Goal: Task Accomplishment & Management: Use online tool/utility

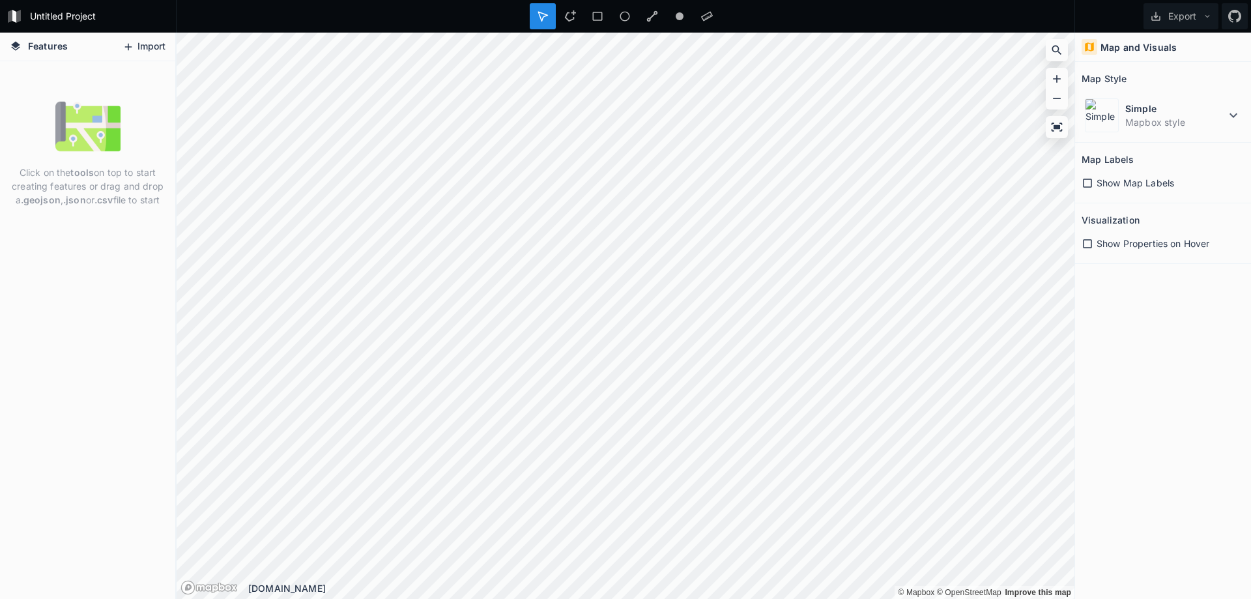
click at [135, 48] on button "Import" at bounding box center [144, 46] width 56 height 21
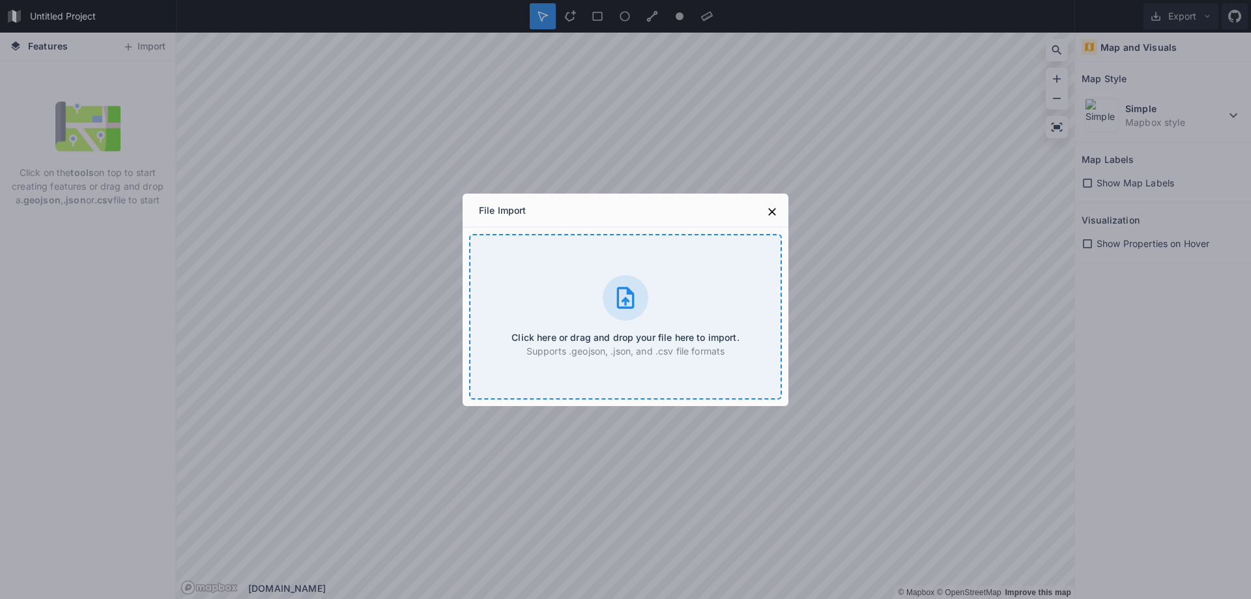
click at [609, 309] on div at bounding box center [625, 298] width 46 height 46
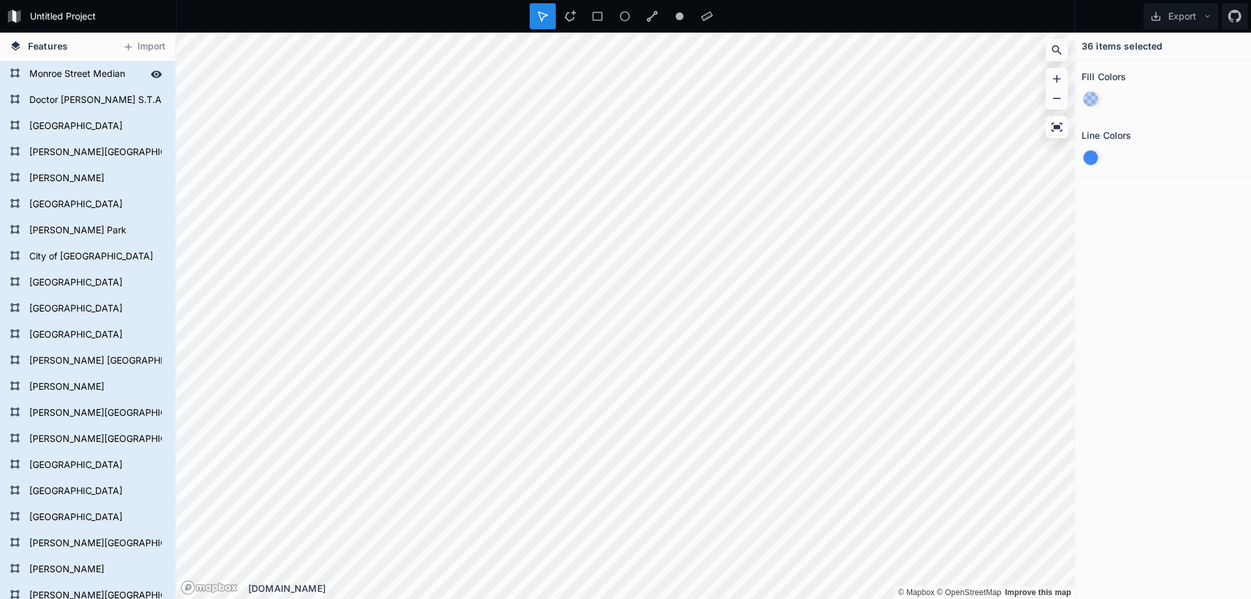
click at [91, 82] on form "Monroe Street Median" at bounding box center [86, 74] width 122 height 20
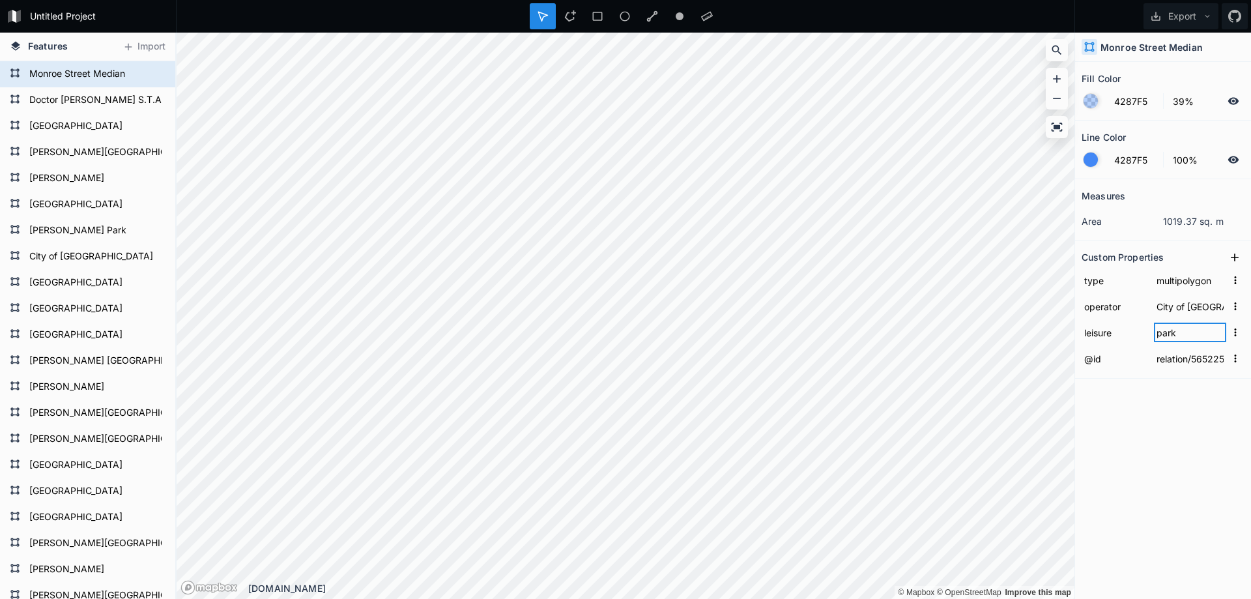
click at [1173, 332] on input "park" at bounding box center [1190, 332] width 72 height 20
click at [89, 102] on form "Doctor [PERSON_NAME] S.T.A.R.S.Complex" at bounding box center [86, 101] width 122 height 20
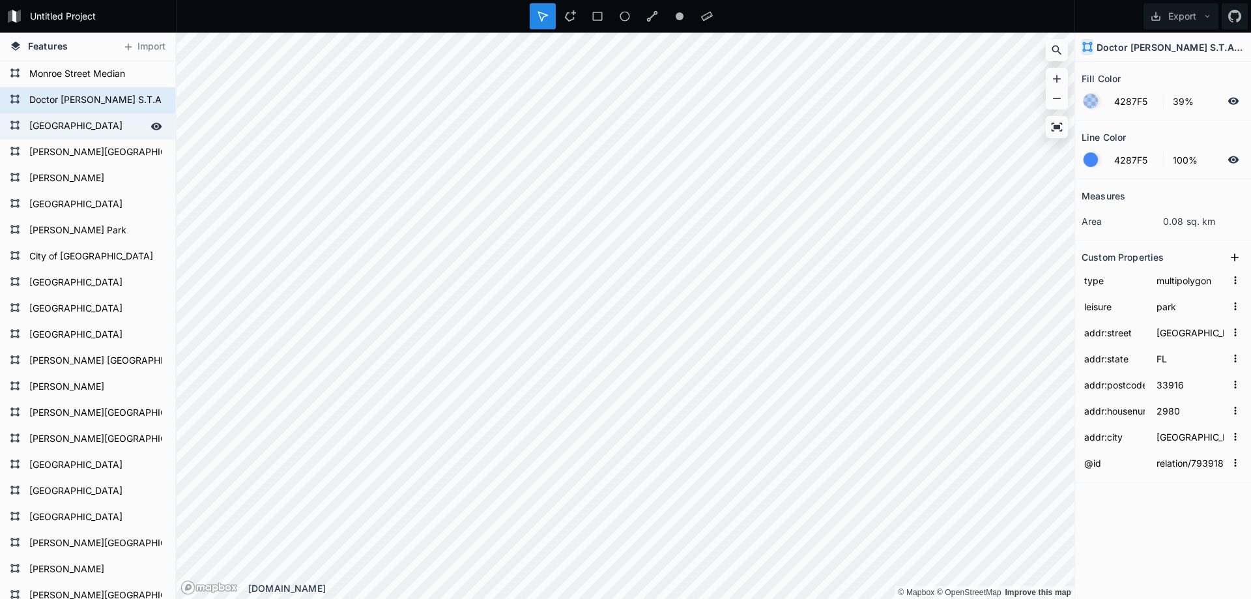
click at [84, 121] on form "[GEOGRAPHIC_DATA]" at bounding box center [86, 127] width 122 height 20
type input "relation/7939189"
type input "[GEOGRAPHIC_DATA]"
type input "33901"
type input "1610"
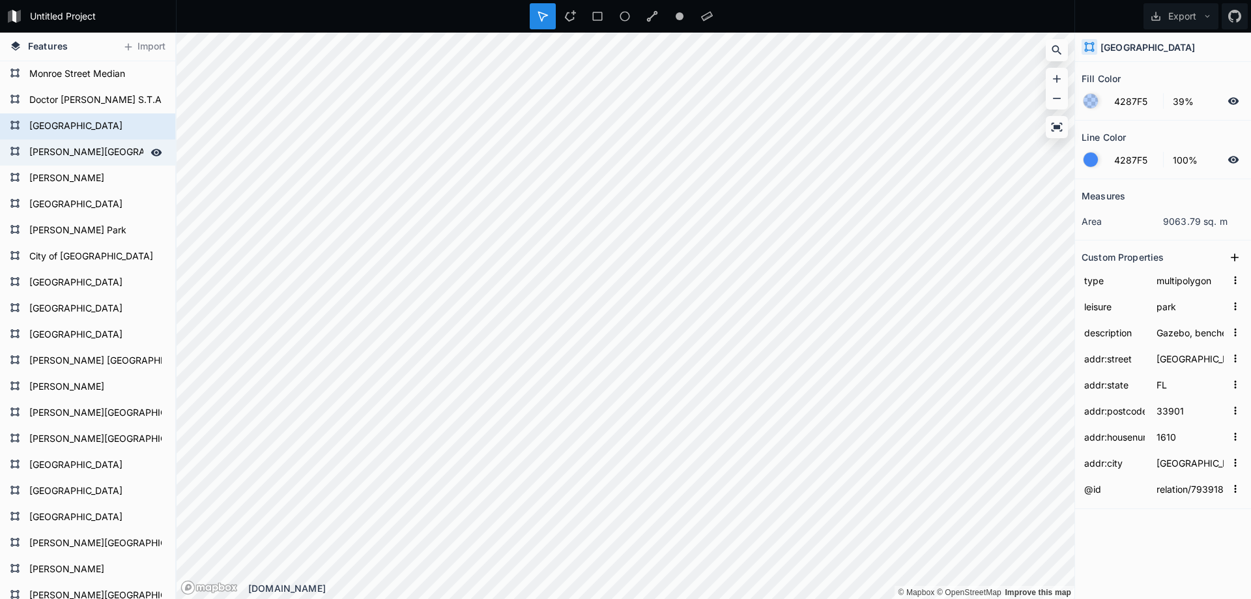
click at [68, 156] on form "[PERSON_NAME][GEOGRAPHIC_DATA]" at bounding box center [86, 153] width 122 height 20
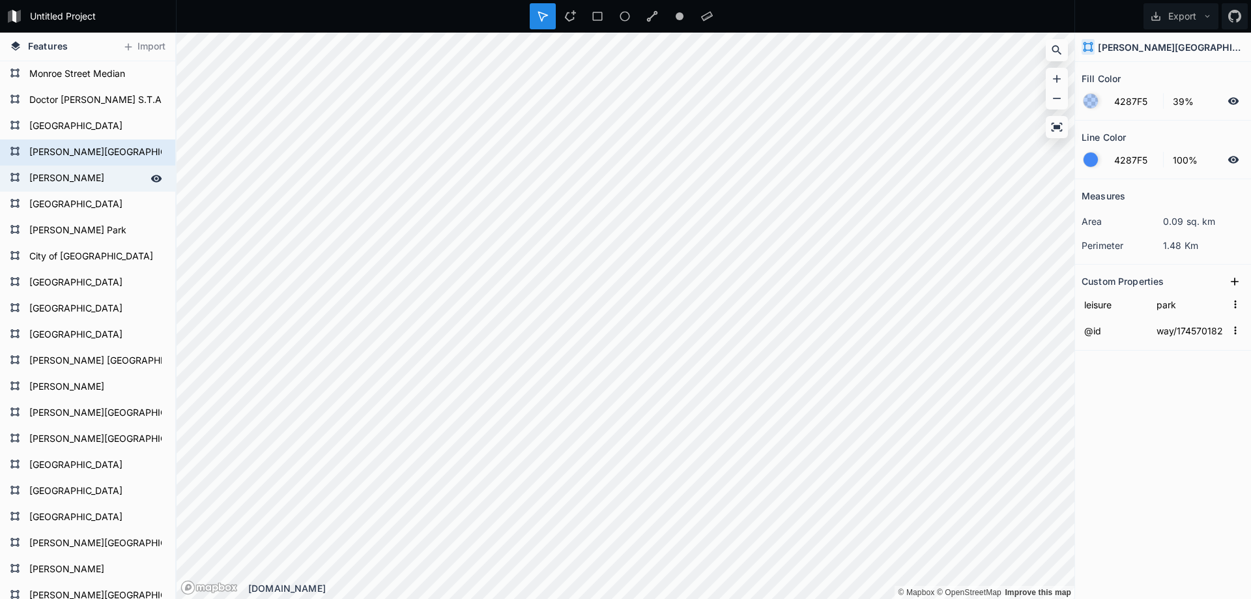
click at [64, 178] on form "[PERSON_NAME]" at bounding box center [86, 179] width 122 height 20
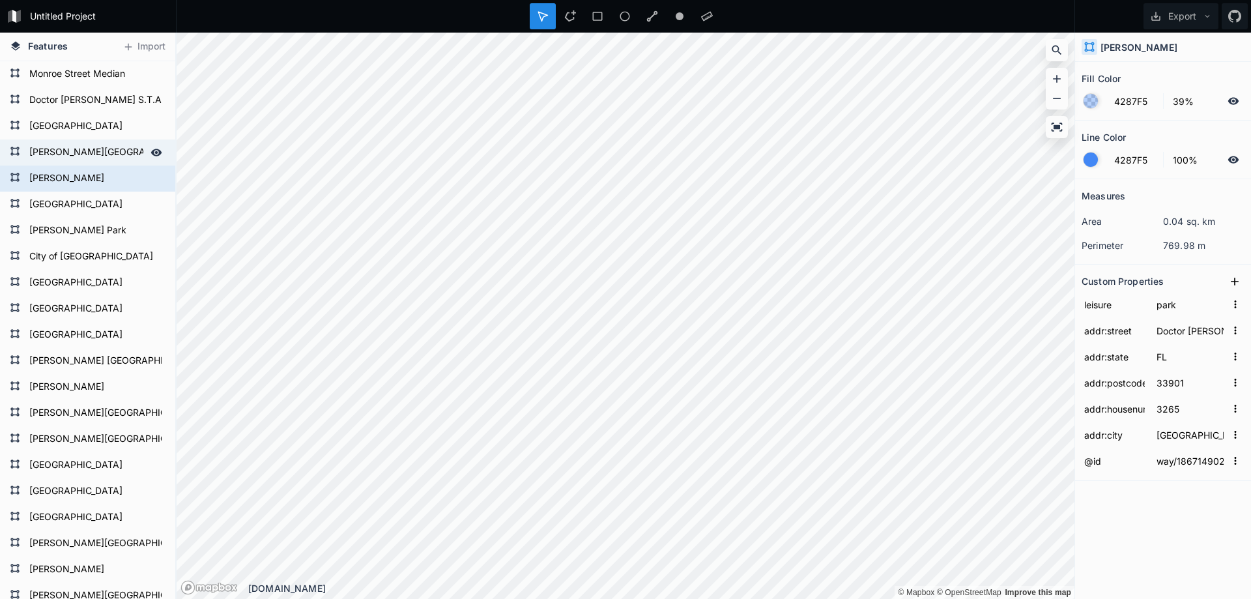
click at [70, 158] on form "[PERSON_NAME][GEOGRAPHIC_DATA]" at bounding box center [86, 153] width 122 height 20
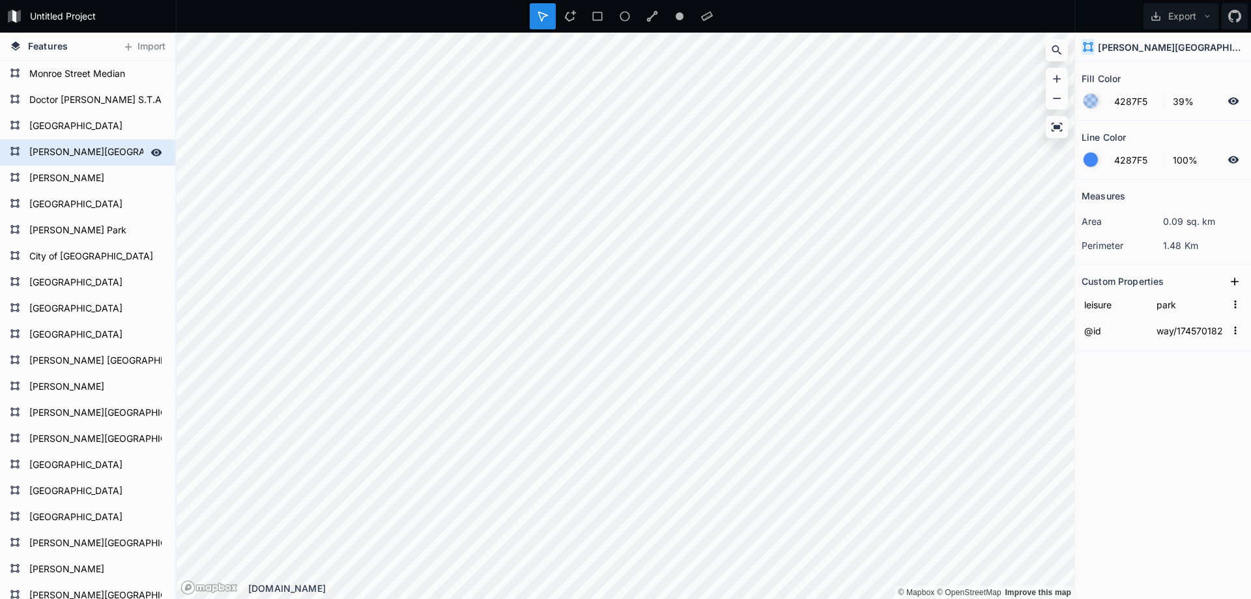
click at [74, 141] on div "[PERSON_NAME][GEOGRAPHIC_DATA]" at bounding box center [87, 152] width 175 height 26
click at [58, 169] on form "[PERSON_NAME]" at bounding box center [86, 179] width 122 height 20
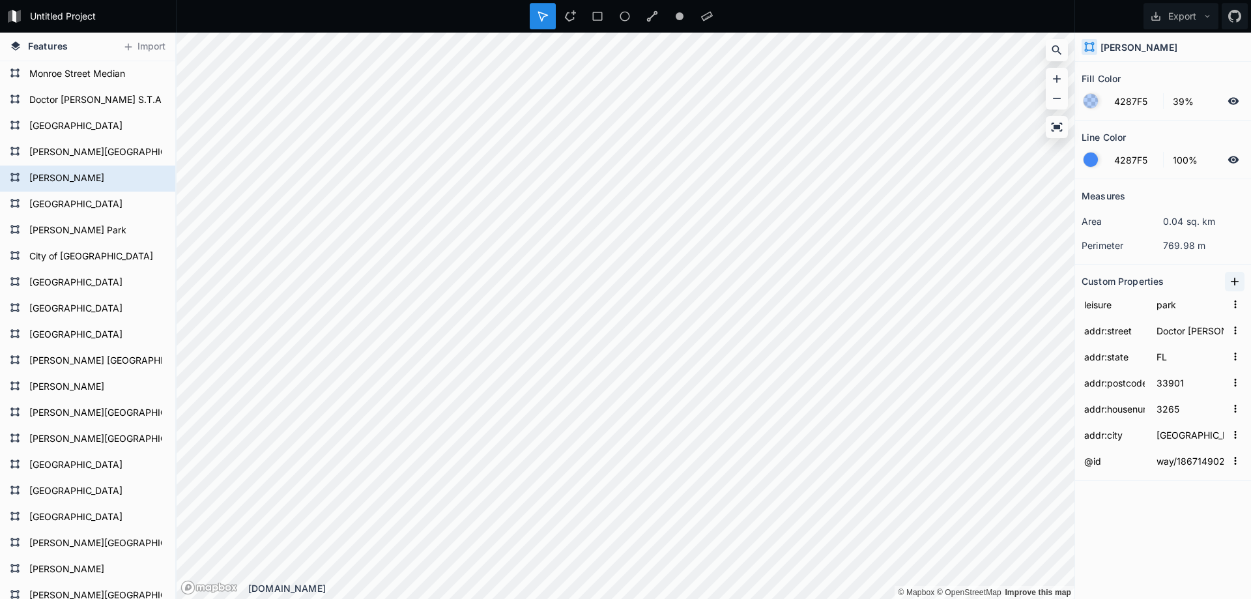
click at [1231, 281] on icon at bounding box center [1234, 281] width 8 height 8
click at [1239, 303] on icon "button" at bounding box center [1235, 304] width 12 height 12
click at [1215, 347] on span "Delete" at bounding box center [1214, 345] width 52 height 14
click at [1238, 283] on icon at bounding box center [1234, 281] width 13 height 13
click at [1118, 307] on input "property 1" at bounding box center [1114, 304] width 66 height 20
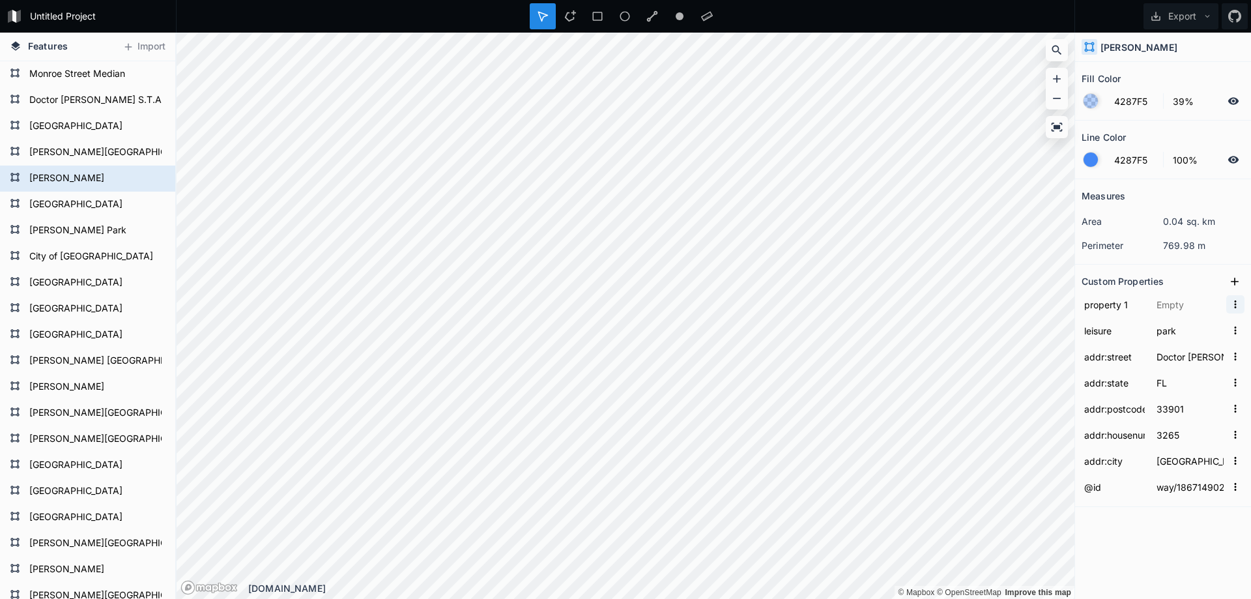
click at [1233, 304] on icon "button" at bounding box center [1235, 304] width 12 height 12
click at [1195, 348] on span "Delete" at bounding box center [1214, 345] width 52 height 14
click at [37, 43] on span "Features" at bounding box center [48, 46] width 40 height 14
click at [151, 73] on icon at bounding box center [156, 73] width 11 height 7
click at [151, 73] on icon at bounding box center [156, 74] width 10 height 9
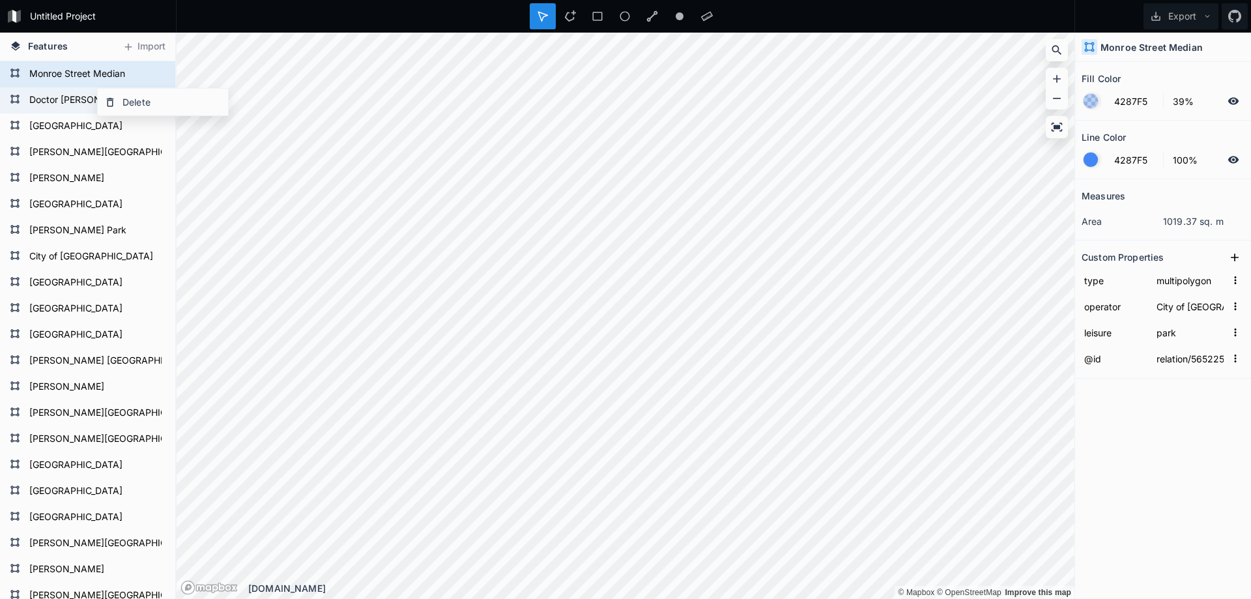
type input "relation/7939182"
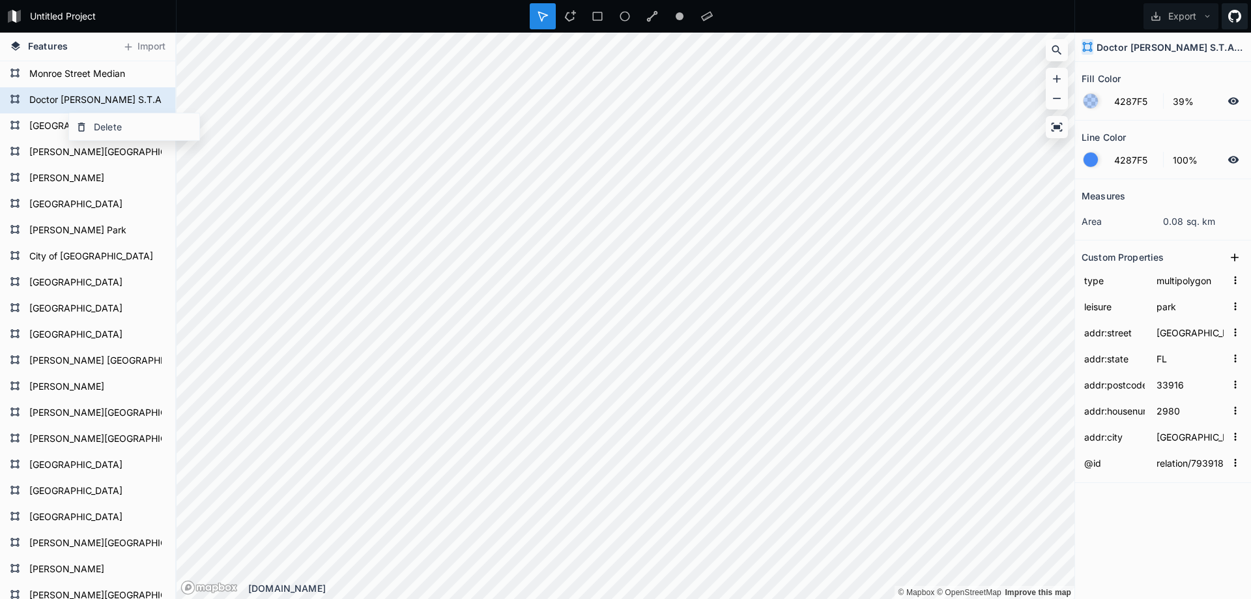
click at [1232, 18] on icon at bounding box center [1234, 16] width 13 height 13
click at [1236, 280] on icon "button" at bounding box center [1235, 280] width 12 height 12
click at [136, 44] on button "Import" at bounding box center [144, 46] width 56 height 21
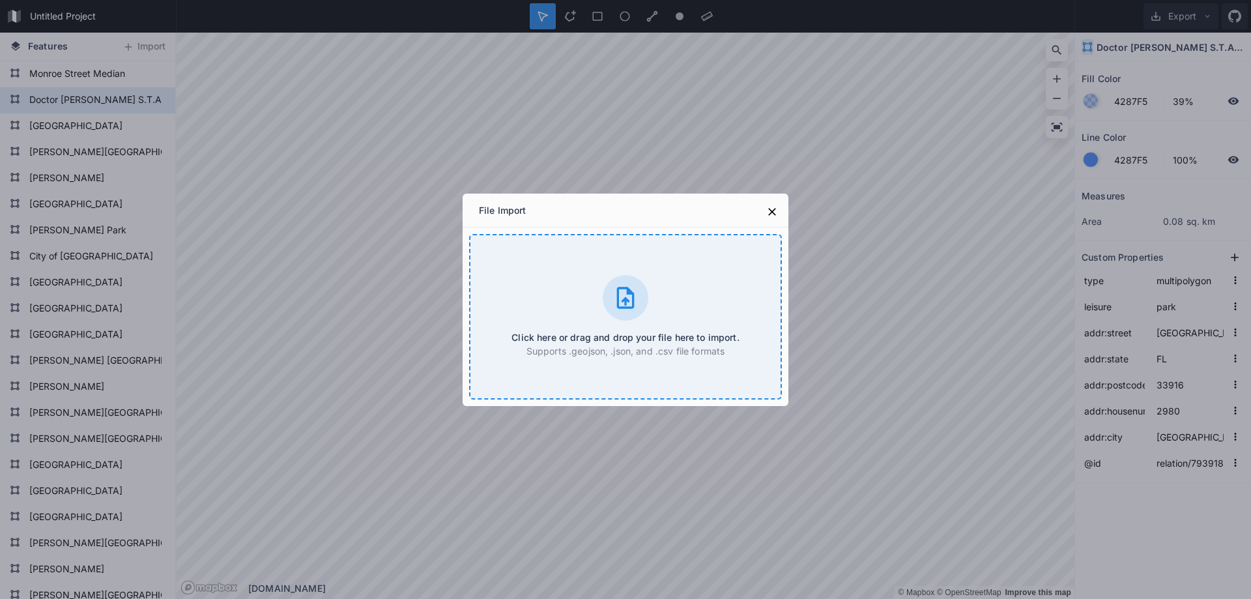
click at [627, 296] on icon at bounding box center [625, 298] width 26 height 26
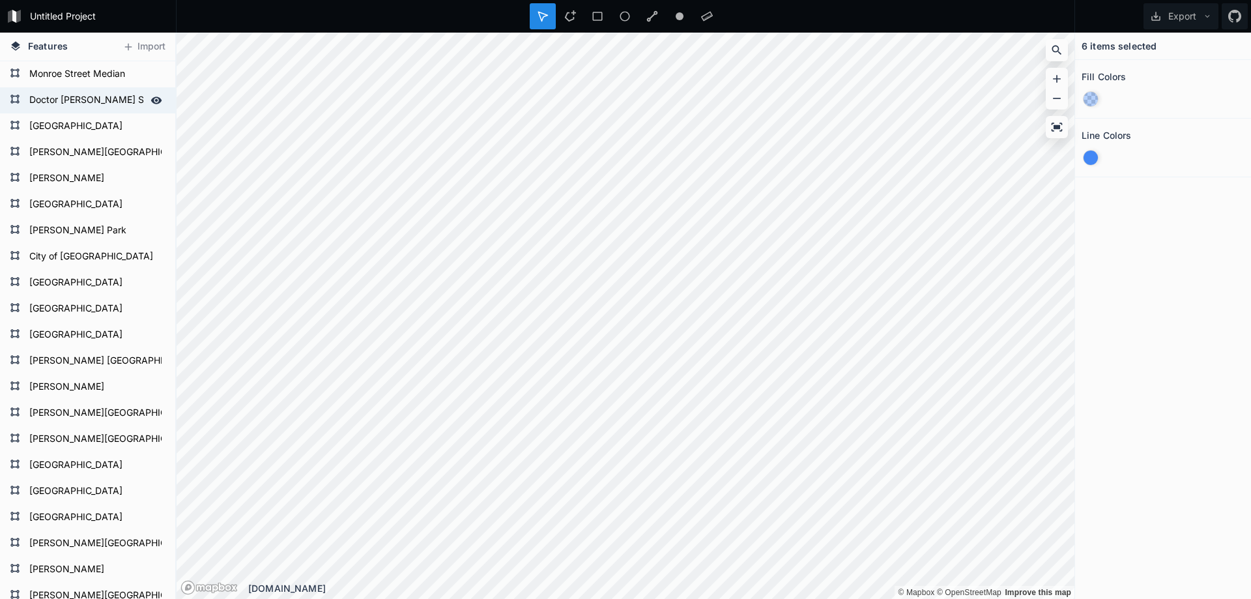
click at [85, 92] on form "Doctor [PERSON_NAME] S.T.A.R.S.Complex" at bounding box center [86, 101] width 122 height 20
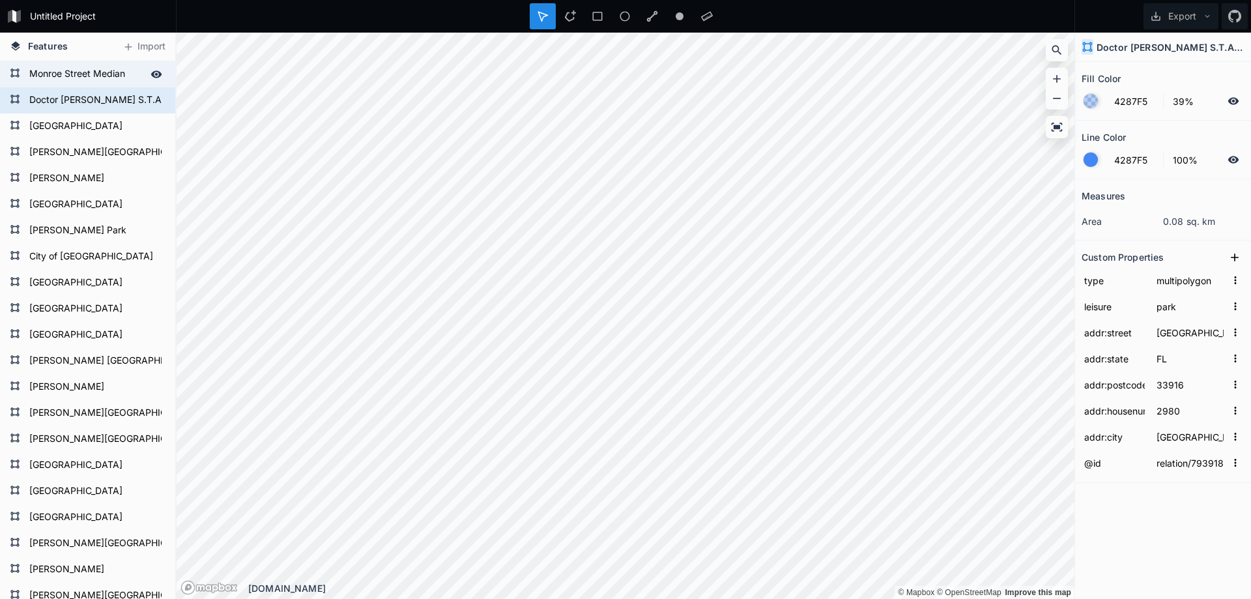
click at [102, 74] on form "Monroe Street Median" at bounding box center [86, 74] width 122 height 20
type input "relation/5652258"
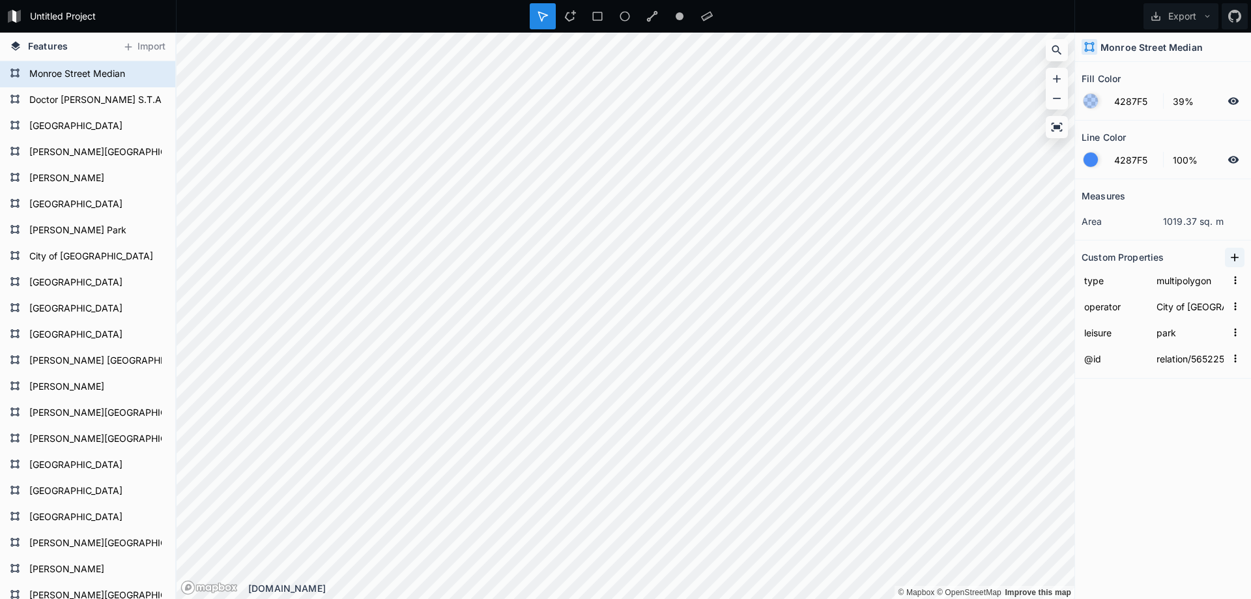
click at [1230, 259] on icon at bounding box center [1234, 257] width 13 height 13
click at [1111, 285] on input "property 1" at bounding box center [1114, 280] width 66 height 20
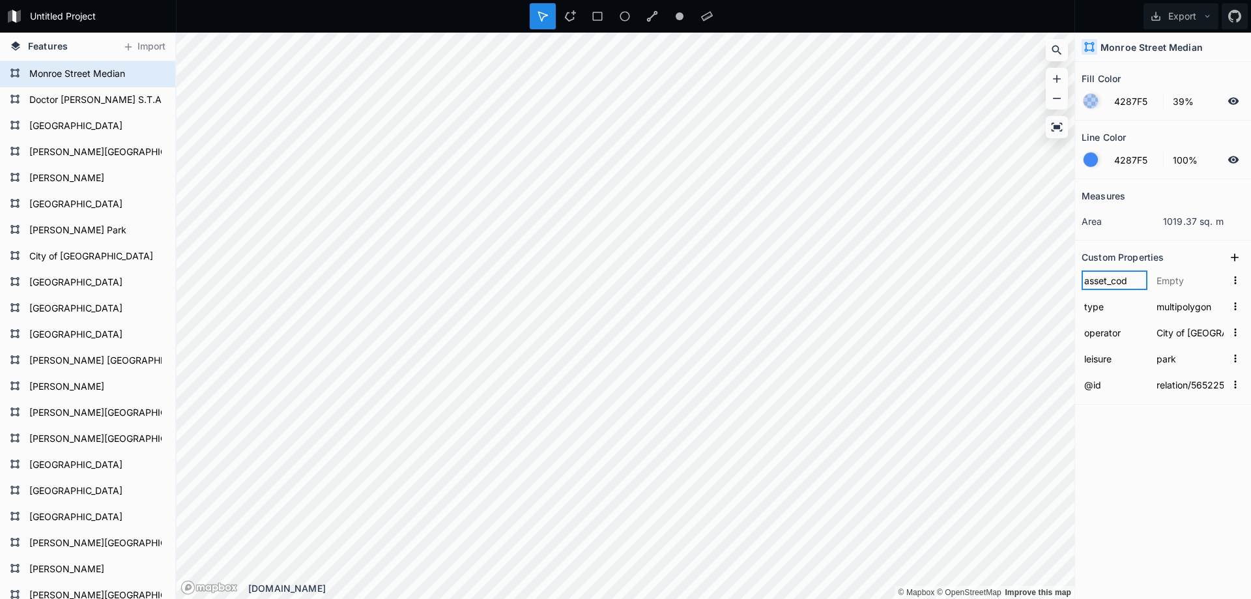
type input "asset_code"
click at [1170, 278] on input "text" at bounding box center [1190, 280] width 72 height 20
type input "MSM"
click at [1237, 256] on icon at bounding box center [1234, 257] width 13 height 13
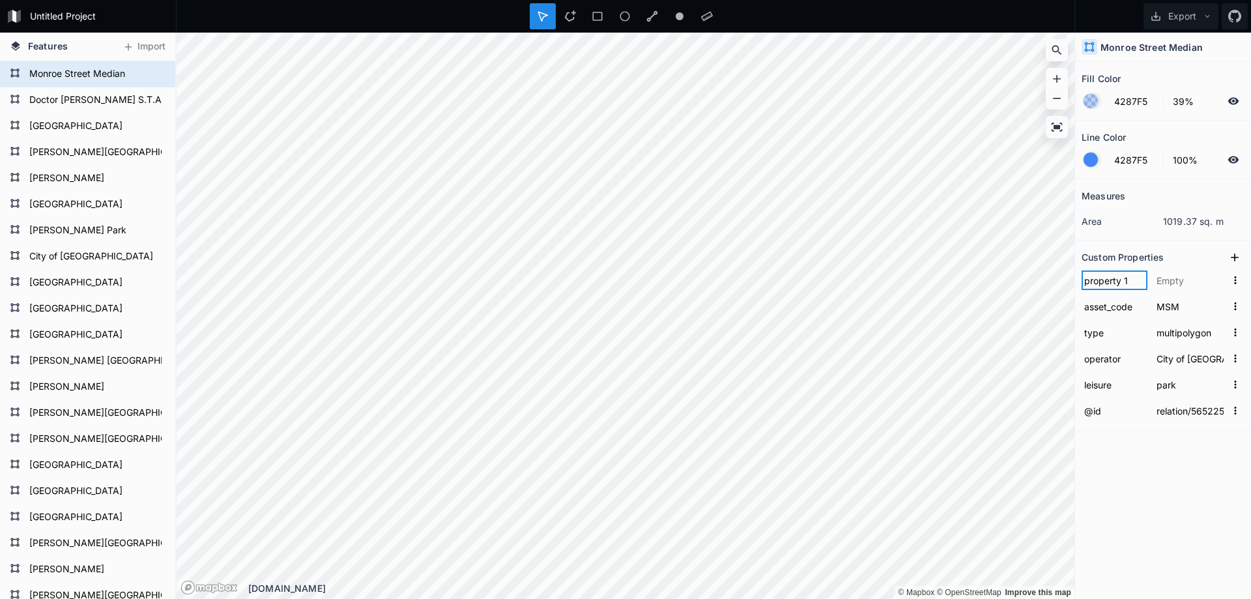
click at [1103, 281] on input "property 1" at bounding box center [1114, 280] width 66 height 20
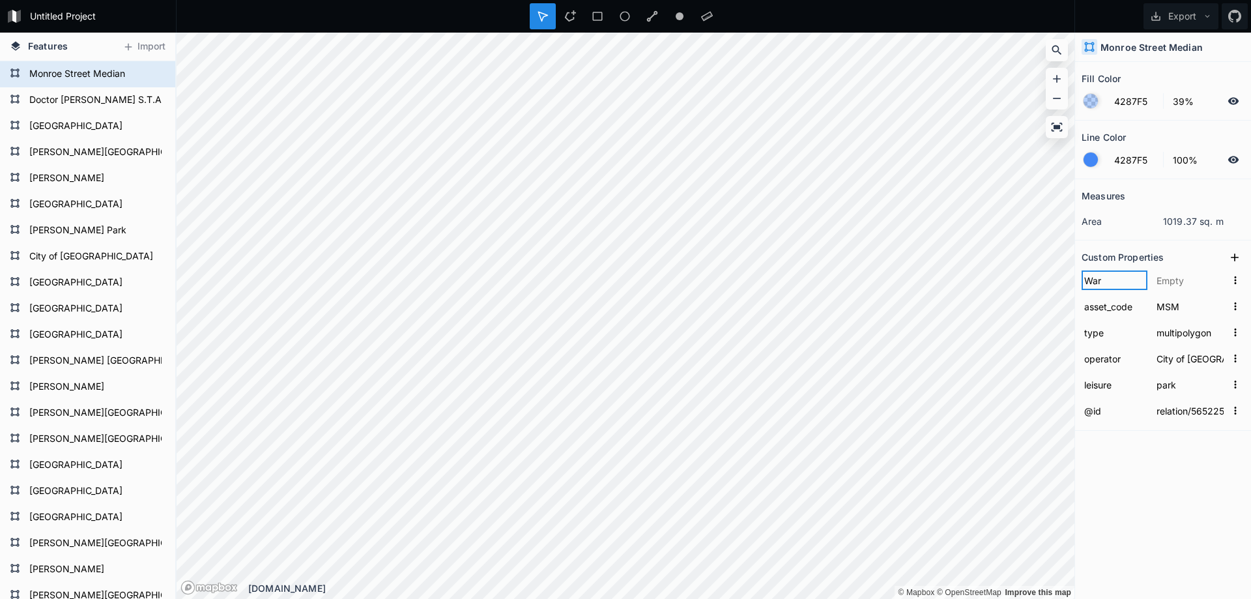
type input "[PERSON_NAME]"
click at [1174, 283] on input "text" at bounding box center [1190, 280] width 72 height 20
type input "[PERSON_NAME] 4"
click at [1173, 533] on div "Measures area 1019.37 sq. m Custom Properties [PERSON_NAME] 4 asset_code MSM ty…" at bounding box center [1163, 356] width 176 height 354
click at [73, 102] on form "Doctor [PERSON_NAME] S.T.A.R.S.Complex" at bounding box center [86, 101] width 122 height 20
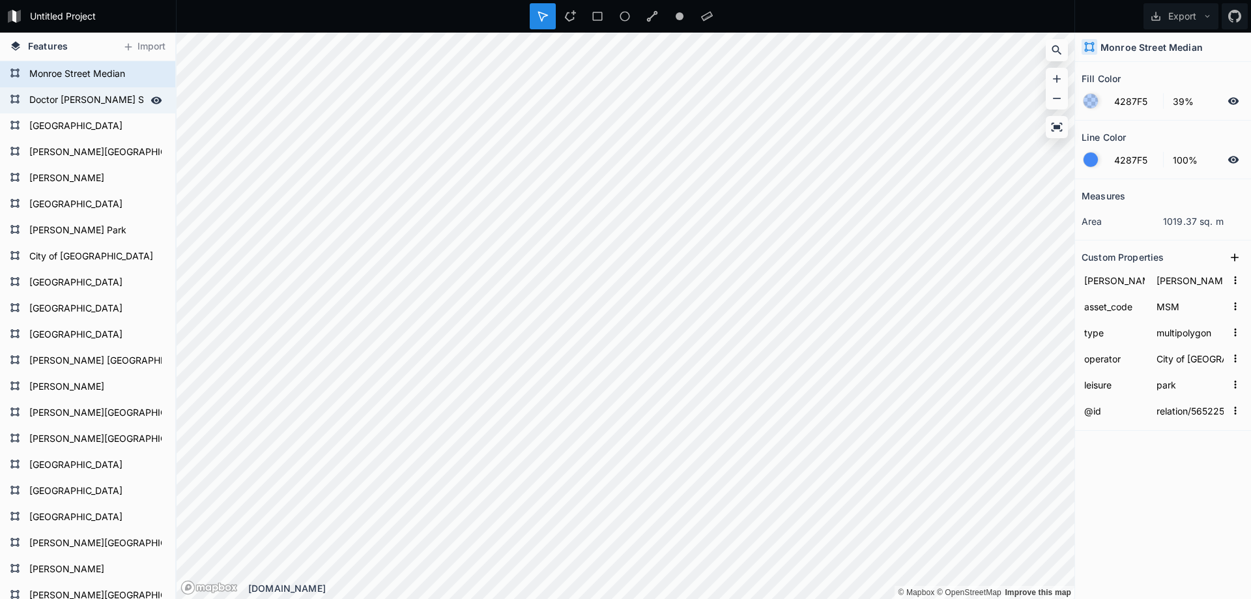
type input "relation/7939182"
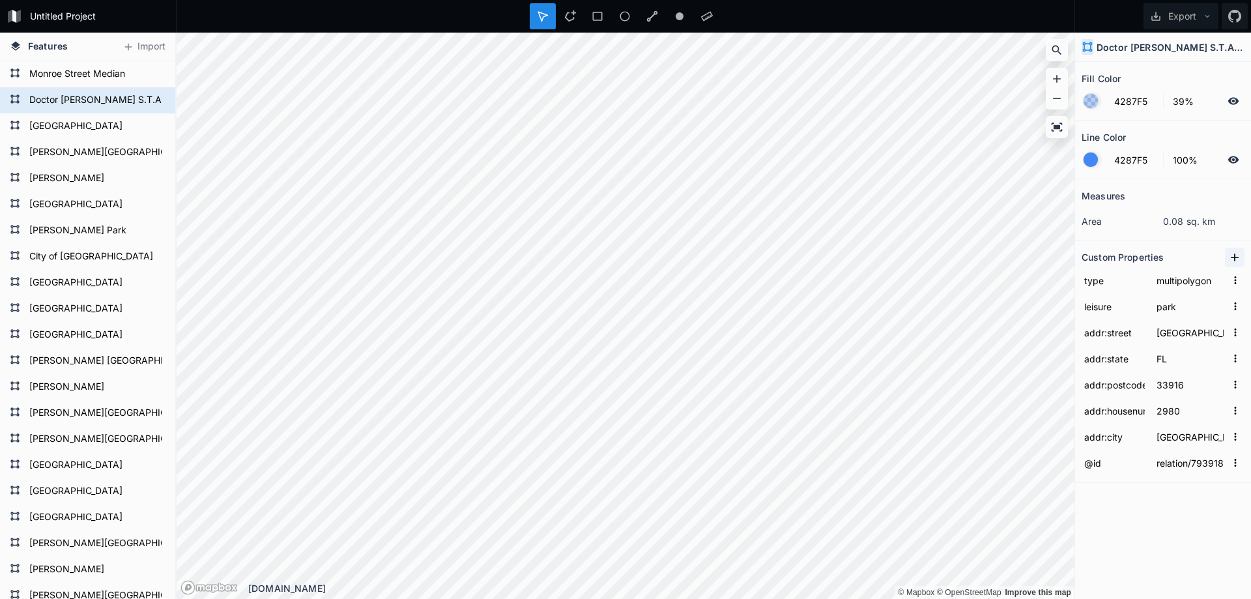
click at [1234, 259] on icon at bounding box center [1234, 257] width 8 height 8
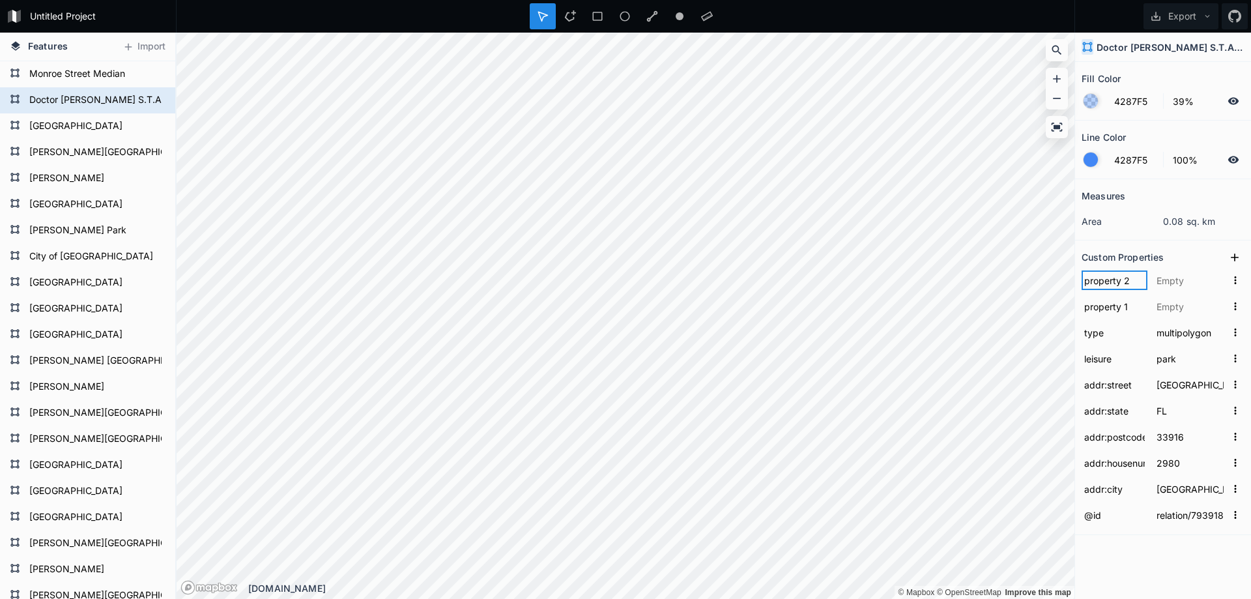
click at [1109, 281] on input "property 2" at bounding box center [1114, 280] width 66 height 20
type input "[PERSON_NAME]"
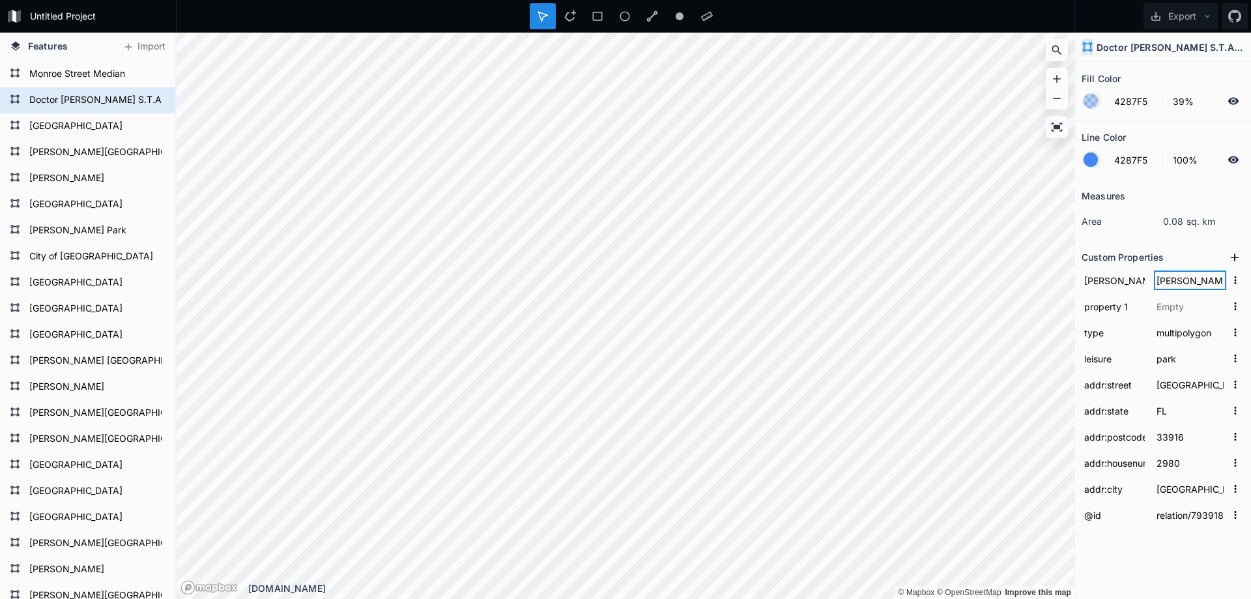
click at [1182, 277] on input "[PERSON_NAME]" at bounding box center [1190, 280] width 72 height 20
type input "[PERSON_NAME] 3"
click at [86, 78] on form "Monroe Street Median" at bounding box center [86, 74] width 122 height 20
type input "relation/5652258"
type input "[PERSON_NAME] 4"
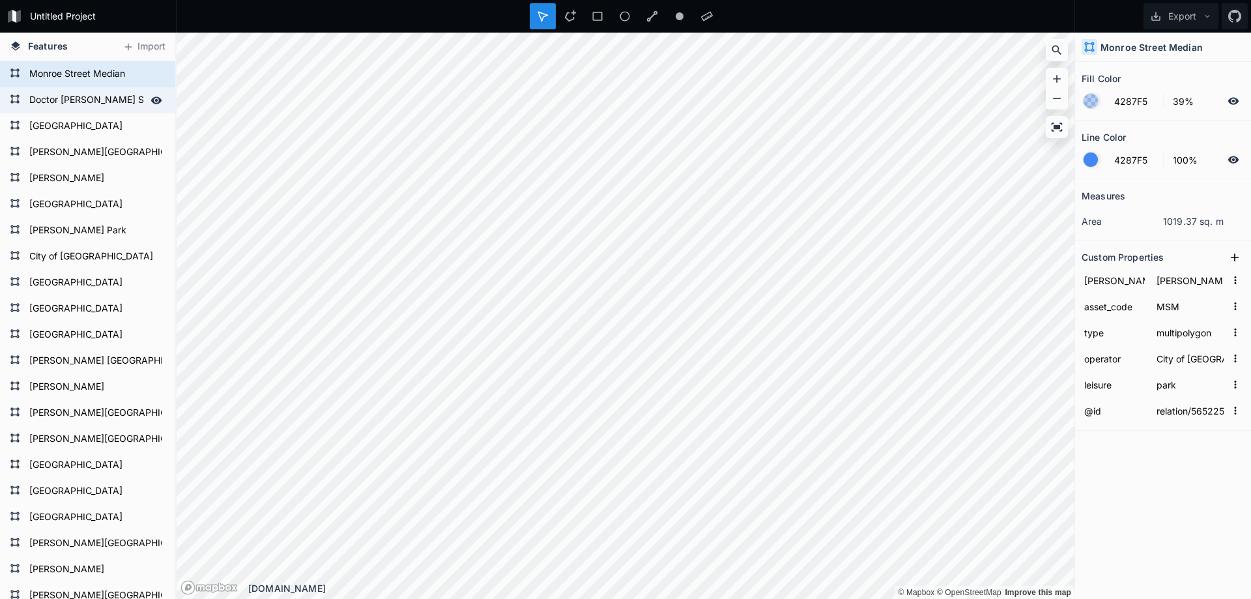
click at [86, 102] on form "Doctor [PERSON_NAME] S.T.A.R.S.Complex" at bounding box center [86, 101] width 122 height 20
type input "relation/7939182"
type input "[PERSON_NAME] 3"
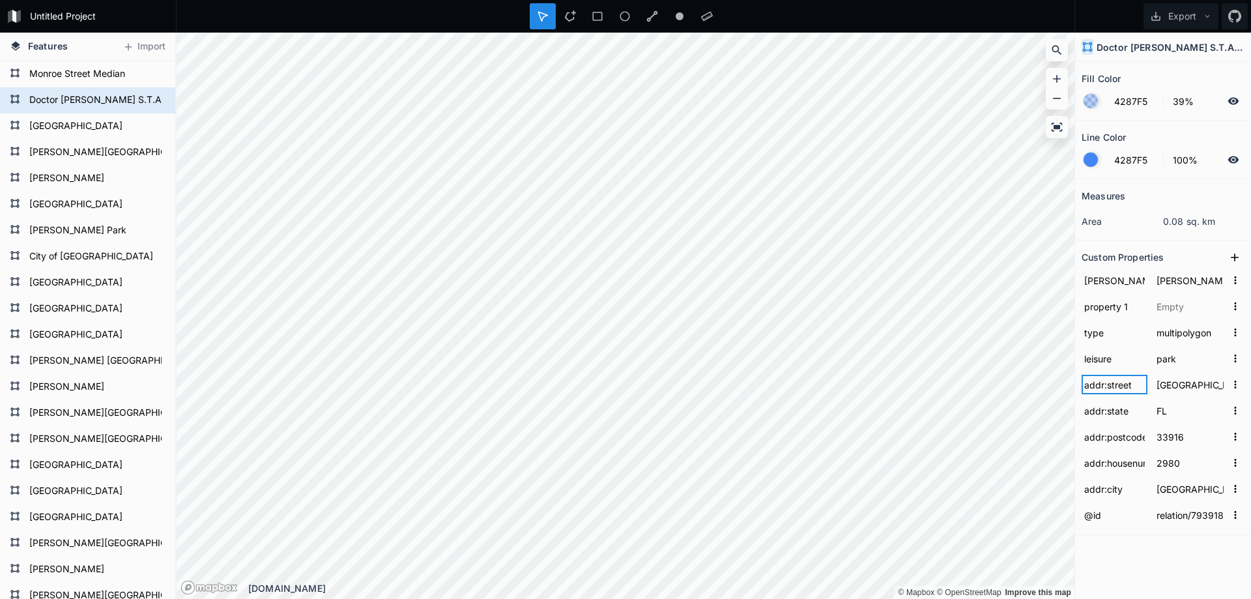
click at [1107, 390] on input "addr:street" at bounding box center [1114, 385] width 66 height 20
click at [1103, 410] on input "addr:state" at bounding box center [1114, 411] width 66 height 20
click at [1099, 437] on input "addr:postcode" at bounding box center [1114, 437] width 66 height 20
click at [1090, 280] on input "[PERSON_NAME]" at bounding box center [1114, 280] width 66 height 20
type input "[PERSON_NAME]"
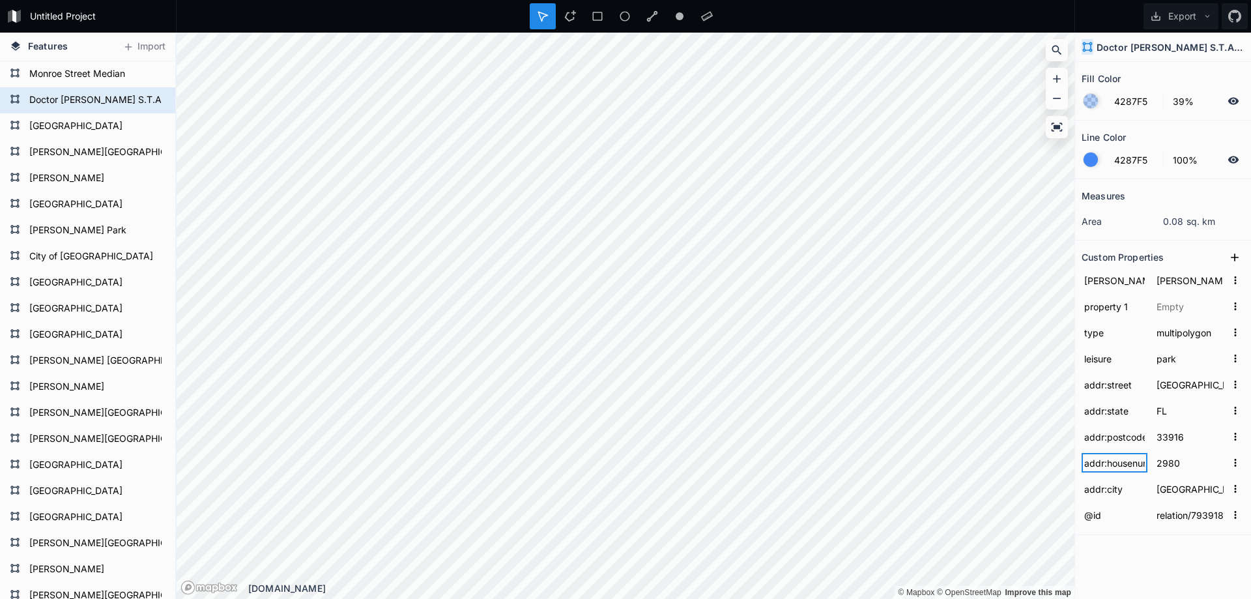
click at [1088, 459] on input "addr:housenumber" at bounding box center [1114, 463] width 66 height 20
click at [1112, 307] on input "property 1" at bounding box center [1114, 306] width 66 height 20
type input "asset_code"
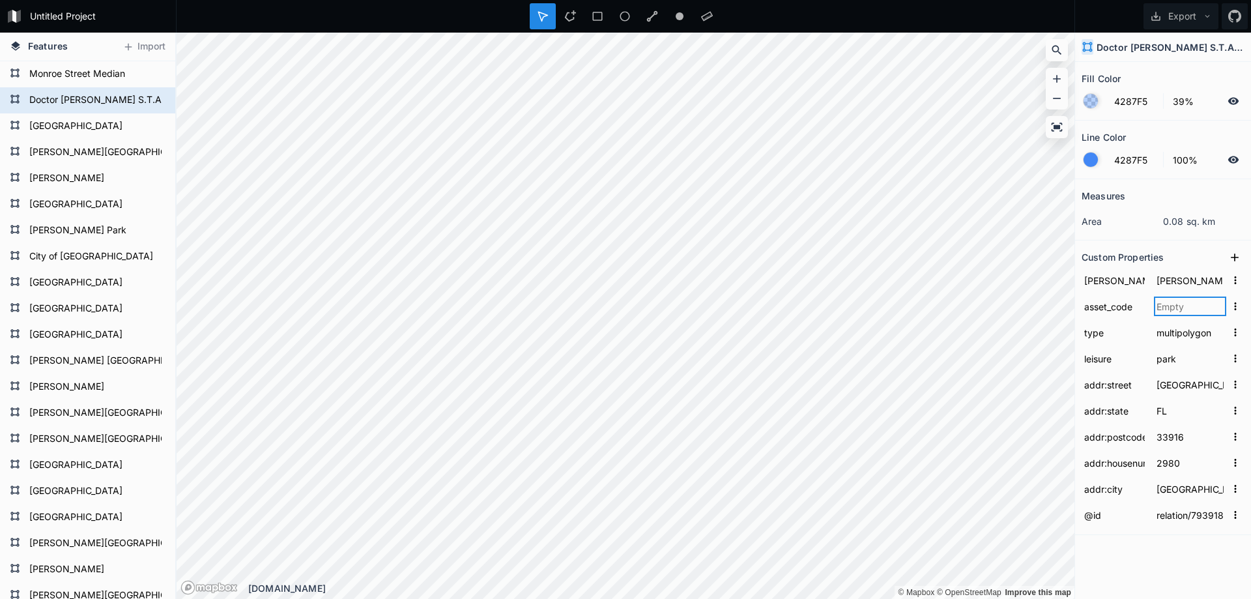
click at [1171, 309] on input "text" at bounding box center [1190, 306] width 72 height 20
type input "STC"
click at [102, 72] on form "Monroe Street Median" at bounding box center [86, 74] width 122 height 20
type input "relation/5652258"
type input "MSM"
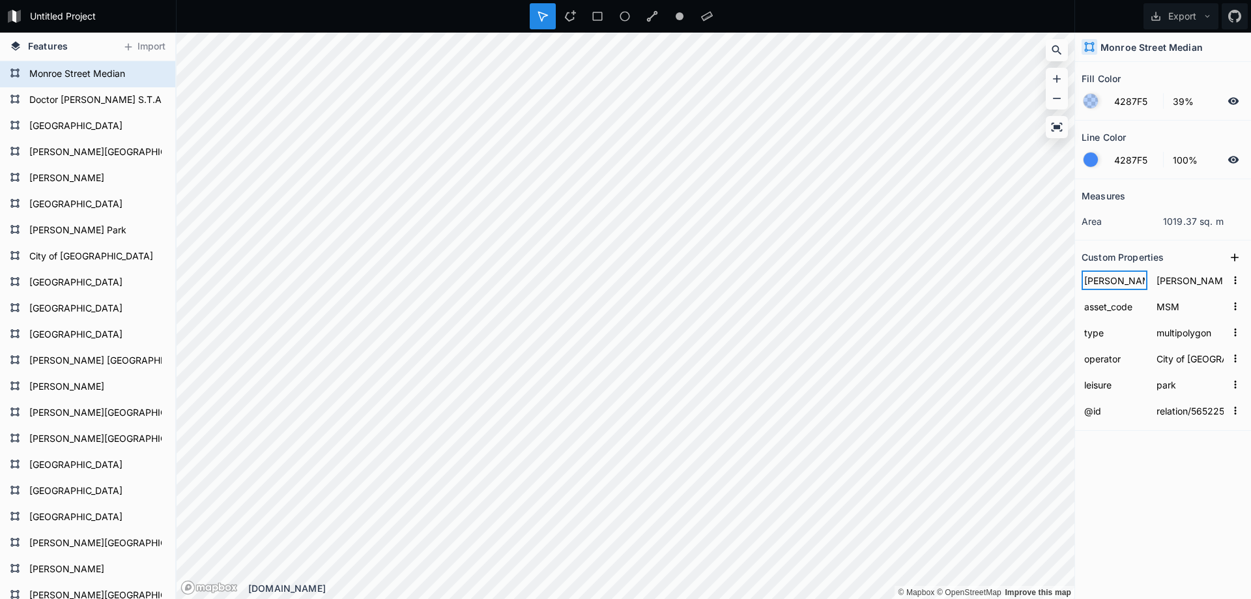
click at [1093, 283] on input "[PERSON_NAME]" at bounding box center [1114, 280] width 66 height 20
type input "[PERSON_NAME]"
click at [64, 124] on form "[GEOGRAPHIC_DATA]" at bounding box center [86, 127] width 122 height 20
type input "relation/7939189"
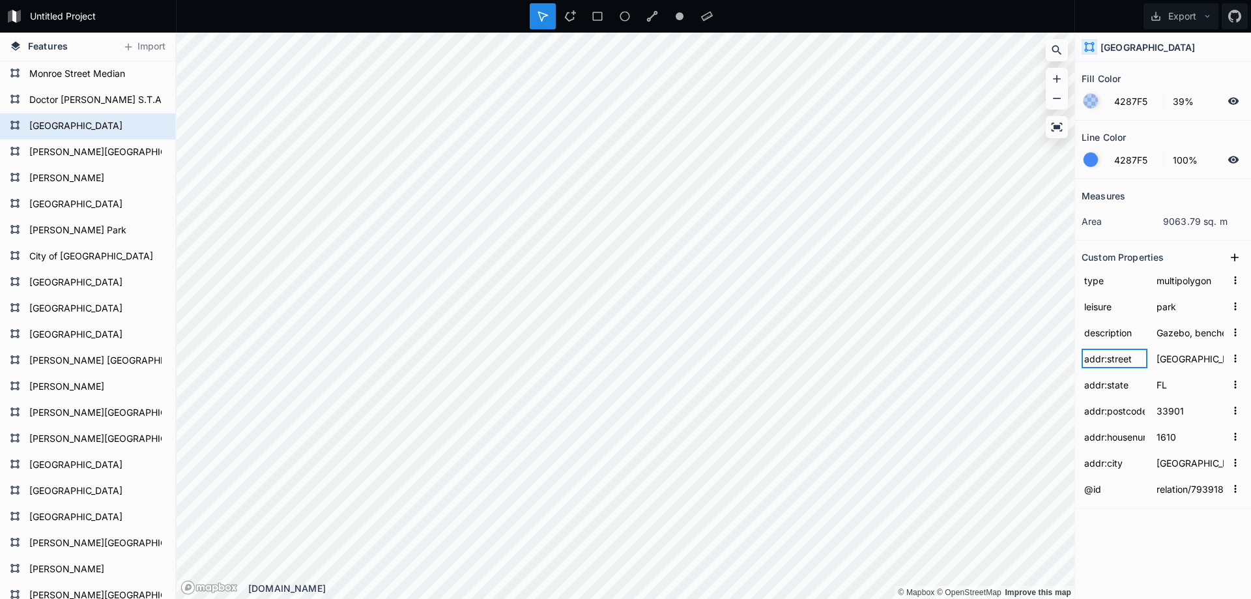
click at [1118, 361] on input "addr:street" at bounding box center [1114, 358] width 66 height 20
type input "Gazebo, benches, picnic tables, doggy walkway with bone-shaped water fountainTh…"
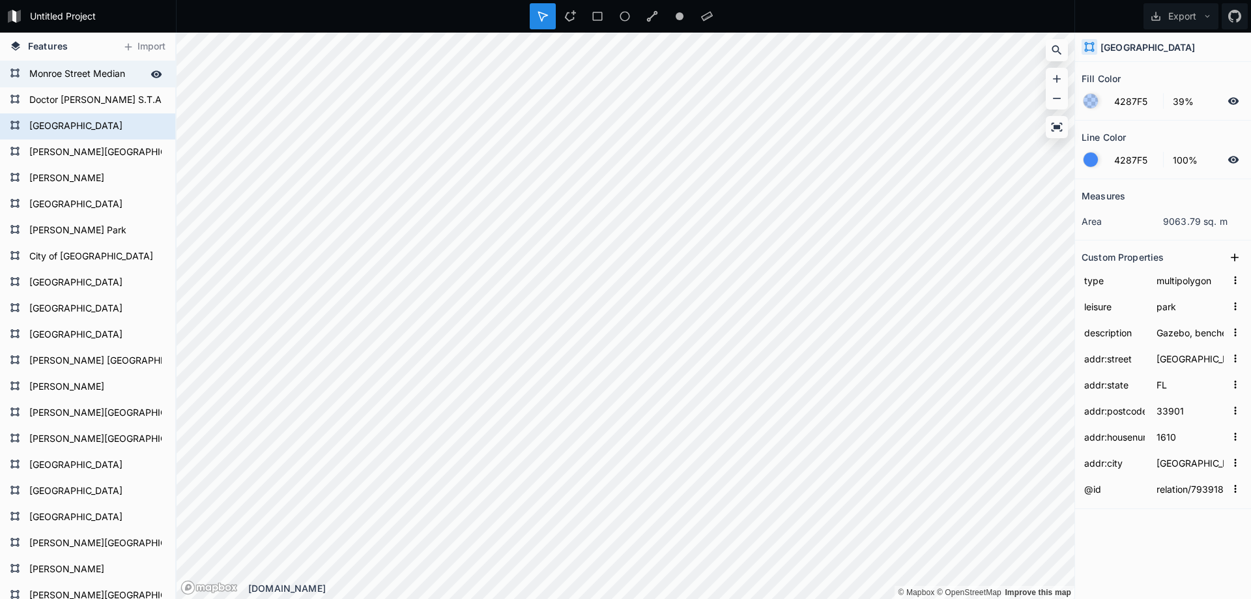
click at [80, 78] on form "Monroe Street Median" at bounding box center [86, 74] width 122 height 20
type input "relation/5652258"
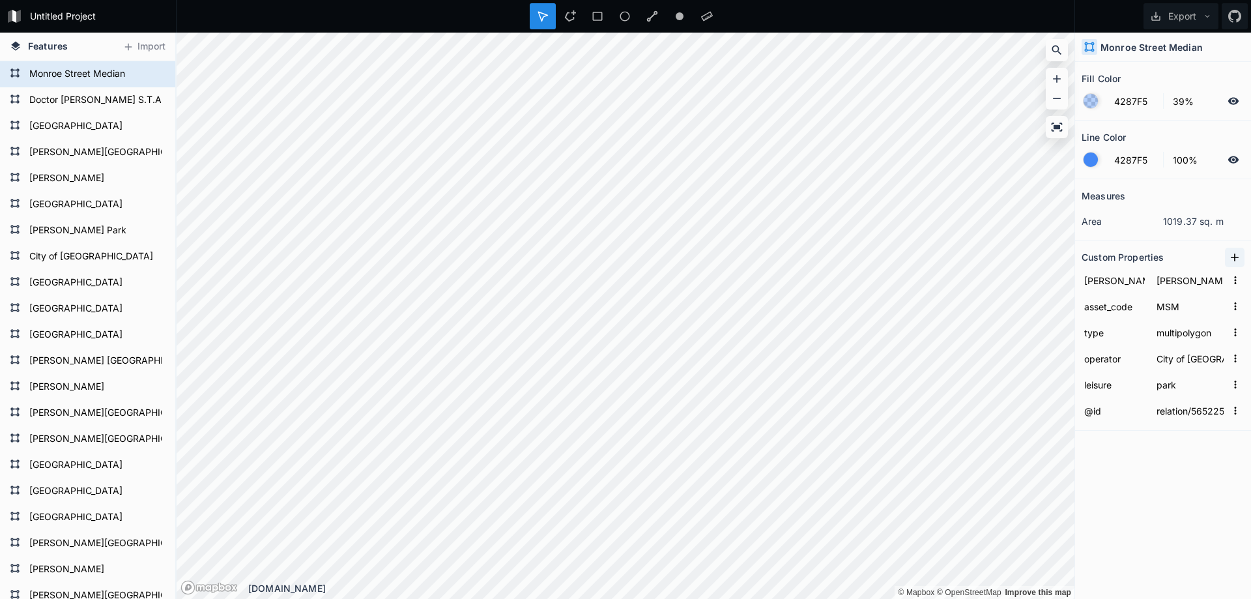
click at [1234, 259] on icon at bounding box center [1234, 257] width 13 height 13
click at [1112, 283] on input "property 1" at bounding box center [1114, 280] width 66 height 20
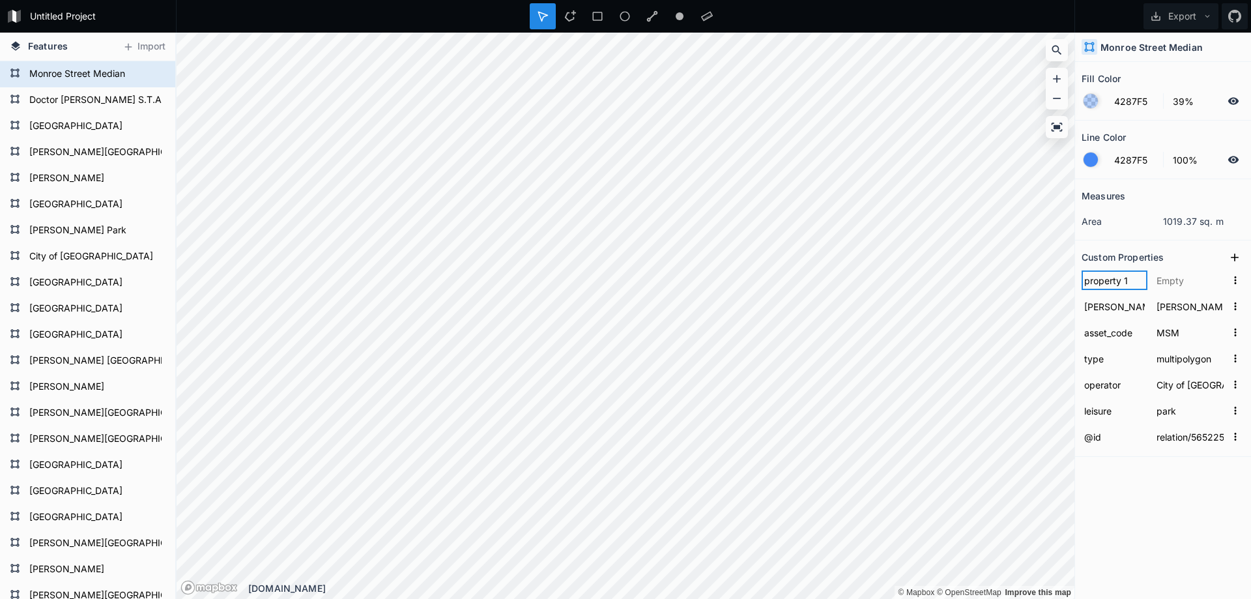
click at [1112, 283] on input "property 1" at bounding box center [1114, 280] width 66 height 20
type input "adde"
click at [79, 102] on form "Doctor [PERSON_NAME] S.T.A.R.S.Complex" at bounding box center [86, 101] width 122 height 20
type input "relation/7939182"
type input "[PERSON_NAME] 3"
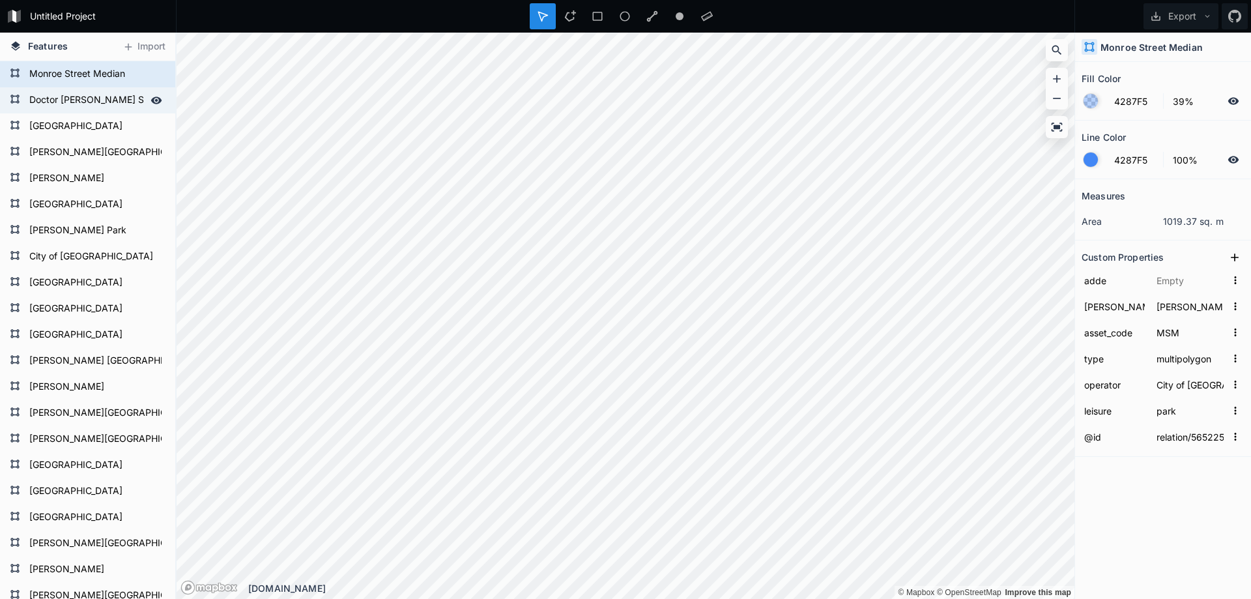
type input "STC"
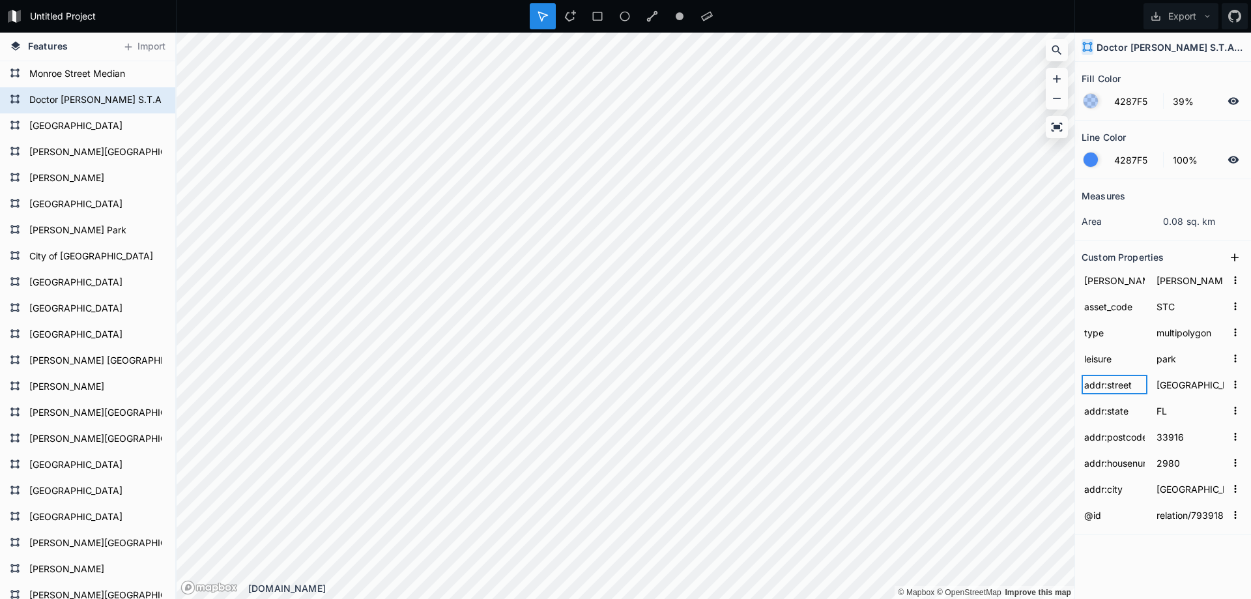
click at [1117, 388] on input "addr:street" at bounding box center [1114, 385] width 66 height 20
click at [89, 73] on form "Monroe Street Median" at bounding box center [86, 74] width 122 height 20
type input "relation/5652258"
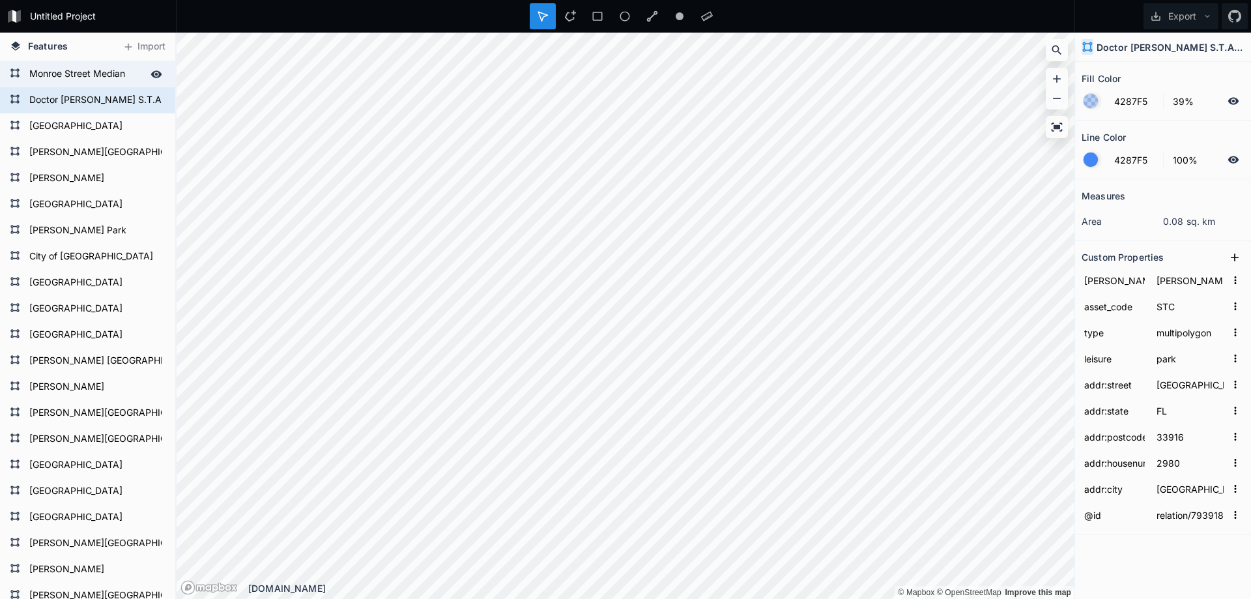
type input "[PERSON_NAME] 4"
type input "MSM"
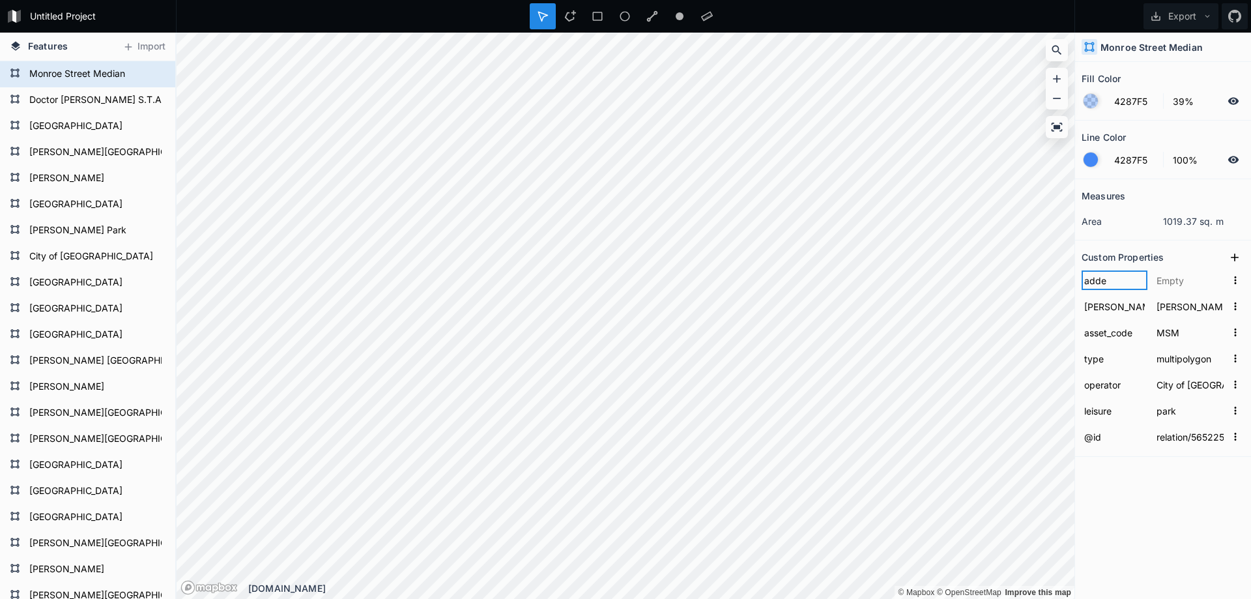
click at [1106, 283] on input "adde" at bounding box center [1114, 280] width 66 height 20
paste input "r:street"
type input "addr:street"
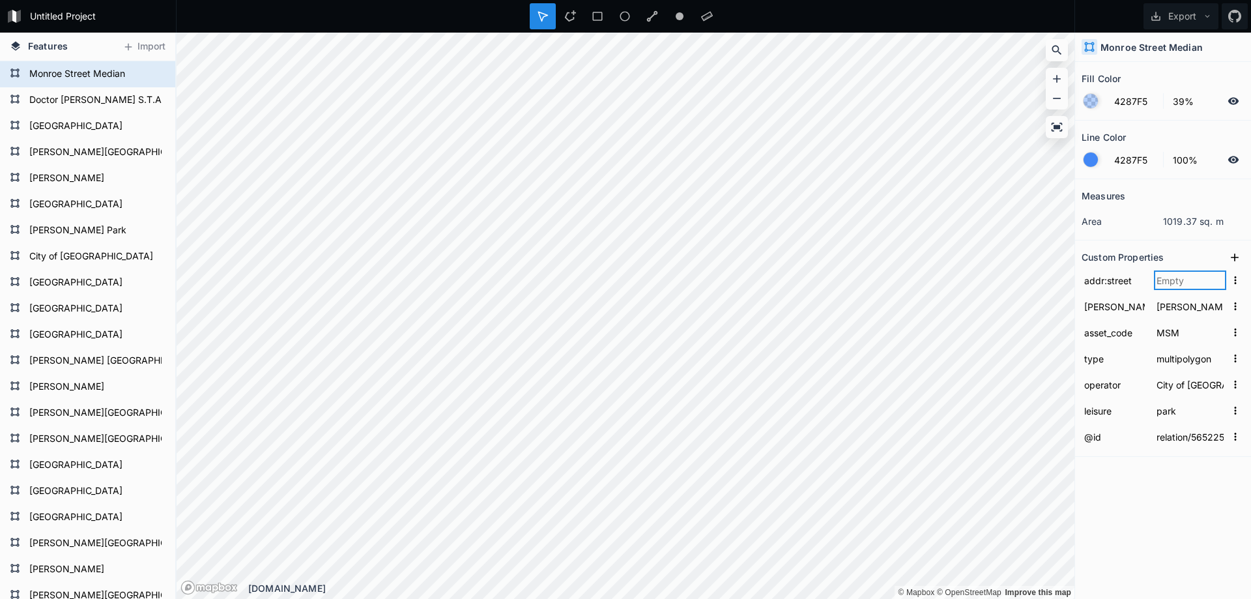
click at [1163, 284] on input "text" at bounding box center [1190, 280] width 72 height 20
click at [84, 100] on form "Doctor [PERSON_NAME] S.T.A.R.S.Complex" at bounding box center [86, 101] width 122 height 20
type input "relation/7939182"
type input "[PERSON_NAME] 3"
type input "STC"
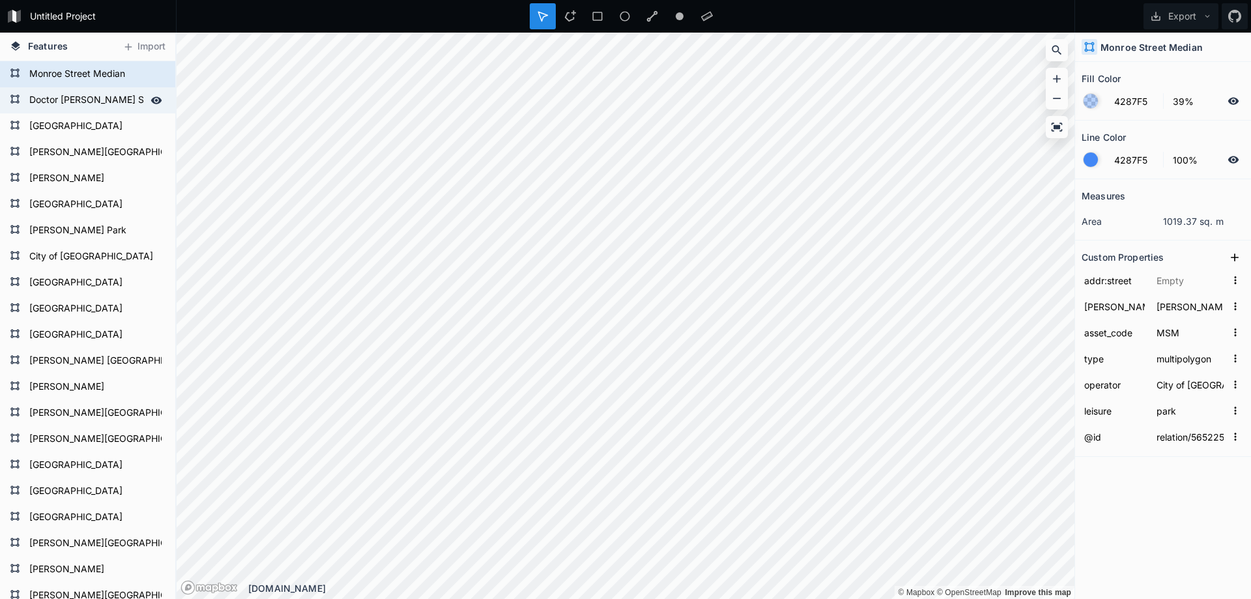
type input "[GEOGRAPHIC_DATA]"
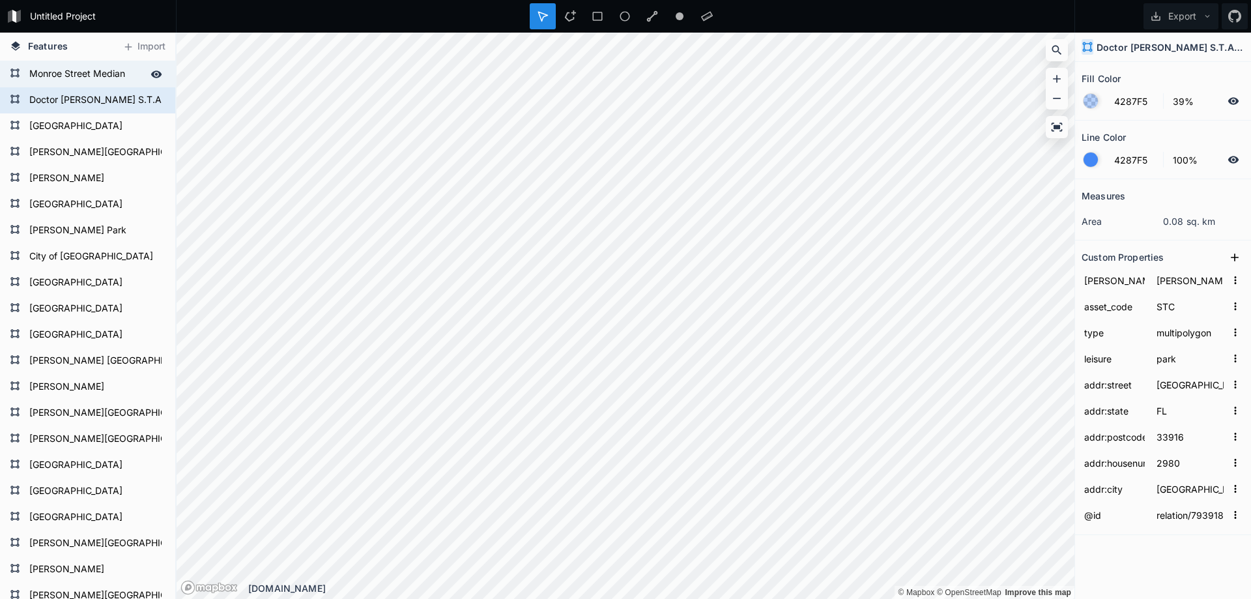
click at [91, 75] on form "Monroe Street Median" at bounding box center [86, 74] width 122 height 20
type input "relation/5652258"
type input "[PERSON_NAME] 4"
type input "MSM"
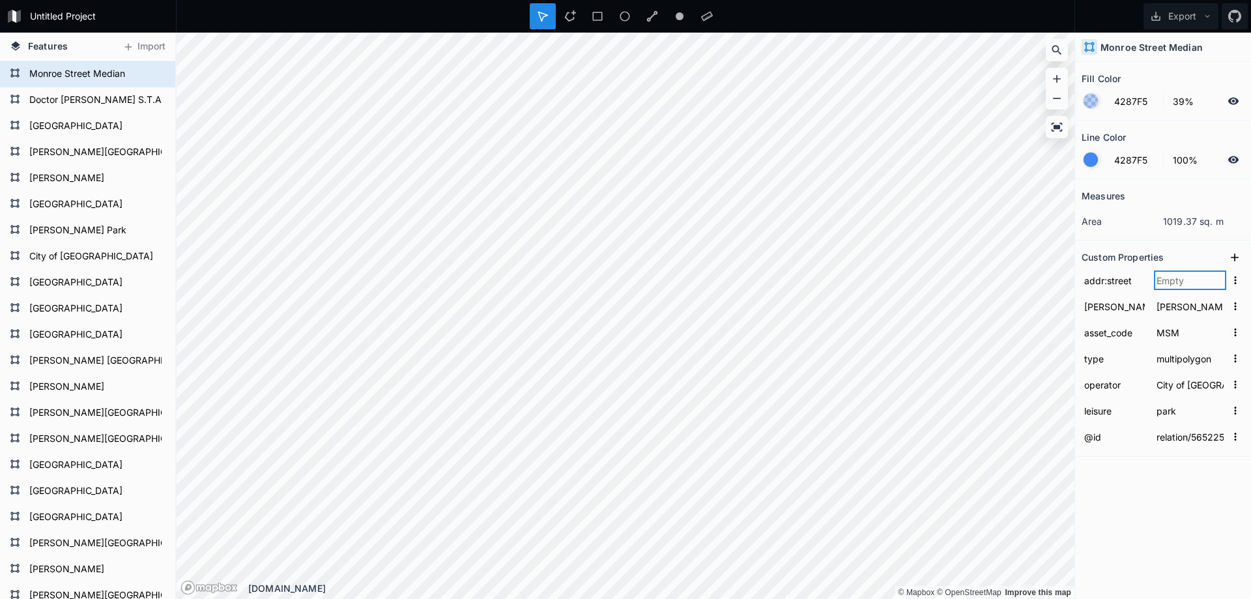
click at [1168, 282] on input "text" at bounding box center [1190, 280] width 72 height 20
type input "Monroe St"
click at [95, 78] on form "Monroe Street Median" at bounding box center [86, 74] width 122 height 20
click at [92, 104] on form "Doctor [PERSON_NAME] S.T.A.R.S.Complex" at bounding box center [86, 101] width 122 height 20
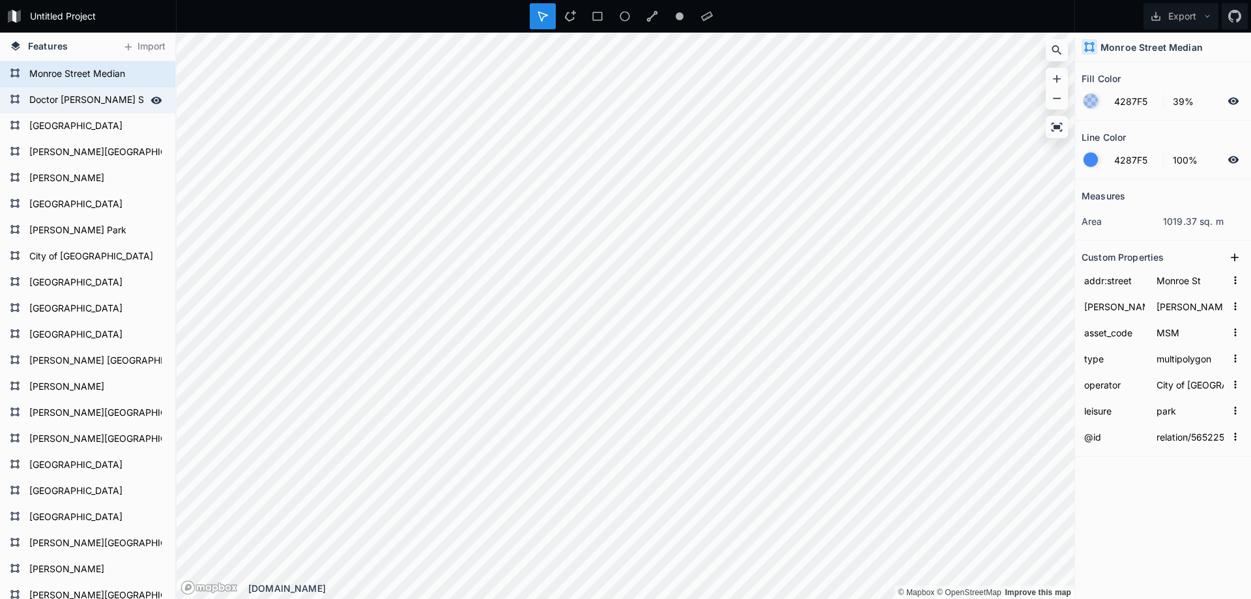
type input "relation/7939182"
type input "[PERSON_NAME] 3"
type input "STC"
type input "[GEOGRAPHIC_DATA]"
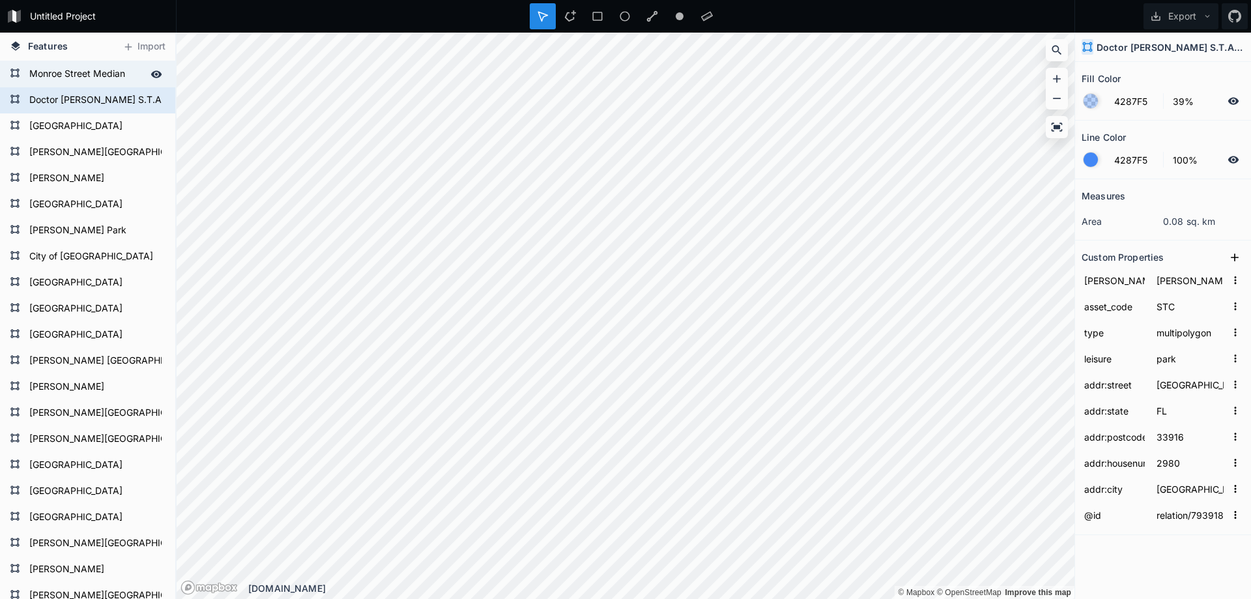
click at [104, 73] on form "Monroe Street Median" at bounding box center [86, 74] width 122 height 20
type input "relation/5652258"
type input "[PERSON_NAME] 4"
type input "MSM"
type input "Monroe St"
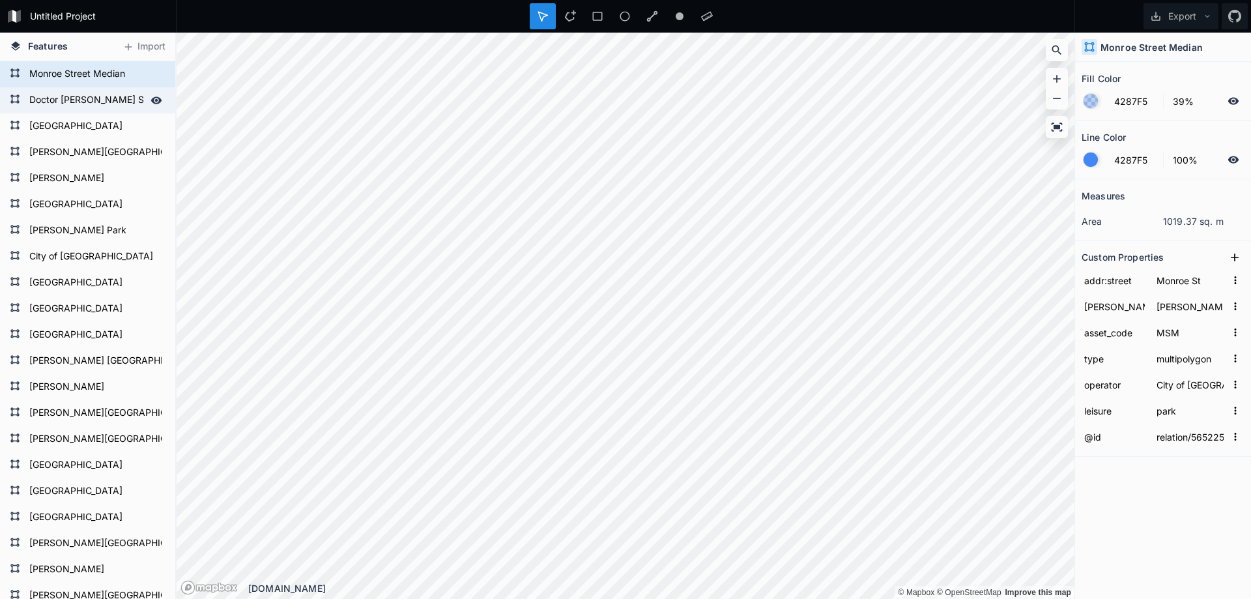
click at [99, 96] on form "Doctor [PERSON_NAME] S.T.A.R.S.Complex" at bounding box center [86, 101] width 122 height 20
type input "relation/7939182"
type input "[PERSON_NAME] 3"
type input "STC"
type input "[GEOGRAPHIC_DATA]"
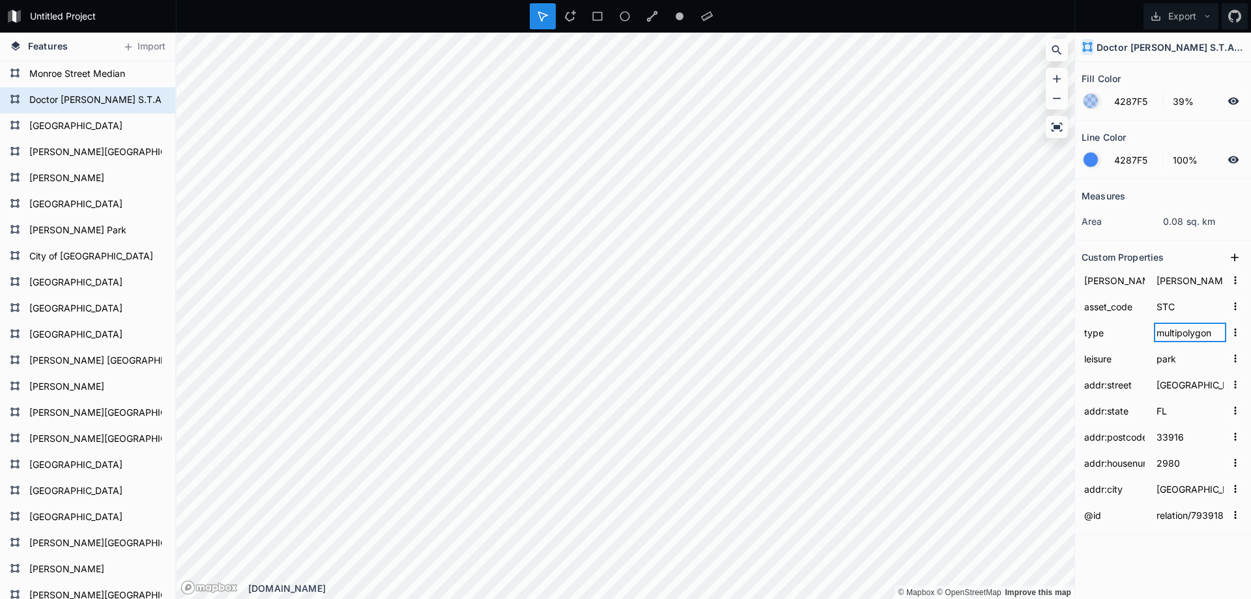
click at [1192, 329] on input "multipolygon" at bounding box center [1190, 332] width 72 height 20
click at [70, 76] on form "Monroe Street Median" at bounding box center [86, 74] width 122 height 20
type input "relation/5652258"
type input "[PERSON_NAME] 4"
type input "MSM"
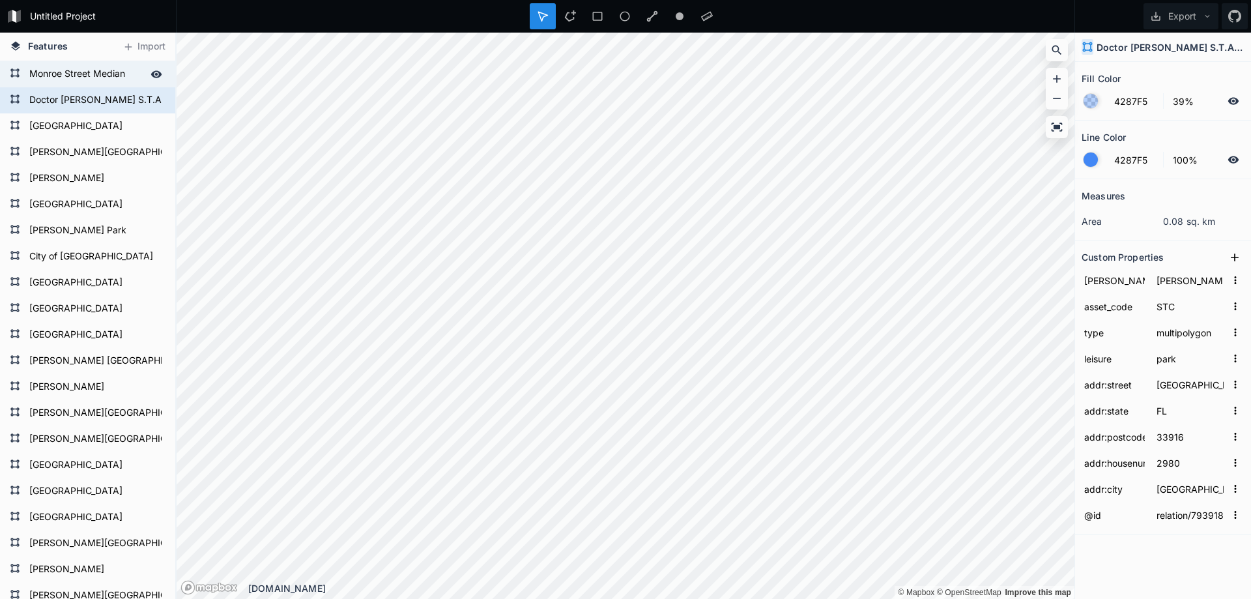
type input "Monroe St"
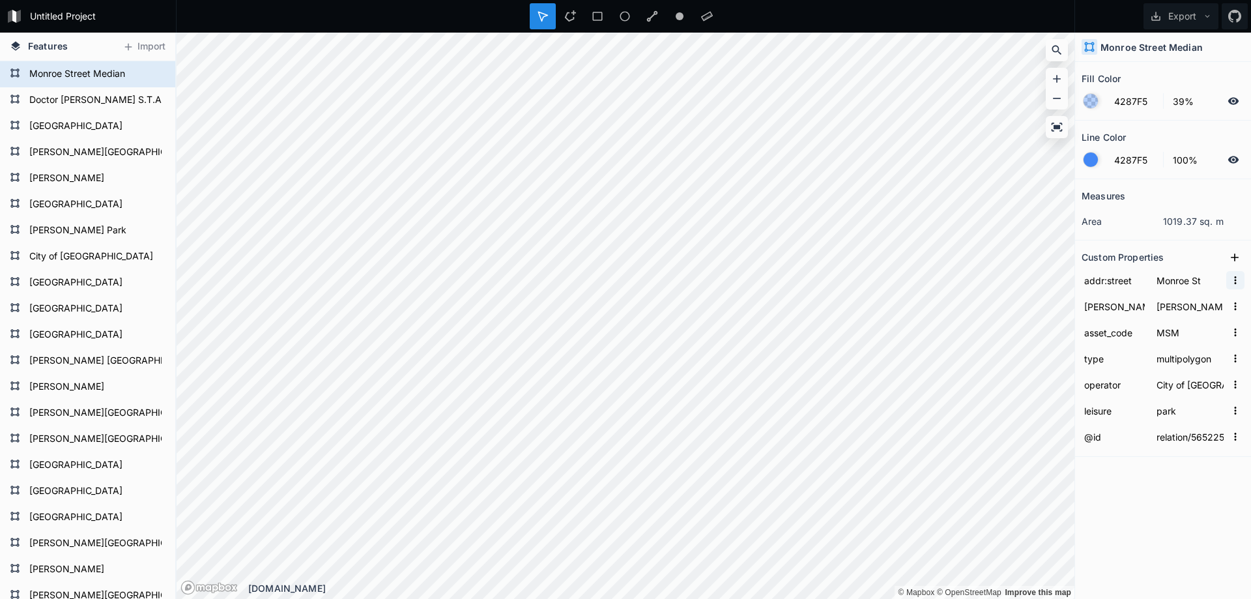
click at [1236, 278] on icon "button" at bounding box center [1235, 280] width 12 height 12
click at [1235, 260] on icon at bounding box center [1234, 257] width 13 height 13
click at [1124, 289] on input "property 1" at bounding box center [1114, 280] width 66 height 20
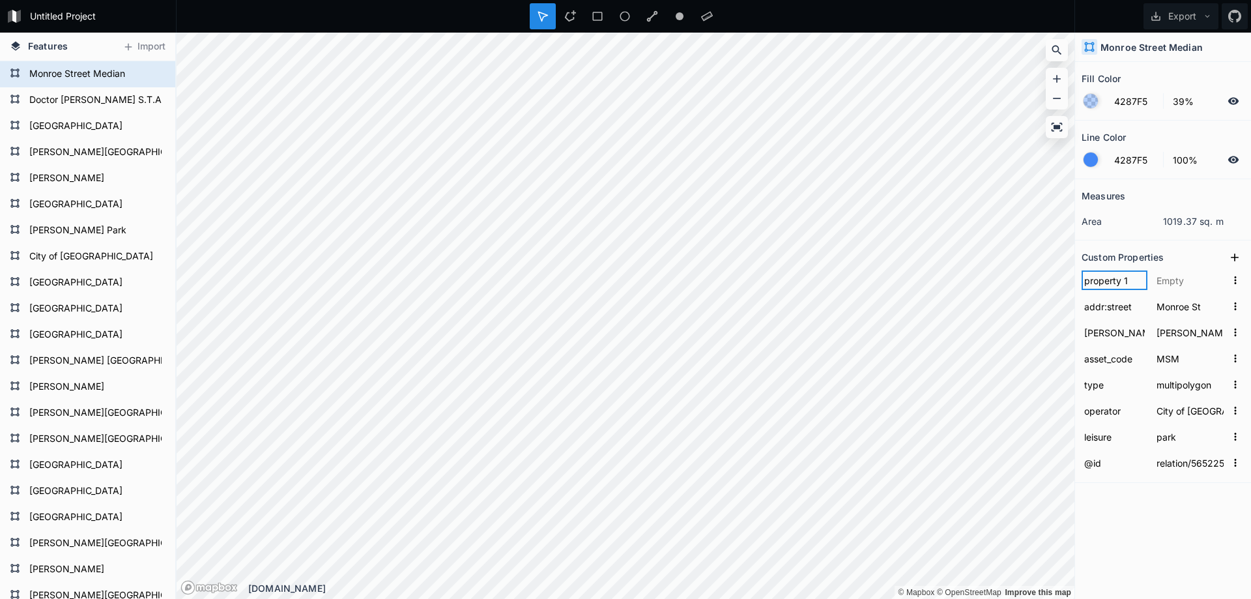
click at [1124, 289] on input "property 1" at bounding box center [1114, 280] width 66 height 20
click at [1230, 255] on icon at bounding box center [1234, 257] width 13 height 13
click at [1240, 282] on icon "button" at bounding box center [1235, 280] width 12 height 12
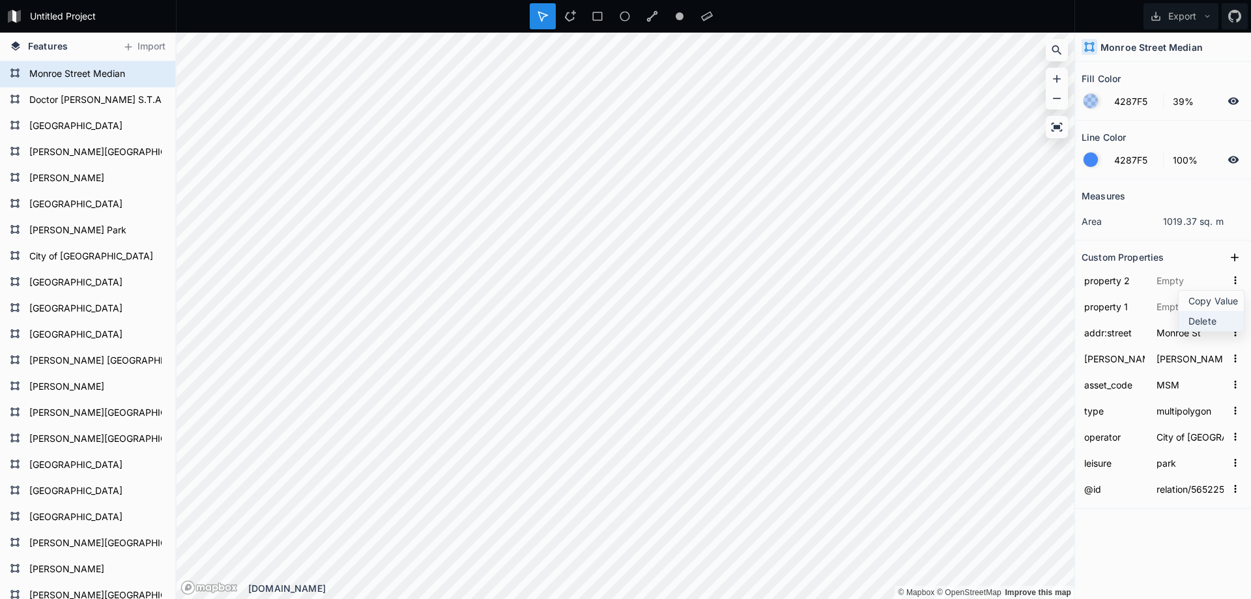
click at [1219, 315] on span "Delete" at bounding box center [1214, 321] width 52 height 14
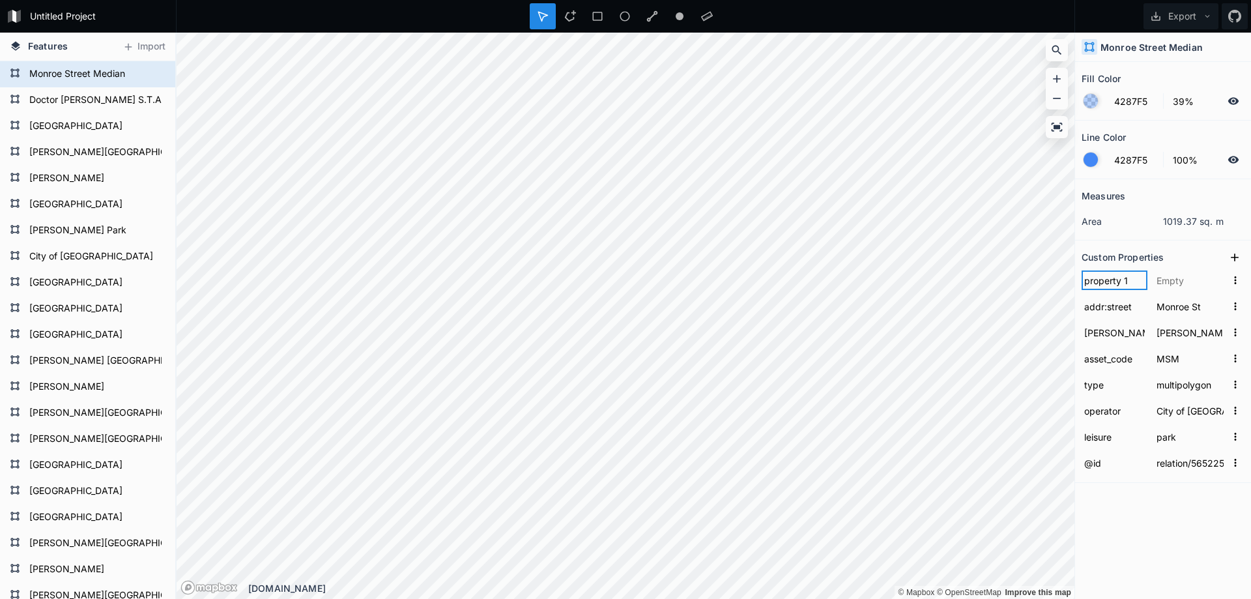
click at [1107, 282] on input "property 1" at bounding box center [1114, 280] width 66 height 20
type input "asset_type"
click at [1176, 283] on input "text" at bounding box center [1190, 280] width 72 height 20
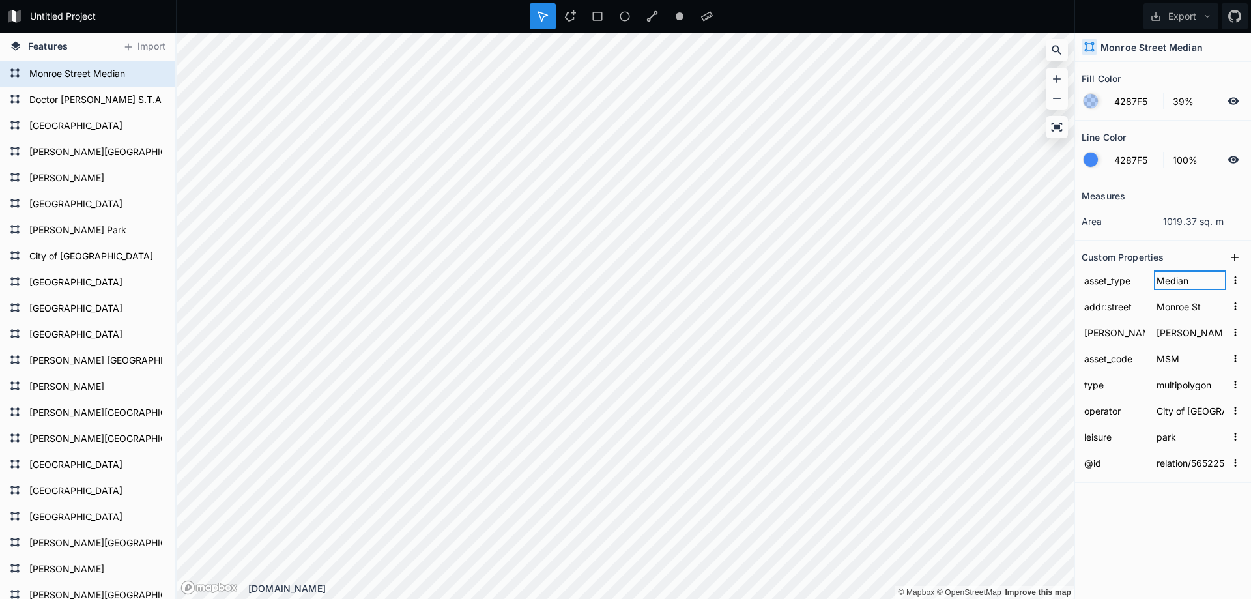
click at [1166, 280] on input "Median" at bounding box center [1190, 280] width 72 height 20
type input "median"
click at [1148, 541] on div "Fill Color 4287F5 39% Line Color 4287F5 100% Measures area 1019.37 sq. m Custom…" at bounding box center [1163, 330] width 176 height 537
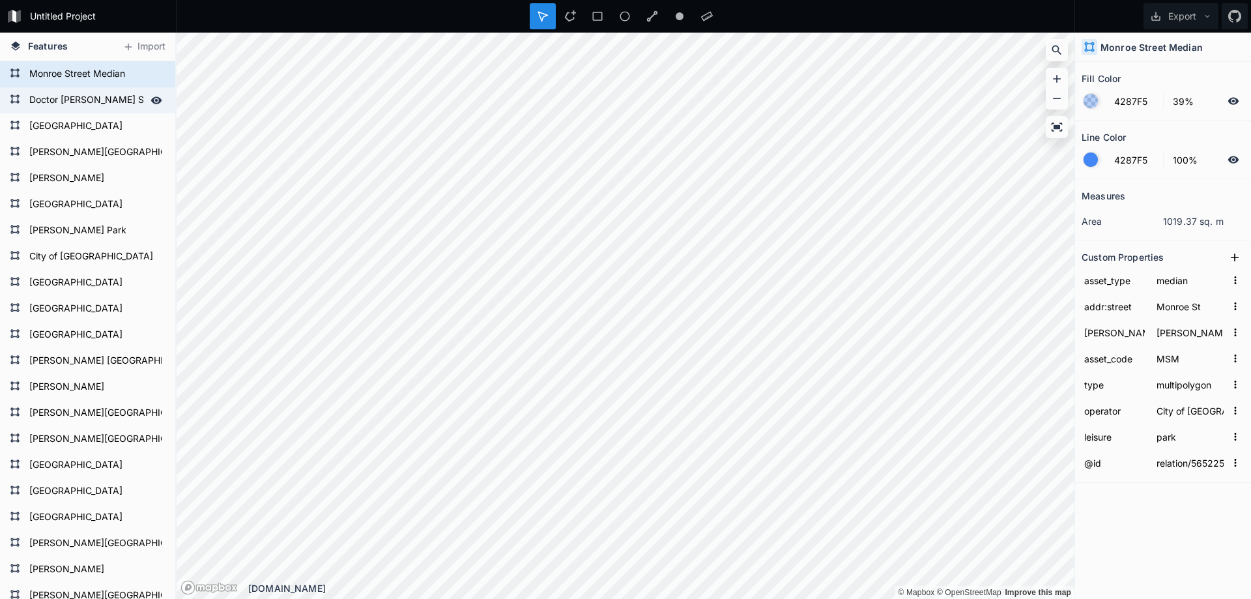
click at [100, 104] on form "Doctor [PERSON_NAME] S.T.A.R.S.Complex" at bounding box center [86, 101] width 122 height 20
type input "relation/7939182"
type input "[PERSON_NAME] 3"
type input "STC"
type input "[GEOGRAPHIC_DATA]"
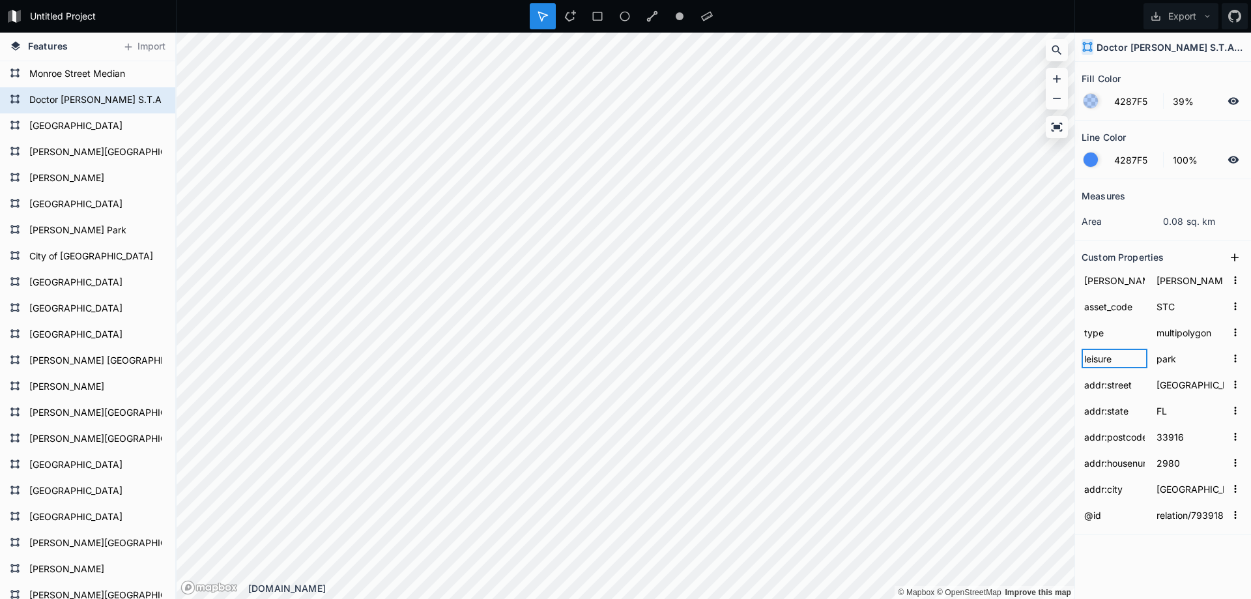
click at [1107, 358] on input "leisure" at bounding box center [1114, 358] width 66 height 20
type input "asset_type"
click at [1107, 357] on input "asset_type" at bounding box center [1114, 358] width 66 height 20
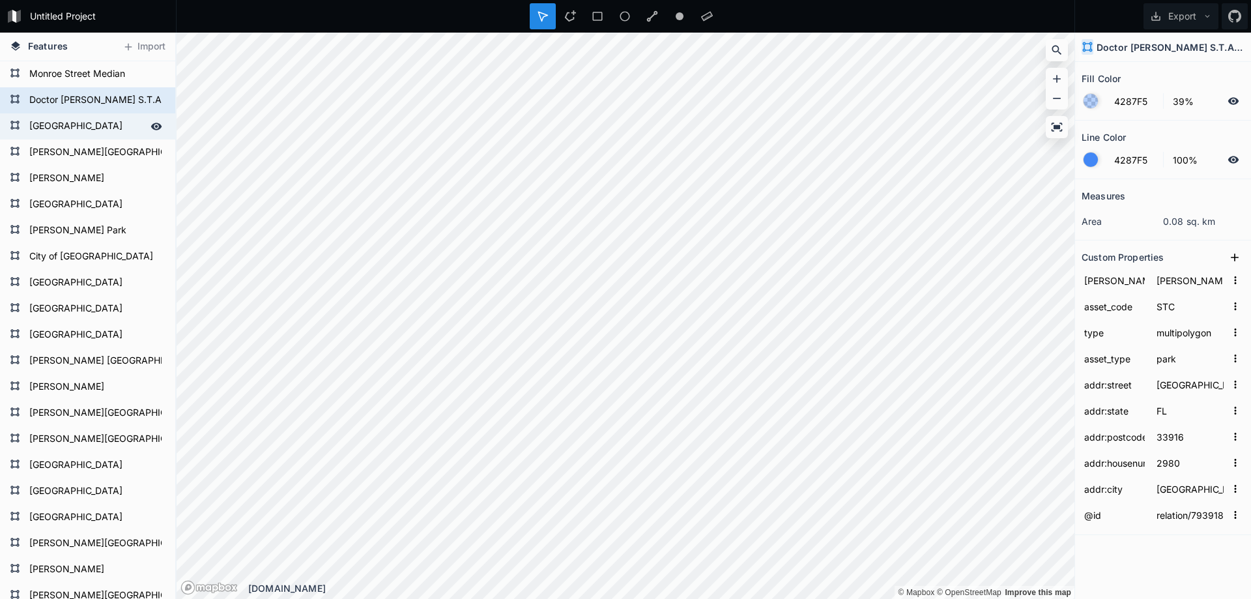
click at [55, 121] on form "[GEOGRAPHIC_DATA]" at bounding box center [86, 127] width 122 height 20
type input "relation/7939189"
type input "[GEOGRAPHIC_DATA]"
type input "33901"
type input "1610"
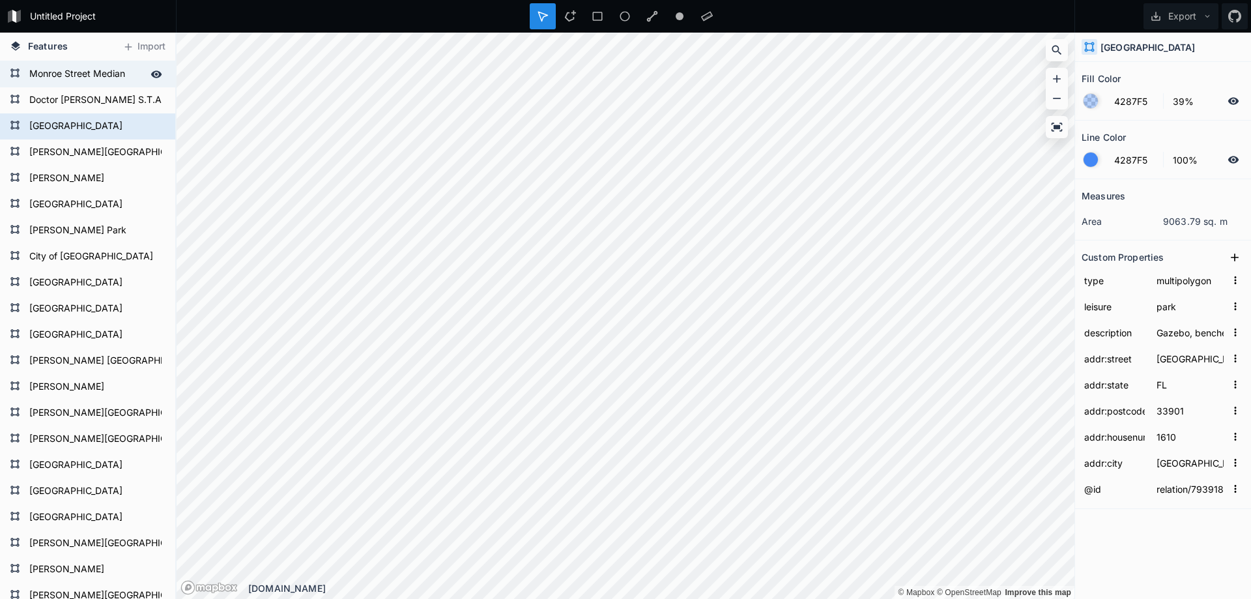
click at [72, 76] on form "Monroe Street Median" at bounding box center [86, 74] width 122 height 20
type input "relation/5652258"
type input "Monroe St"
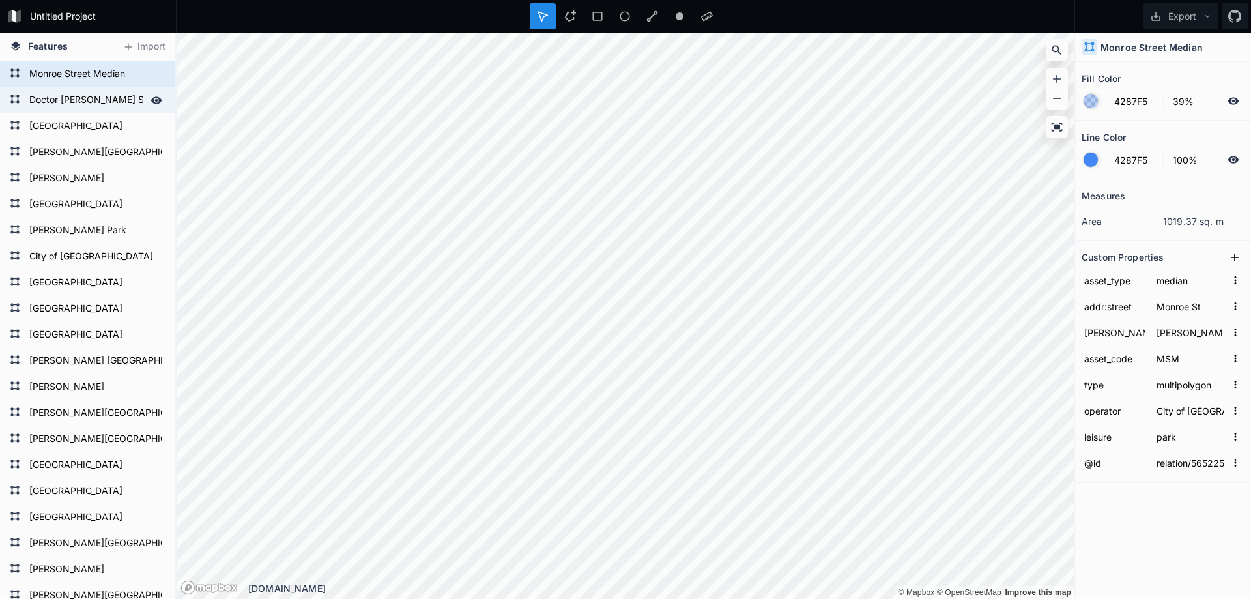
click at [72, 102] on form "Doctor [PERSON_NAME] S.T.A.R.S.Complex" at bounding box center [86, 101] width 122 height 20
type input "relation/7939182"
type input "park"
type input "[GEOGRAPHIC_DATA]"
type input "[PERSON_NAME] 3"
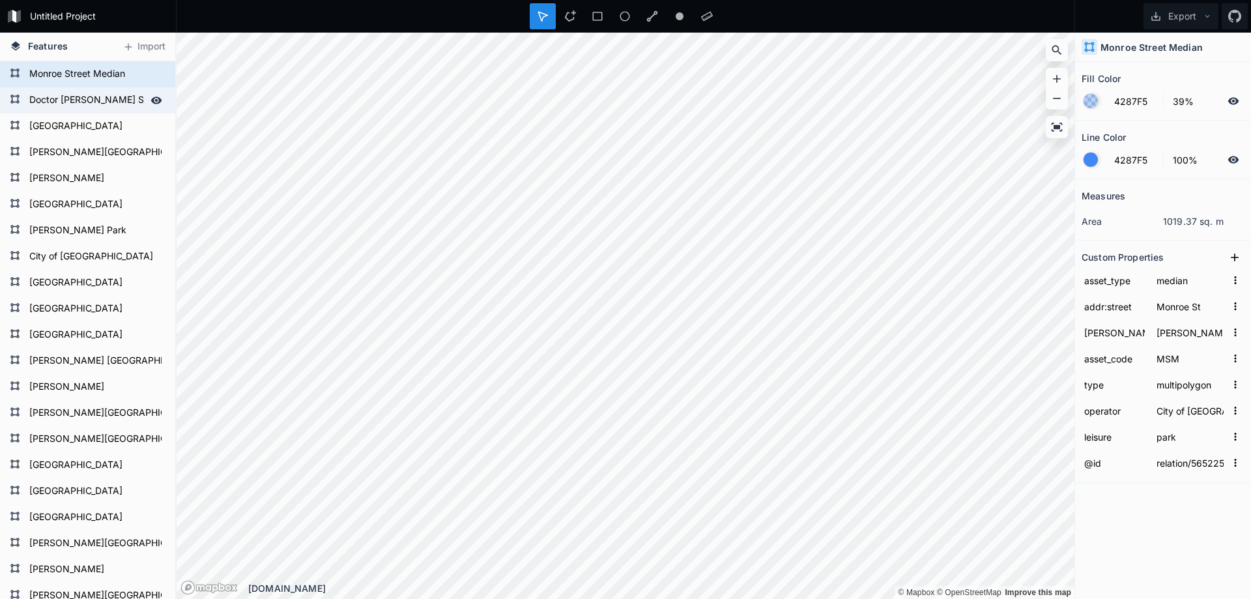
type input "STC"
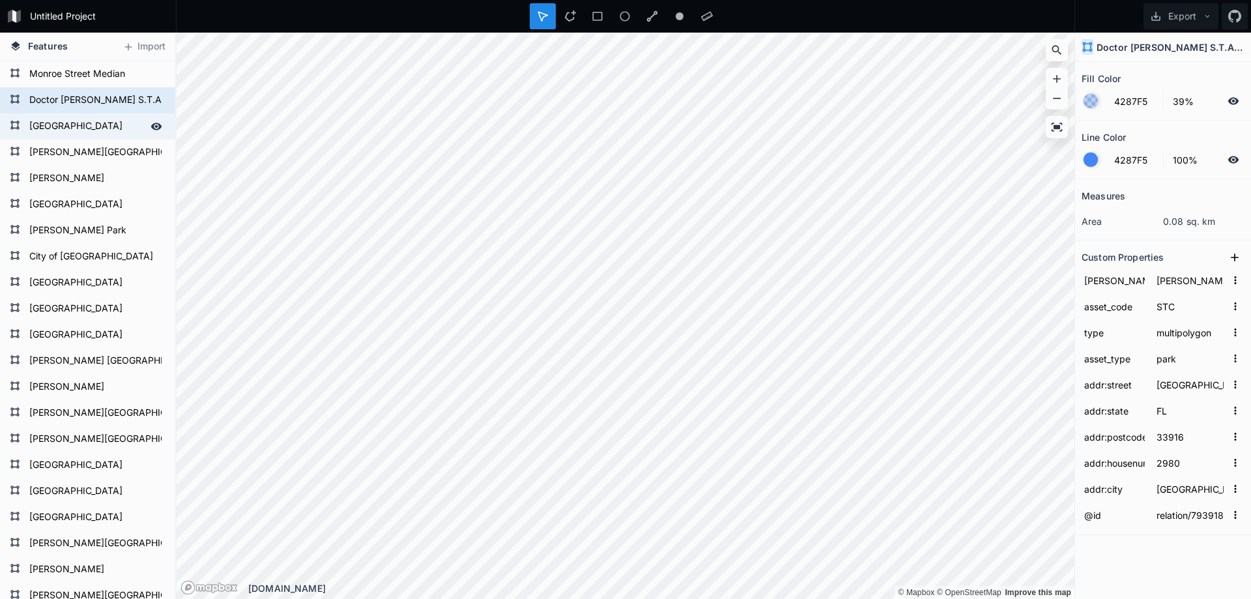
click at [68, 119] on form "[GEOGRAPHIC_DATA]" at bounding box center [86, 127] width 122 height 20
type input "relation/7939189"
type input "[GEOGRAPHIC_DATA]"
type input "33901"
type input "1610"
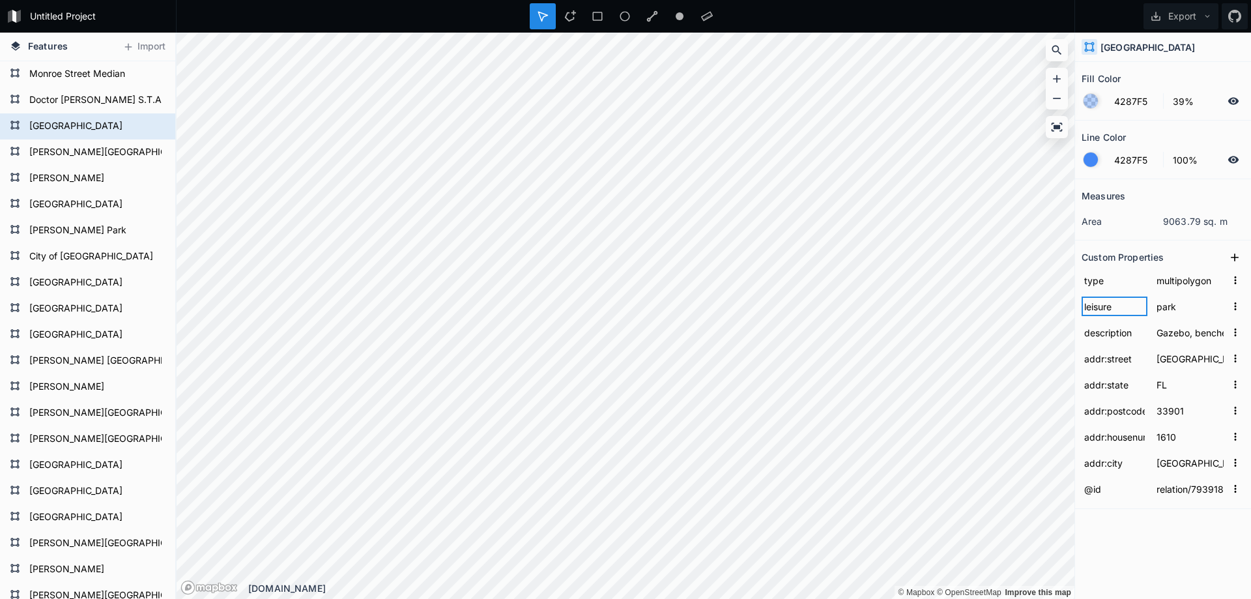
click at [1098, 307] on input "leisure" at bounding box center [1114, 306] width 66 height 20
type input "asset_type"
click at [1234, 255] on icon at bounding box center [1234, 257] width 8 height 8
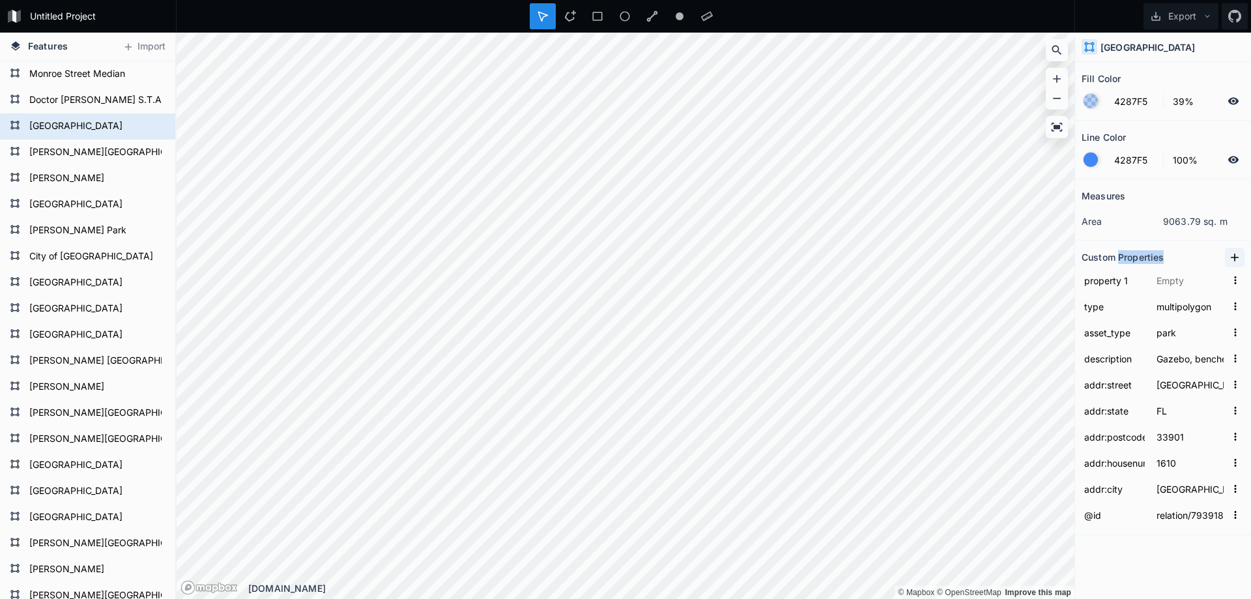
click at [1234, 255] on section "Custom Properties property 1 type multipolygon asset_type park description Gaze…" at bounding box center [1163, 387] width 176 height 294
click at [1228, 254] on icon at bounding box center [1234, 257] width 13 height 13
type input "Gazebo, benches, picnic tables, doggy walkway with bone-shaped water fountainTh…"
click at [1109, 281] on input "property 2" at bounding box center [1114, 280] width 66 height 20
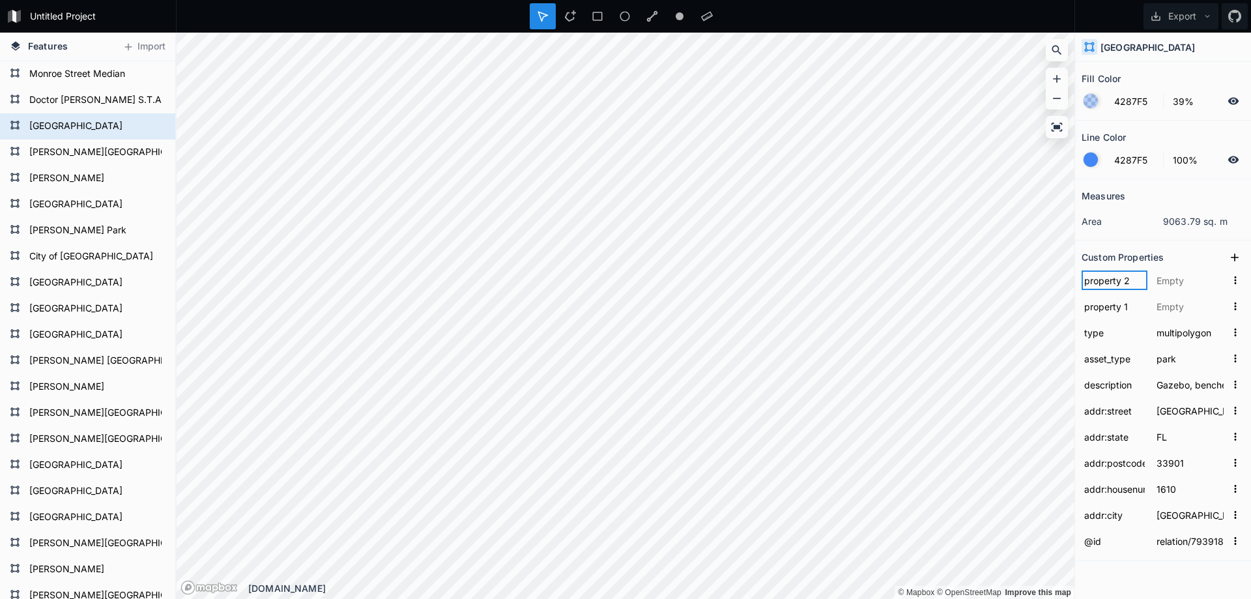
click at [1109, 281] on input "property 2" at bounding box center [1114, 280] width 66 height 20
type input "asset_code"
type input "Gazebo, benches, picnic tables, doggy walkway with bone-shaped water fountainTh…"
click at [1165, 281] on input "text" at bounding box center [1190, 280] width 72 height 20
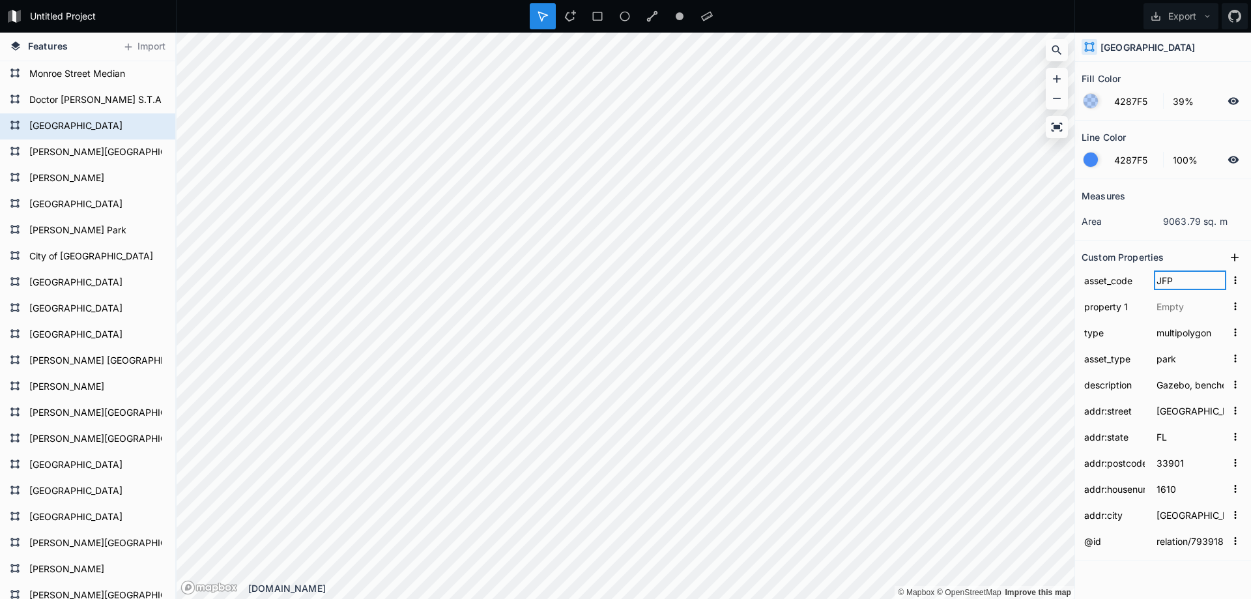
type input "JFP"
type input "Gazebo, benches, picnic tables, doggy walkway with bone-shaped water fountainTh…"
click at [1094, 311] on input "property 1" at bounding box center [1114, 306] width 66 height 20
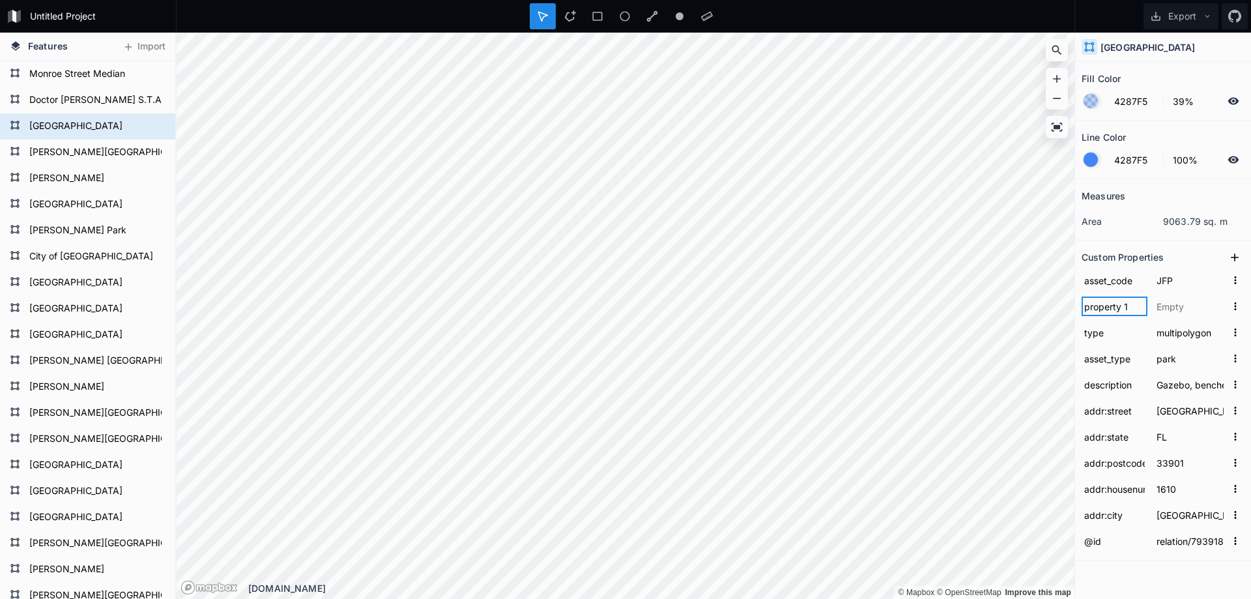
click at [1094, 311] on input "property 1" at bounding box center [1114, 306] width 66 height 20
type input "[PERSON_NAME]"
type input "Gazebo, benches, picnic tables, doggy walkway with bone-shaped water fountainTh…"
click at [1165, 305] on input "text" at bounding box center [1190, 306] width 72 height 20
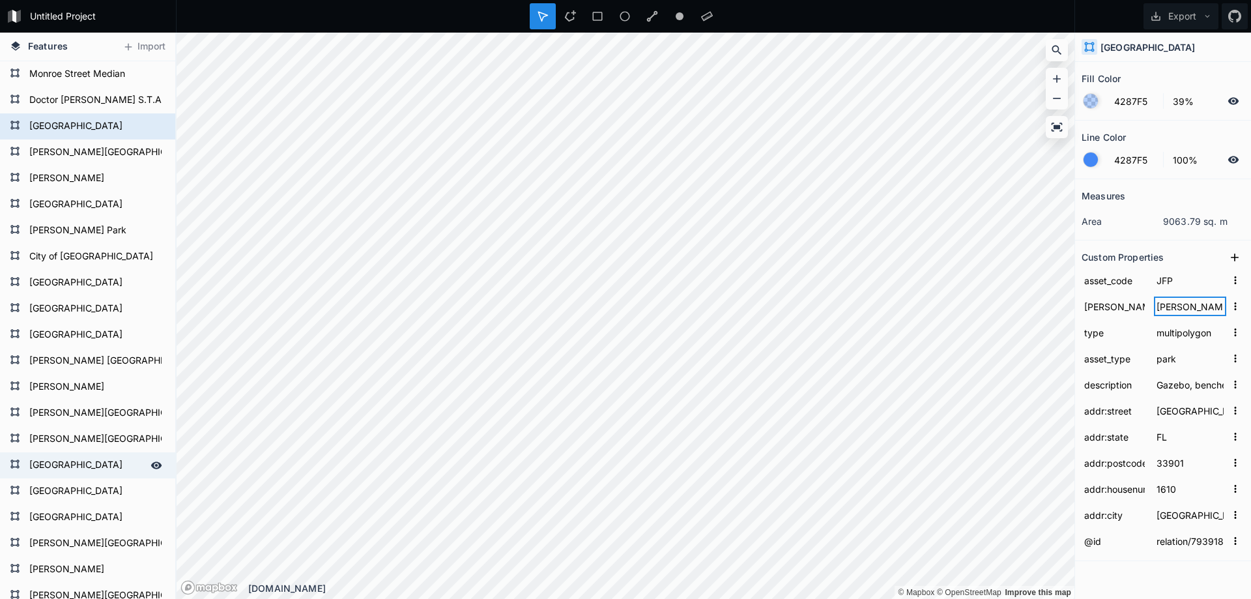
type input "[PERSON_NAME]"
type input "Gazebo, benches, picnic tables, doggy walkway with bone-shaped water fountainTh…"
click at [1185, 305] on input "[PERSON_NAME]" at bounding box center [1190, 306] width 72 height 20
type input "[PERSON_NAME] 4"
click at [1191, 387] on input "Gazebo, benches, picnic tables, doggy walkway with bone-shaped water fountainTh…" at bounding box center [1190, 385] width 72 height 20
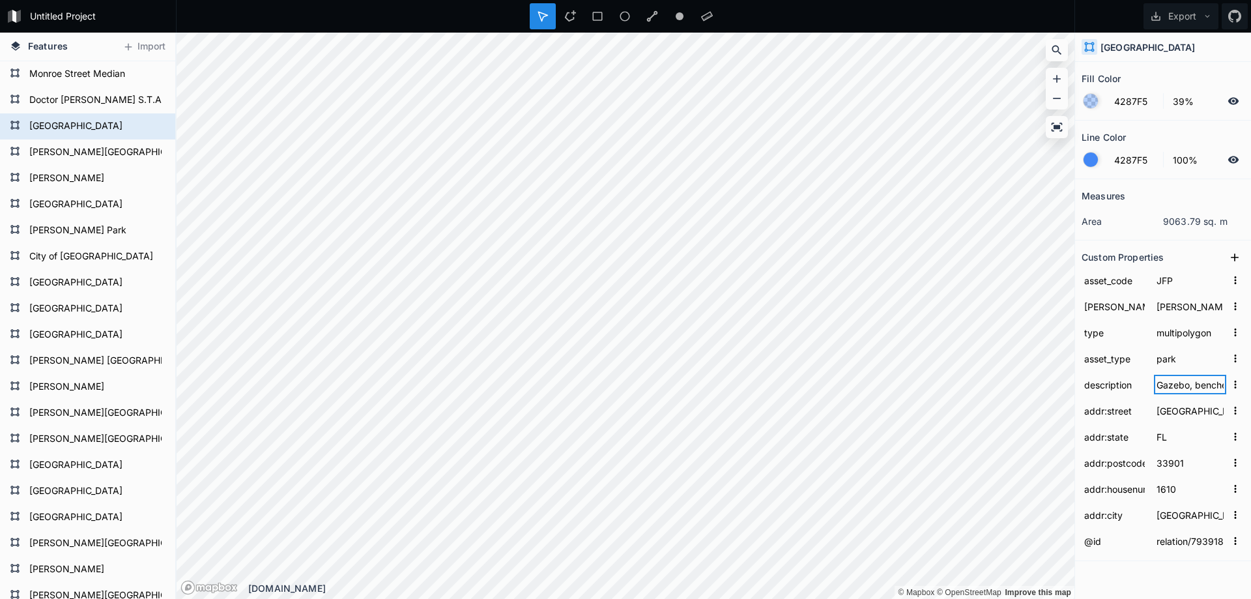
click at [1191, 387] on input "Gazebo, benches, picnic tables, doggy walkway with bone-shaped water fountainTh…" at bounding box center [1190, 385] width 72 height 20
type input "Gazebo, benches, picnic tables, doggy walkway with bone-shaped water fountainTh…"
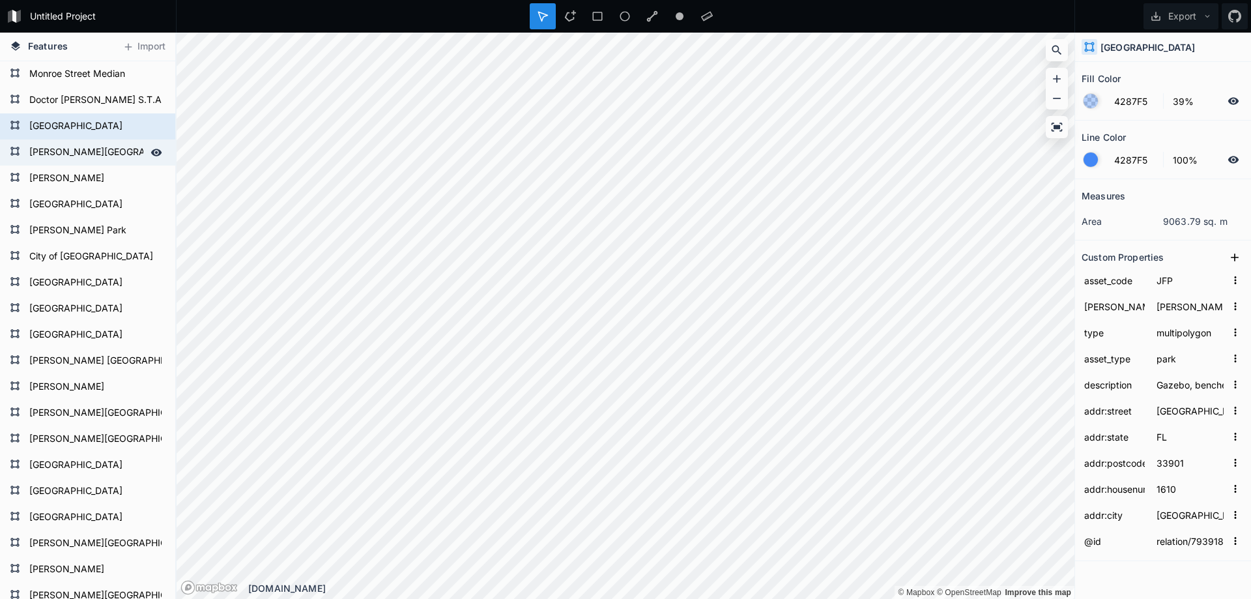
click at [45, 145] on form "[PERSON_NAME][GEOGRAPHIC_DATA]" at bounding box center [86, 153] width 122 height 20
type input "way/174570182"
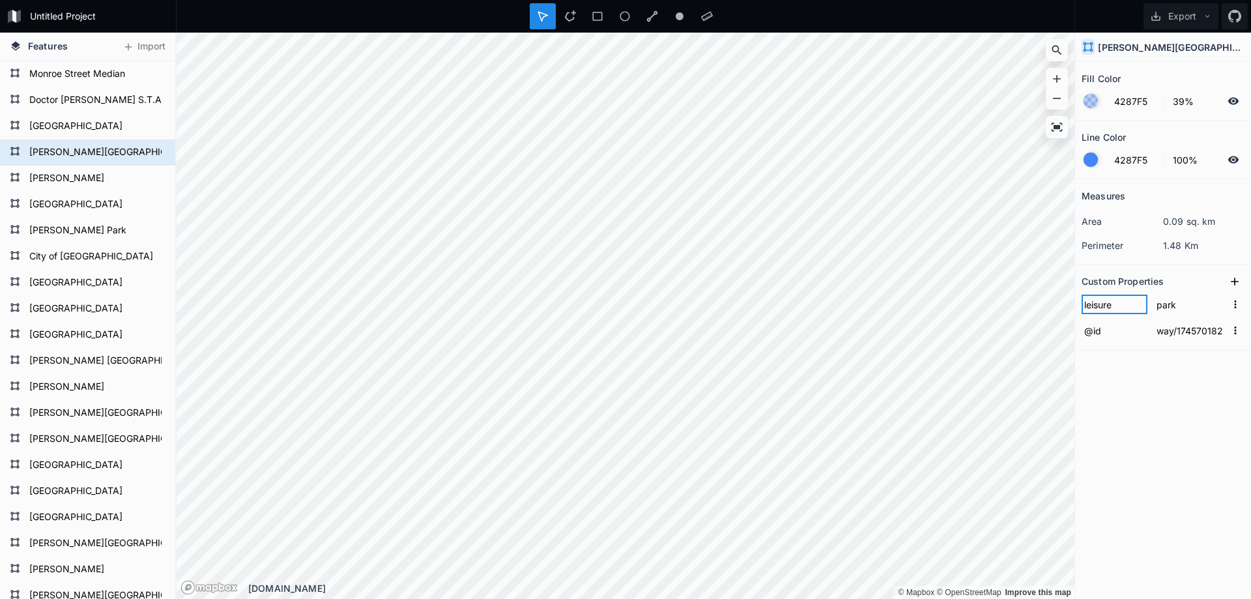
click at [1113, 306] on input "leisure" at bounding box center [1114, 304] width 66 height 20
type input "asset_type"
click at [1233, 281] on icon at bounding box center [1234, 281] width 8 height 8
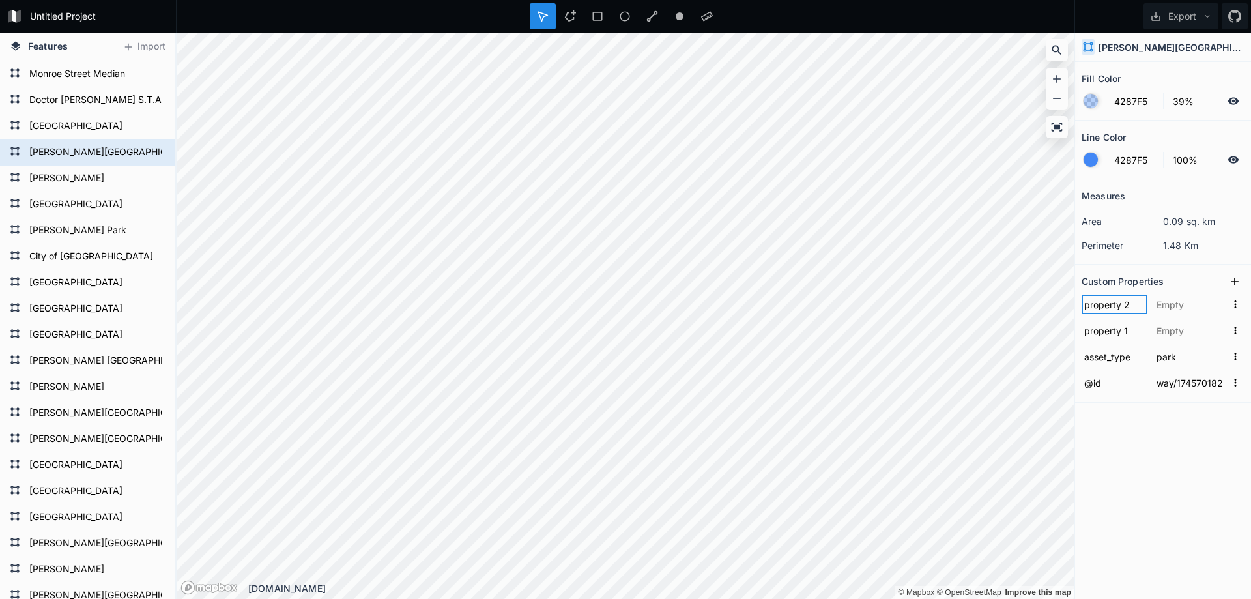
click at [1095, 307] on input "property 2" at bounding box center [1114, 304] width 66 height 20
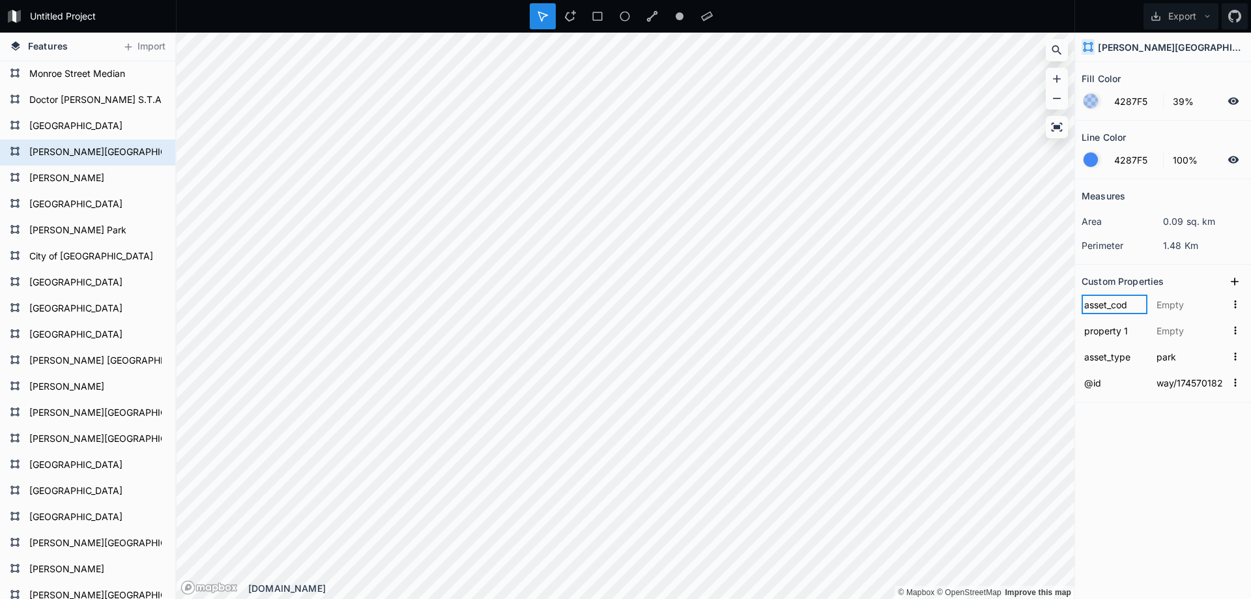
type input "asset_code"
click at [1170, 311] on input "text" at bounding box center [1190, 304] width 72 height 20
type input "SFP"
click at [1092, 335] on input "property 1" at bounding box center [1114, 330] width 66 height 20
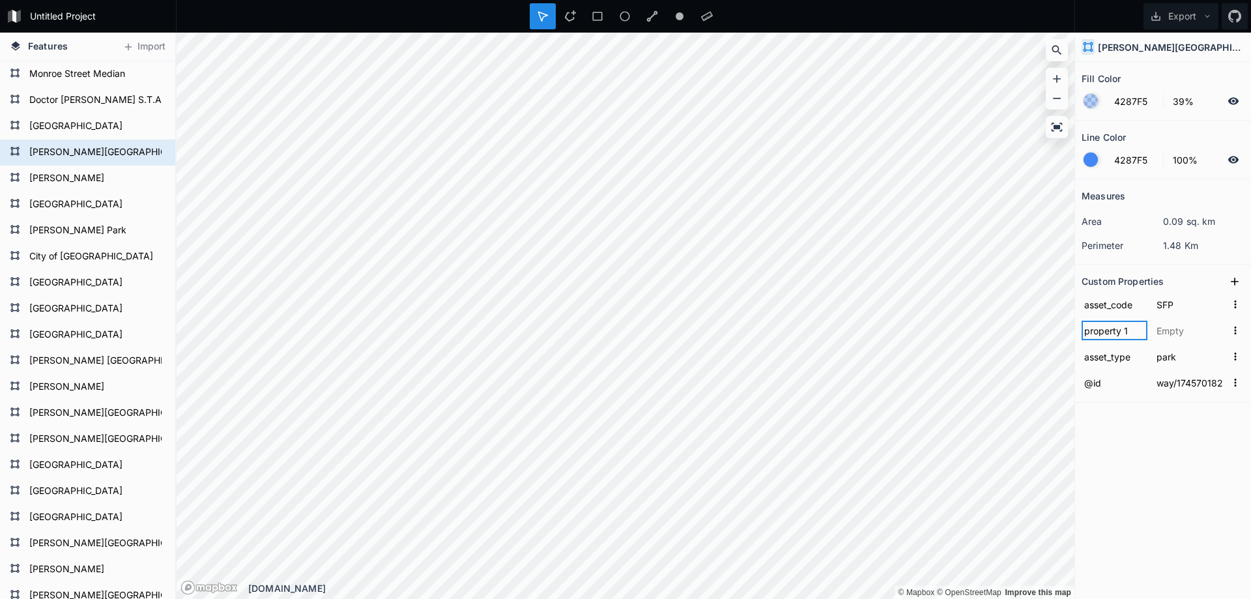
click at [1092, 335] on input "property 1" at bounding box center [1114, 330] width 66 height 20
click at [1092, 334] on input "property 1" at bounding box center [1114, 330] width 66 height 20
type input "[PERSON_NAME]"
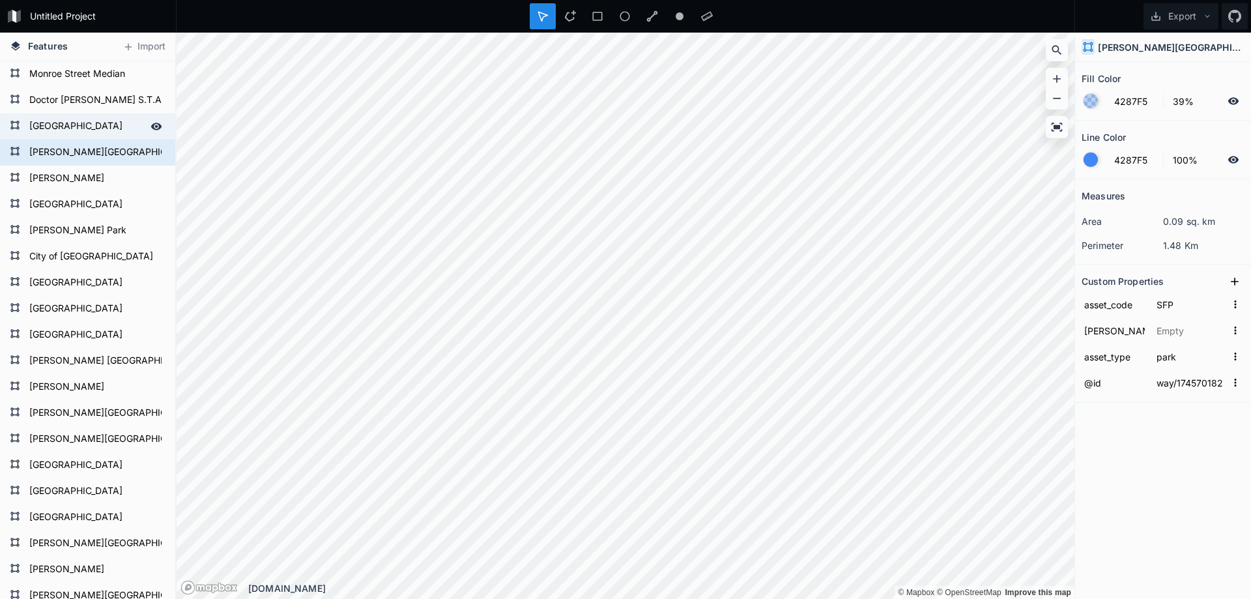
click at [106, 122] on form "[GEOGRAPHIC_DATA]" at bounding box center [86, 127] width 122 height 20
type input "relation/7939189"
type input "JFP"
type input "[PERSON_NAME] 4"
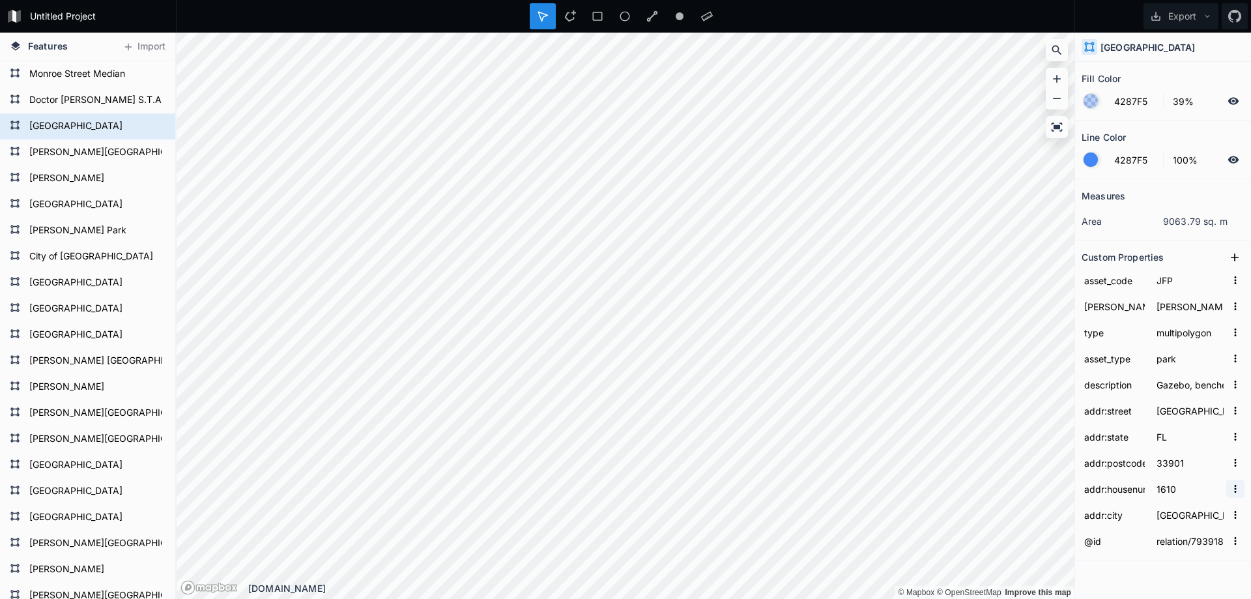
click at [1230, 486] on icon "button" at bounding box center [1235, 489] width 12 height 12
click at [1203, 507] on span "Copy Value" at bounding box center [1214, 509] width 52 height 14
click at [65, 150] on form "[PERSON_NAME][GEOGRAPHIC_DATA]" at bounding box center [86, 153] width 122 height 20
type input "way/174570182"
type input "SFP"
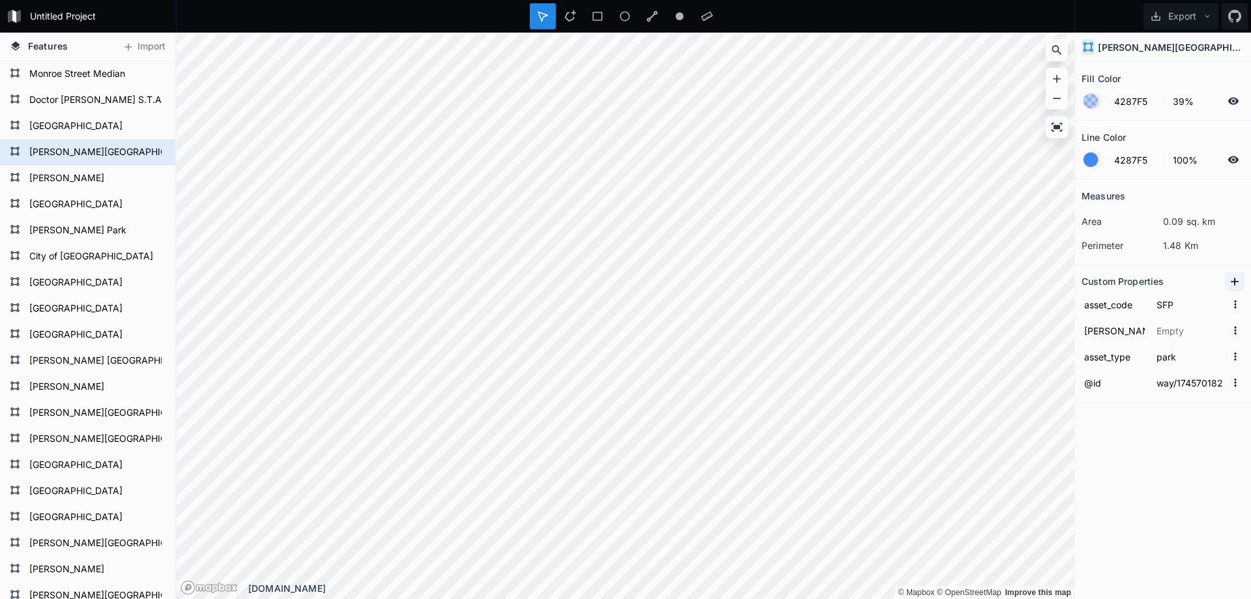
click at [1236, 279] on icon at bounding box center [1234, 281] width 13 height 13
click at [1239, 298] on icon "button" at bounding box center [1235, 304] width 12 height 12
click at [1161, 304] on input "text" at bounding box center [1190, 304] width 72 height 20
paste input "1610"
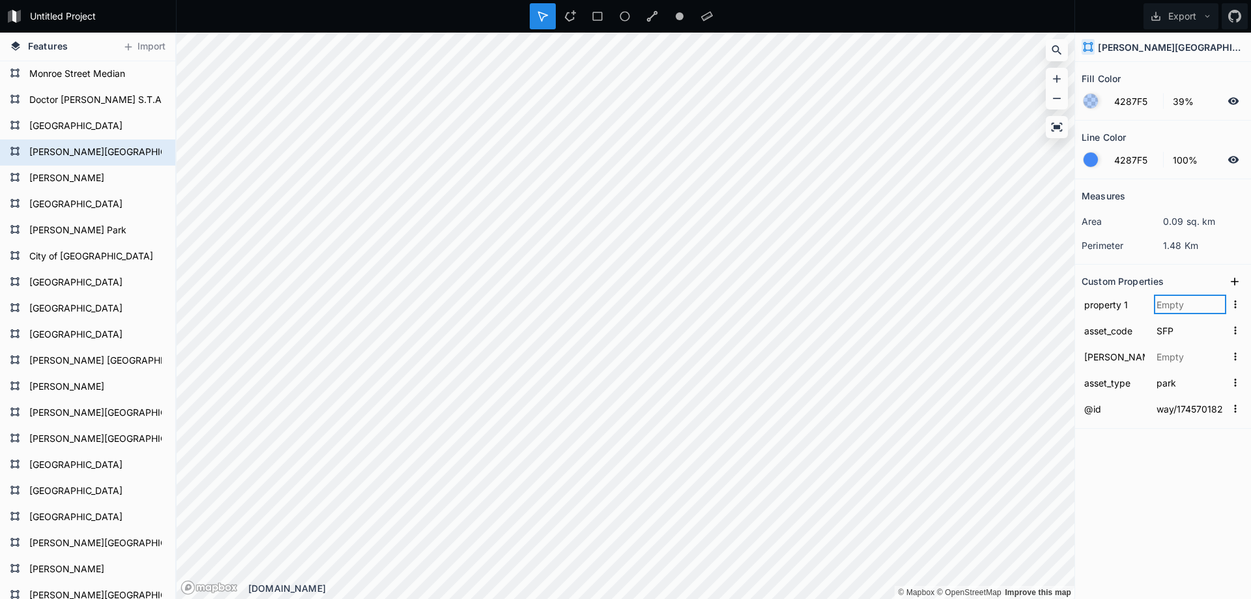
type input "1610"
click at [1099, 302] on input "property 1" at bounding box center [1114, 304] width 66 height 20
click at [1167, 356] on input "text" at bounding box center [1190, 357] width 72 height 20
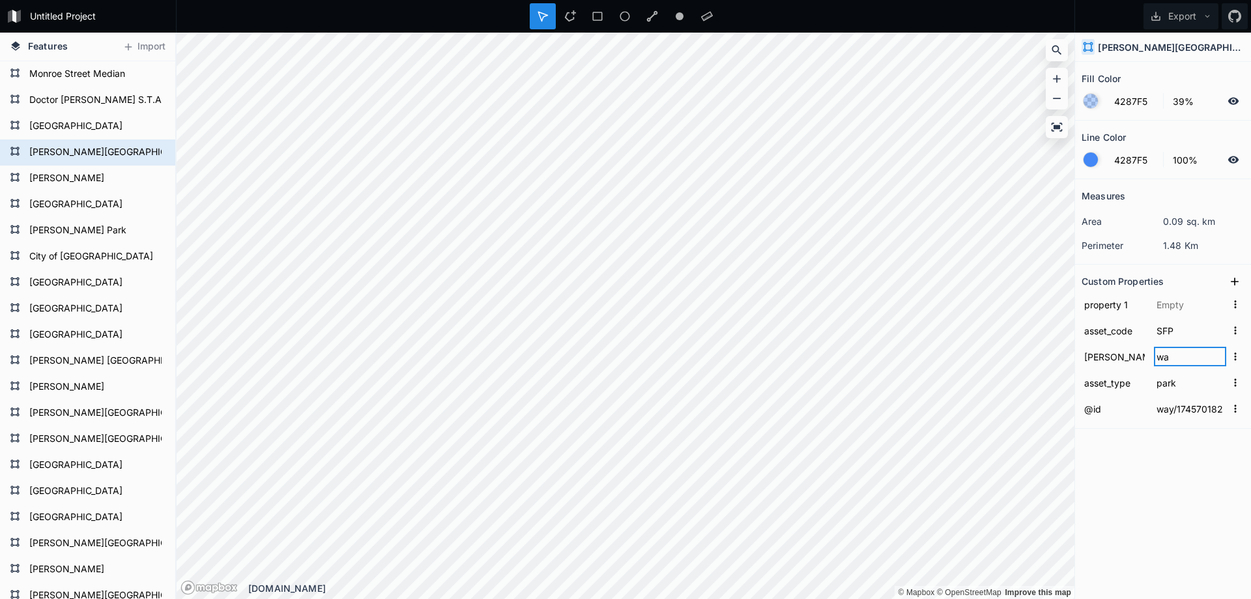
type input "w"
type input "[PERSON_NAME] 5"
click at [1108, 312] on input "property 1" at bounding box center [1114, 304] width 66 height 20
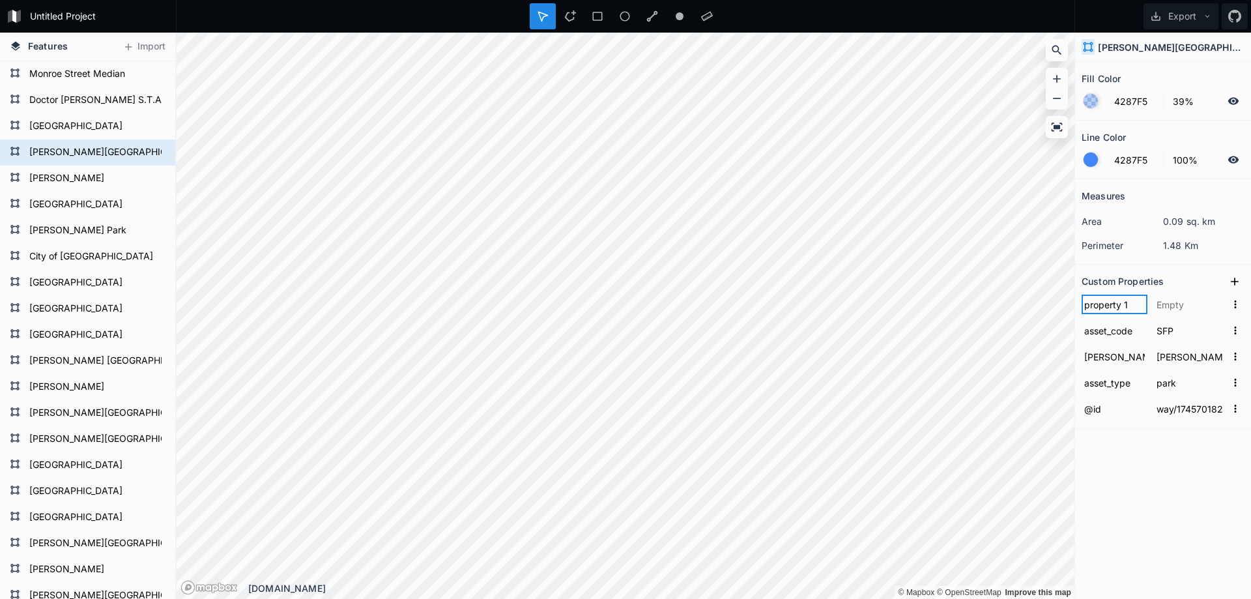
click at [1108, 312] on input "property 1" at bounding box center [1114, 304] width 66 height 20
type input "a"
click at [64, 126] on form "[GEOGRAPHIC_DATA]" at bounding box center [86, 127] width 122 height 20
type input "relation/7939189"
type input "JFP"
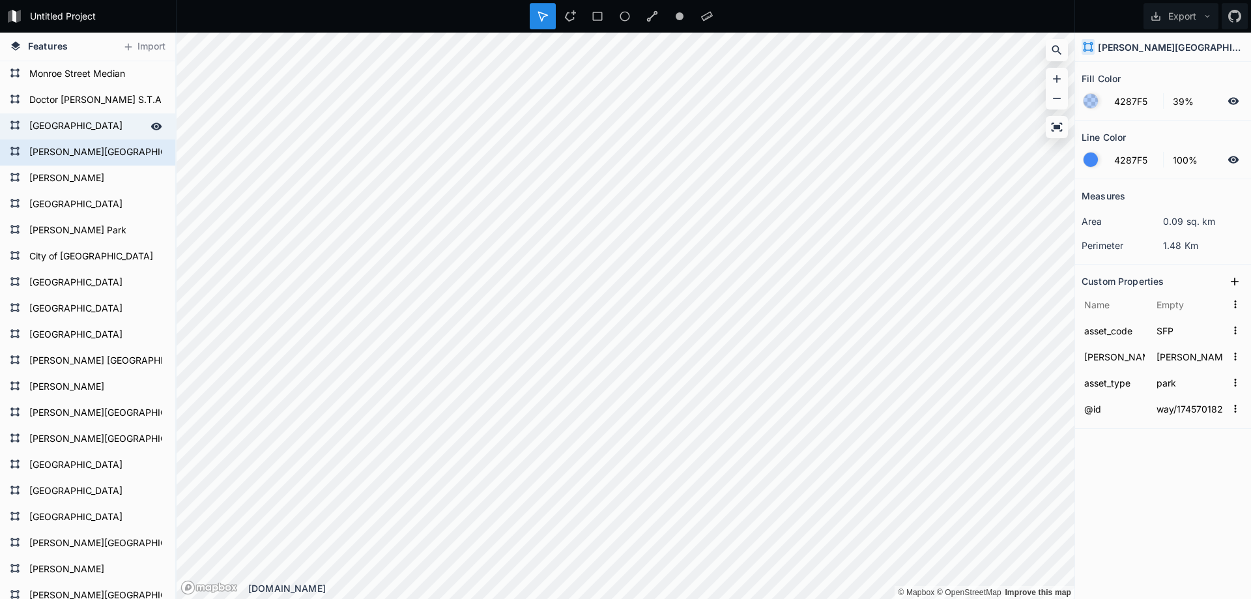
type input "[PERSON_NAME] 4"
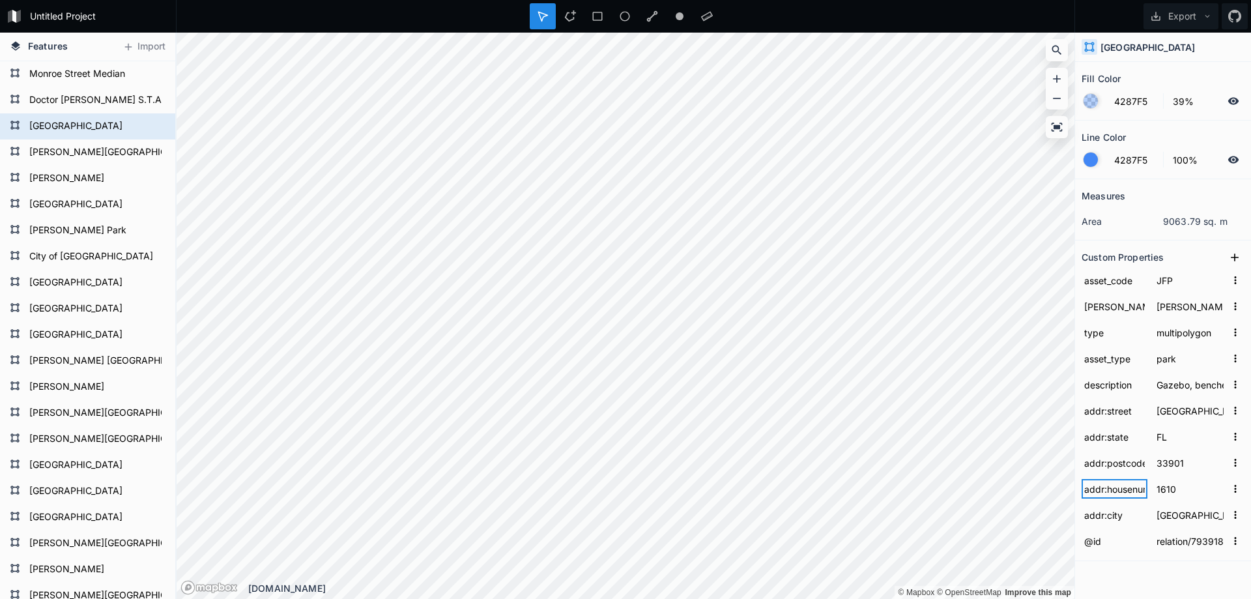
click at [1116, 484] on input "addr:housenumber" at bounding box center [1114, 489] width 66 height 20
type input "Gazebo, benches, picnic tables, doggy walkway with bone-shaped water fountainTh…"
click at [106, 152] on form "[PERSON_NAME][GEOGRAPHIC_DATA]" at bounding box center [86, 153] width 122 height 20
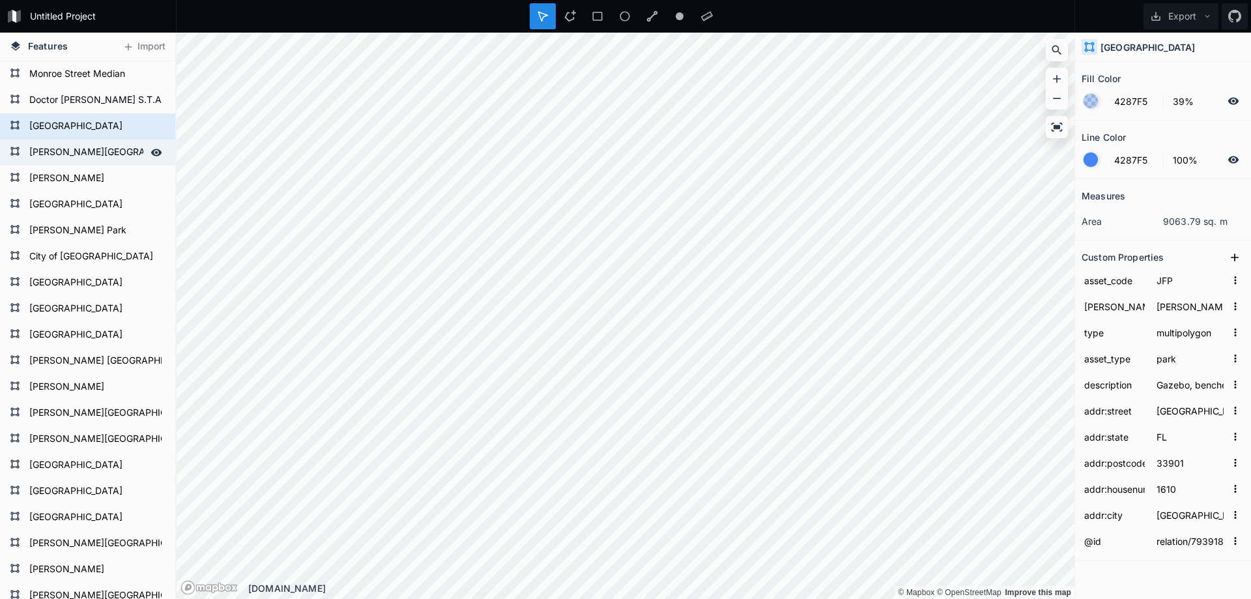
type input "way/174570182"
type input "SFP"
type input "[PERSON_NAME] 5"
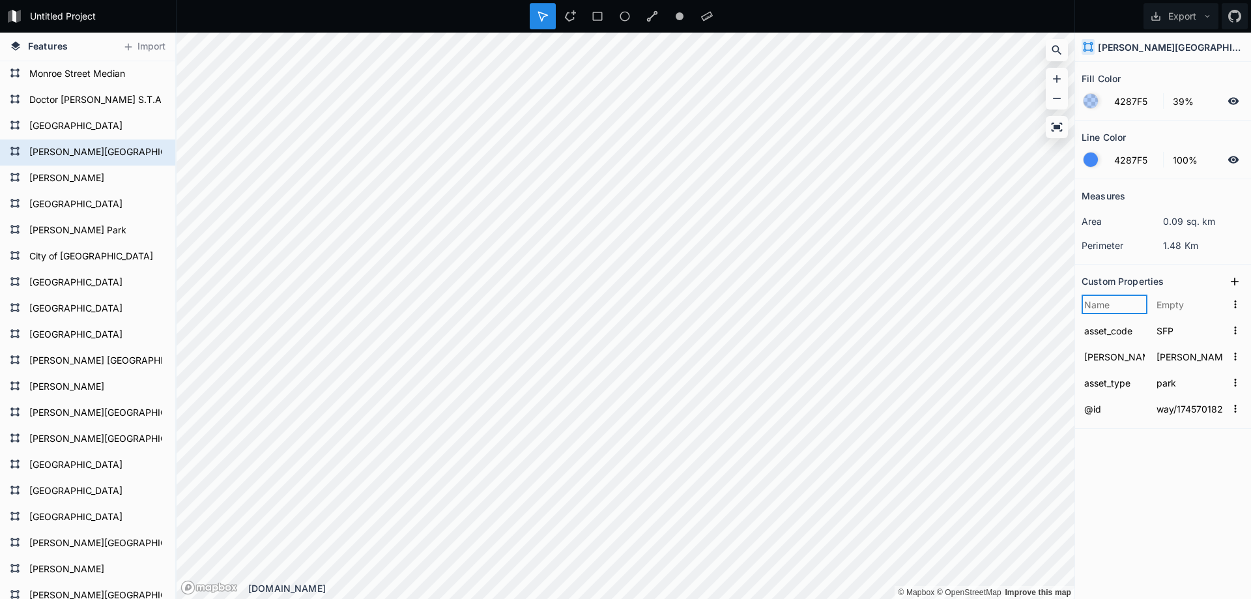
click at [1107, 302] on input "text" at bounding box center [1114, 304] width 66 height 20
paste input "addr:housenumber"
type input "addr:housenumber"
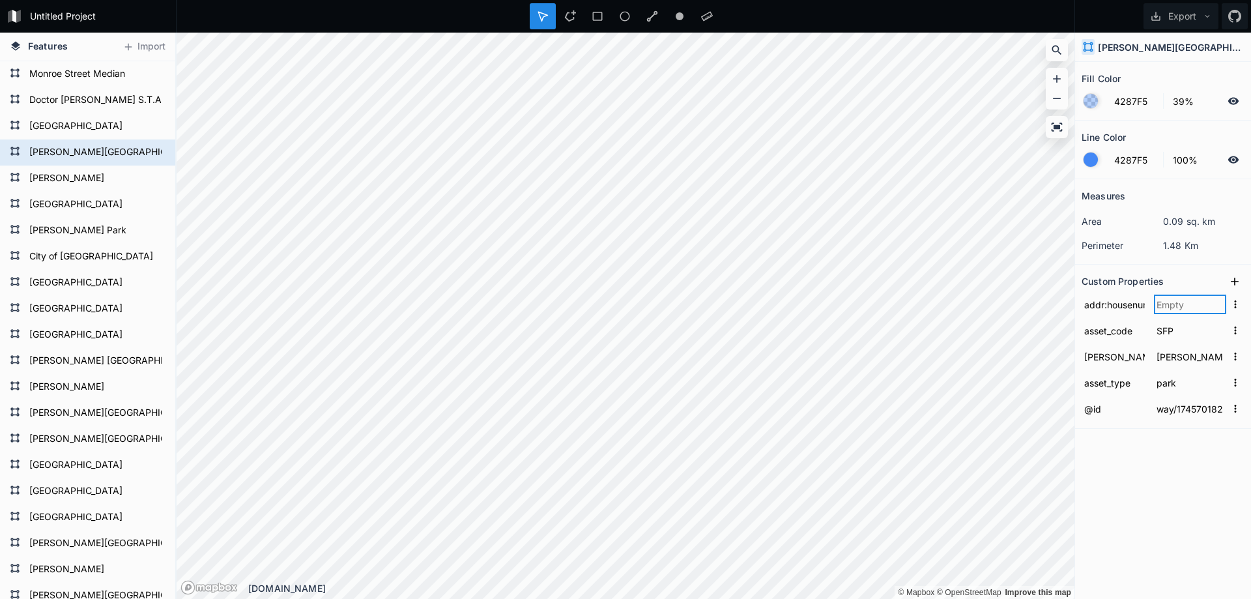
click at [1175, 301] on input "text" at bounding box center [1190, 304] width 72 height 20
type input "1750"
click at [92, 124] on form "[GEOGRAPHIC_DATA]" at bounding box center [86, 127] width 122 height 20
type input "relation/7939189"
type input "JFP"
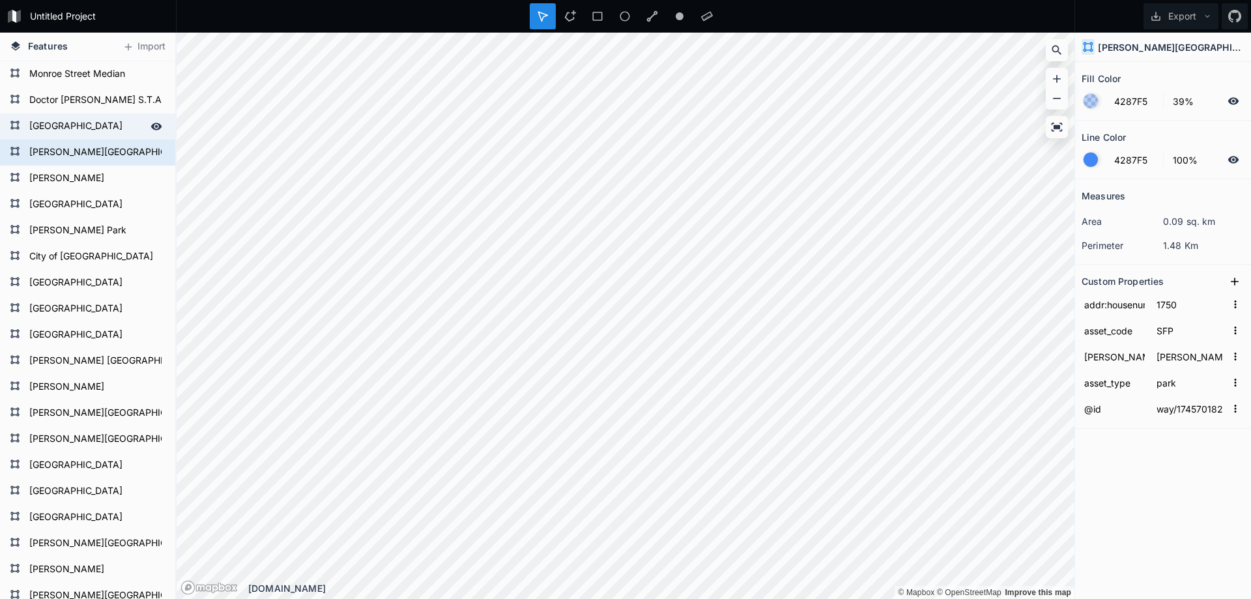
type input "[PERSON_NAME] 4"
type input "1610"
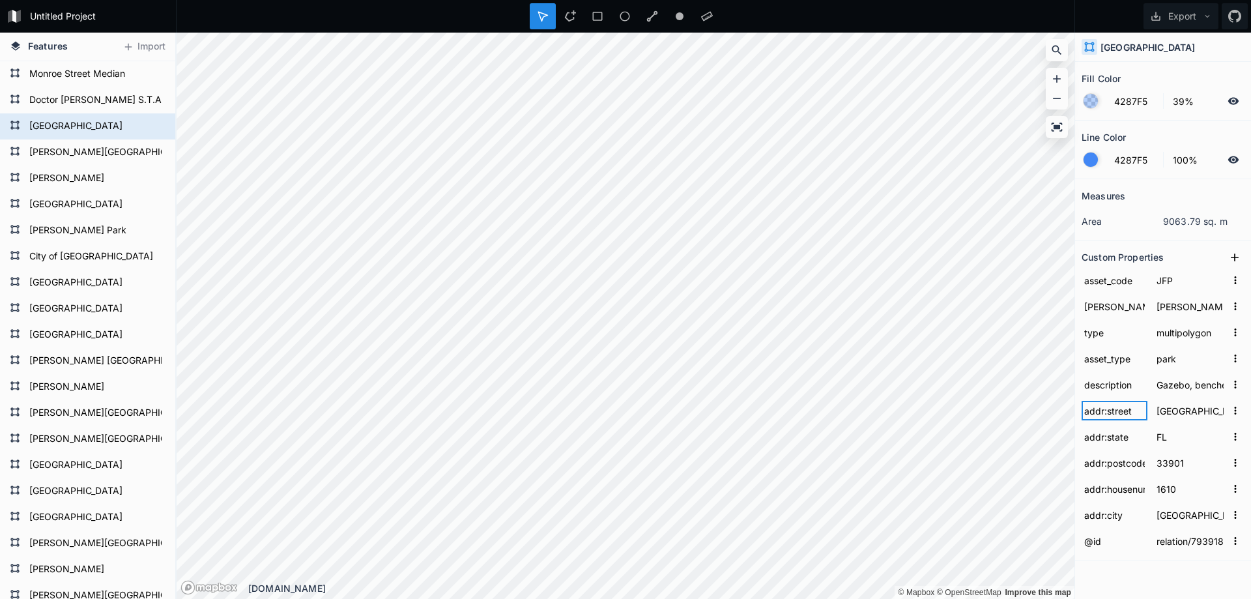
click at [1117, 412] on input "addr:street" at bounding box center [1114, 411] width 66 height 20
type input "Gazebo, benches, picnic tables, doggy walkway with bone-shaped water fountainTh…"
click at [63, 156] on form "[PERSON_NAME][GEOGRAPHIC_DATA]" at bounding box center [86, 153] width 122 height 20
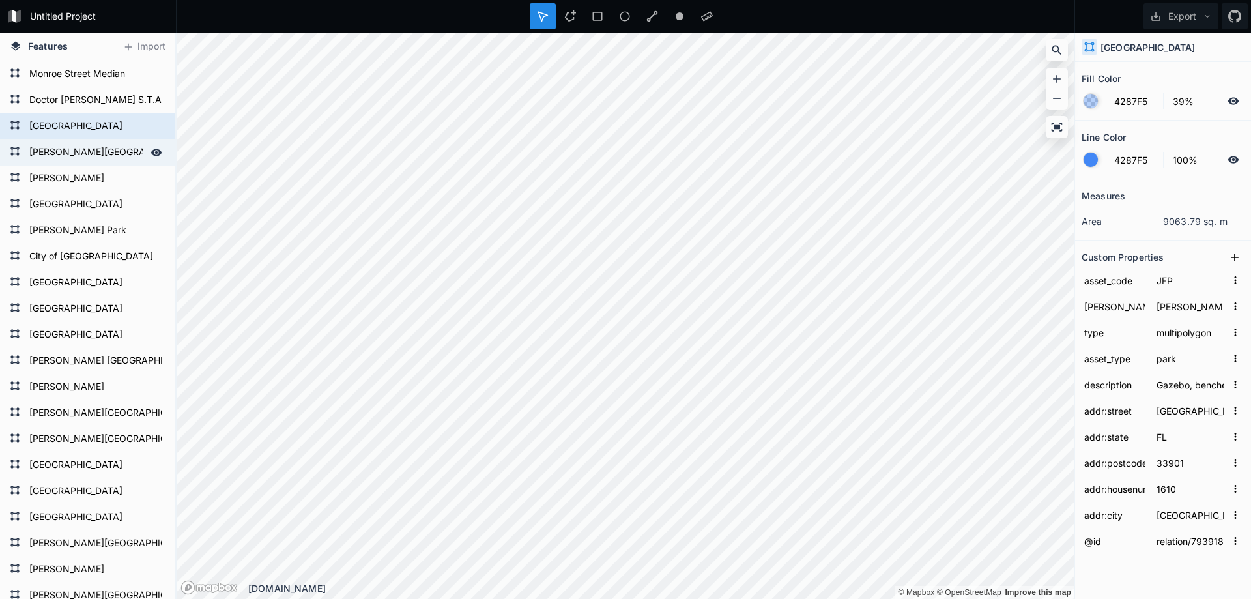
type input "way/174570182"
type input "SFP"
type input "[PERSON_NAME] 5"
type input "1750"
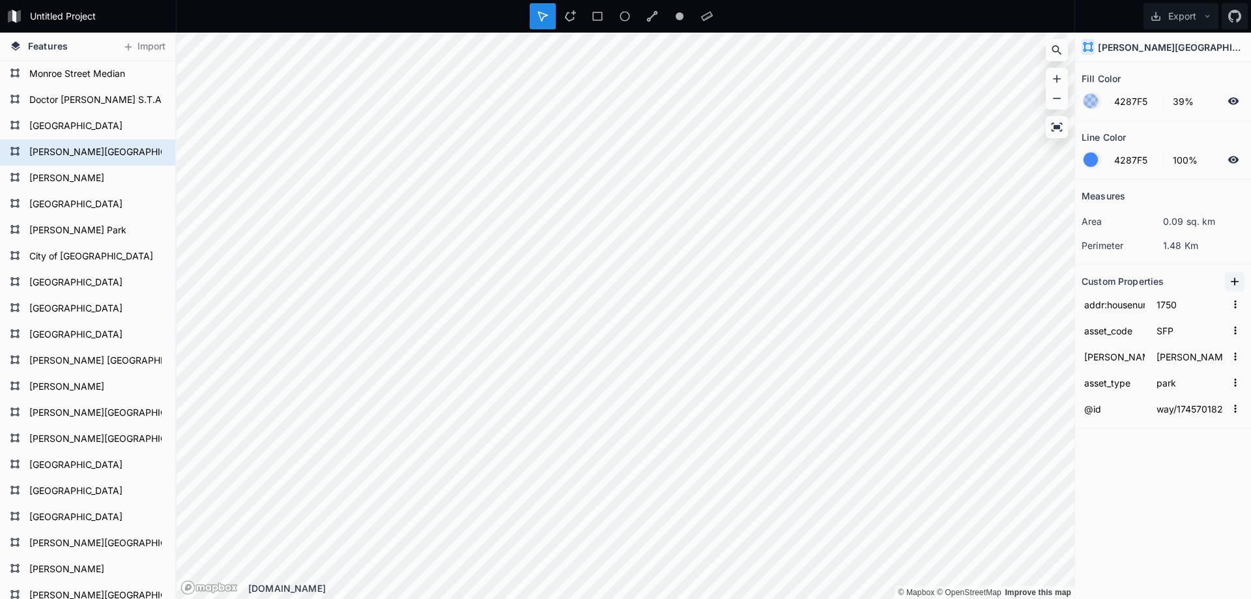
click at [1233, 275] on icon at bounding box center [1234, 281] width 13 height 13
click at [1109, 307] on input "property 1" at bounding box center [1114, 304] width 66 height 20
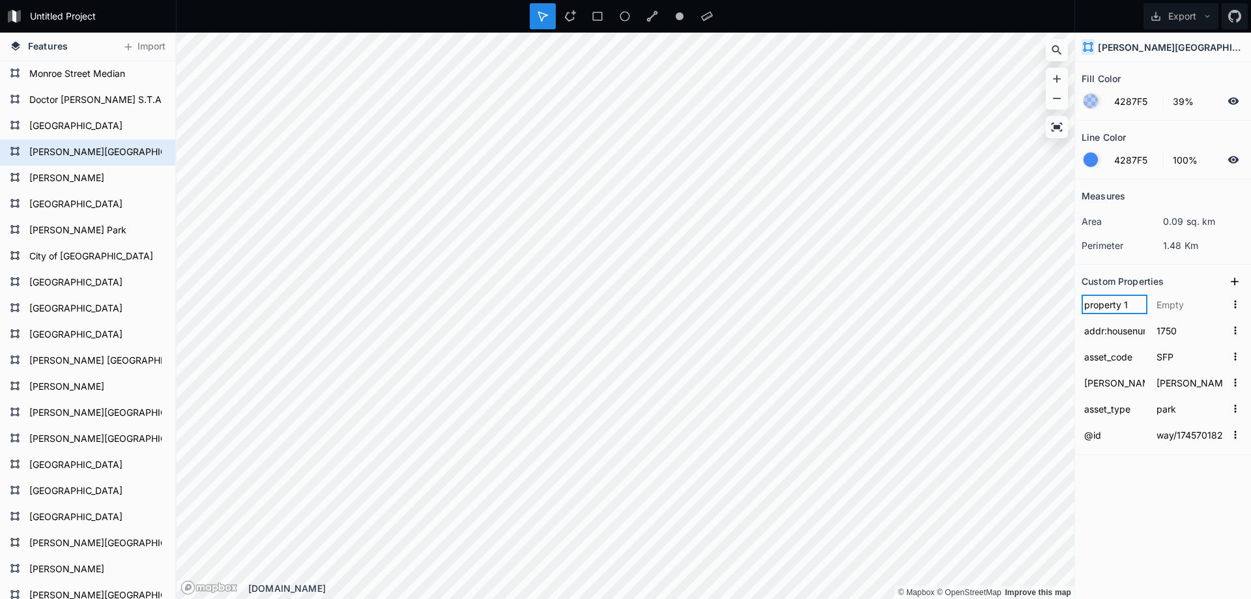
paste input "addr:street"
type input "addr:street"
click at [74, 125] on form "[GEOGRAPHIC_DATA]" at bounding box center [86, 127] width 122 height 20
type input "relation/7939189"
type input "JFP"
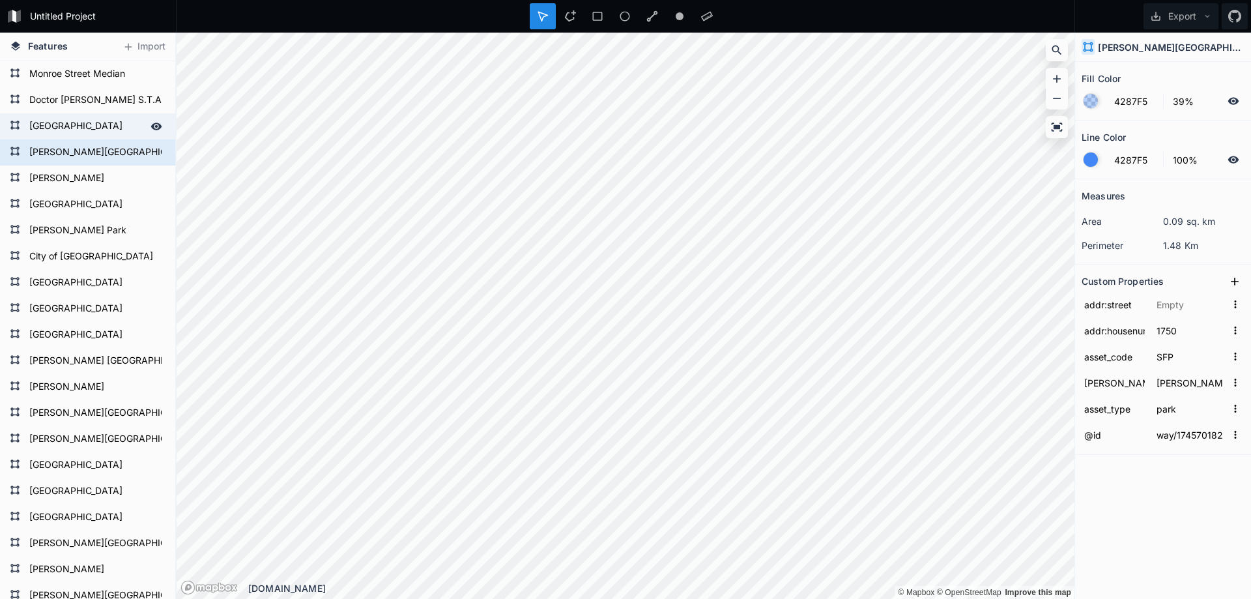
type input "[PERSON_NAME] 4"
type input "1610"
type input "[GEOGRAPHIC_DATA]"
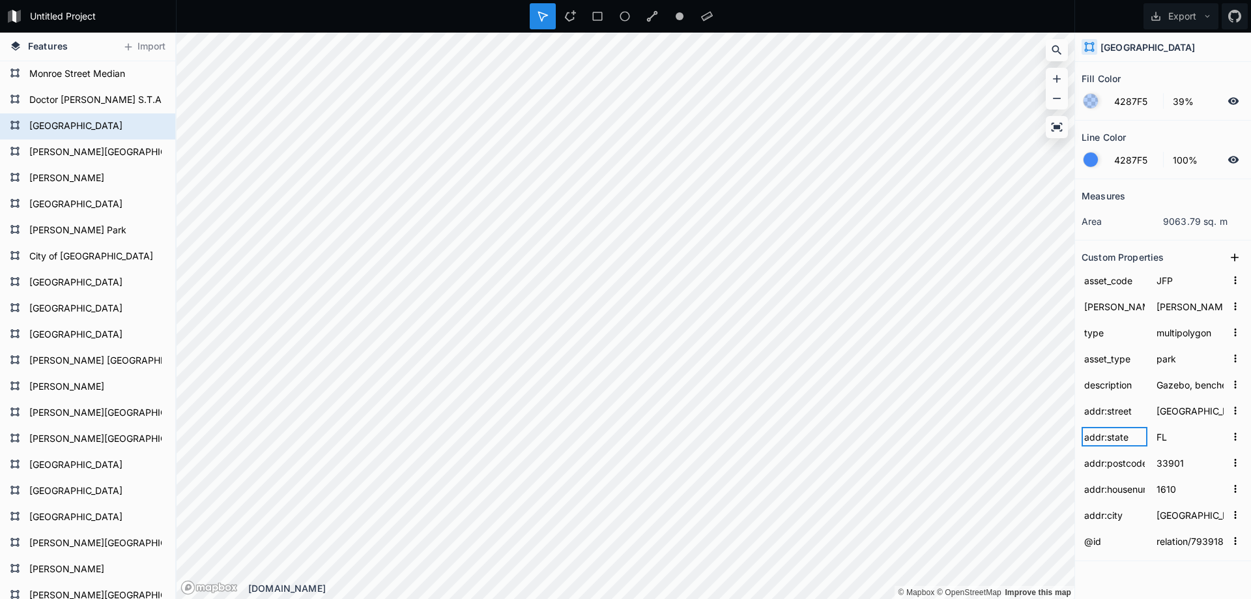
click at [1117, 438] on input "addr:state" at bounding box center [1114, 437] width 66 height 20
click at [1114, 512] on input "addr:city" at bounding box center [1114, 515] width 66 height 20
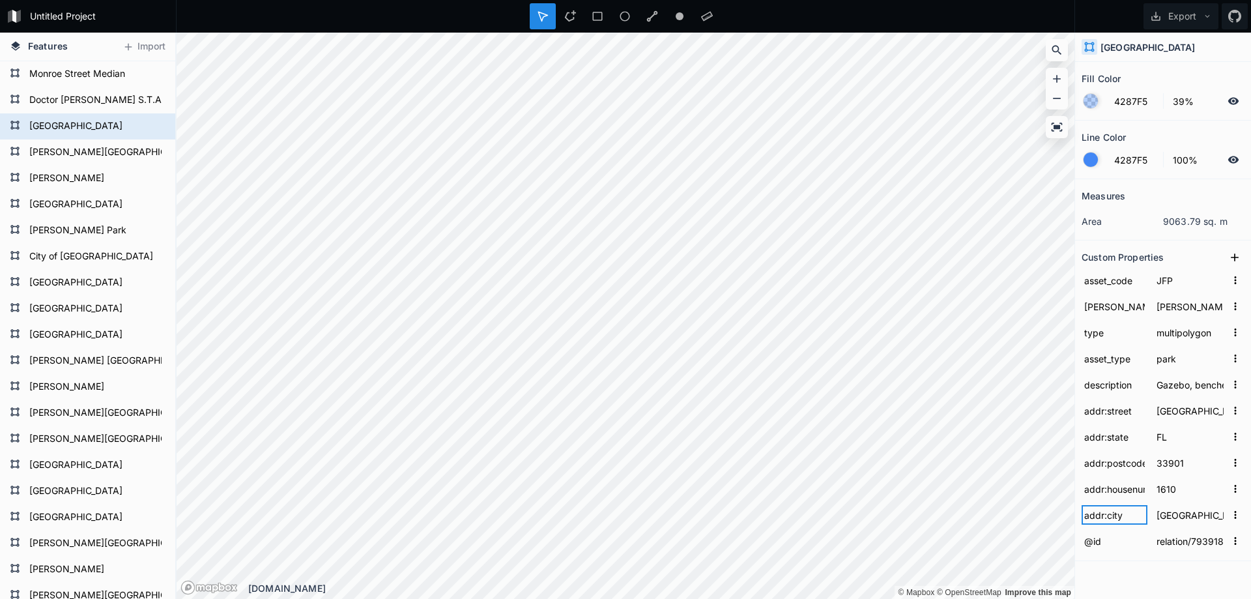
click at [1114, 512] on input "addr:city" at bounding box center [1114, 515] width 66 height 20
click at [1120, 438] on input "addr:state" at bounding box center [1114, 437] width 66 height 20
click at [1116, 462] on input "addr:postcode" at bounding box center [1114, 463] width 66 height 20
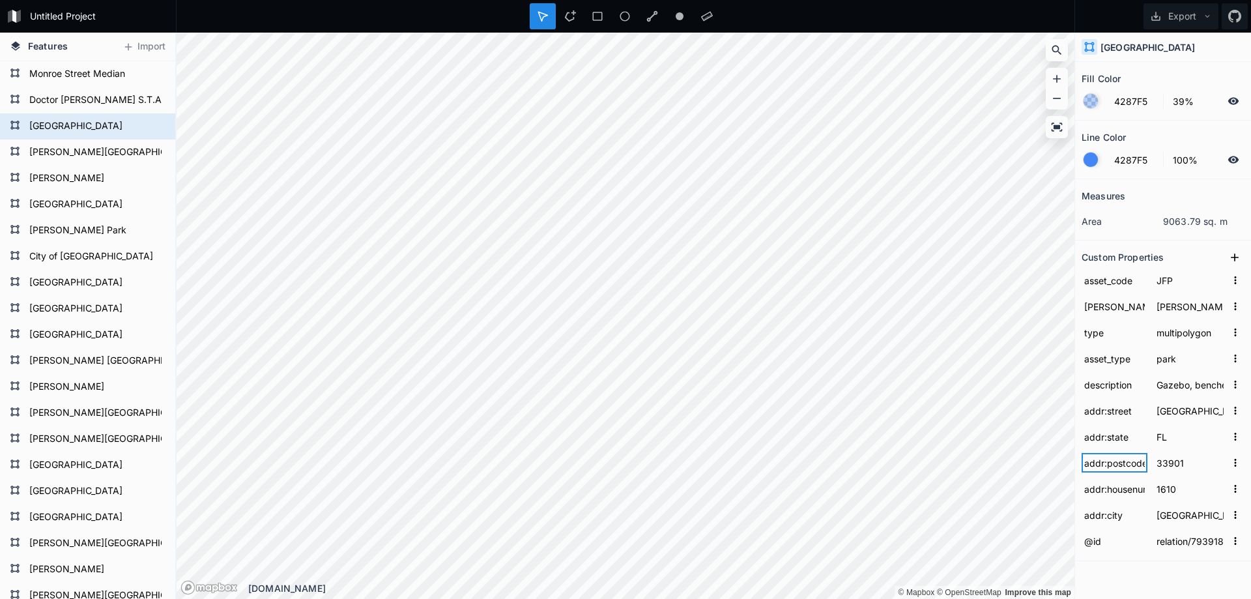
click at [1116, 462] on input "addr:postcode" at bounding box center [1114, 463] width 66 height 20
type input "Gazebo, benches, picnic tables, doggy walkway with bone-shaped water fountainTh…"
click at [80, 143] on form "[PERSON_NAME][GEOGRAPHIC_DATA]" at bounding box center [86, 153] width 122 height 20
type input "way/174570182"
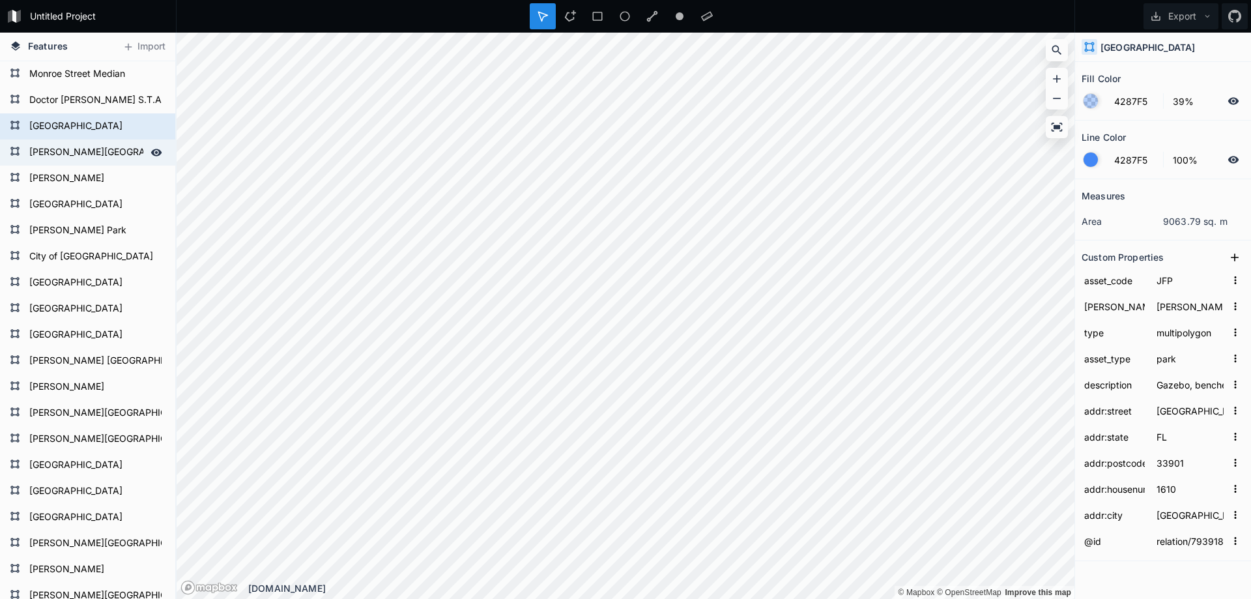
type input "SFP"
type input "[PERSON_NAME] 5"
type input "1750"
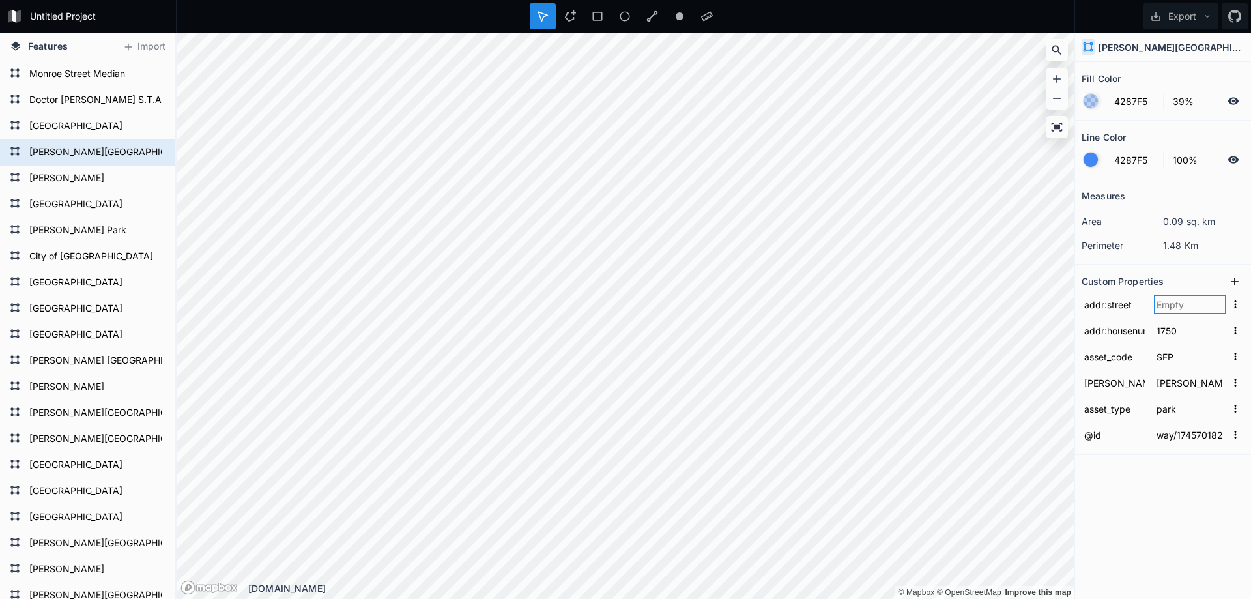
click at [1174, 304] on input "text" at bounding box center [1190, 304] width 72 height 20
type input "[PERSON_NAME] Dr"
click at [1234, 283] on icon at bounding box center [1234, 281] width 8 height 8
click at [1105, 307] on input "property 1" at bounding box center [1114, 304] width 66 height 20
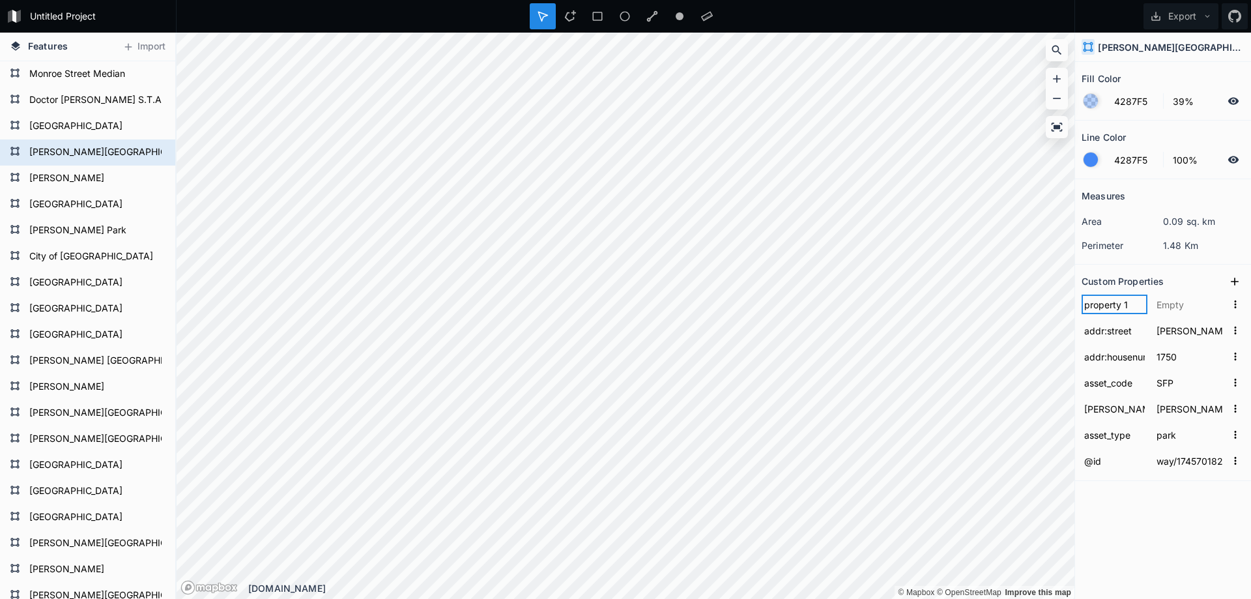
click at [1105, 307] on input "property 1" at bounding box center [1114, 304] width 66 height 20
click at [1234, 280] on icon at bounding box center [1234, 281] width 13 height 13
click at [1122, 305] on input "property 1" at bounding box center [1114, 304] width 66 height 20
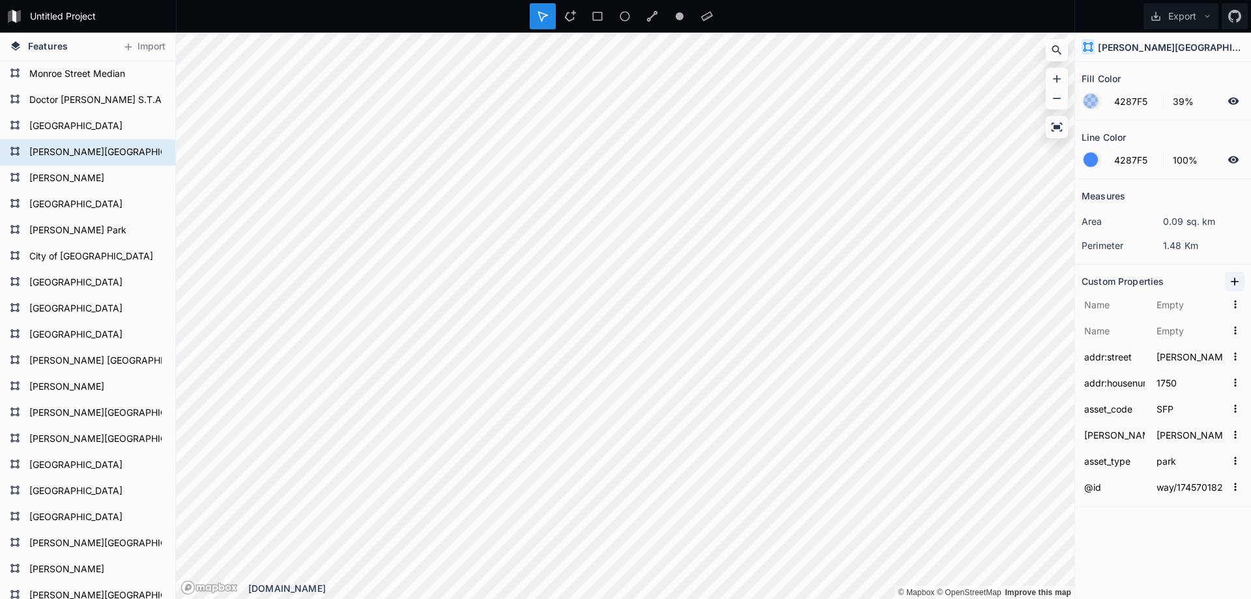
click at [1236, 285] on icon at bounding box center [1234, 281] width 13 height 13
click at [1116, 300] on input "property 1" at bounding box center [1114, 304] width 66 height 20
click at [1236, 283] on icon at bounding box center [1234, 281] width 13 height 13
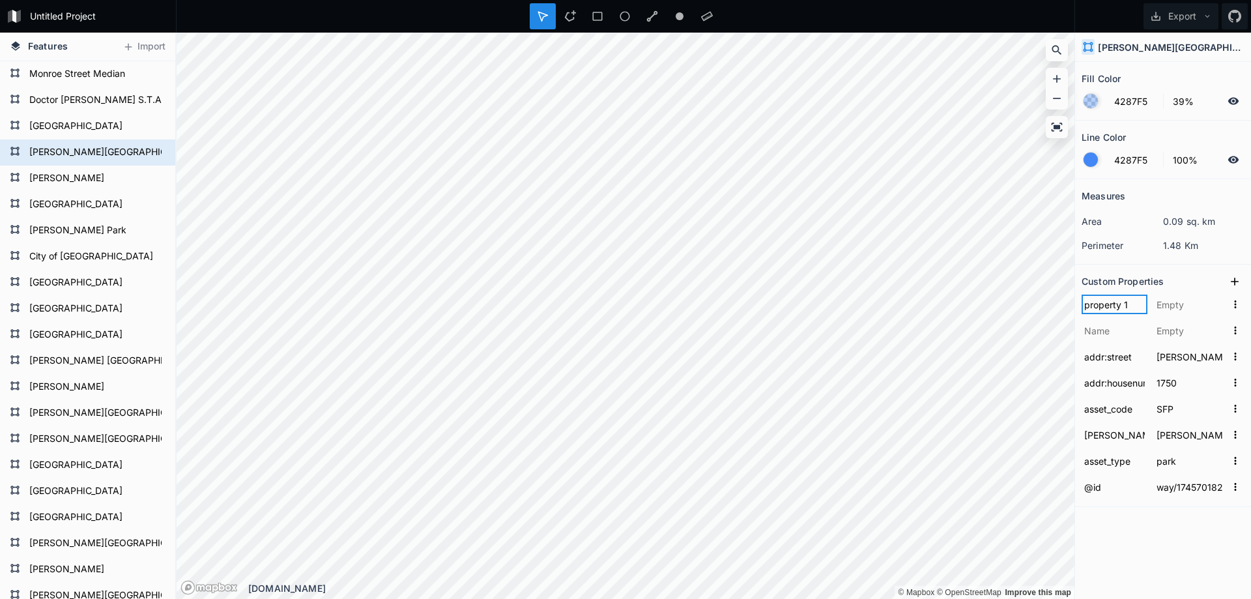
click at [1117, 307] on input "property 1" at bounding box center [1114, 304] width 66 height 20
click at [1114, 305] on input "text" at bounding box center [1114, 304] width 66 height 20
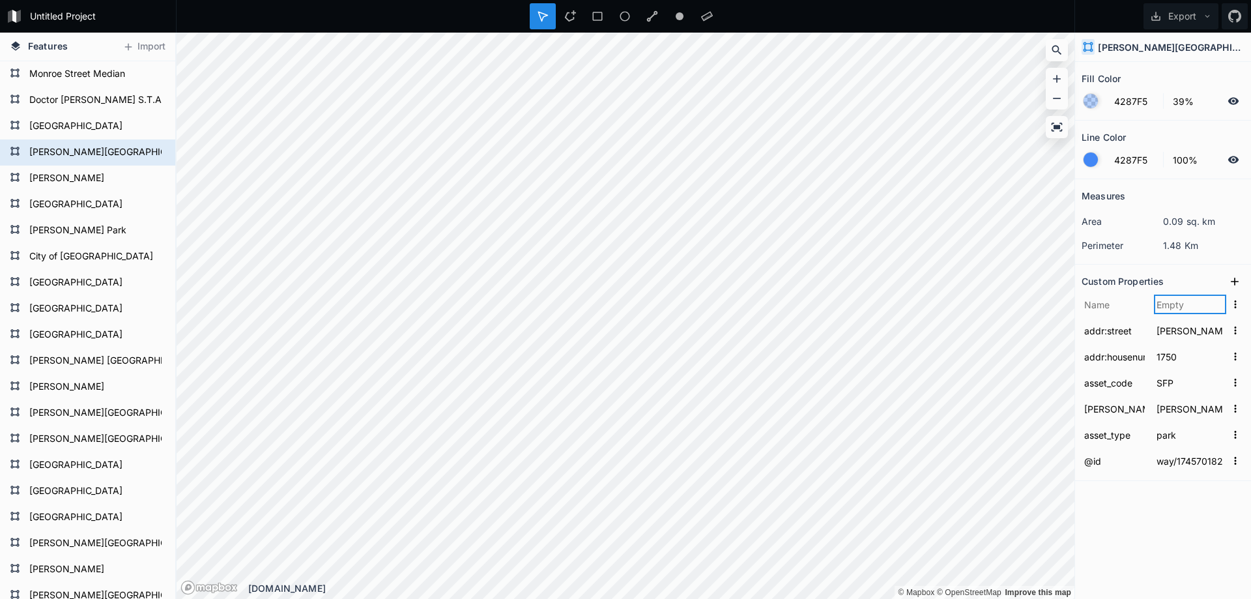
click at [1166, 304] on input "text" at bounding box center [1190, 304] width 72 height 20
type input "33907"
click at [1234, 283] on icon at bounding box center [1234, 281] width 13 height 13
click at [1232, 281] on icon at bounding box center [1234, 281] width 8 height 8
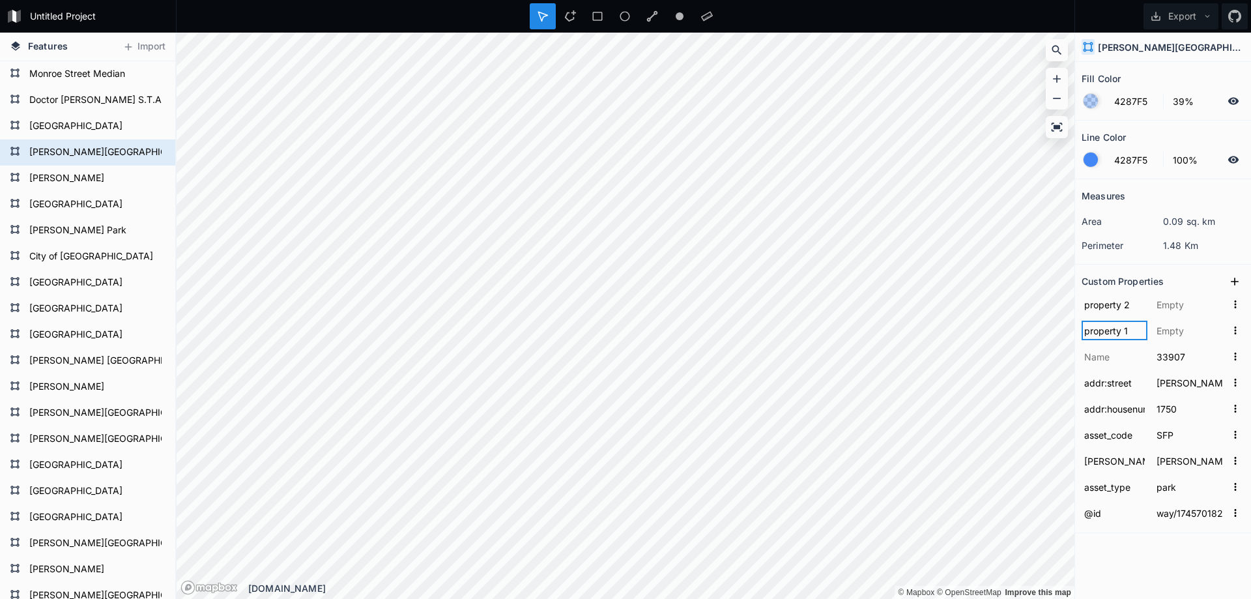
click at [1108, 331] on input "property 1" at bounding box center [1114, 330] width 66 height 20
click at [1099, 322] on input "text" at bounding box center [1114, 330] width 66 height 20
paste input "addr:city"
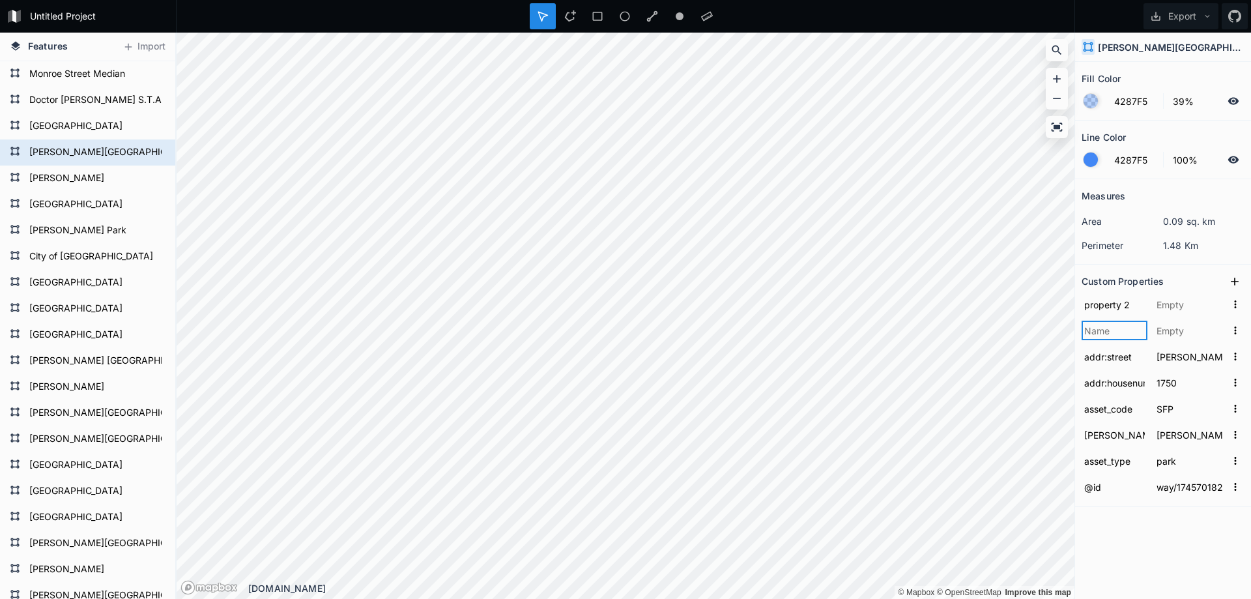
type input "addr:city"
click at [1105, 306] on input "property 2" at bounding box center [1114, 304] width 66 height 20
click at [1109, 307] on input "text" at bounding box center [1114, 304] width 66 height 20
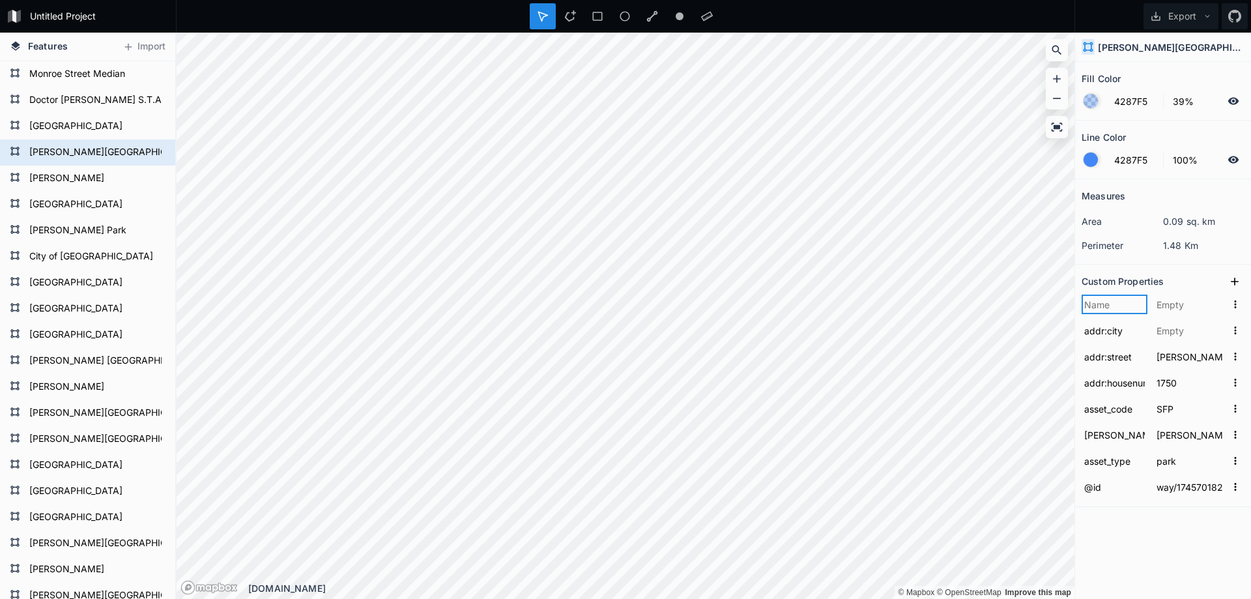
paste input "addr:state"
type input "addr:state"
click at [1236, 282] on icon at bounding box center [1234, 281] width 13 height 13
click at [1111, 305] on input "property 1" at bounding box center [1114, 304] width 66 height 20
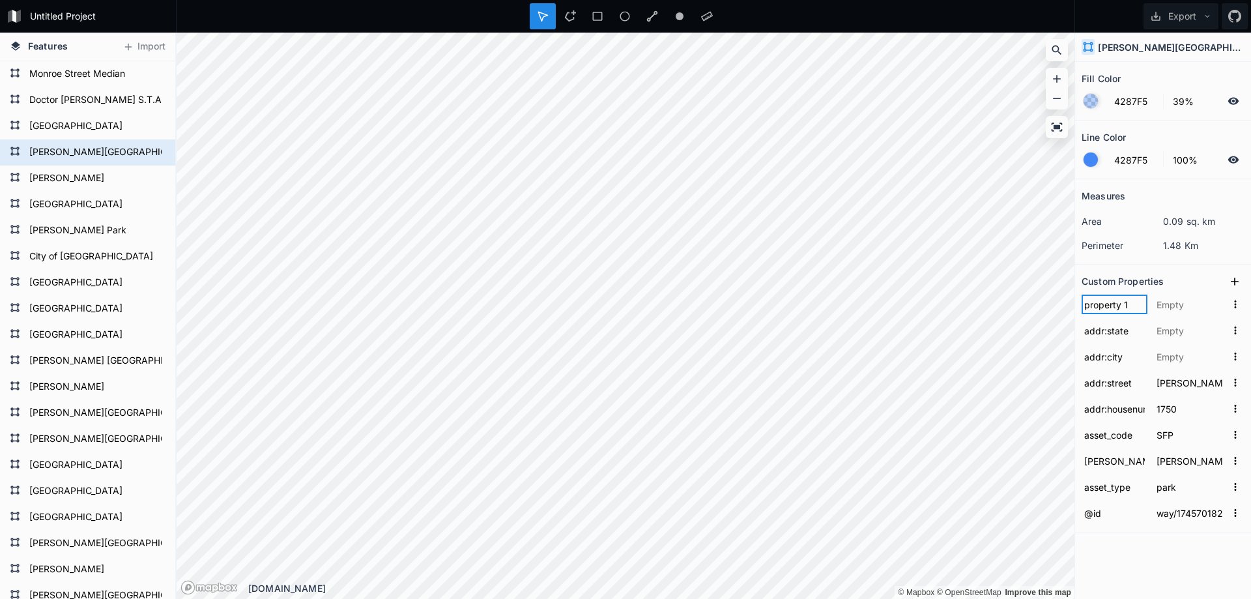
click at [1111, 305] on input "property 1" at bounding box center [1114, 304] width 66 height 20
paste input "addr:postcode"
type input "addr:postcode"
click at [1178, 309] on input "text" at bounding box center [1190, 304] width 72 height 20
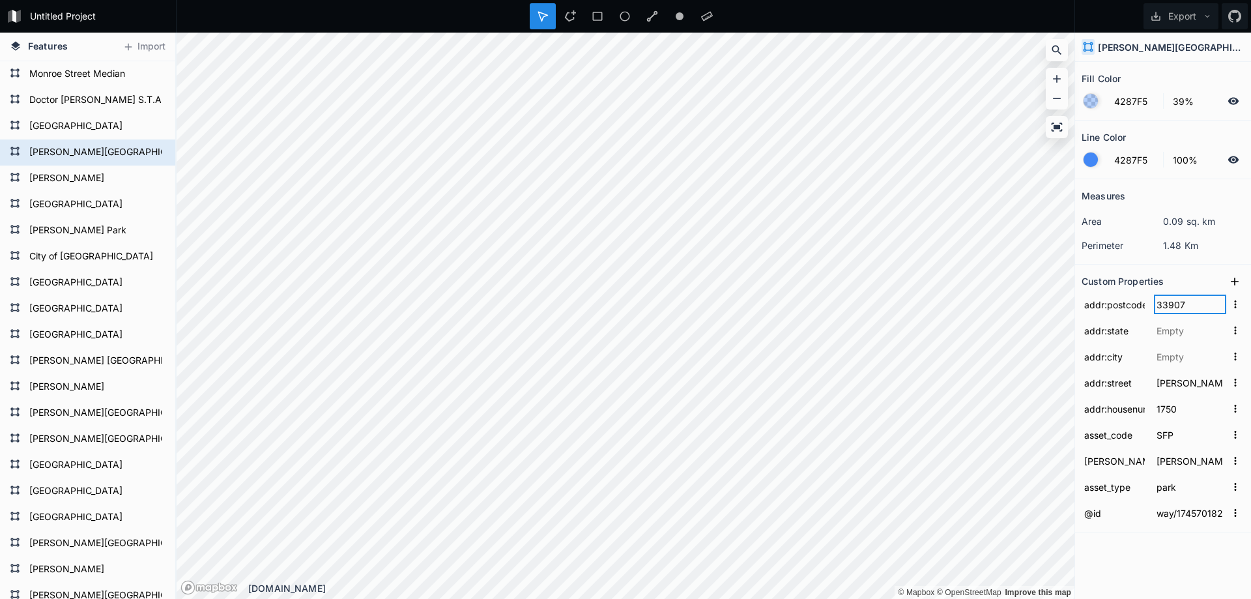
type input "33907"
click at [1177, 335] on input "text" at bounding box center [1190, 330] width 72 height 20
type input "FL"
click at [1176, 355] on input "text" at bounding box center [1190, 357] width 72 height 20
type input "[GEOGRAPHIC_DATA][PERSON_NAME]"
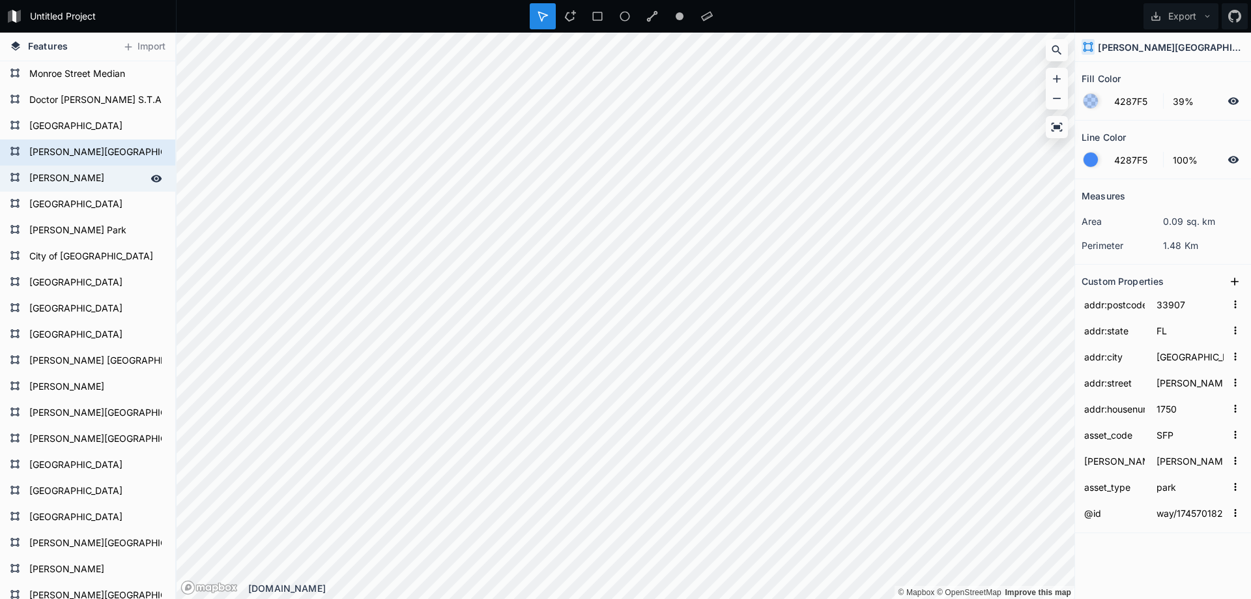
click at [71, 177] on form "[PERSON_NAME]" at bounding box center [86, 179] width 122 height 20
type input "way/186714902"
type input "Doctor [PERSON_NAME][GEOGRAPHIC_DATA]"
type input "3265"
type input "33901"
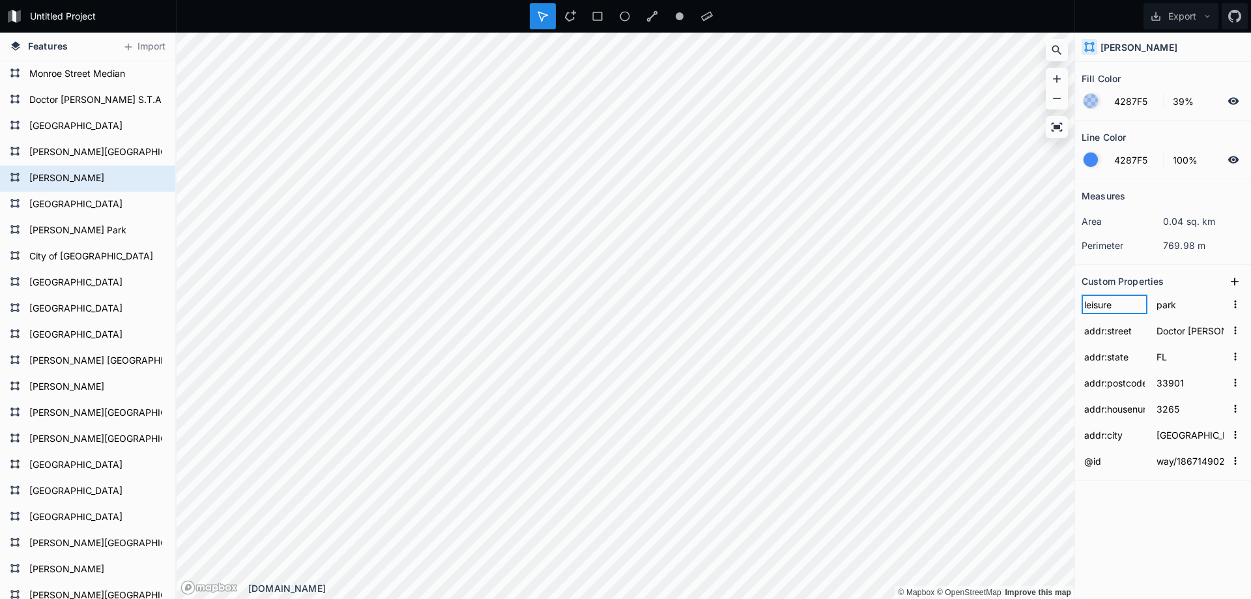
click at [1102, 305] on input "leisure" at bounding box center [1114, 304] width 66 height 20
type input "asset_type"
click at [1177, 331] on input "Doctor [PERSON_NAME][GEOGRAPHIC_DATA]" at bounding box center [1190, 330] width 72 height 20
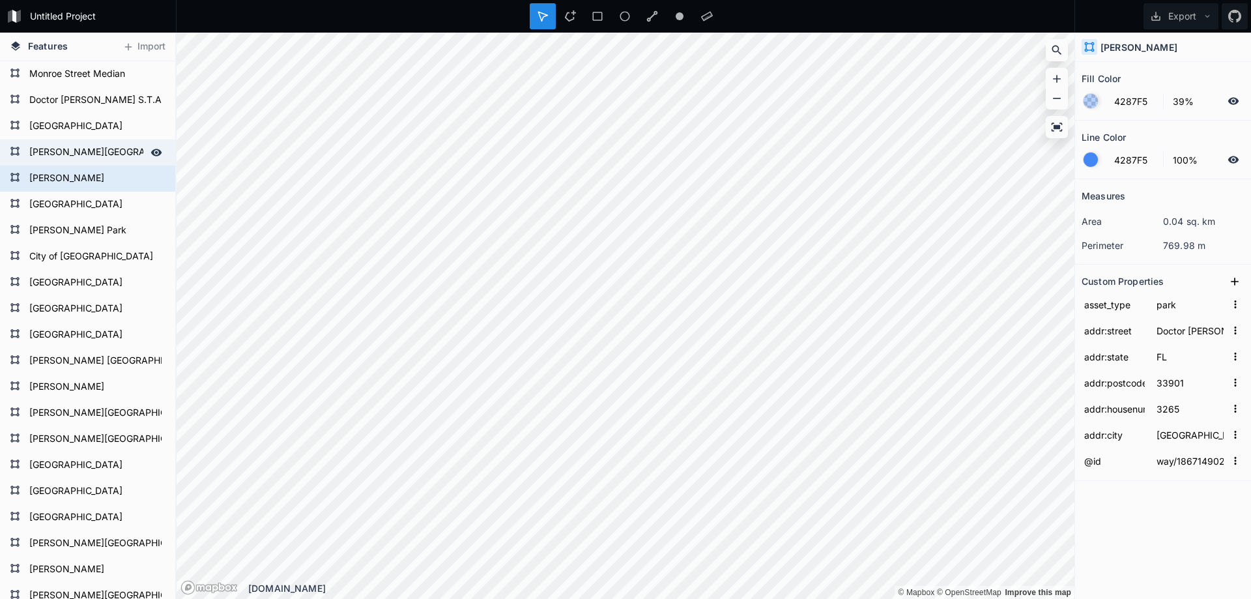
click at [61, 156] on form "[PERSON_NAME][GEOGRAPHIC_DATA]" at bounding box center [86, 153] width 122 height 20
type input "way/174570182"
type input "33907"
type input "[PERSON_NAME] Dr"
type input "1750"
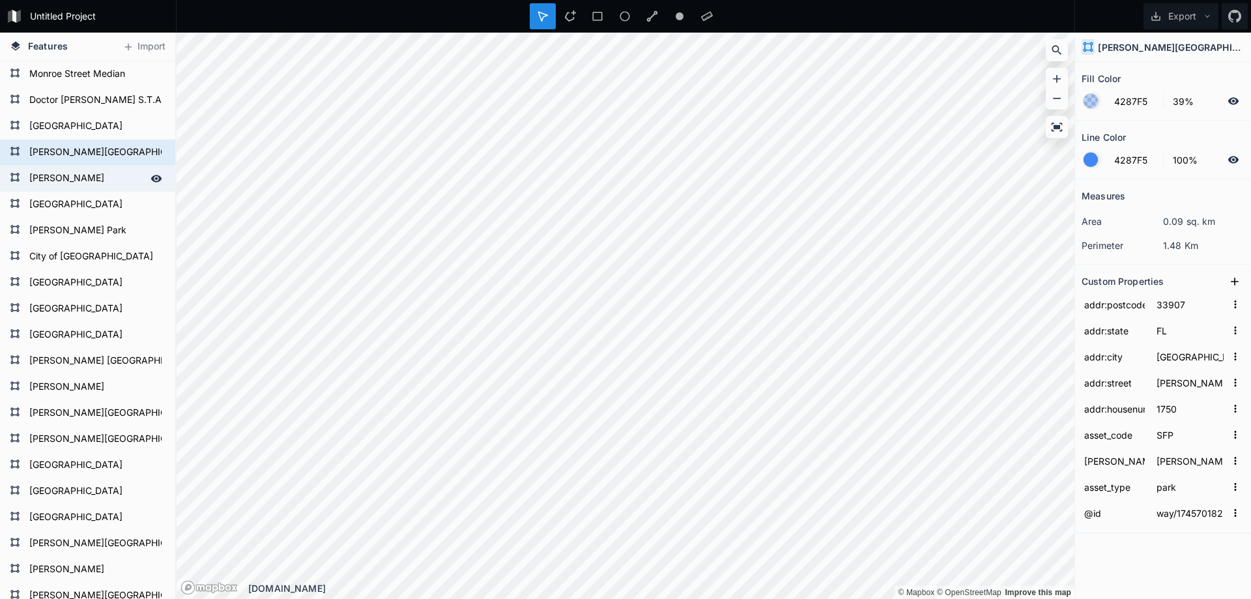
click at [75, 176] on form "[PERSON_NAME]" at bounding box center [86, 179] width 122 height 20
type input "way/186714902"
type input "Doctor [PERSON_NAME][GEOGRAPHIC_DATA]"
type input "3265"
type input "33901"
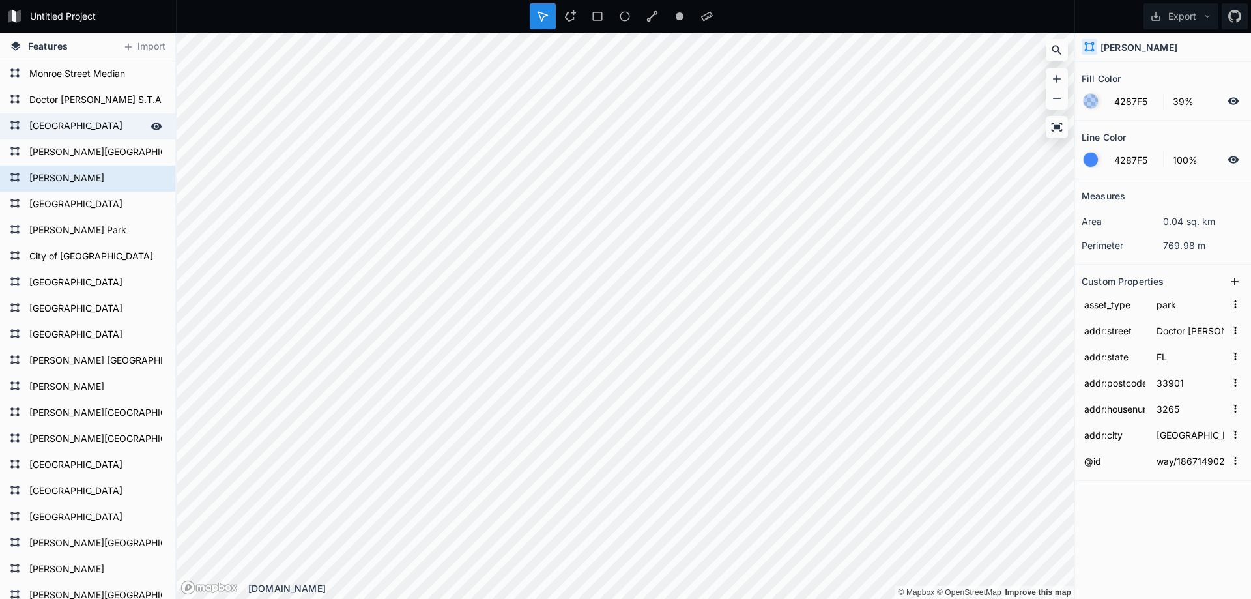
click at [66, 119] on form "[GEOGRAPHIC_DATA]" at bounding box center [86, 127] width 122 height 20
type input "relation/7939189"
type input "[GEOGRAPHIC_DATA]"
type input "1610"
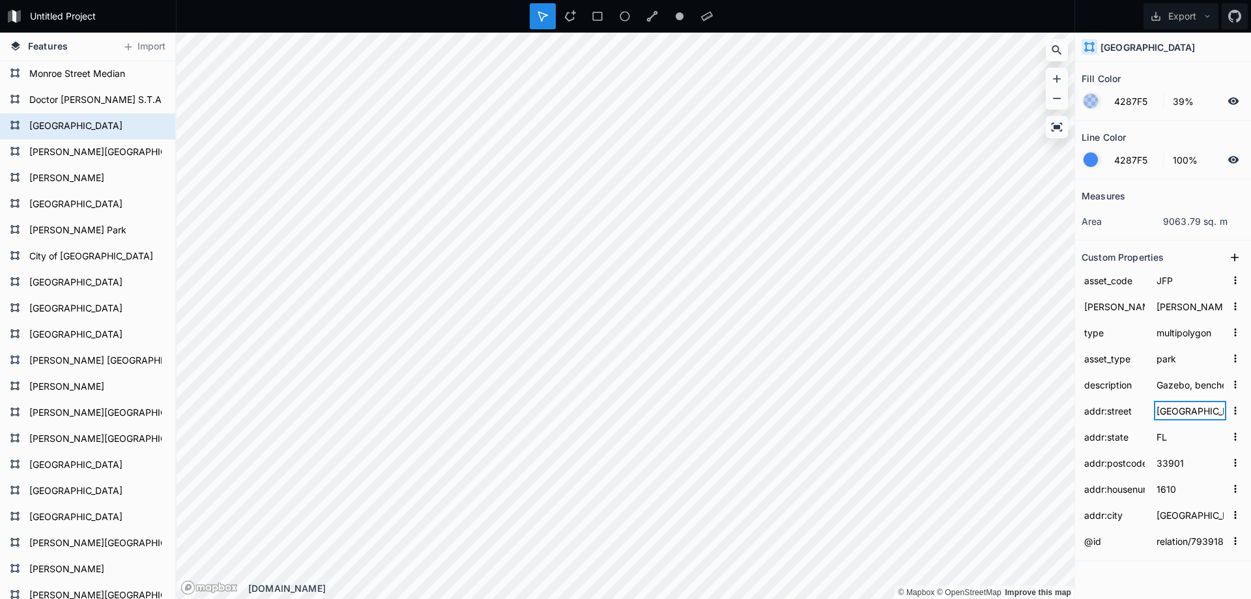
click at [1189, 418] on input "[GEOGRAPHIC_DATA]" at bounding box center [1190, 411] width 72 height 20
type input "Gazebo, benches, picnic tables, doggy walkway with bone-shaped water fountainTh…"
click at [111, 99] on form "Doctor [PERSON_NAME] S.T.A.R.S.Complex" at bounding box center [86, 101] width 122 height 20
type input "relation/7939182"
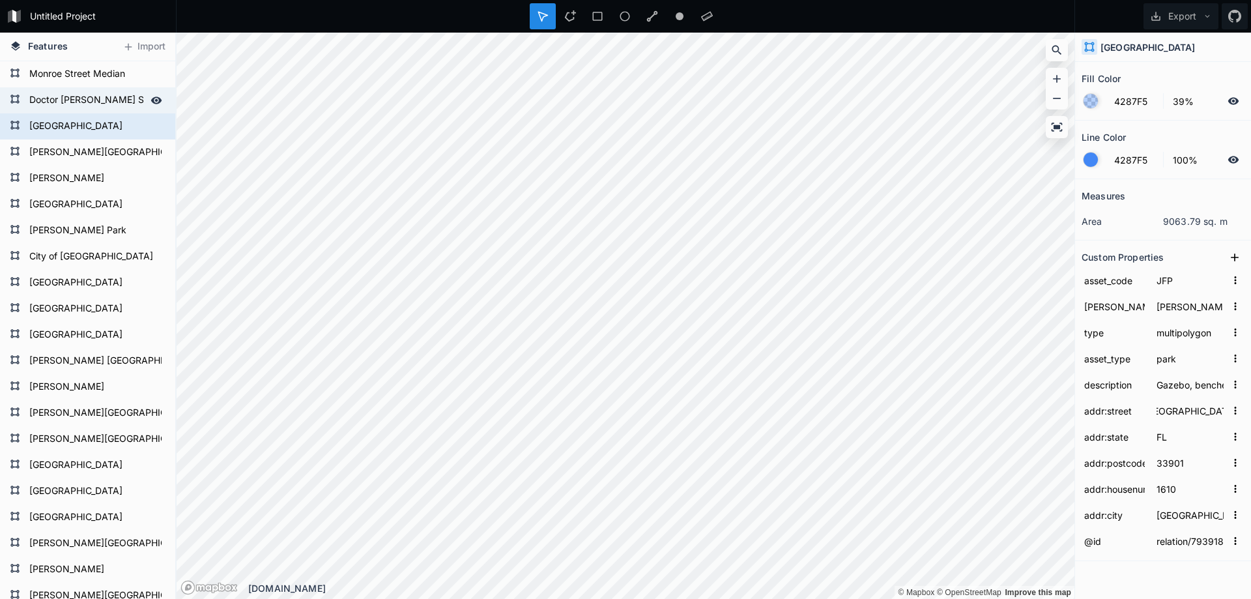
type input "33916"
type input "[GEOGRAPHIC_DATA]"
type input "2980"
type input "STC"
type input "[PERSON_NAME] 3"
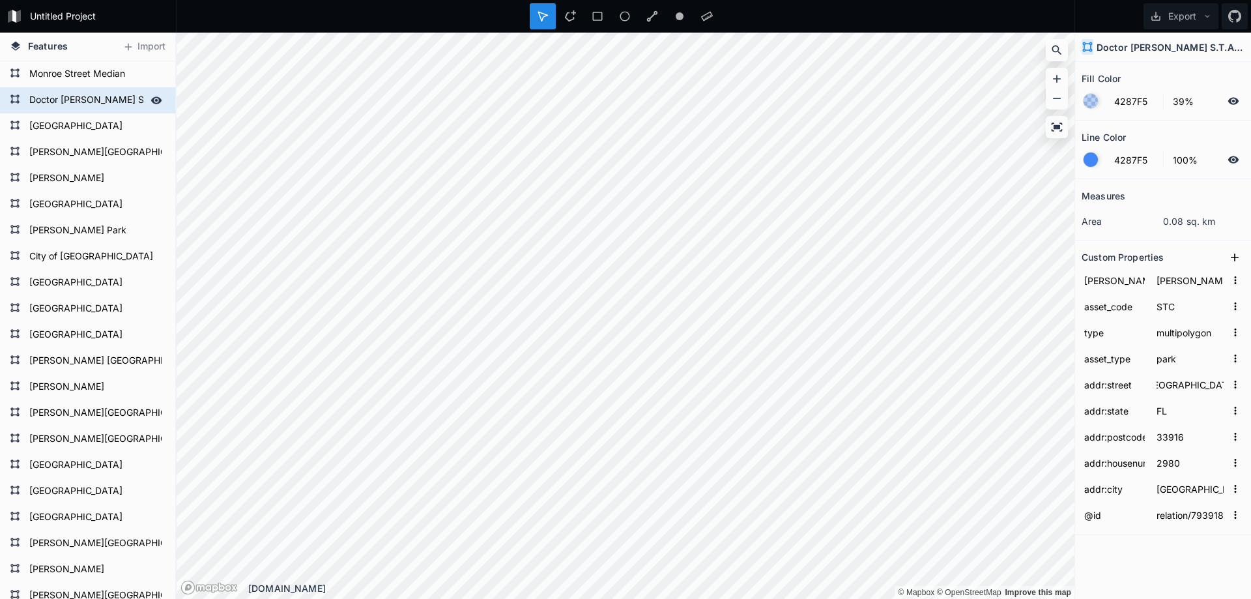
scroll to position [0, 0]
click at [100, 74] on form "Monroe Street Median" at bounding box center [86, 74] width 122 height 20
type input "relation/5652258"
type input "median"
type input "Monroe St"
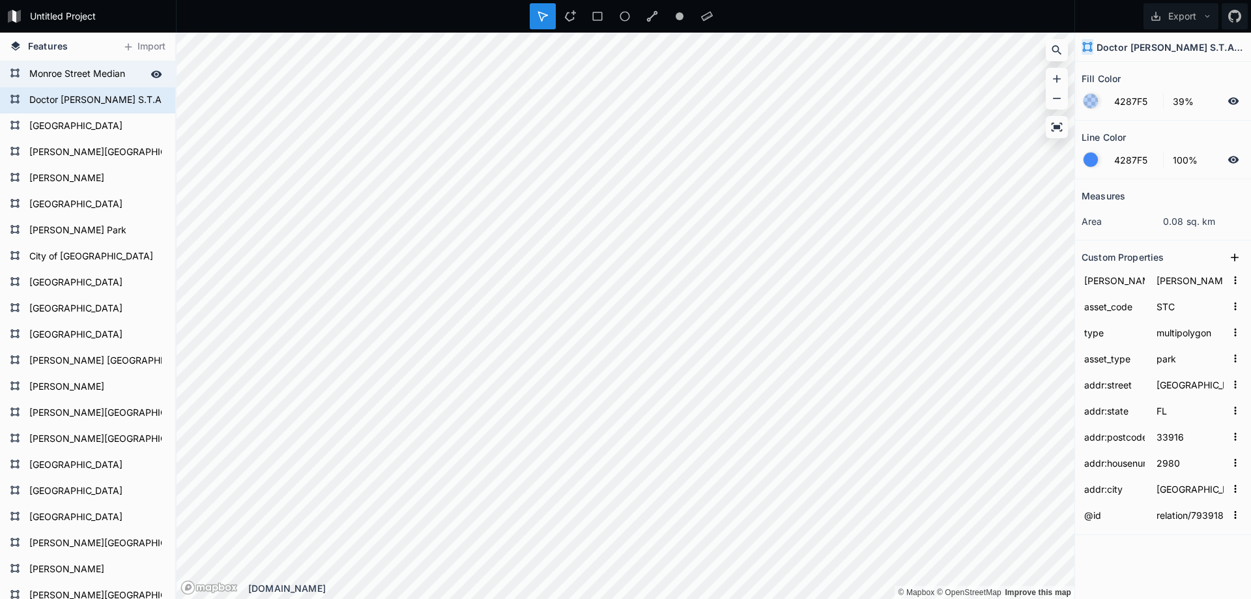
type input "MSM"
type input "[PERSON_NAME] 4"
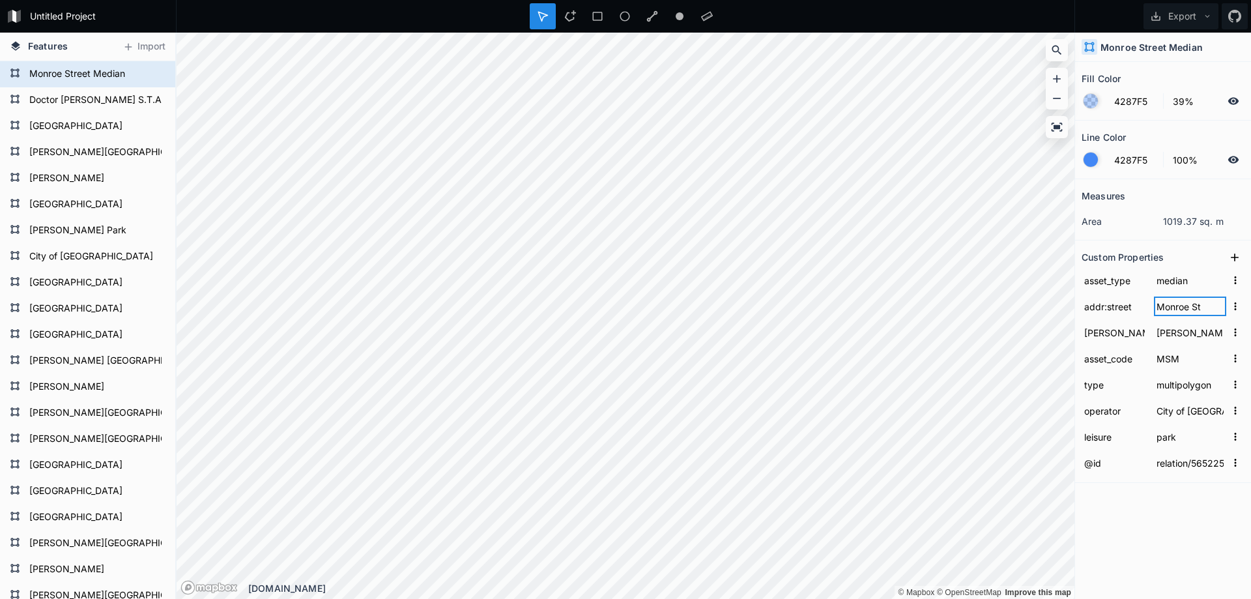
click at [1208, 301] on input "Monroe St" at bounding box center [1190, 306] width 72 height 20
type input "[GEOGRAPHIC_DATA]"
click at [57, 179] on form "[PERSON_NAME]" at bounding box center [86, 179] width 122 height 20
type input "way/186714902"
type input "park"
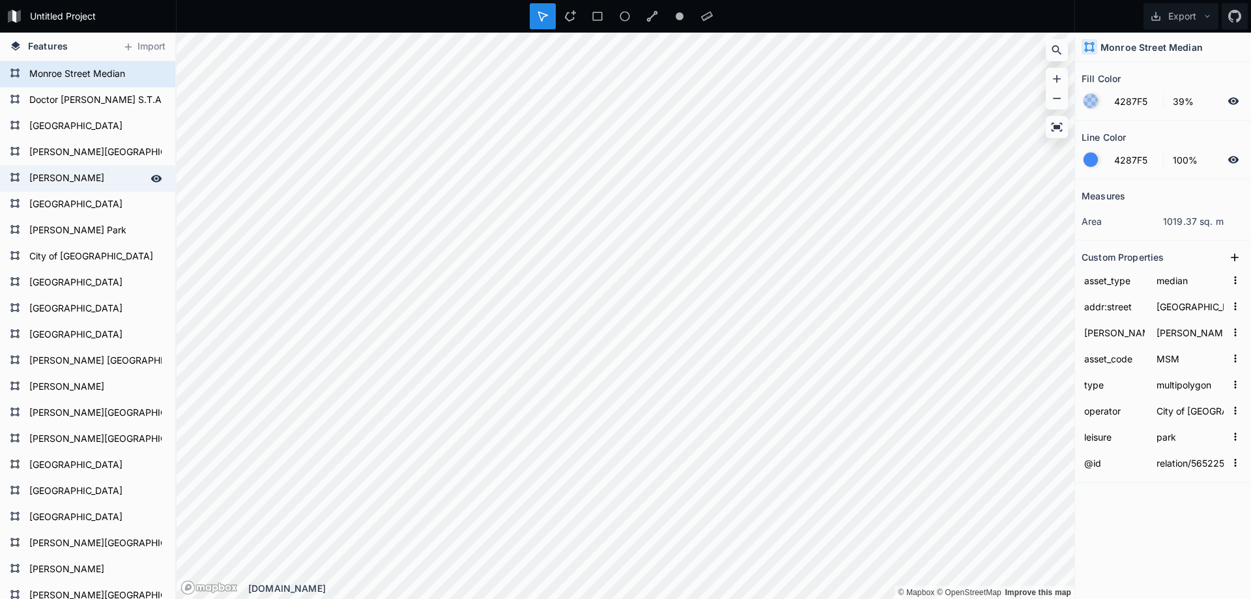
type input "Doctor [PERSON_NAME][GEOGRAPHIC_DATA]"
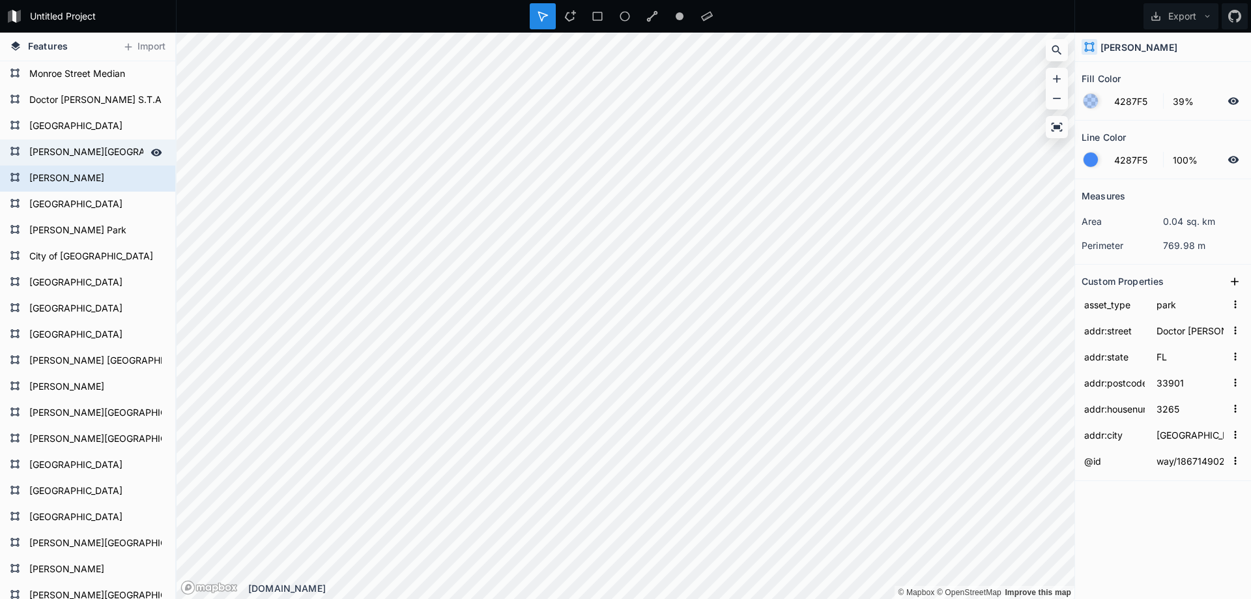
click at [76, 145] on form "[PERSON_NAME][GEOGRAPHIC_DATA]" at bounding box center [86, 153] width 122 height 20
type input "way/174570182"
type input "[PERSON_NAME] Dr"
type input "33907"
type input "1750"
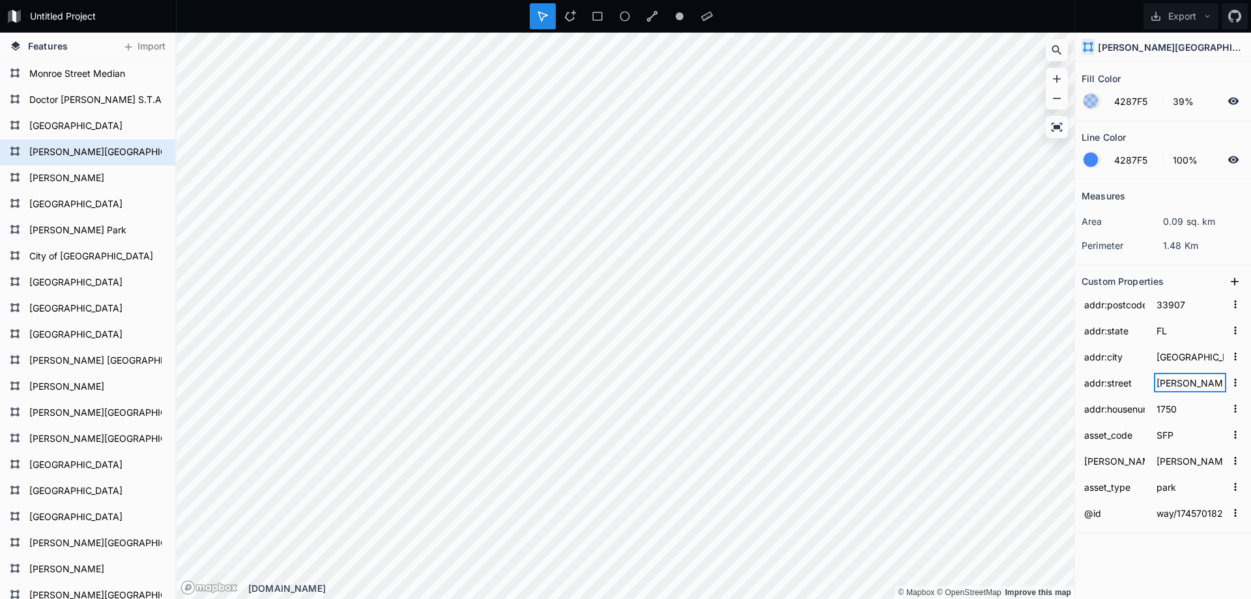
click at [1208, 382] on input "[PERSON_NAME] Dr" at bounding box center [1190, 383] width 72 height 20
type input "[PERSON_NAME] Drive"
click at [85, 174] on form "[PERSON_NAME]" at bounding box center [86, 179] width 122 height 20
type input "way/186714902"
type input "Doctor [PERSON_NAME][GEOGRAPHIC_DATA]"
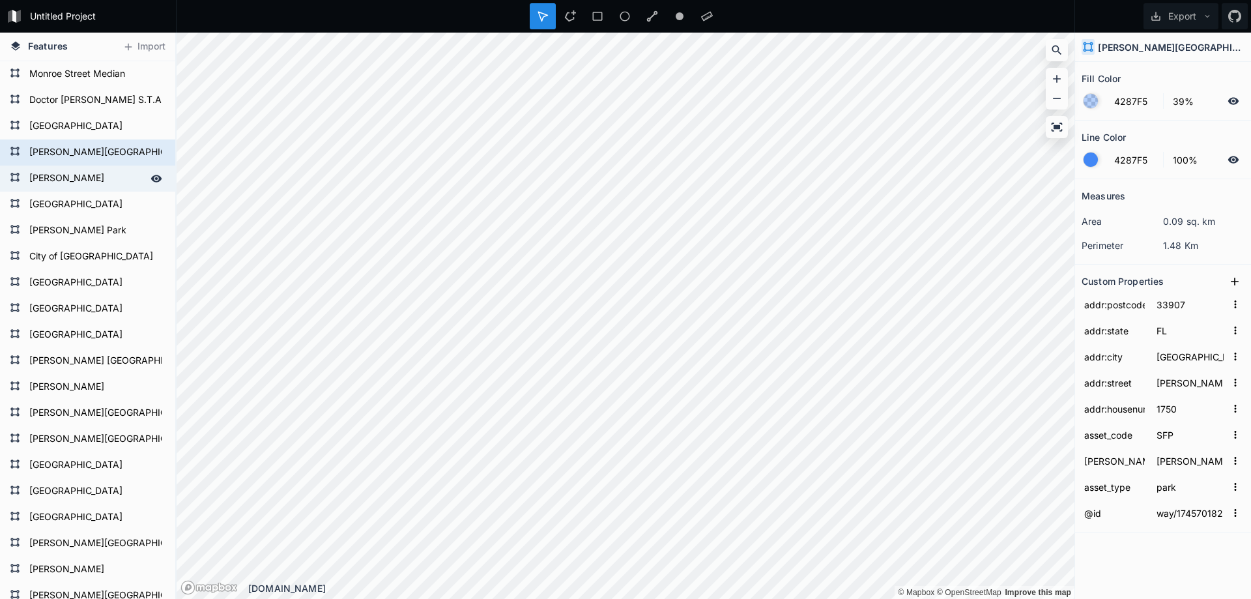
type input "3265"
type input "33901"
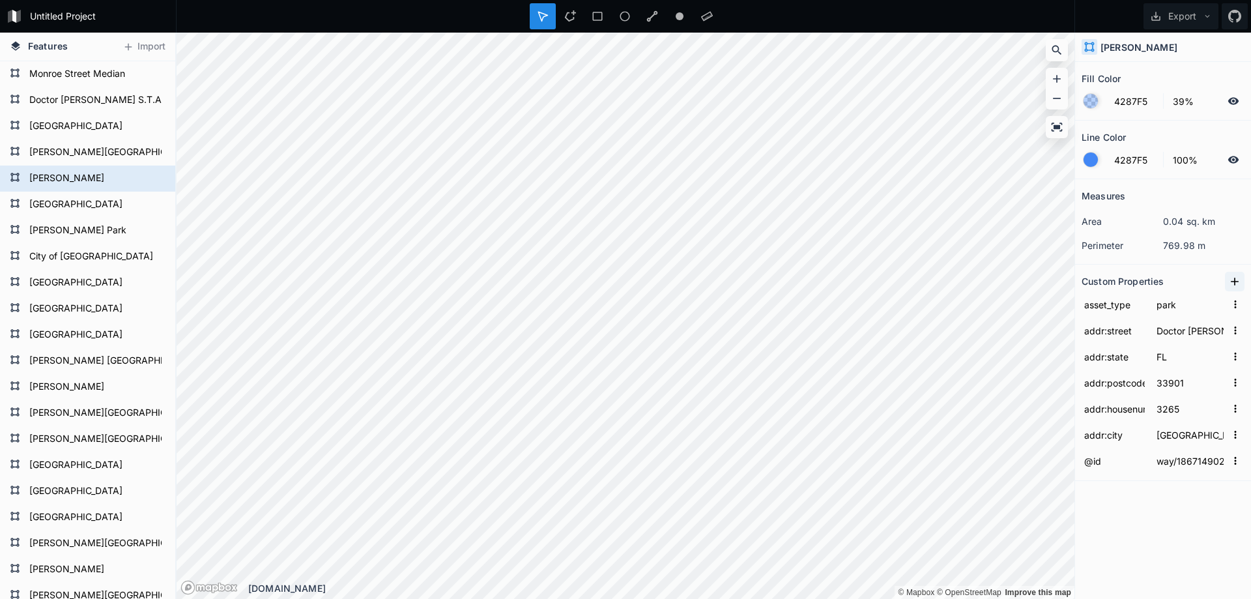
click at [1234, 279] on icon at bounding box center [1234, 281] width 8 height 8
click at [1105, 298] on input "property 1" at bounding box center [1114, 304] width 66 height 20
click at [1126, 307] on input "property 1" at bounding box center [1114, 304] width 66 height 20
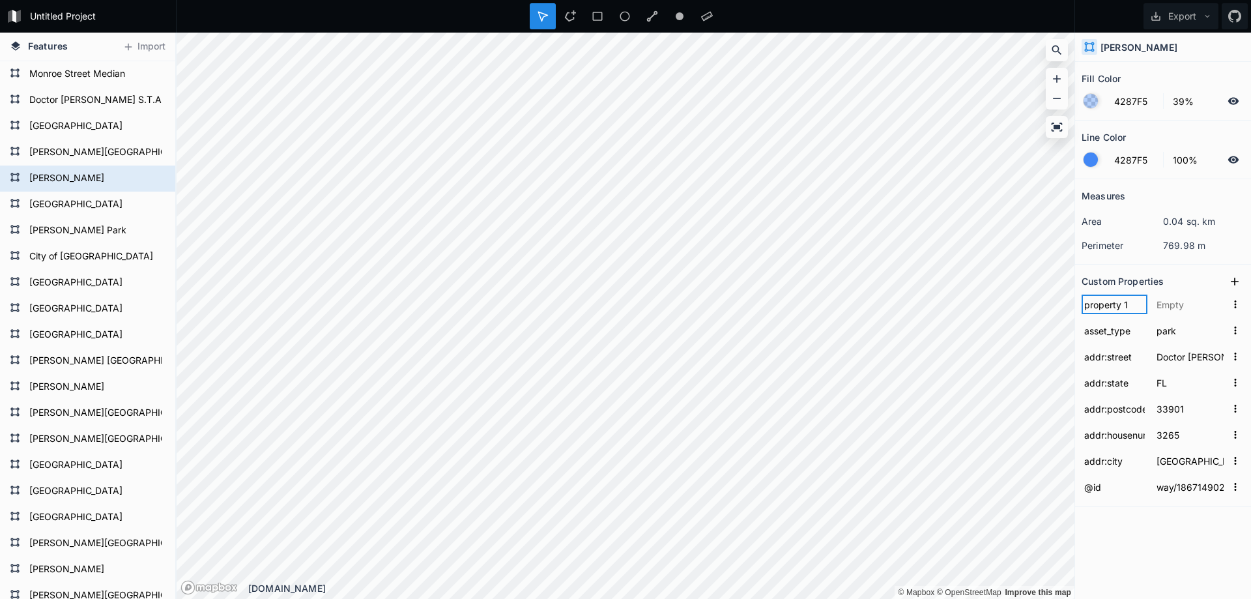
click at [1126, 307] on input "property 1" at bounding box center [1114, 304] width 66 height 20
click at [1107, 308] on input "property 1" at bounding box center [1114, 304] width 66 height 20
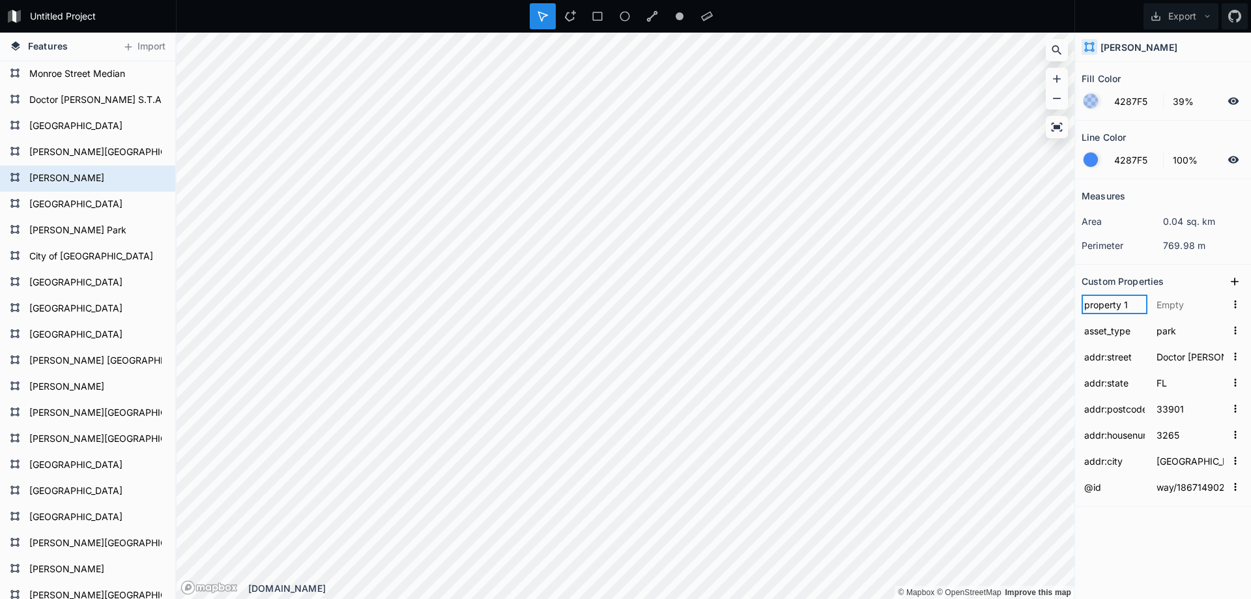
paste input "asset_code"
type input "asset_code"
click at [1227, 273] on button at bounding box center [1235, 282] width 20 height 20
click at [1102, 305] on input "property 1" at bounding box center [1114, 304] width 66 height 20
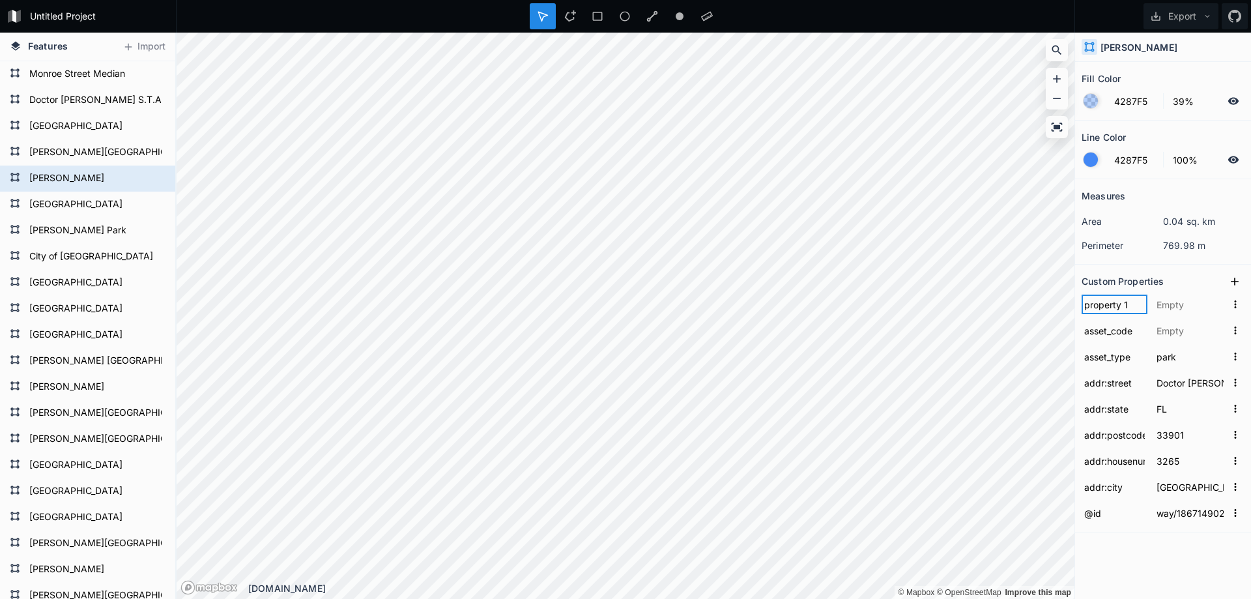
click at [1102, 305] on input "property 1" at bounding box center [1114, 304] width 66 height 20
type input "[PERSON_NAME]"
click at [1174, 333] on input "text" at bounding box center [1190, 330] width 72 height 20
type input "RCP"
click at [1181, 310] on input "text" at bounding box center [1190, 304] width 72 height 20
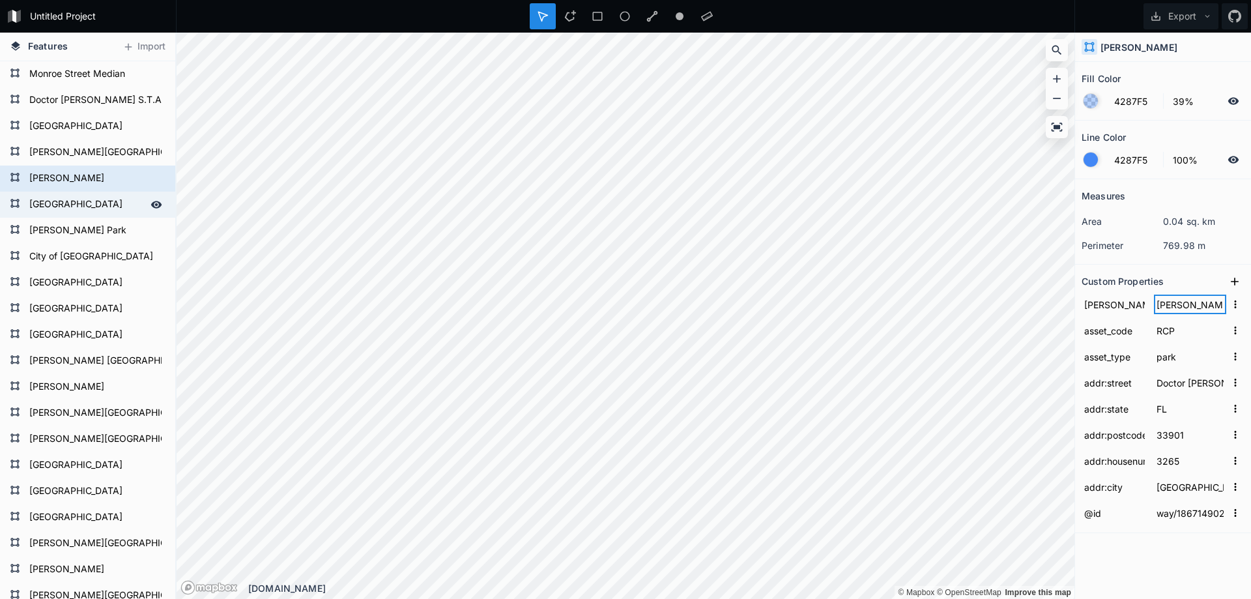
type input "[PERSON_NAME] 1"
click at [84, 199] on form "[GEOGRAPHIC_DATA]" at bounding box center [86, 205] width 122 height 20
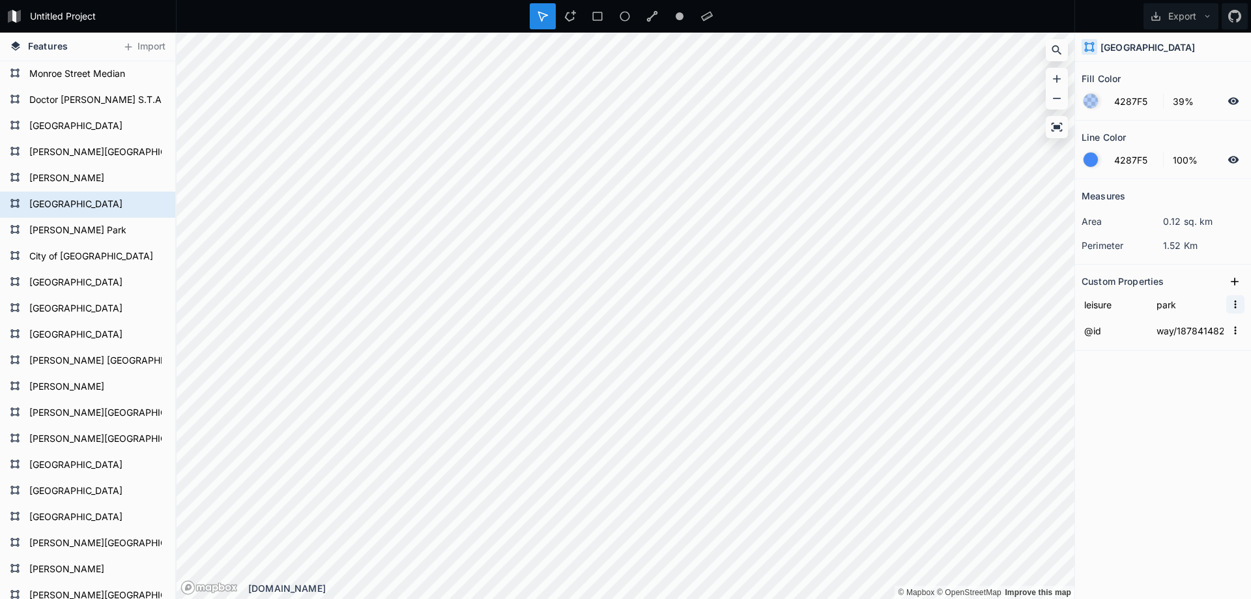
click at [1233, 307] on icon "button" at bounding box center [1235, 304] width 12 height 12
click at [1097, 309] on input "leisure" at bounding box center [1114, 304] width 66 height 20
click at [1231, 281] on icon at bounding box center [1234, 281] width 13 height 13
click at [1096, 306] on input "property 1" at bounding box center [1114, 304] width 66 height 20
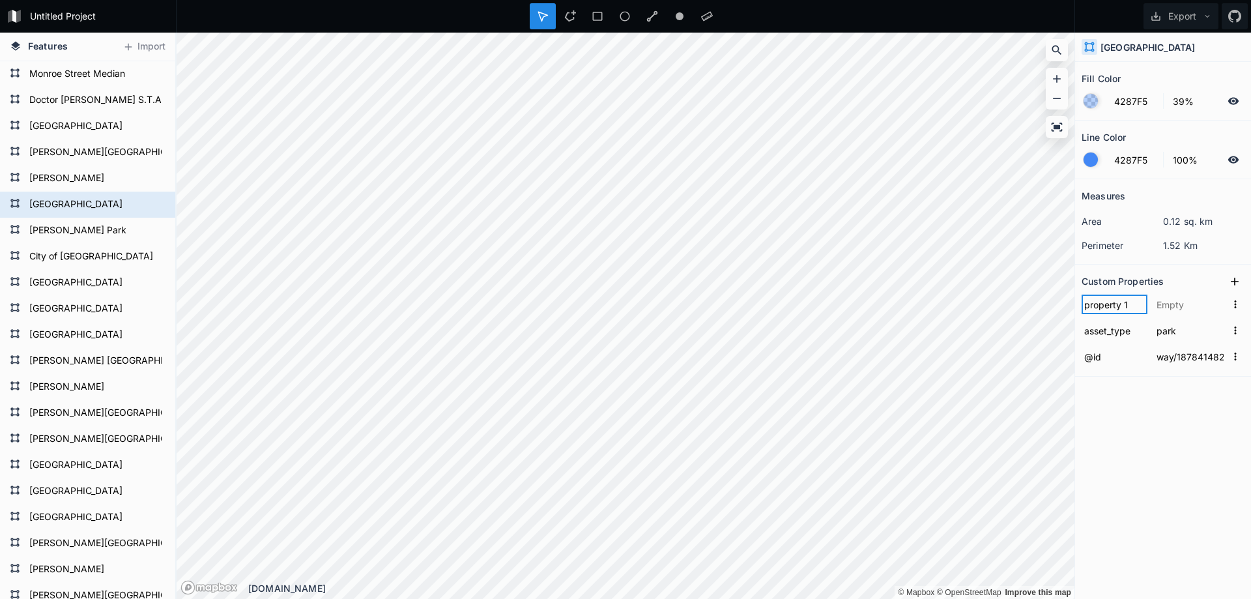
click at [1096, 306] on input "property 1" at bounding box center [1114, 304] width 66 height 20
click at [1178, 308] on input "text" at bounding box center [1190, 304] width 72 height 20
click at [1235, 279] on icon at bounding box center [1234, 281] width 13 height 13
click at [1107, 311] on input "property 1" at bounding box center [1114, 304] width 66 height 20
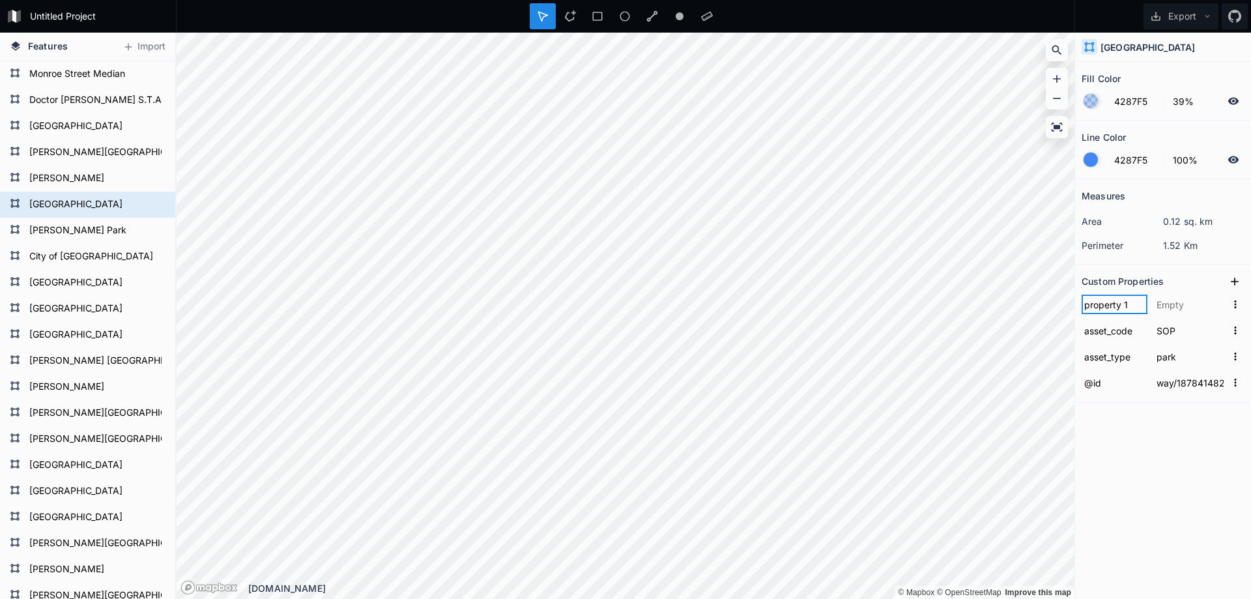
click at [1107, 311] on input "property 1" at bounding box center [1114, 304] width 66 height 20
click at [1229, 279] on icon at bounding box center [1234, 281] width 13 height 13
click at [1107, 309] on input "property 1" at bounding box center [1114, 304] width 66 height 20
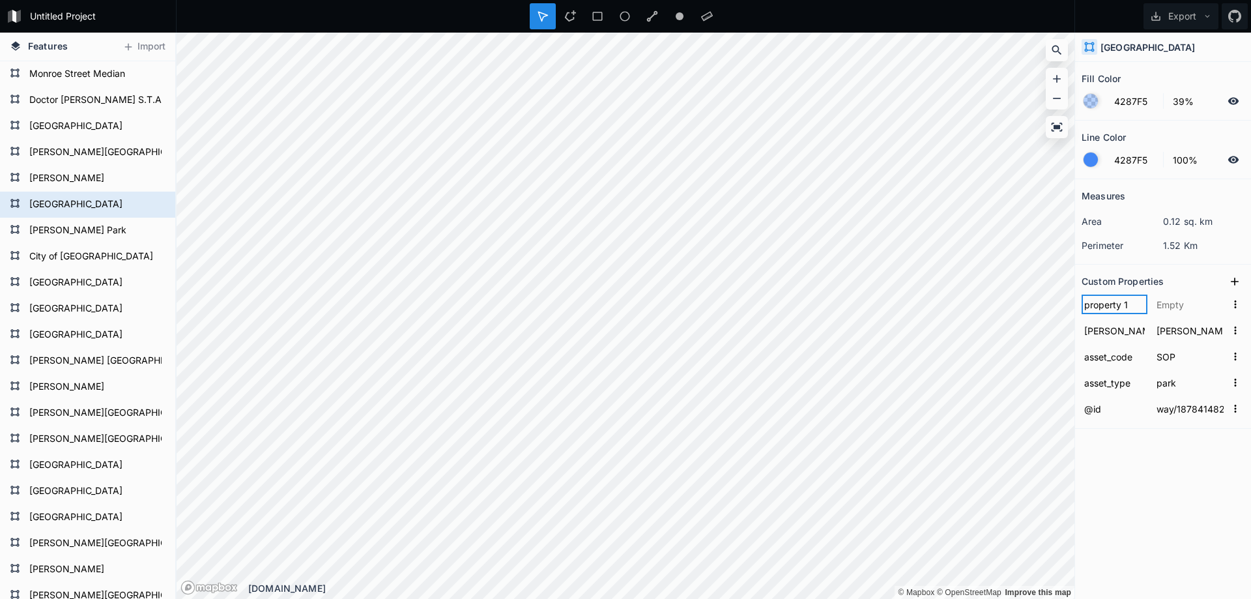
click at [1107, 309] on input "property 1" at bounding box center [1114, 304] width 66 height 20
click at [1100, 305] on input "property 1" at bounding box center [1114, 304] width 66 height 20
paste input "addr:housenumber"
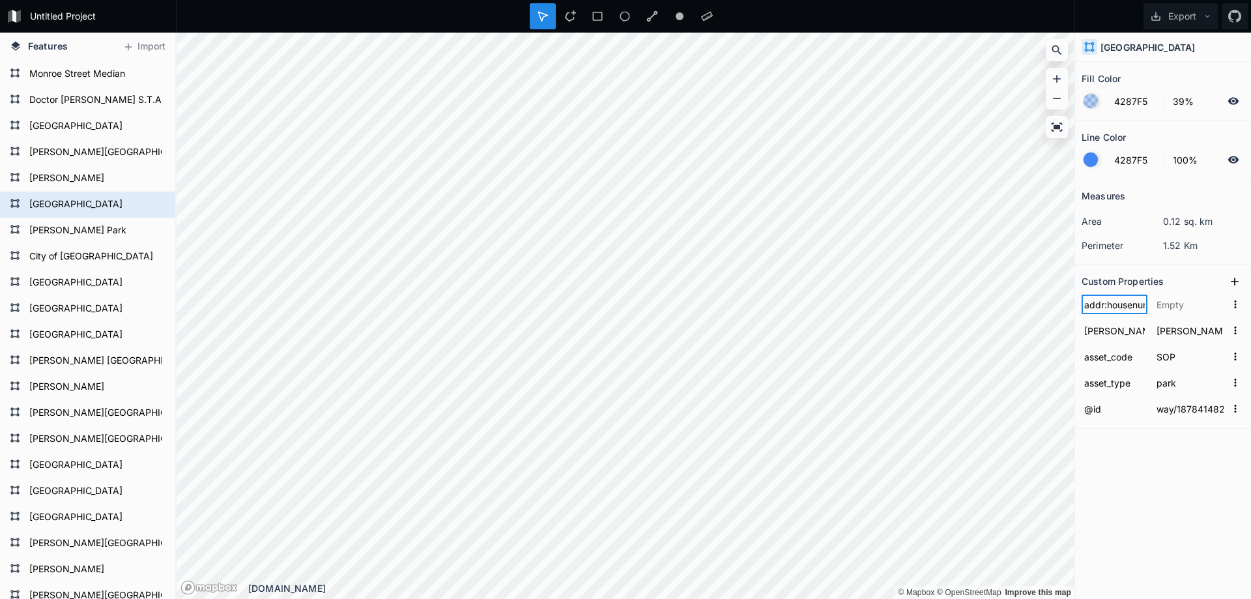
scroll to position [0, 21]
click at [1236, 283] on icon at bounding box center [1234, 281] width 13 height 13
click at [1090, 304] on input "property 1" at bounding box center [1114, 304] width 66 height 20
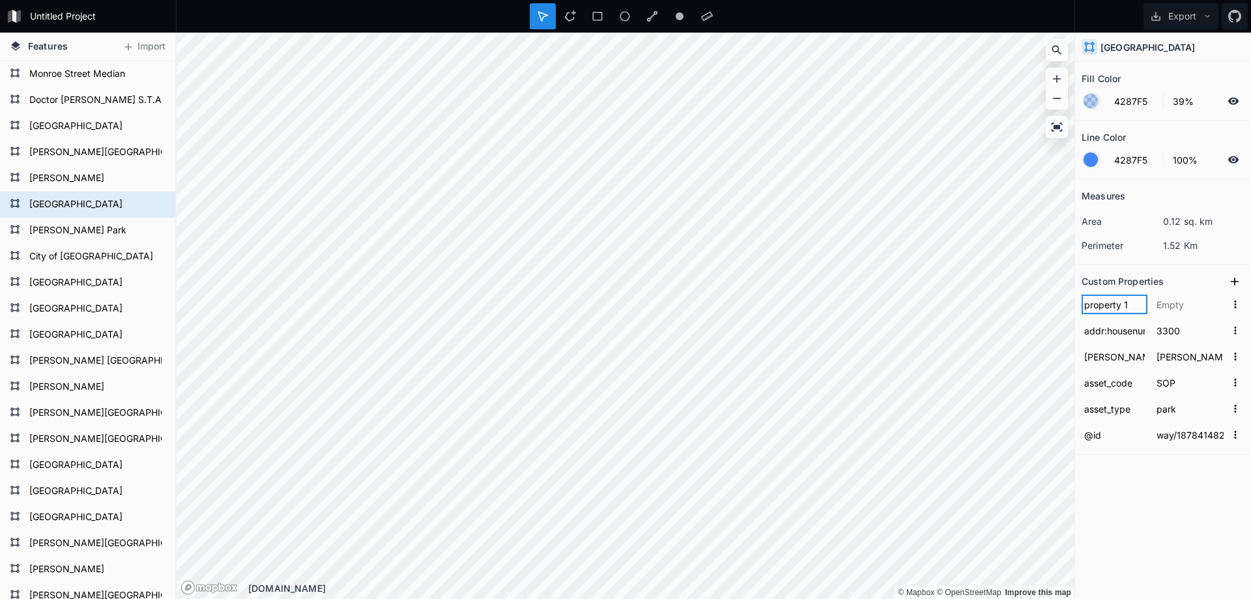
click at [1090, 304] on input "property 1" at bounding box center [1114, 304] width 66 height 20
paste input "addr:street"
click at [1192, 309] on input "text" at bounding box center [1190, 304] width 72 height 20
click at [1237, 276] on icon at bounding box center [1234, 281] width 13 height 13
click at [1120, 305] on input "property 1" at bounding box center [1114, 304] width 66 height 20
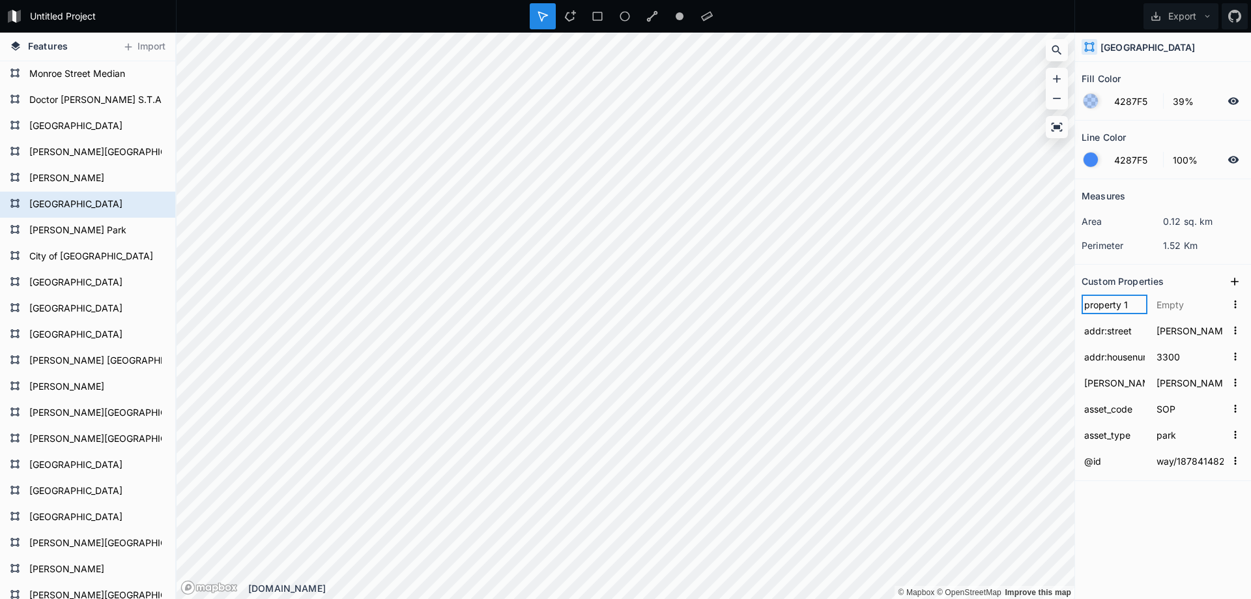
click at [1120, 305] on input "property 1" at bounding box center [1114, 304] width 66 height 20
paste input "addr:city"
click at [1167, 311] on input "text" at bounding box center [1190, 304] width 72 height 20
click at [1234, 281] on icon at bounding box center [1234, 281] width 8 height 8
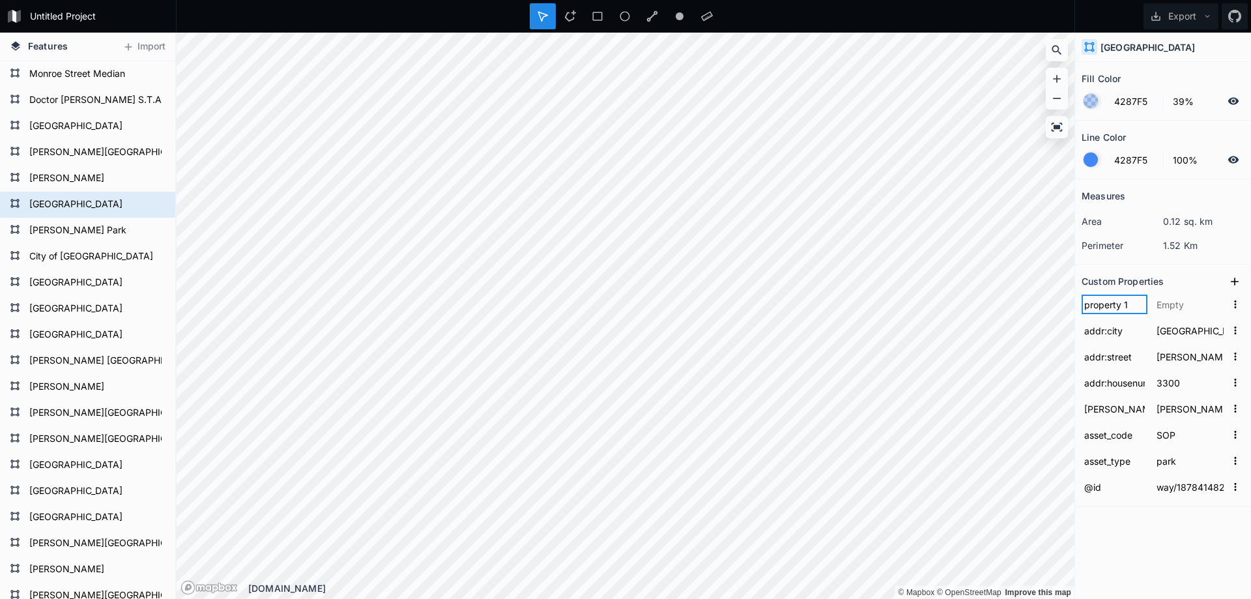
click at [1099, 302] on input "property 1" at bounding box center [1114, 304] width 66 height 20
paste input "addr:state"
click at [1183, 305] on input "text" at bounding box center [1190, 304] width 72 height 20
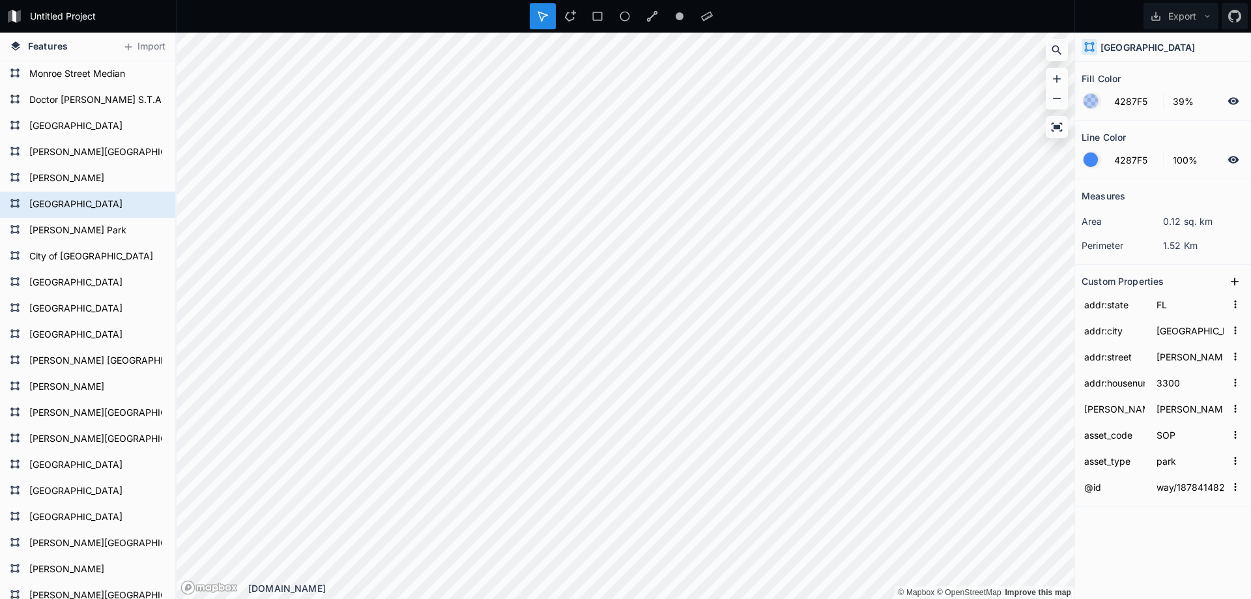
drag, startPoint x: 1238, startPoint y: 279, endPoint x: 1223, endPoint y: 287, distance: 16.6
click at [1238, 279] on icon at bounding box center [1234, 281] width 13 height 13
click at [1102, 311] on input "property 1" at bounding box center [1114, 304] width 66 height 20
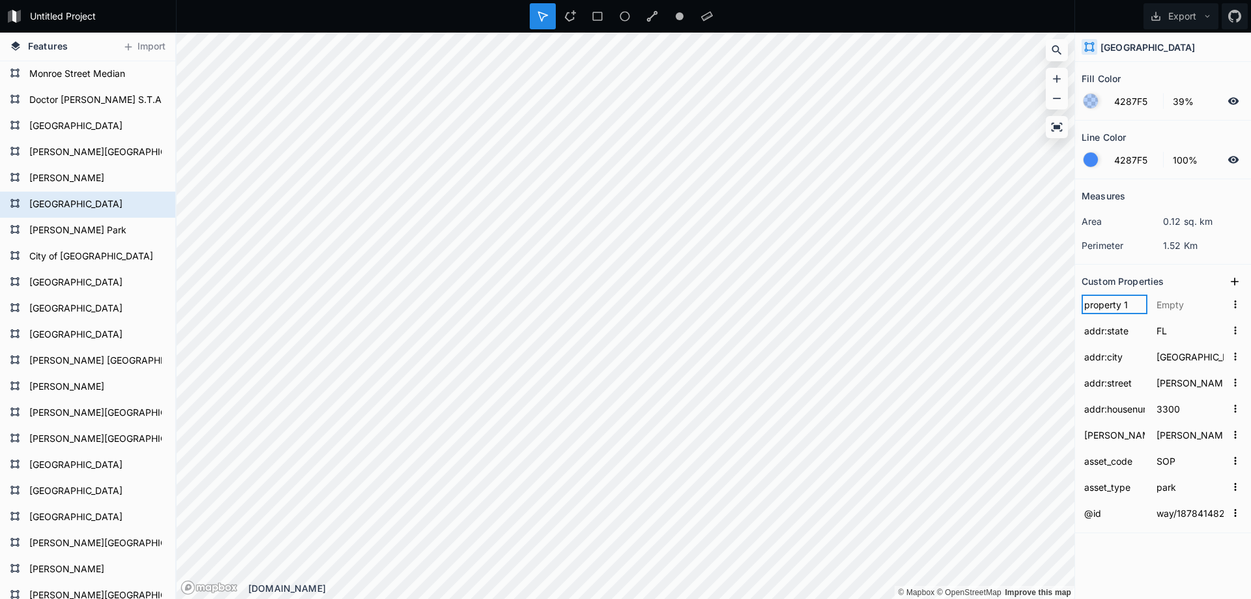
paste input "addr:postcode"
click at [1189, 302] on input "text" at bounding box center [1190, 304] width 72 height 20
click at [1164, 564] on div "Fill Color 4287F5 39% Line Color 4287F5 100% Measures area 0.12 sq. km perimete…" at bounding box center [1163, 330] width 176 height 537
click at [104, 178] on form "[PERSON_NAME]" at bounding box center [86, 179] width 122 height 20
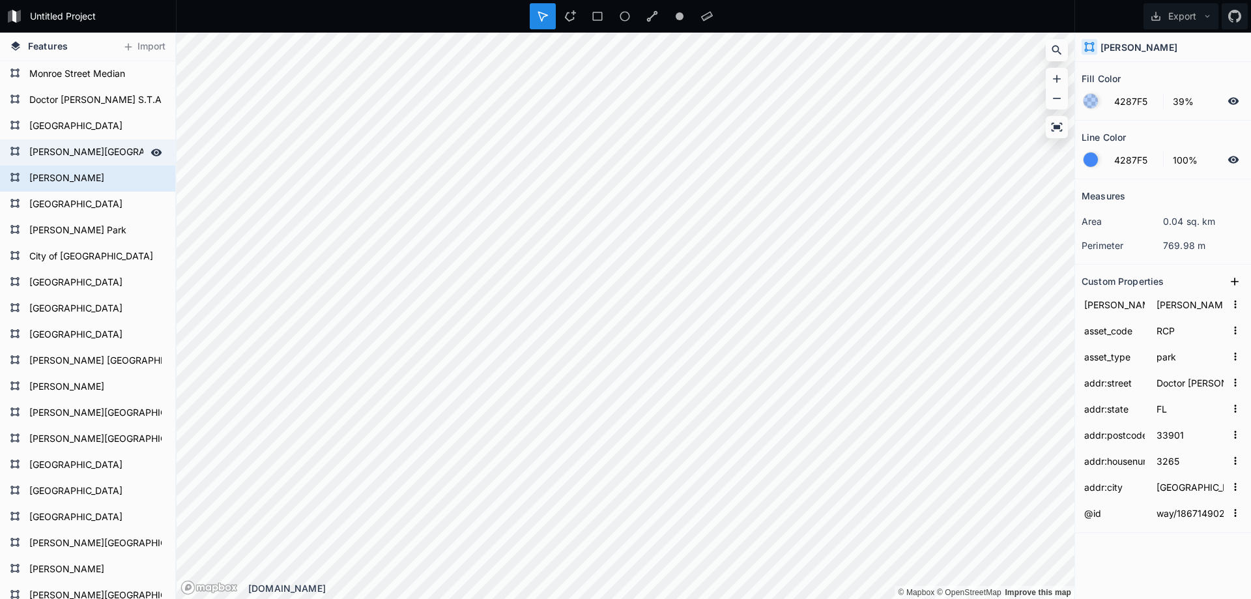
click at [85, 154] on form "[PERSON_NAME][GEOGRAPHIC_DATA]" at bounding box center [86, 153] width 122 height 20
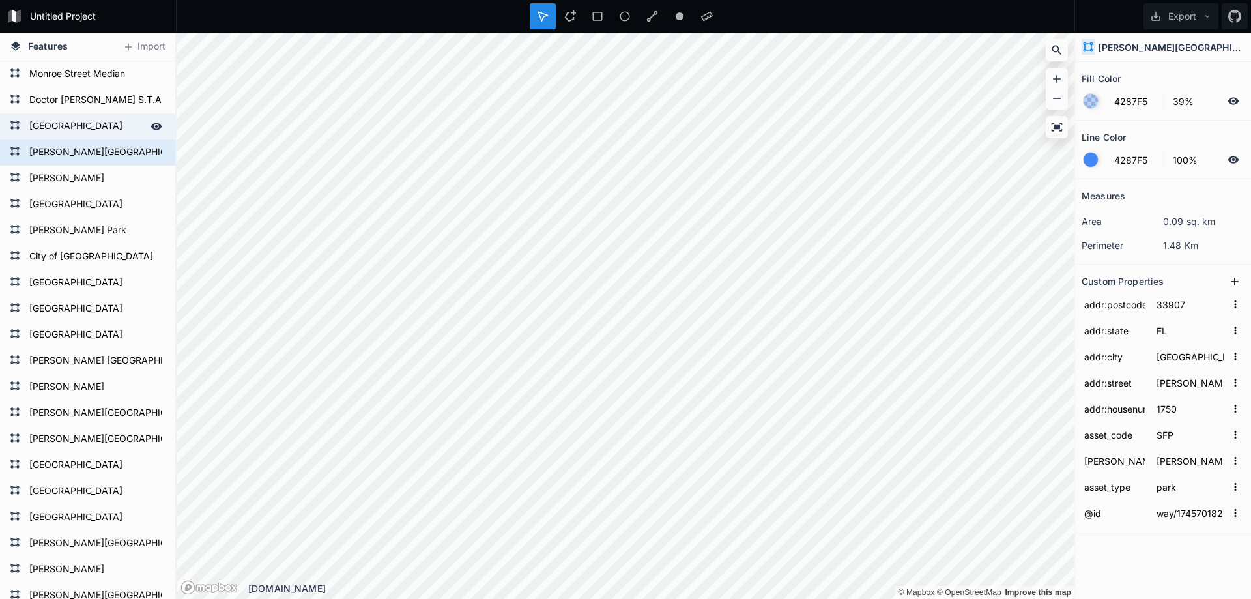
click at [83, 129] on form "[GEOGRAPHIC_DATA]" at bounding box center [86, 127] width 122 height 20
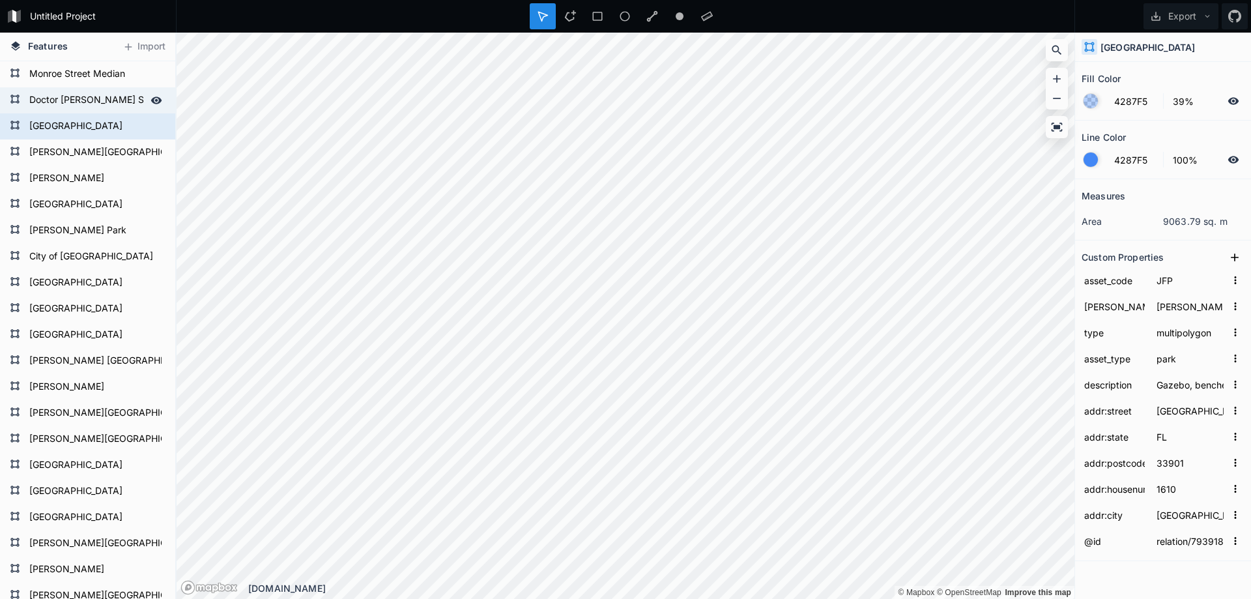
click at [79, 107] on form "Doctor [PERSON_NAME] S.T.A.R.S.Complex" at bounding box center [86, 101] width 122 height 20
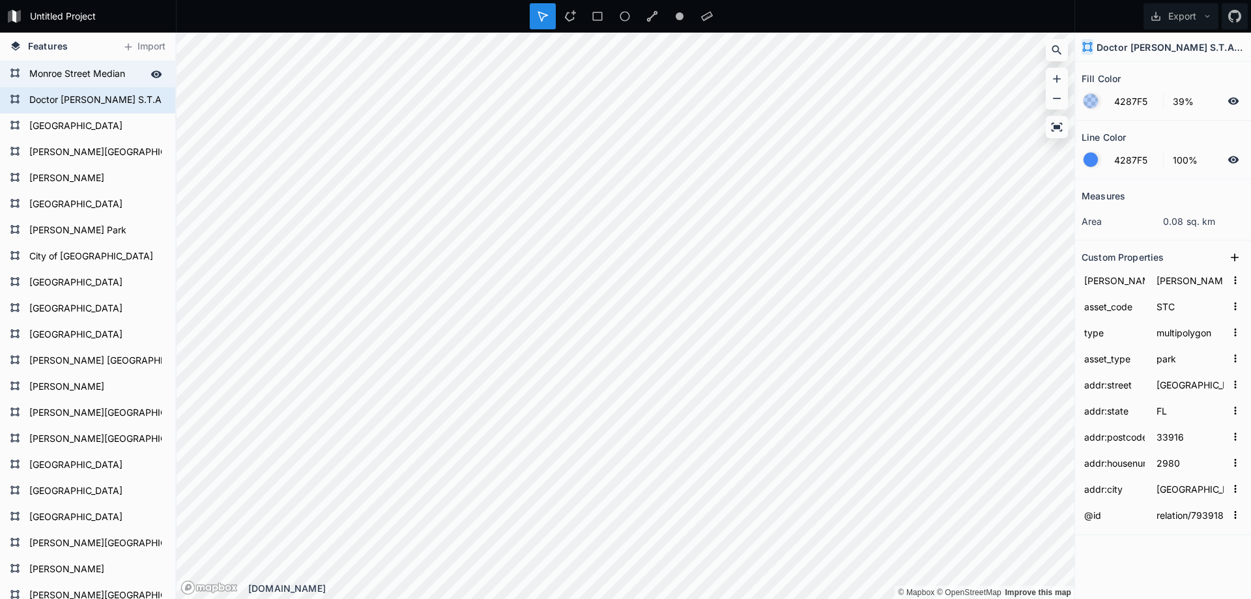
click at [97, 78] on form "Monroe Street Median" at bounding box center [86, 74] width 122 height 20
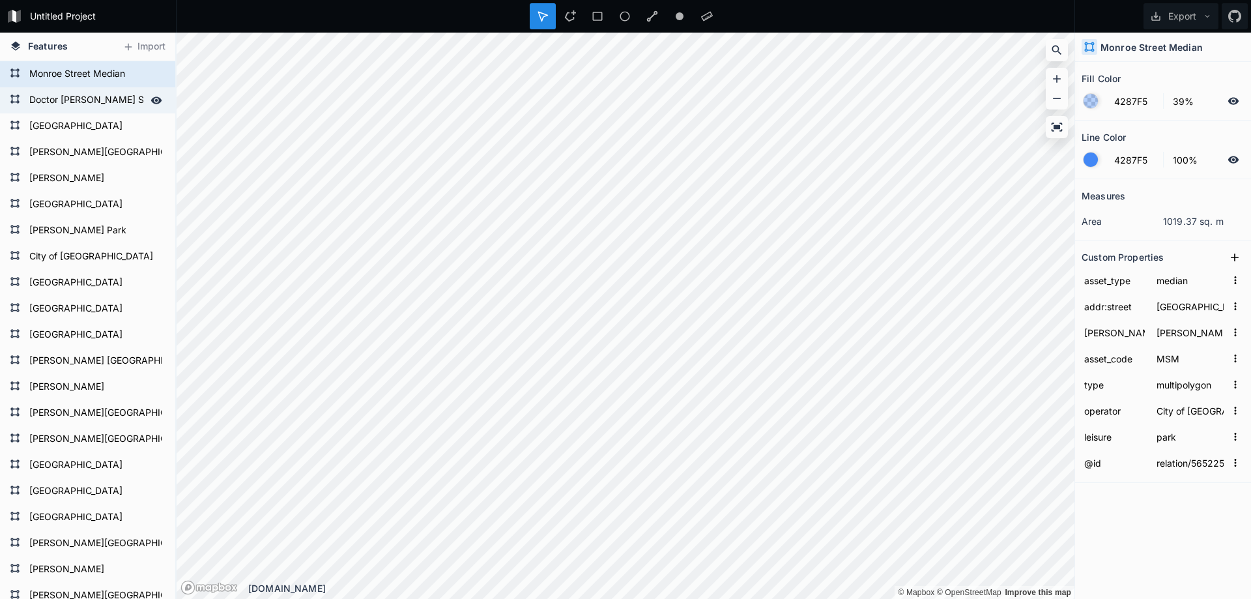
click at [89, 108] on form "Doctor [PERSON_NAME] S.T.A.R.S.Complex" at bounding box center [86, 101] width 122 height 20
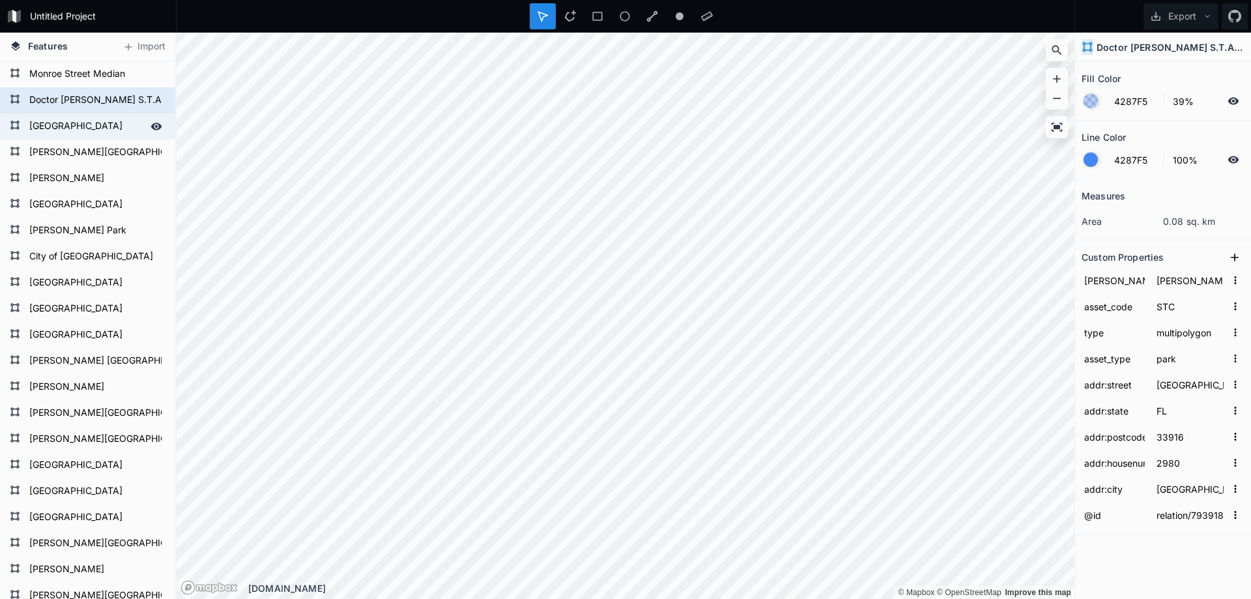
click at [16, 122] on icon at bounding box center [15, 125] width 10 height 10
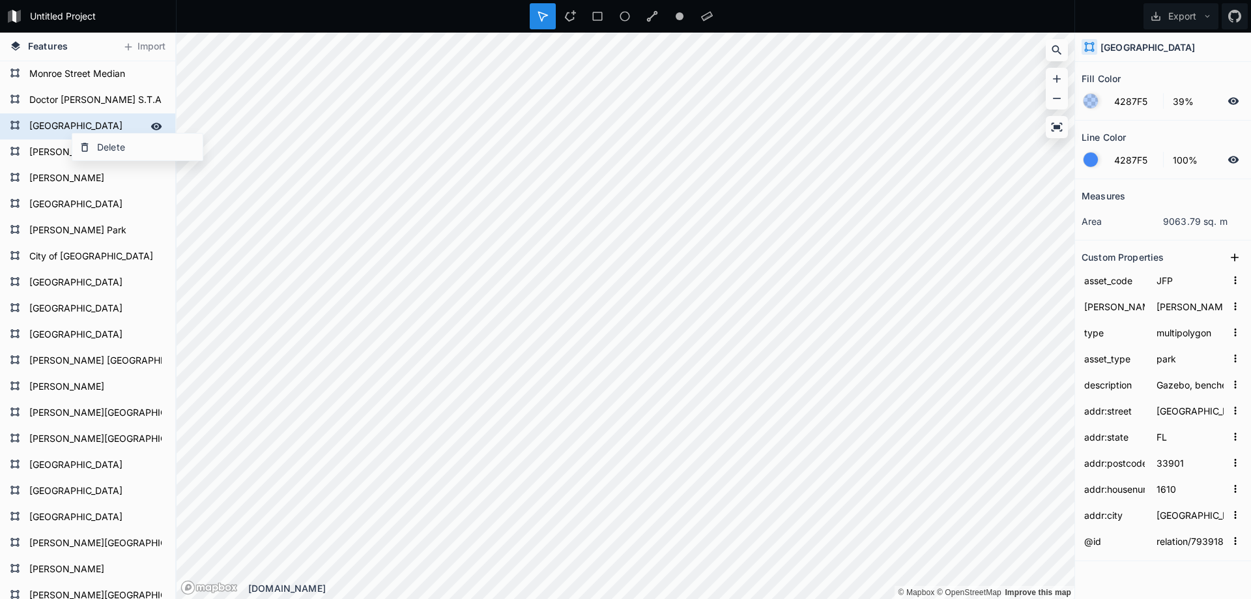
click at [65, 126] on form "[GEOGRAPHIC_DATA]" at bounding box center [86, 127] width 122 height 20
click at [44, 131] on form "[GEOGRAPHIC_DATA]" at bounding box center [86, 127] width 122 height 20
click at [44, 150] on form "[PERSON_NAME][GEOGRAPHIC_DATA]" at bounding box center [86, 153] width 122 height 20
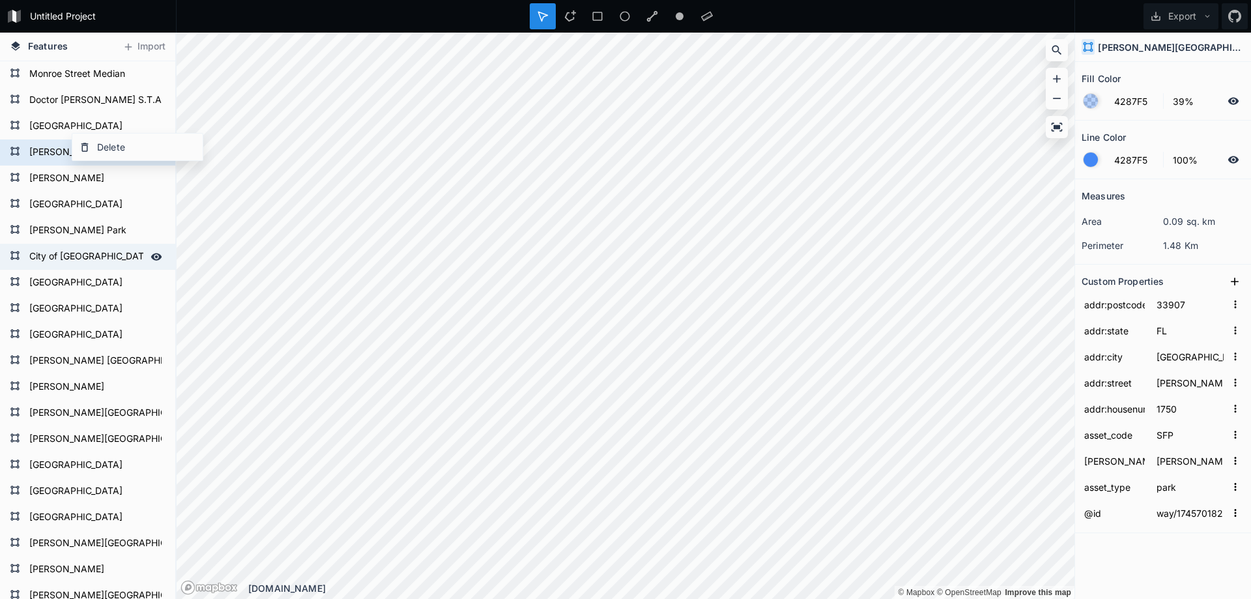
click at [59, 263] on form "City of [GEOGRAPHIC_DATA]" at bounding box center [86, 257] width 122 height 20
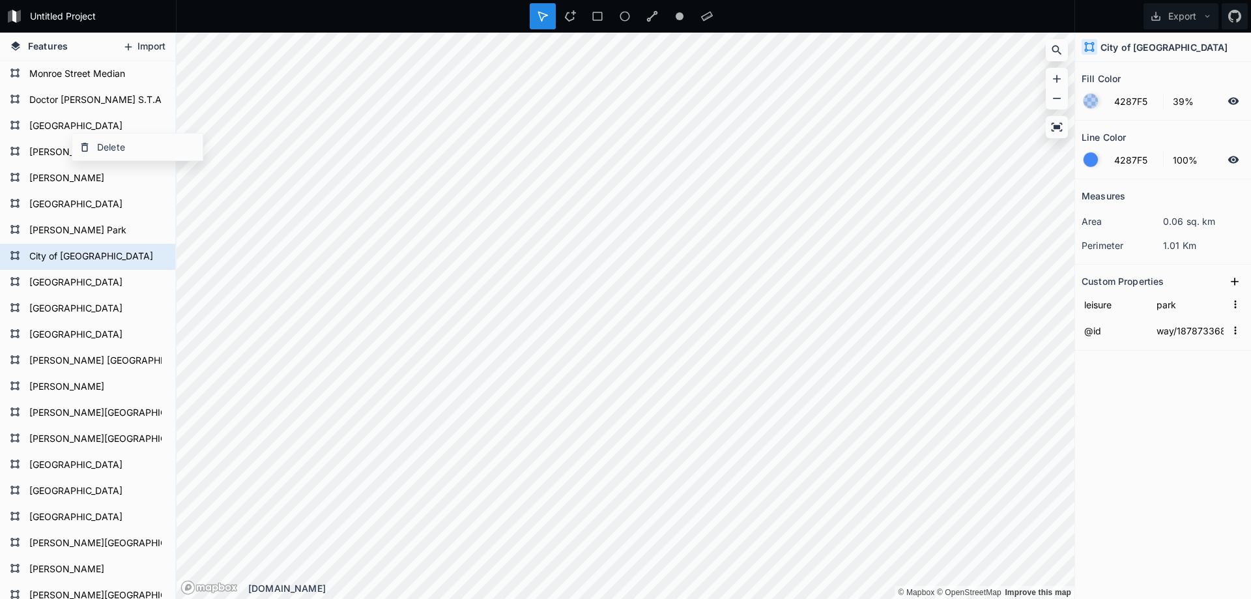
click at [154, 45] on button "Import" at bounding box center [144, 46] width 56 height 21
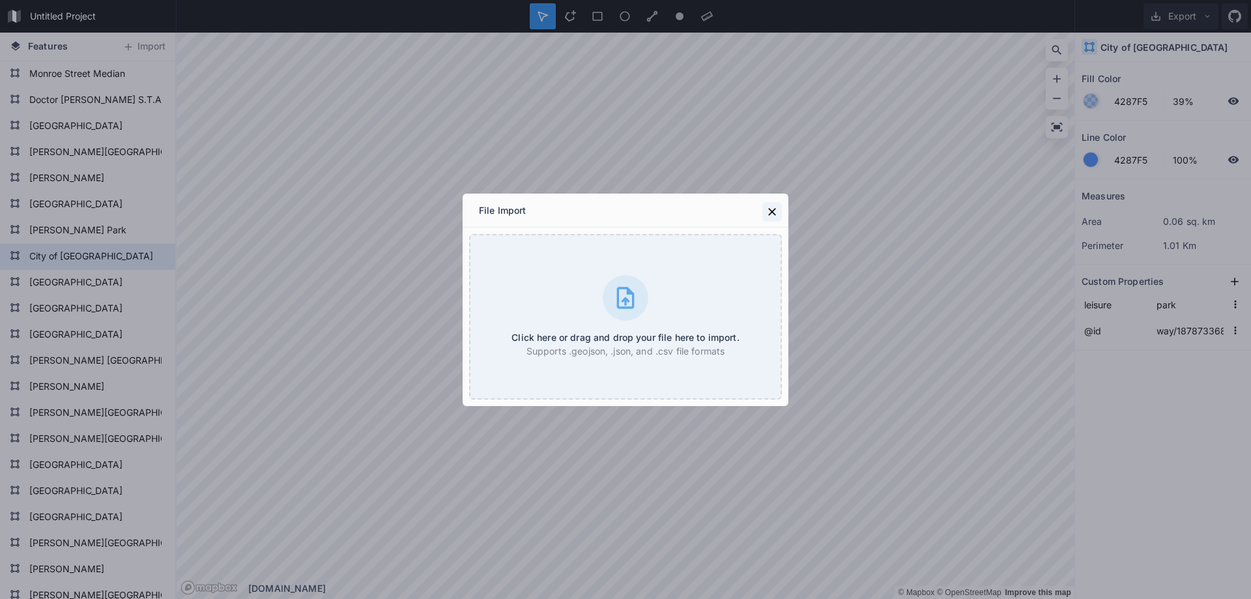
click at [767, 209] on icon at bounding box center [771, 211] width 13 height 13
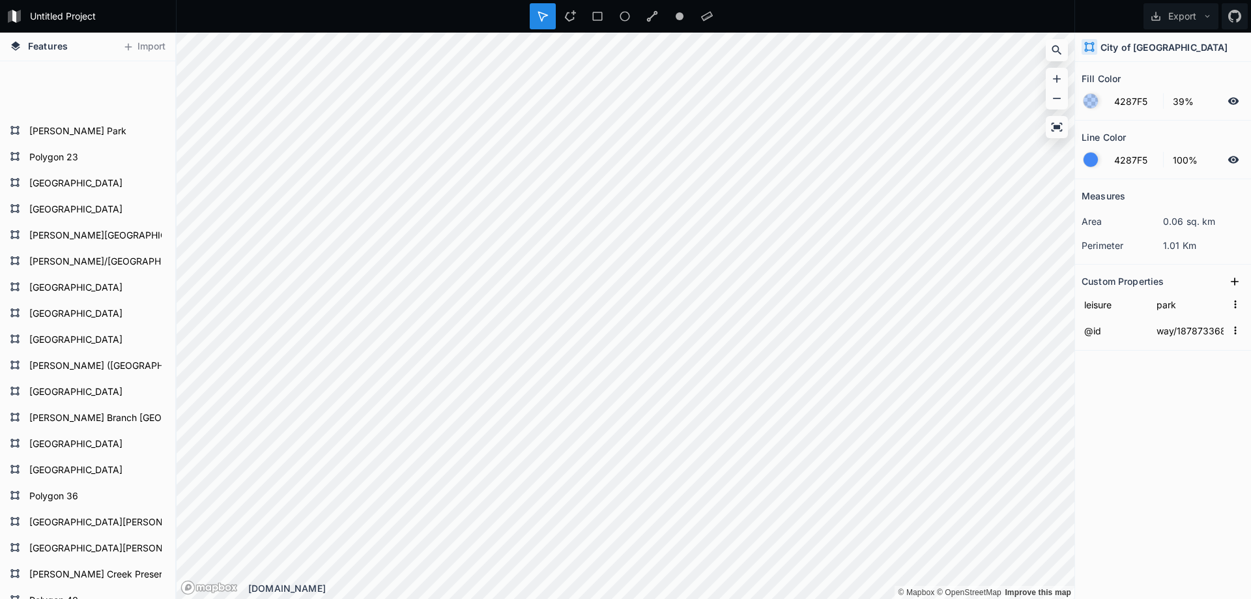
scroll to position [752, 0]
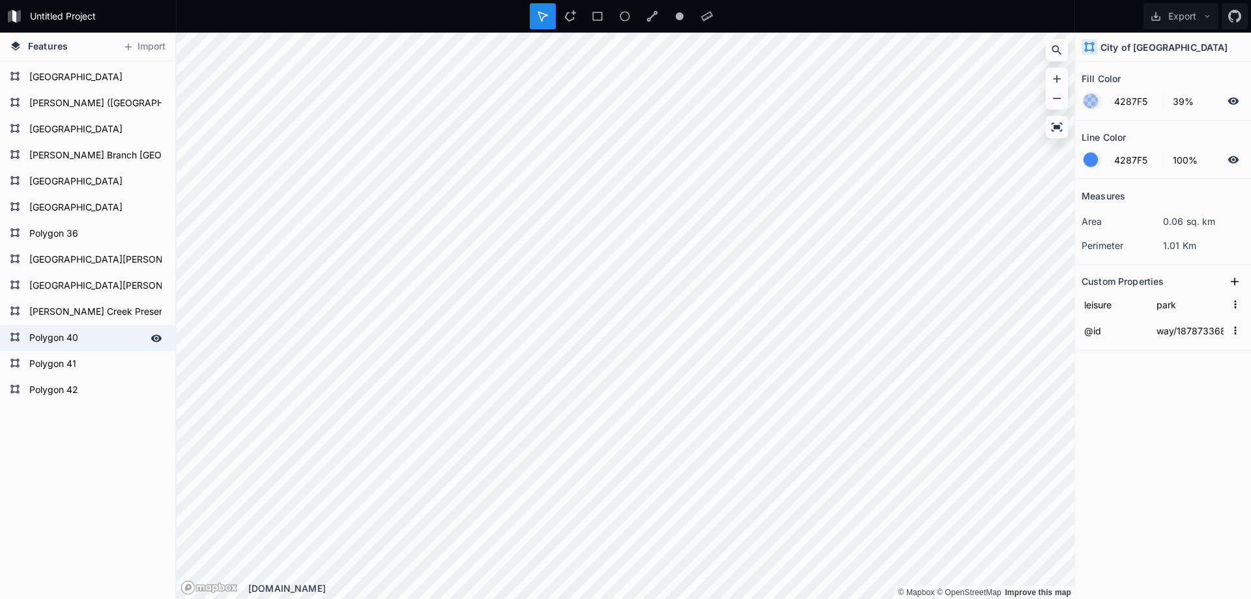
click at [68, 335] on form "Polygon 40" at bounding box center [86, 338] width 122 height 20
click at [68, 335] on input "Polygon 40" at bounding box center [95, 337] width 140 height 18
click at [83, 314] on form "[PERSON_NAME] Creek Preserve" at bounding box center [86, 312] width 122 height 20
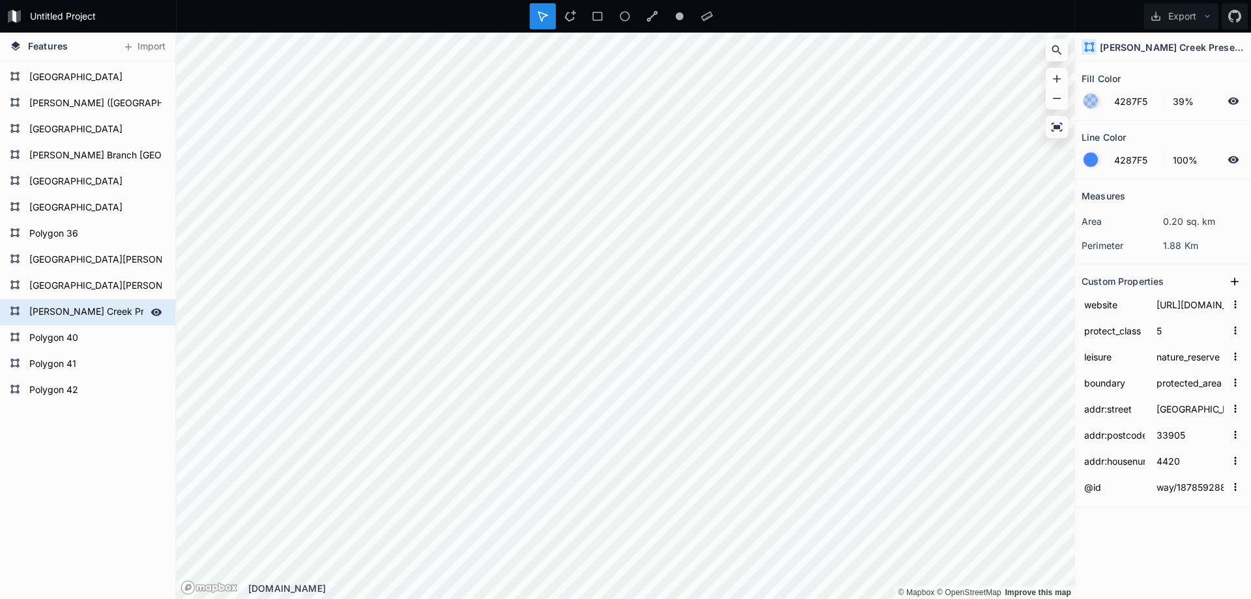
click at [83, 314] on form "[PERSON_NAME] Creek Preserve" at bounding box center [86, 312] width 122 height 20
click at [83, 314] on input "[PERSON_NAME] Creek Preserve" at bounding box center [86, 311] width 122 height 18
click at [74, 333] on form "Polygon 40" at bounding box center [86, 338] width 122 height 20
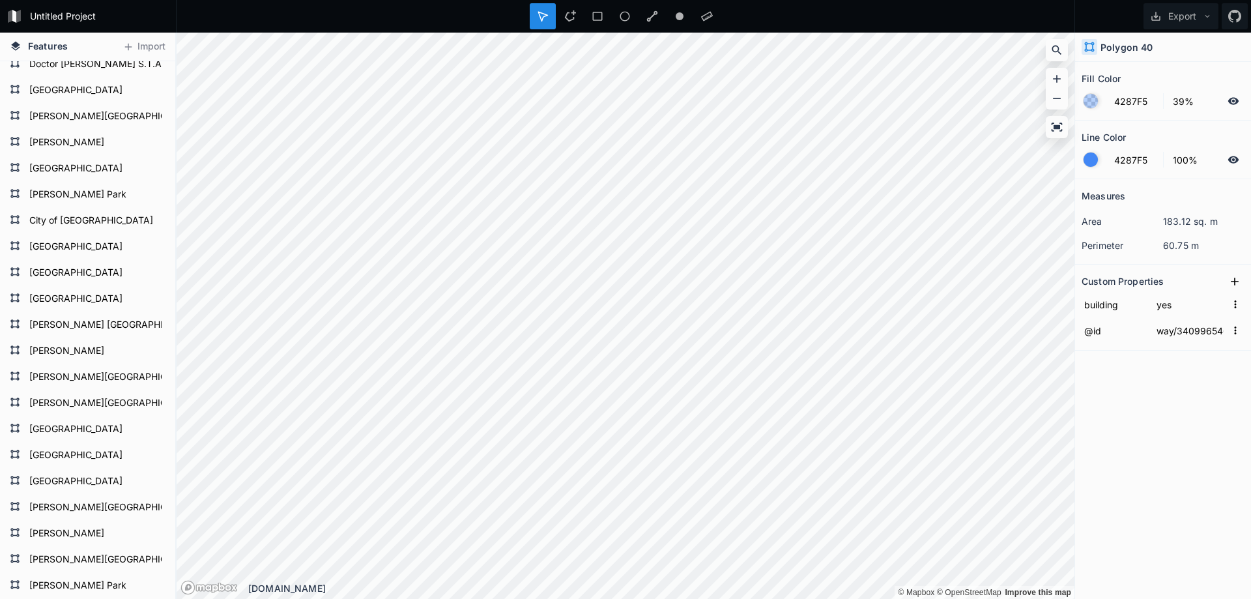
scroll to position [0, 0]
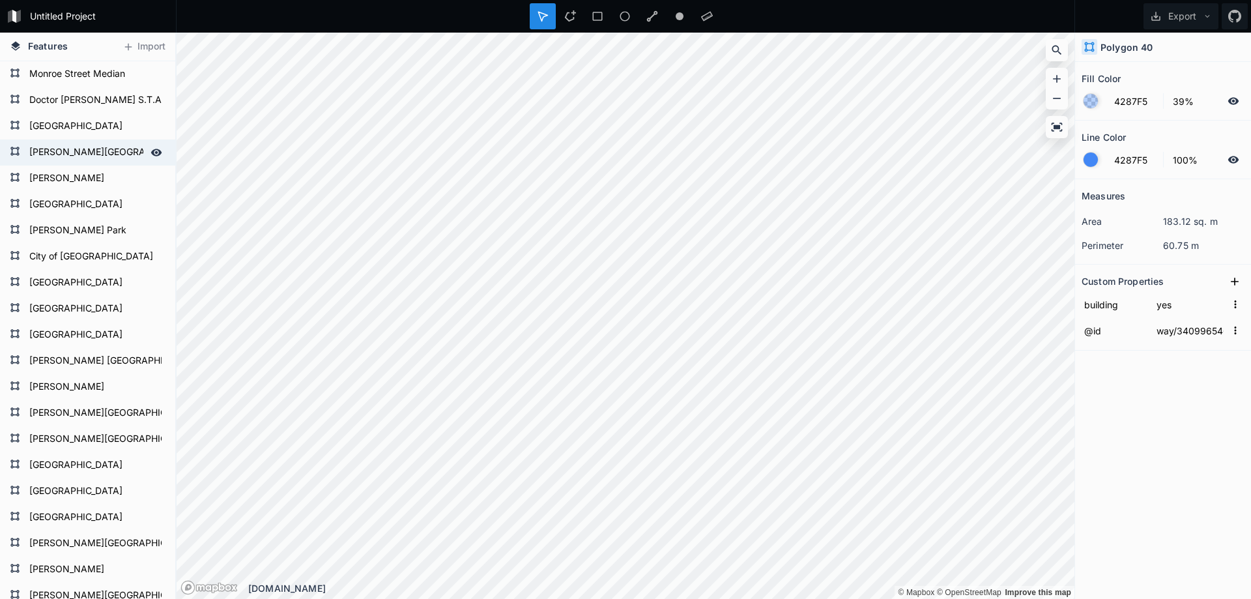
click at [96, 156] on form "[PERSON_NAME][GEOGRAPHIC_DATA]" at bounding box center [86, 153] width 122 height 20
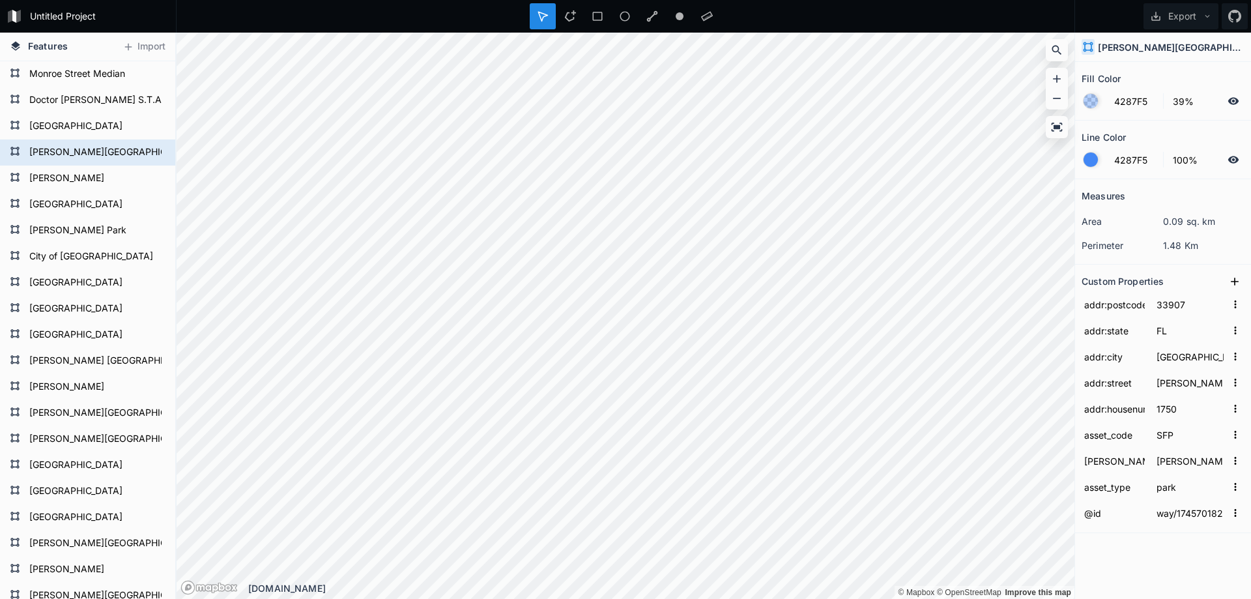
click at [96, 156] on form "[PERSON_NAME][GEOGRAPHIC_DATA]" at bounding box center [95, 153] width 140 height 20
click at [1182, 50] on h4 "[PERSON_NAME][GEOGRAPHIC_DATA]" at bounding box center [1170, 47] width 147 height 14
click at [1183, 45] on h4 "[PERSON_NAME][GEOGRAPHIC_DATA]" at bounding box center [1170, 47] width 147 height 14
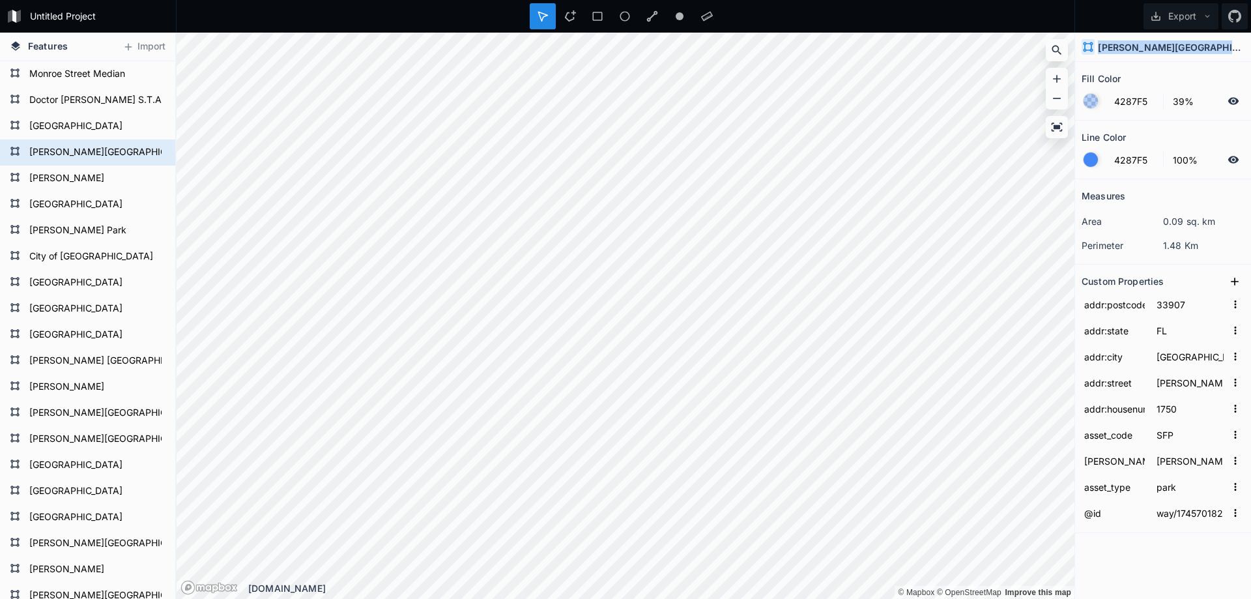
click at [1183, 45] on h4 "[PERSON_NAME][GEOGRAPHIC_DATA]" at bounding box center [1170, 47] width 147 height 14
click at [100, 96] on form "Doctor [PERSON_NAME] S.T.A.R.S.Complex" at bounding box center [86, 101] width 122 height 20
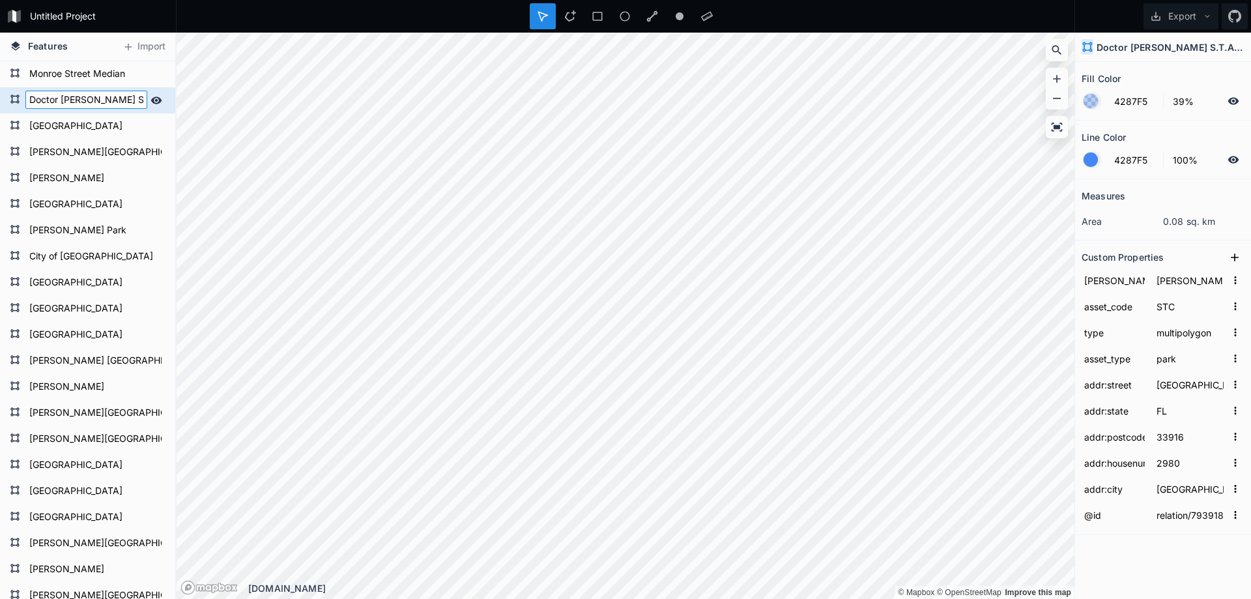
click at [81, 98] on input "Doctor [PERSON_NAME] S.T.A.R.S.Complex" at bounding box center [86, 100] width 122 height 18
drag, startPoint x: 53, startPoint y: 98, endPoint x: 36, endPoint y: 98, distance: 16.9
click at [36, 98] on input "Doctor [PERSON_NAME] S.T.A.R.S.Complex" at bounding box center [86, 100] width 122 height 18
drag, startPoint x: 54, startPoint y: 119, endPoint x: 55, endPoint y: 125, distance: 6.5
click at [55, 119] on form "[GEOGRAPHIC_DATA]" at bounding box center [86, 127] width 122 height 20
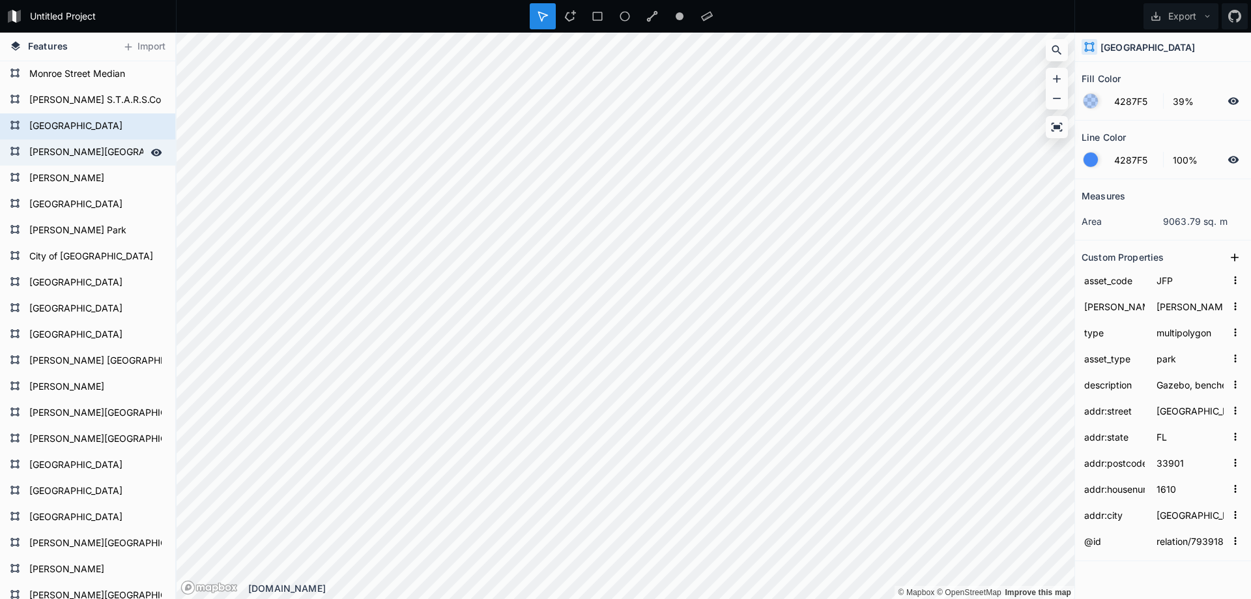
click at [56, 151] on form "[PERSON_NAME][GEOGRAPHIC_DATA]" at bounding box center [86, 153] width 122 height 20
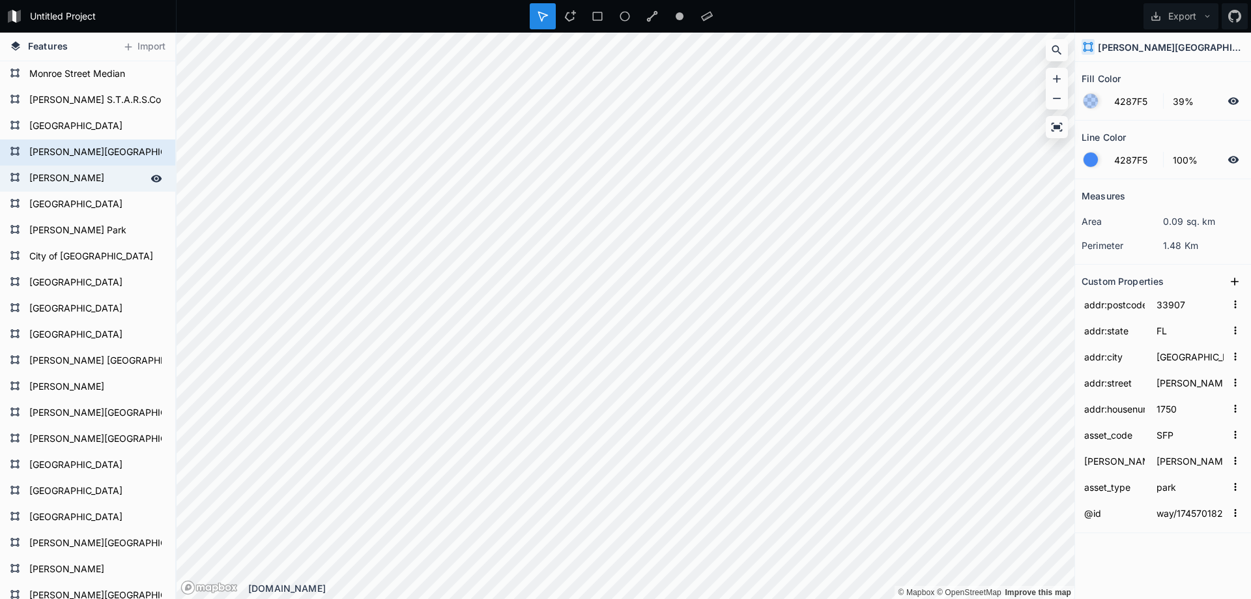
click at [76, 173] on form "[PERSON_NAME]" at bounding box center [86, 179] width 122 height 20
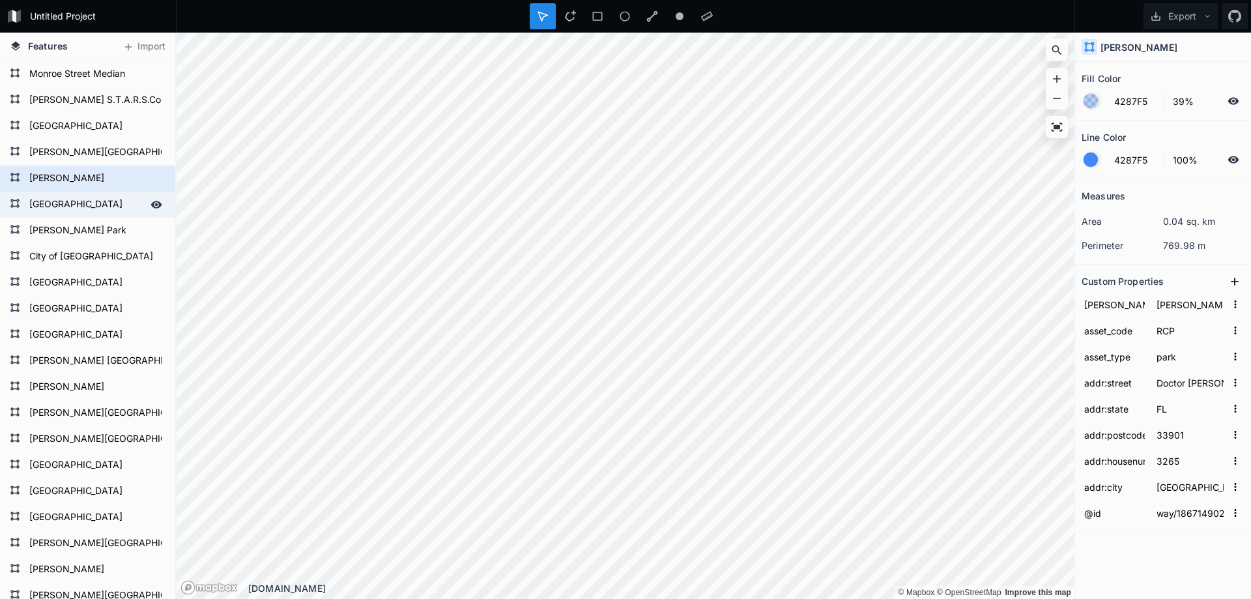
click at [78, 195] on form "[GEOGRAPHIC_DATA]" at bounding box center [86, 205] width 122 height 20
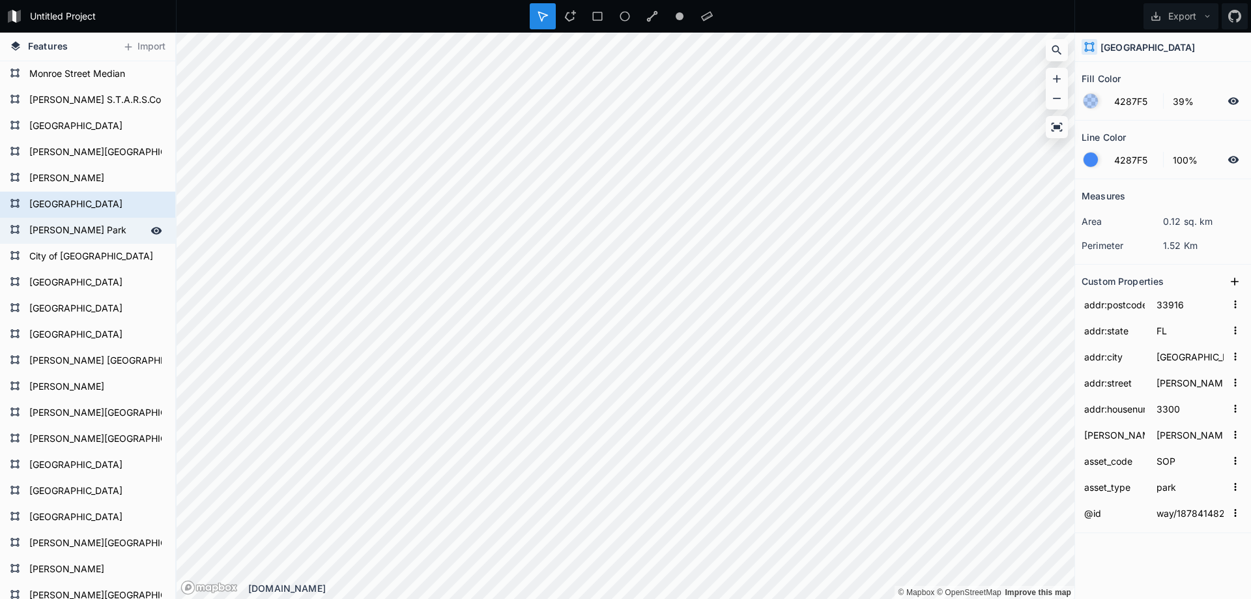
click at [72, 227] on form "[PERSON_NAME] Park" at bounding box center [86, 231] width 122 height 20
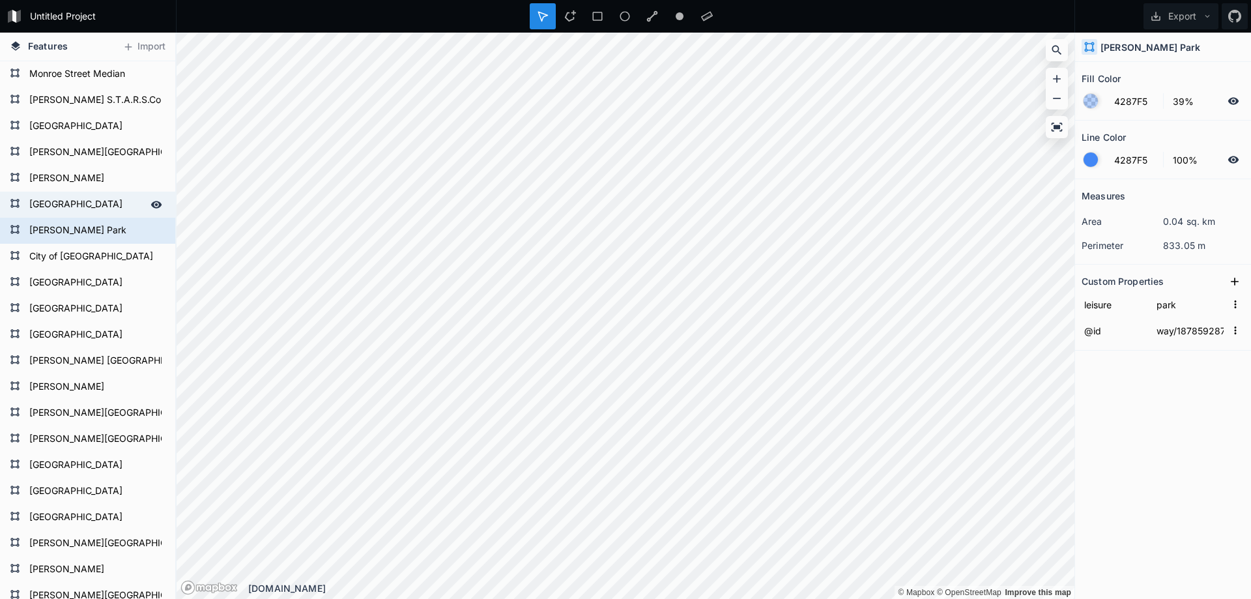
click at [78, 201] on form "[GEOGRAPHIC_DATA]" at bounding box center [86, 205] width 122 height 20
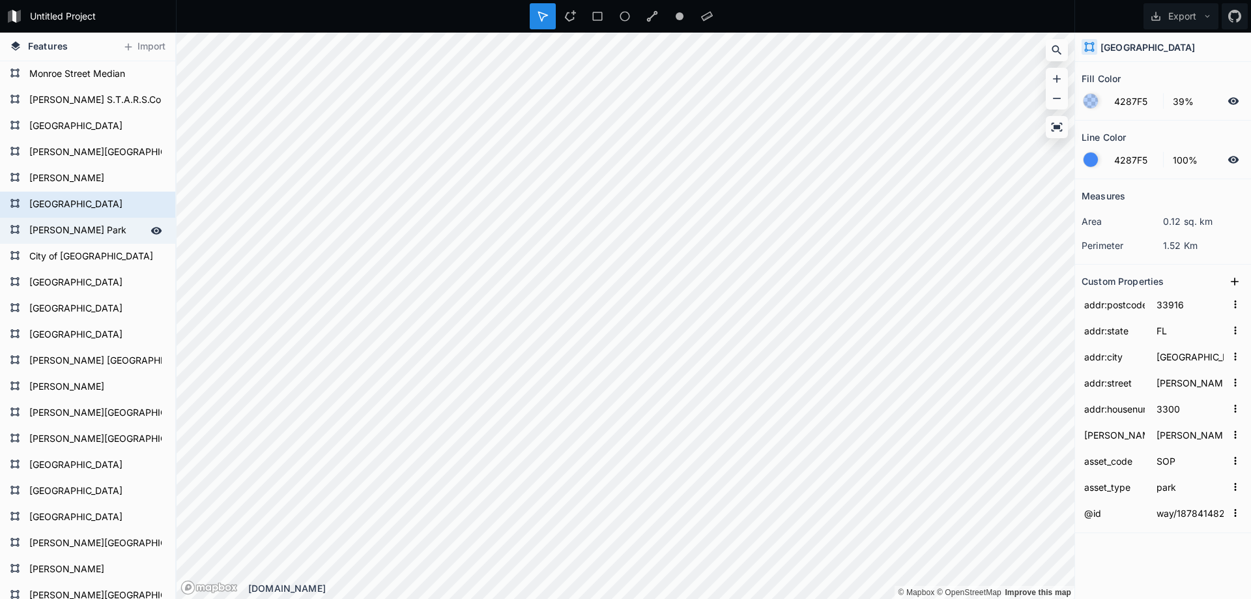
click at [76, 219] on div "[PERSON_NAME] Park" at bounding box center [87, 231] width 175 height 26
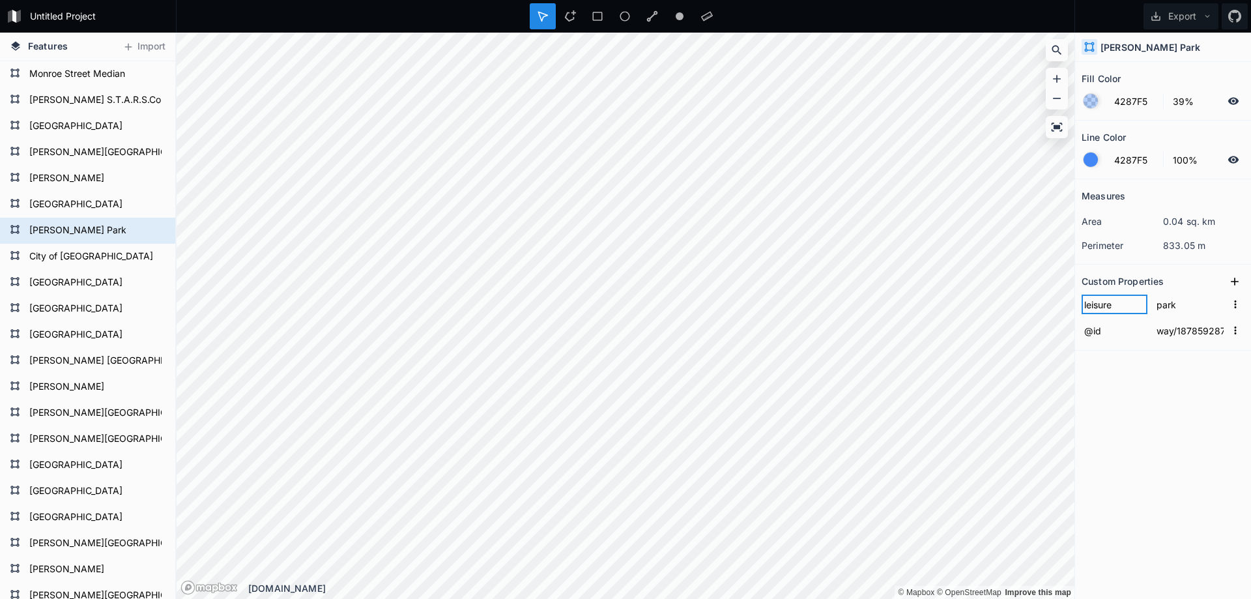
click at [1101, 302] on input "leisure" at bounding box center [1114, 304] width 66 height 20
click at [1234, 283] on icon at bounding box center [1234, 281] width 13 height 13
click at [1105, 307] on input "property 1" at bounding box center [1114, 304] width 66 height 20
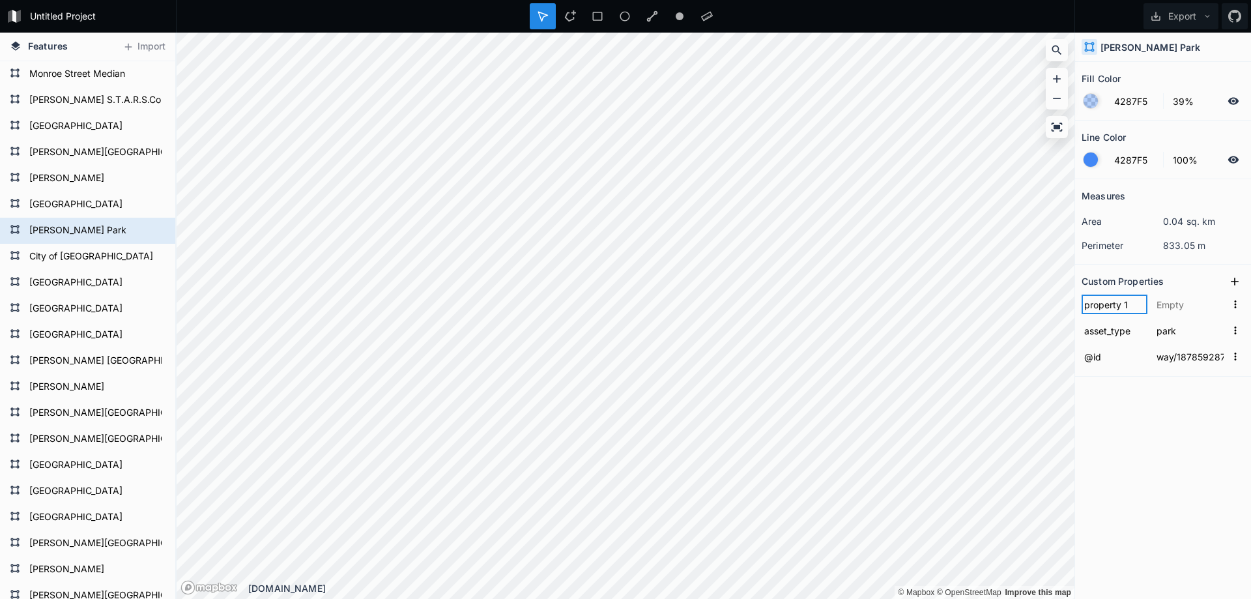
click at [1105, 307] on input "property 1" at bounding box center [1114, 304] width 66 height 20
click at [1191, 305] on input "text" at bounding box center [1190, 304] width 72 height 20
click at [1236, 279] on icon at bounding box center [1234, 281] width 13 height 13
click at [1096, 307] on input "property 1" at bounding box center [1114, 304] width 66 height 20
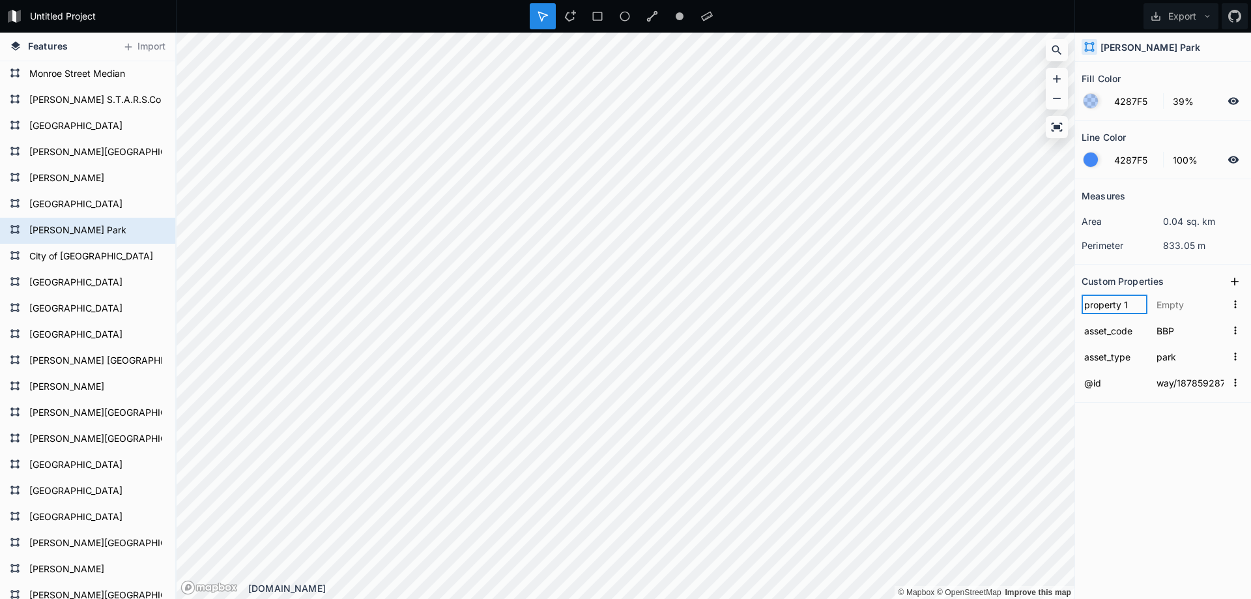
click at [1096, 307] on input "property 1" at bounding box center [1114, 304] width 66 height 20
click at [1176, 303] on input "text" at bounding box center [1190, 304] width 72 height 20
paste input "[PERSON_NAME]"
click at [1239, 278] on icon at bounding box center [1234, 281] width 13 height 13
click at [1104, 305] on input "property 1" at bounding box center [1114, 304] width 66 height 20
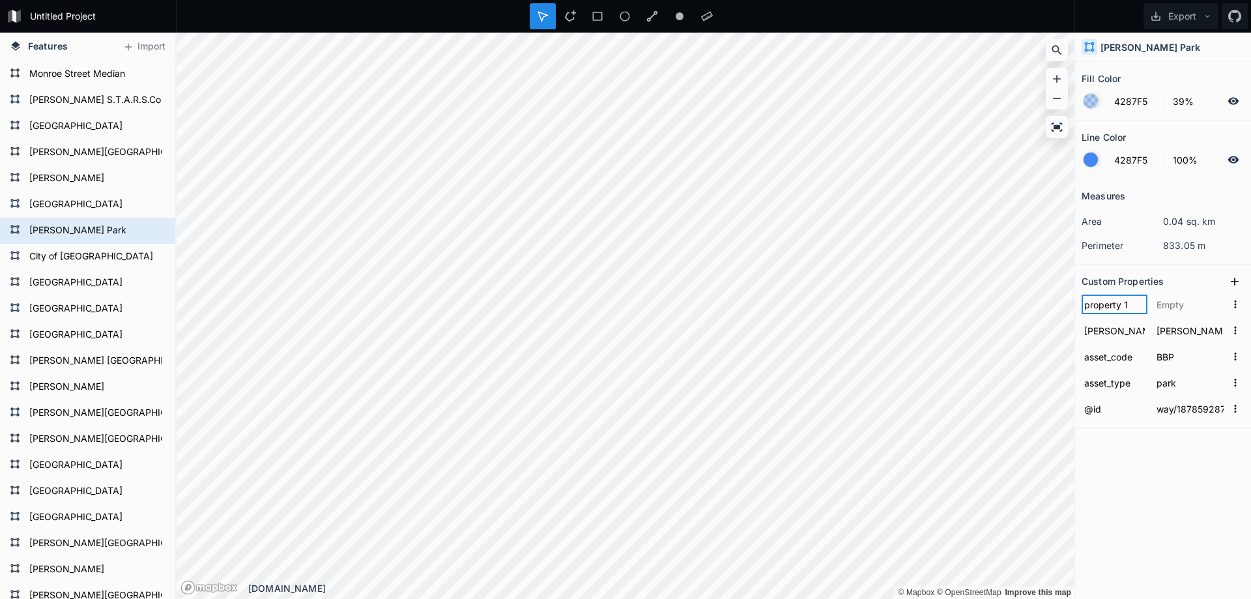
click at [1104, 305] on input "property 1" at bounding box center [1114, 304] width 66 height 20
click at [1105, 307] on input "property 1" at bounding box center [1114, 304] width 66 height 20
paste input "addr:housenumber"
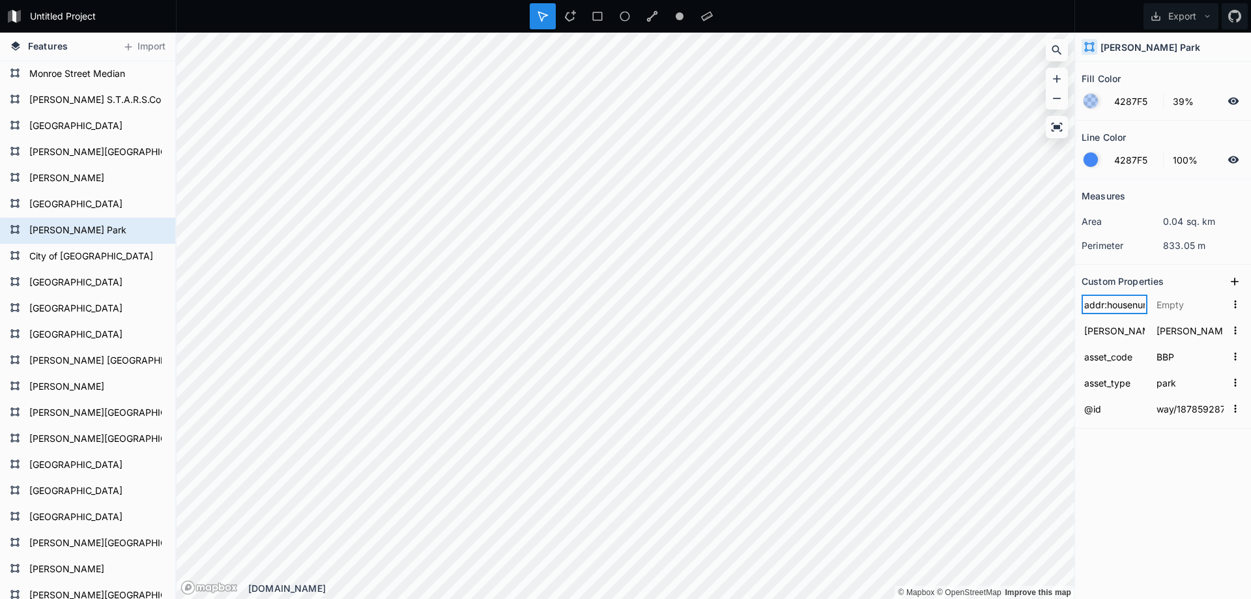
scroll to position [0, 21]
click at [1188, 302] on input "text" at bounding box center [1190, 304] width 72 height 20
click at [1238, 278] on icon at bounding box center [1234, 281] width 13 height 13
click at [1115, 305] on input "property 1" at bounding box center [1114, 304] width 66 height 20
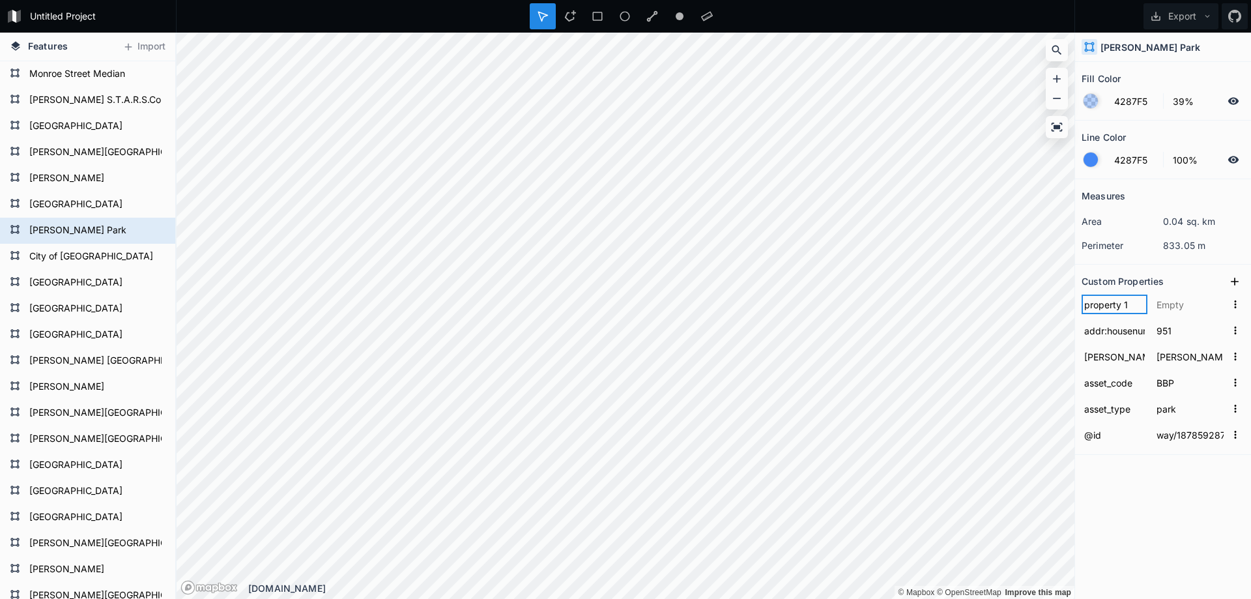
click at [1115, 305] on input "property 1" at bounding box center [1114, 304] width 66 height 20
paste input "addr:street"
click at [1182, 305] on input "text" at bounding box center [1190, 304] width 72 height 20
click at [1233, 279] on icon at bounding box center [1234, 281] width 13 height 13
click at [1113, 305] on input "property 1" at bounding box center [1114, 304] width 66 height 20
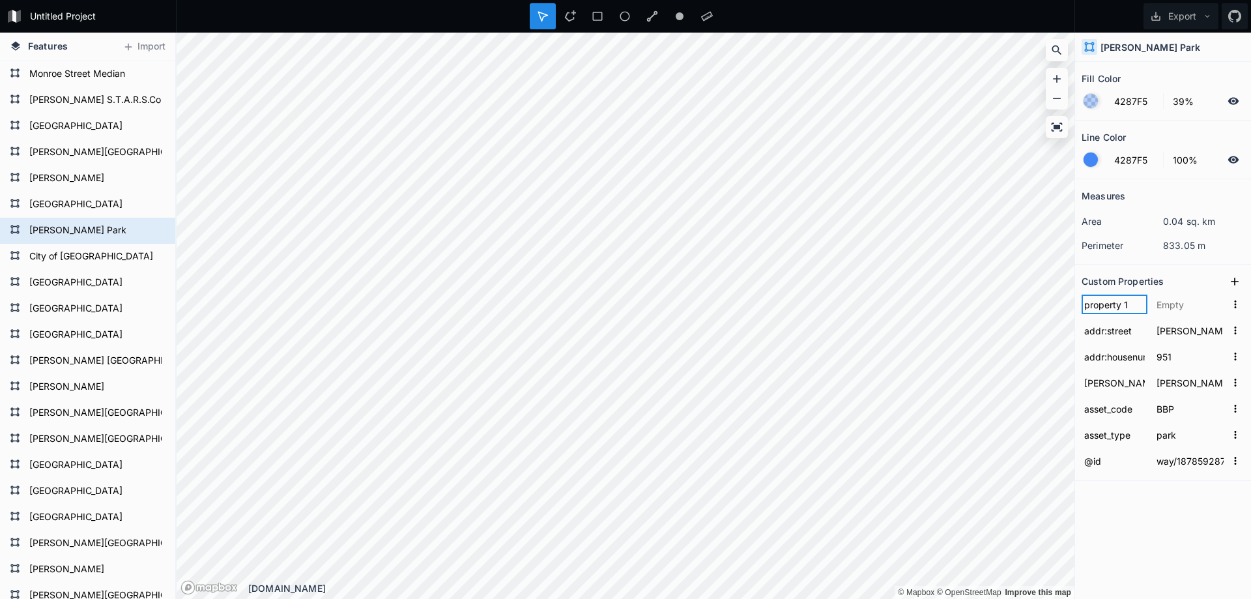
click at [1113, 305] on input "property 1" at bounding box center [1114, 304] width 66 height 20
paste input "addr:city"
click at [1178, 304] on input "text" at bounding box center [1190, 304] width 72 height 20
click at [1234, 287] on icon at bounding box center [1234, 281] width 13 height 13
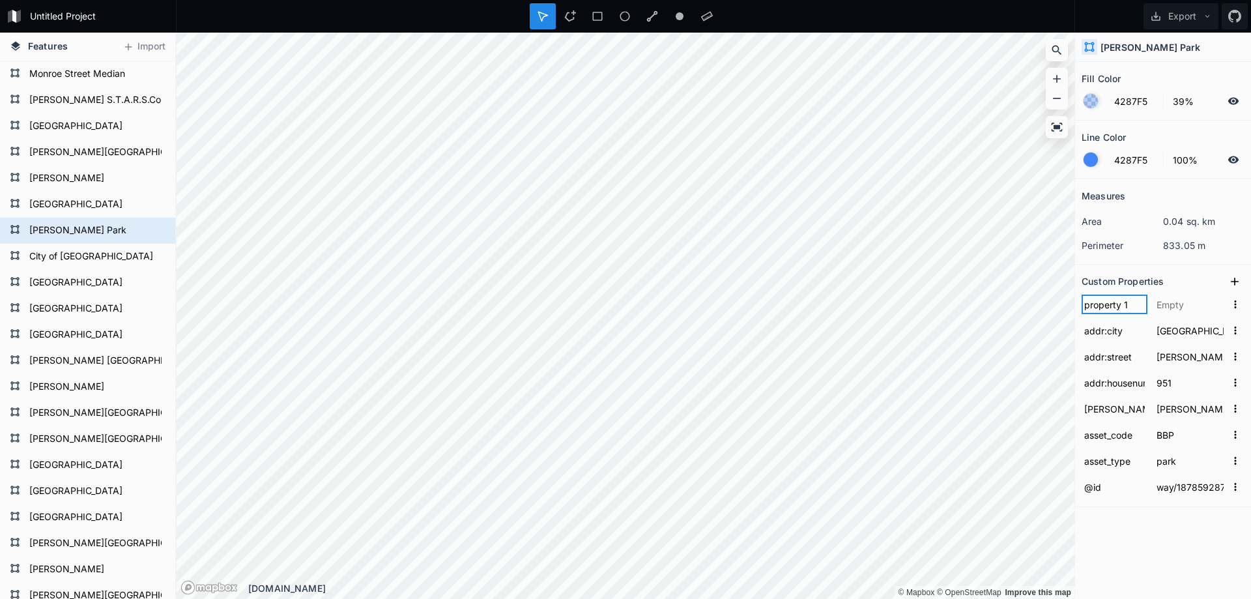
click at [1100, 309] on input "property 1" at bounding box center [1114, 304] width 66 height 20
click at [1103, 304] on input "property 1" at bounding box center [1114, 304] width 66 height 20
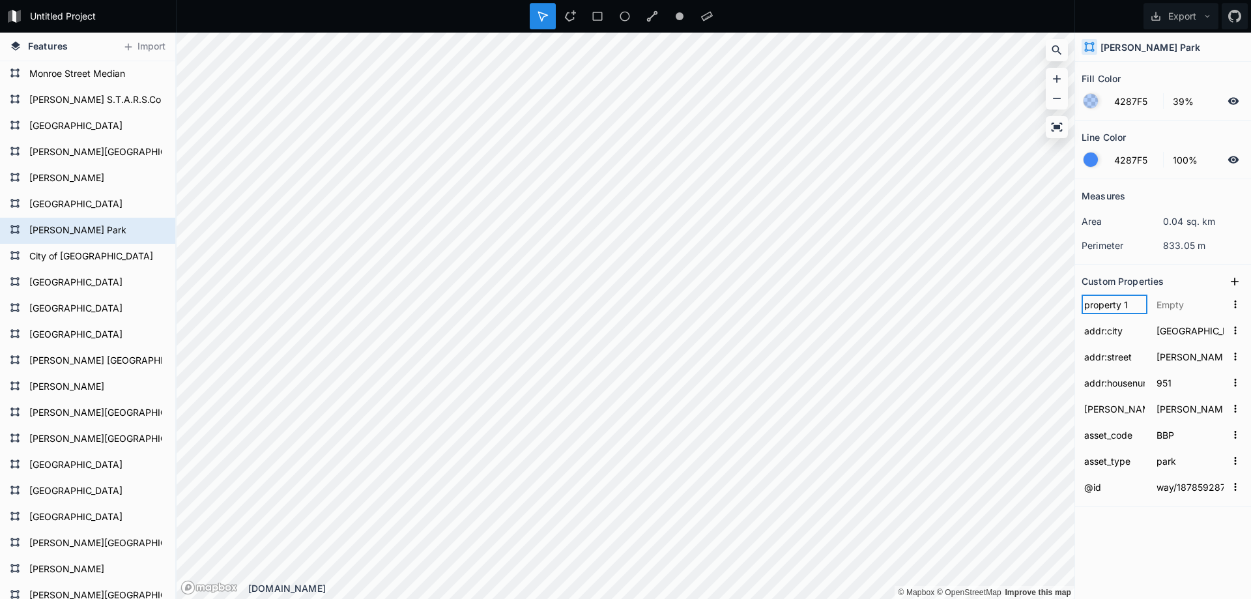
paste input "addr:state"
click at [1165, 305] on input "text" at bounding box center [1190, 304] width 72 height 20
click at [1233, 285] on icon at bounding box center [1234, 281] width 13 height 13
click at [1076, 307] on section "Custom Properties property 1 addr:[GEOGRAPHIC_DATA][US_STATE] addr:city [GEOGRA…" at bounding box center [1163, 398] width 176 height 268
click at [1101, 303] on input "property 1" at bounding box center [1114, 304] width 66 height 20
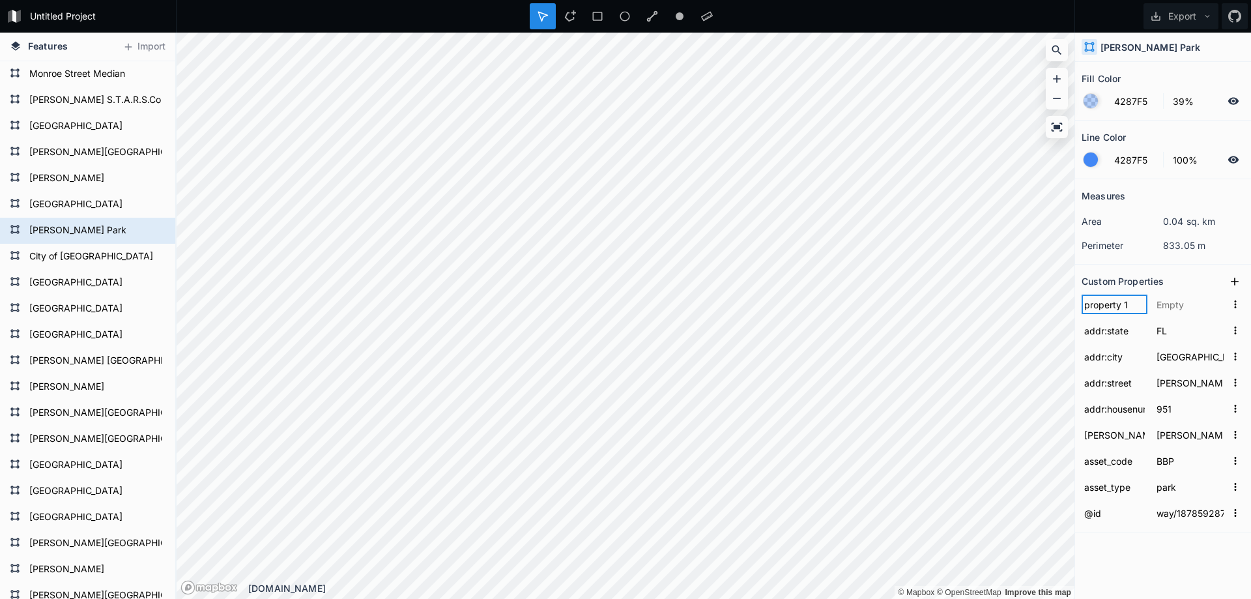
click at [1101, 303] on input "property 1" at bounding box center [1114, 304] width 66 height 20
paste input "addr:postcode"
click at [1183, 304] on input "text" at bounding box center [1190, 304] width 72 height 20
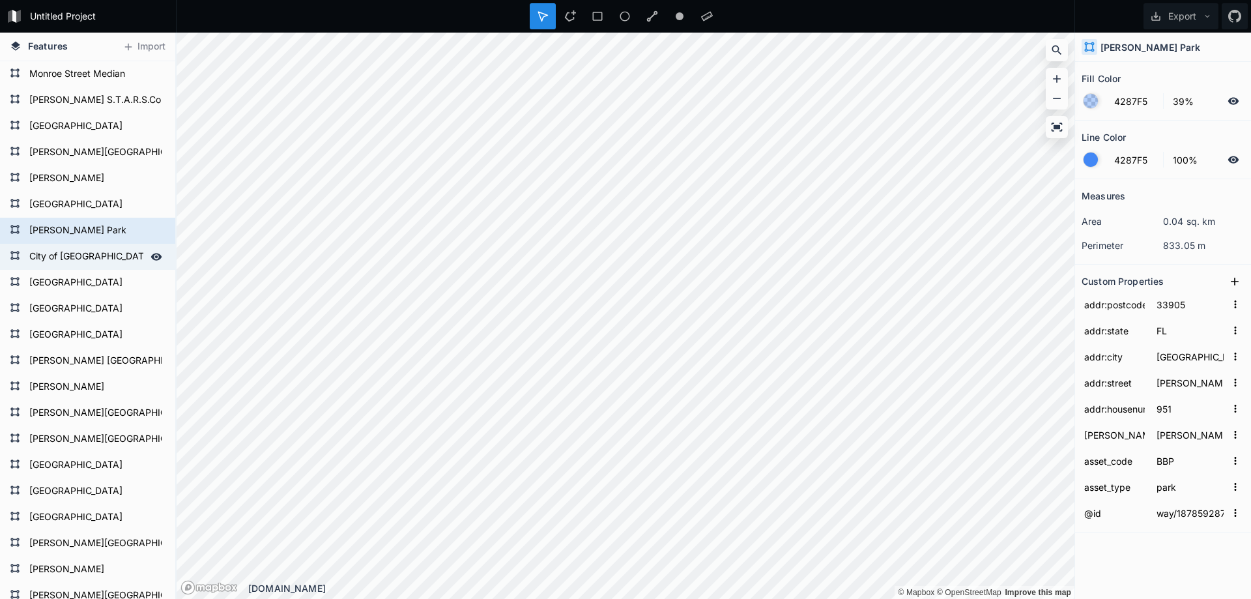
click at [76, 251] on form "City of [GEOGRAPHIC_DATA]" at bounding box center [86, 257] width 122 height 20
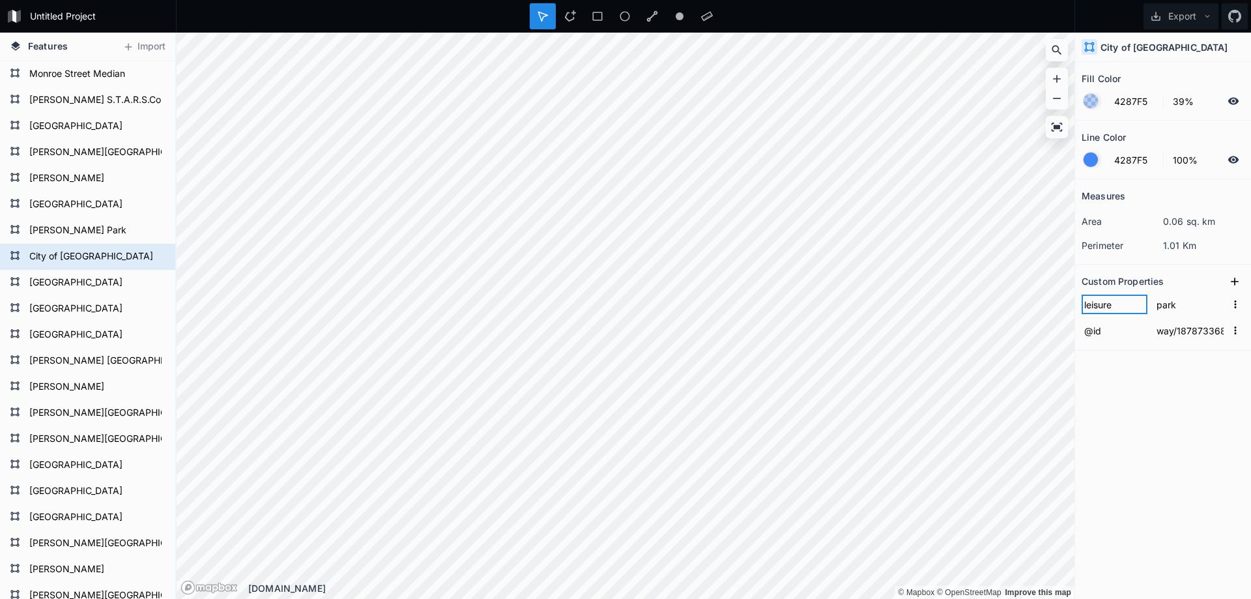
click at [1102, 306] on input "leisure" at bounding box center [1114, 304] width 66 height 20
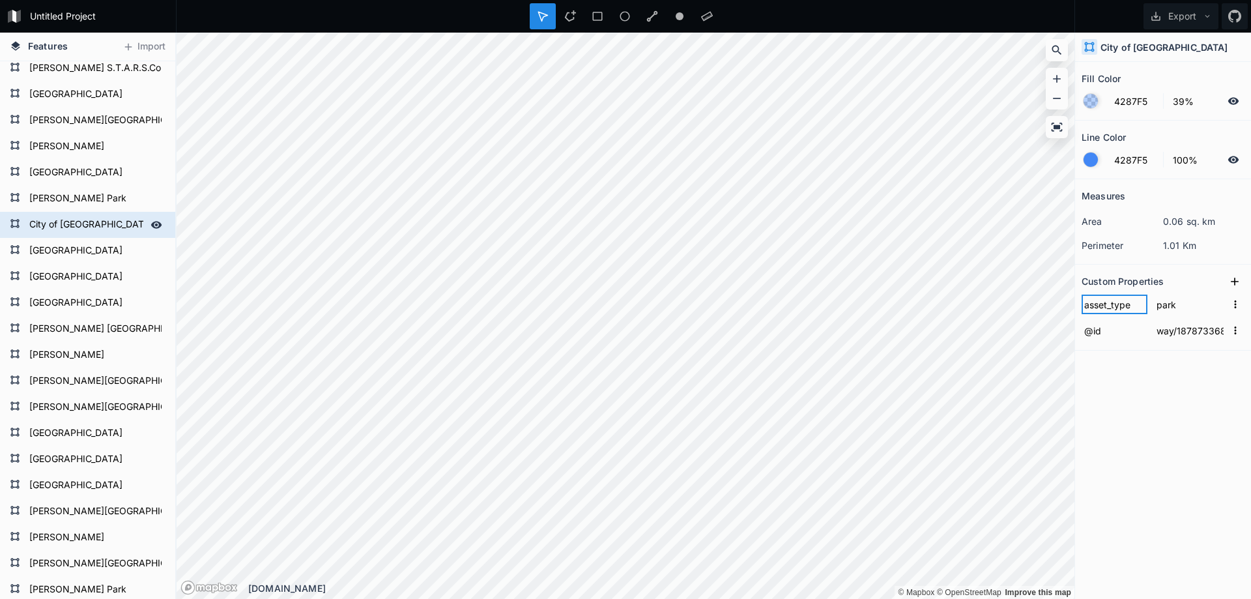
scroll to position [0, 0]
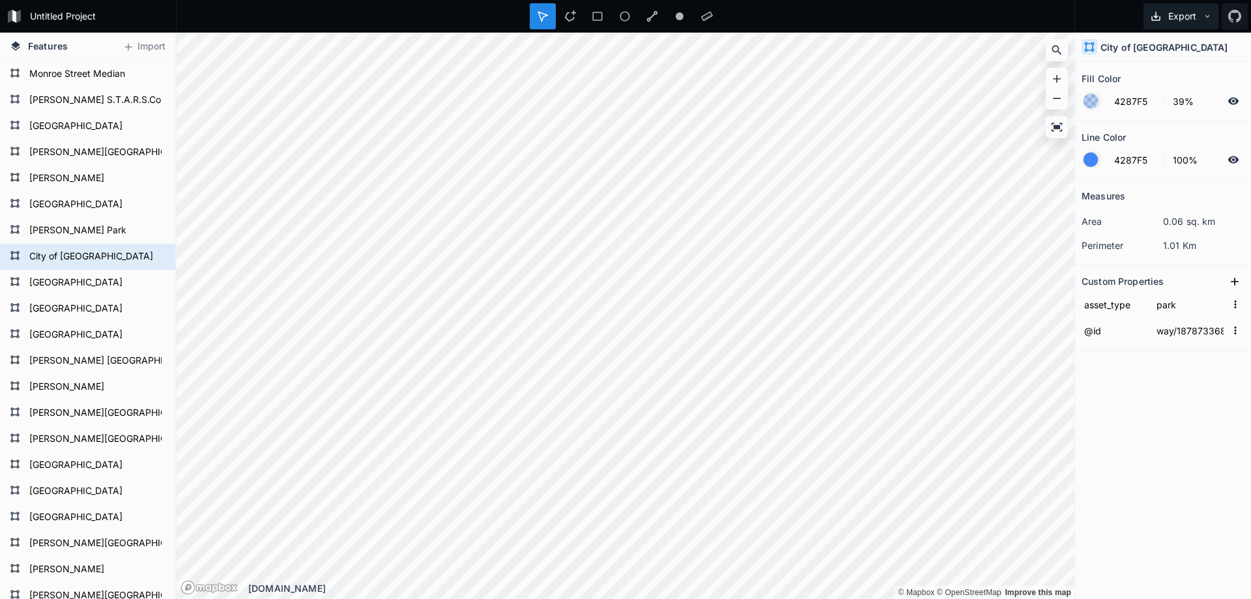
click at [1203, 20] on icon at bounding box center [1206, 16] width 9 height 9
click at [1164, 77] on div "Export as .geojson" at bounding box center [1178, 74] width 130 height 27
click at [1202, 12] on icon at bounding box center [1206, 16] width 9 height 9
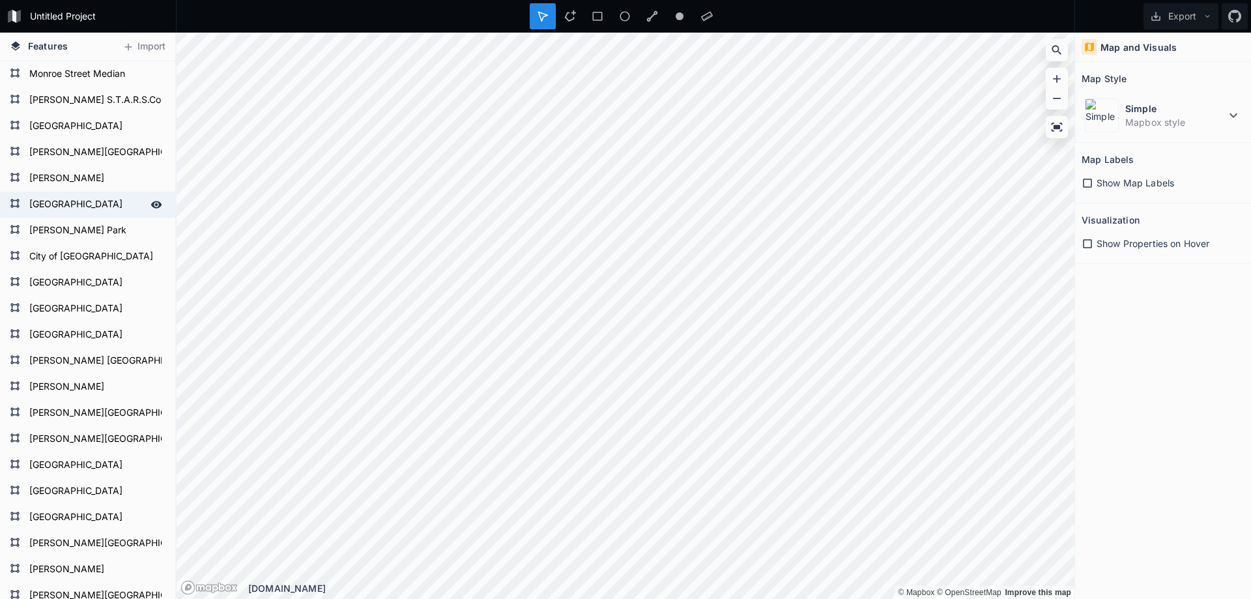
click at [83, 213] on form "[GEOGRAPHIC_DATA]" at bounding box center [86, 205] width 122 height 20
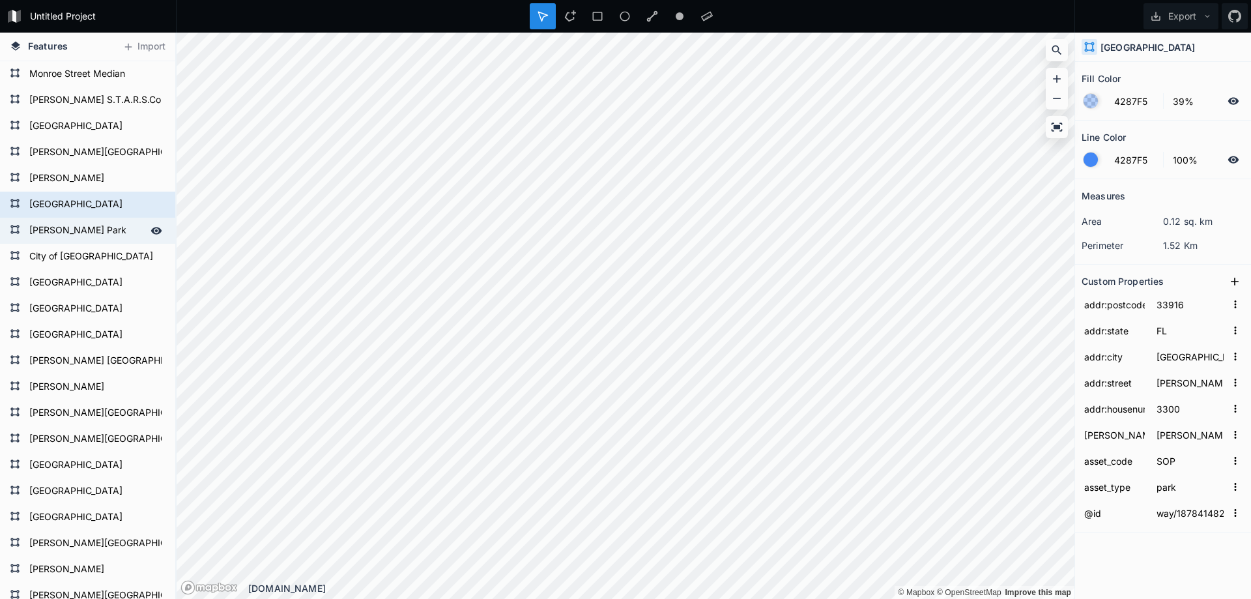
click at [78, 233] on form "[PERSON_NAME] Park" at bounding box center [86, 231] width 122 height 20
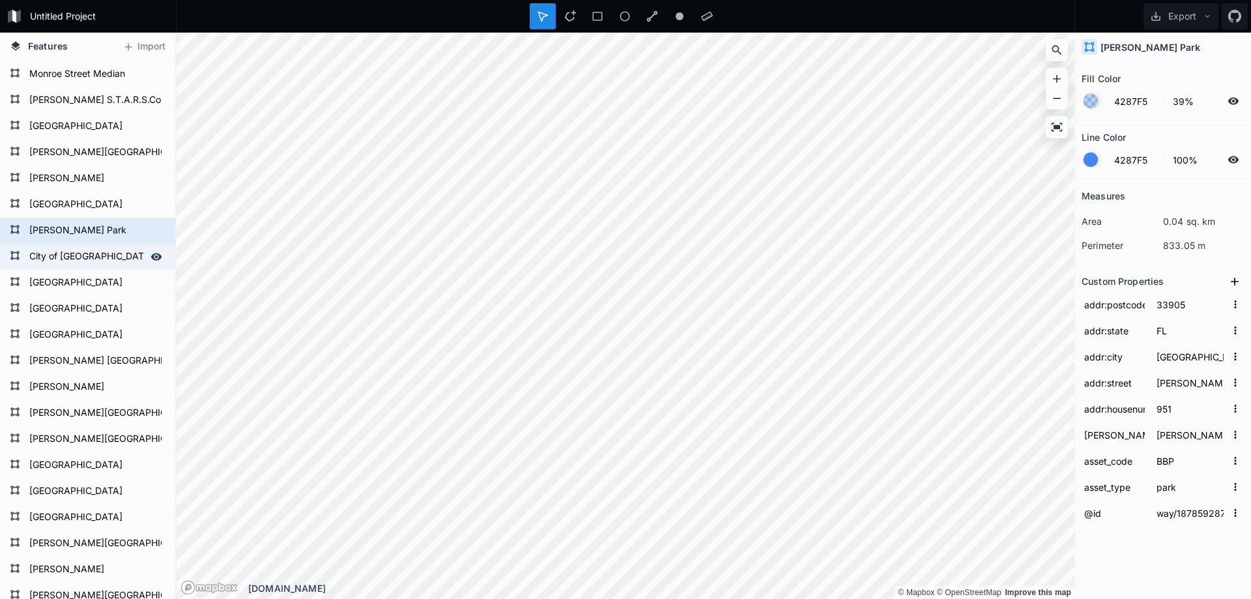
click at [75, 253] on form "City of [GEOGRAPHIC_DATA]" at bounding box center [86, 257] width 122 height 20
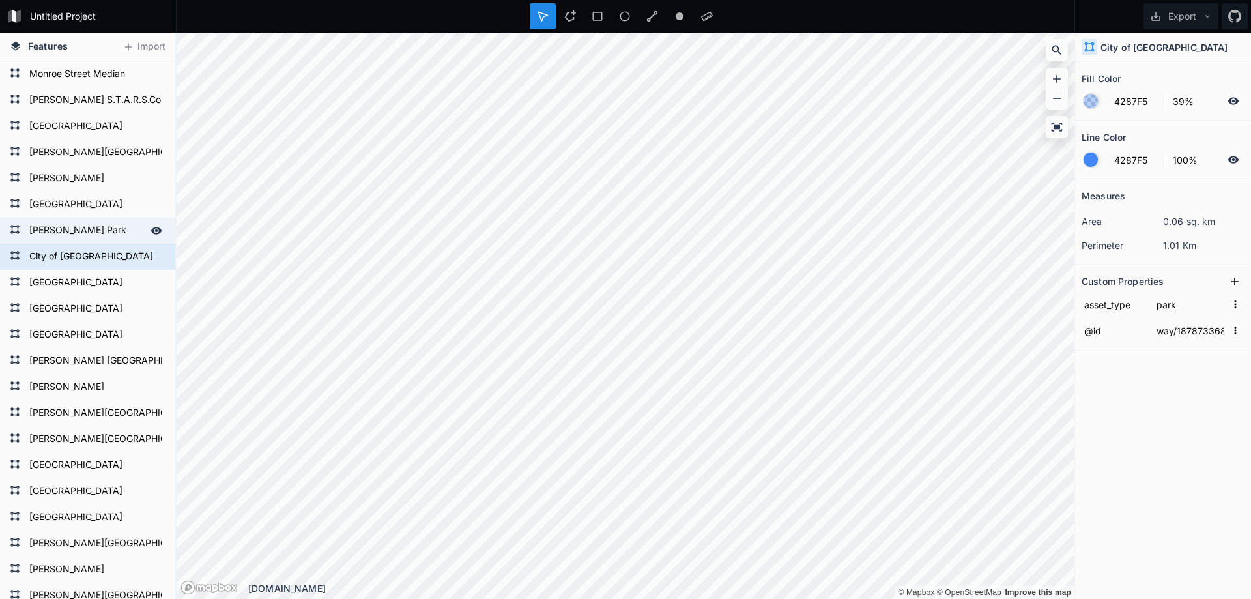
click at [92, 231] on form "[PERSON_NAME] Park" at bounding box center [86, 231] width 122 height 20
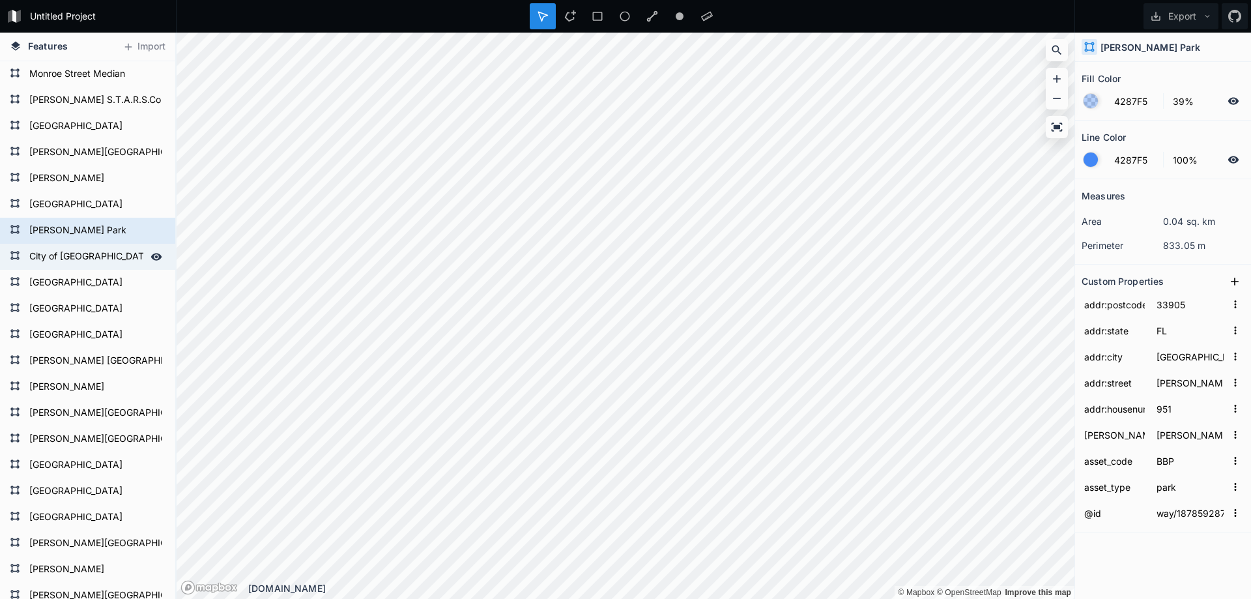
click at [94, 262] on form "City of [GEOGRAPHIC_DATA]" at bounding box center [86, 257] width 122 height 20
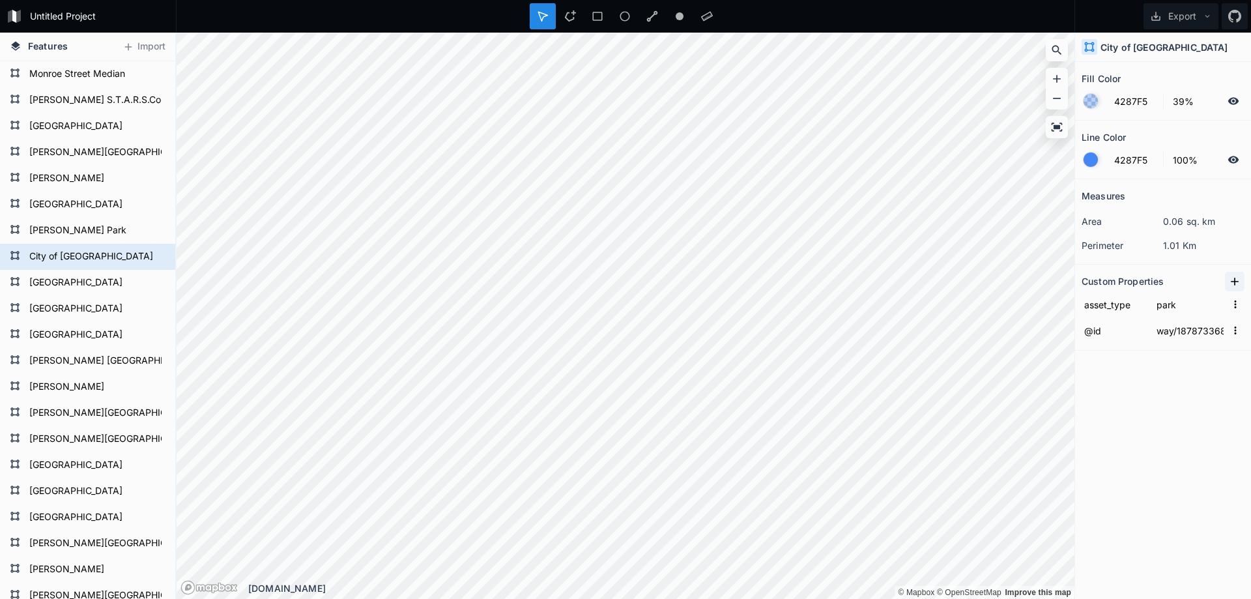
click at [1228, 287] on icon at bounding box center [1234, 281] width 13 height 13
click at [1112, 308] on input "property 1" at bounding box center [1114, 304] width 66 height 20
click at [1232, 280] on icon at bounding box center [1234, 281] width 13 height 13
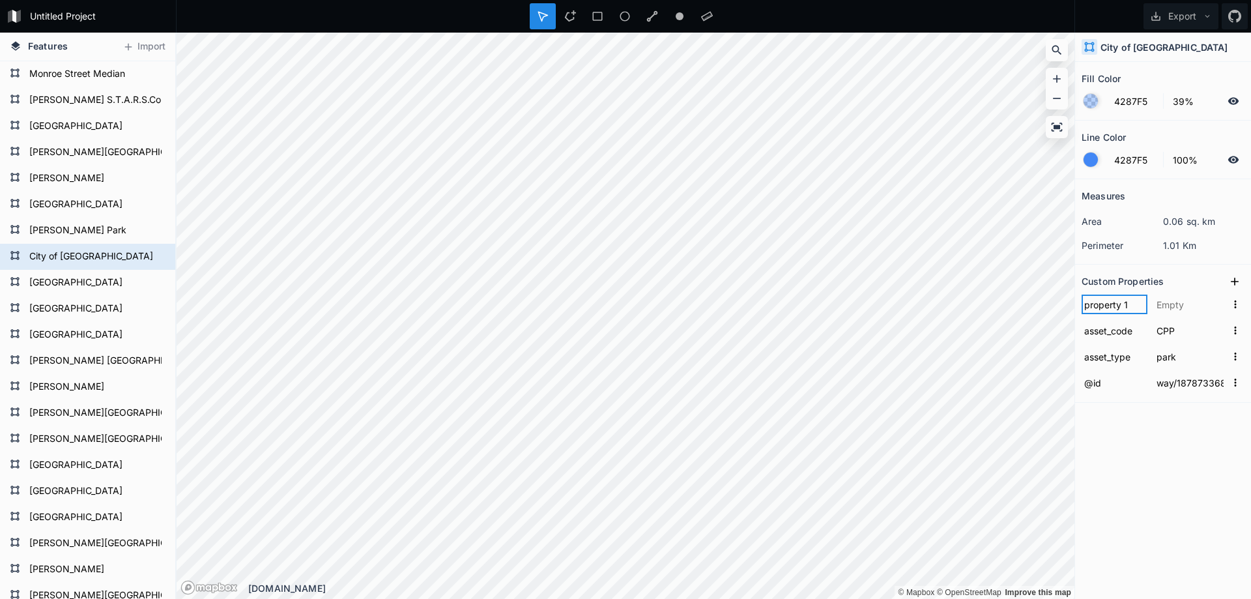
click at [1101, 307] on input "property 1" at bounding box center [1114, 304] width 66 height 20
click at [1188, 302] on input "[PERSON_NAME]" at bounding box center [1190, 304] width 72 height 20
click at [1237, 284] on icon at bounding box center [1234, 281] width 13 height 13
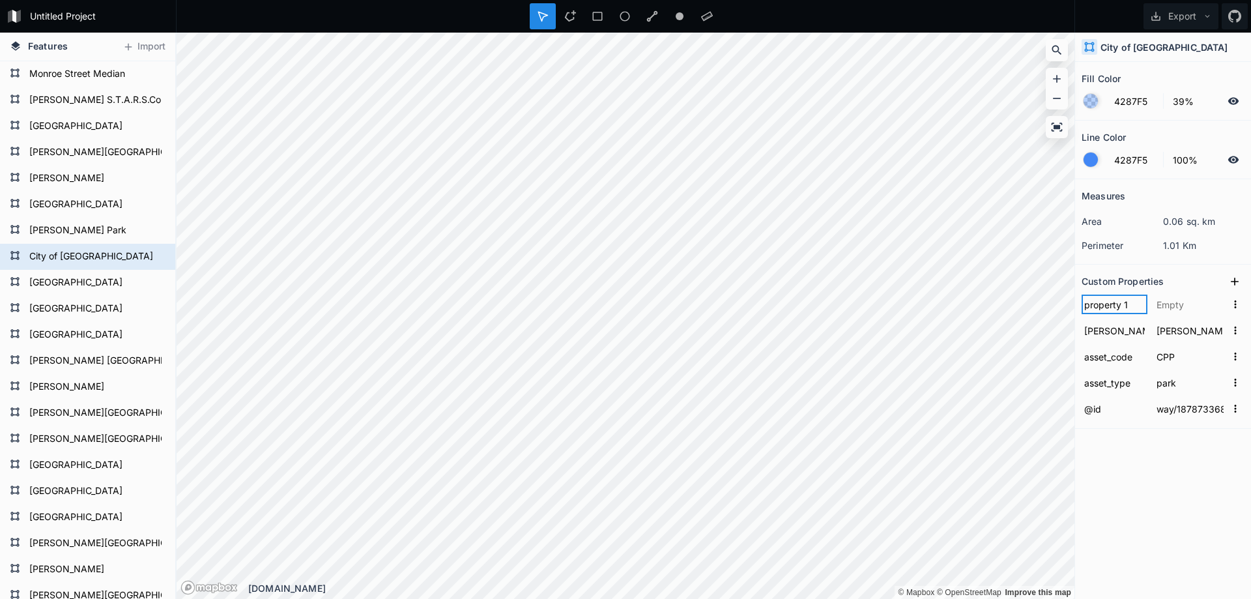
click at [1106, 304] on input "property 1" at bounding box center [1114, 304] width 66 height 20
click at [1109, 307] on input "property 1" at bounding box center [1114, 304] width 66 height 20
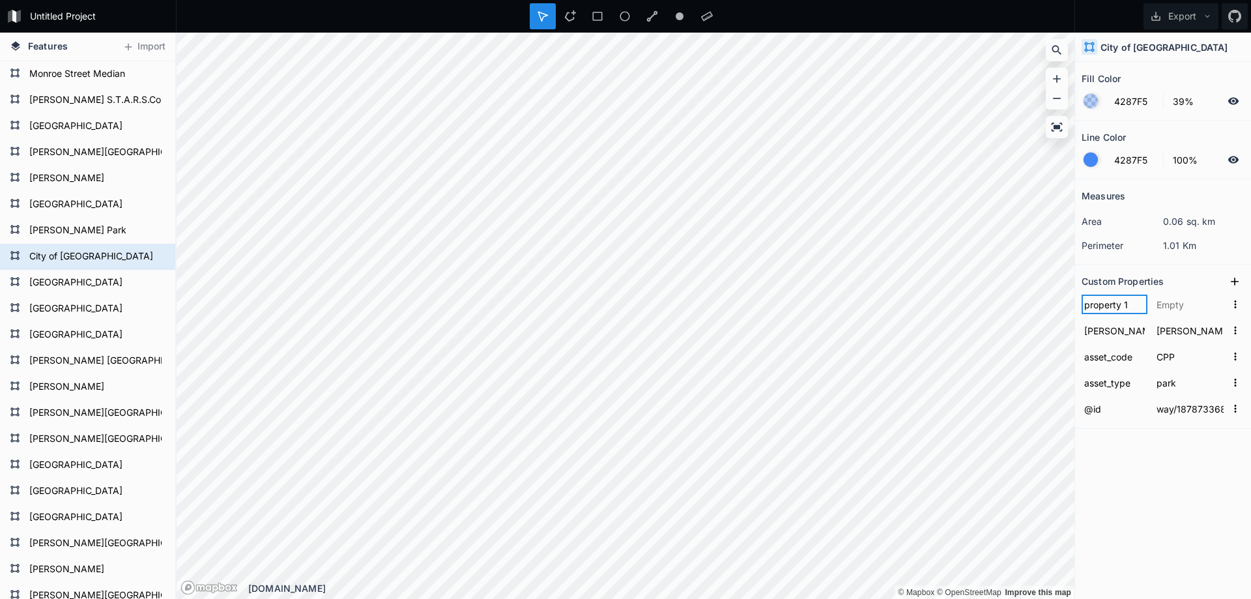
click at [1109, 307] on input "property 1" at bounding box center [1114, 304] width 66 height 20
paste input "addr:housenumber"
click at [1168, 304] on input "text" at bounding box center [1190, 304] width 72 height 20
click at [1226, 281] on button at bounding box center [1235, 282] width 20 height 20
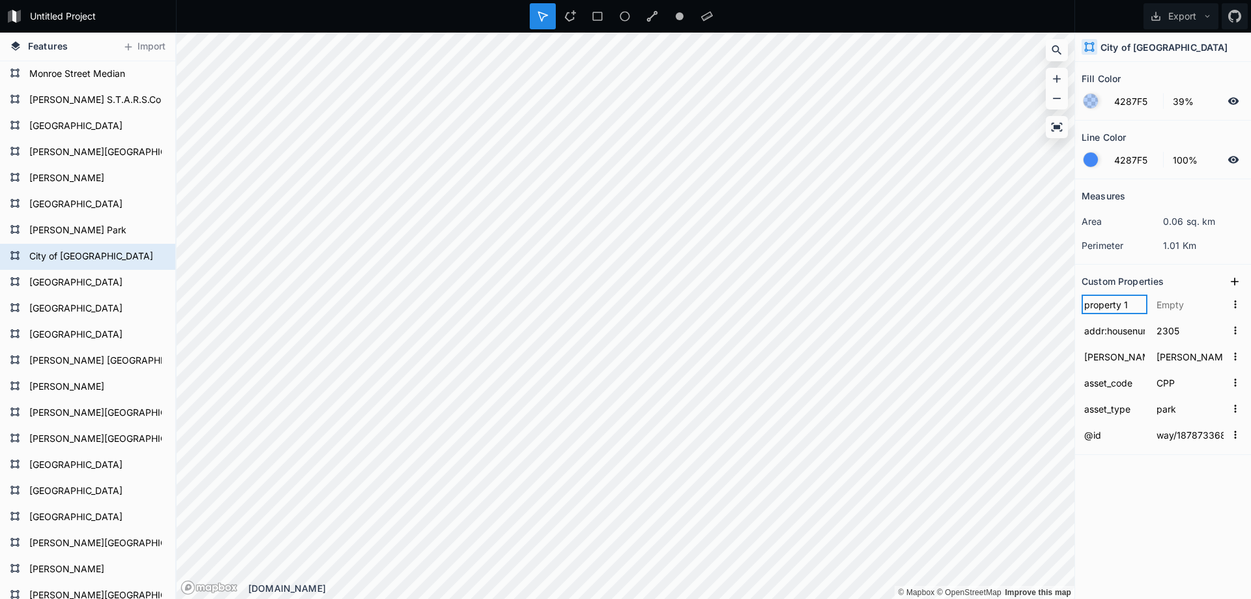
click at [1100, 307] on input "property 1" at bounding box center [1114, 304] width 66 height 20
paste input "addr:street"
click at [1166, 306] on input "text" at bounding box center [1190, 304] width 72 height 20
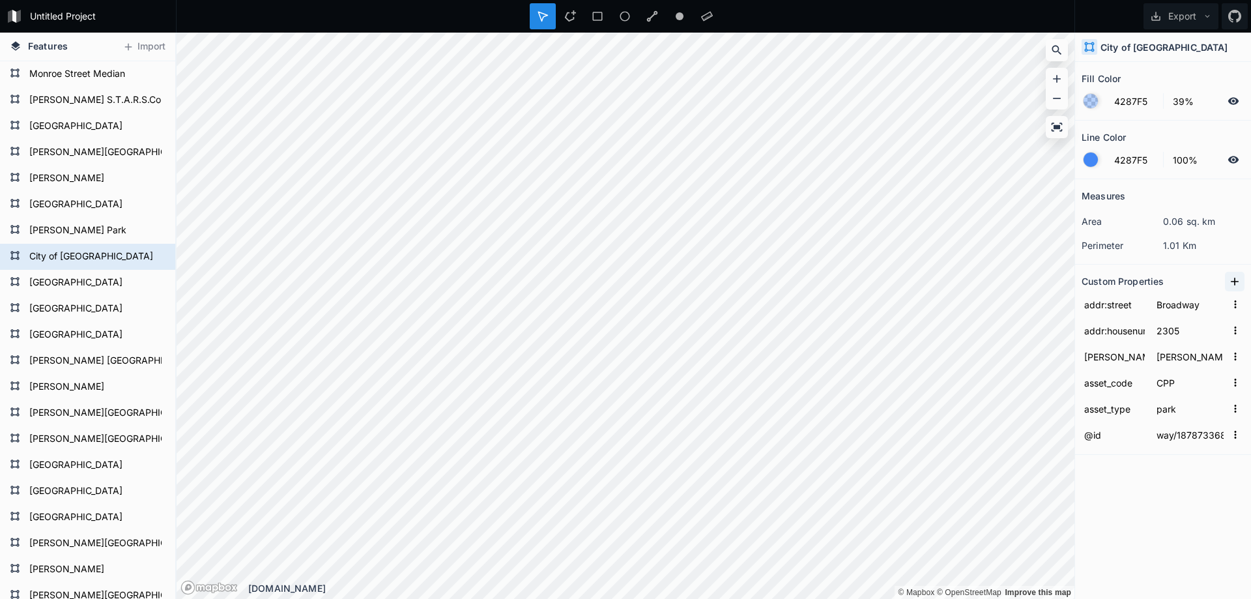
click at [1232, 281] on icon at bounding box center [1234, 281] width 8 height 8
click at [1101, 298] on input "property 1" at bounding box center [1114, 304] width 66 height 20
paste input "addr:city"
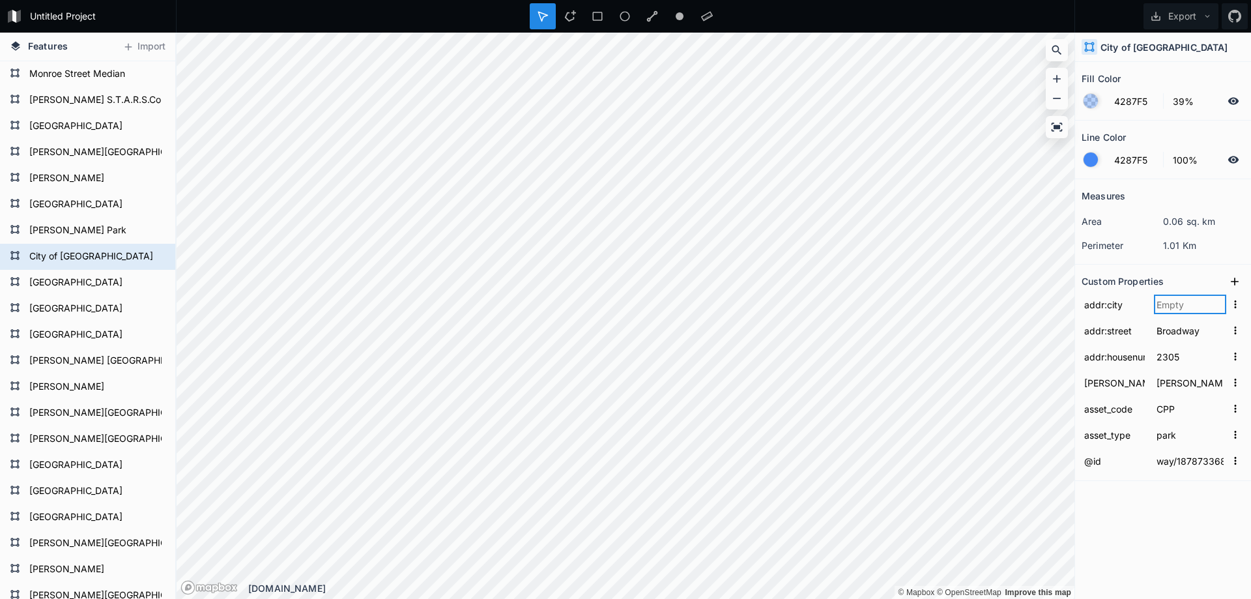
click at [1198, 304] on input "text" at bounding box center [1190, 304] width 72 height 20
click at [1227, 284] on button at bounding box center [1235, 282] width 20 height 20
click at [1112, 309] on input "property 1" at bounding box center [1114, 304] width 66 height 20
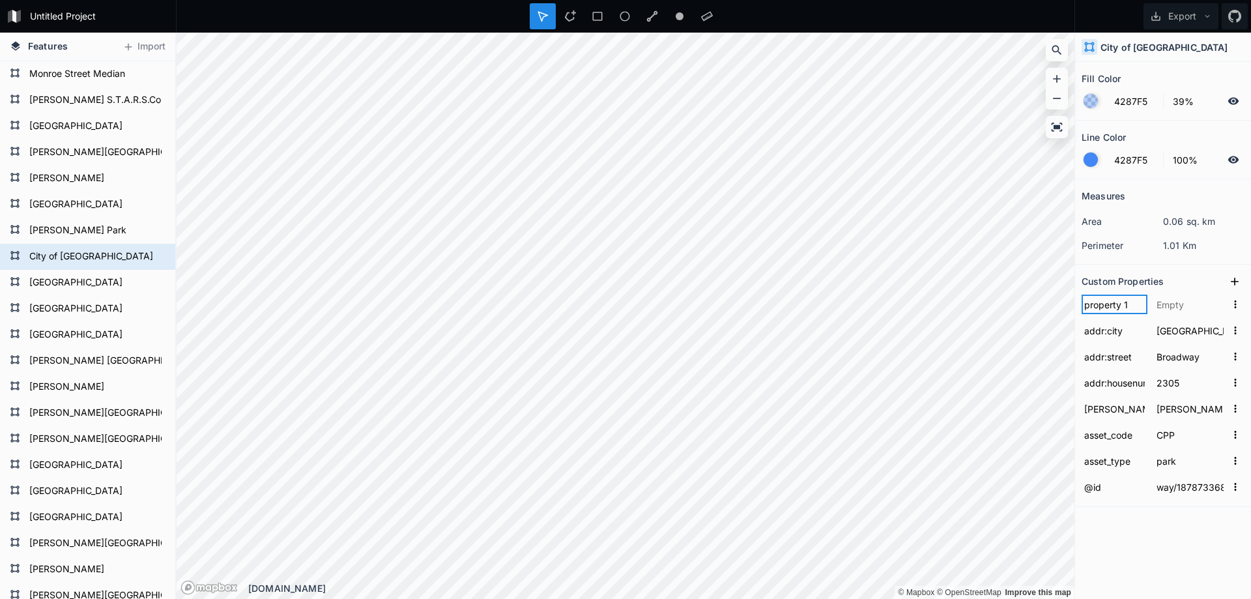
paste input "addr:state"
click at [1164, 305] on input "text" at bounding box center [1190, 304] width 72 height 20
click at [1232, 280] on icon at bounding box center [1234, 281] width 13 height 13
click at [1103, 305] on input "property 1" at bounding box center [1114, 304] width 66 height 20
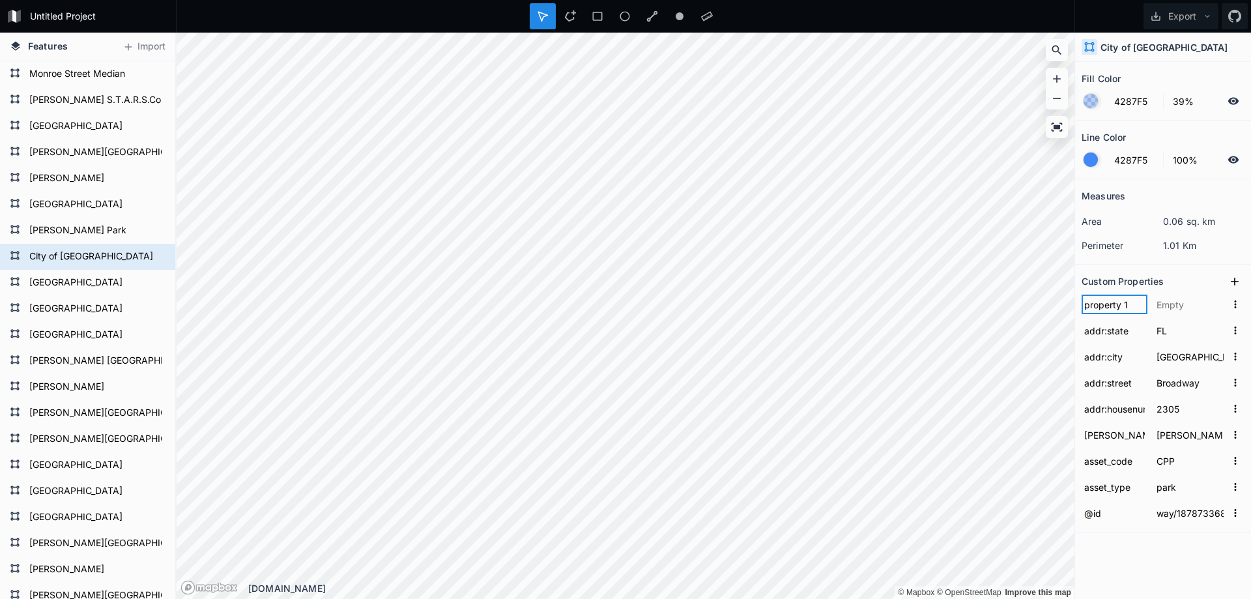
click at [1103, 305] on input "property 1" at bounding box center [1114, 304] width 66 height 20
paste input "addr:postcode"
click at [1164, 300] on input "text" at bounding box center [1190, 304] width 72 height 20
click at [1191, 261] on section "Measures area 0.06 sq. km perimeter 1.01 Km" at bounding box center [1163, 221] width 176 height 85
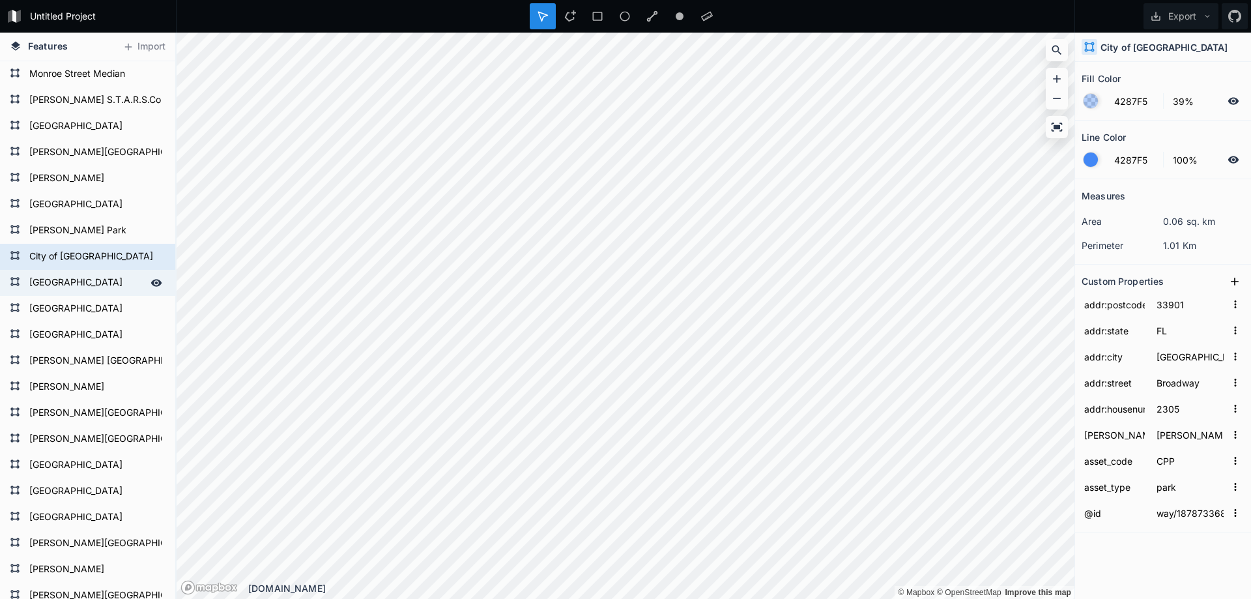
click at [80, 275] on form "[GEOGRAPHIC_DATA]" at bounding box center [86, 283] width 122 height 20
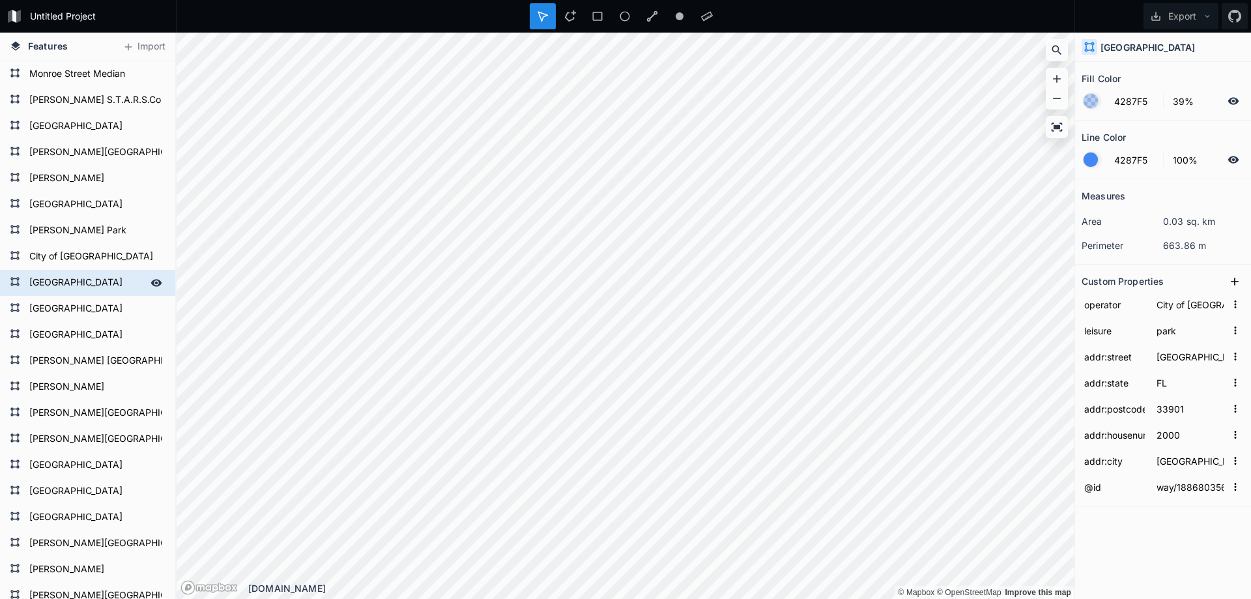
click at [81, 274] on form "[GEOGRAPHIC_DATA]" at bounding box center [86, 283] width 122 height 20
click at [85, 280] on form "[GEOGRAPHIC_DATA]" at bounding box center [86, 283] width 122 height 20
click at [92, 74] on form "Monroe Street Median" at bounding box center [86, 74] width 122 height 20
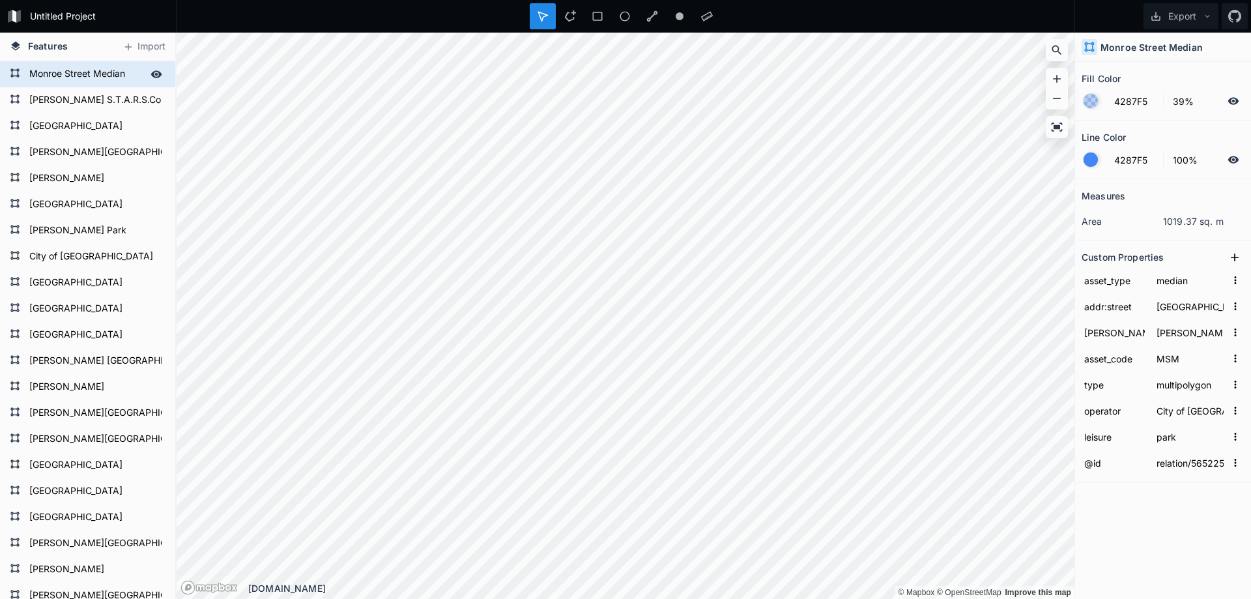
click at [92, 74] on form "Monroe Street Median" at bounding box center [86, 74] width 122 height 20
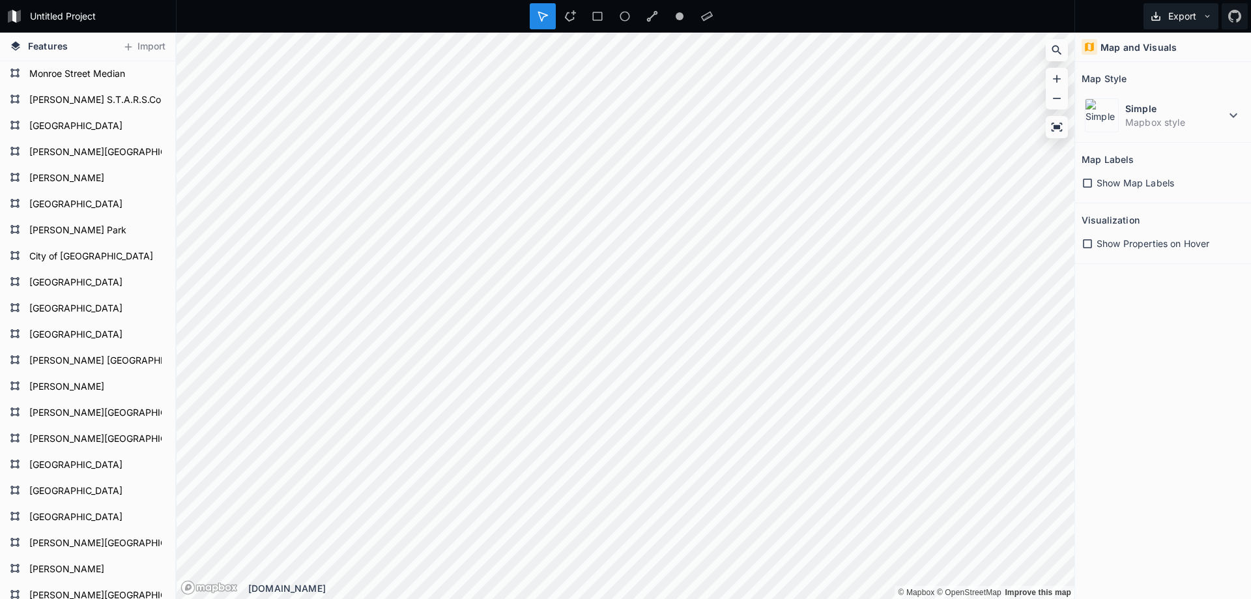
click at [1201, 19] on button "Export" at bounding box center [1180, 16] width 75 height 26
click at [1180, 76] on div "Export as .geojson" at bounding box center [1178, 74] width 130 height 27
click at [48, 273] on form "[GEOGRAPHIC_DATA]" at bounding box center [86, 283] width 122 height 20
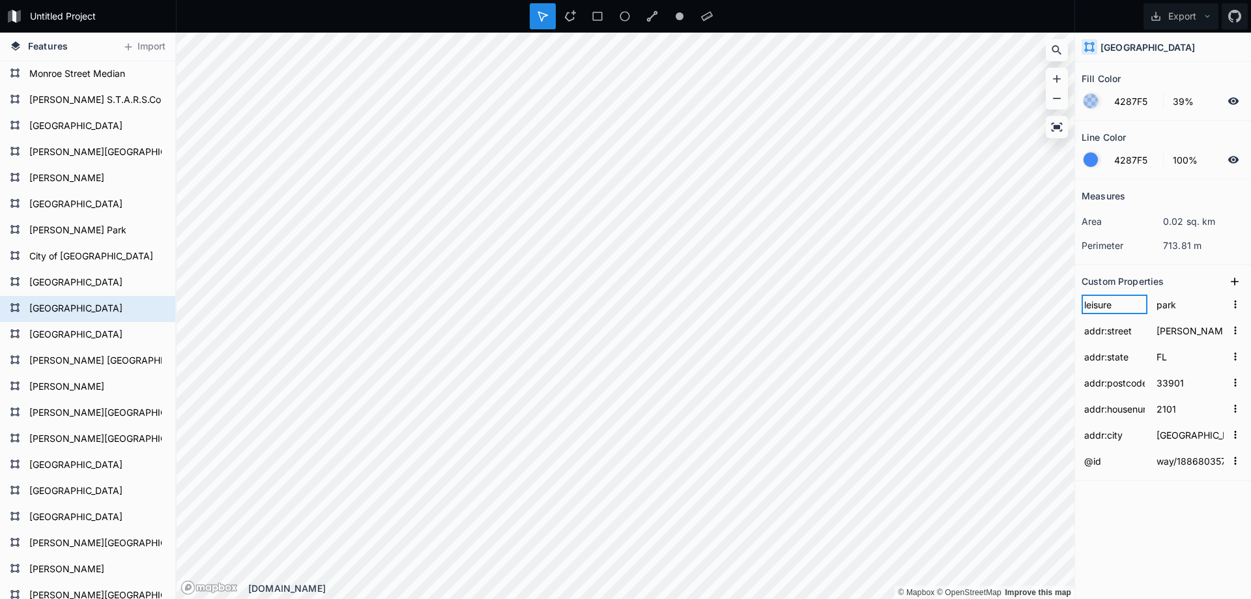
click at [1096, 305] on input "leisure" at bounding box center [1114, 304] width 66 height 20
click at [89, 286] on form "[GEOGRAPHIC_DATA]" at bounding box center [86, 283] width 122 height 20
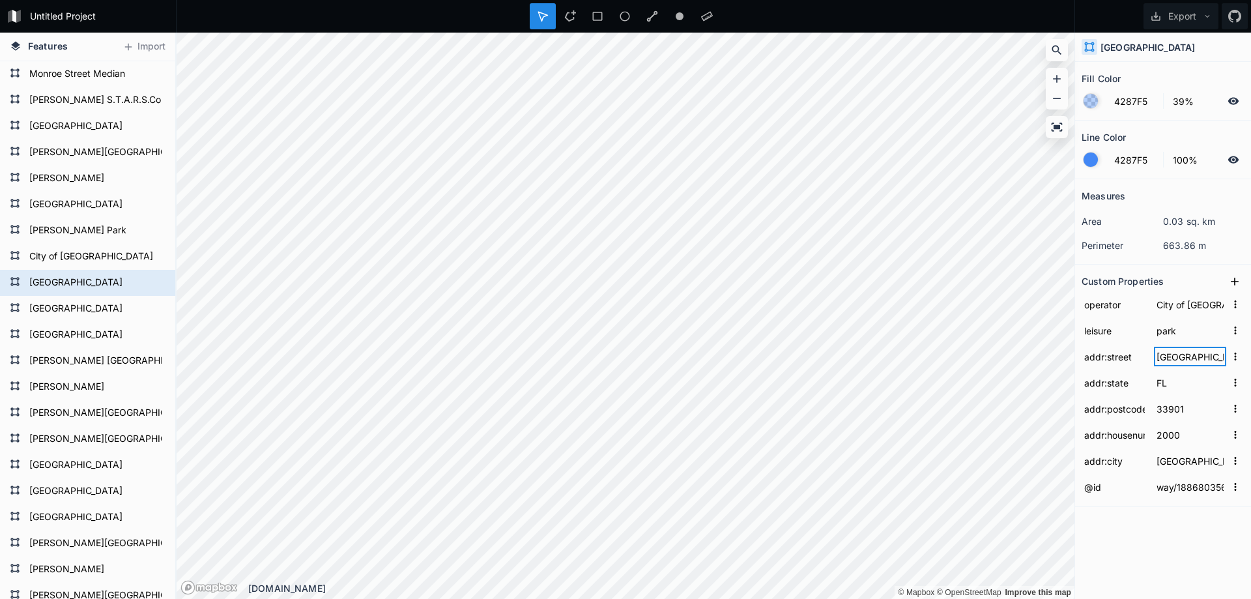
click at [1175, 357] on input "[GEOGRAPHIC_DATA]" at bounding box center [1190, 357] width 72 height 20
click at [1103, 333] on input "leisure" at bounding box center [1114, 330] width 66 height 20
click at [1229, 278] on icon at bounding box center [1234, 281] width 13 height 13
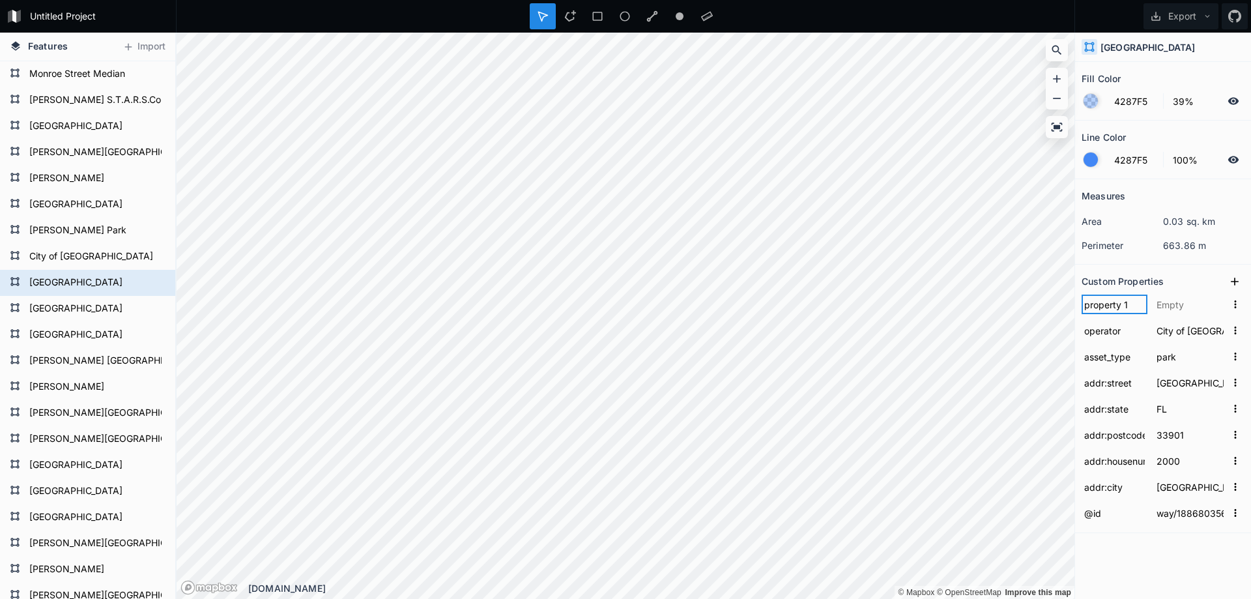
click at [1114, 309] on input "property 1" at bounding box center [1114, 304] width 66 height 20
click at [1172, 300] on input "text" at bounding box center [1190, 304] width 72 height 20
click at [1236, 282] on icon at bounding box center [1234, 281] width 13 height 13
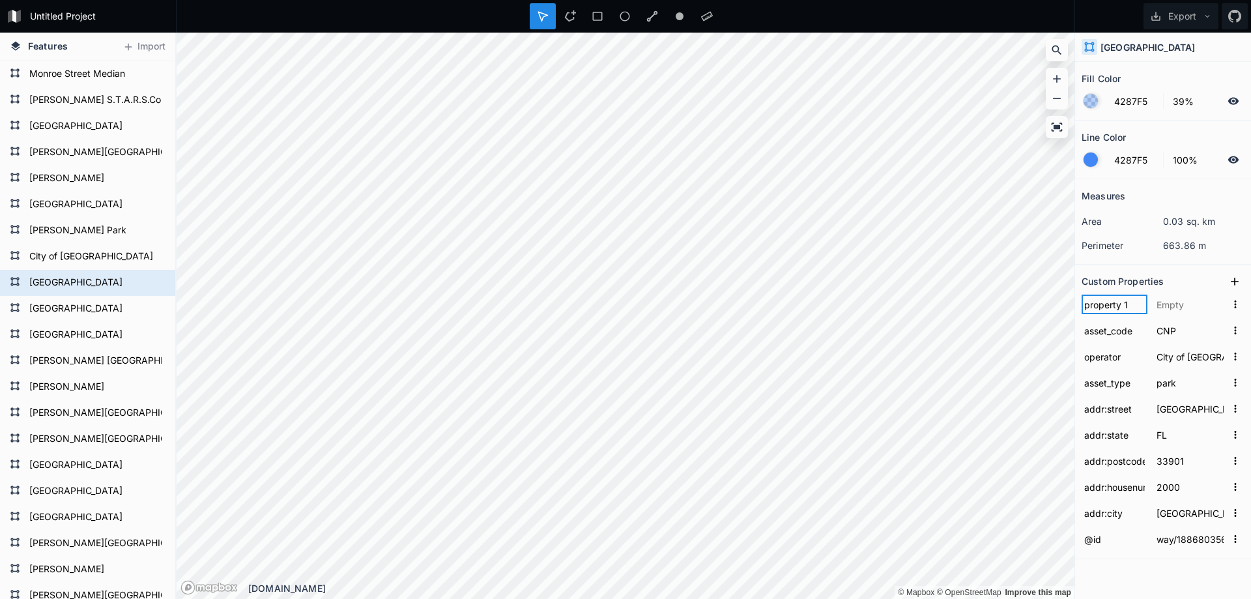
click at [1100, 305] on input "property 1" at bounding box center [1114, 304] width 66 height 20
click at [1174, 304] on input "text" at bounding box center [1190, 304] width 72 height 20
click at [83, 307] on form "[GEOGRAPHIC_DATA]" at bounding box center [86, 309] width 122 height 20
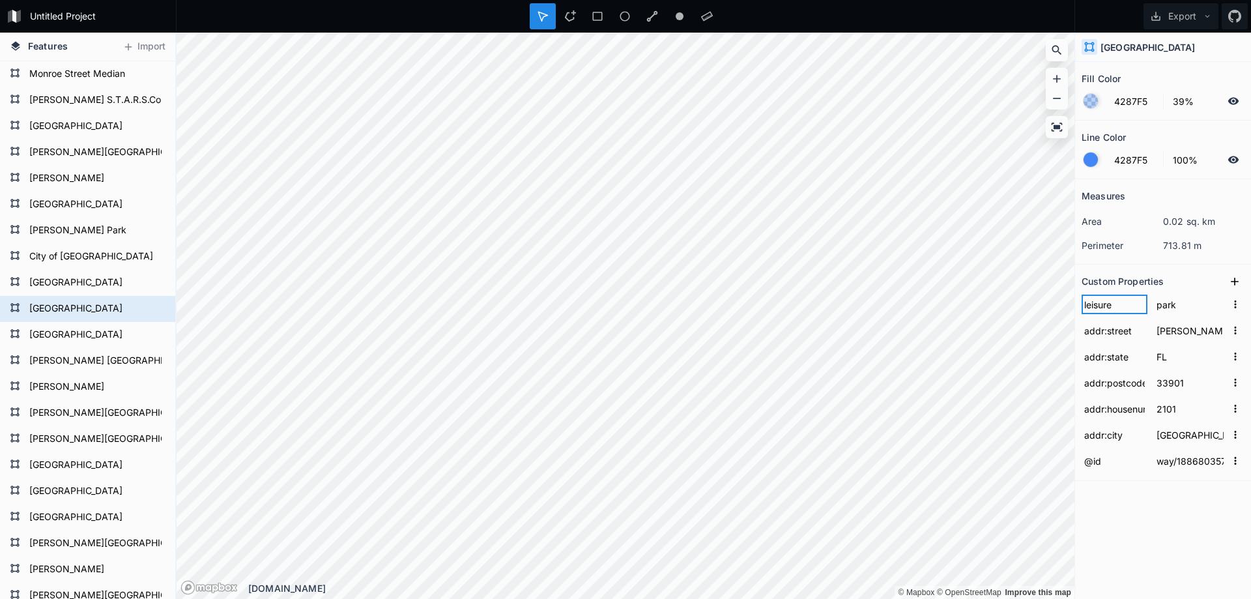
click at [1097, 304] on input "leisure" at bounding box center [1114, 304] width 66 height 20
click at [1235, 279] on icon at bounding box center [1234, 281] width 13 height 13
click at [1108, 308] on input "property 1" at bounding box center [1114, 304] width 66 height 20
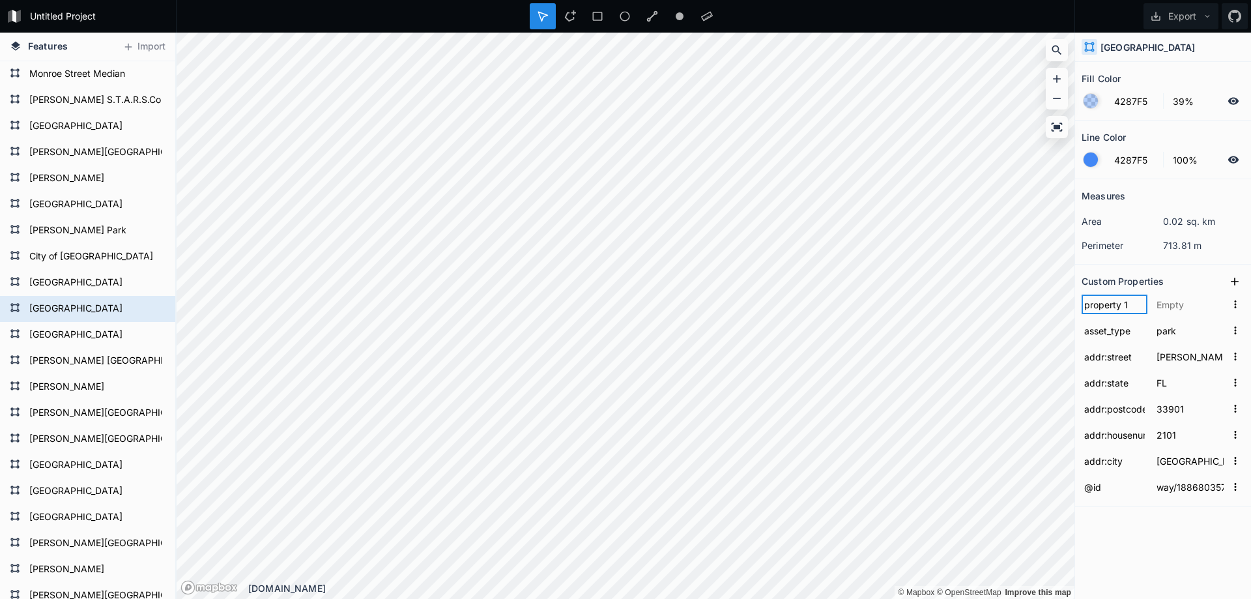
click at [1108, 308] on input "property 1" at bounding box center [1114, 304] width 66 height 20
click at [1234, 282] on icon at bounding box center [1234, 281] width 13 height 13
click at [1107, 304] on input "property 1" at bounding box center [1114, 304] width 66 height 20
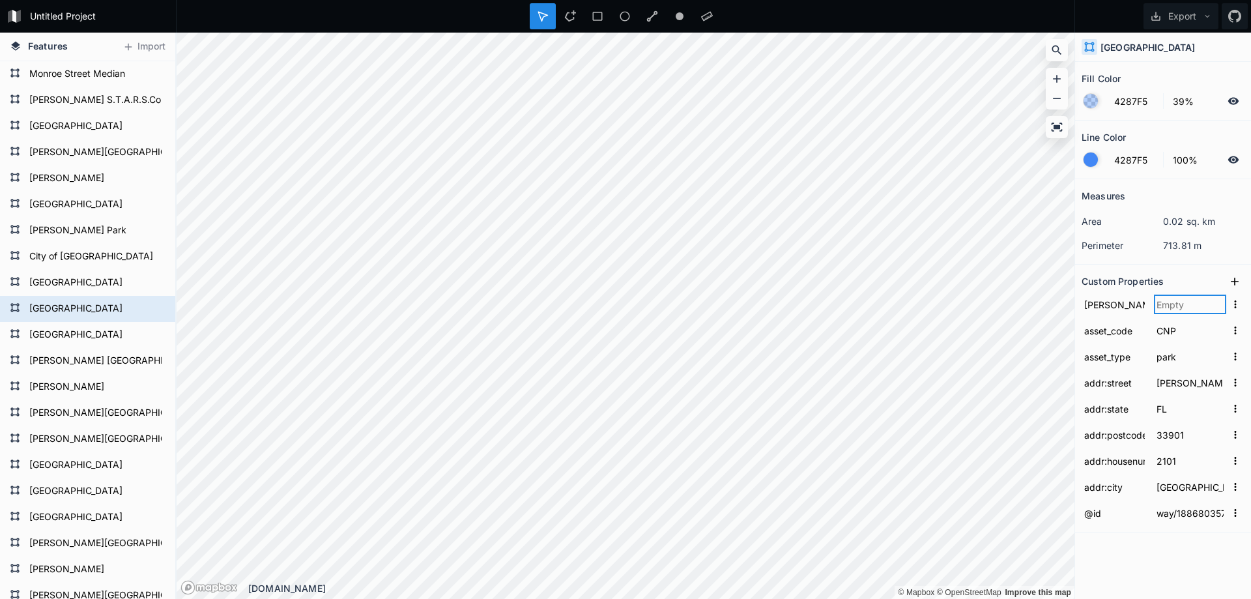
click at [1174, 302] on input "text" at bounding box center [1190, 304] width 72 height 20
click at [1181, 285] on div "Custom Properties" at bounding box center [1162, 281] width 163 height 20
click at [78, 334] on form "[GEOGRAPHIC_DATA]" at bounding box center [86, 335] width 122 height 20
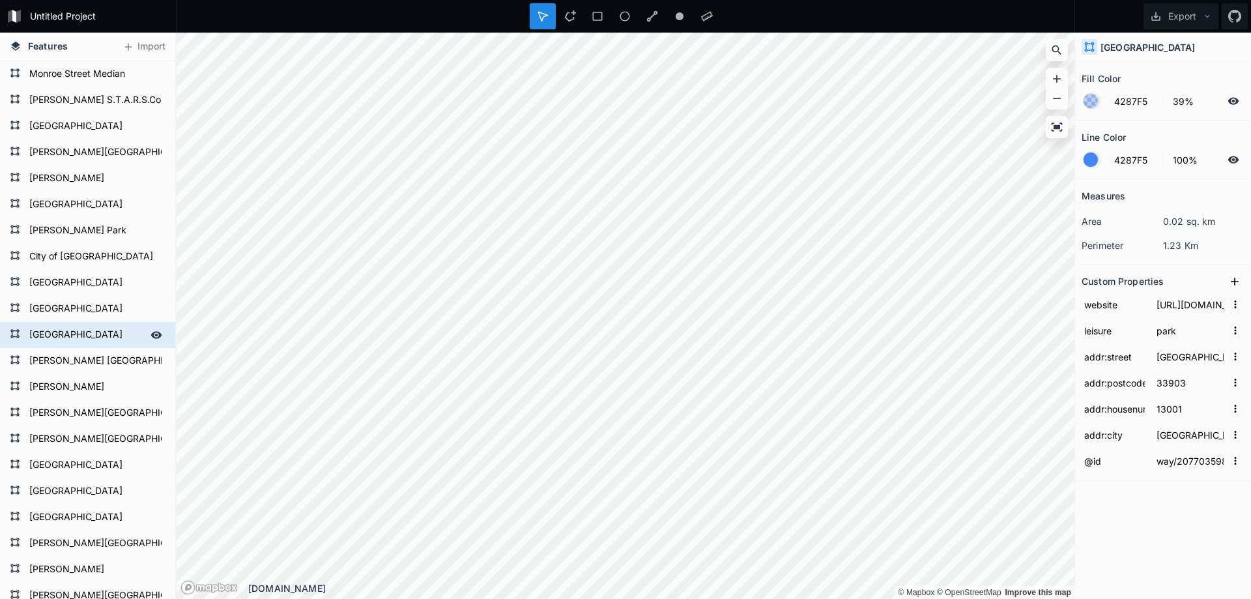
click at [59, 335] on form "[GEOGRAPHIC_DATA]" at bounding box center [86, 335] width 122 height 20
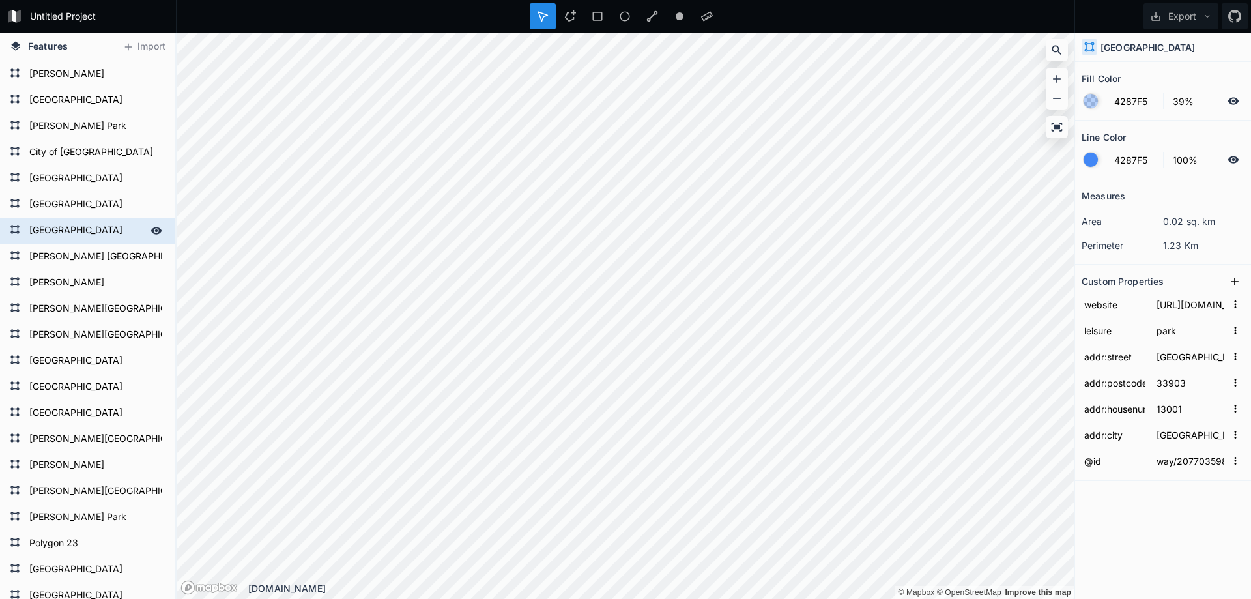
scroll to position [101, 0]
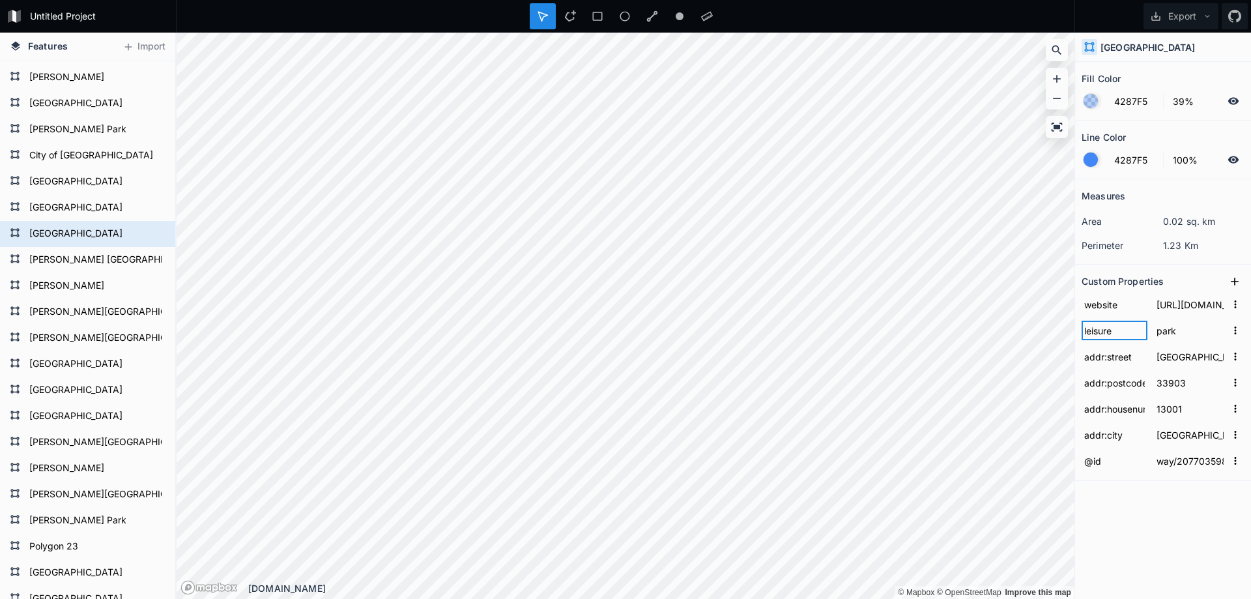
click at [1103, 331] on input "leisure" at bounding box center [1114, 330] width 66 height 20
click at [1236, 283] on icon at bounding box center [1234, 281] width 13 height 13
click at [1116, 306] on input "property 1" at bounding box center [1114, 304] width 66 height 20
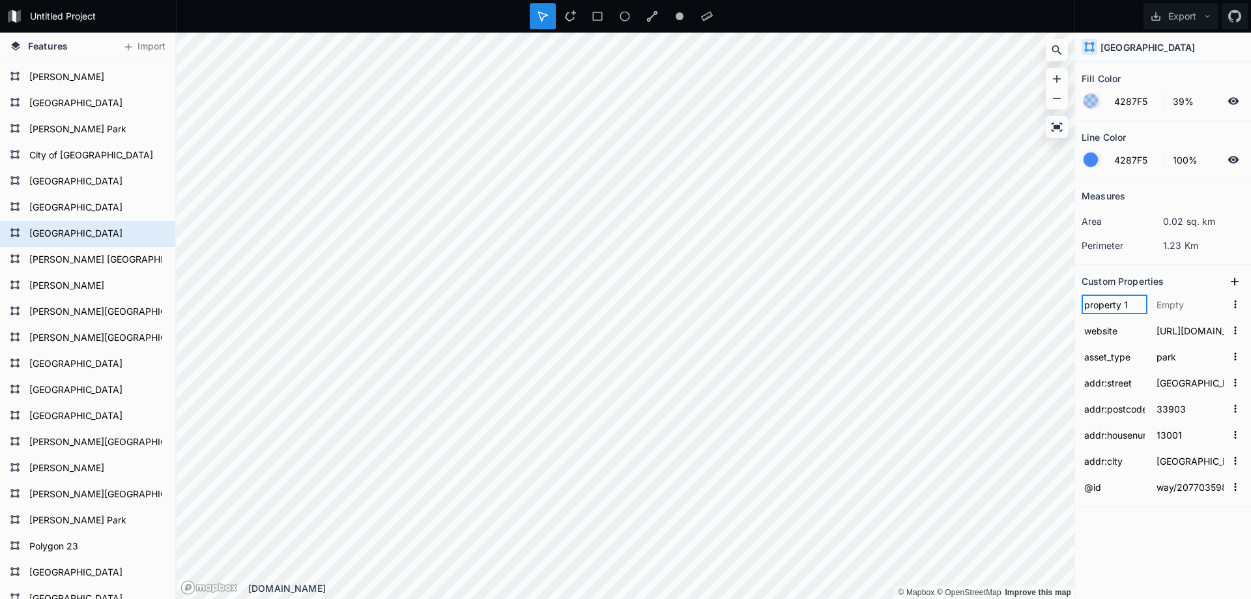
click at [1116, 306] on input "property 1" at bounding box center [1114, 304] width 66 height 20
click at [1164, 300] on input "text" at bounding box center [1190, 304] width 72 height 20
click at [1232, 273] on button at bounding box center [1235, 282] width 20 height 20
click at [1097, 306] on input "property 1" at bounding box center [1114, 304] width 66 height 20
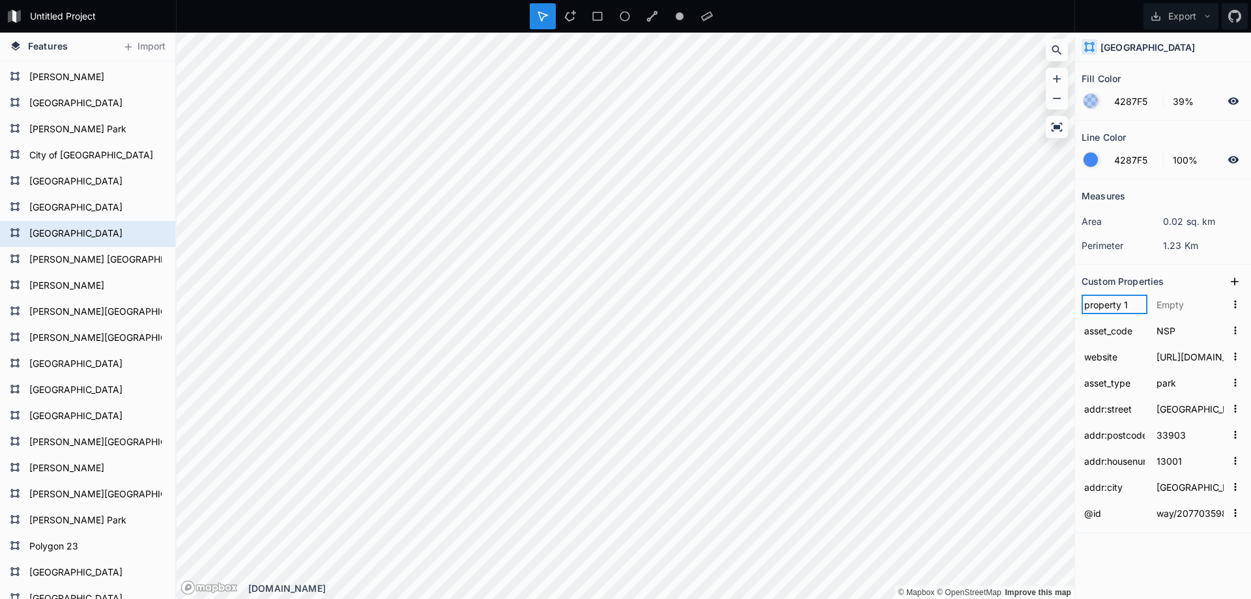
click at [1097, 306] on input "property 1" at bounding box center [1114, 304] width 66 height 20
click at [1161, 307] on input "text" at bounding box center [1190, 304] width 72 height 20
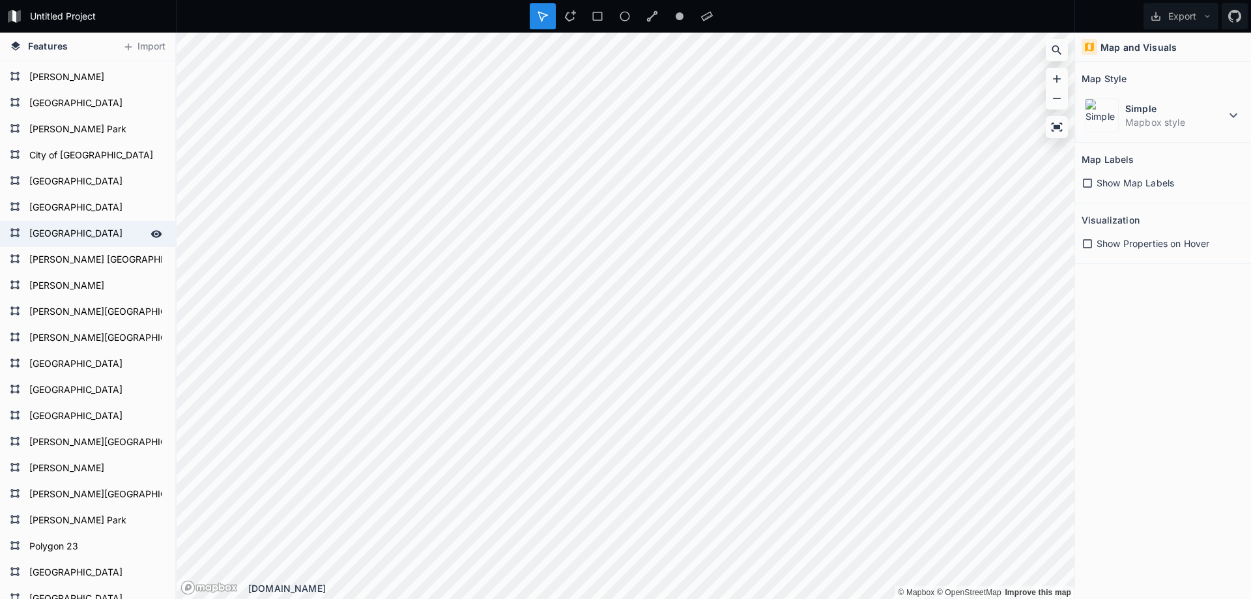
click at [70, 238] on form "[GEOGRAPHIC_DATA]" at bounding box center [86, 234] width 122 height 20
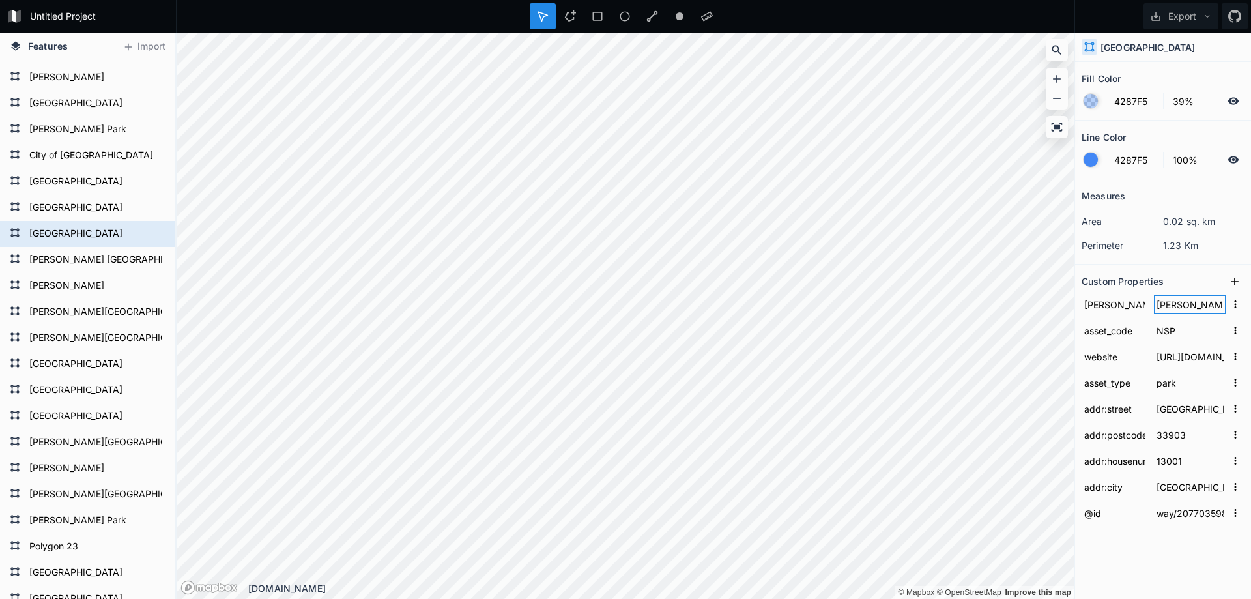
click at [1195, 305] on input "[PERSON_NAME] 4" at bounding box center [1190, 304] width 72 height 20
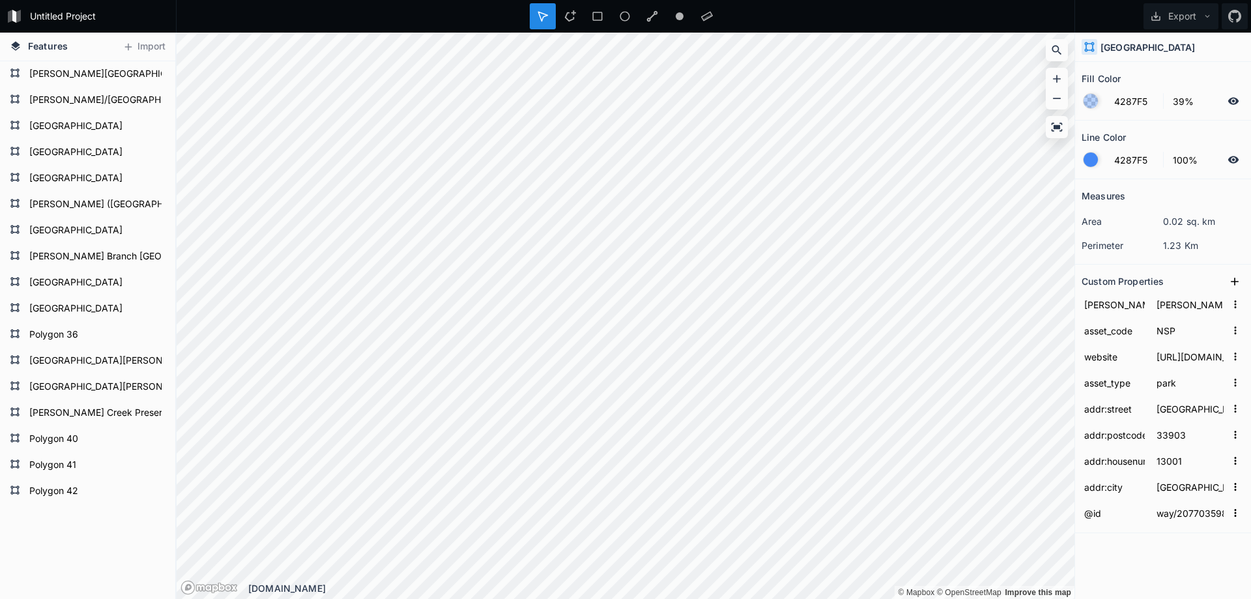
scroll to position [752, 0]
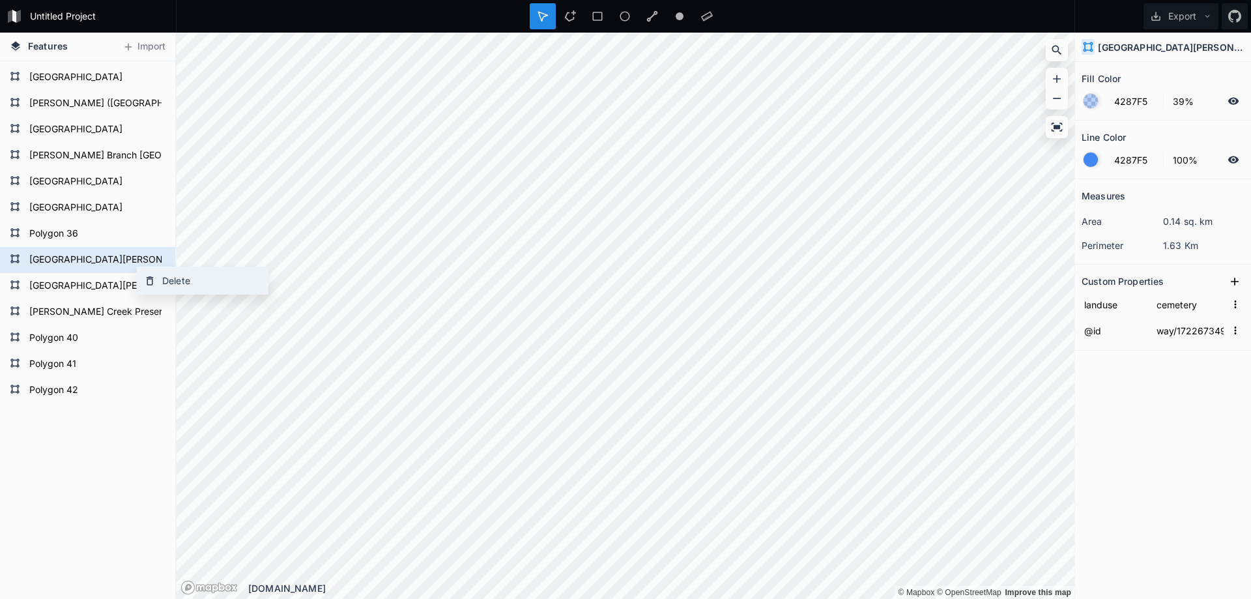
click at [150, 275] on icon at bounding box center [150, 281] width 12 height 12
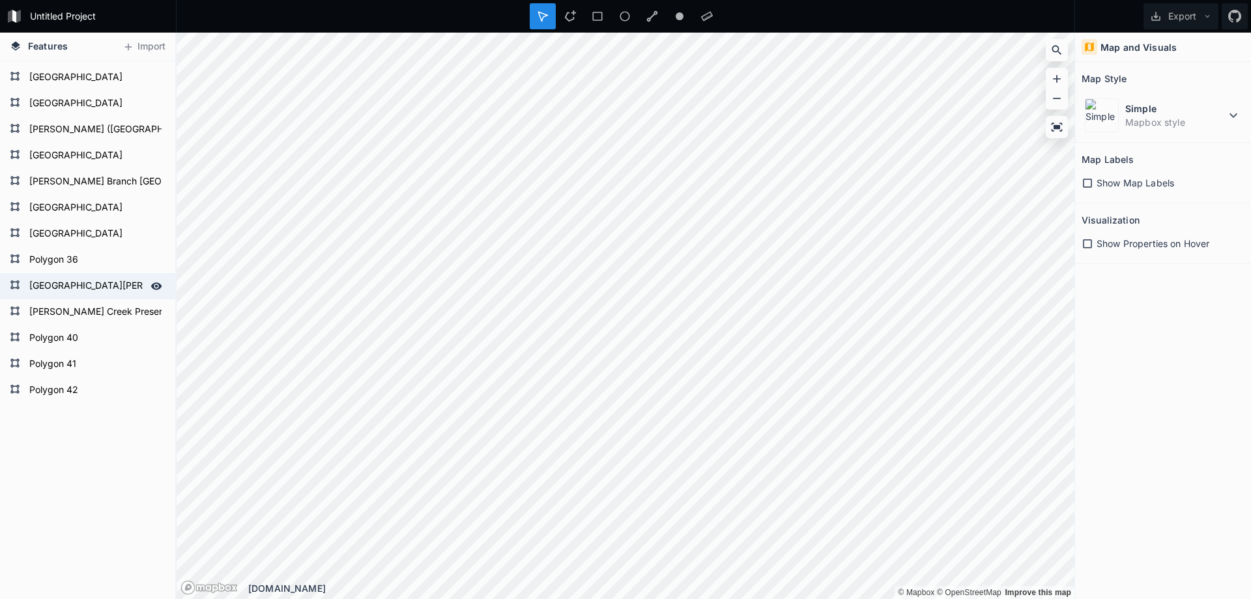
scroll to position [726, 0]
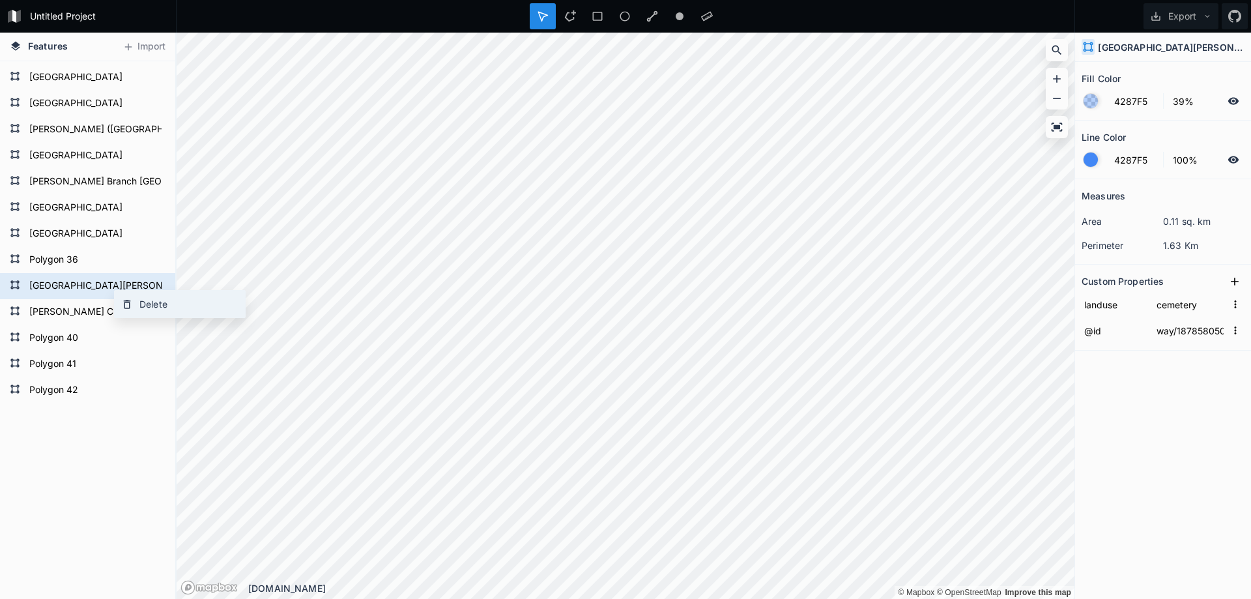
click at [134, 311] on div "Delete" at bounding box center [180, 303] width 130 height 27
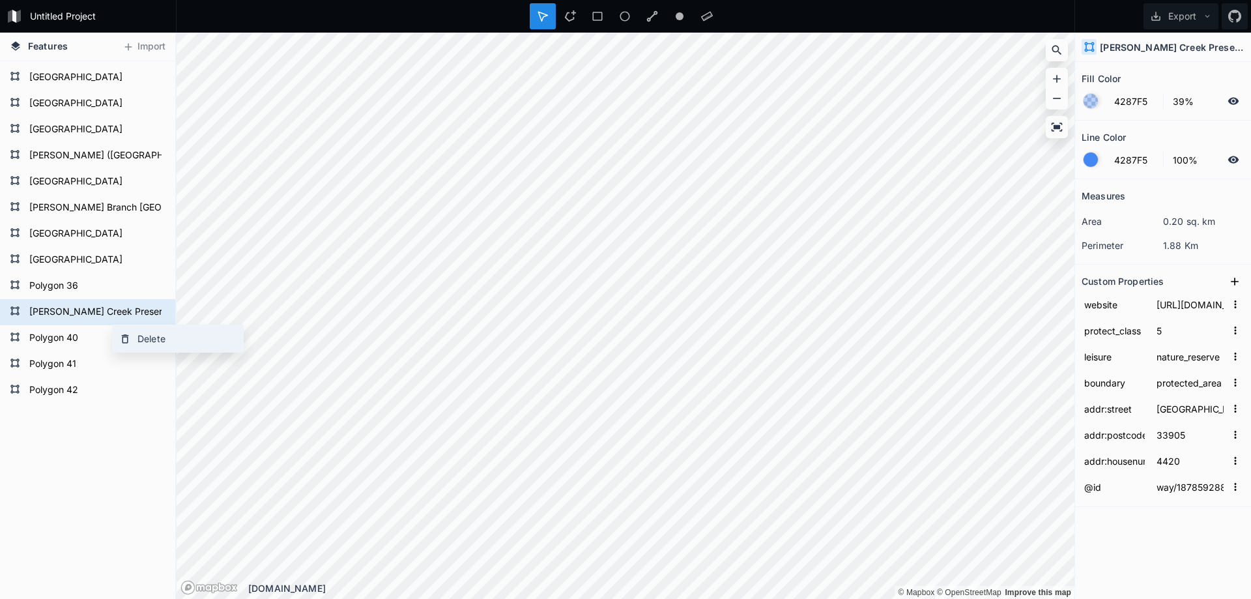
click at [130, 334] on icon at bounding box center [125, 339] width 12 height 12
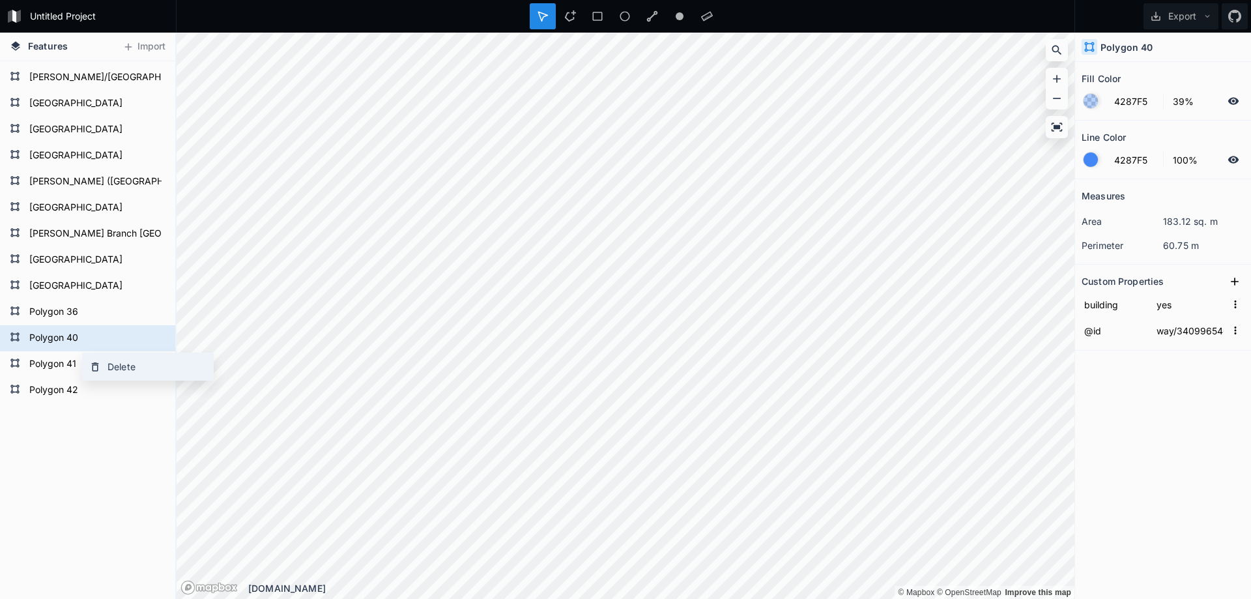
click at [109, 366] on div "Delete" at bounding box center [148, 366] width 130 height 27
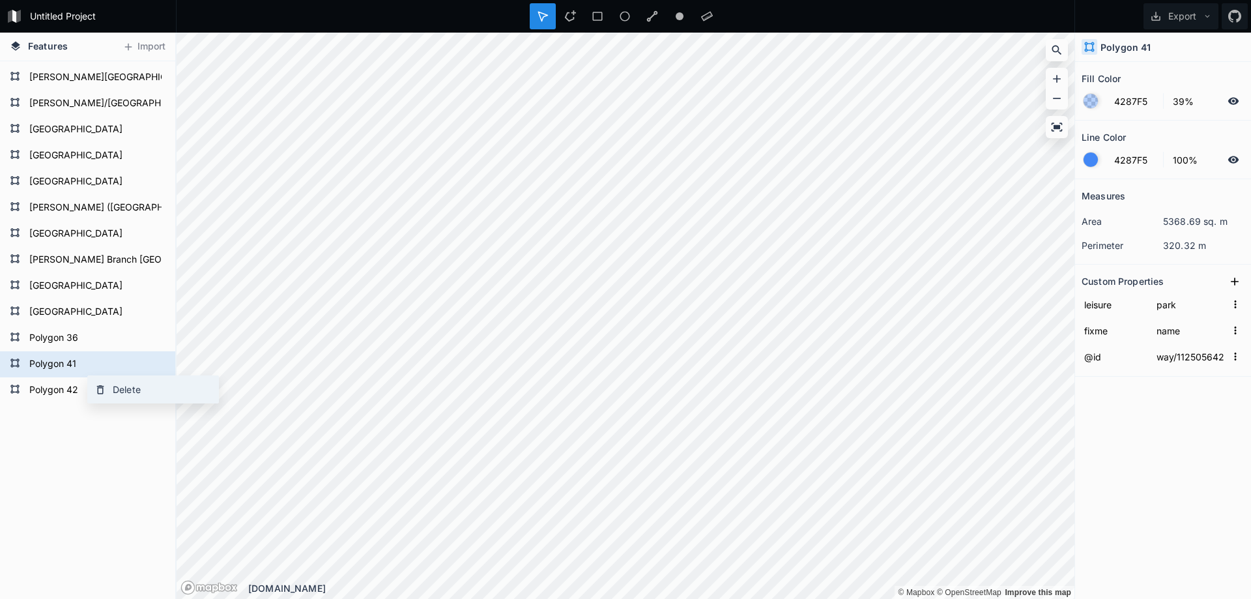
click at [113, 389] on div "Delete" at bounding box center [153, 389] width 130 height 27
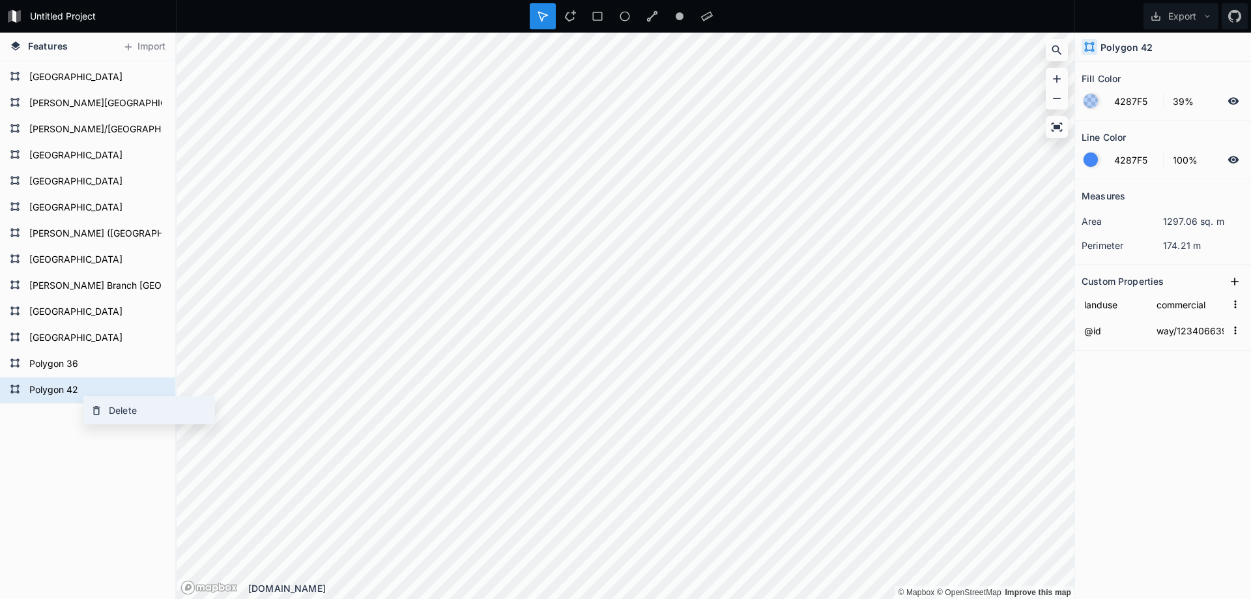
click at [112, 410] on div "Delete" at bounding box center [149, 410] width 130 height 27
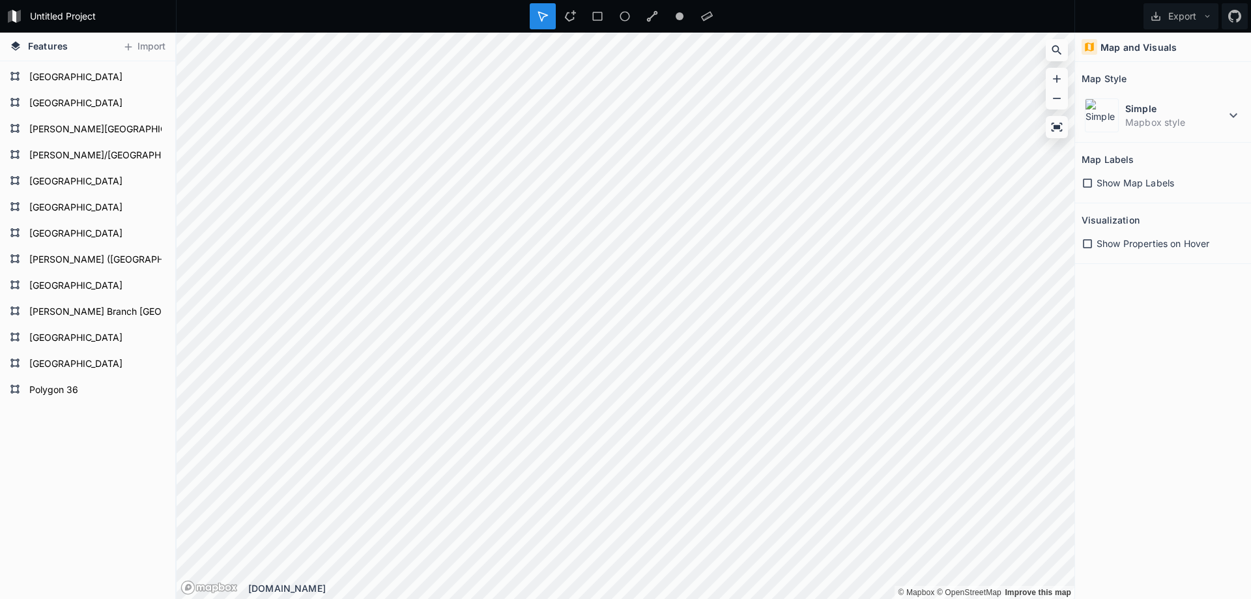
scroll to position [596, 0]
click at [145, 46] on button "Import" at bounding box center [144, 46] width 56 height 21
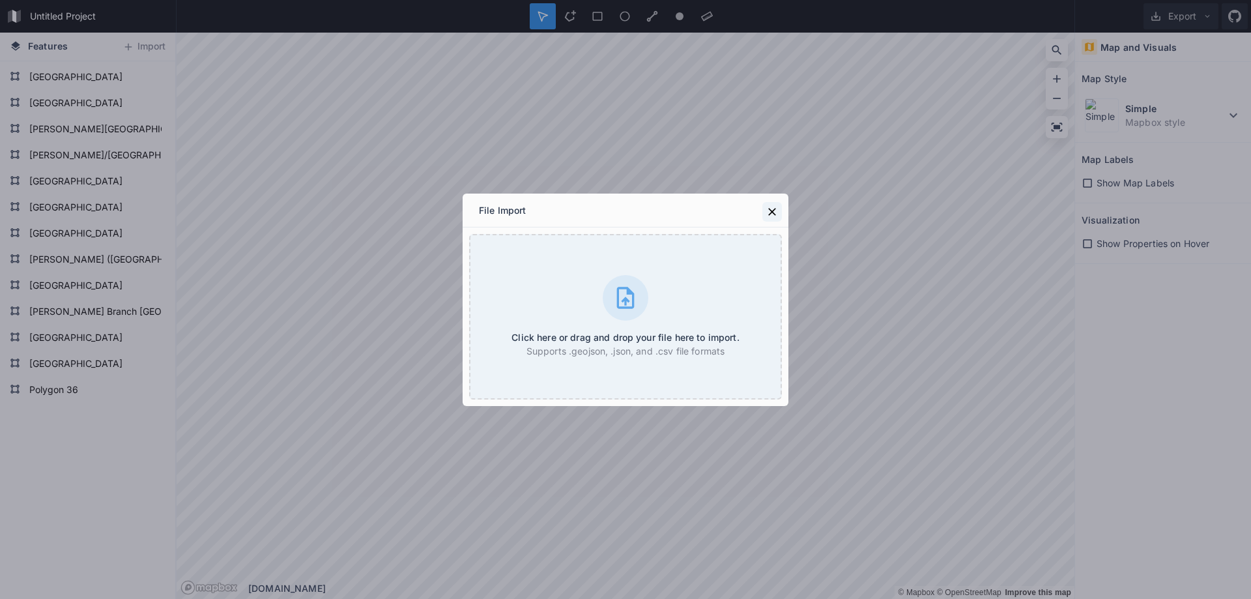
click at [772, 205] on icon at bounding box center [771, 211] width 13 height 13
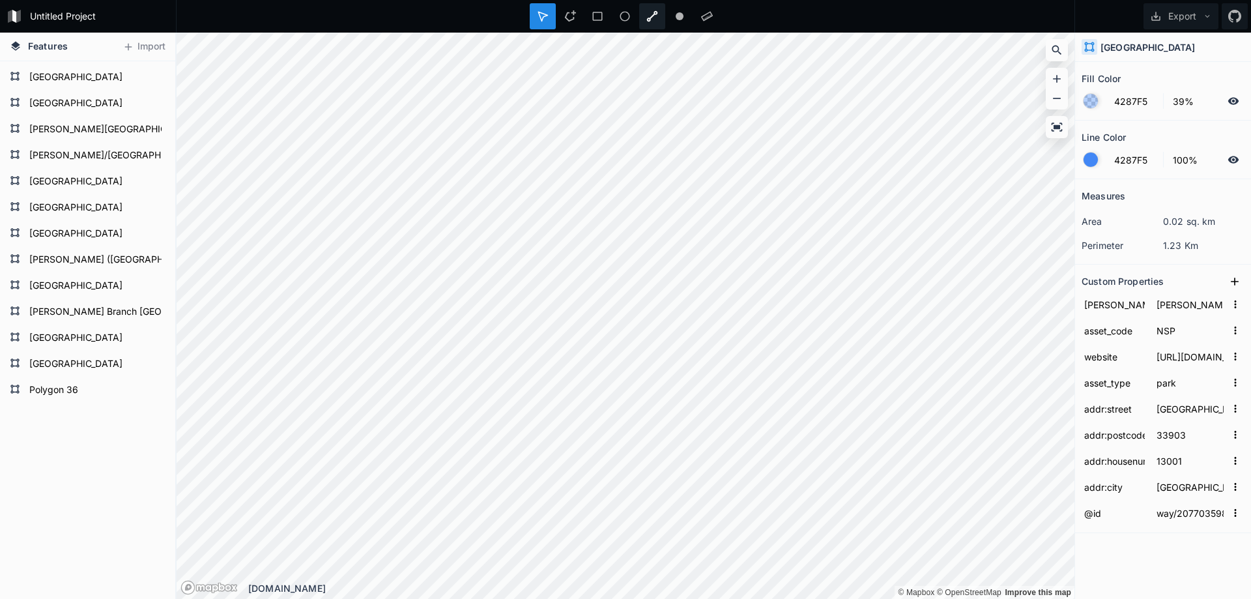
click at [652, 15] on icon at bounding box center [652, 16] width 12 height 12
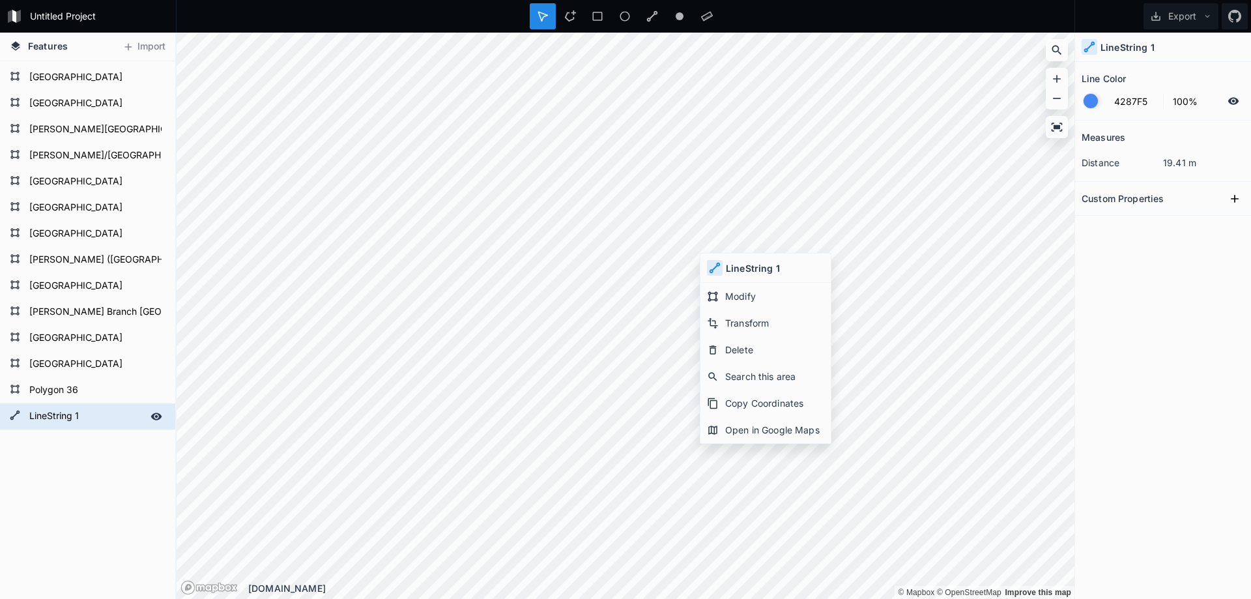
click at [120, 415] on form "LineString 1" at bounding box center [86, 416] width 122 height 20
click at [153, 429] on div "Delete" at bounding box center [200, 438] width 130 height 27
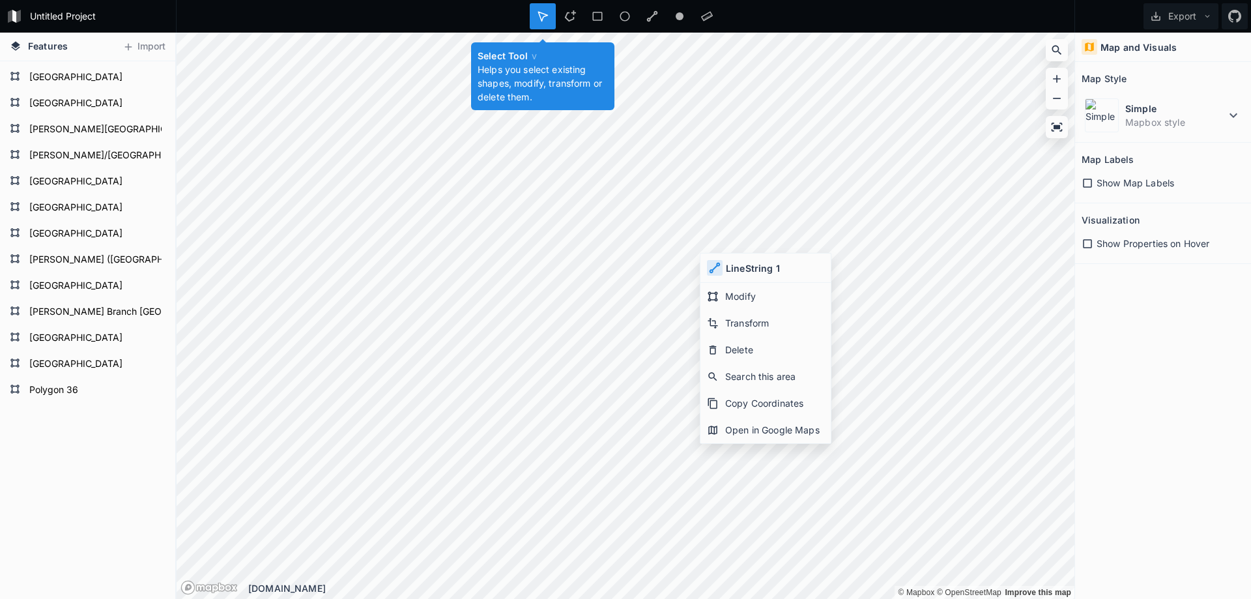
click at [540, 19] on icon at bounding box center [543, 16] width 12 height 12
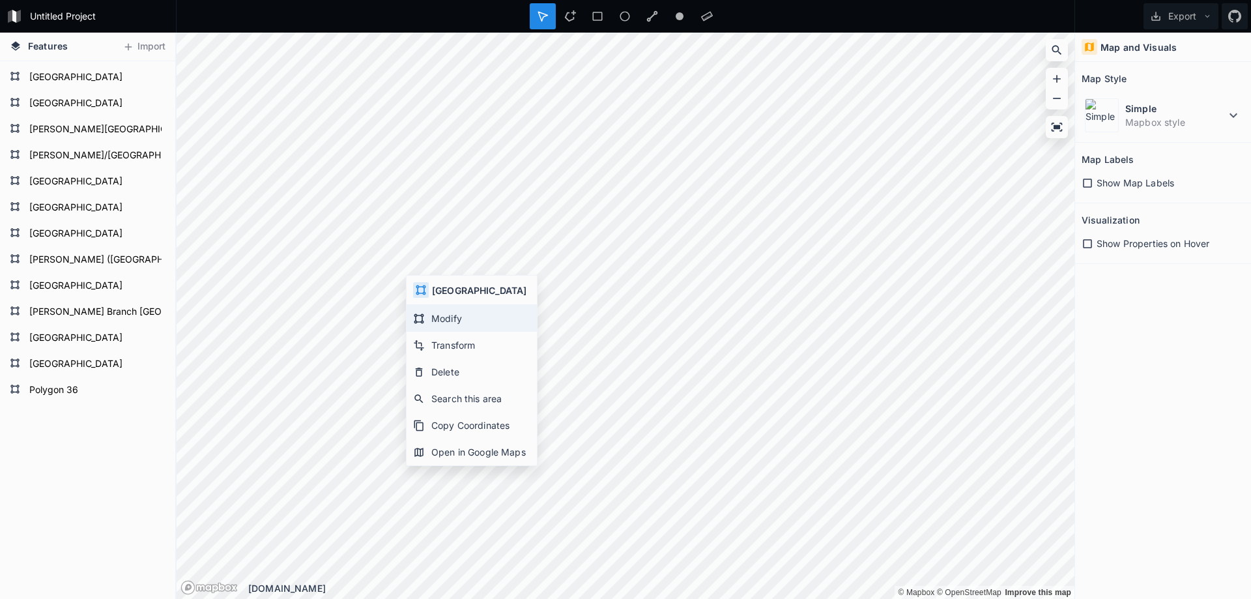
click at [452, 319] on div "Modify" at bounding box center [471, 318] width 130 height 27
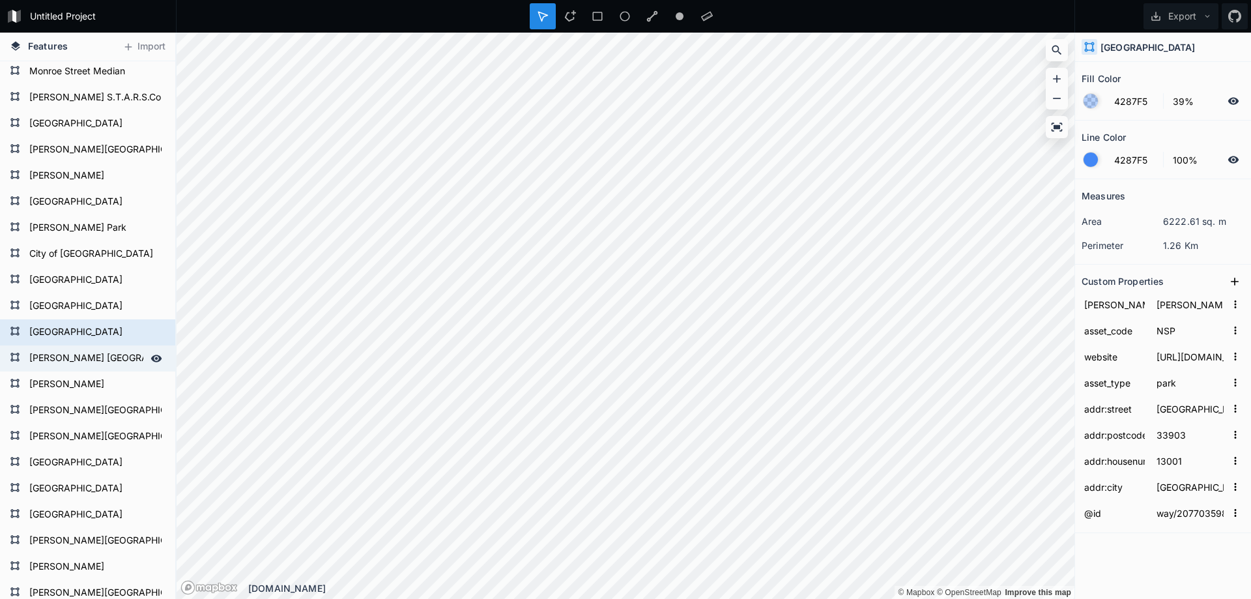
scroll to position [0, 0]
click at [145, 45] on button "Import" at bounding box center [144, 46] width 56 height 21
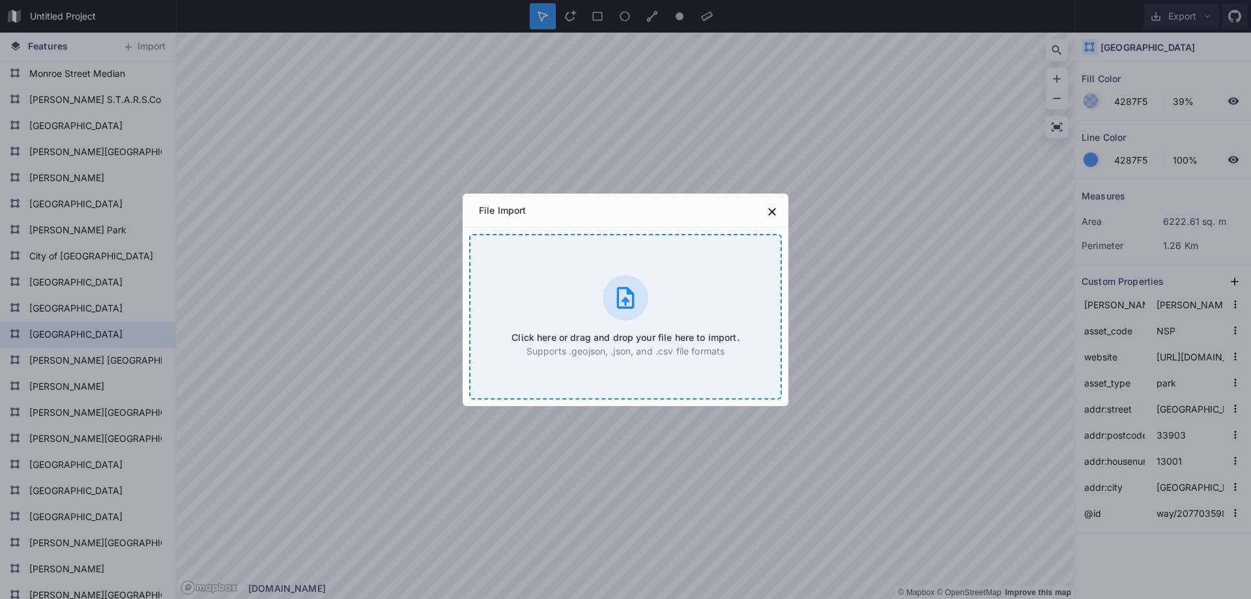
click at [628, 307] on icon at bounding box center [626, 297] width 18 height 21
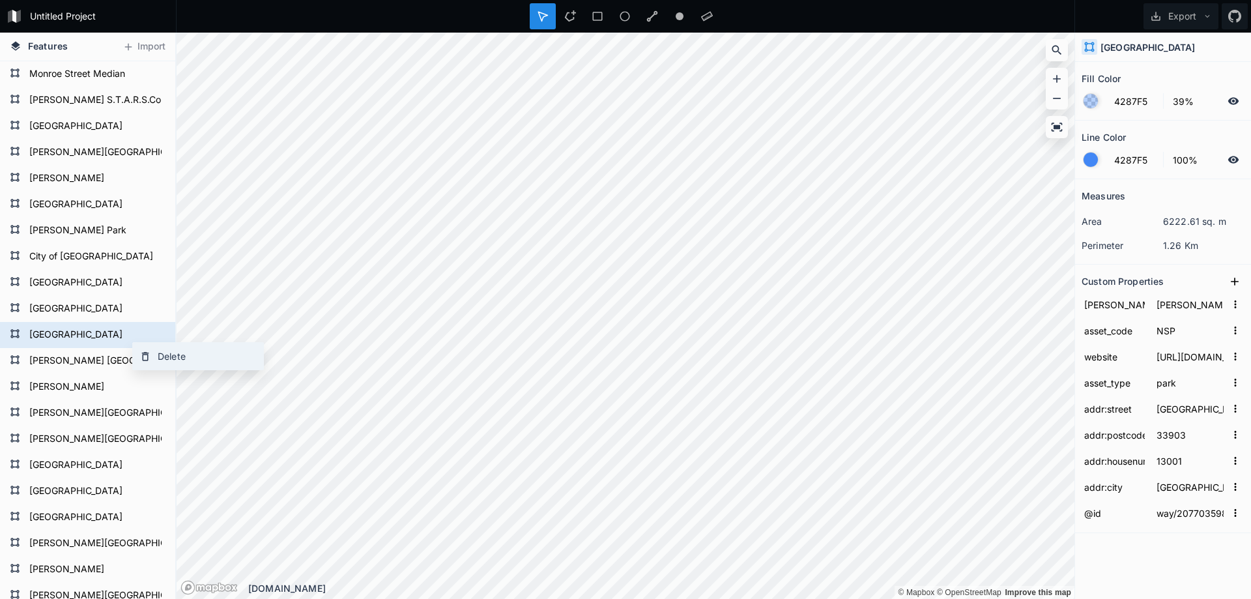
click at [163, 354] on div "Delete" at bounding box center [198, 356] width 130 height 27
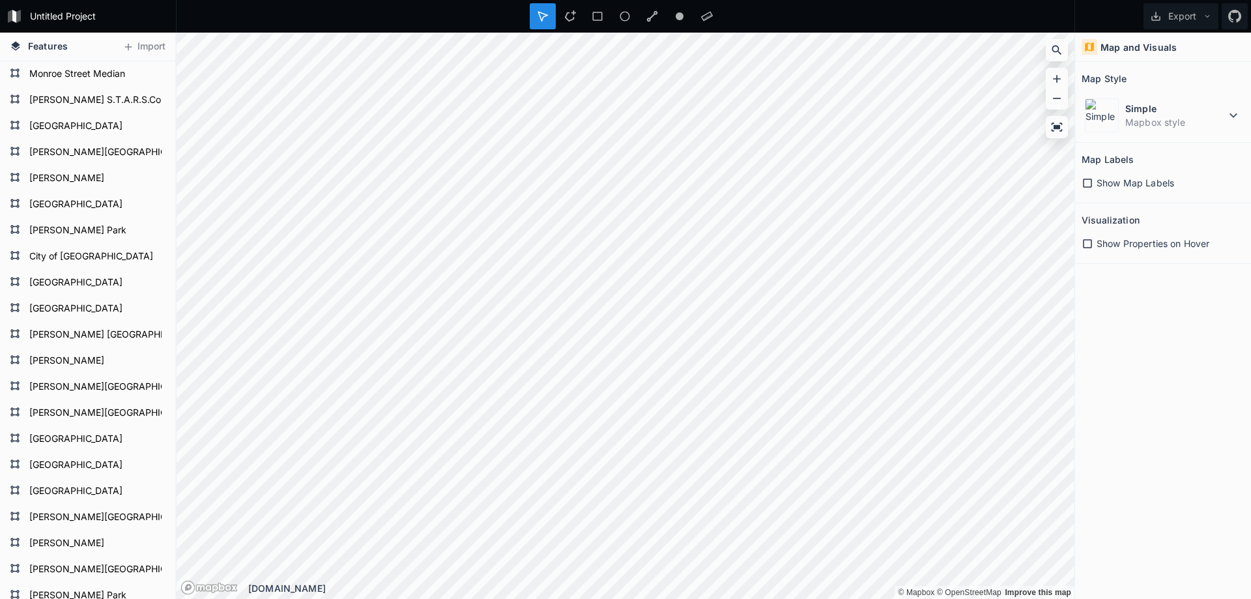
click at [1090, 186] on icon at bounding box center [1087, 183] width 12 height 12
click at [1090, 186] on icon at bounding box center [1087, 182] width 9 height 9
click at [1091, 248] on icon at bounding box center [1087, 244] width 12 height 12
click at [1089, 243] on icon at bounding box center [1087, 243] width 9 height 9
click at [1228, 113] on icon at bounding box center [1233, 115] width 16 height 16
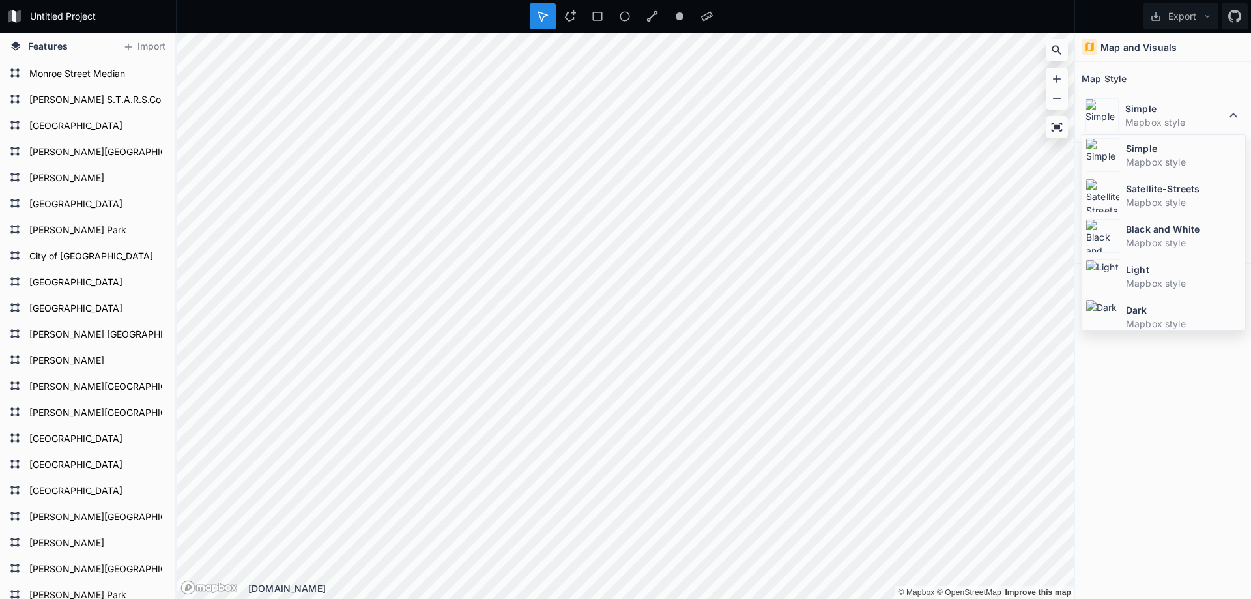
click at [1177, 409] on div "Map and Visuals Map Style Simple Mapbox style Simple Mapbox style Satellite-Str…" at bounding box center [1163, 316] width 176 height 566
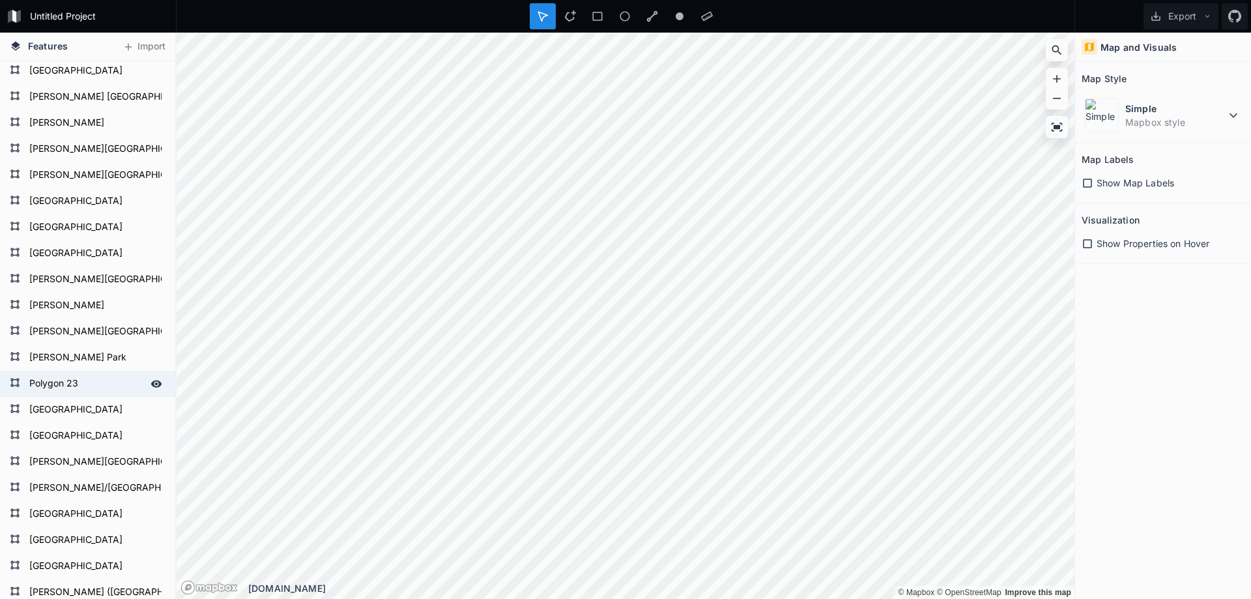
scroll to position [231, 0]
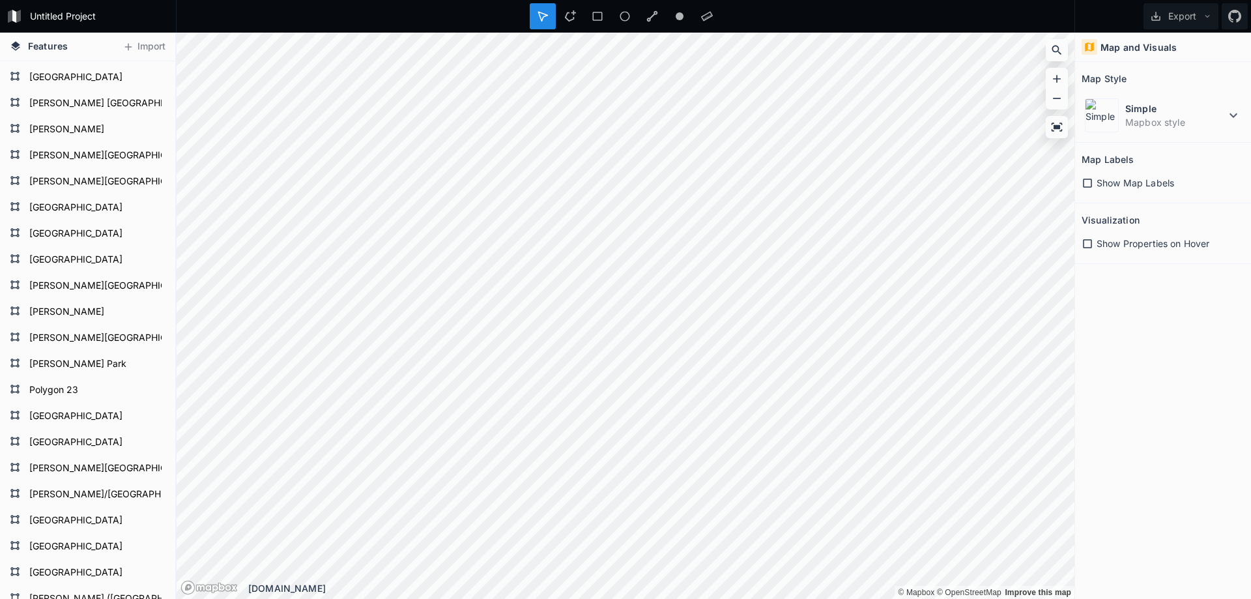
click at [766, 598] on html "Untitled Project Export Features [GEOGRAPHIC_DATA] [GEOGRAPHIC_DATA] [GEOGRAPHI…" at bounding box center [625, 299] width 1251 height 599
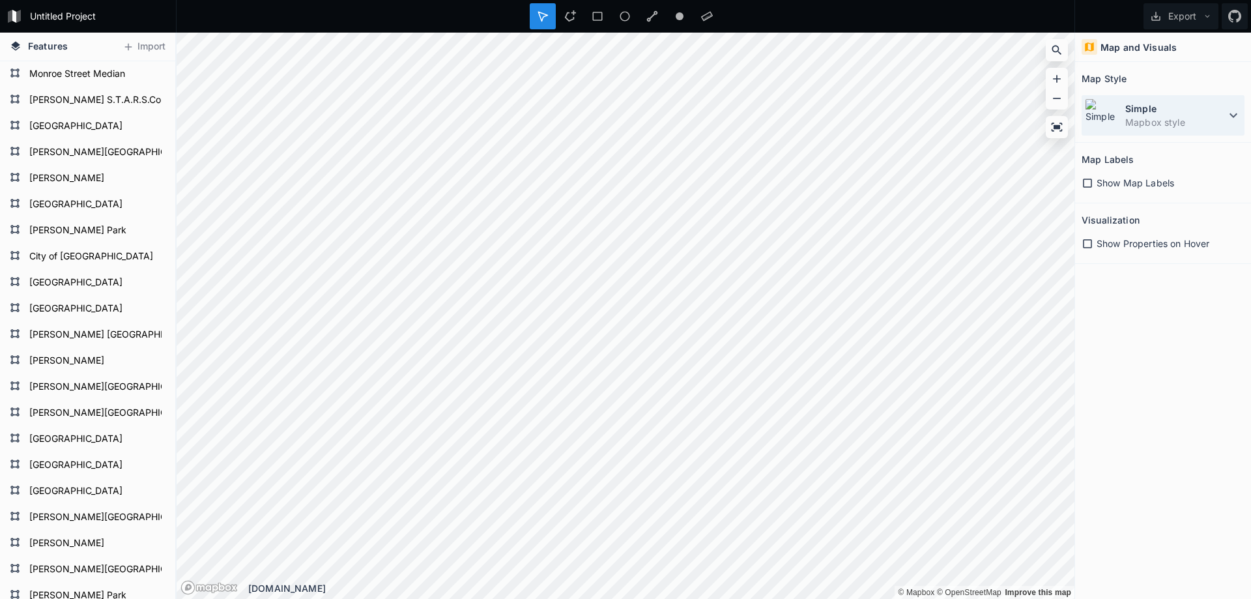
click at [1235, 117] on icon at bounding box center [1233, 115] width 16 height 16
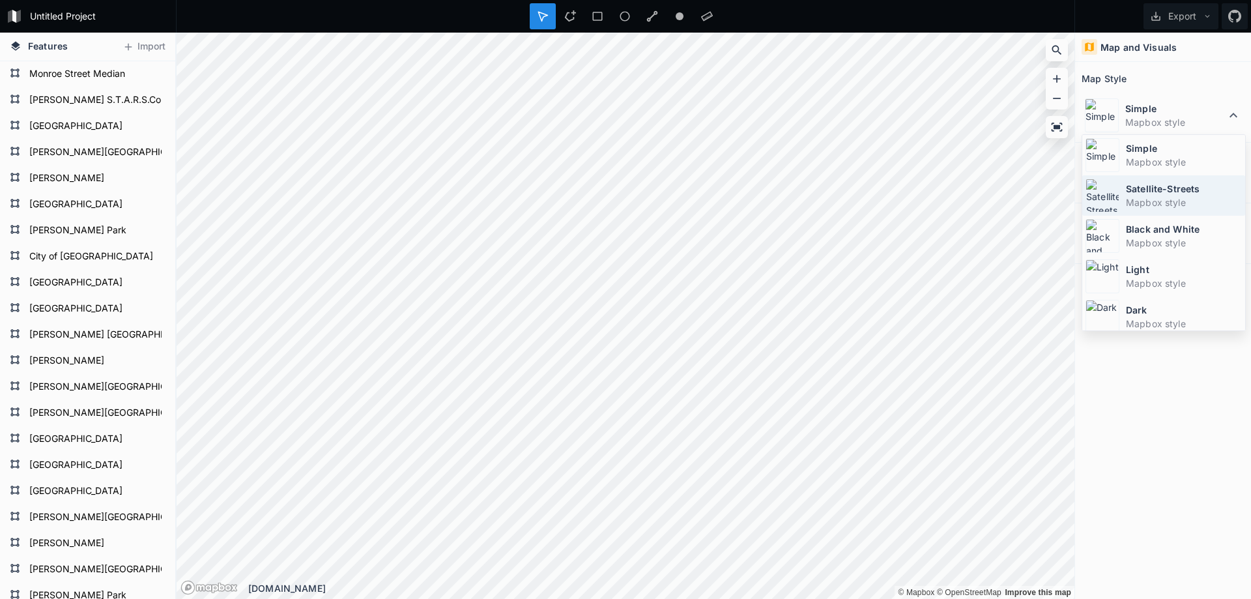
click at [1144, 190] on dt "Satellite-Streets" at bounding box center [1184, 189] width 116 height 14
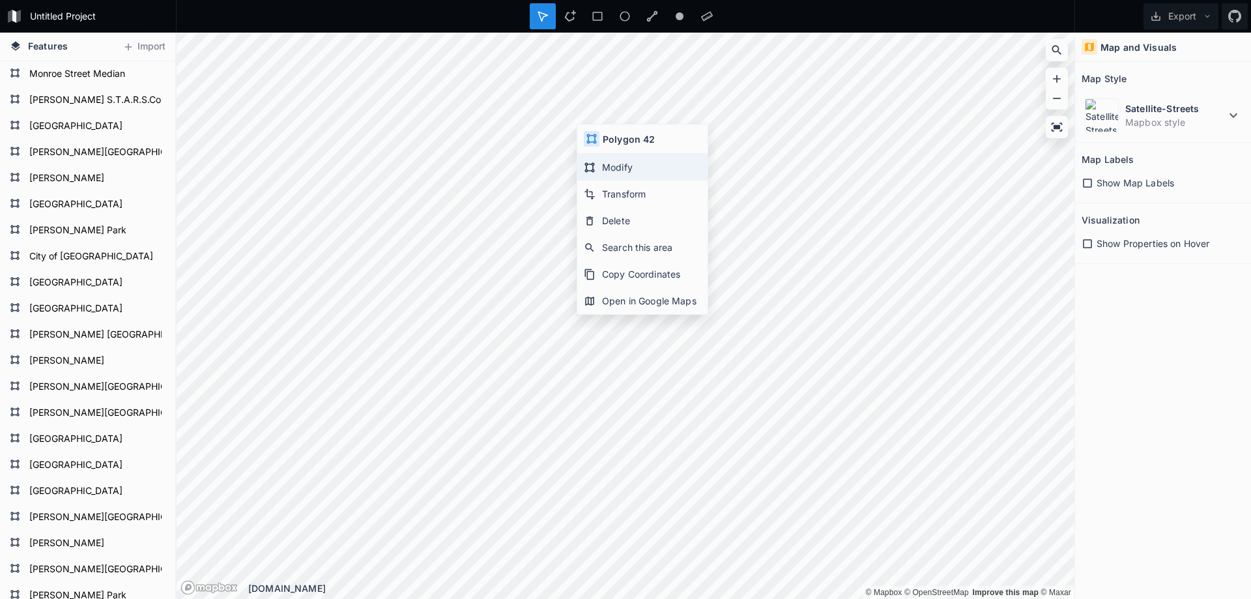
click at [609, 165] on div "Modify" at bounding box center [642, 167] width 130 height 27
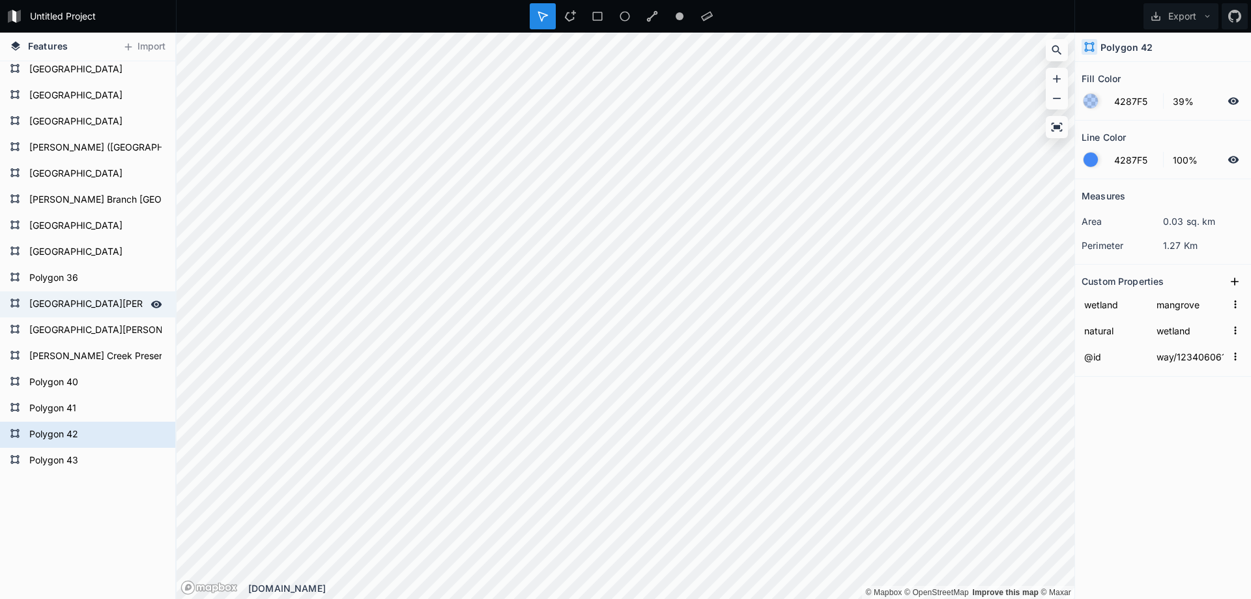
scroll to position [752, 0]
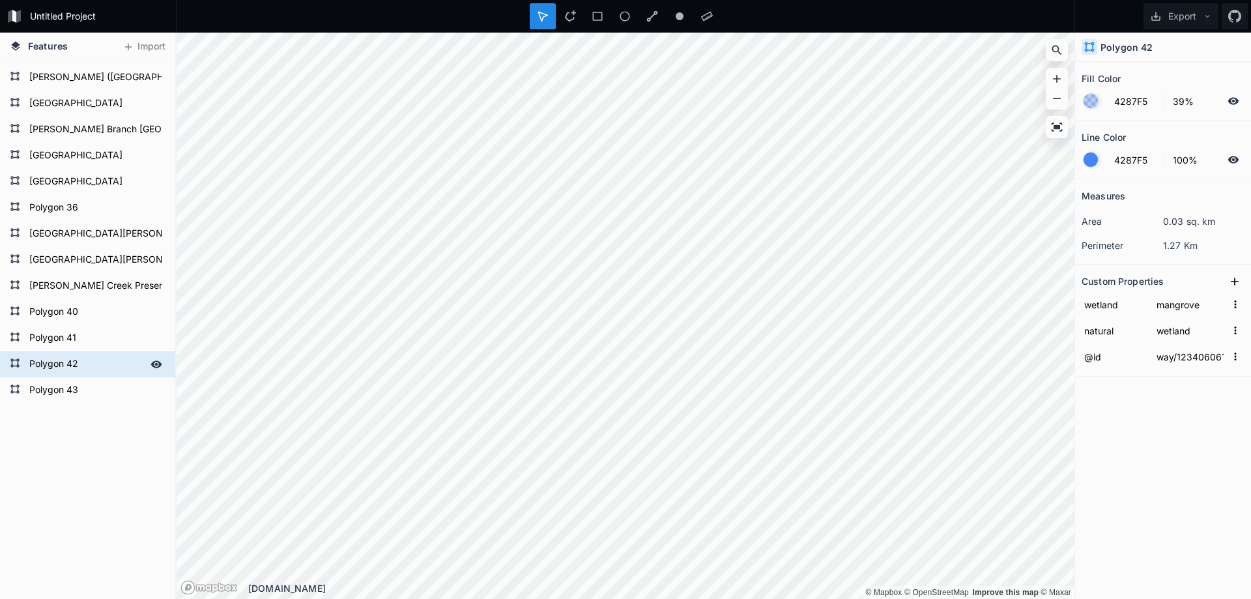
click at [62, 363] on form "Polygon 42" at bounding box center [86, 364] width 122 height 20
click at [136, 378] on icon at bounding box center [136, 384] width 12 height 12
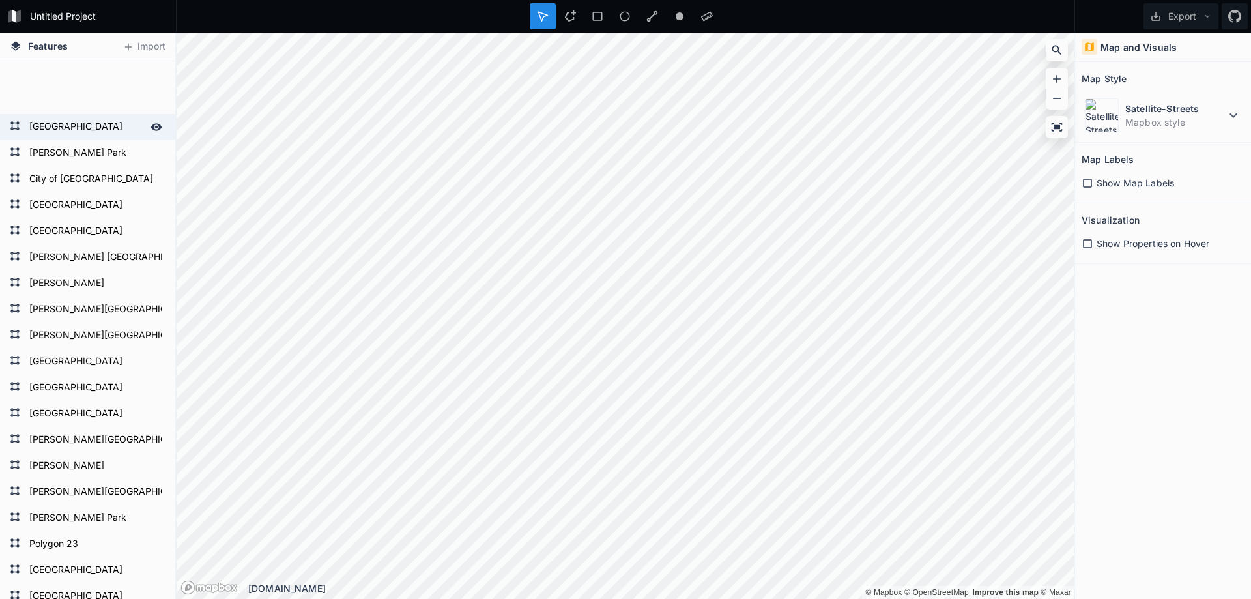
scroll to position [75, 0]
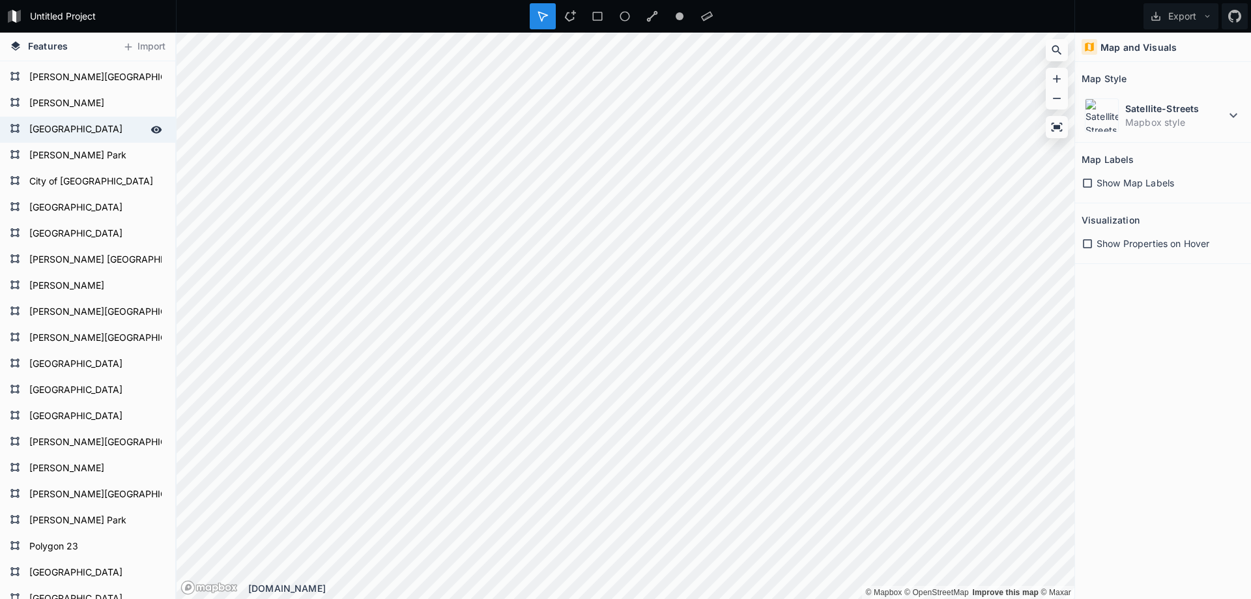
click at [90, 124] on form "[GEOGRAPHIC_DATA]" at bounding box center [86, 130] width 122 height 20
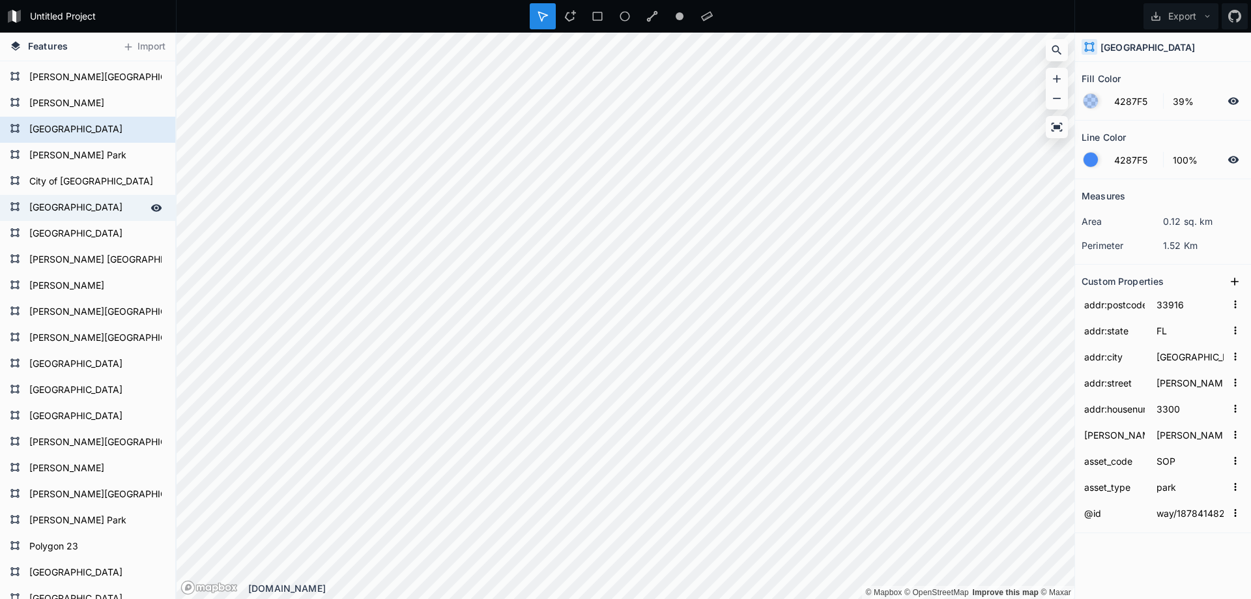
click at [85, 204] on form "[GEOGRAPHIC_DATA]" at bounding box center [86, 208] width 122 height 20
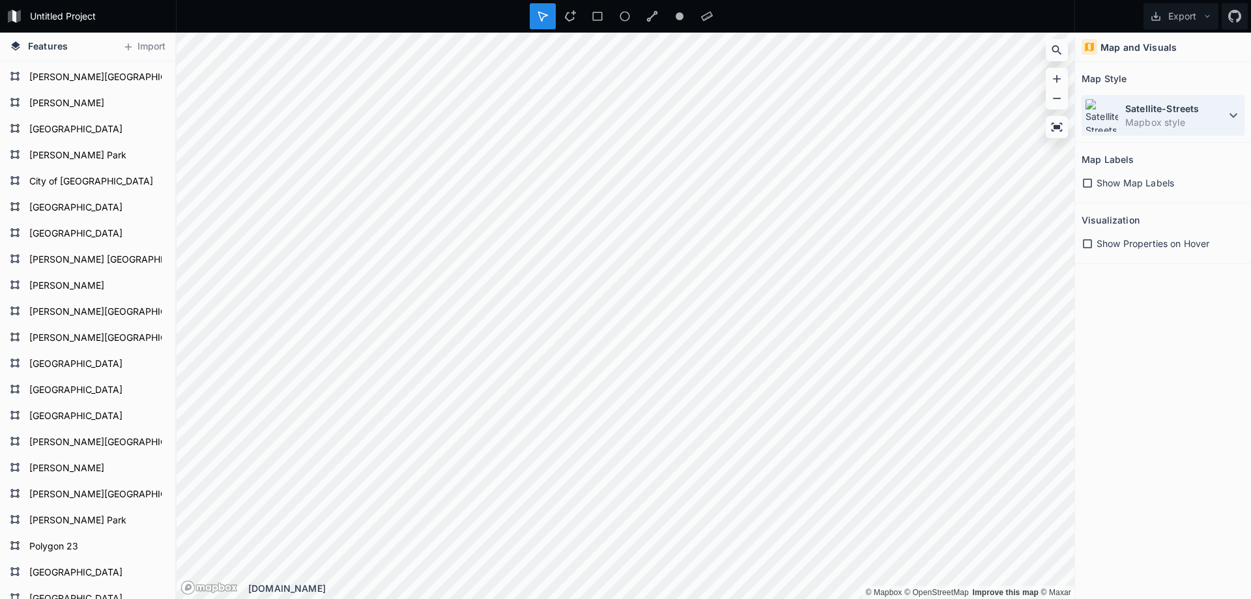
click at [1236, 115] on icon at bounding box center [1233, 115] width 8 height 5
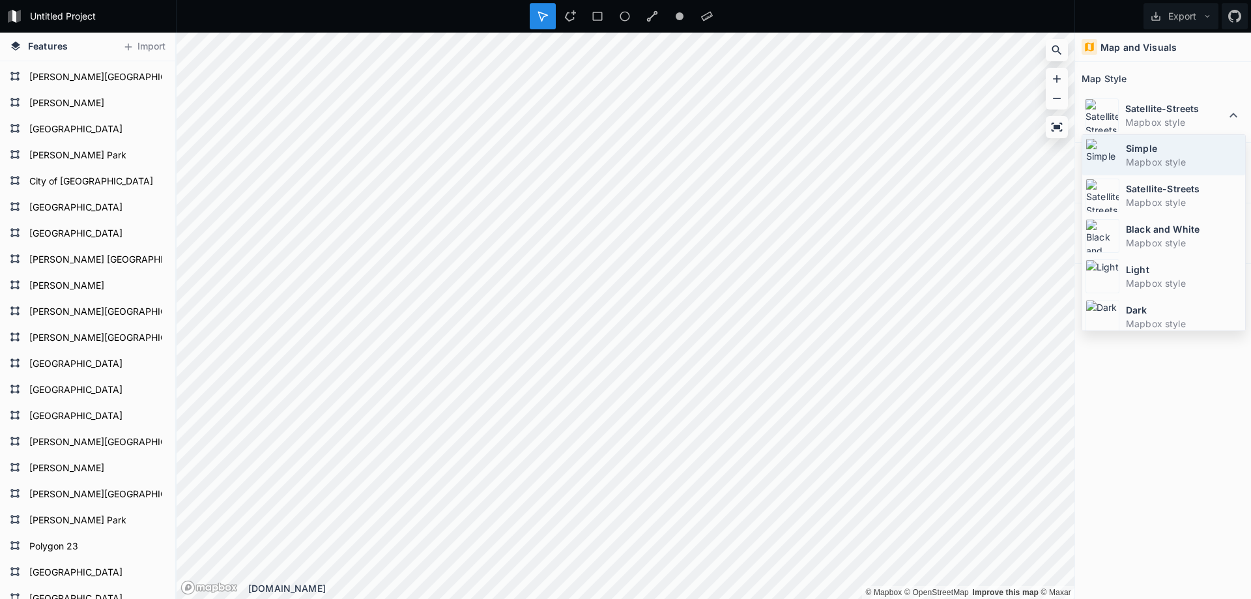
click at [1157, 155] on dd "Mapbox style" at bounding box center [1184, 162] width 116 height 14
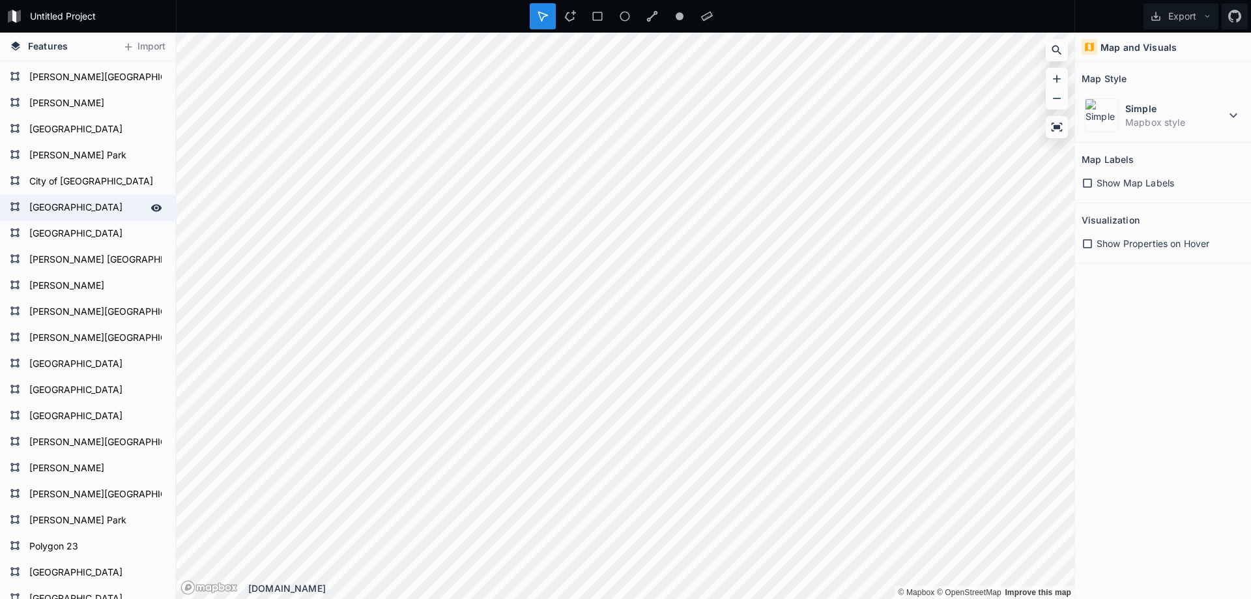
scroll to position [0, 0]
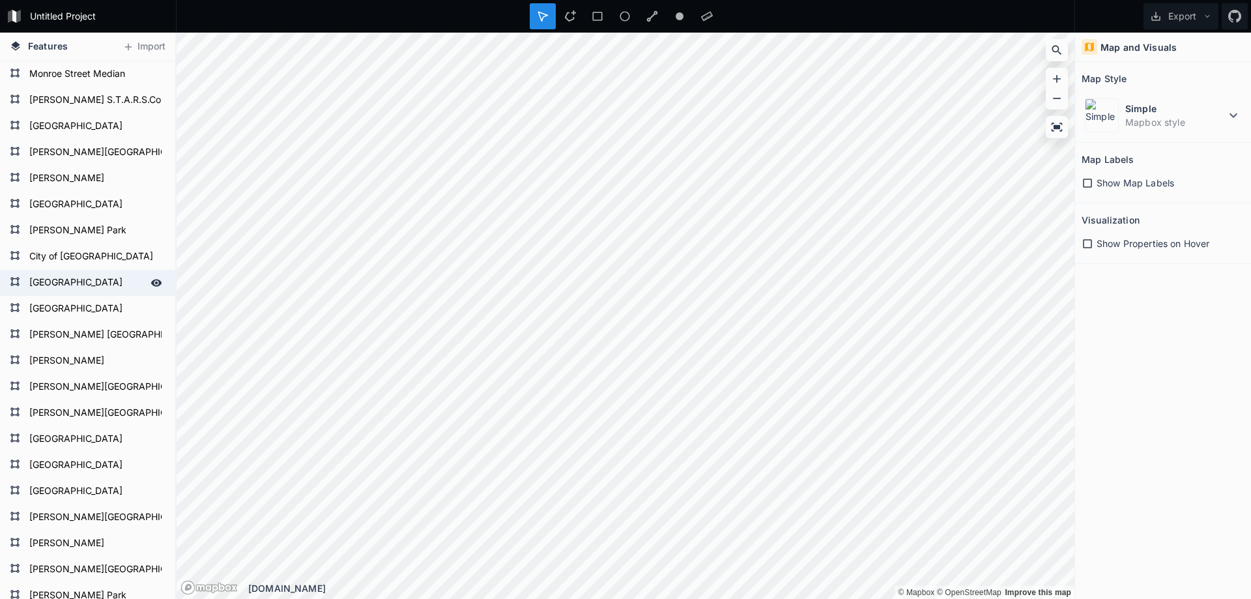
click at [64, 293] on div "[GEOGRAPHIC_DATA]" at bounding box center [87, 283] width 175 height 26
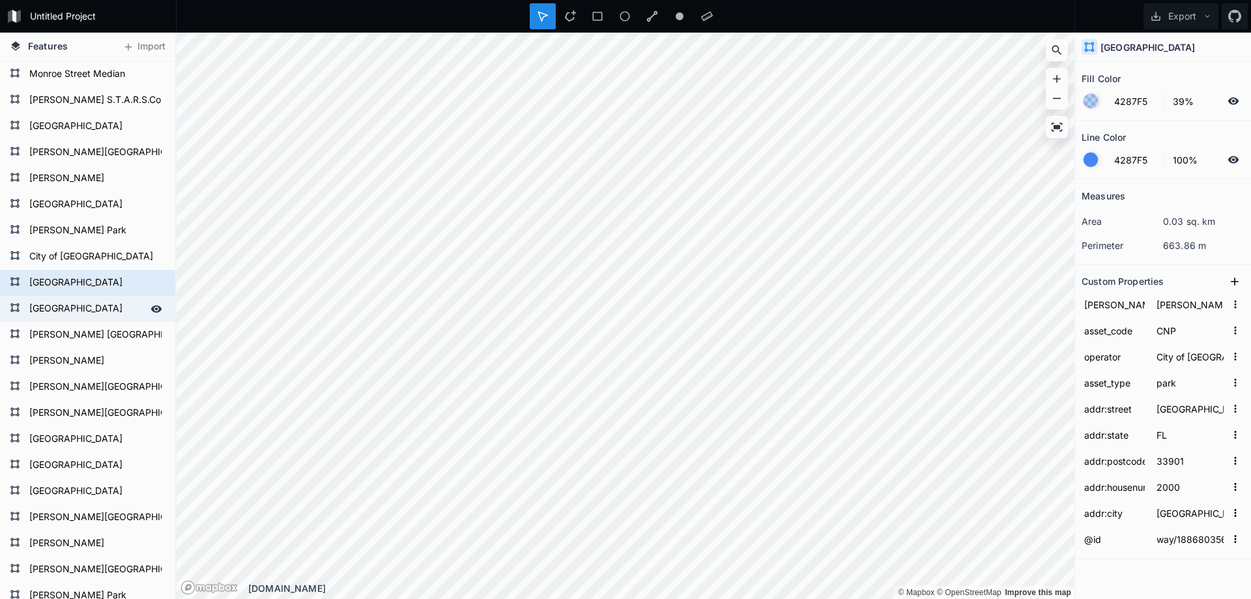
click at [66, 311] on form "[GEOGRAPHIC_DATA]" at bounding box center [86, 309] width 122 height 20
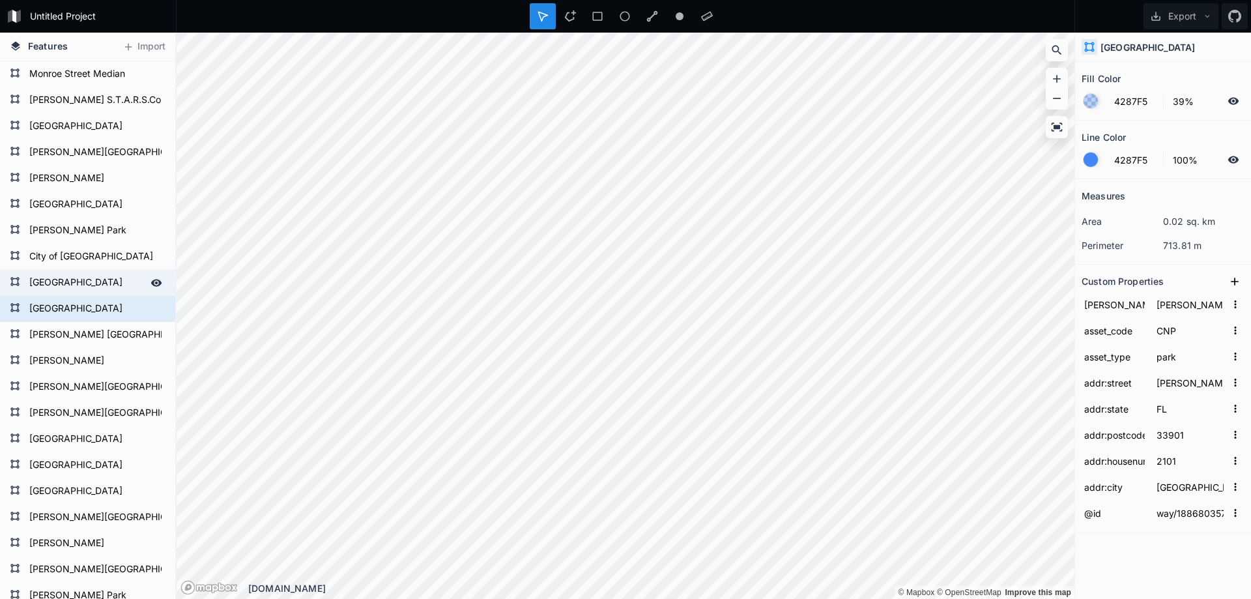
click at [92, 283] on form "[GEOGRAPHIC_DATA]" at bounding box center [86, 283] width 122 height 20
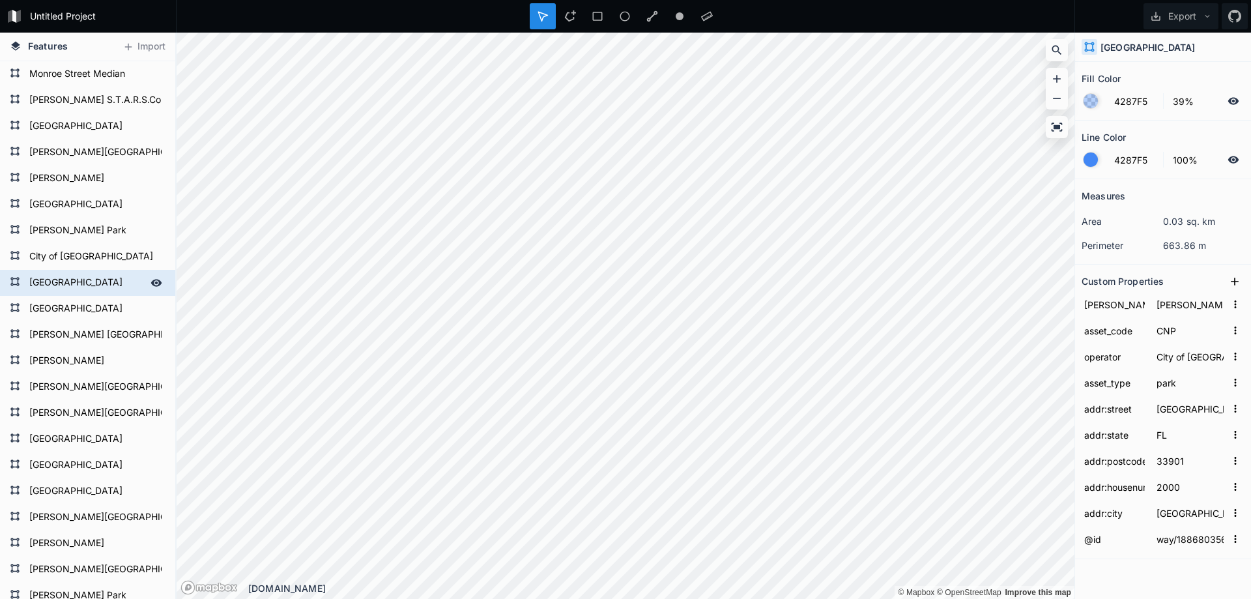
click at [70, 279] on form "[GEOGRAPHIC_DATA]" at bounding box center [86, 283] width 122 height 20
click at [104, 284] on input "[GEOGRAPHIC_DATA]" at bounding box center [86, 282] width 122 height 18
click at [107, 304] on form "[GEOGRAPHIC_DATA]" at bounding box center [86, 309] width 122 height 20
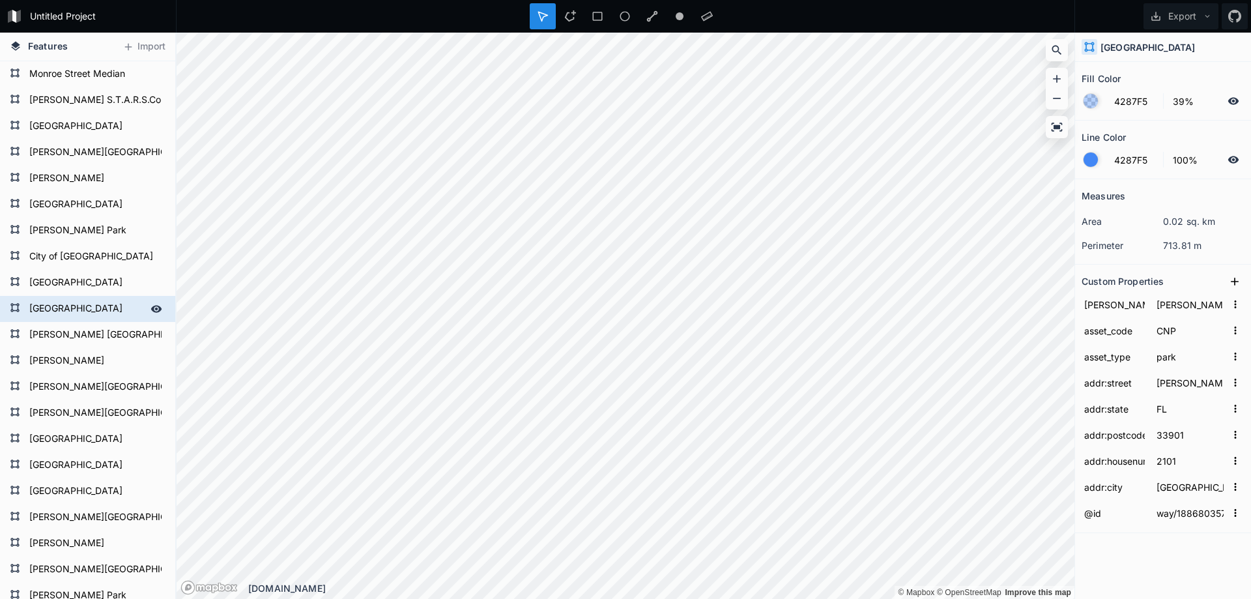
click at [107, 304] on form "[GEOGRAPHIC_DATA]" at bounding box center [86, 309] width 122 height 20
paste input "entennial [GEOGRAPHIC_DATA]"
click at [107, 307] on input "[GEOGRAPHIC_DATA]" at bounding box center [86, 308] width 122 height 18
click at [115, 306] on input "[GEOGRAPHIC_DATA]" at bounding box center [86, 308] width 122 height 18
click at [79, 329] on form "[PERSON_NAME] [GEOGRAPHIC_DATA]" at bounding box center [86, 335] width 122 height 20
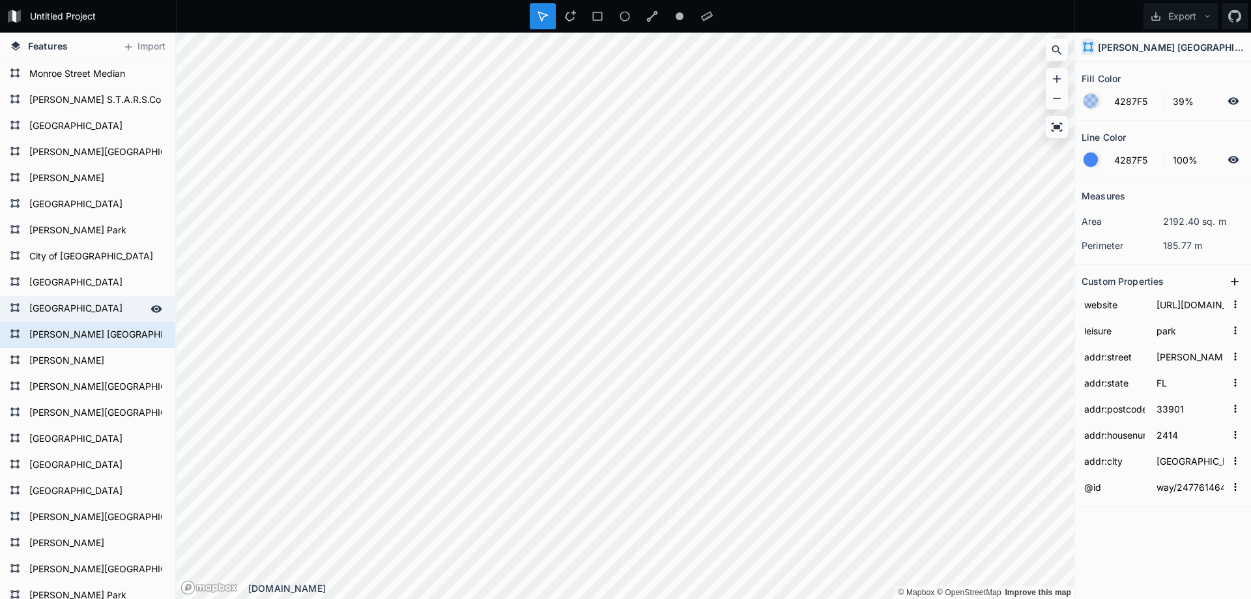
click at [87, 305] on form "[GEOGRAPHIC_DATA]" at bounding box center [86, 309] width 122 height 20
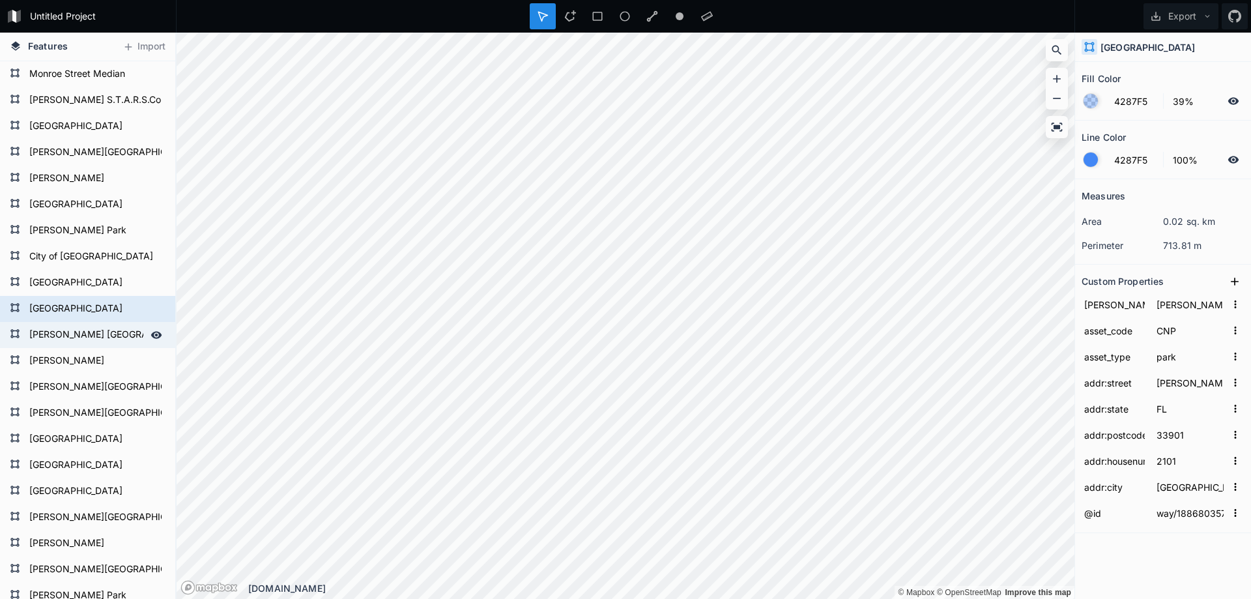
click at [91, 329] on form "[PERSON_NAME] [GEOGRAPHIC_DATA]" at bounding box center [86, 335] width 122 height 20
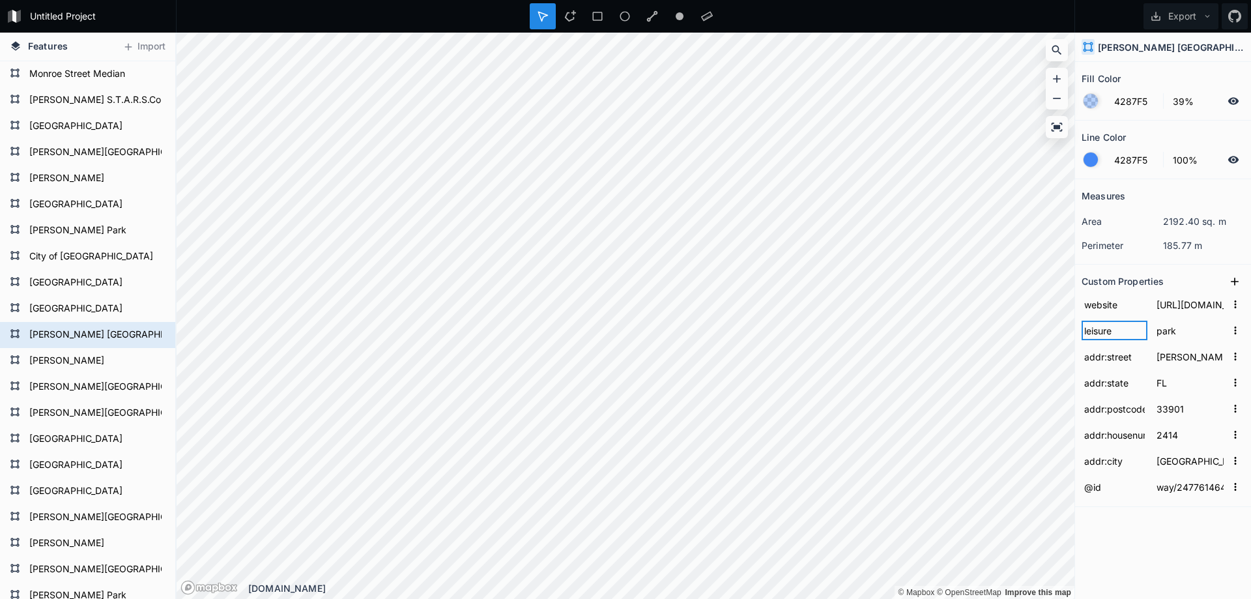
click at [1106, 331] on input "leisure" at bounding box center [1114, 330] width 66 height 20
click at [1105, 331] on input "leisure" at bounding box center [1114, 330] width 66 height 20
click at [1236, 279] on icon at bounding box center [1234, 281] width 13 height 13
click at [1099, 299] on input "property 1" at bounding box center [1114, 304] width 66 height 20
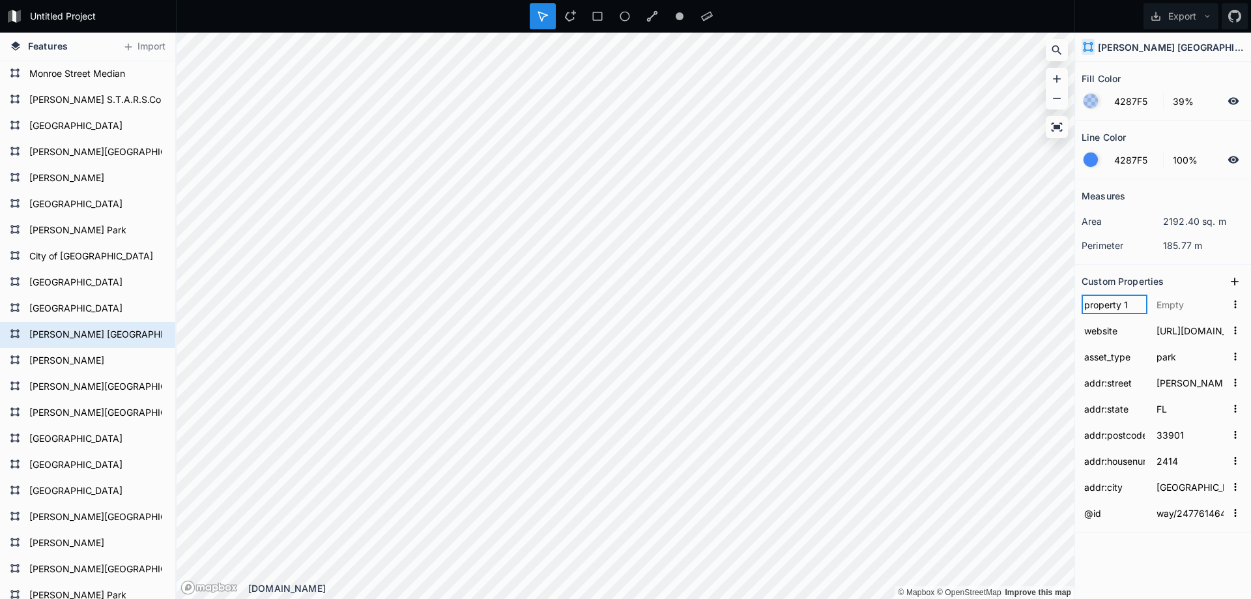
click at [1099, 299] on input "property 1" at bounding box center [1114, 304] width 66 height 20
click at [1176, 305] on input "text" at bounding box center [1190, 304] width 72 height 20
click at [1230, 283] on icon at bounding box center [1234, 281] width 13 height 13
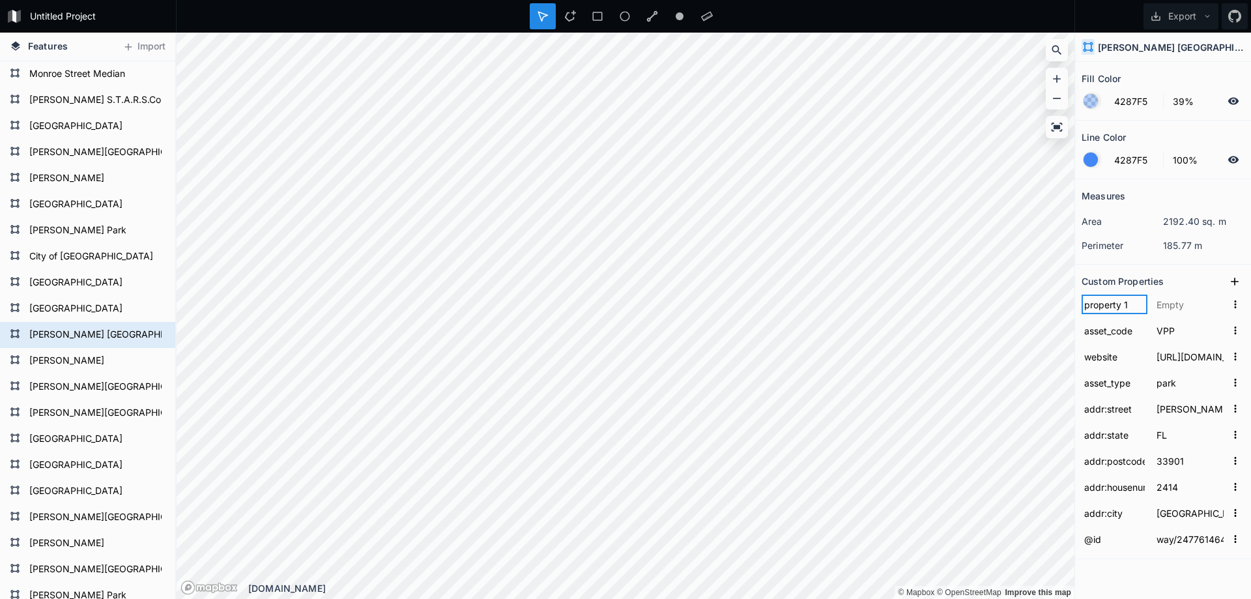
click at [1103, 300] on input "property 1" at bounding box center [1114, 304] width 66 height 20
click at [1091, 302] on input "[PERSON_NAME]" at bounding box center [1114, 304] width 66 height 20
click at [85, 364] on form "[PERSON_NAME]" at bounding box center [86, 361] width 122 height 20
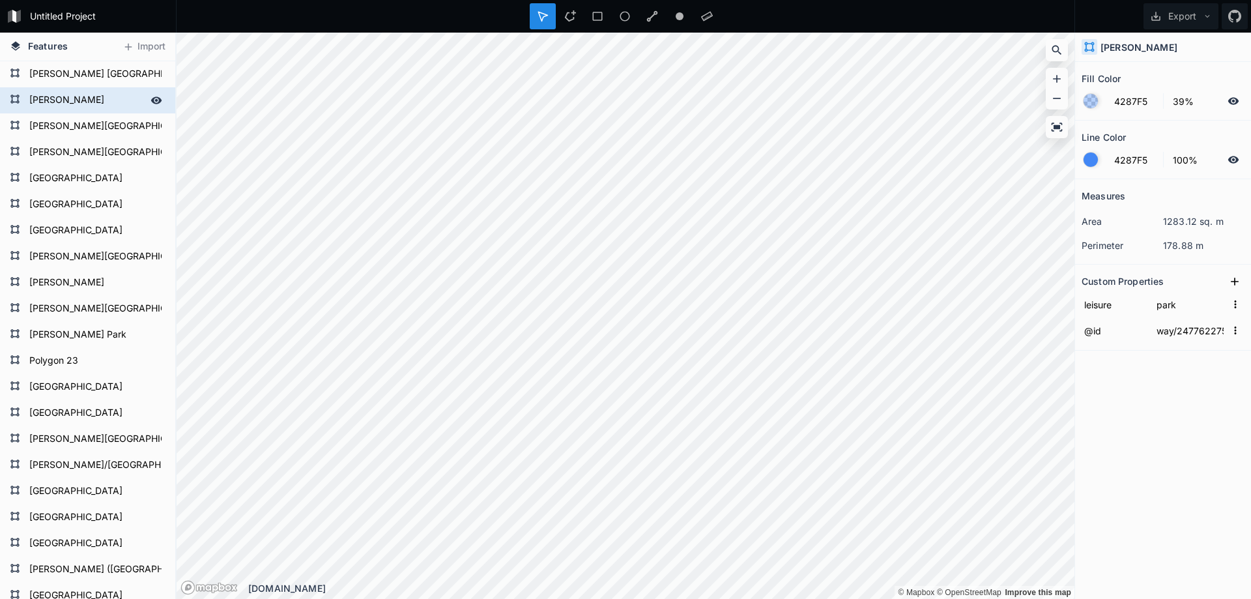
scroll to position [195, 0]
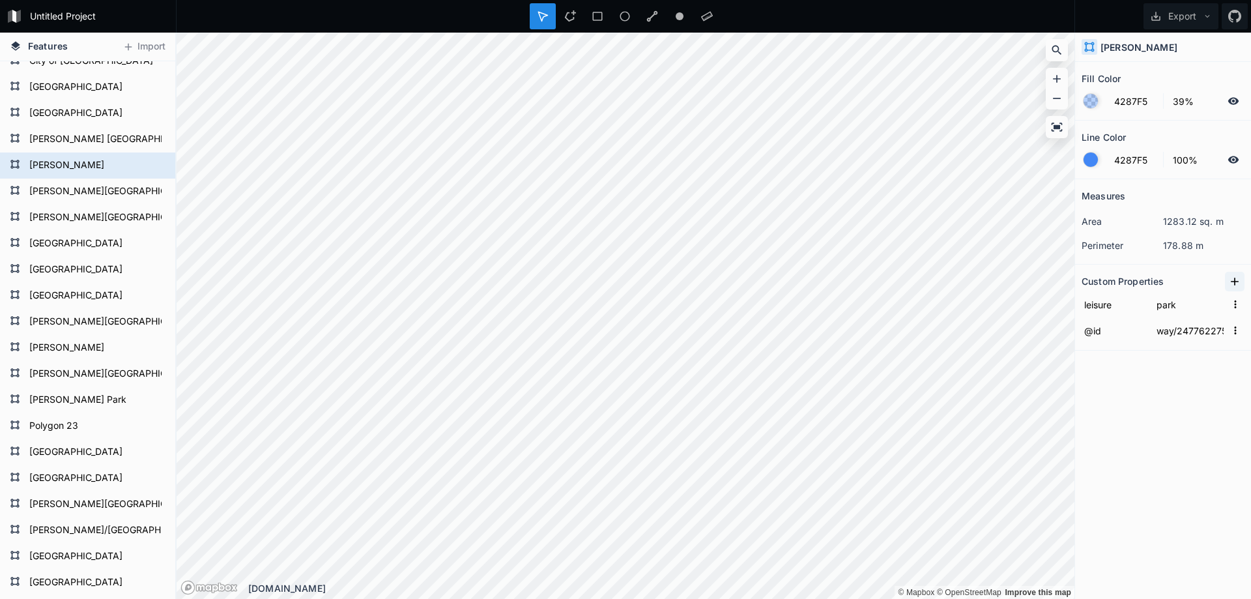
click at [1237, 281] on icon at bounding box center [1234, 281] width 8 height 8
click at [1103, 330] on input "leisure" at bounding box center [1114, 330] width 66 height 20
click at [1107, 303] on input "property 1" at bounding box center [1114, 304] width 66 height 20
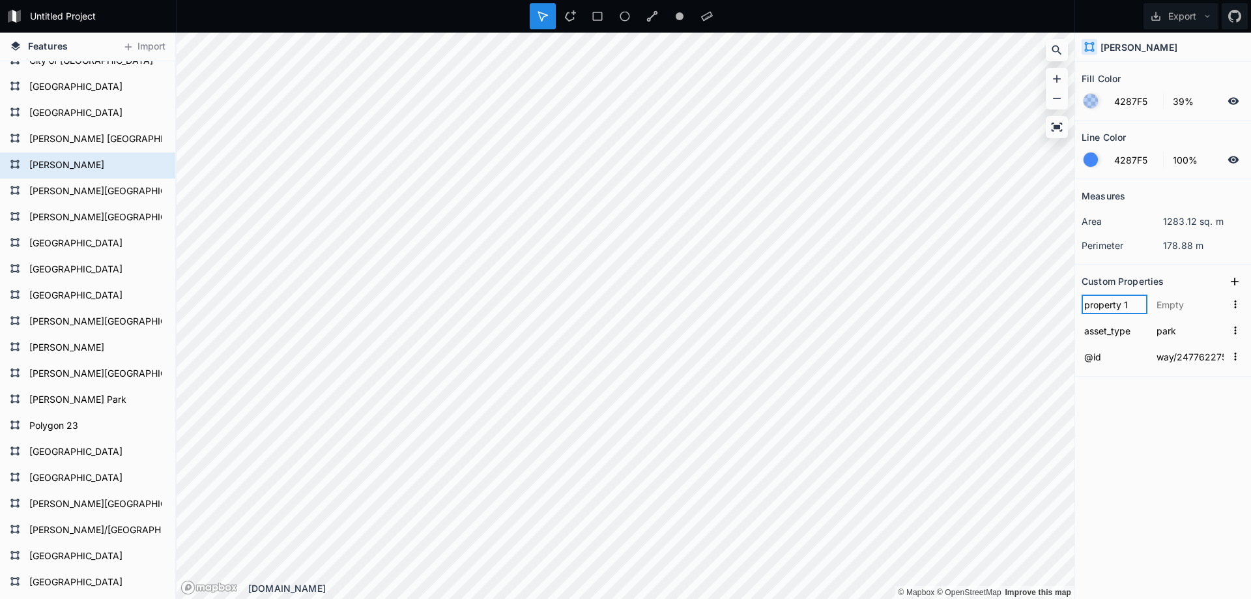
click at [1107, 303] on input "property 1" at bounding box center [1114, 304] width 66 height 20
click at [1170, 304] on input "text" at bounding box center [1190, 304] width 72 height 20
click at [1233, 283] on icon at bounding box center [1234, 281] width 13 height 13
click at [1097, 309] on input "property 1" at bounding box center [1114, 304] width 66 height 20
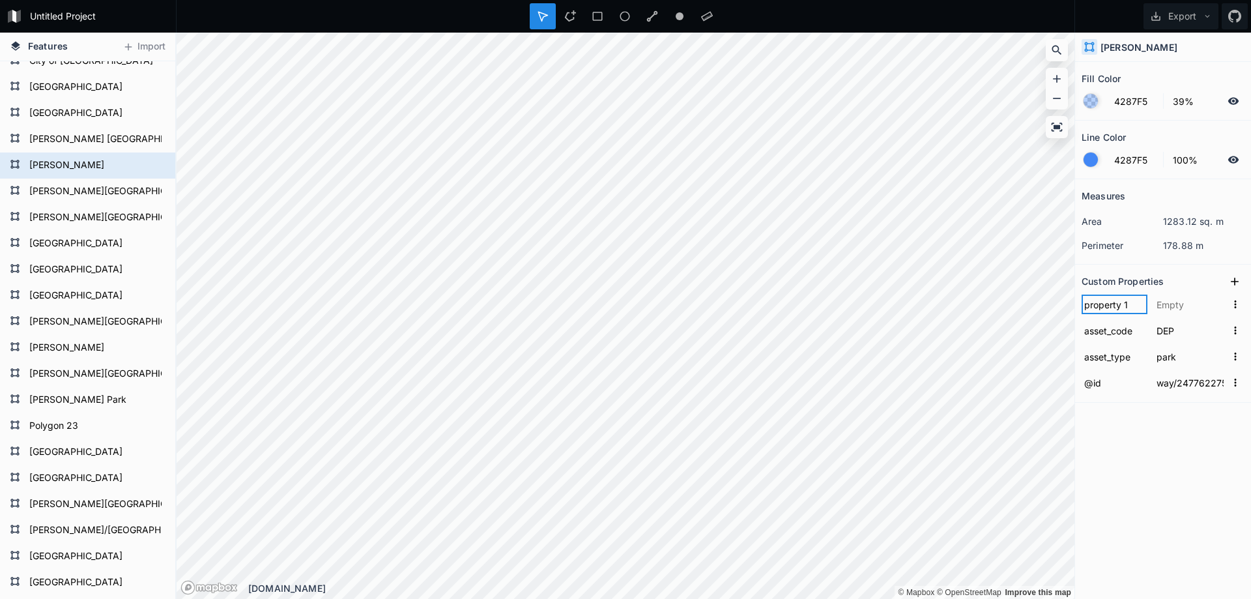
click at [1097, 309] on input "property 1" at bounding box center [1114, 304] width 66 height 20
click at [1182, 304] on input "text" at bounding box center [1190, 304] width 72 height 20
click at [1181, 305] on input "[PERSON_NAME]" at bounding box center [1190, 304] width 72 height 20
click at [1238, 279] on icon at bounding box center [1234, 281] width 13 height 13
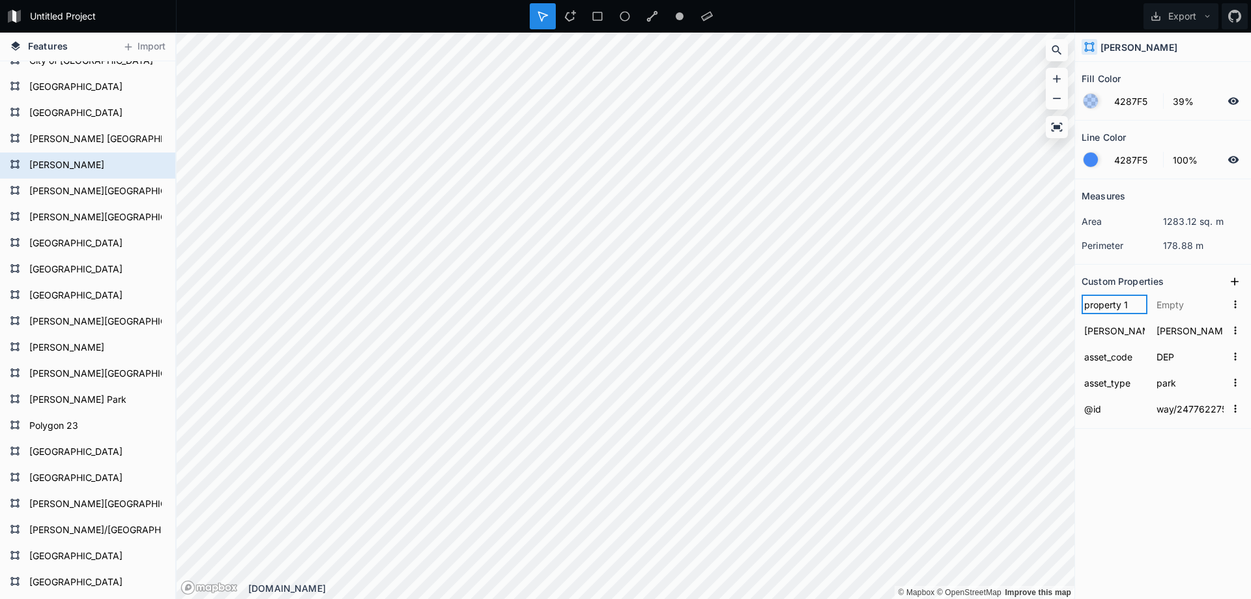
click at [1112, 307] on input "property 1" at bounding box center [1114, 304] width 66 height 20
click at [1104, 307] on input "property 1" at bounding box center [1114, 304] width 66 height 20
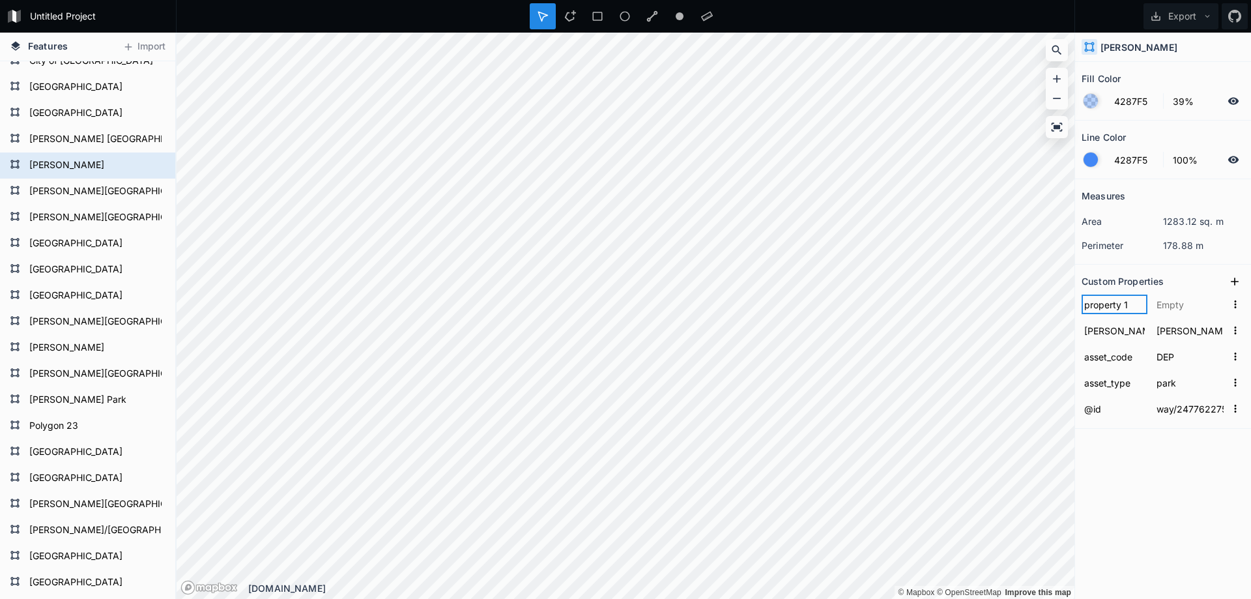
click at [1104, 307] on input "property 1" at bounding box center [1114, 304] width 66 height 20
paste input "addr:housenumber"
click at [1180, 305] on input "text" at bounding box center [1190, 304] width 72 height 20
click at [1236, 280] on icon at bounding box center [1234, 281] width 13 height 13
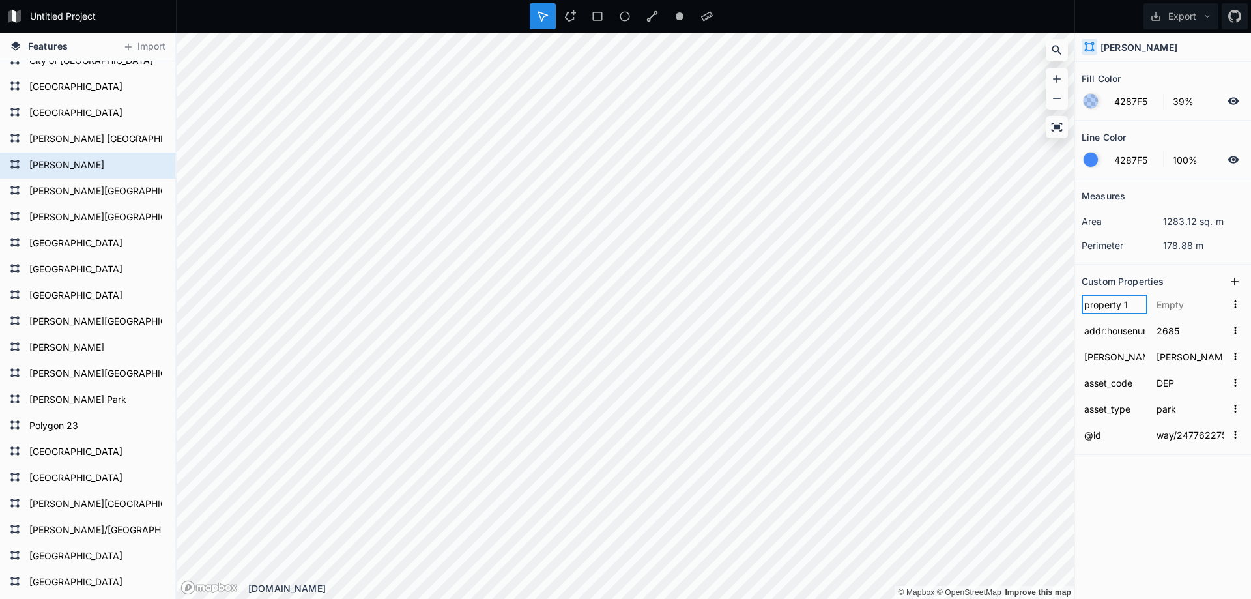
click at [1099, 313] on input "property 1" at bounding box center [1114, 304] width 66 height 20
click at [1120, 304] on input "property 1" at bounding box center [1114, 304] width 66 height 20
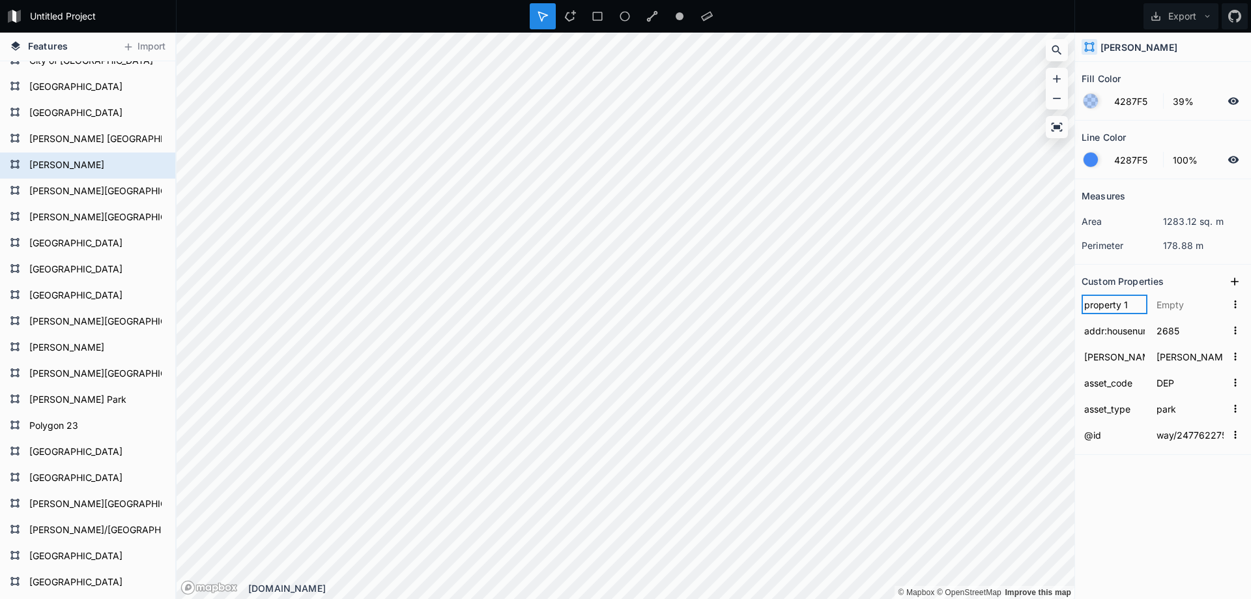
click at [1120, 304] on input "property 1" at bounding box center [1114, 304] width 66 height 20
paste input "addr:street"
click at [1189, 306] on input "text" at bounding box center [1190, 304] width 72 height 20
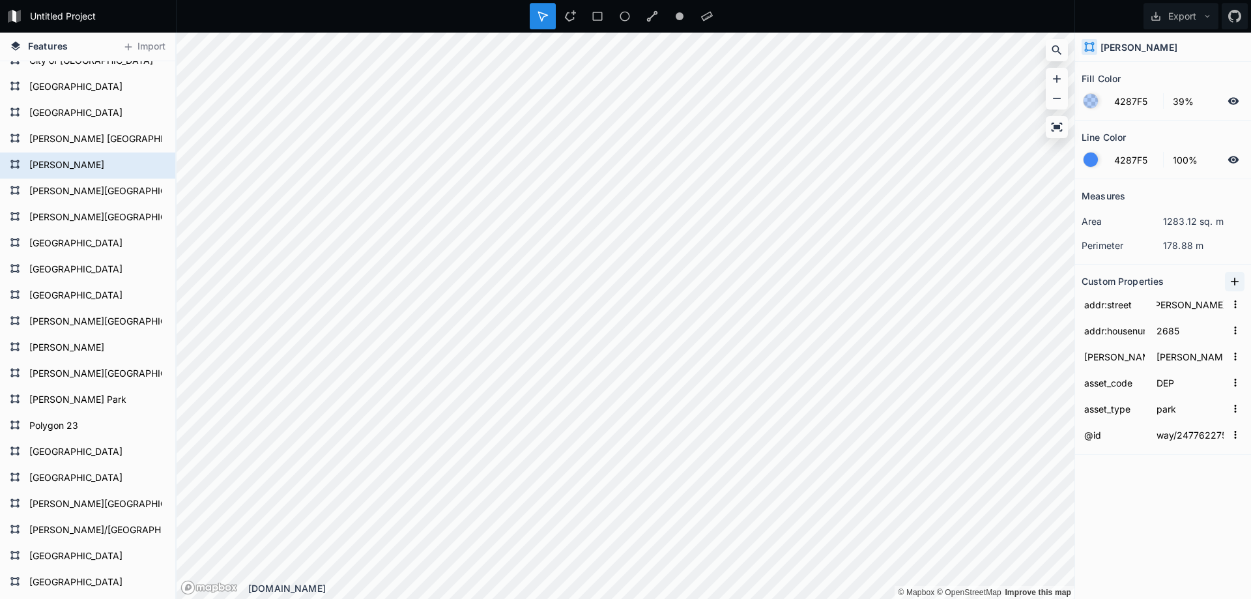
click at [1233, 285] on icon at bounding box center [1234, 281] width 13 height 13
click at [1111, 305] on input "property 1" at bounding box center [1114, 304] width 66 height 20
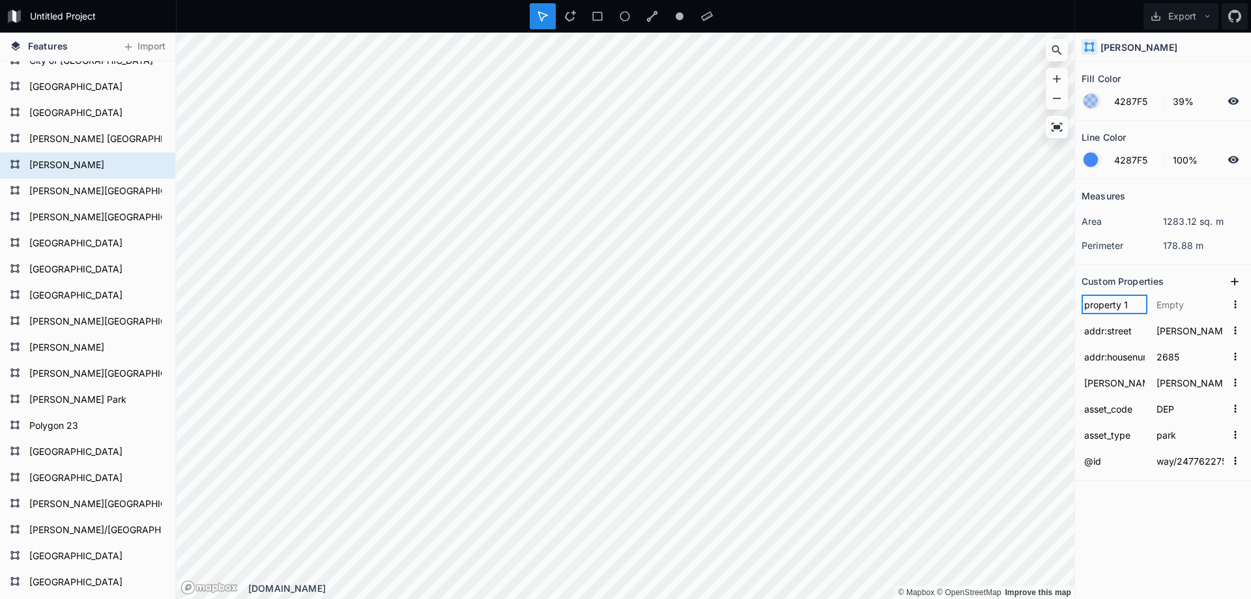
paste input "addr:city"
click at [1182, 307] on input "text" at bounding box center [1190, 304] width 72 height 20
click at [1174, 269] on section "Custom Properties addr:city [GEOGRAPHIC_DATA][PERSON_NAME] addr:[GEOGRAPHIC_DAT…" at bounding box center [1163, 372] width 176 height 216
click at [1236, 281] on icon at bounding box center [1234, 281] width 8 height 8
click at [1105, 303] on input "property 1" at bounding box center [1114, 304] width 66 height 20
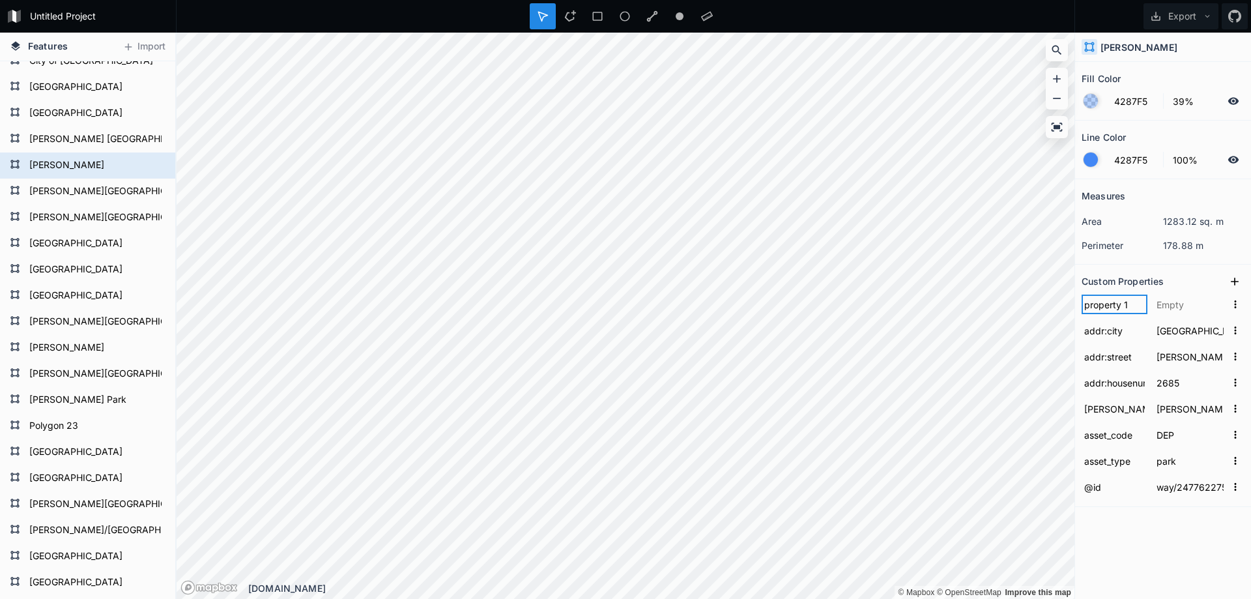
click at [1105, 303] on input "property 1" at bounding box center [1114, 304] width 66 height 20
click at [1108, 304] on input "text" at bounding box center [1114, 304] width 66 height 20
paste input "addr:state"
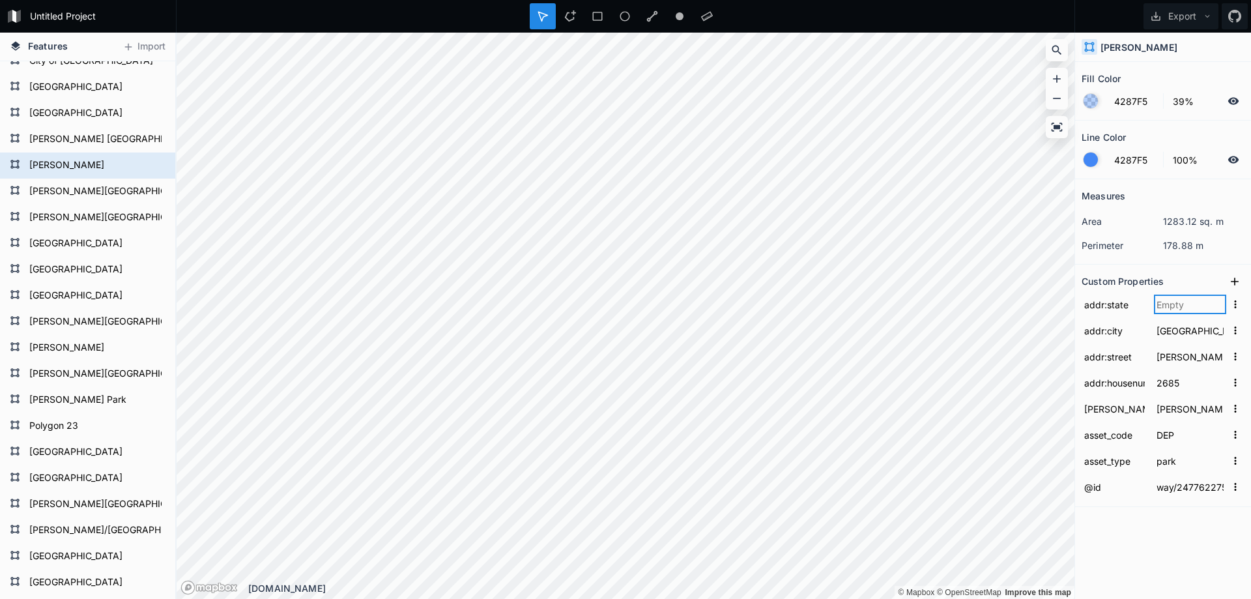
click at [1172, 305] on input "text" at bounding box center [1190, 304] width 72 height 20
click at [1233, 279] on icon at bounding box center [1234, 281] width 13 height 13
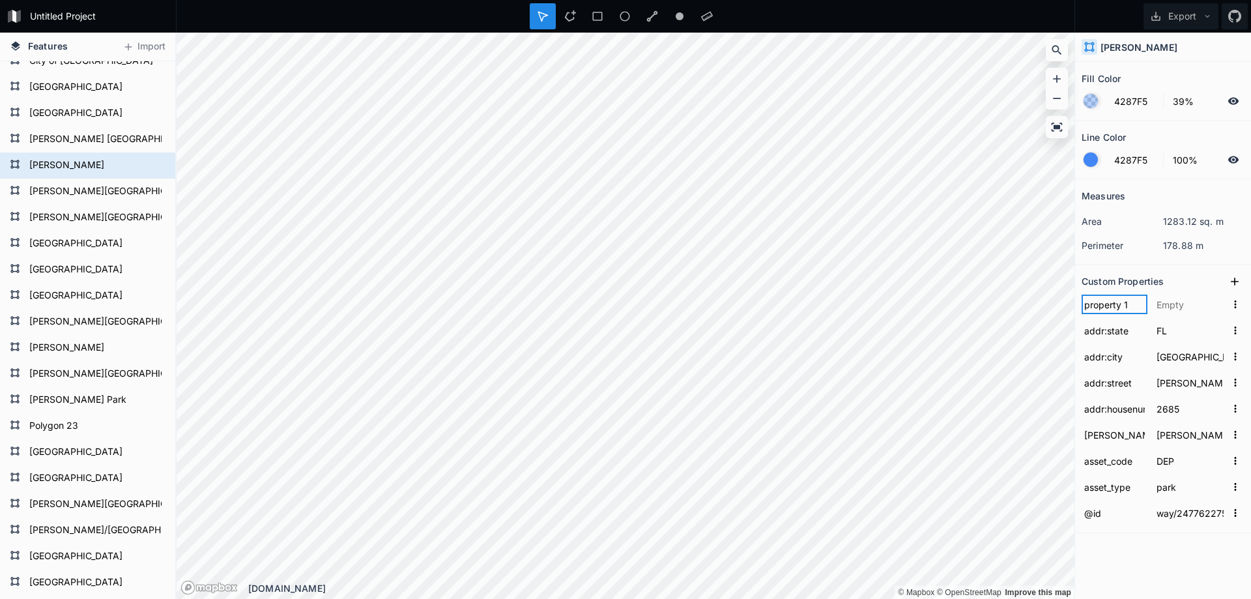
click at [1116, 305] on input "property 1" at bounding box center [1114, 304] width 66 height 20
paste input "addr:postcode"
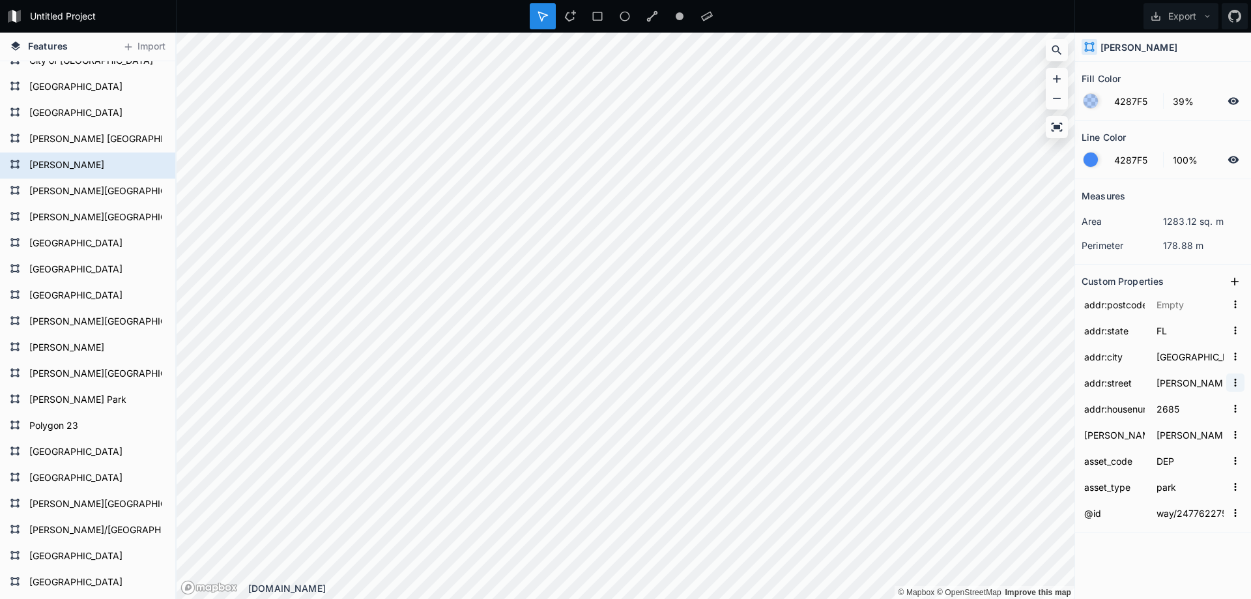
click at [1231, 380] on icon "button" at bounding box center [1235, 382] width 12 height 12
click at [1187, 384] on input "[PERSON_NAME][GEOGRAPHIC_DATA]" at bounding box center [1190, 383] width 72 height 20
click at [1199, 380] on input "[US_STATE][GEOGRAPHIC_DATA]" at bounding box center [1190, 383] width 72 height 20
drag, startPoint x: 1211, startPoint y: 382, endPoint x: 1097, endPoint y: 382, distance: 113.3
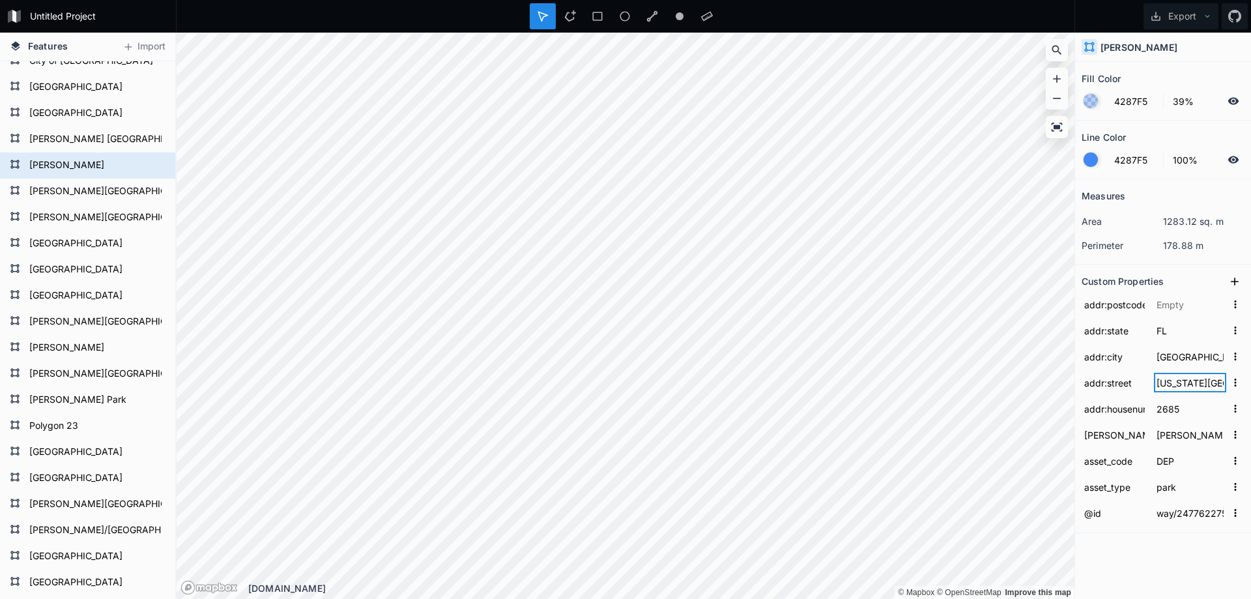
click at [1097, 382] on form "addr:street [US_STATE][GEOGRAPHIC_DATA]" at bounding box center [1162, 382] width 163 height 26
click at [1171, 307] on input "text" at bounding box center [1190, 304] width 72 height 20
click at [1170, 276] on div "Custom Properties" at bounding box center [1162, 281] width 163 height 20
click at [61, 191] on form "[PERSON_NAME][GEOGRAPHIC_DATA]" at bounding box center [86, 192] width 122 height 20
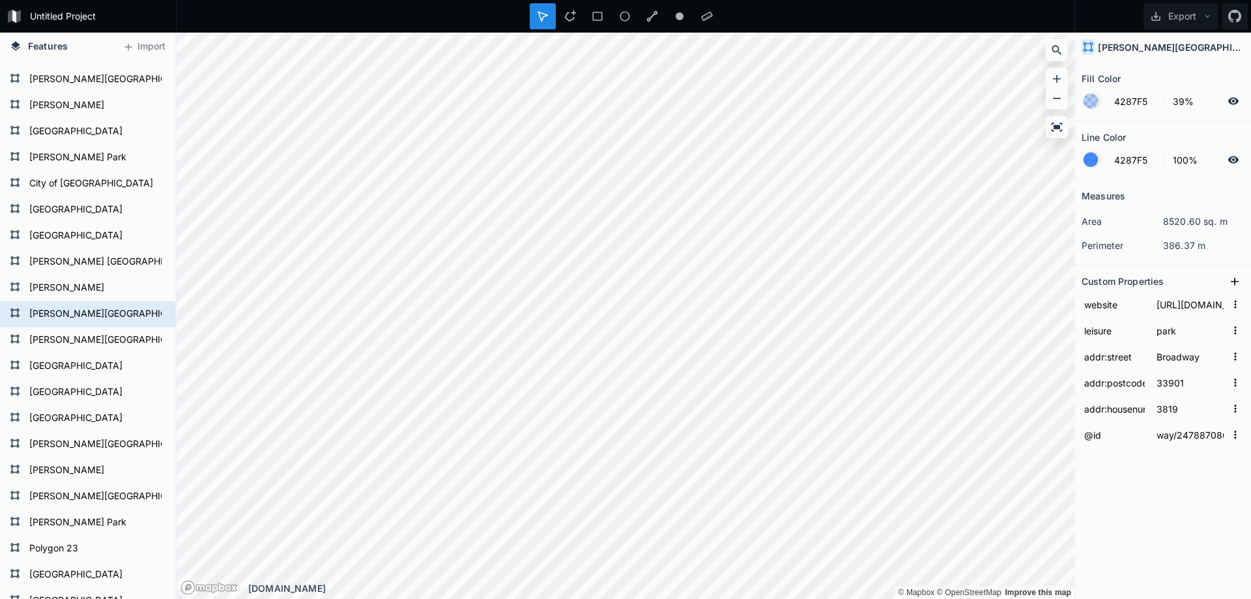
scroll to position [0, 0]
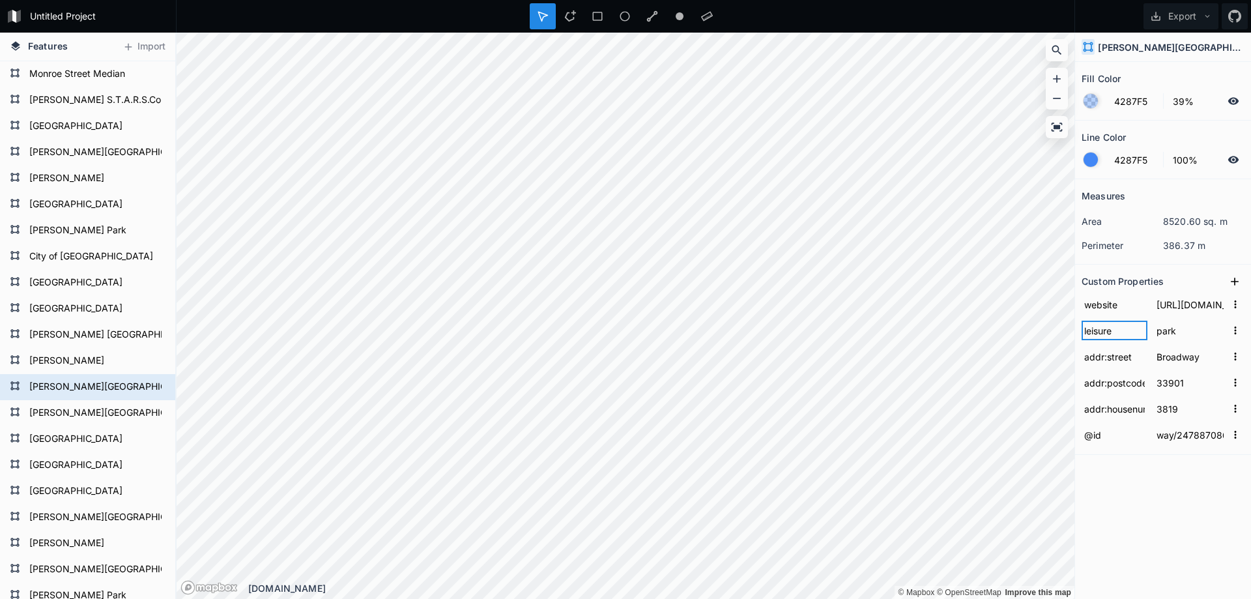
click at [1096, 324] on input "leisure" at bounding box center [1114, 330] width 66 height 20
click at [1238, 280] on icon at bounding box center [1234, 281] width 13 height 13
click at [1110, 306] on input "property 1" at bounding box center [1114, 304] width 66 height 20
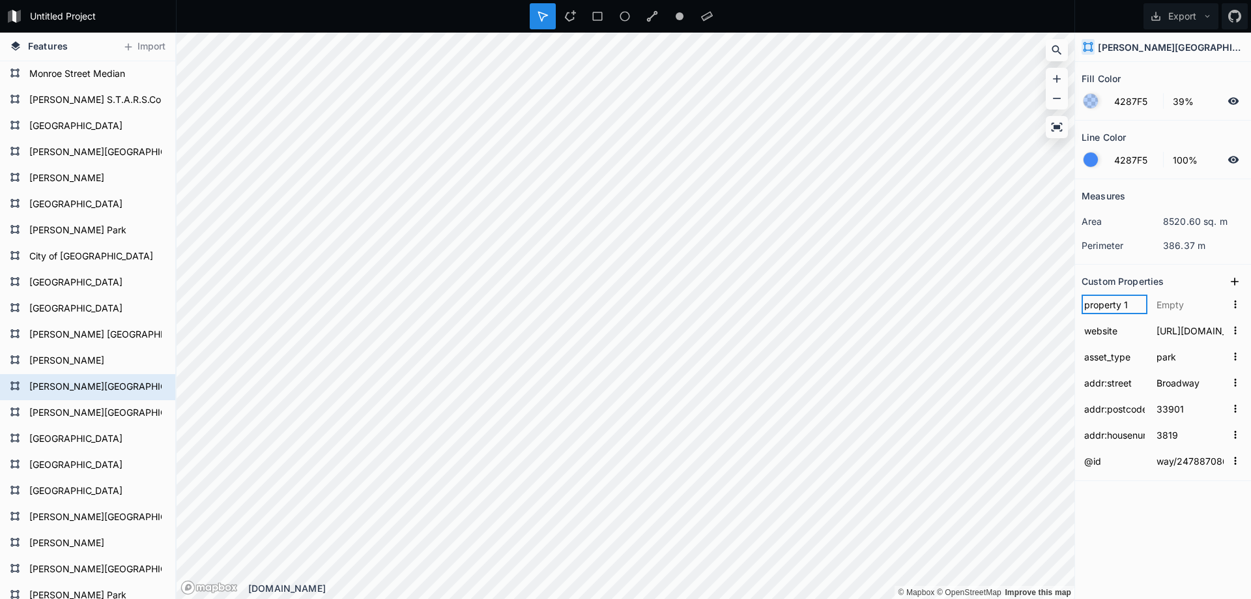
click at [1110, 306] on input "property 1" at bounding box center [1114, 304] width 66 height 20
click at [1109, 309] on input "asset-code" at bounding box center [1114, 304] width 66 height 20
click at [1111, 307] on input "asset-code" at bounding box center [1114, 304] width 66 height 20
click at [1234, 277] on icon at bounding box center [1234, 281] width 13 height 13
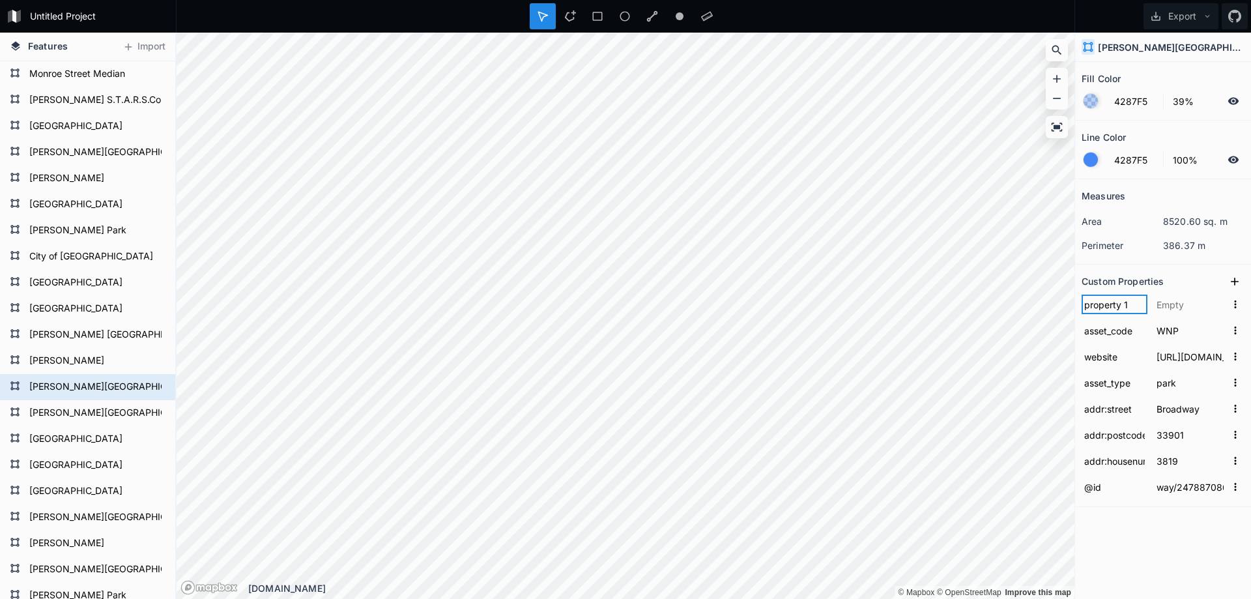
click at [1110, 298] on input "property 1" at bounding box center [1114, 304] width 66 height 20
click at [1169, 304] on input "text" at bounding box center [1190, 304] width 72 height 20
click at [1166, 542] on div "Fill Color 4287F5 39% Line Color 4287F5 100% Measures area 8520.60 sq. m perime…" at bounding box center [1163, 330] width 176 height 537
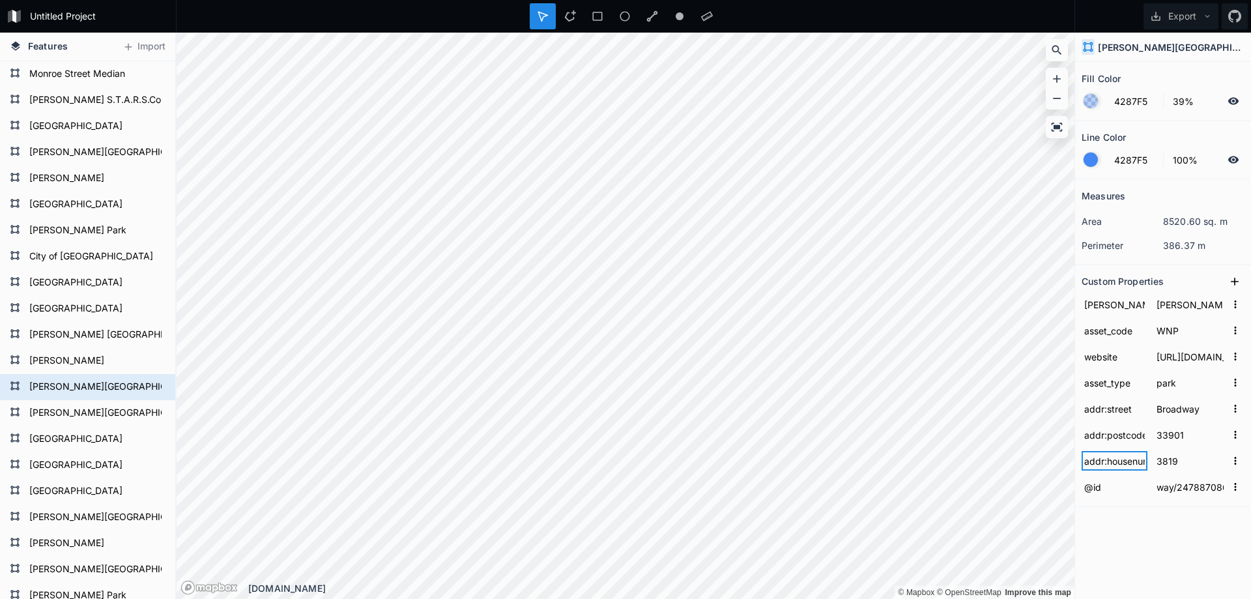
click at [1129, 462] on input "addr:housenumber" at bounding box center [1114, 461] width 66 height 20
click at [1176, 434] on input "33901" at bounding box center [1190, 435] width 72 height 20
click at [1177, 410] on input "Broadway" at bounding box center [1190, 409] width 72 height 20
click at [1238, 275] on icon at bounding box center [1234, 281] width 13 height 13
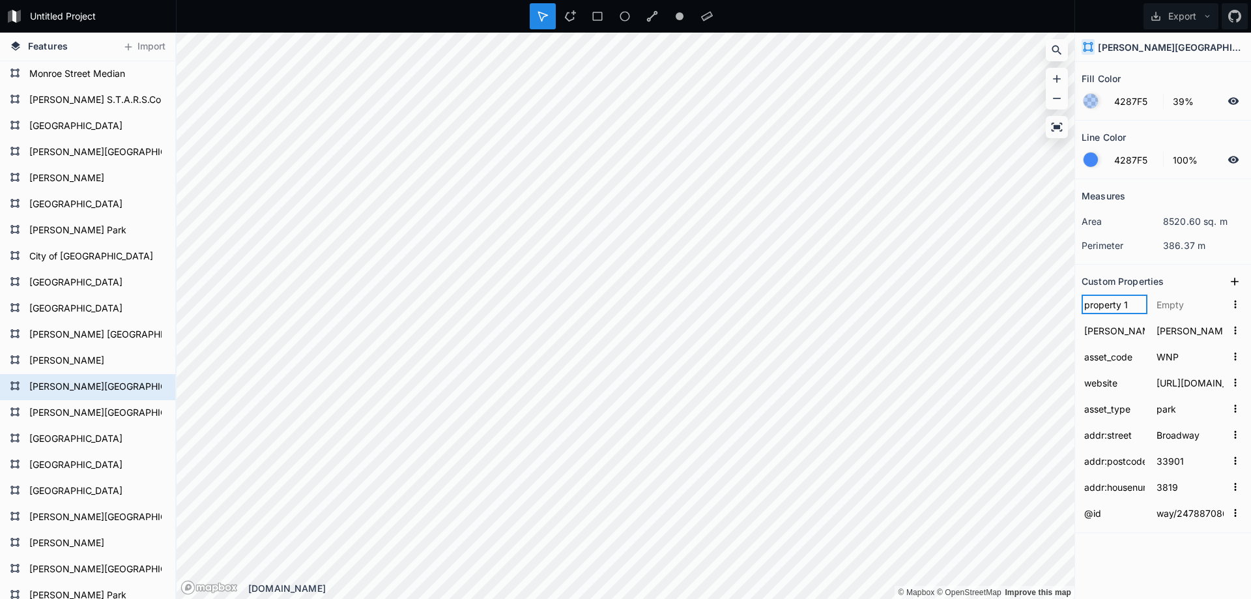
click at [1114, 305] on input "property 1" at bounding box center [1114, 304] width 66 height 20
click at [1109, 305] on input "property 1" at bounding box center [1114, 304] width 66 height 20
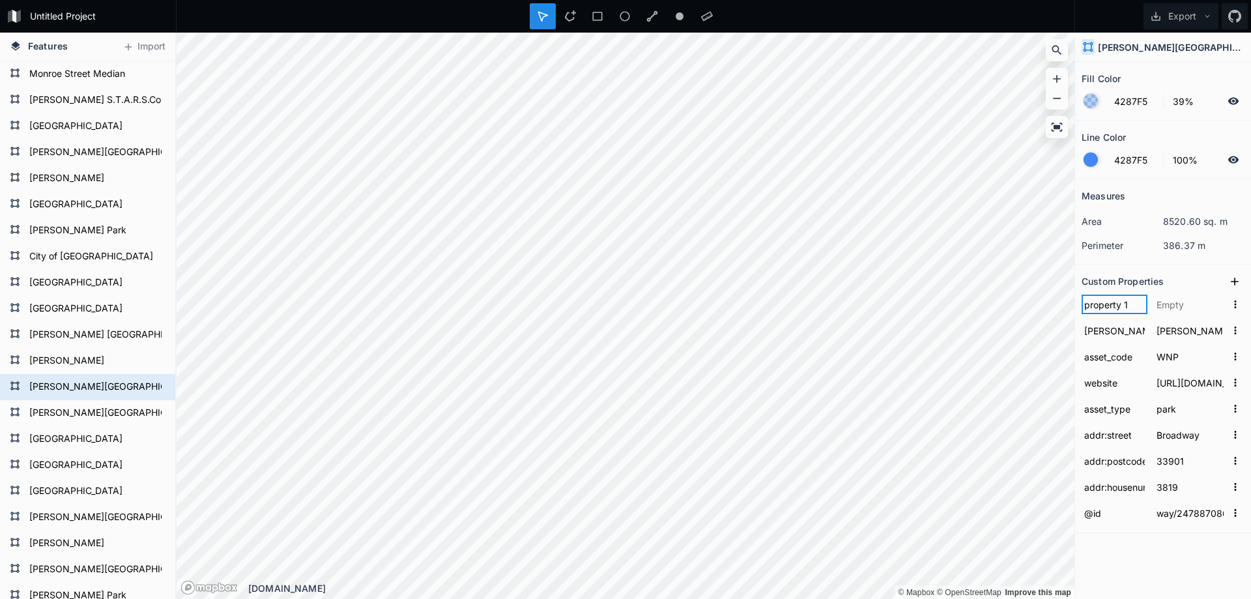
click at [1109, 305] on input "property 1" at bounding box center [1114, 304] width 66 height 20
paste input "addr:city"
click at [1172, 302] on input "text" at bounding box center [1190, 304] width 72 height 20
click at [1231, 278] on icon at bounding box center [1234, 281] width 13 height 13
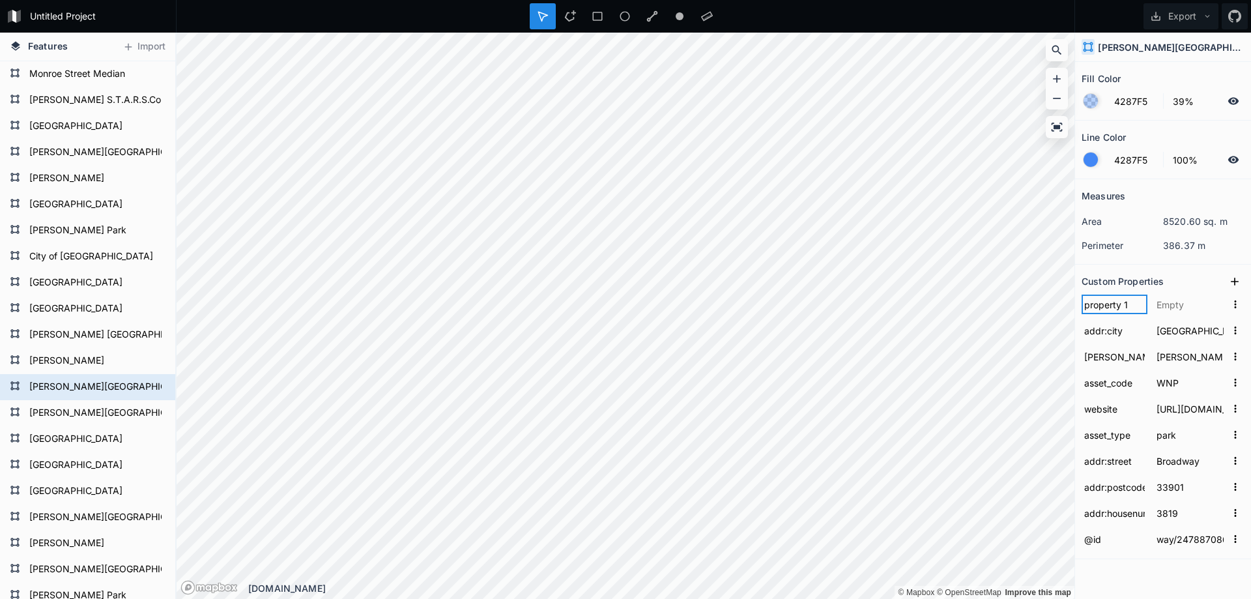
click at [1109, 307] on input "property 1" at bounding box center [1114, 304] width 66 height 20
click at [1114, 307] on input "text" at bounding box center [1114, 304] width 66 height 20
paste input "addr:state"
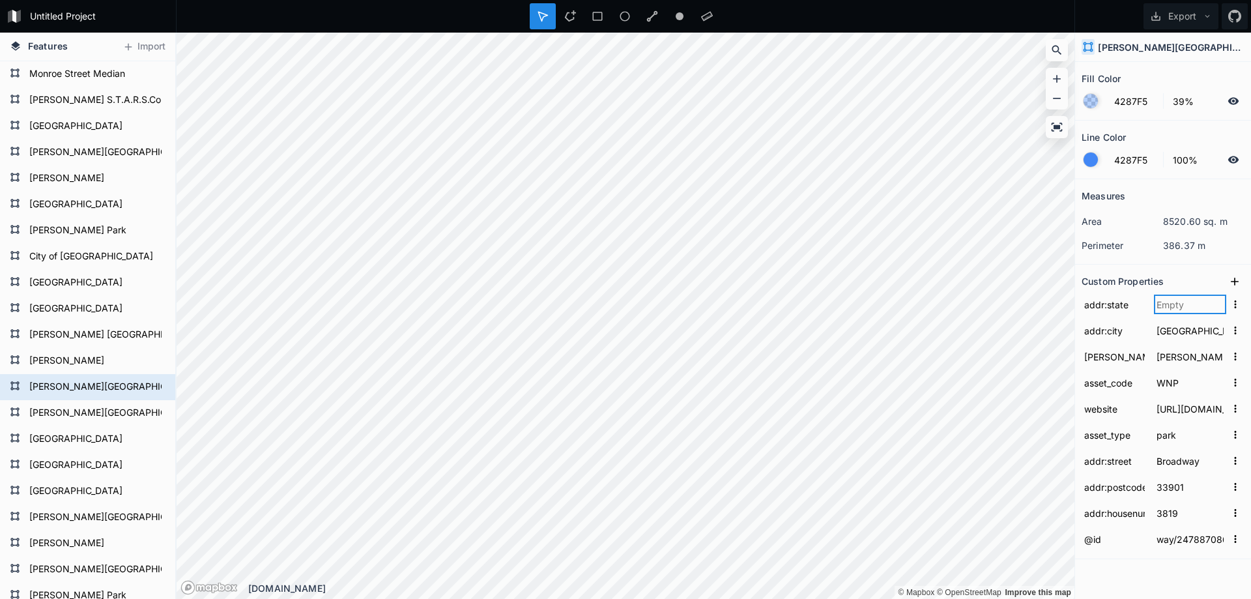
click at [1185, 304] on input "text" at bounding box center [1190, 304] width 72 height 20
click at [1187, 274] on div "Custom Properties" at bounding box center [1162, 281] width 163 height 20
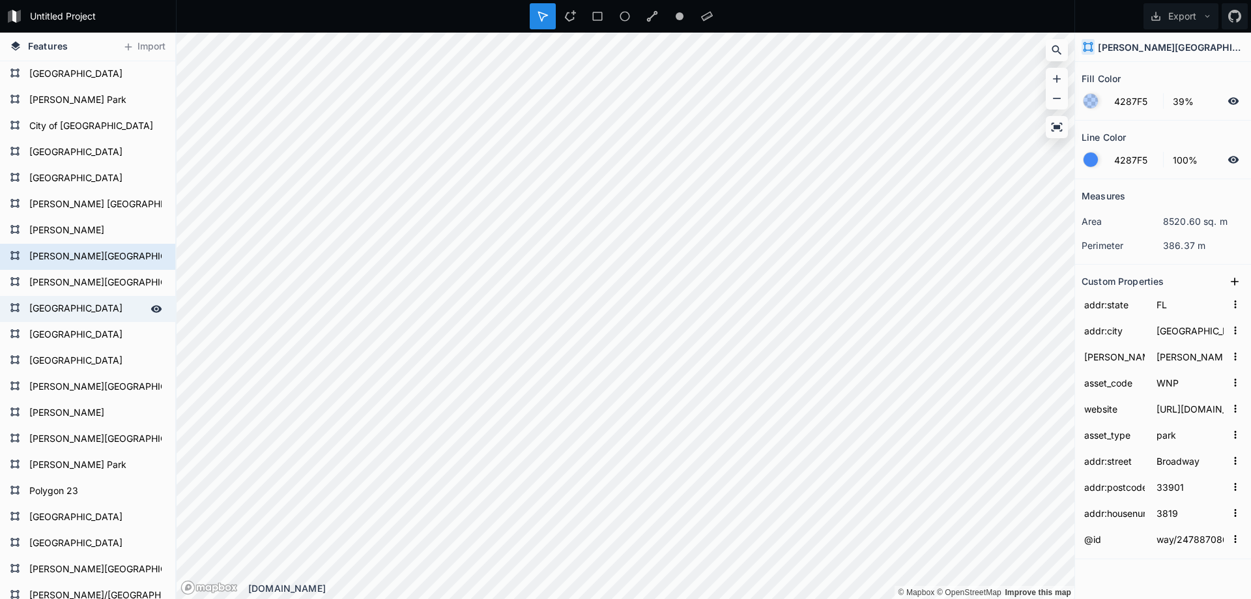
scroll to position [195, 0]
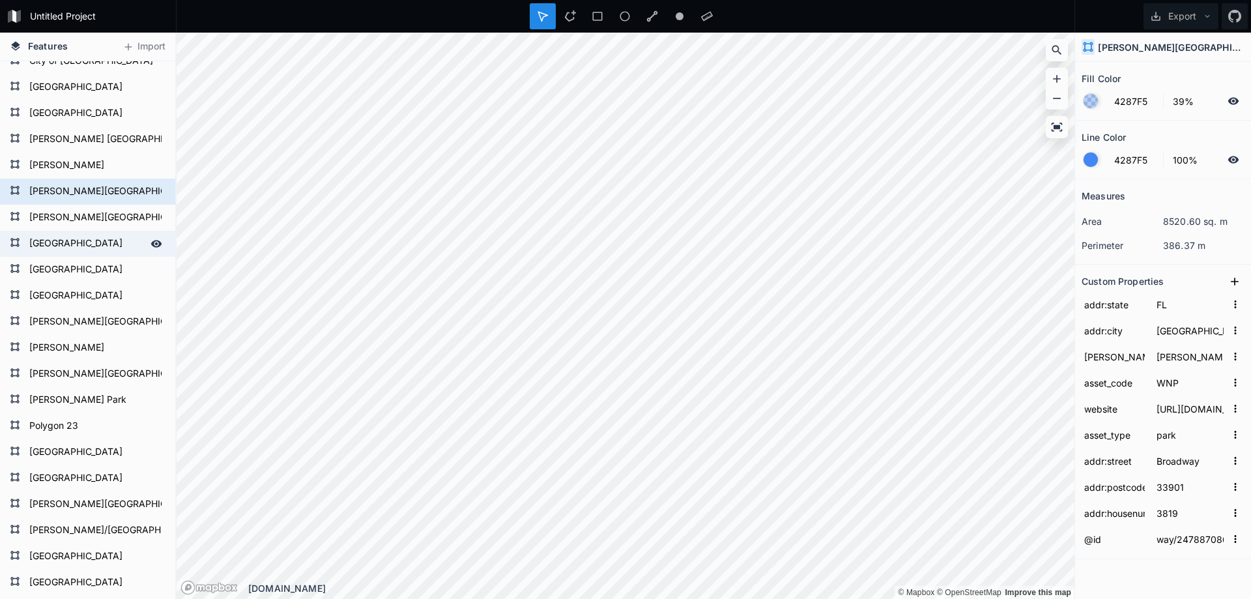
click at [59, 248] on form "[GEOGRAPHIC_DATA]" at bounding box center [86, 244] width 122 height 20
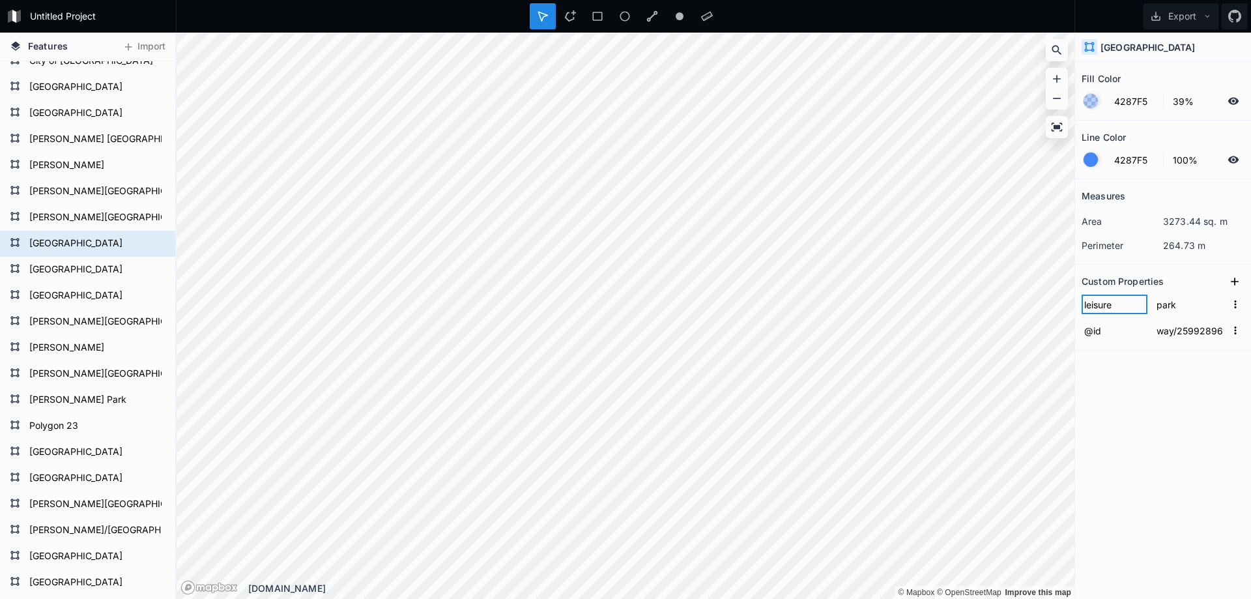
click at [1095, 309] on input "leisure" at bounding box center [1114, 304] width 66 height 20
click at [1234, 276] on icon at bounding box center [1234, 281] width 13 height 13
click at [1109, 307] on input "property 1" at bounding box center [1114, 304] width 66 height 20
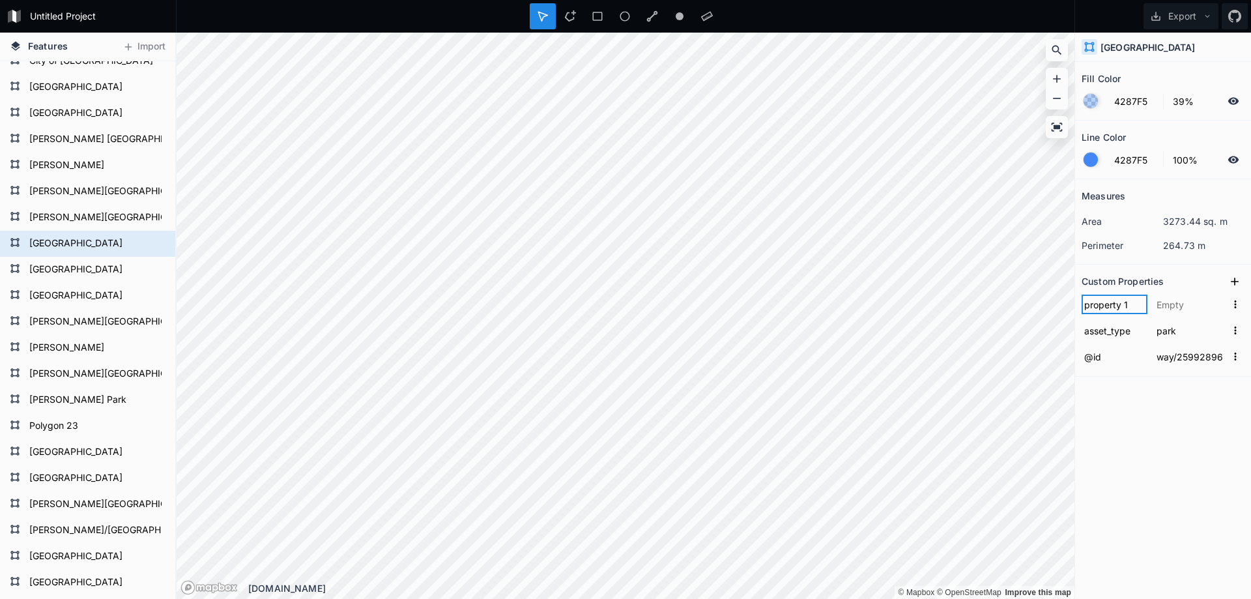
click at [1109, 307] on input "property 1" at bounding box center [1114, 304] width 66 height 20
click at [1239, 279] on icon at bounding box center [1234, 281] width 13 height 13
click at [1109, 309] on input "property 1" at bounding box center [1114, 304] width 66 height 20
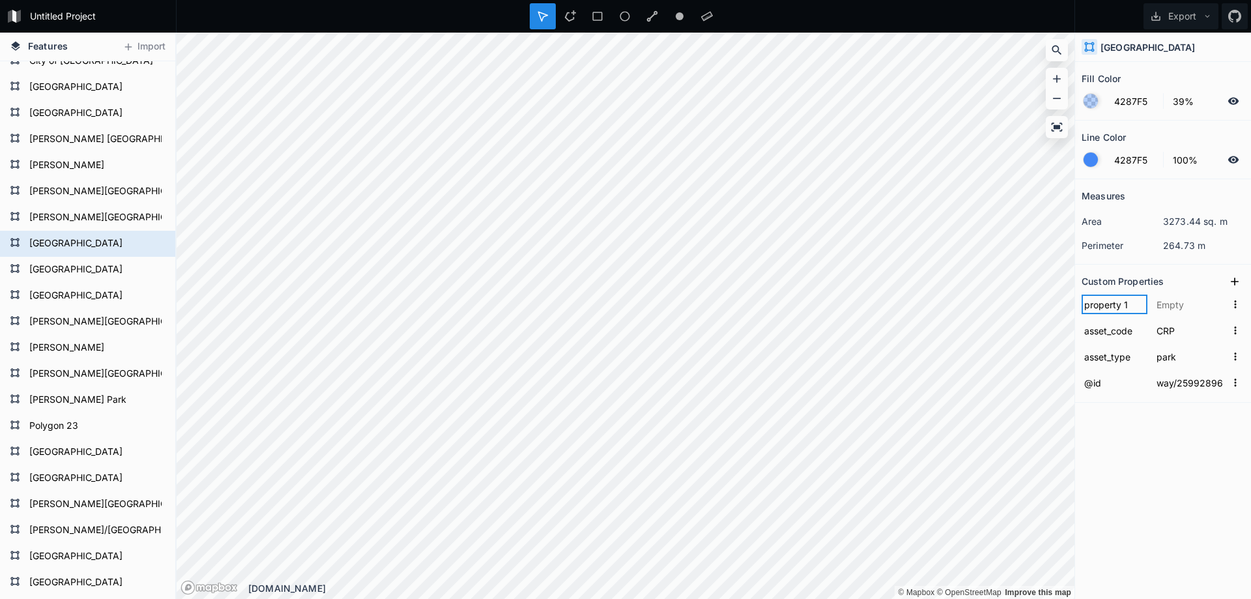
click at [1109, 309] on input "property 1" at bounding box center [1114, 304] width 66 height 20
click at [1236, 280] on icon at bounding box center [1234, 281] width 13 height 13
click at [1109, 309] on input "property 1" at bounding box center [1114, 304] width 66 height 20
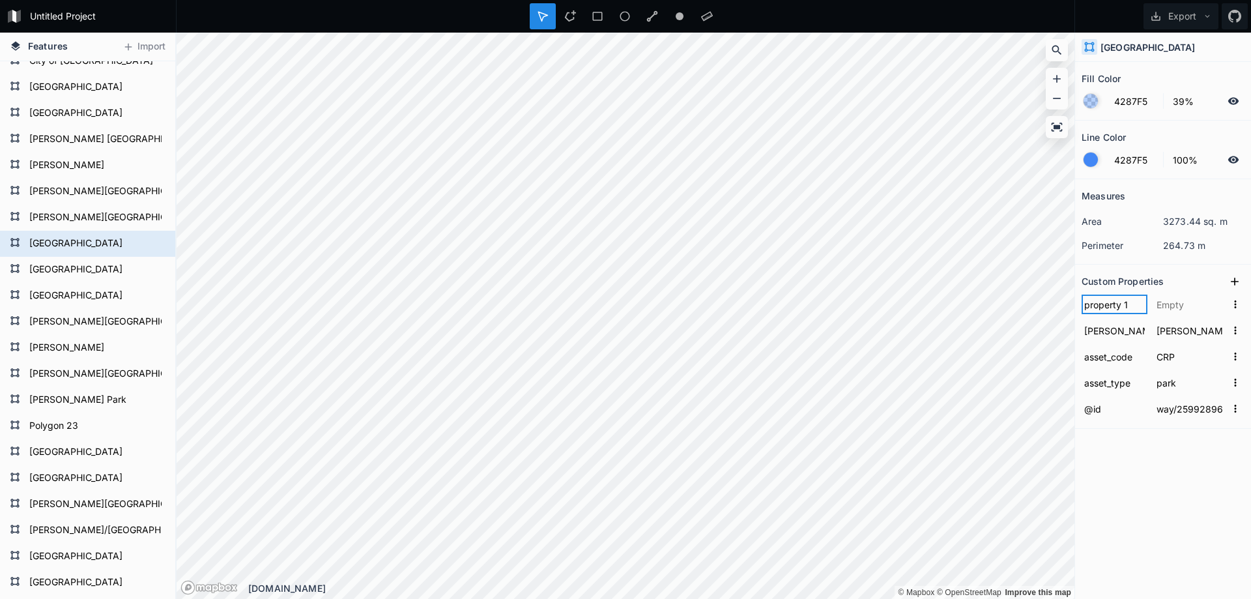
click at [1109, 309] on input "property 1" at bounding box center [1114, 304] width 66 height 20
click at [1113, 309] on input "property 1" at bounding box center [1114, 304] width 66 height 20
paste input "addr:housenumber"
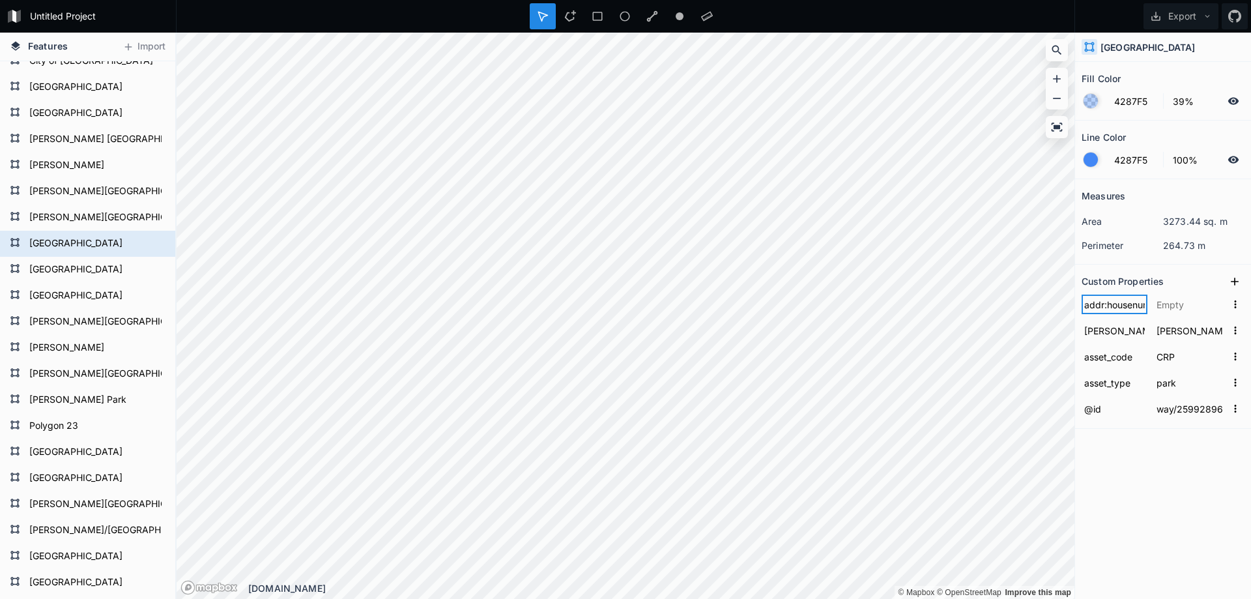
scroll to position [0, 21]
click at [1178, 301] on input "text" at bounding box center [1190, 304] width 72 height 20
click at [1230, 279] on icon at bounding box center [1234, 281] width 13 height 13
click at [1109, 306] on input "property 1" at bounding box center [1114, 304] width 66 height 20
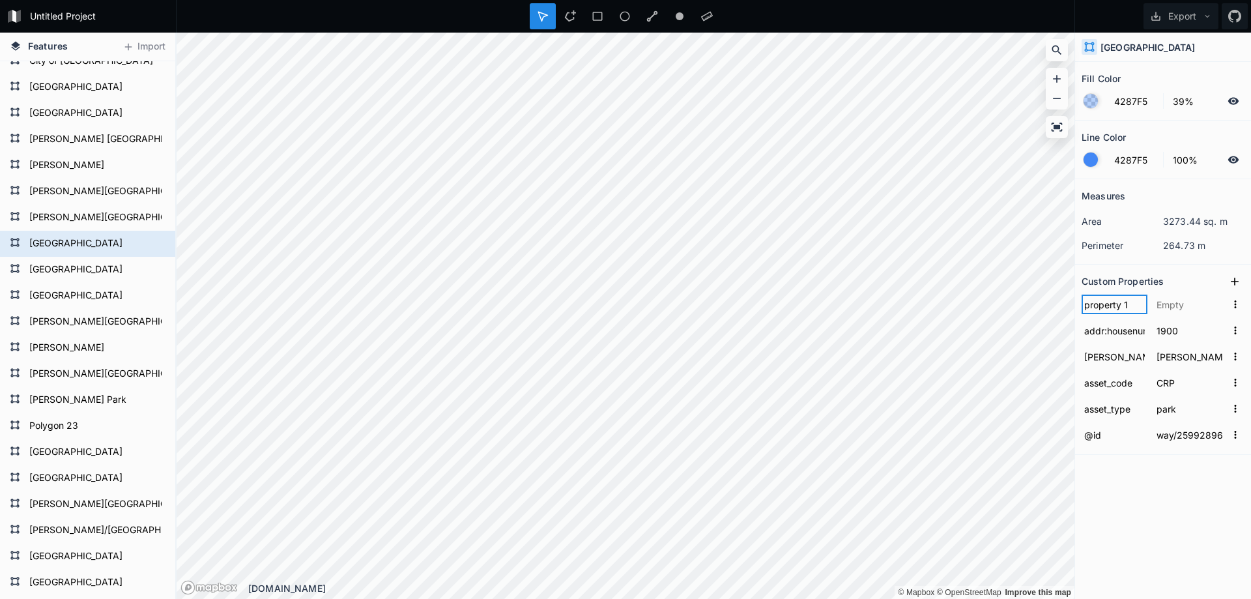
click at [1109, 306] on input "property 1" at bounding box center [1114, 304] width 66 height 20
click at [1115, 304] on input "text" at bounding box center [1114, 304] width 66 height 20
paste input "addr:street"
click at [1182, 308] on input "text" at bounding box center [1190, 304] width 72 height 20
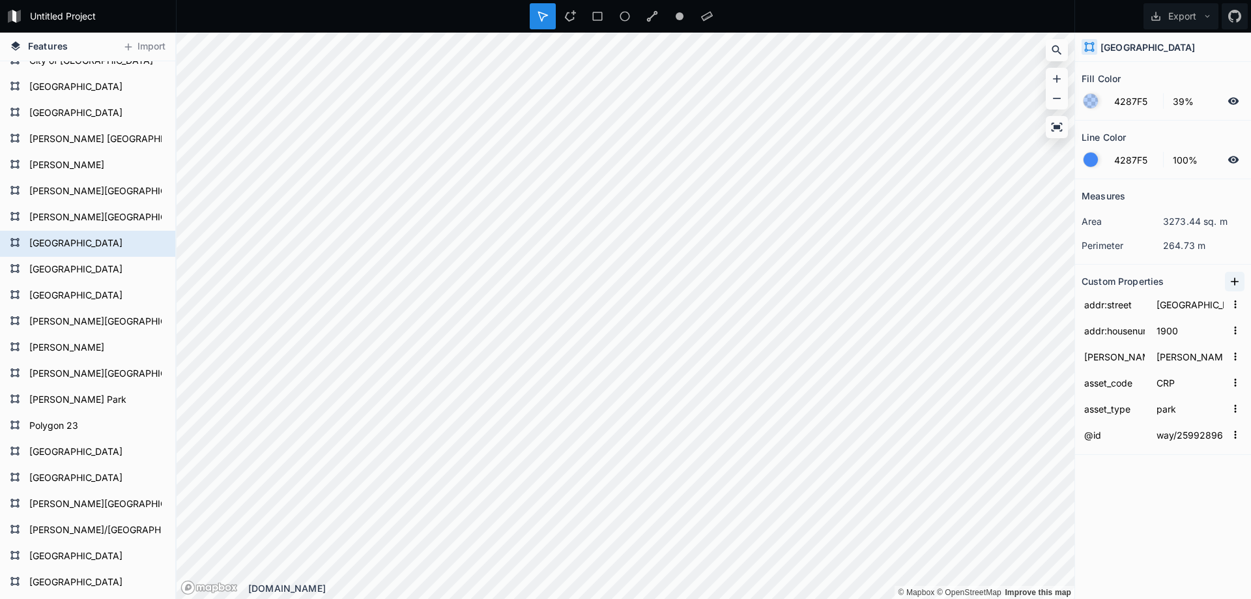
click at [1230, 281] on icon at bounding box center [1234, 281] width 13 height 13
click at [1102, 307] on input "property 1" at bounding box center [1114, 304] width 66 height 20
click at [1110, 307] on input "text" at bounding box center [1114, 304] width 66 height 20
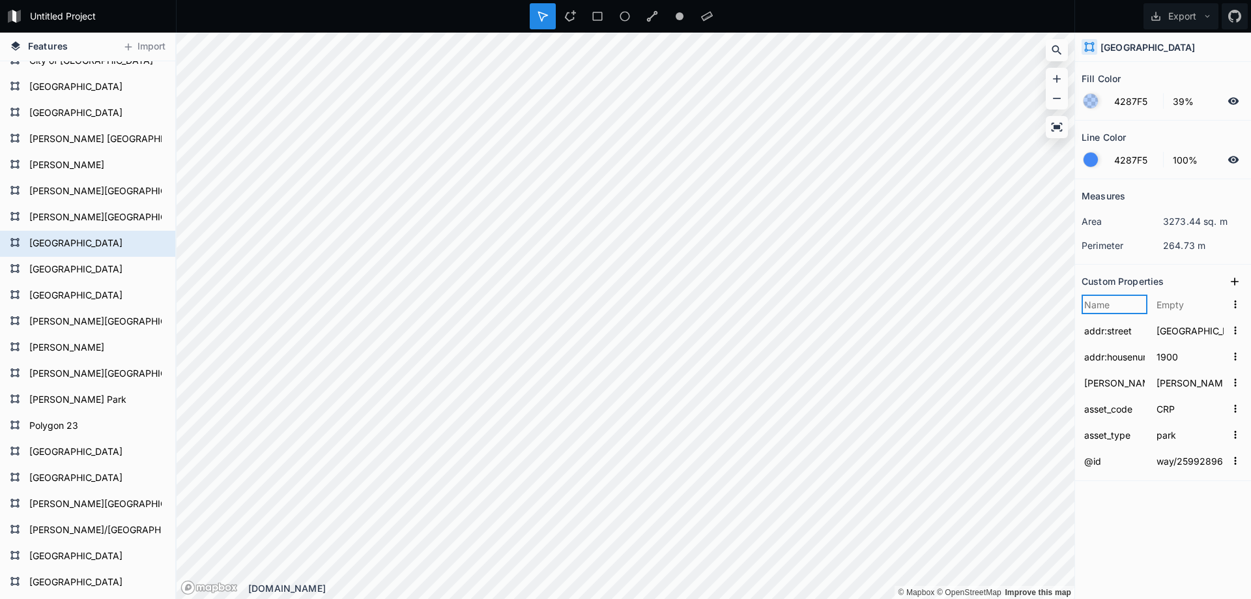
paste input "addr:city"
click at [1179, 315] on form "addr:city" at bounding box center [1162, 304] width 163 height 26
click at [1182, 308] on input "text" at bounding box center [1190, 304] width 72 height 20
click at [1239, 283] on icon at bounding box center [1234, 281] width 13 height 13
click at [1107, 307] on input "property 1" at bounding box center [1114, 304] width 66 height 20
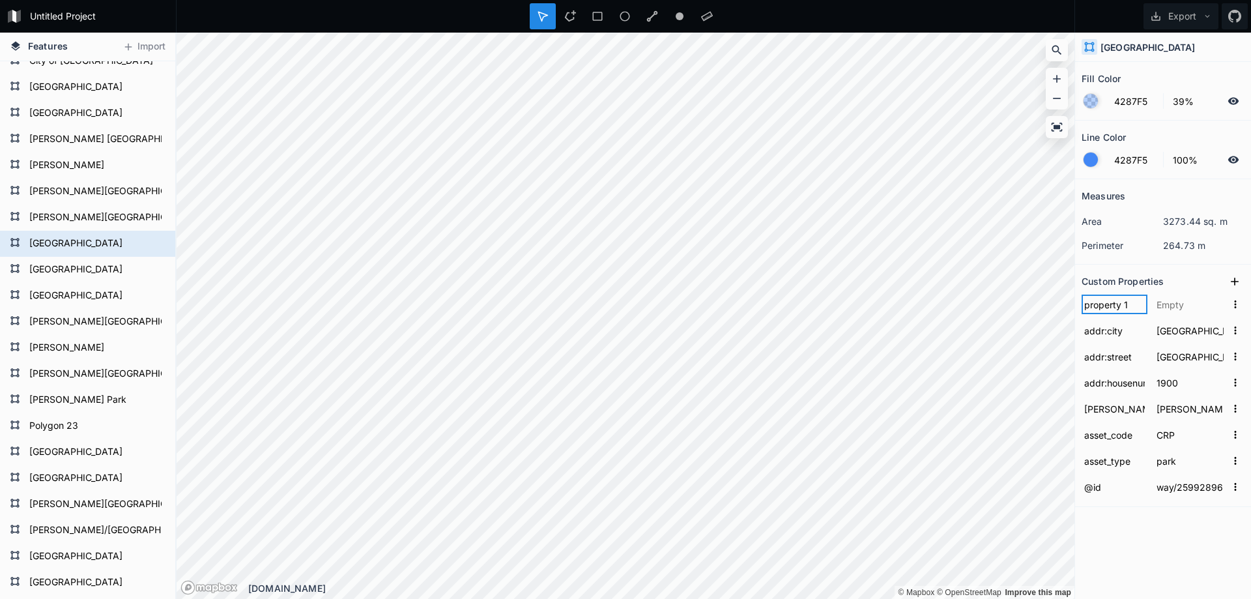
click at [1107, 307] on input "property 1" at bounding box center [1114, 304] width 66 height 20
click at [1106, 305] on input "text" at bounding box center [1114, 304] width 66 height 20
paste input "addr:state"
click at [1174, 306] on input "text" at bounding box center [1190, 304] width 72 height 20
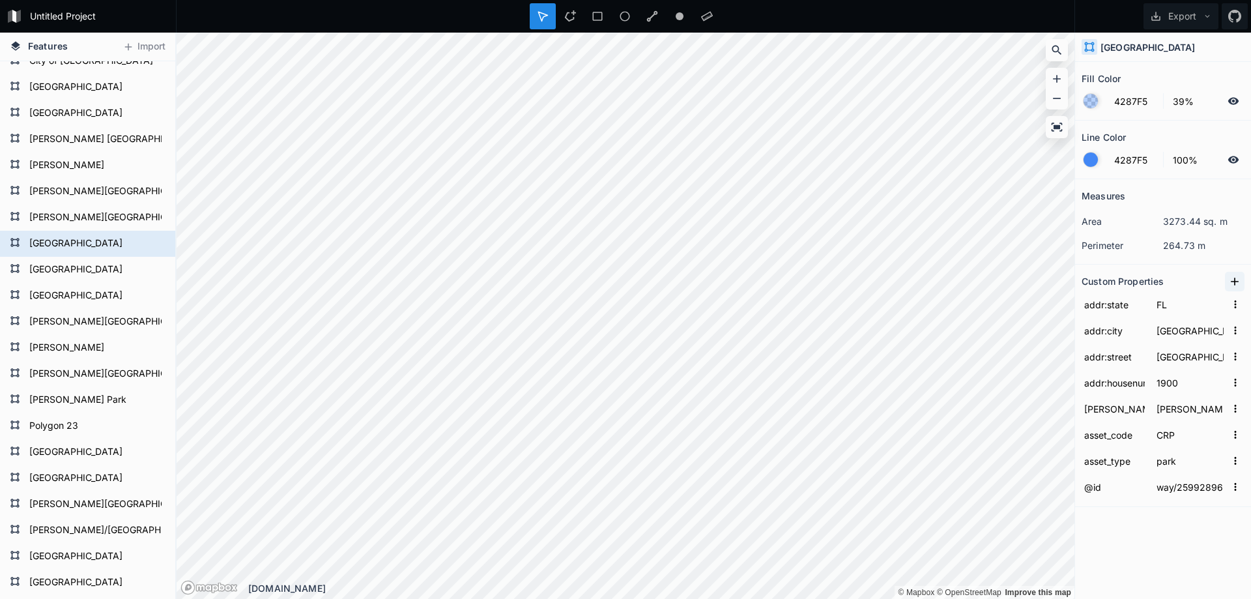
click at [1233, 281] on icon at bounding box center [1234, 281] width 8 height 8
click at [1112, 303] on input "property 1" at bounding box center [1114, 304] width 66 height 20
click at [1112, 302] on input "text" at bounding box center [1114, 304] width 66 height 20
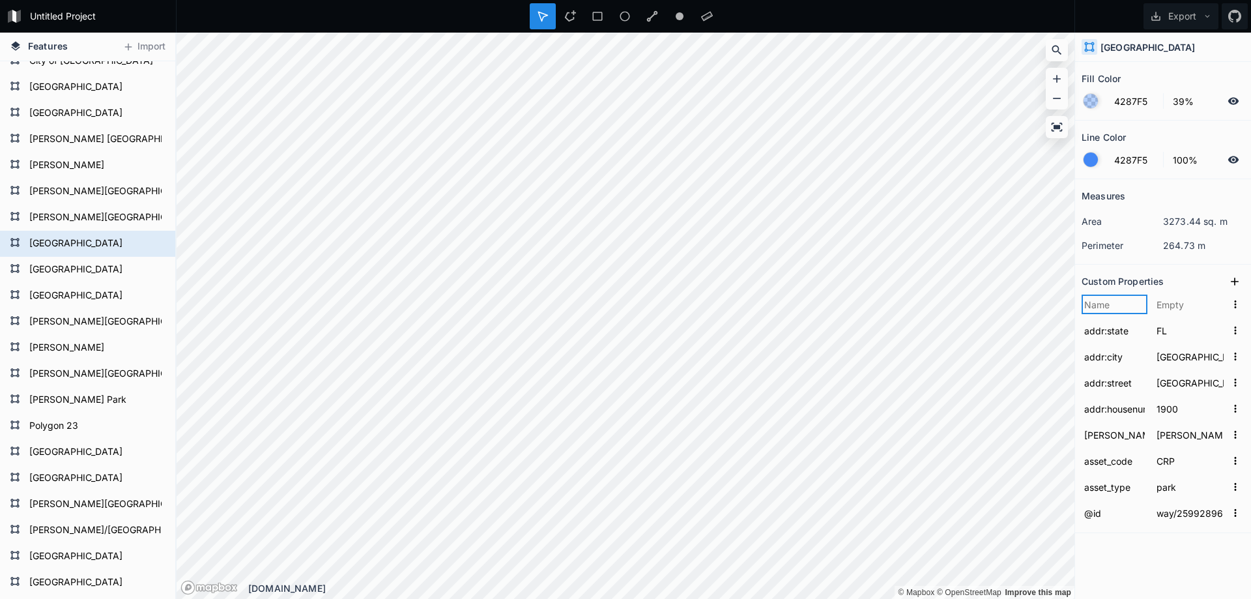
paste input "addr:postcode"
click at [1196, 308] on input "text" at bounding box center [1190, 304] width 72 height 20
click at [1243, 246] on dd "264.73 m" at bounding box center [1203, 245] width 81 height 14
click at [68, 275] on form "[GEOGRAPHIC_DATA]" at bounding box center [86, 270] width 122 height 20
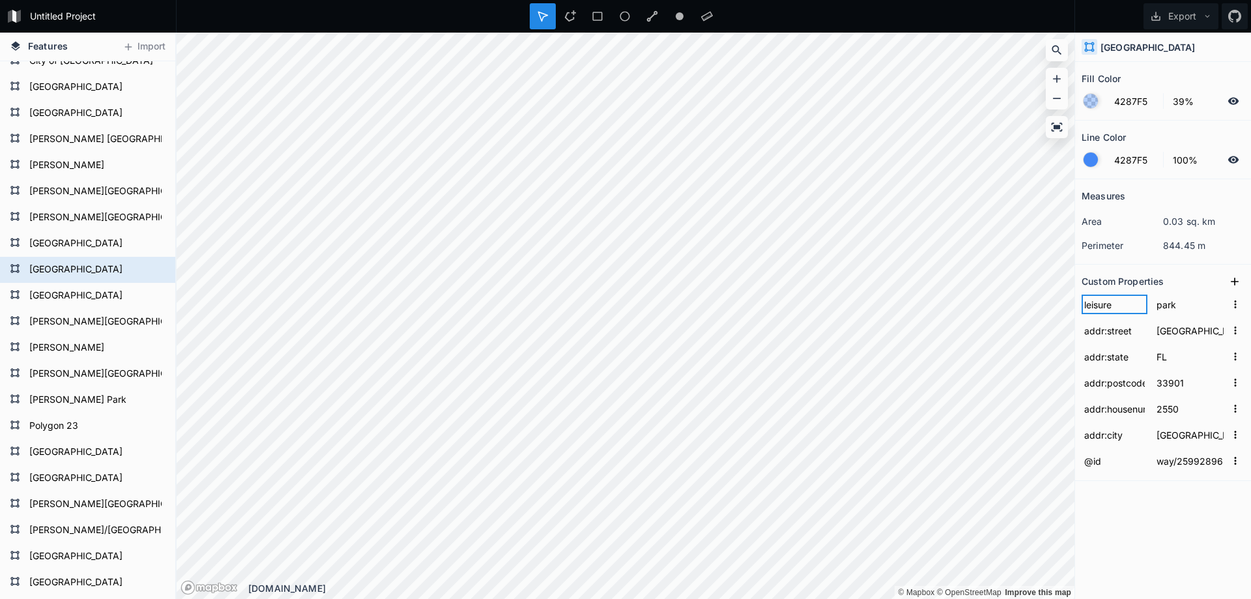
click at [1097, 305] on input "leisure" at bounding box center [1114, 304] width 66 height 20
click at [1236, 277] on icon at bounding box center [1234, 281] width 13 height 13
click at [1106, 308] on input "property 1" at bounding box center [1114, 304] width 66 height 20
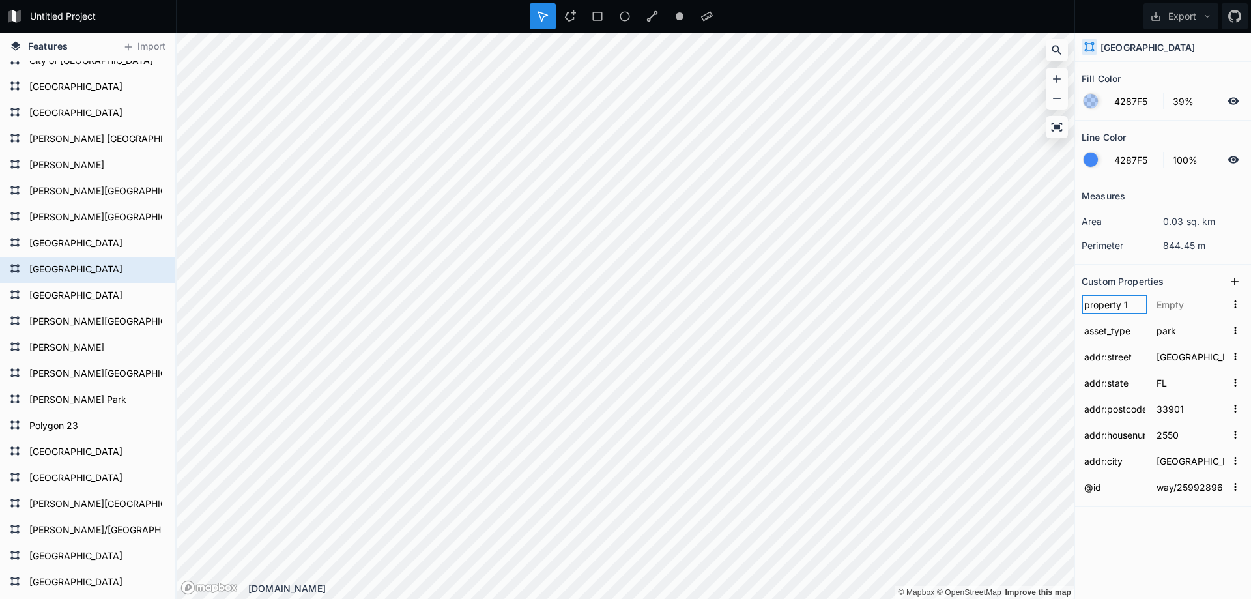
click at [1106, 308] on input "property 1" at bounding box center [1114, 304] width 66 height 20
click at [1161, 305] on input "text" at bounding box center [1190, 304] width 72 height 20
click at [1234, 279] on icon at bounding box center [1234, 281] width 13 height 13
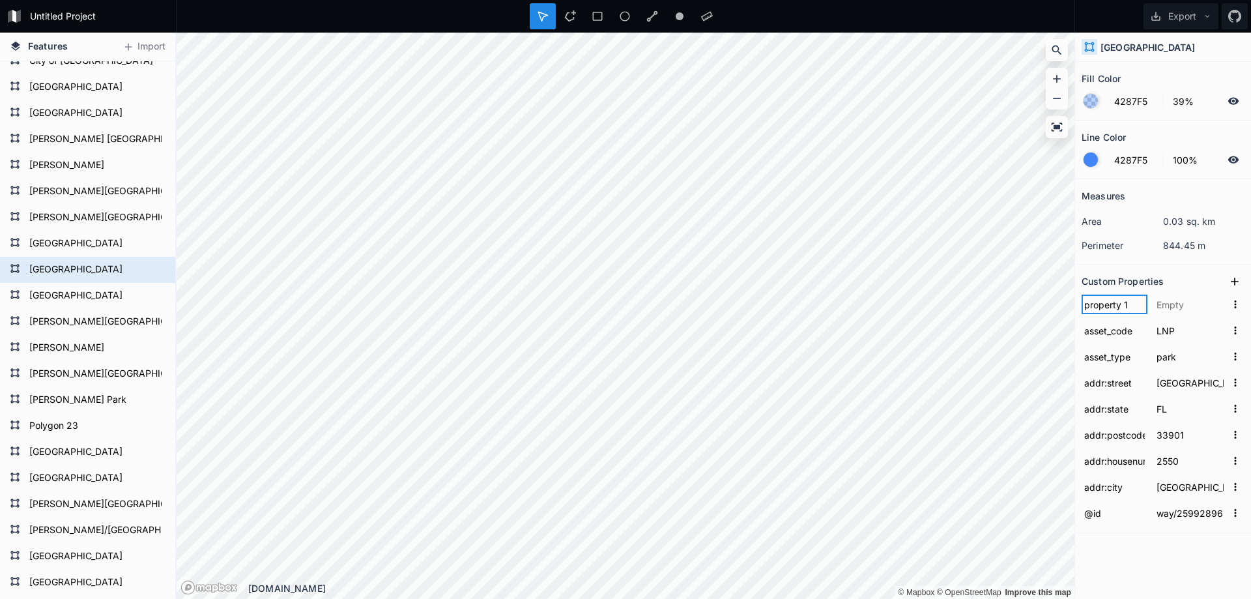
click at [1111, 304] on input "property 1" at bounding box center [1114, 304] width 66 height 20
click at [83, 299] on form "[GEOGRAPHIC_DATA]" at bounding box center [86, 296] width 122 height 20
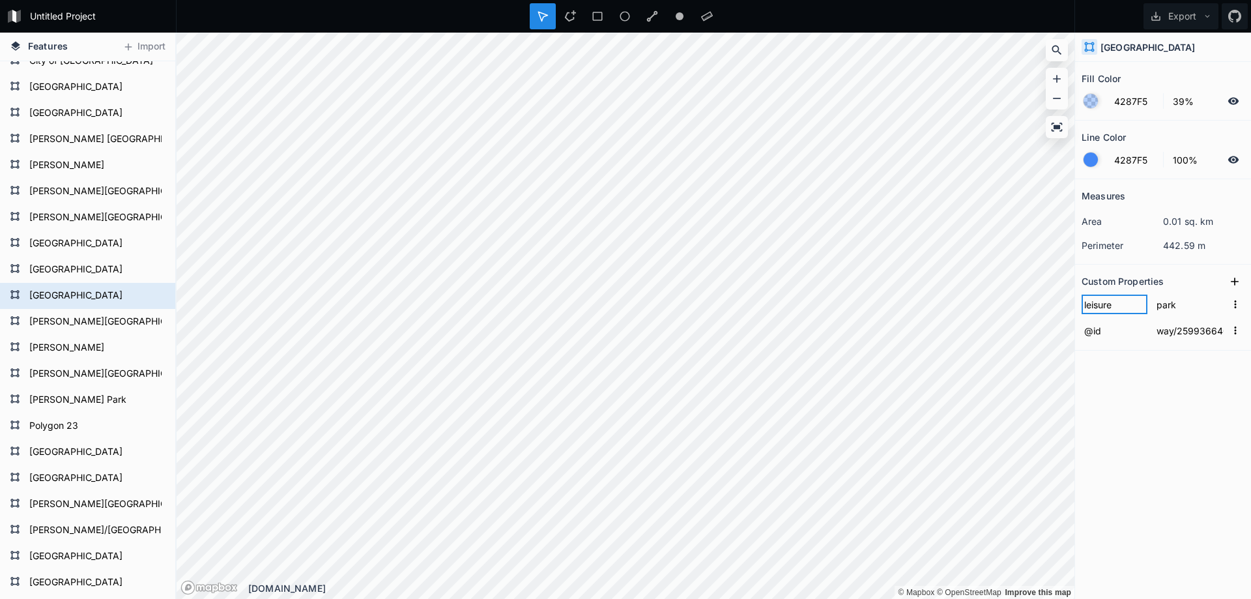
click at [1106, 300] on input "leisure" at bounding box center [1114, 304] width 66 height 20
click at [1230, 278] on icon at bounding box center [1234, 281] width 13 height 13
click at [1114, 309] on input "property 1" at bounding box center [1114, 304] width 66 height 20
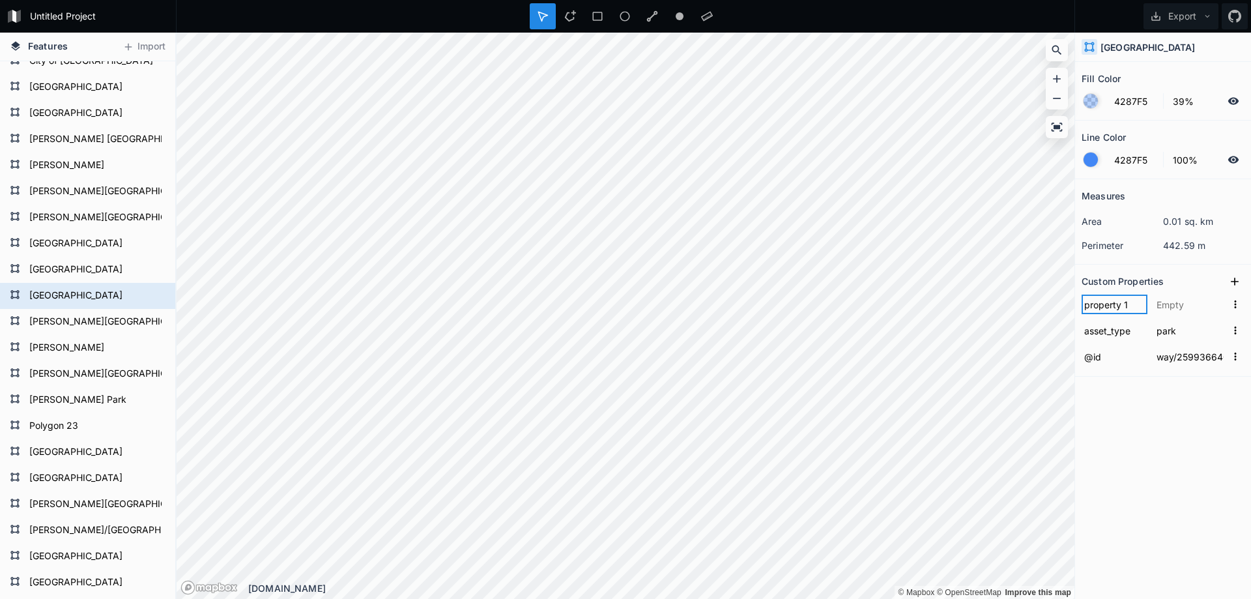
click at [1114, 309] on input "property 1" at bounding box center [1114, 304] width 66 height 20
click at [1231, 279] on icon at bounding box center [1234, 281] width 13 height 13
click at [1093, 305] on input "property 1" at bounding box center [1114, 304] width 66 height 20
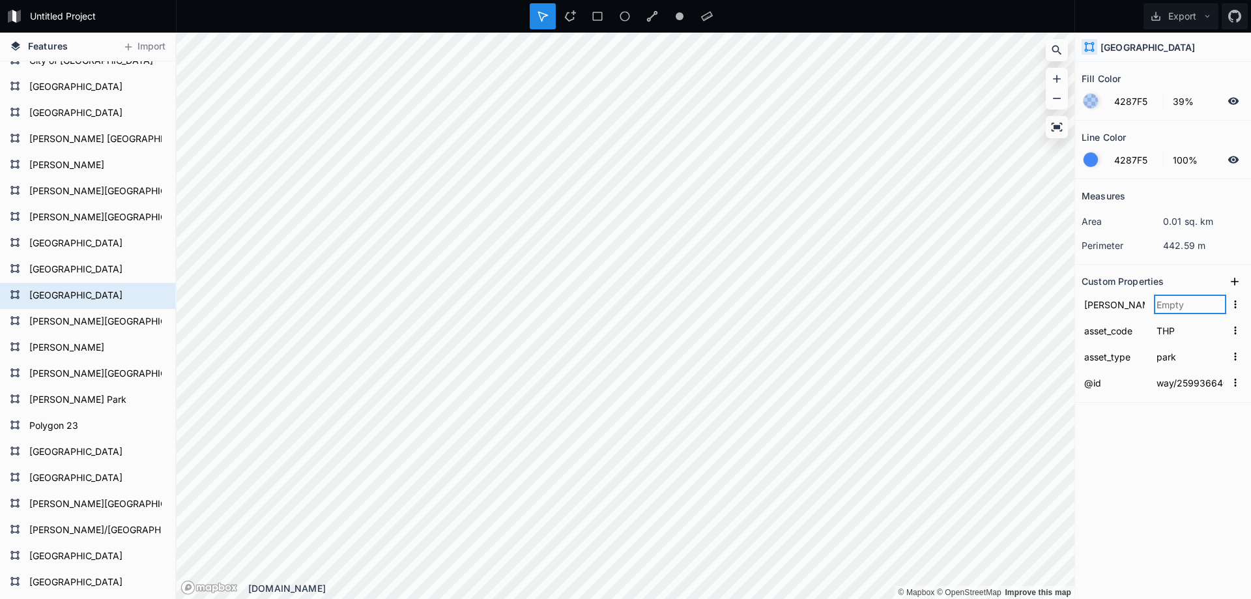
click at [1165, 305] on input "text" at bounding box center [1190, 304] width 72 height 20
click at [1230, 281] on icon at bounding box center [1234, 281] width 13 height 13
click at [1098, 309] on input "property 1" at bounding box center [1114, 304] width 66 height 20
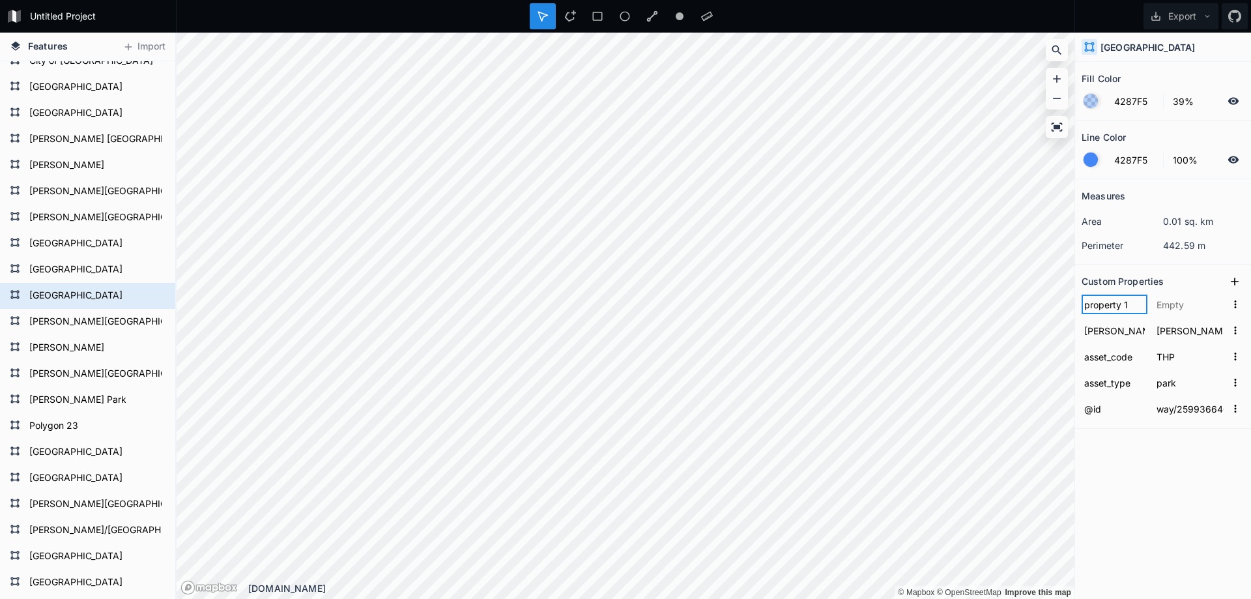
click at [1103, 302] on input "property 1" at bounding box center [1114, 304] width 66 height 20
paste input "addr:housenumber"
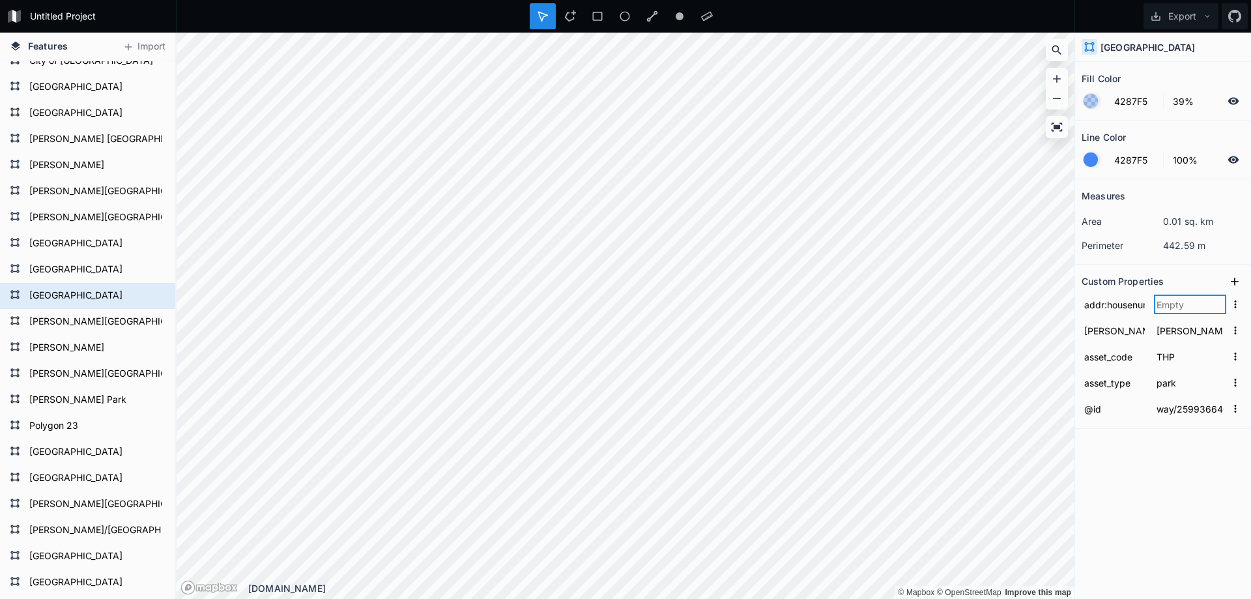
click at [1188, 304] on input "text" at bounding box center [1190, 304] width 72 height 20
click at [1238, 281] on icon at bounding box center [1234, 281] width 8 height 8
click at [1113, 302] on input "property 1" at bounding box center [1114, 304] width 66 height 20
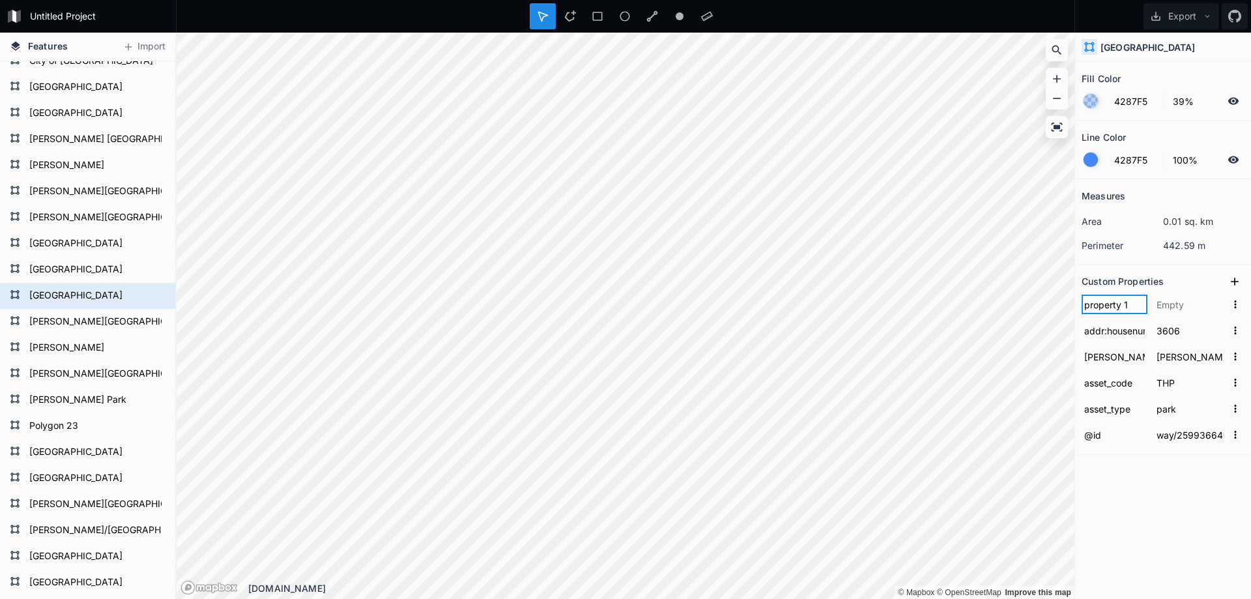
paste input "addr:street"
click at [1174, 306] on input "text" at bounding box center [1190, 304] width 72 height 20
click at [1200, 309] on input "[PERSON_NAME] Boulevard" at bounding box center [1190, 304] width 72 height 20
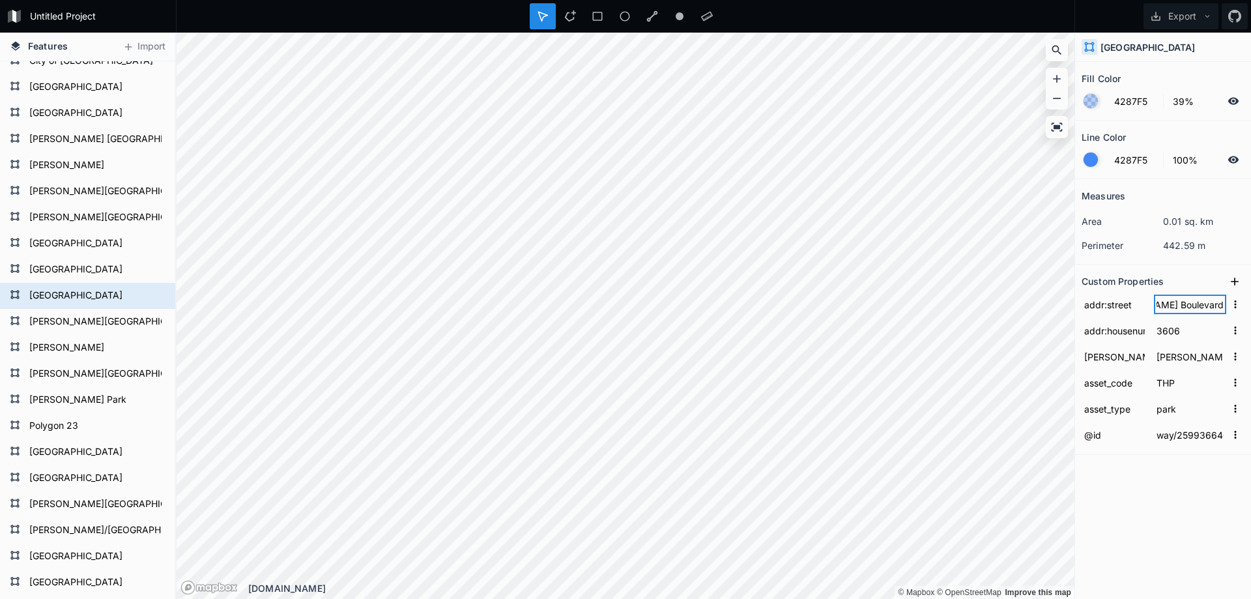
scroll to position [0, 76]
click at [1234, 285] on icon at bounding box center [1234, 281] width 8 height 8
click at [1107, 303] on input "property 1" at bounding box center [1114, 304] width 66 height 20
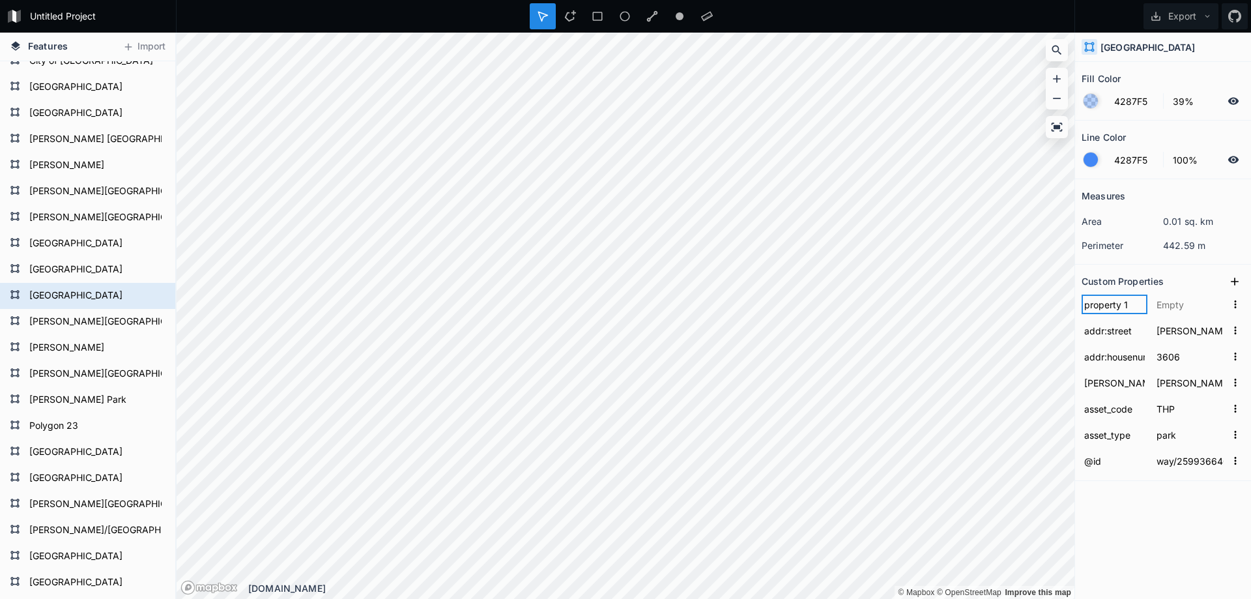
click at [1107, 303] on input "property 1" at bounding box center [1114, 304] width 66 height 20
click at [1105, 304] on input "property 1" at bounding box center [1114, 304] width 66 height 20
paste input "addr:city"
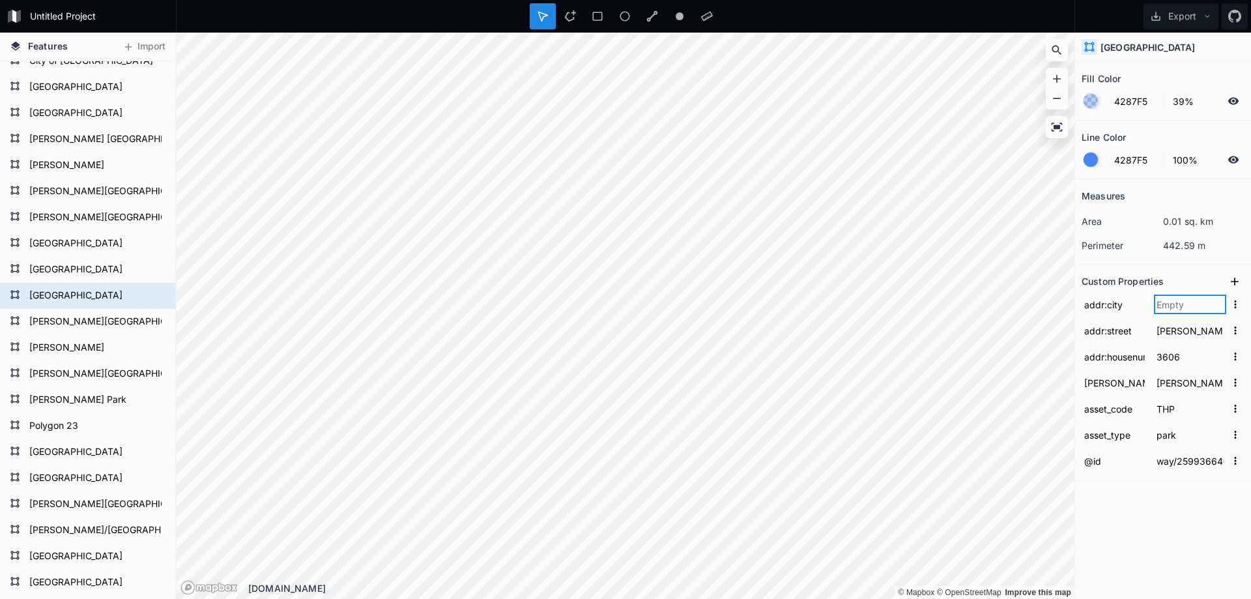
click at [1187, 307] on input "text" at bounding box center [1190, 304] width 72 height 20
click at [1232, 278] on icon at bounding box center [1234, 281] width 13 height 13
click at [1107, 307] on input "property 1" at bounding box center [1114, 304] width 66 height 20
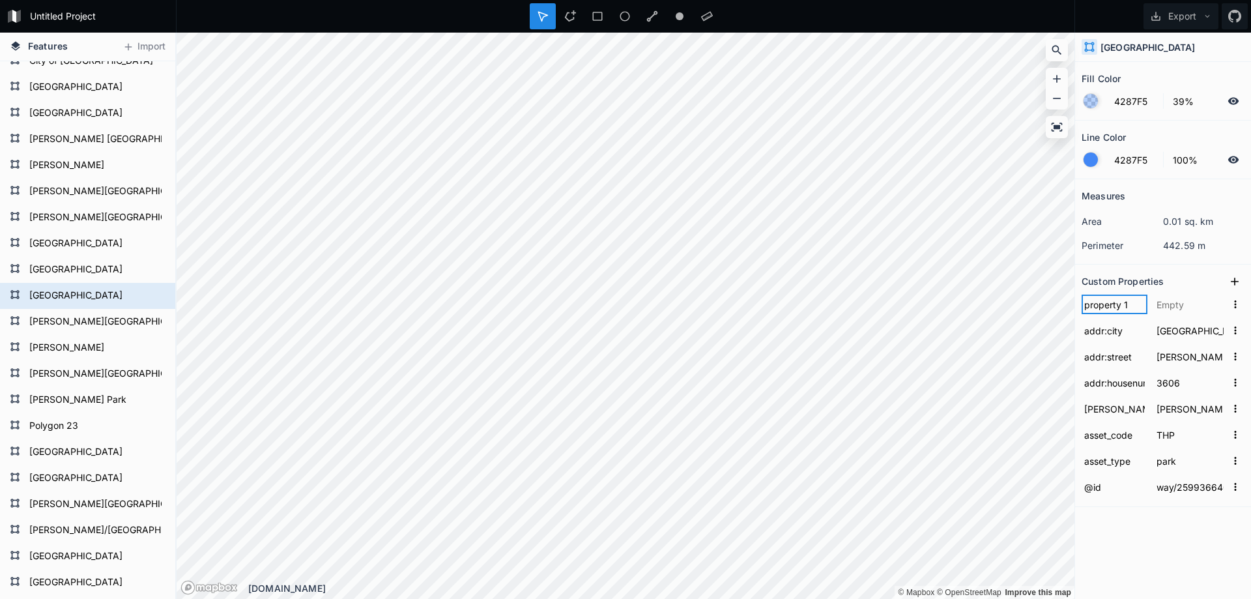
paste input "addr:state"
click at [1184, 302] on input "text" at bounding box center [1190, 304] width 72 height 20
click at [1238, 277] on icon at bounding box center [1234, 281] width 13 height 13
click at [1105, 313] on input "property 1" at bounding box center [1114, 304] width 66 height 20
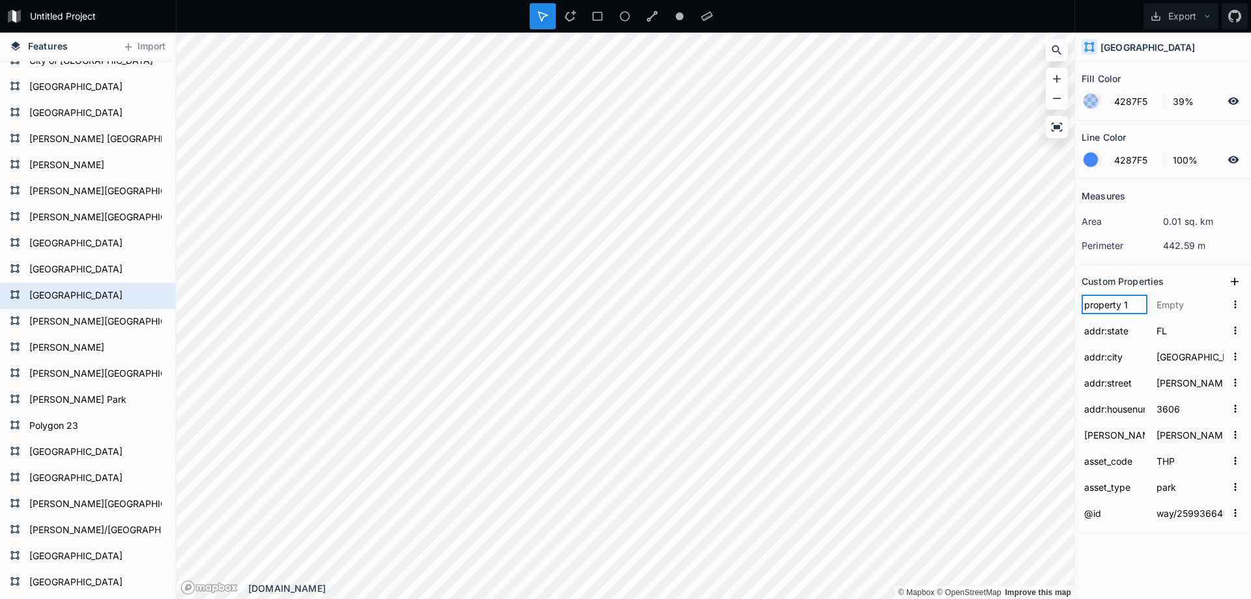
click at [1105, 313] on input "property 1" at bounding box center [1114, 304] width 66 height 20
click at [1093, 304] on input "text" at bounding box center [1114, 304] width 66 height 20
paste input "addr:postcode"
click at [1181, 302] on input "text" at bounding box center [1190, 304] width 72 height 20
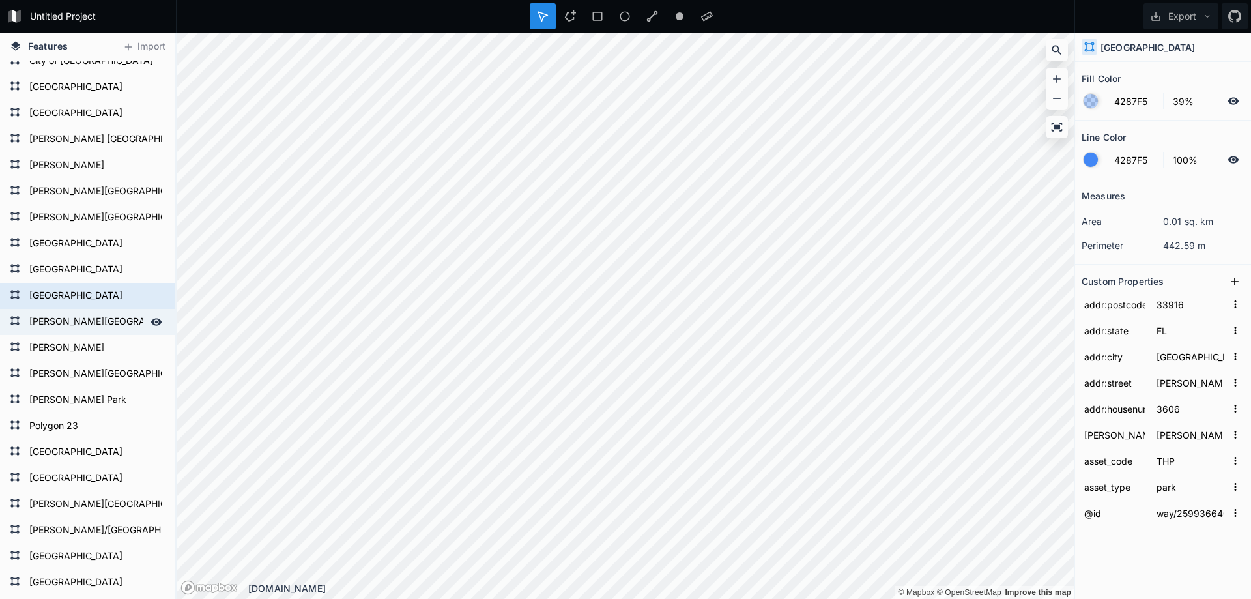
click at [102, 314] on form "[PERSON_NAME][GEOGRAPHIC_DATA]" at bounding box center [86, 322] width 122 height 20
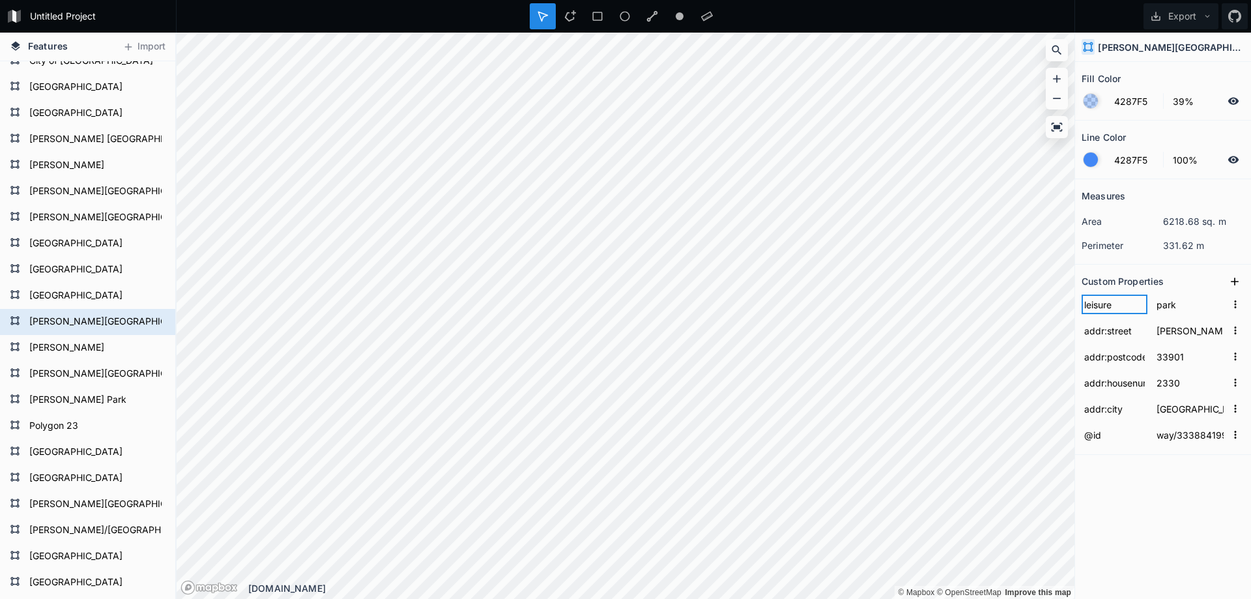
click at [1097, 307] on input "leisure" at bounding box center [1114, 304] width 66 height 20
click at [1231, 279] on icon at bounding box center [1234, 281] width 13 height 13
click at [1105, 315] on form "property 1" at bounding box center [1162, 304] width 163 height 26
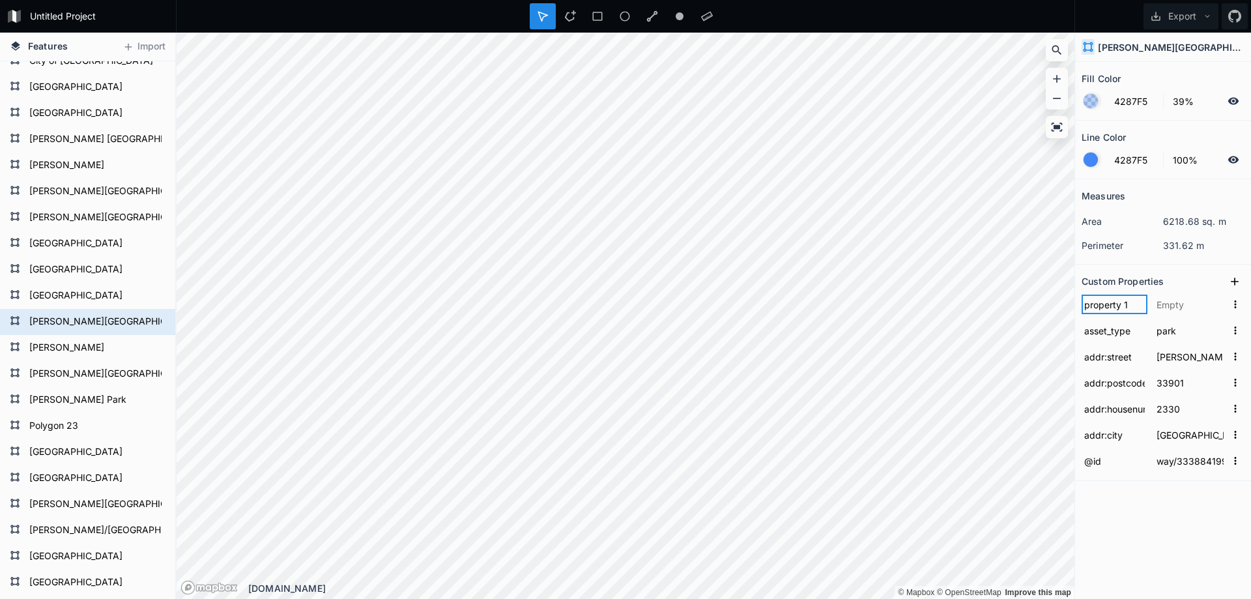
click at [1106, 306] on input "property 1" at bounding box center [1114, 304] width 66 height 20
click at [1190, 308] on input "text" at bounding box center [1190, 304] width 72 height 20
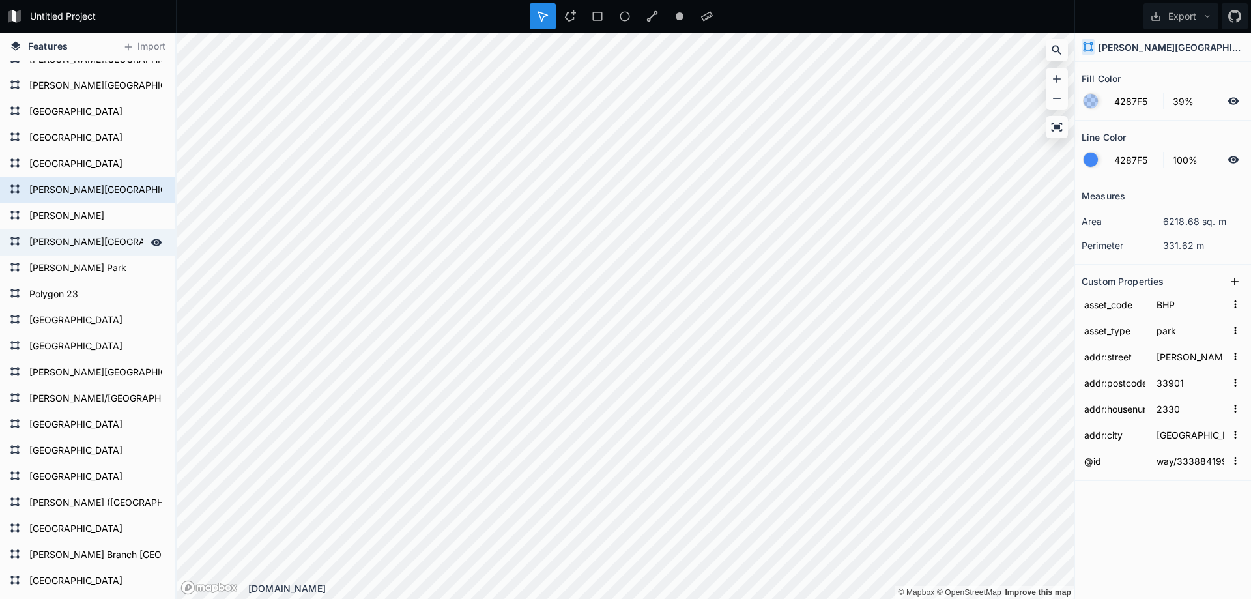
scroll to position [326, 0]
click at [75, 268] on form "[PERSON_NAME] Park" at bounding box center [86, 270] width 122 height 20
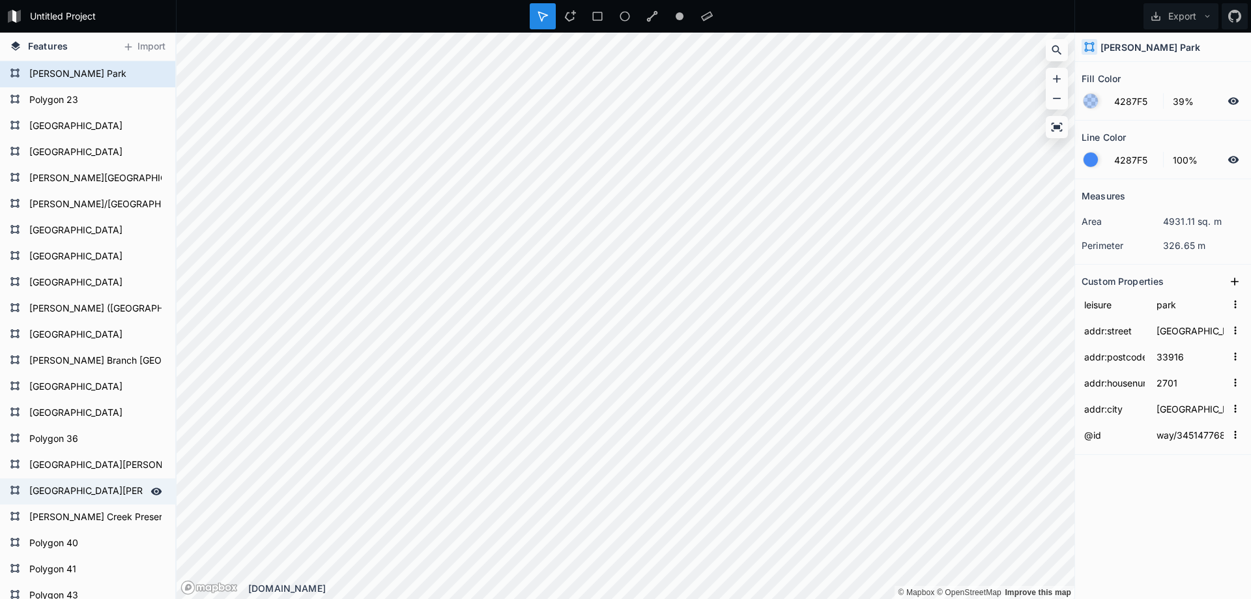
scroll to position [586, 0]
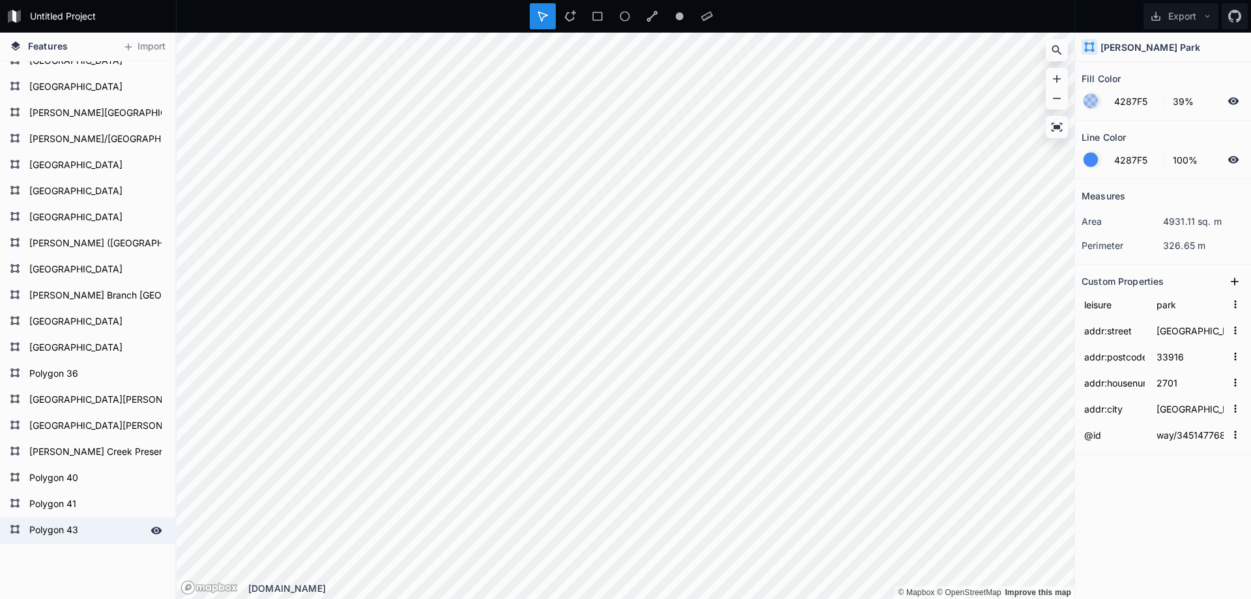
click at [70, 528] on form "Polygon 43" at bounding box center [86, 530] width 122 height 20
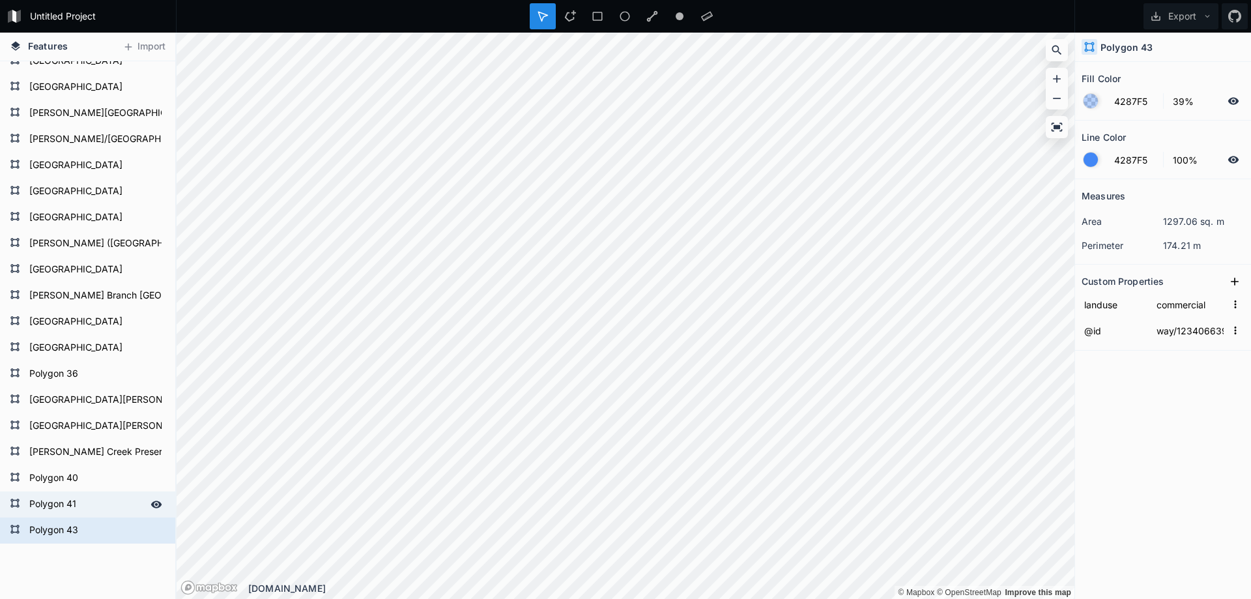
click at [83, 505] on form "Polygon 41" at bounding box center [86, 504] width 122 height 20
click at [77, 517] on div "Polygon 41" at bounding box center [87, 504] width 175 height 26
click at [78, 524] on form "Polygon 43" at bounding box center [86, 530] width 122 height 20
click at [64, 529] on form "Polygon 43" at bounding box center [86, 530] width 122 height 20
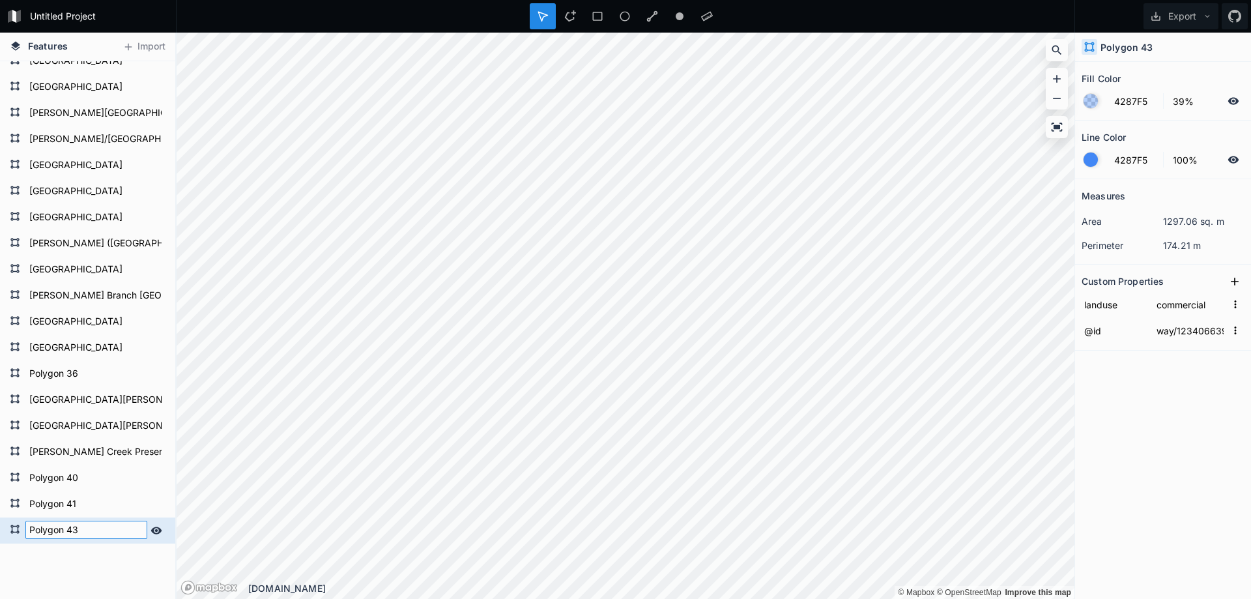
click at [64, 529] on input "Polygon 43" at bounding box center [86, 529] width 122 height 18
click at [1197, 415] on div "Measures area 1297.06 sq. m perimeter 174.21 m Custom Properties landuse commer…" at bounding box center [1163, 356] width 176 height 354
click at [1107, 305] on input "landuse" at bounding box center [1114, 304] width 66 height 20
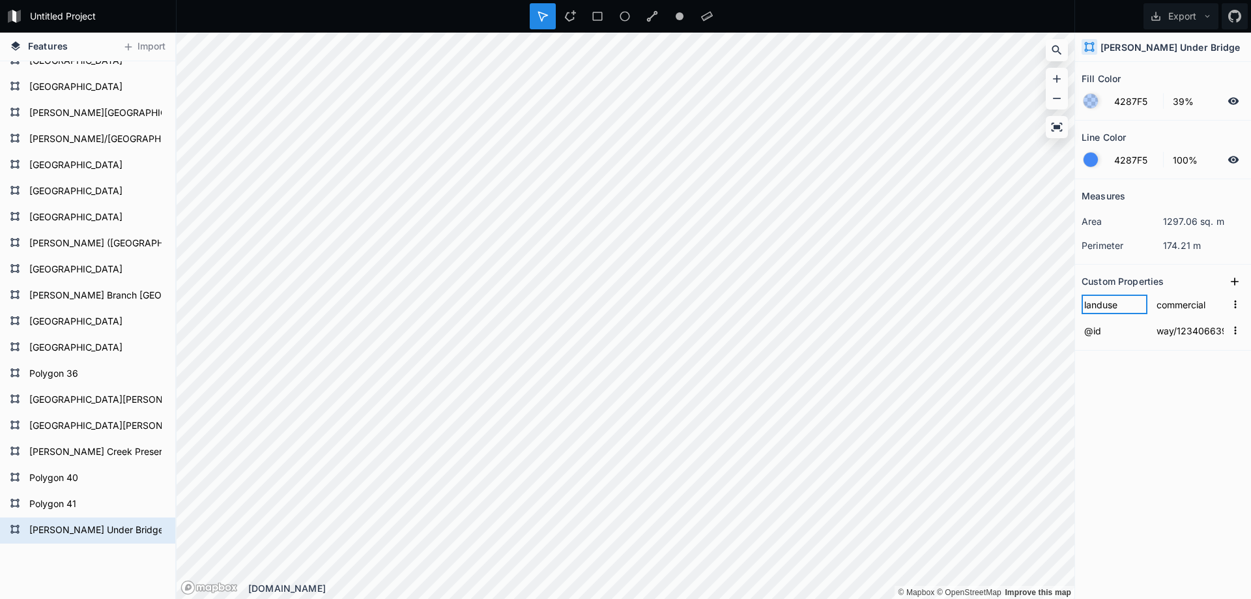
click at [1107, 305] on input "landuse" at bounding box center [1114, 304] width 66 height 20
click at [1185, 303] on input "commercial" at bounding box center [1190, 304] width 72 height 20
click at [1151, 417] on div "Measures area 1297.06 sq. m perimeter 174.21 m Custom Properties asset_type sit…" at bounding box center [1163, 356] width 176 height 354
click at [1231, 276] on icon at bounding box center [1234, 281] width 13 height 13
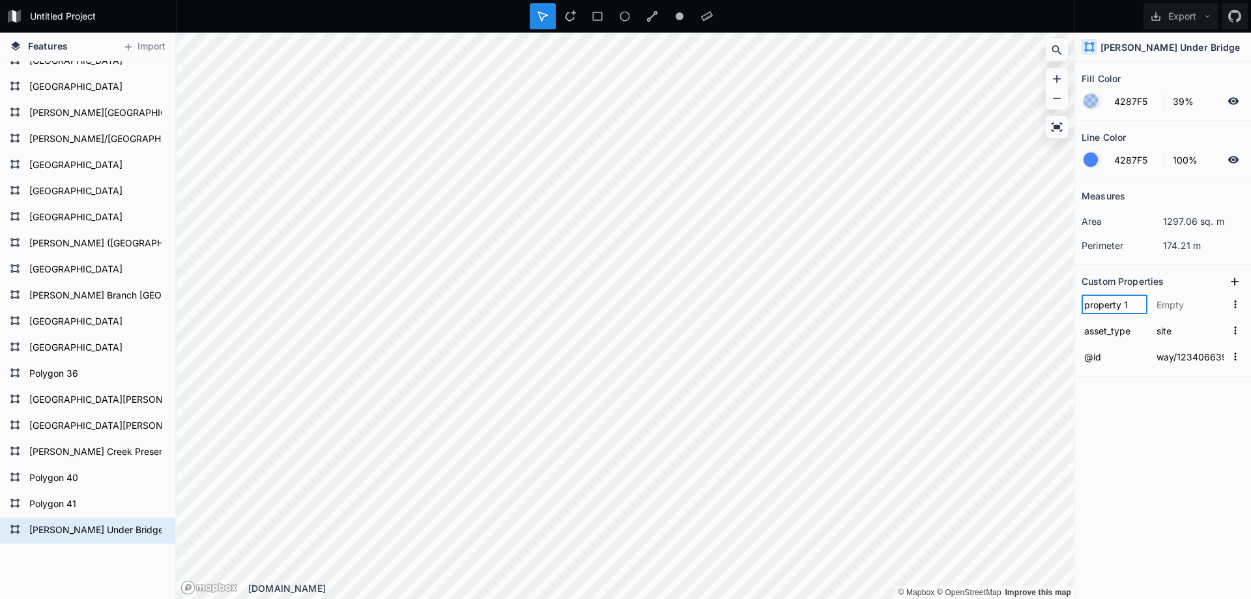
click at [1103, 307] on input "property 1" at bounding box center [1114, 304] width 66 height 20
click at [1103, 306] on input "property 1" at bounding box center [1114, 304] width 66 height 20
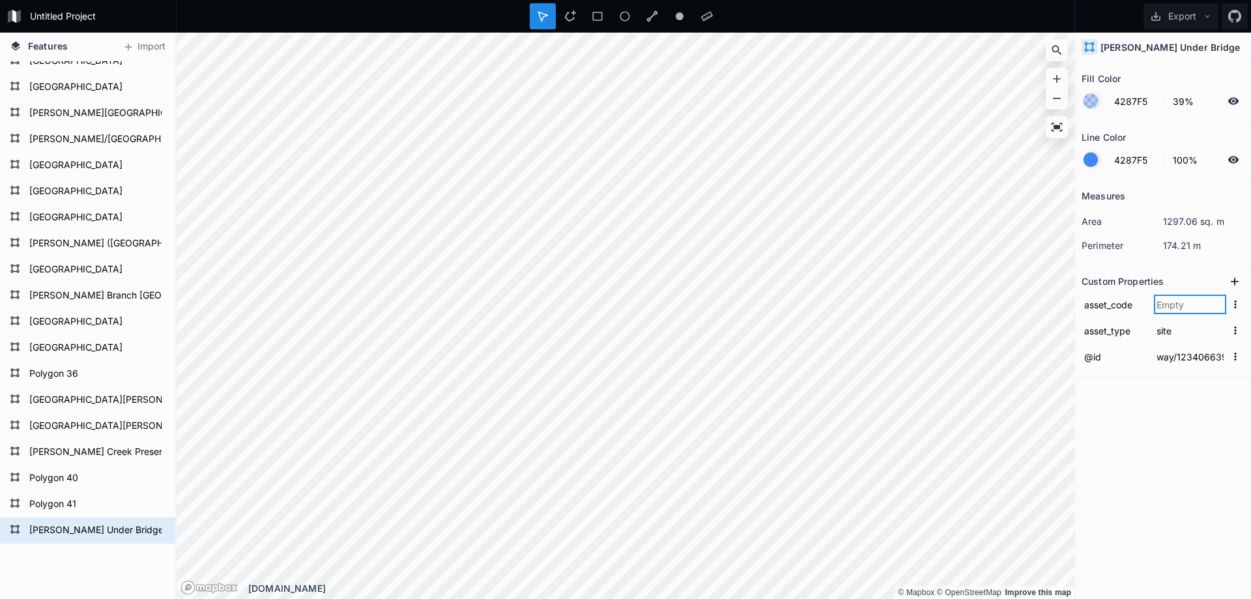
click at [1165, 302] on input "text" at bounding box center [1190, 304] width 72 height 20
click at [1241, 278] on button at bounding box center [1235, 282] width 20 height 20
click at [1096, 309] on input "property 1" at bounding box center [1114, 304] width 66 height 20
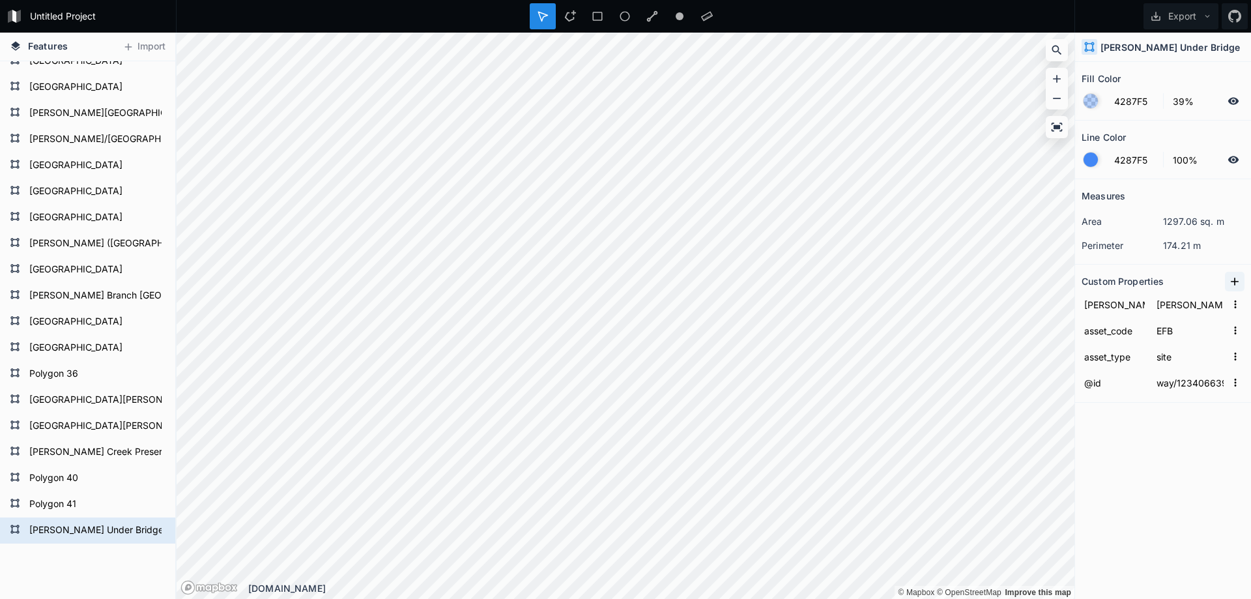
click at [1237, 281] on icon at bounding box center [1234, 281] width 8 height 8
click at [1107, 306] on input "property 1" at bounding box center [1114, 304] width 66 height 20
click at [1112, 299] on input "property 1" at bounding box center [1114, 304] width 66 height 20
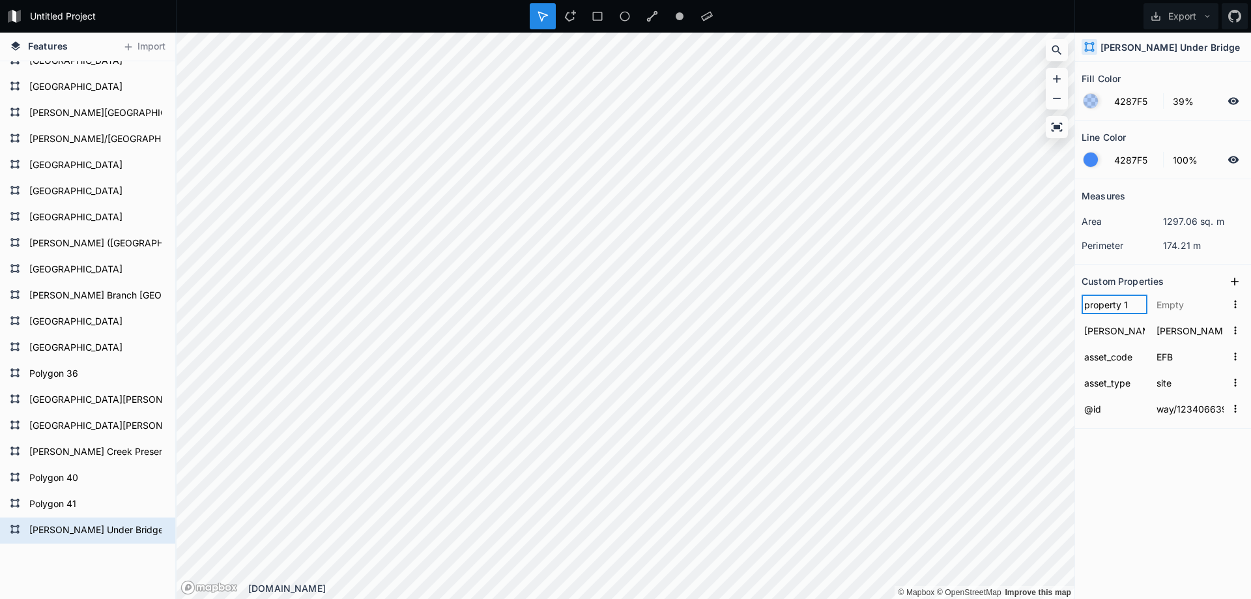
click at [1112, 299] on input "property 1" at bounding box center [1114, 304] width 66 height 20
paste input "addr:housenumber"
click at [1112, 292] on form "addr:housenumber" at bounding box center [1162, 304] width 163 height 26
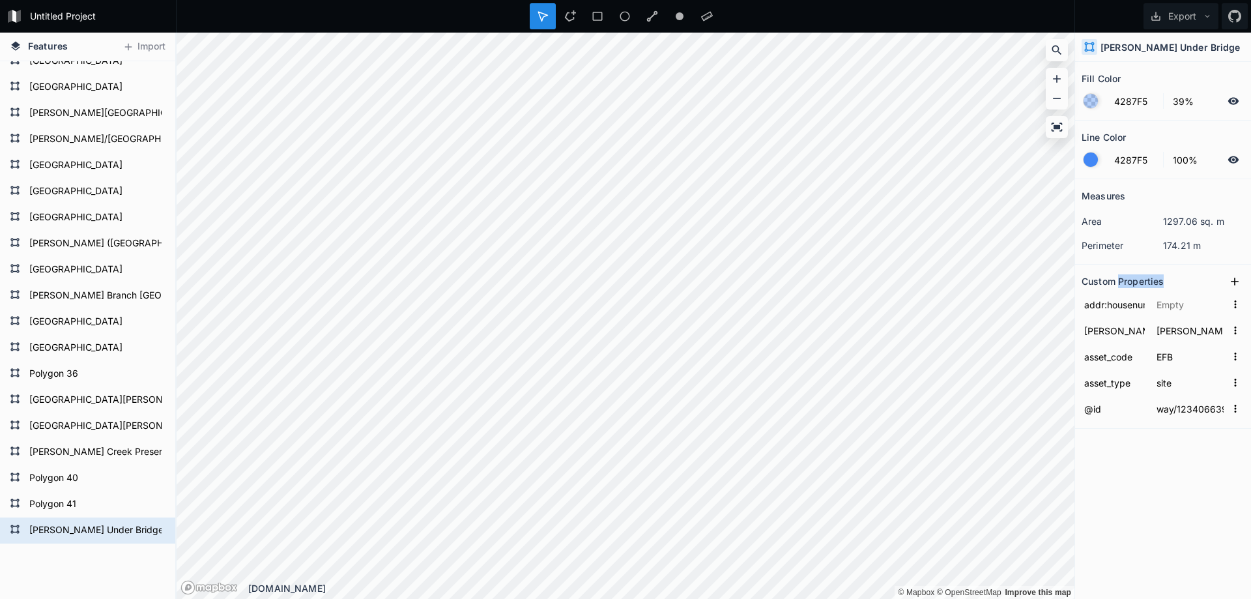
click at [1112, 292] on form "addr:housenumber" at bounding box center [1162, 304] width 163 height 26
click at [1108, 304] on input "addr:housenumber" at bounding box center [1114, 304] width 66 height 20
paste input "street"
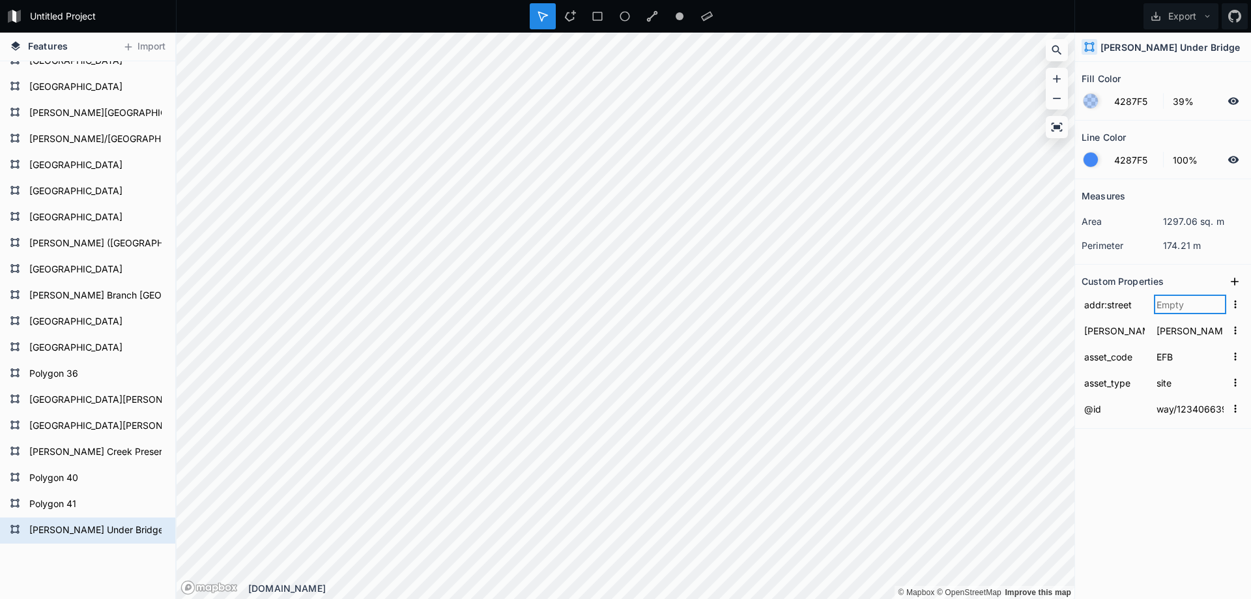
click at [1182, 310] on input "text" at bounding box center [1190, 304] width 72 height 20
click at [1239, 279] on icon at bounding box center [1234, 281] width 13 height 13
click at [1107, 314] on form "property 1" at bounding box center [1162, 304] width 163 height 26
click at [1114, 304] on input "property 1" at bounding box center [1114, 304] width 66 height 20
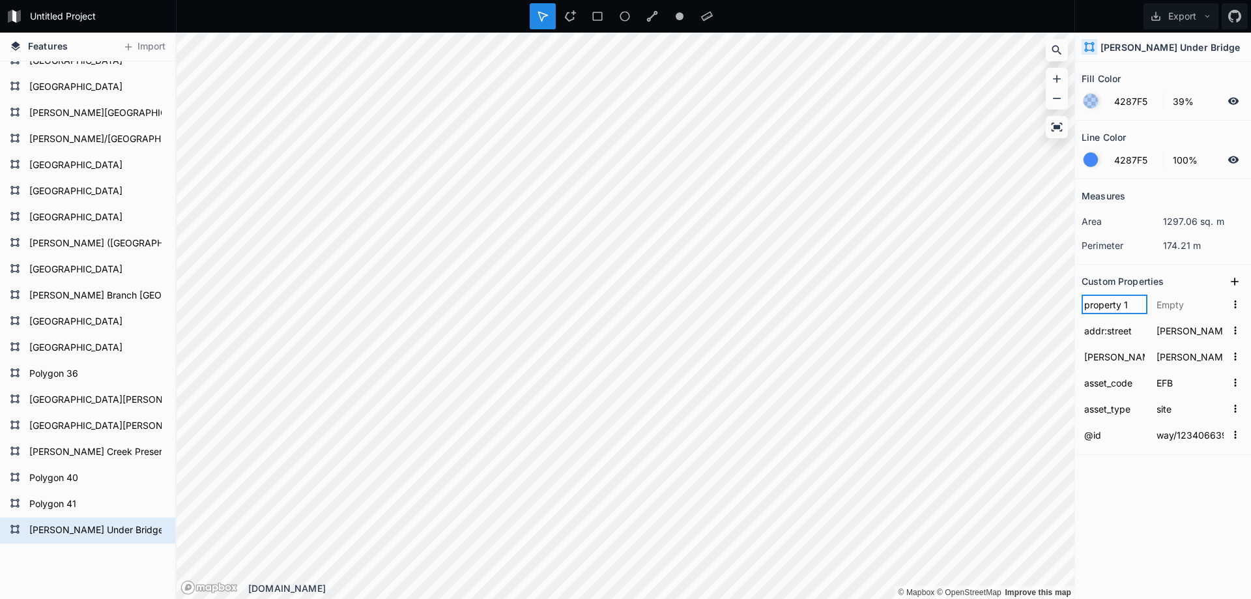
click at [1114, 304] on input "property 1" at bounding box center [1114, 304] width 66 height 20
click at [1107, 304] on input "text" at bounding box center [1114, 304] width 66 height 20
paste input "addr:city"
click at [1173, 306] on input "text" at bounding box center [1190, 304] width 72 height 20
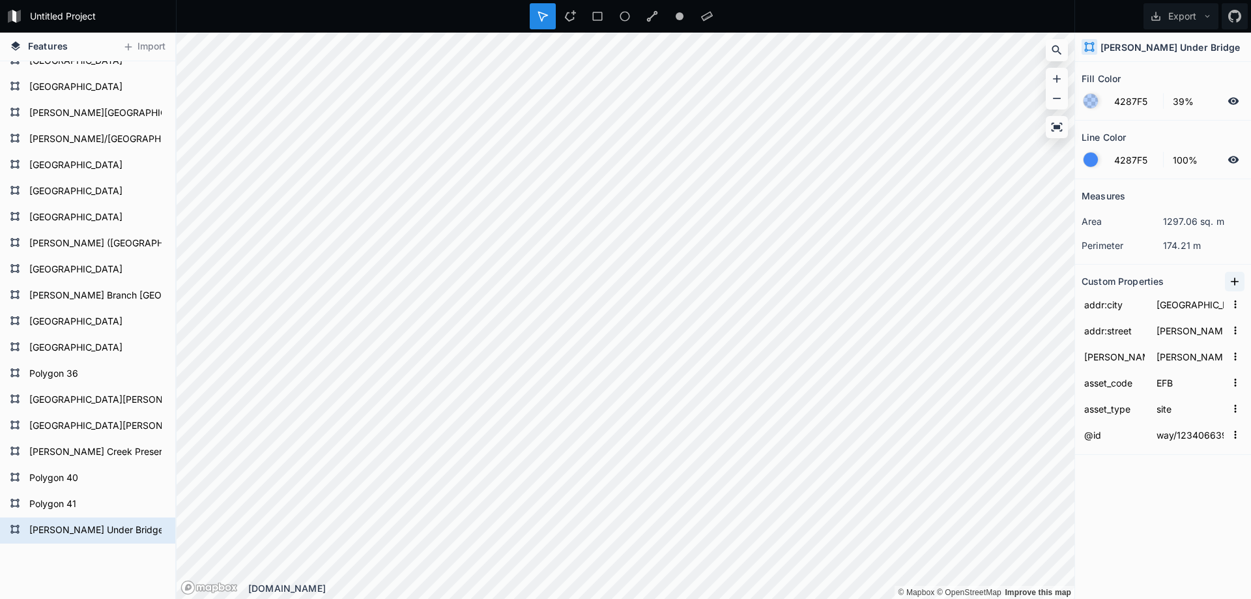
click at [1232, 287] on icon at bounding box center [1234, 281] width 13 height 13
click at [1107, 304] on input "property 1" at bounding box center [1114, 304] width 66 height 20
paste input "addr:state"
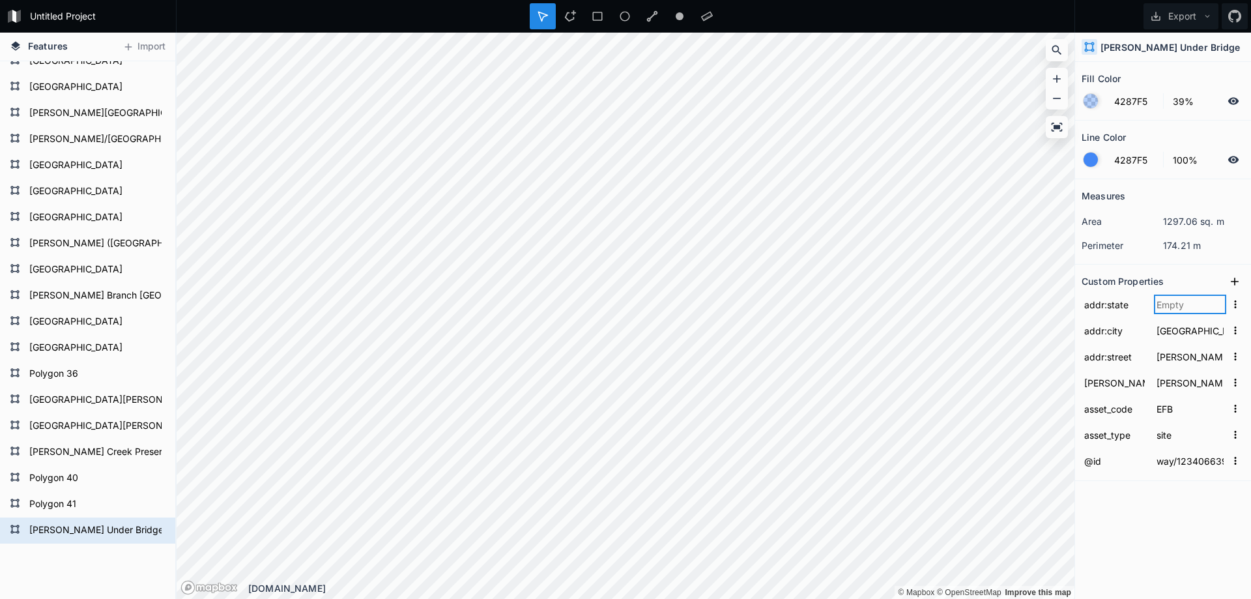
click at [1182, 307] on input "text" at bounding box center [1190, 304] width 72 height 20
click at [1233, 283] on icon at bounding box center [1234, 281] width 13 height 13
click at [1112, 314] on form "property 1" at bounding box center [1162, 304] width 163 height 26
click at [1108, 309] on input "property 1" at bounding box center [1114, 304] width 66 height 20
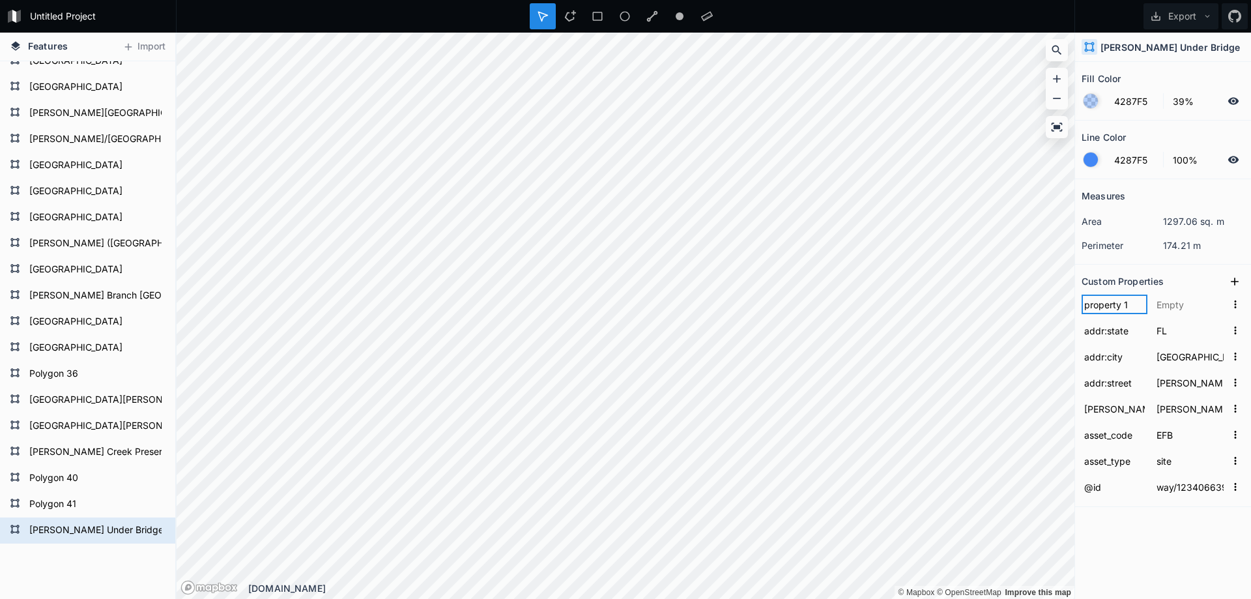
click at [1108, 309] on input "property 1" at bounding box center [1114, 304] width 66 height 20
paste input "addr:postcode"
click at [1170, 552] on div "Fill Color 4287F5 39% Line Color 4287F5 100% Measures area 1297.06 sq. m perime…" at bounding box center [1163, 330] width 176 height 537
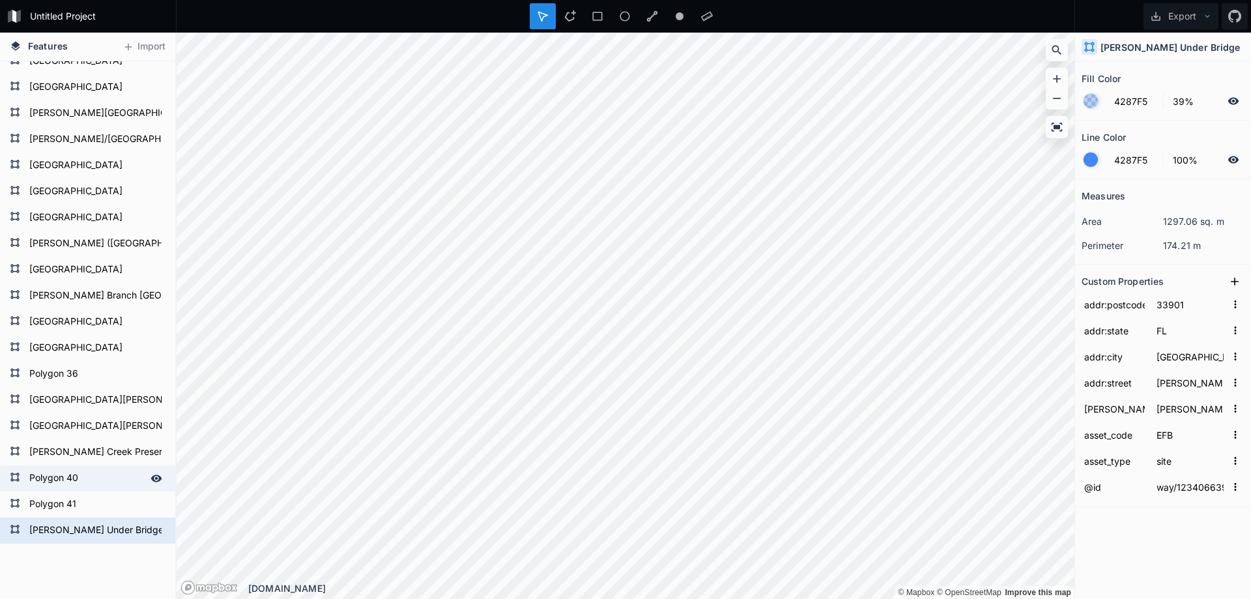
scroll to position [651, 0]
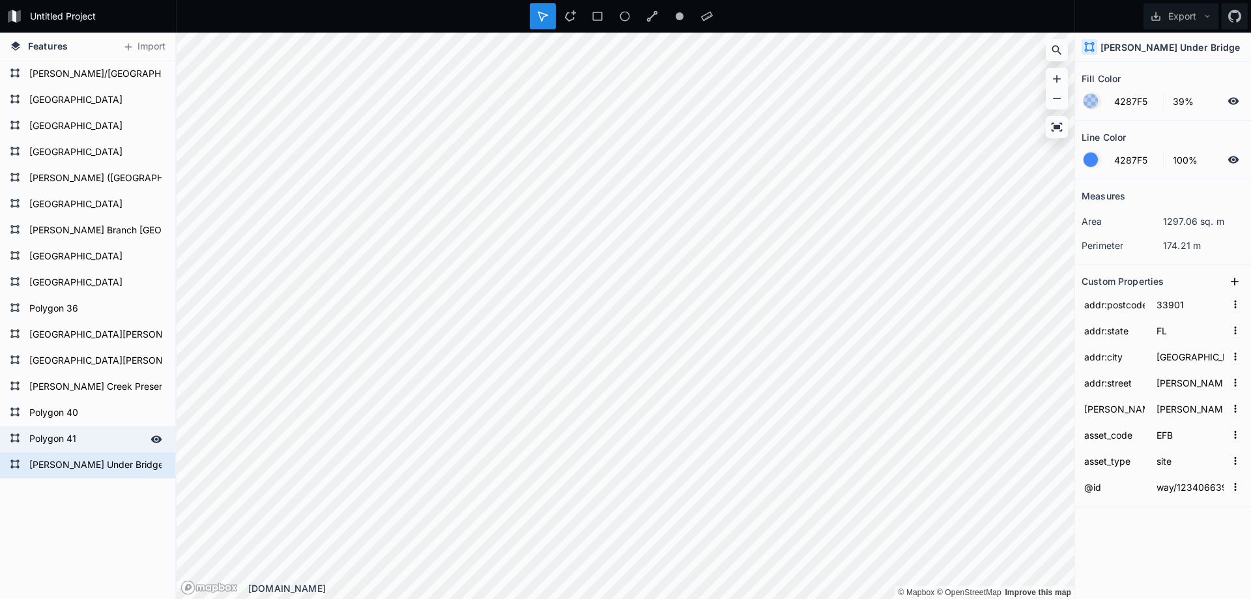
click at [75, 440] on form "Polygon 41" at bounding box center [86, 439] width 122 height 20
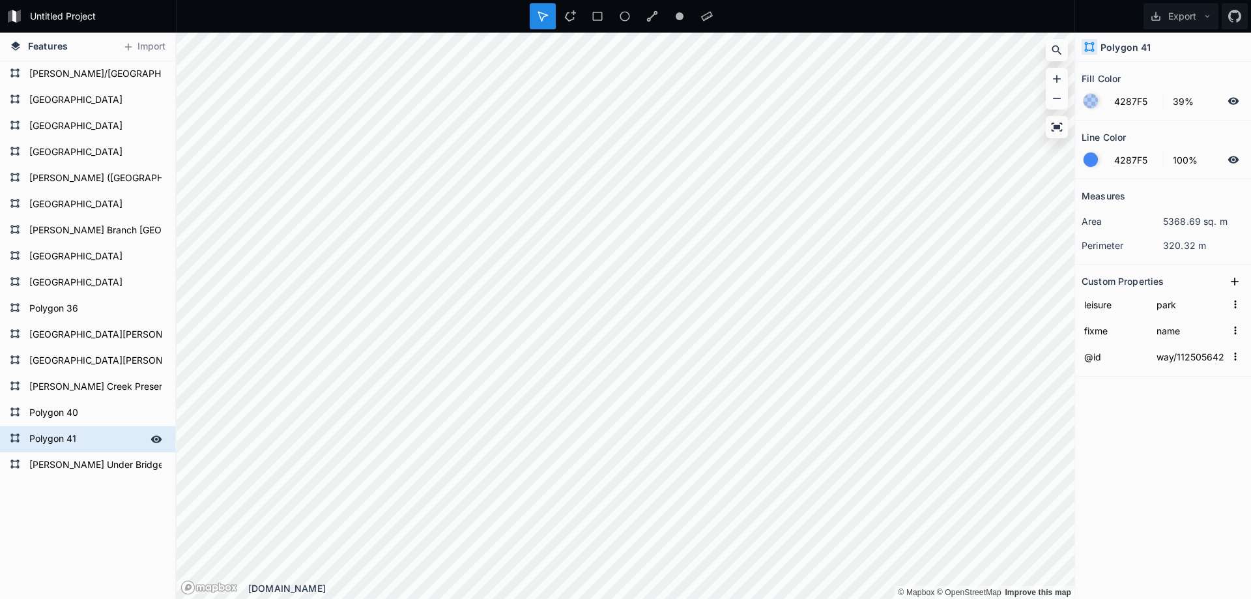
click at [67, 437] on form "Polygon 41" at bounding box center [86, 439] width 122 height 20
click at [74, 410] on form "Polygon 40" at bounding box center [86, 413] width 122 height 20
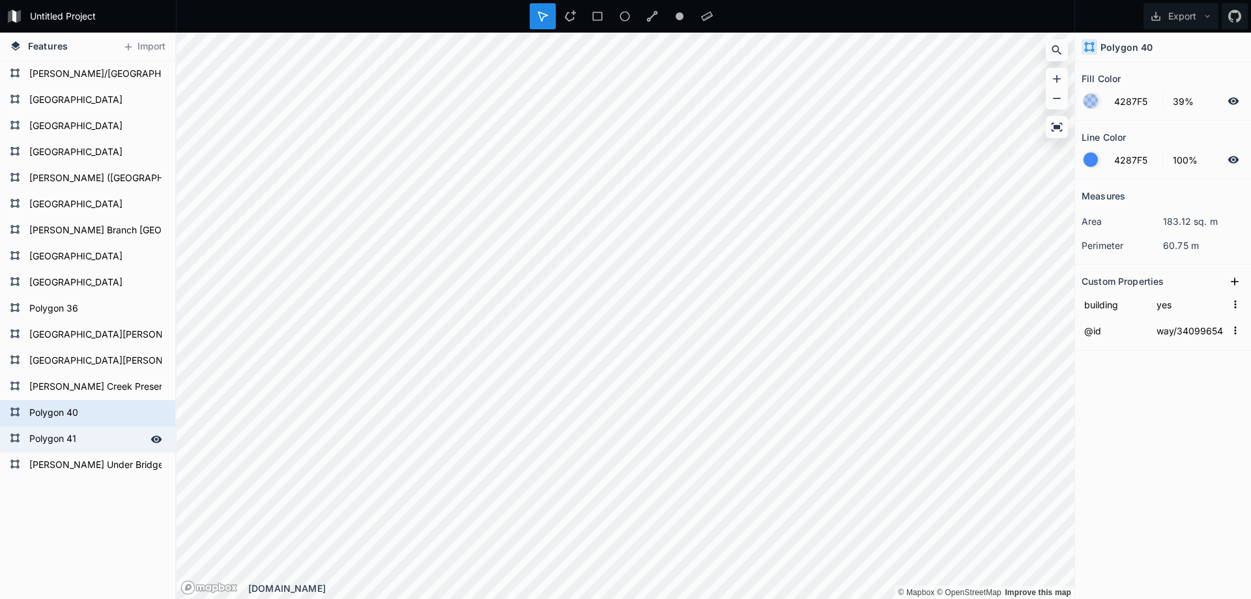
click at [69, 439] on form "Polygon 41" at bounding box center [86, 439] width 122 height 20
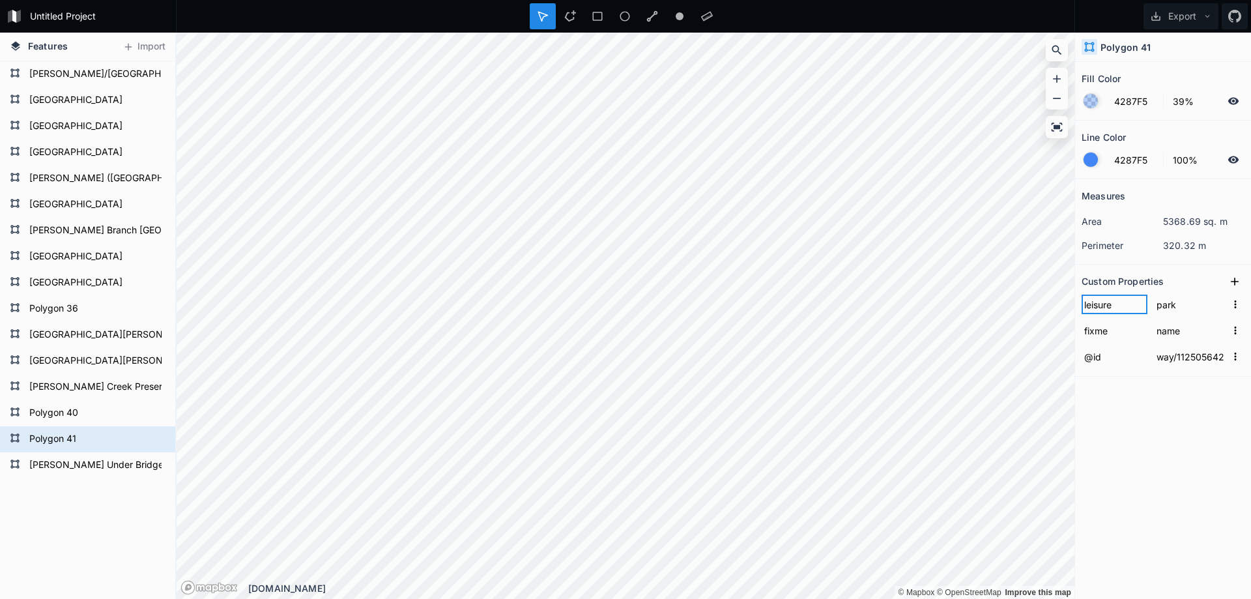
click at [1101, 307] on input "leisure" at bounding box center [1114, 304] width 66 height 20
click at [1232, 283] on icon at bounding box center [1234, 281] width 13 height 13
click at [1118, 306] on input "property 1" at bounding box center [1114, 304] width 66 height 20
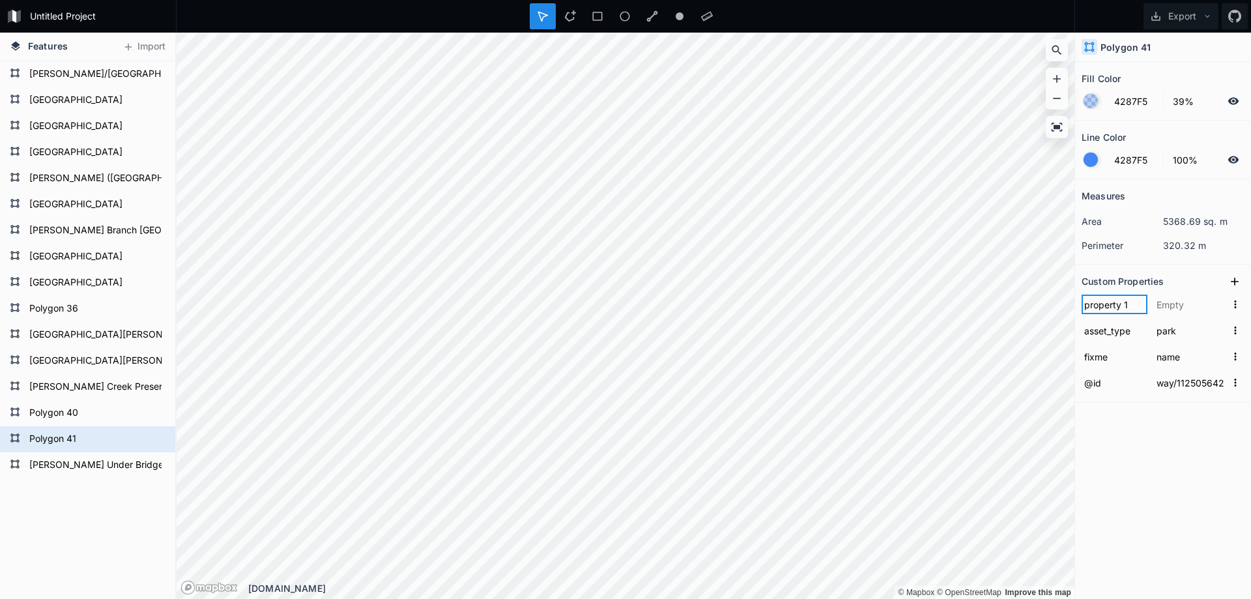
click at [1118, 306] on input "property 1" at bounding box center [1114, 304] width 66 height 20
click at [57, 434] on form "Polygon 41" at bounding box center [86, 439] width 122 height 20
click at [1232, 277] on icon at bounding box center [1234, 281] width 13 height 13
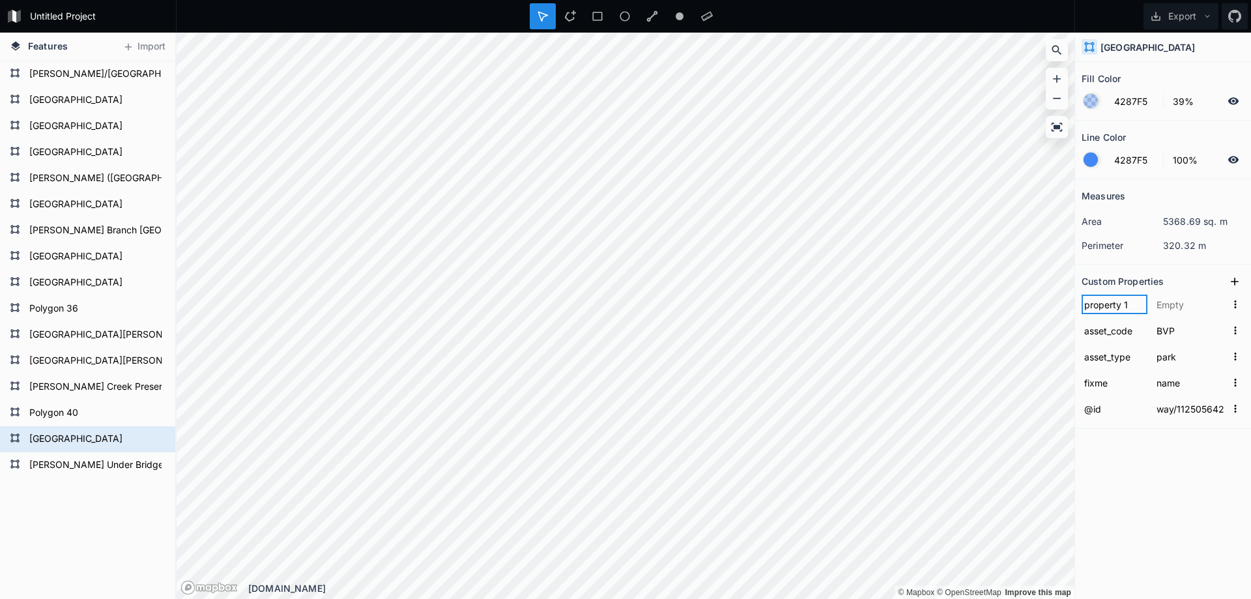
click at [1111, 305] on input "property 1" at bounding box center [1114, 304] width 66 height 20
click at [1180, 304] on input "text" at bounding box center [1190, 304] width 72 height 20
click at [1165, 302] on input "text" at bounding box center [1190, 304] width 72 height 20
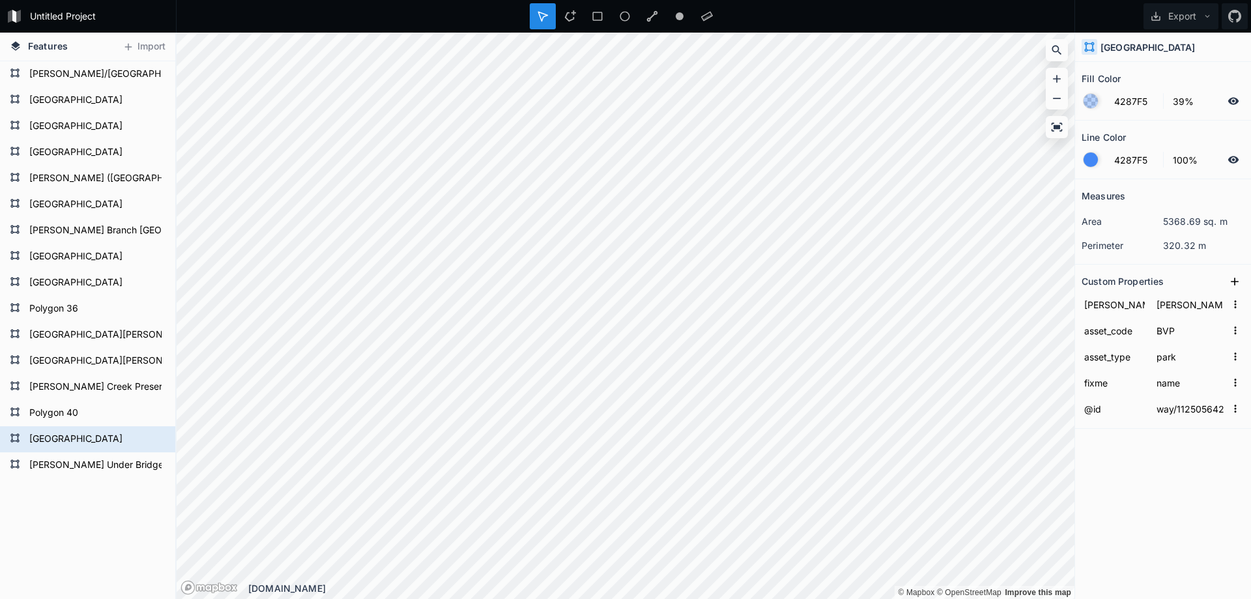
click at [1140, 475] on div "Measures area 5368.69 sq. m perimeter 320.32 m Custom Properties [PERSON_NAME] …" at bounding box center [1163, 356] width 176 height 354
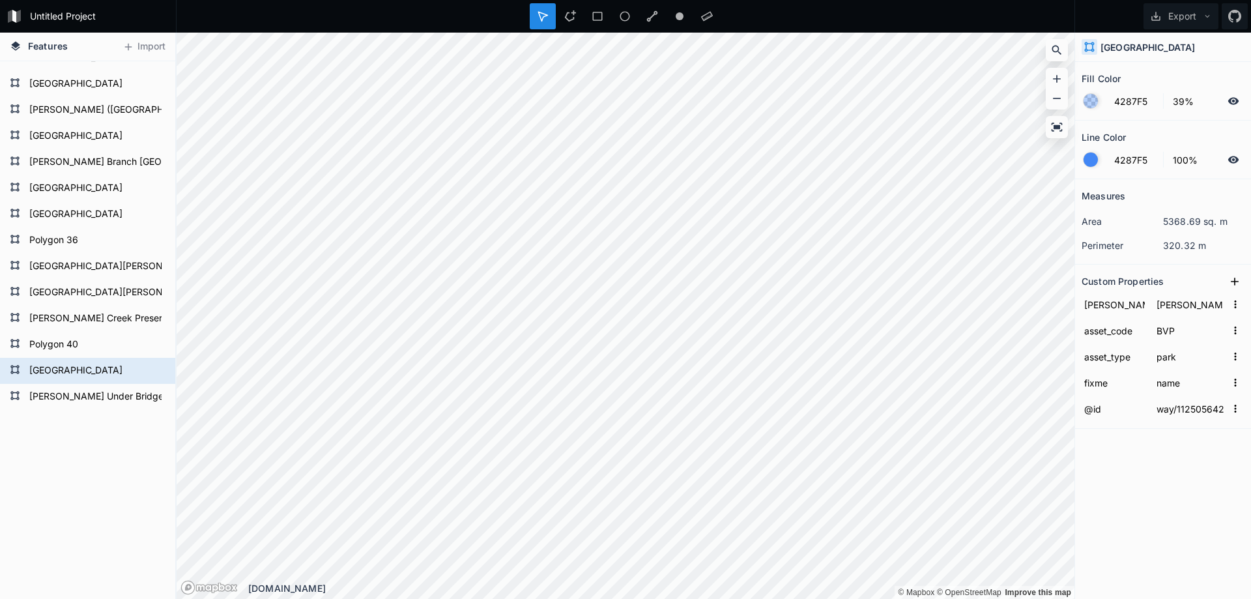
scroll to position [726, 0]
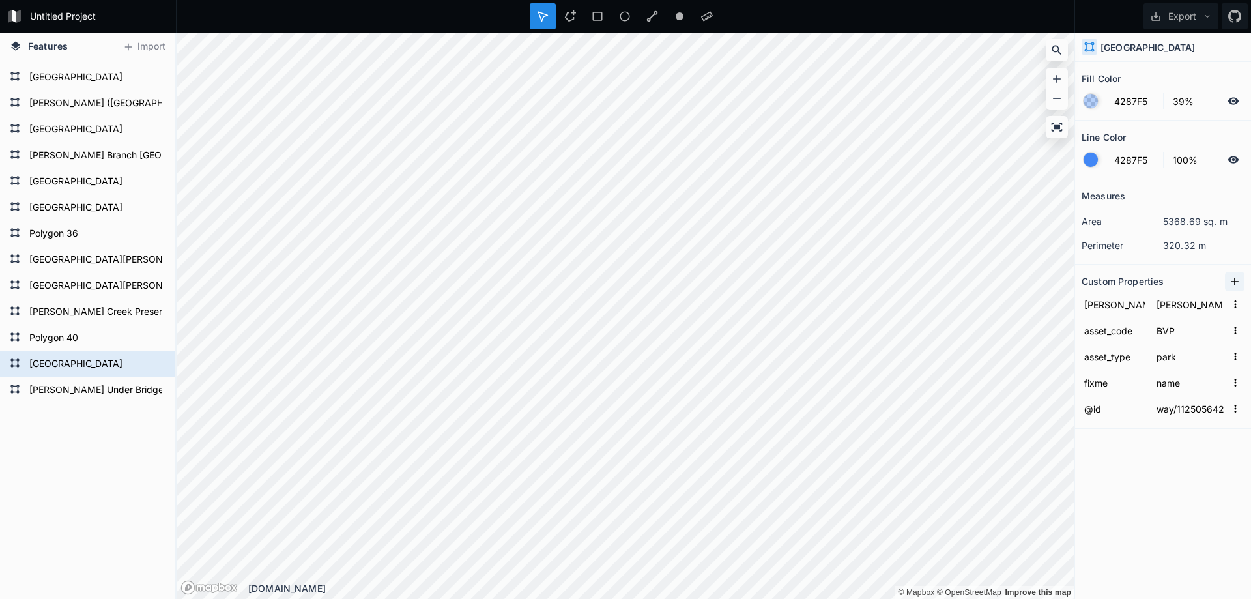
click at [1234, 272] on button at bounding box center [1235, 282] width 20 height 20
click at [1115, 305] on input "property 1" at bounding box center [1114, 304] width 66 height 20
click at [1114, 304] on input "property 1" at bounding box center [1114, 304] width 66 height 20
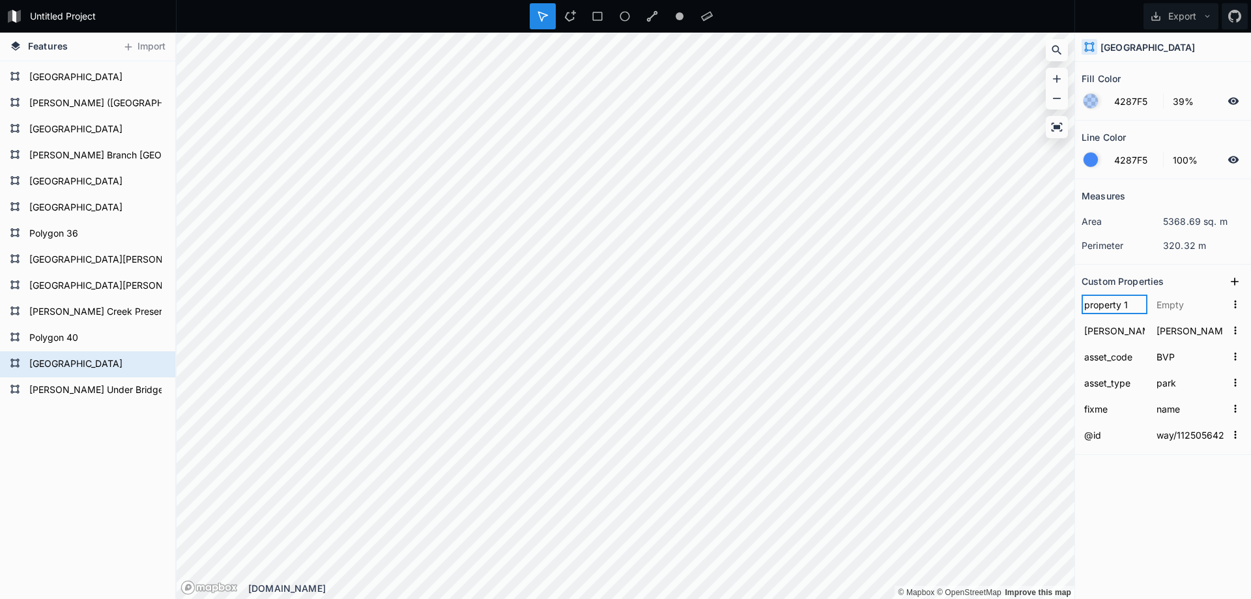
click at [1114, 304] on input "property 1" at bounding box center [1114, 304] width 66 height 20
paste input "addr:housenumber"
click at [1198, 307] on input "text" at bounding box center [1190, 304] width 72 height 20
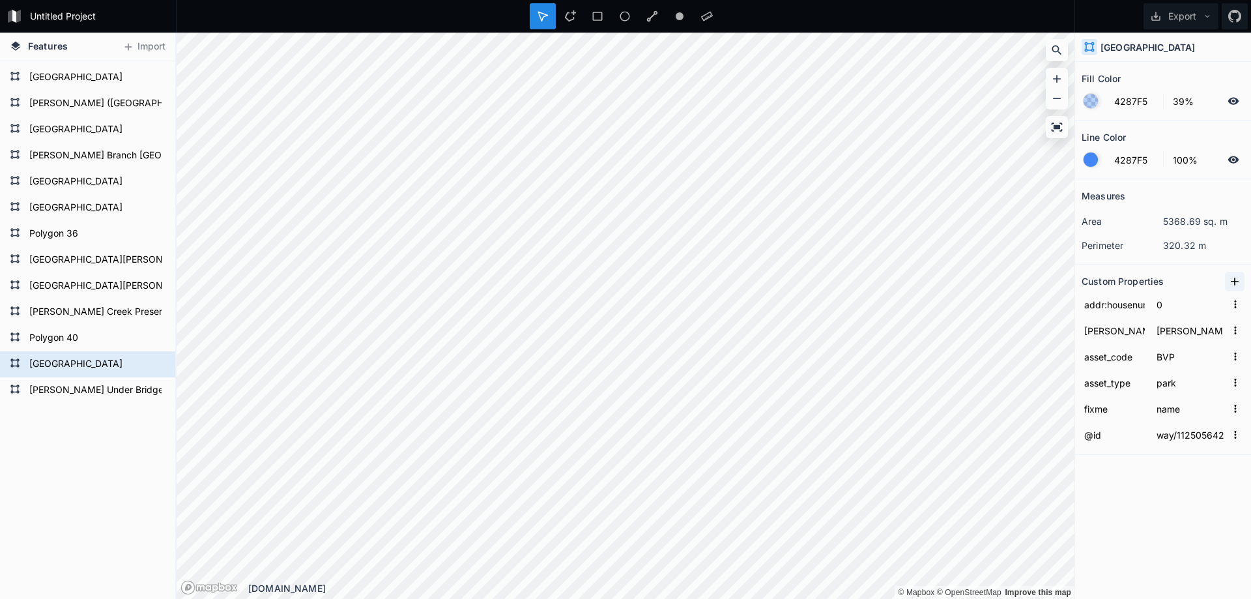
click at [1236, 277] on icon at bounding box center [1234, 281] width 13 height 13
click at [1121, 305] on input "property 1" at bounding box center [1114, 304] width 66 height 20
paste input "addr:street"
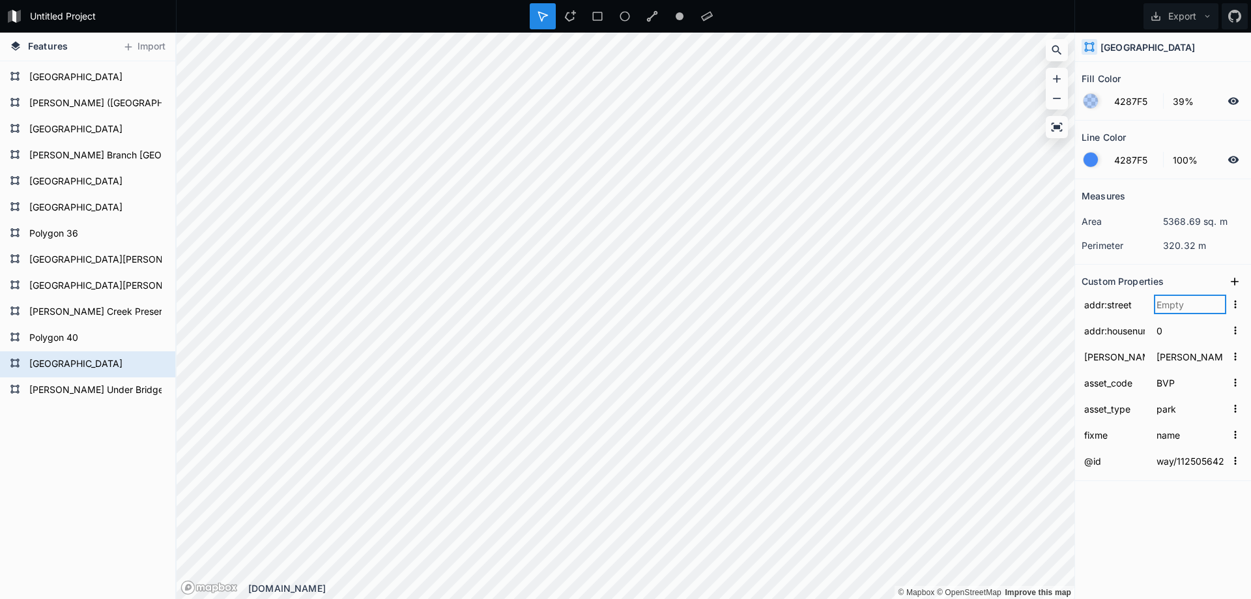
click at [1177, 302] on input "text" at bounding box center [1190, 304] width 72 height 20
click at [1228, 276] on icon at bounding box center [1234, 281] width 13 height 13
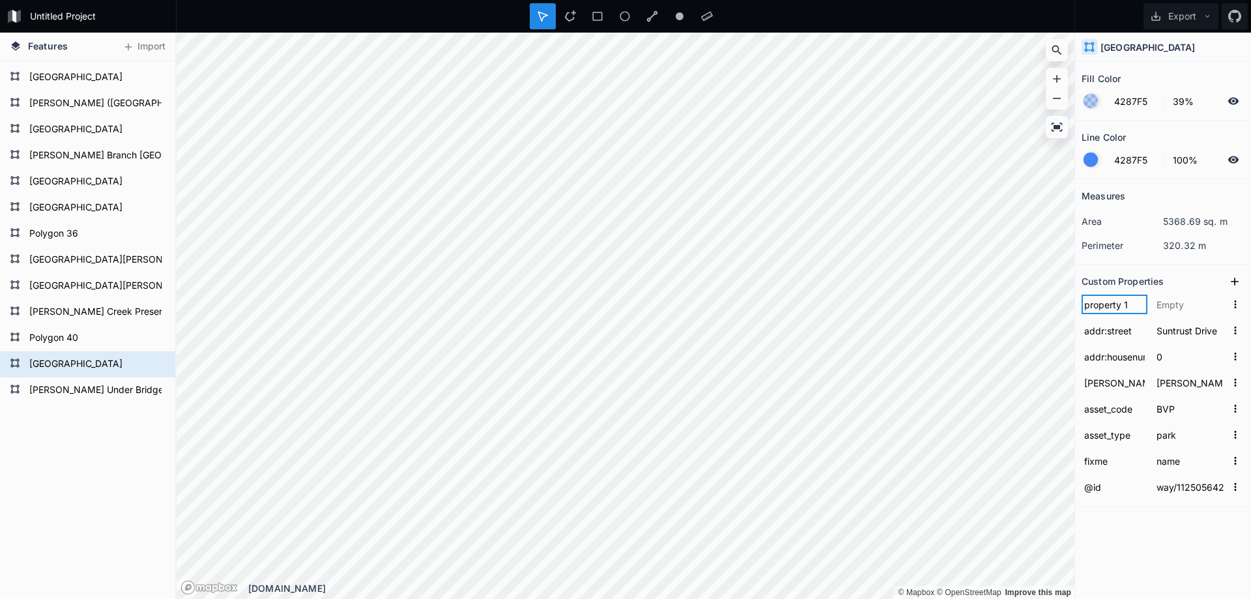
click at [1109, 301] on input "property 1" at bounding box center [1114, 304] width 66 height 20
click at [1106, 314] on form at bounding box center [1162, 304] width 163 height 26
click at [1105, 302] on input "text" at bounding box center [1114, 304] width 66 height 20
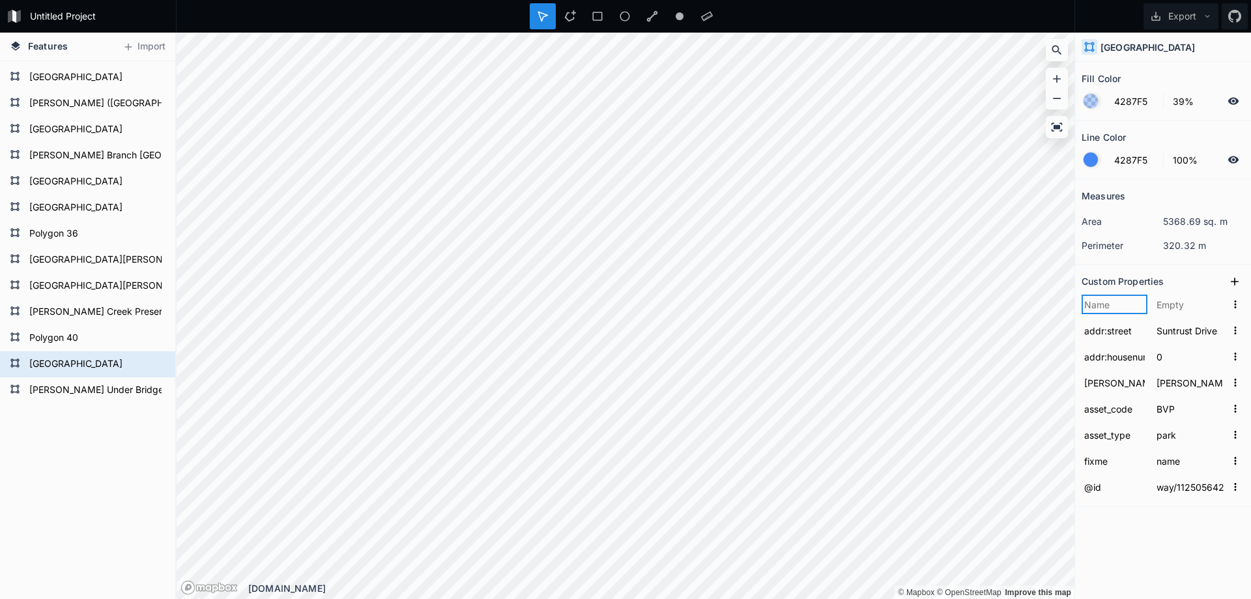
paste input "addr:city"
click at [1239, 281] on icon at bounding box center [1234, 281] width 13 height 13
click at [1109, 306] on input "property 1" at bounding box center [1114, 304] width 66 height 20
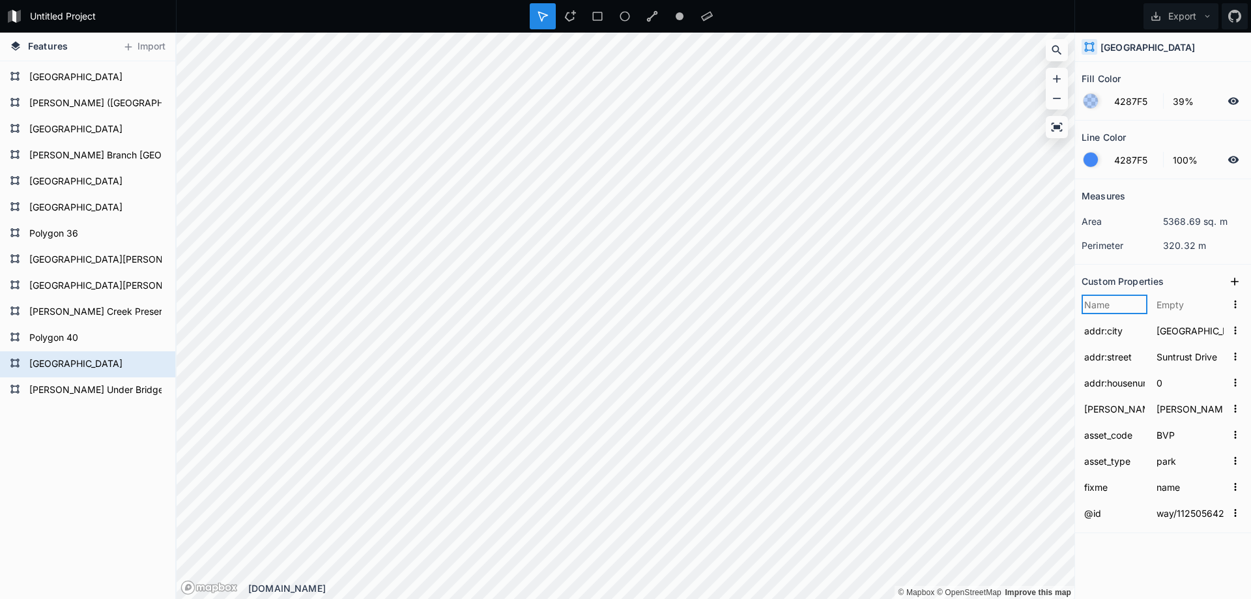
click at [1107, 305] on input "text" at bounding box center [1114, 304] width 66 height 20
paste input "addr:state"
click at [1168, 301] on input "text" at bounding box center [1190, 304] width 72 height 20
click at [1234, 281] on icon at bounding box center [1234, 281] width 8 height 8
click at [1112, 304] on input "property 1" at bounding box center [1114, 304] width 66 height 20
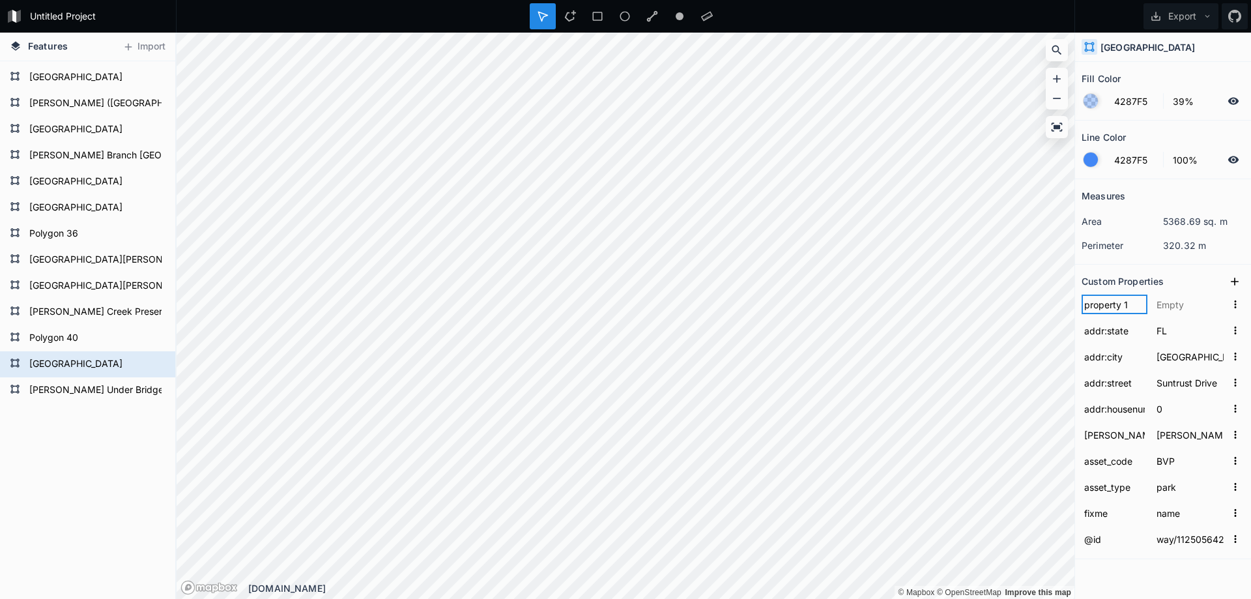
click at [1112, 304] on input "property 1" at bounding box center [1114, 304] width 66 height 20
click at [1107, 301] on input "property 1" at bounding box center [1114, 304] width 66 height 20
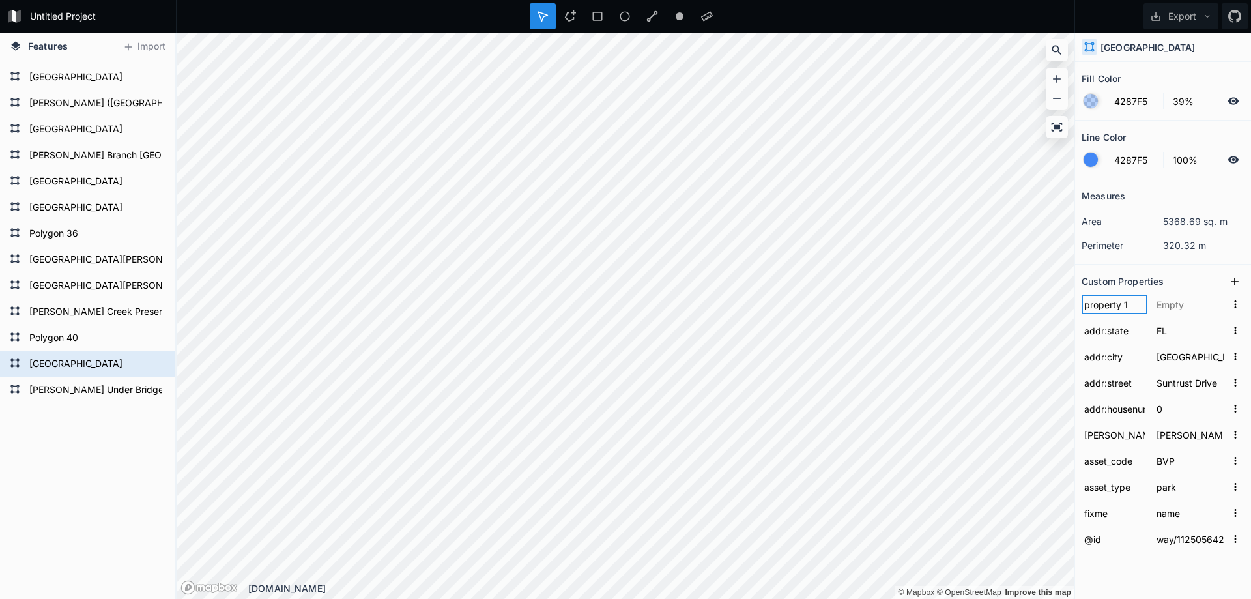
click at [1107, 301] on input "property 1" at bounding box center [1114, 304] width 66 height 20
paste input "addr:postcode"
click at [1172, 304] on input "text" at bounding box center [1190, 304] width 72 height 20
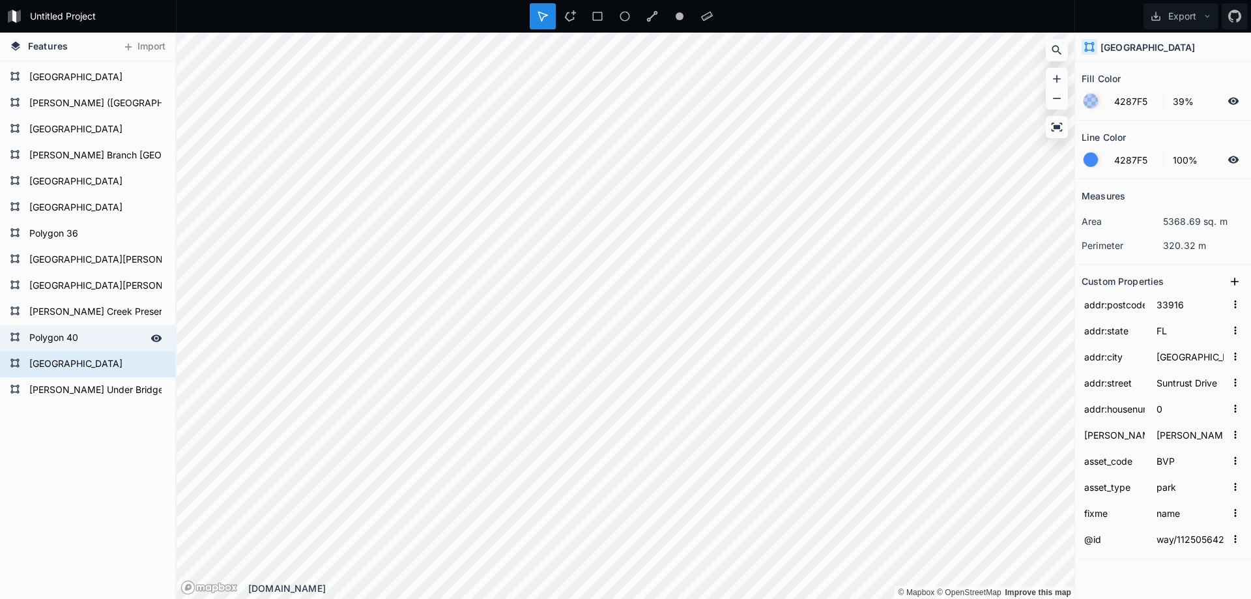
click at [53, 326] on div "Polygon 40" at bounding box center [87, 338] width 175 height 26
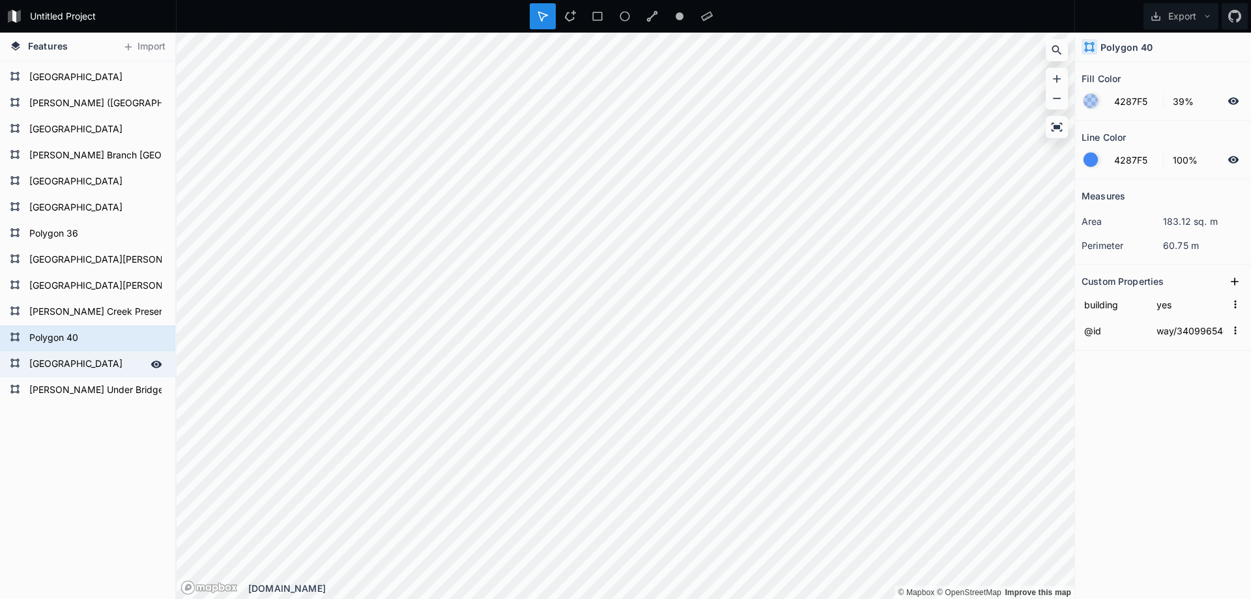
click at [73, 358] on form "[GEOGRAPHIC_DATA]" at bounding box center [86, 364] width 122 height 20
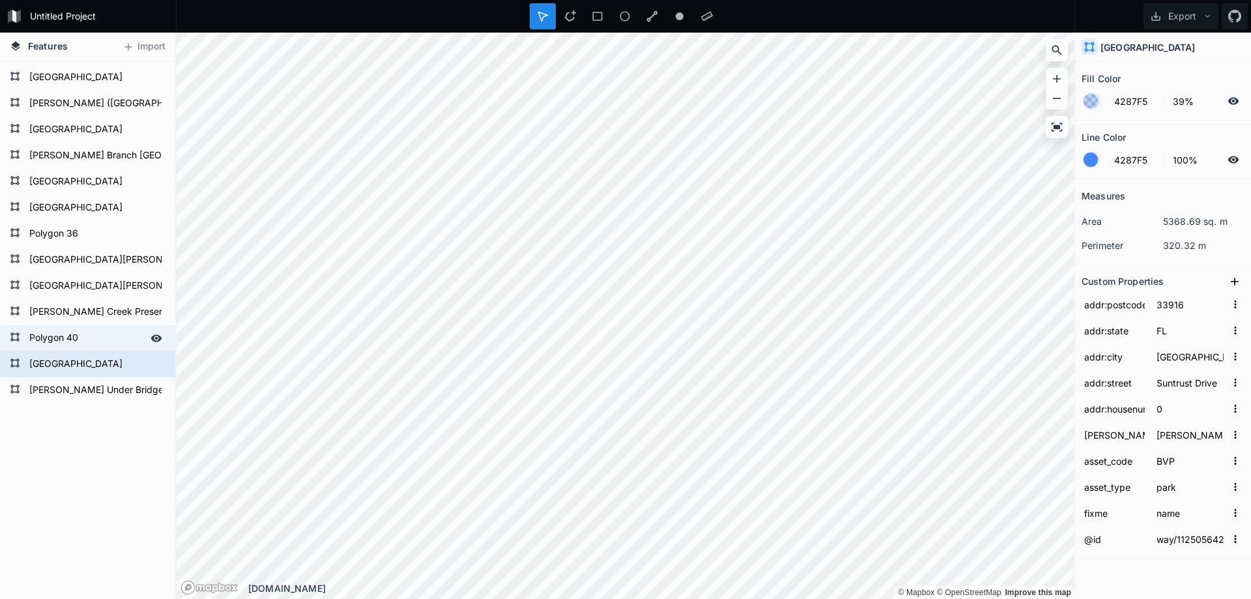
click at [87, 341] on form "Polygon 40" at bounding box center [86, 338] width 122 height 20
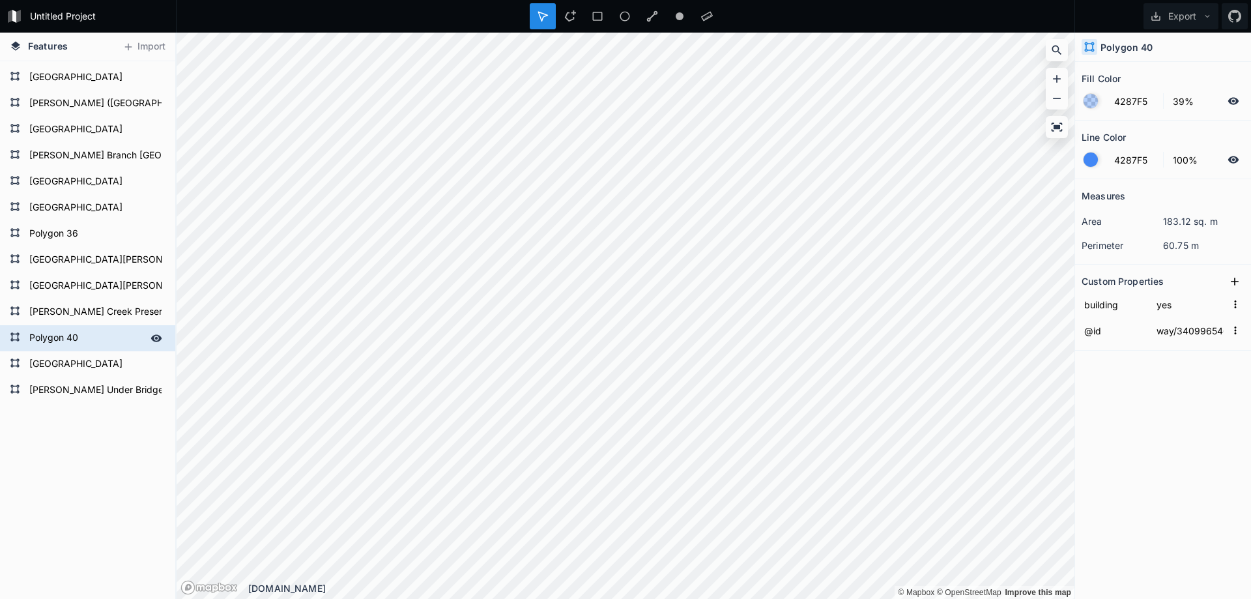
click at [82, 350] on div "Polygon 40" at bounding box center [87, 338] width 175 height 26
click at [79, 355] on form "[GEOGRAPHIC_DATA]" at bounding box center [86, 364] width 122 height 20
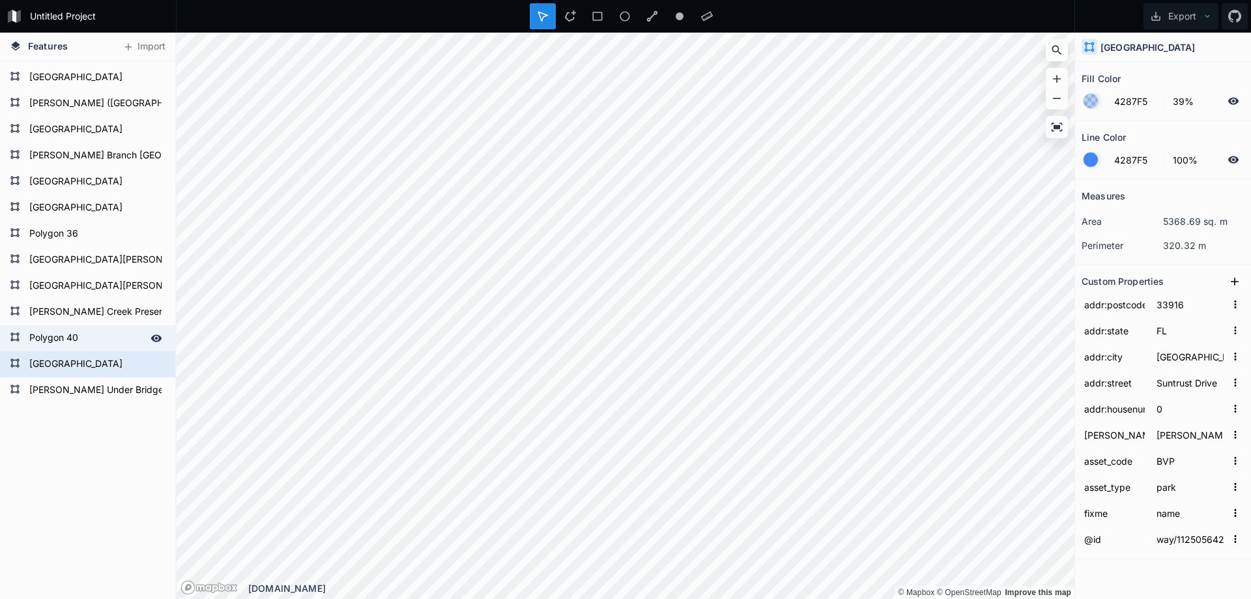
click at [82, 343] on form "Polygon 40" at bounding box center [86, 338] width 122 height 20
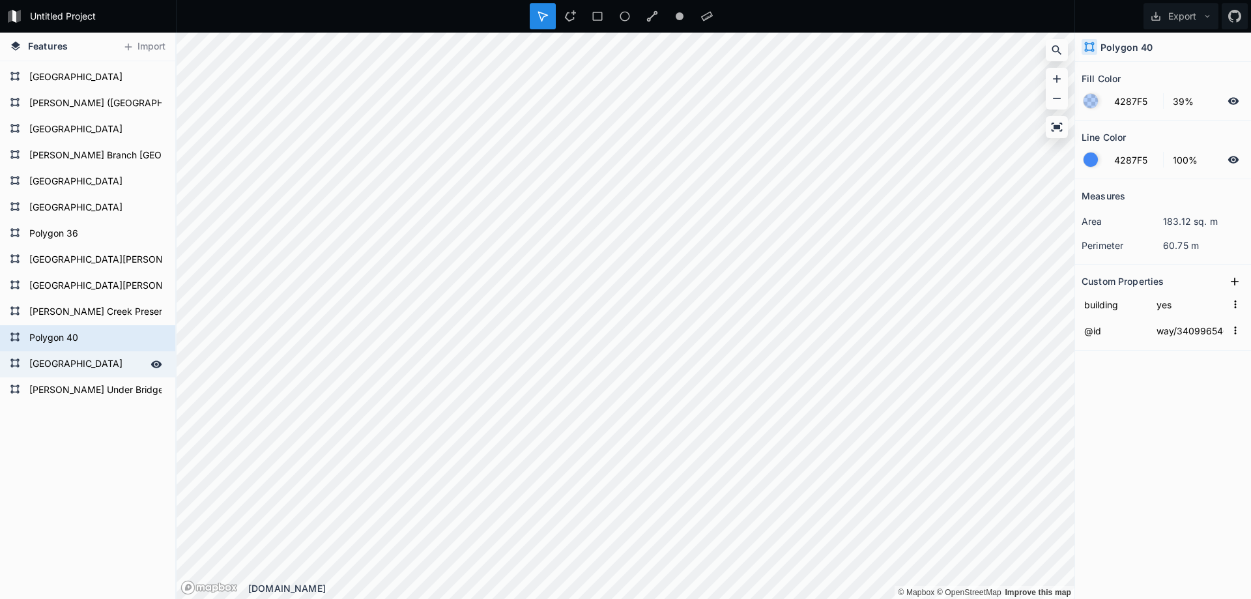
click at [61, 360] on form "[GEOGRAPHIC_DATA]" at bounding box center [86, 364] width 122 height 20
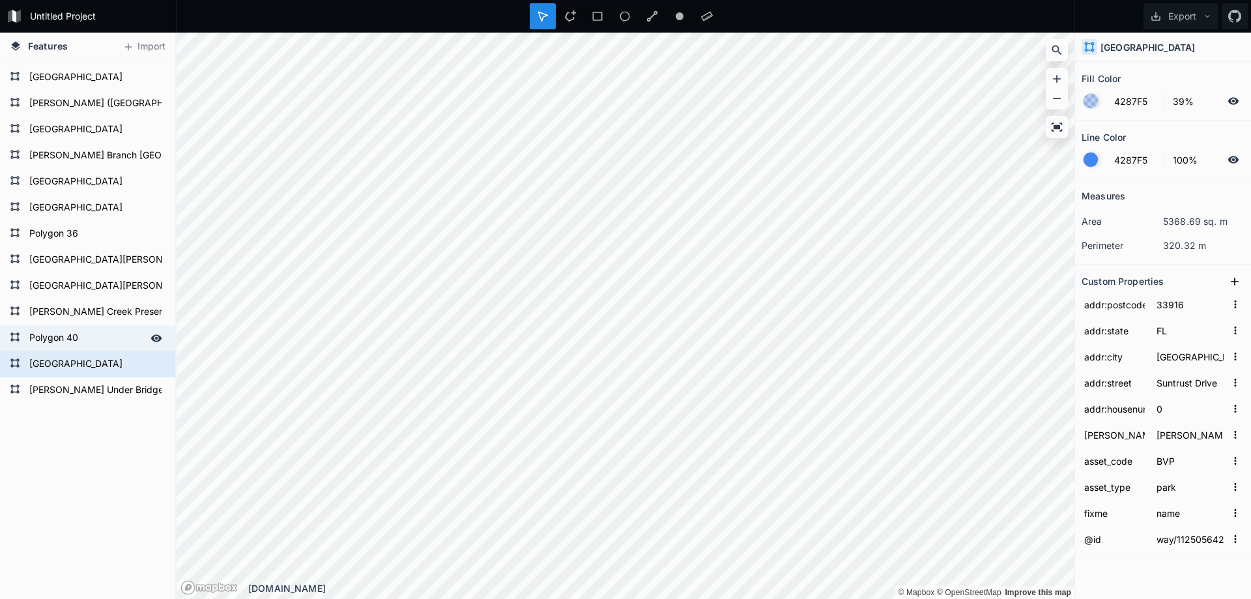
click at [72, 341] on form "Polygon 40" at bounding box center [86, 338] width 122 height 20
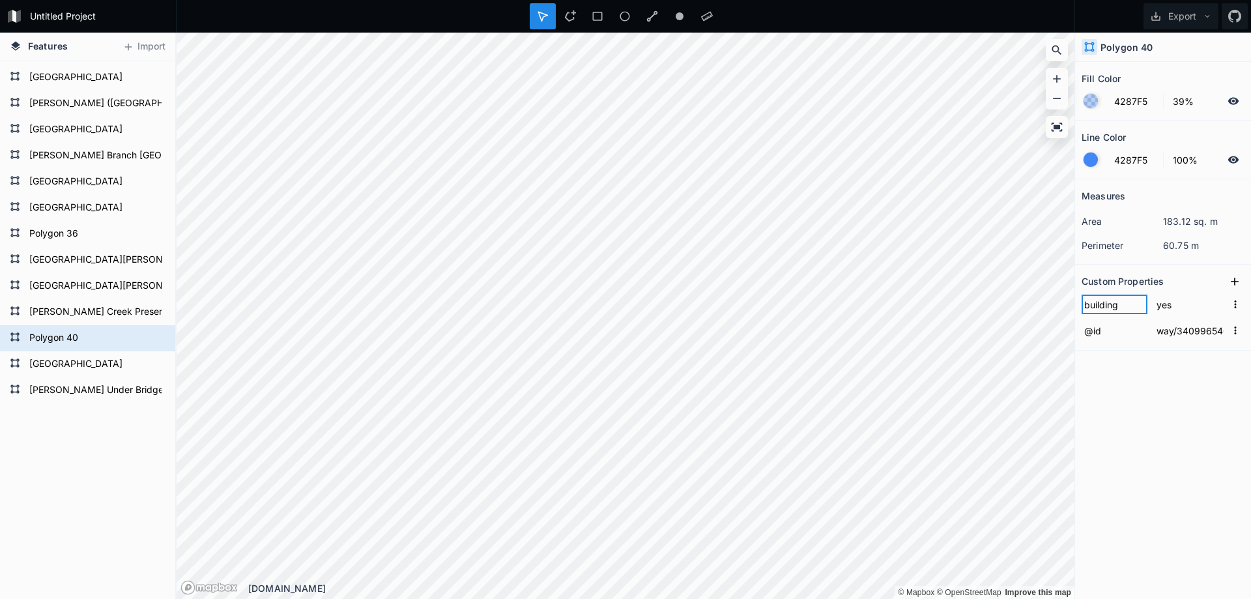
click at [1103, 308] on input "building" at bounding box center [1114, 304] width 66 height 20
click at [1174, 305] on input "yes" at bounding box center [1190, 304] width 72 height 20
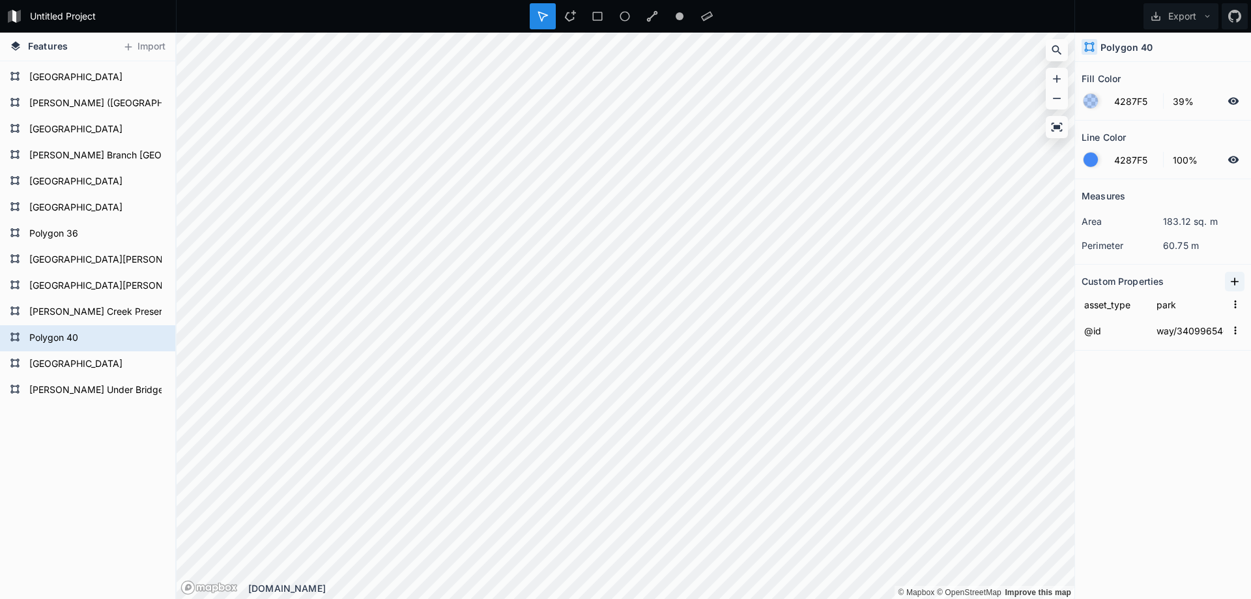
click at [1229, 283] on icon at bounding box center [1234, 281] width 13 height 13
click at [1102, 304] on input "property 1" at bounding box center [1114, 304] width 66 height 20
click at [1178, 309] on input "text" at bounding box center [1190, 304] width 72 height 20
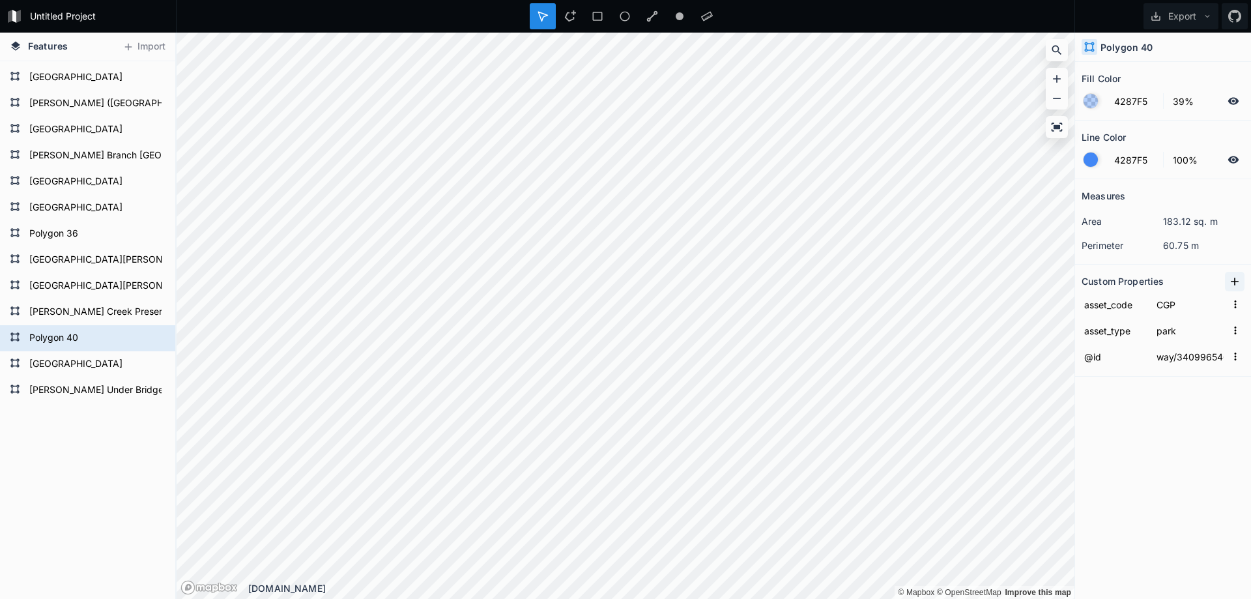
click at [1234, 281] on icon at bounding box center [1234, 281] width 8 height 8
click at [1106, 311] on input "property 1" at bounding box center [1114, 304] width 66 height 20
click at [1170, 303] on input "text" at bounding box center [1190, 304] width 72 height 20
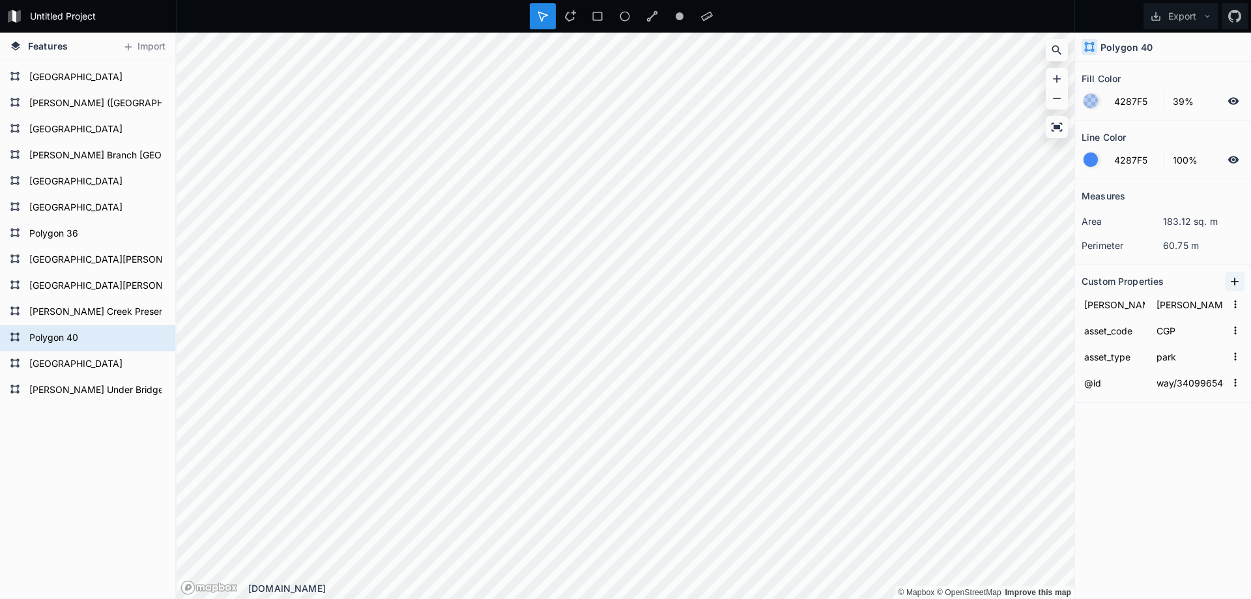
drag, startPoint x: 1234, startPoint y: 277, endPoint x: 1133, endPoint y: 327, distance: 113.3
click at [1234, 277] on icon at bounding box center [1234, 281] width 13 height 13
click at [1099, 307] on input "property 1" at bounding box center [1114, 304] width 66 height 20
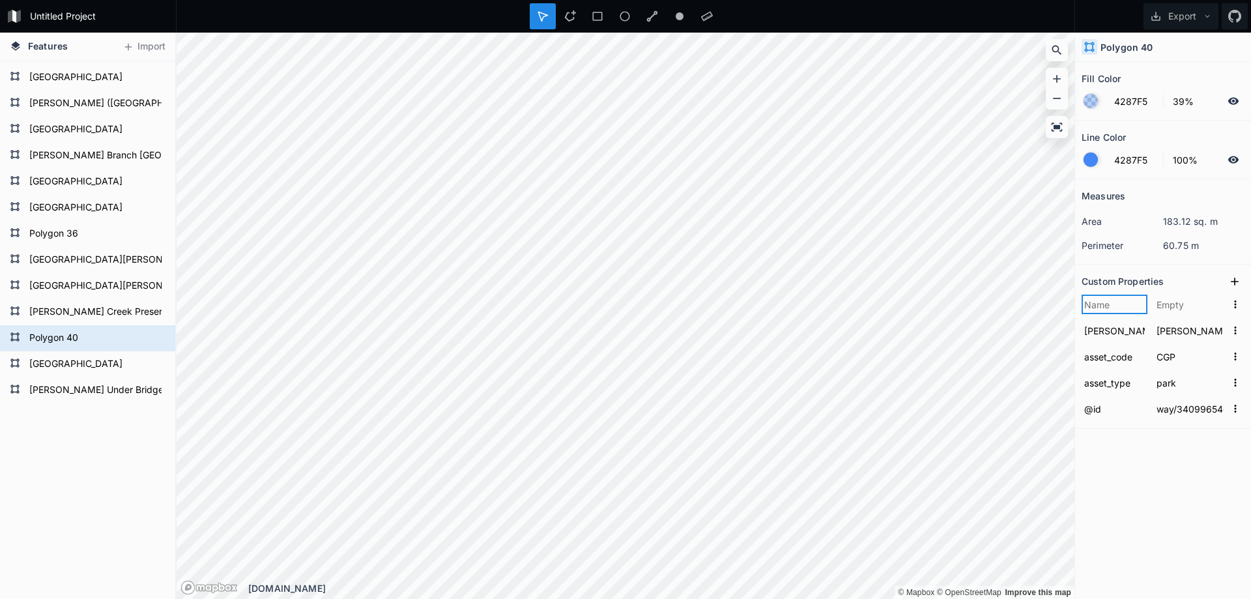
click at [1109, 302] on input "text" at bounding box center [1114, 304] width 66 height 20
paste input "addr:housenumber"
click at [1174, 300] on input "text" at bounding box center [1190, 304] width 72 height 20
click at [1234, 277] on icon at bounding box center [1234, 281] width 13 height 13
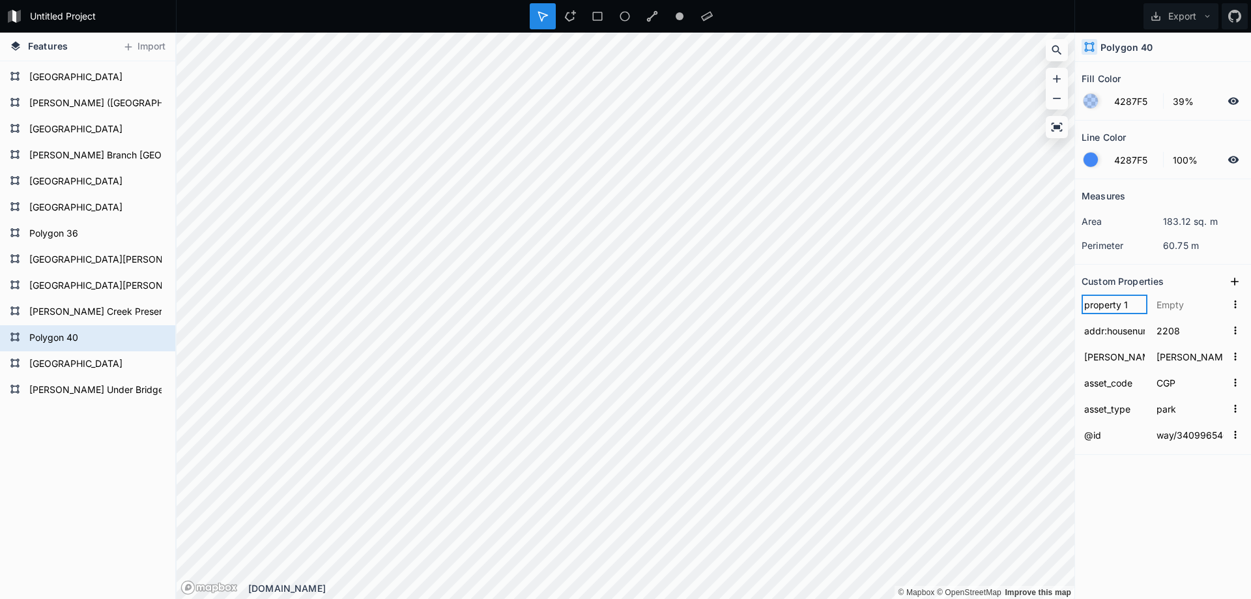
click at [1087, 305] on input "property 1" at bounding box center [1114, 304] width 66 height 20
click at [1109, 304] on input "text" at bounding box center [1114, 304] width 66 height 20
paste input "addr:street"
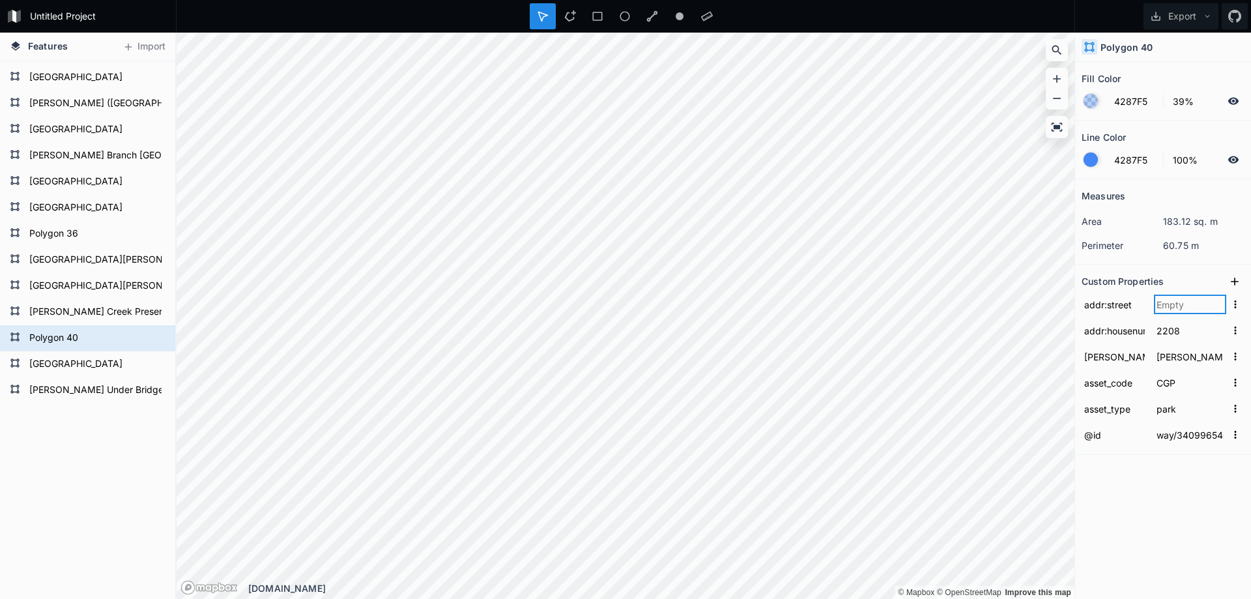
click at [1185, 305] on input "text" at bounding box center [1190, 304] width 72 height 20
click at [1237, 279] on icon at bounding box center [1234, 281] width 13 height 13
click at [1092, 309] on input "property 1" at bounding box center [1114, 304] width 66 height 20
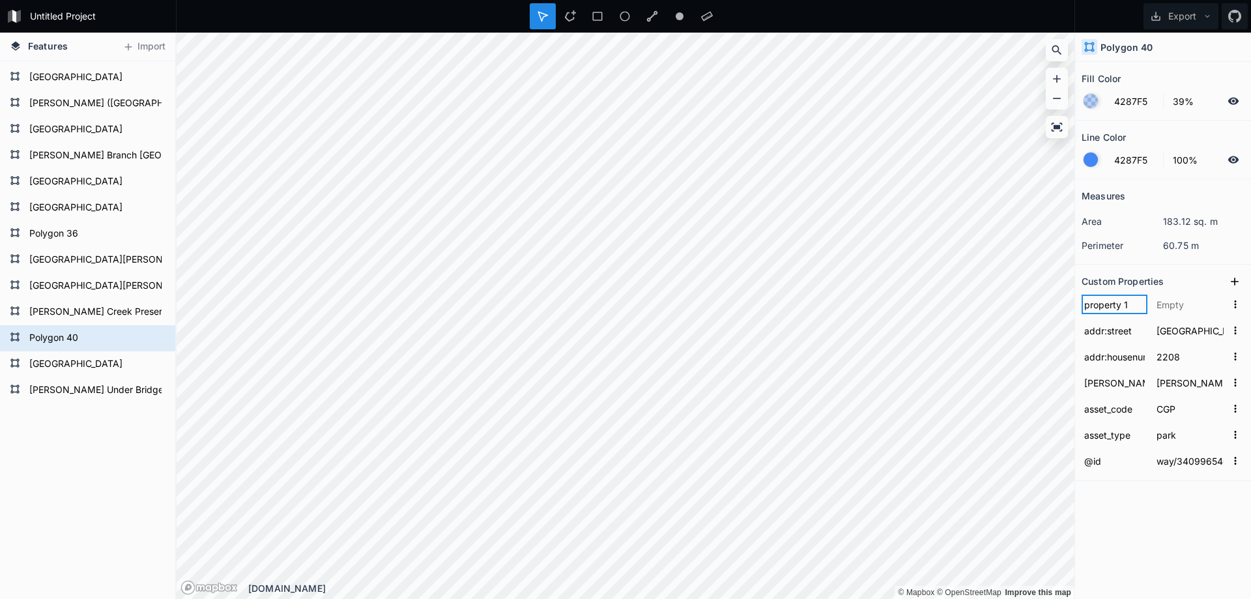
click at [1092, 309] on input "property 1" at bounding box center [1114, 304] width 66 height 20
paste input "addr:city"
click at [1178, 304] on input "text" at bounding box center [1190, 304] width 72 height 20
click at [1236, 279] on icon at bounding box center [1234, 281] width 13 height 13
click at [1104, 304] on input "property 1" at bounding box center [1114, 304] width 66 height 20
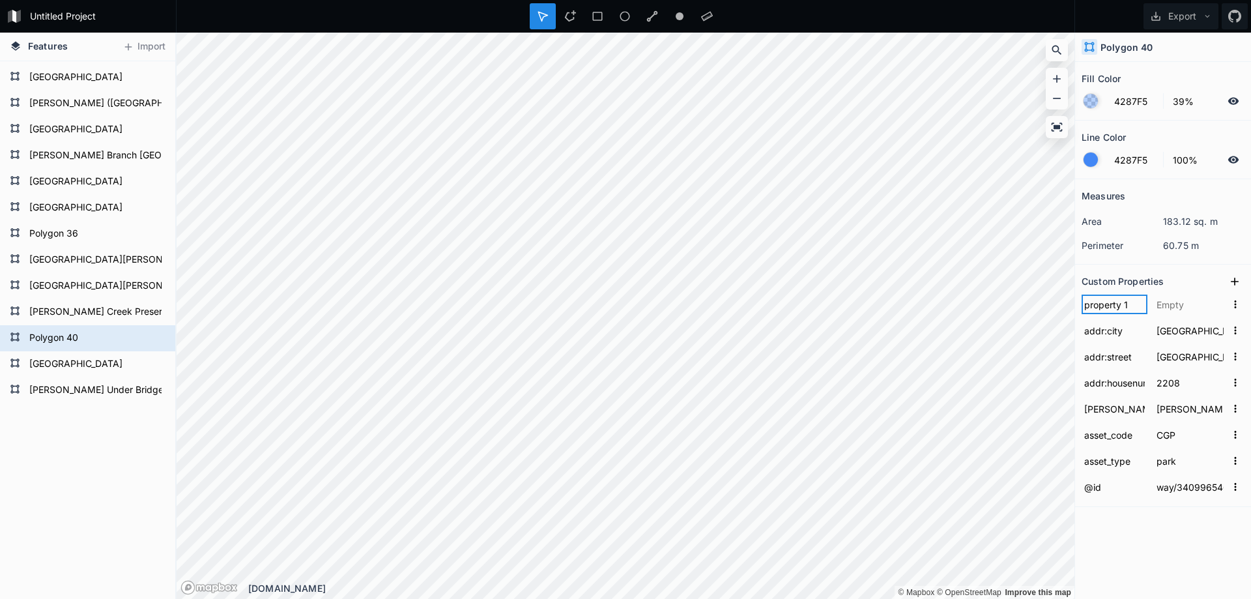
click at [1104, 304] on input "property 1" at bounding box center [1114, 304] width 66 height 20
paste input "addr:city"
click at [1103, 304] on input "addr:city" at bounding box center [1114, 304] width 66 height 20
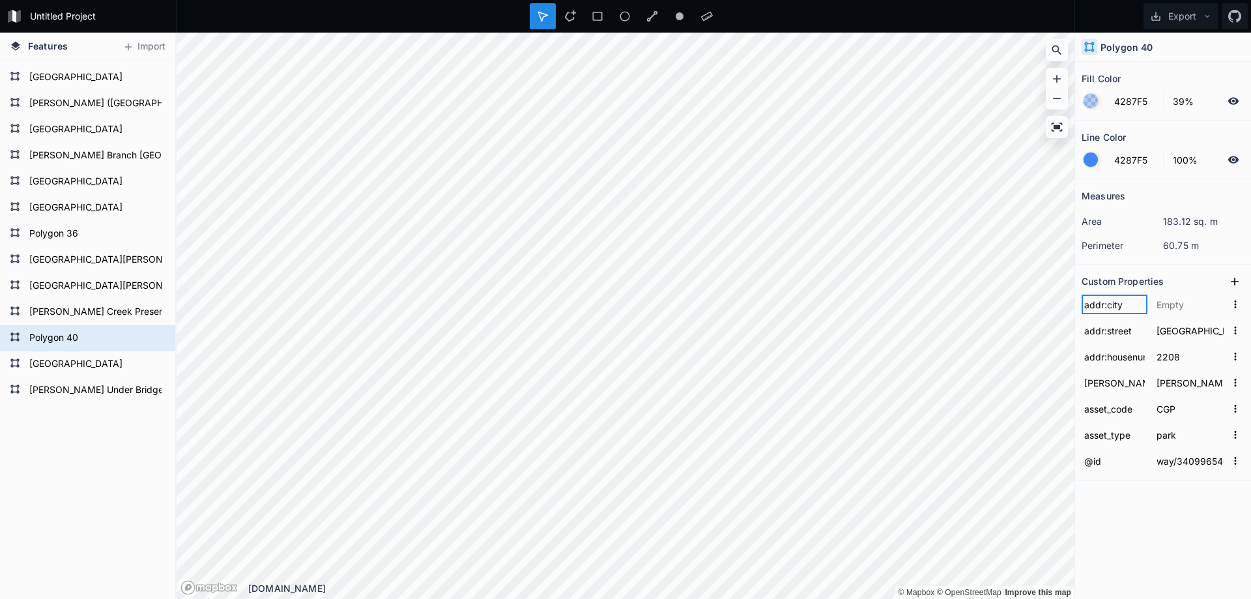
click at [1103, 304] on input "addr:city" at bounding box center [1114, 304] width 66 height 20
paste input "state"
click at [1184, 301] on input "text" at bounding box center [1190, 304] width 72 height 20
click at [1241, 279] on button at bounding box center [1235, 282] width 20 height 20
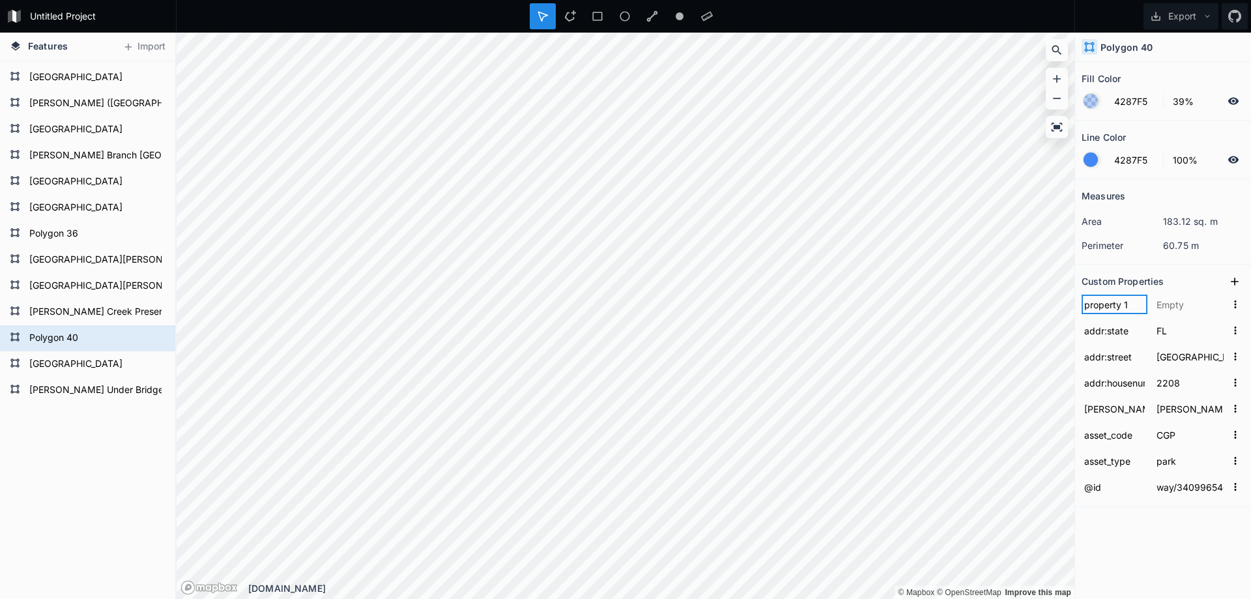
click at [1109, 313] on input "property 1" at bounding box center [1114, 304] width 66 height 20
click at [1114, 301] on input "text" at bounding box center [1114, 304] width 66 height 20
paste input "addr:postcode"
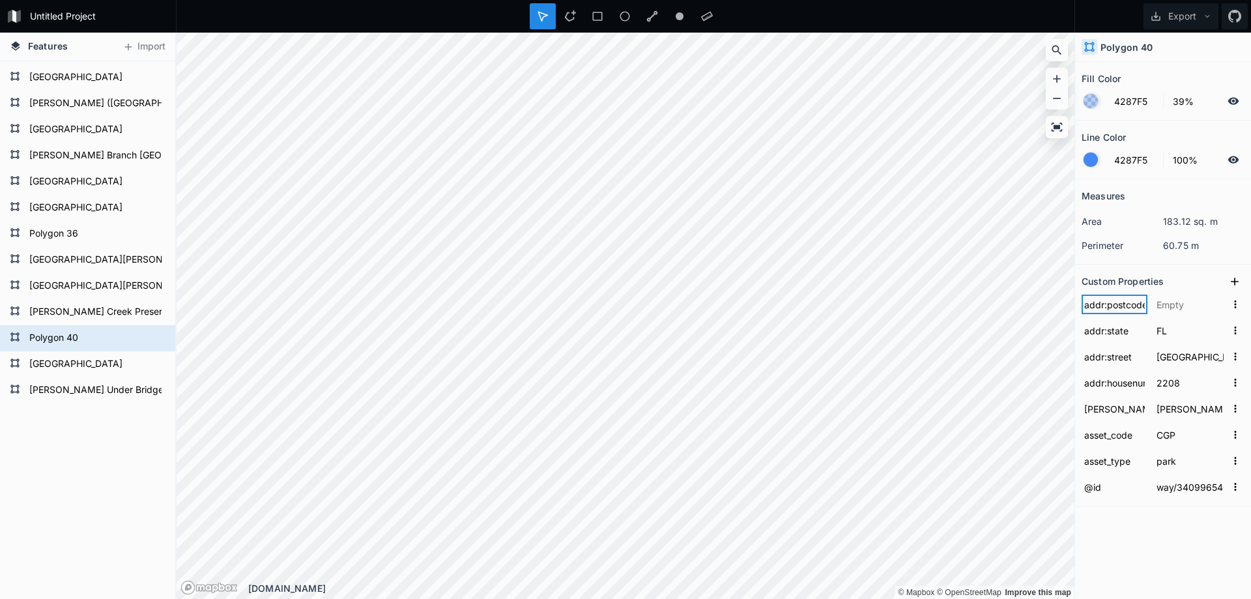
scroll to position [0, 2]
click at [1170, 300] on input "text" at bounding box center [1190, 304] width 72 height 20
click at [1187, 302] on input "33" at bounding box center [1190, 304] width 72 height 20
click at [1235, 285] on icon at bounding box center [1234, 281] width 13 height 13
click at [1118, 313] on input "property 1" at bounding box center [1114, 304] width 66 height 20
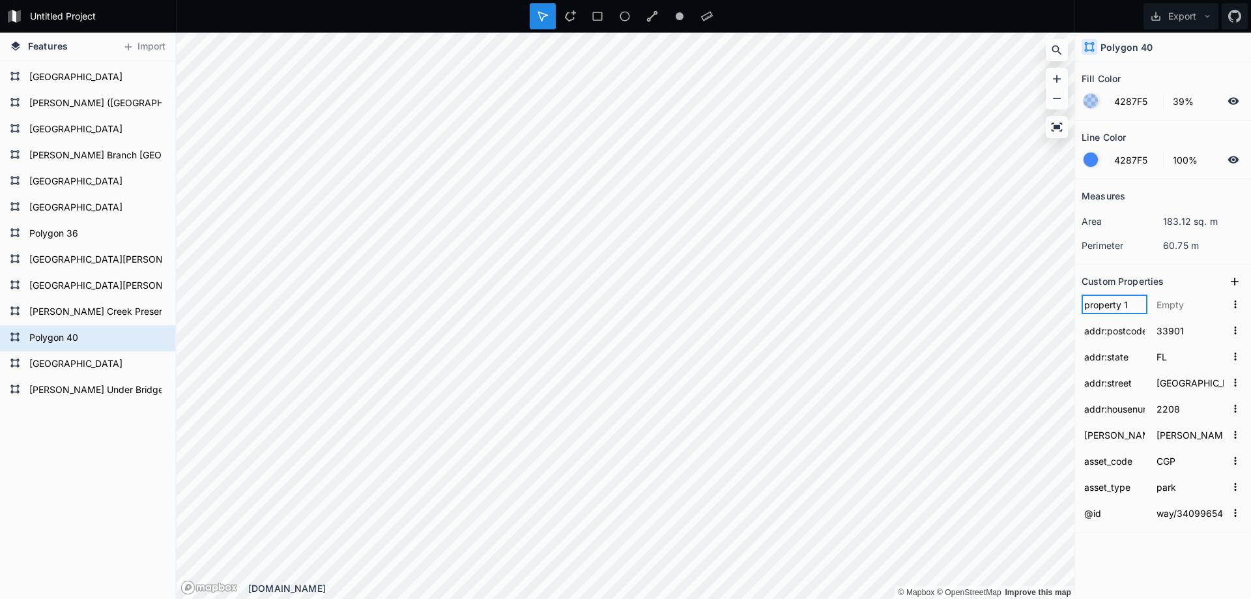
click at [1118, 313] on input "property 1" at bounding box center [1114, 304] width 66 height 20
paste input "addr:postcode"
click at [64, 335] on form "Polygon 40" at bounding box center [86, 338] width 122 height 20
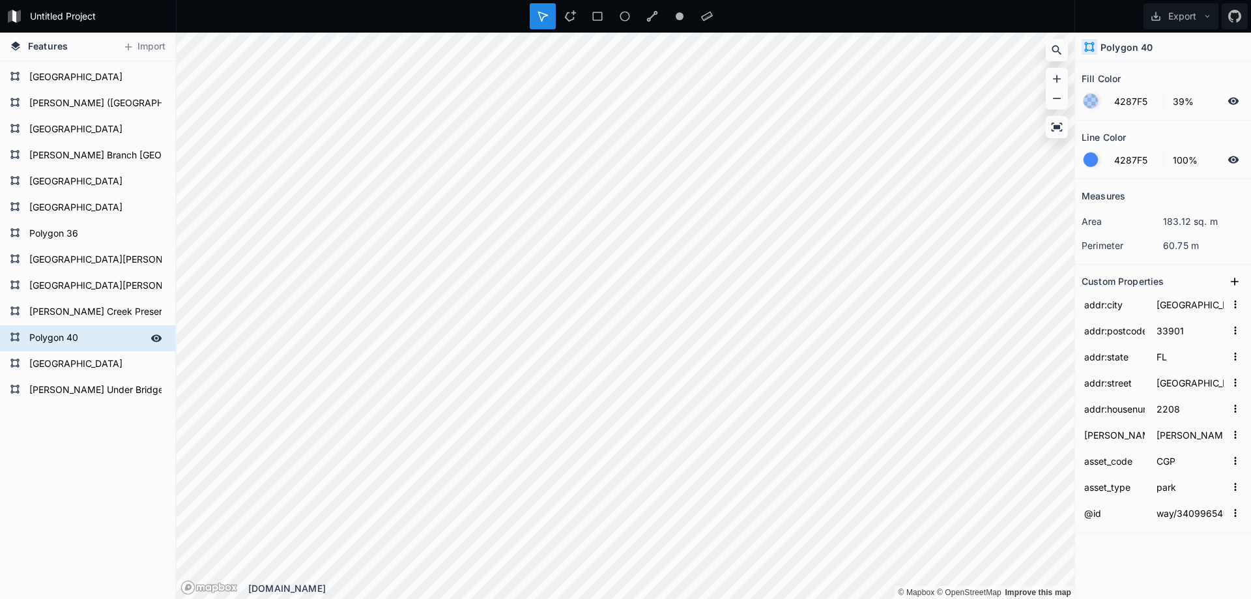
click at [64, 335] on form "Polygon 40" at bounding box center [86, 338] width 122 height 20
click at [64, 335] on input "Polygon 40" at bounding box center [86, 337] width 122 height 18
click at [80, 302] on form "[PERSON_NAME] Creek Preserve" at bounding box center [86, 312] width 122 height 20
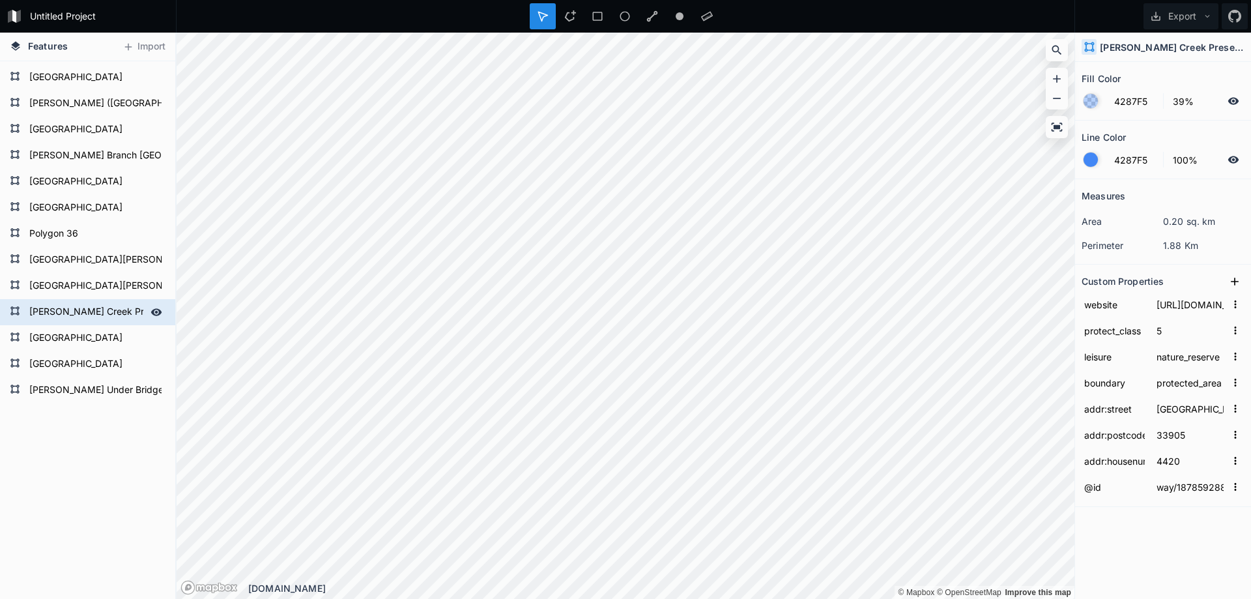
click at [81, 305] on form "[PERSON_NAME] Creek Preserve" at bounding box center [86, 312] width 122 height 20
click at [1105, 361] on input "leisure" at bounding box center [1114, 357] width 66 height 20
click at [1180, 359] on input "nature_reserve" at bounding box center [1190, 357] width 72 height 20
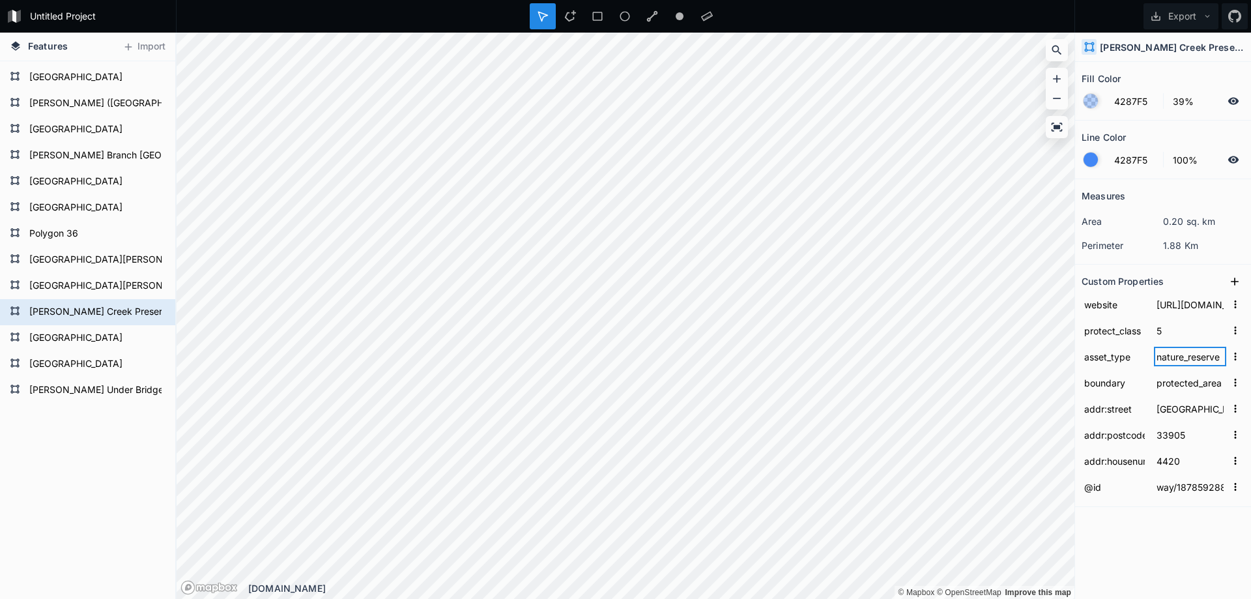
click at [1180, 359] on input "nature_reserve" at bounding box center [1190, 357] width 72 height 20
click at [1232, 253] on dl "perimeter 1.88 Km" at bounding box center [1162, 245] width 163 height 24
click at [1180, 356] on input "filter [PERSON_NAME]" at bounding box center [1190, 357] width 72 height 20
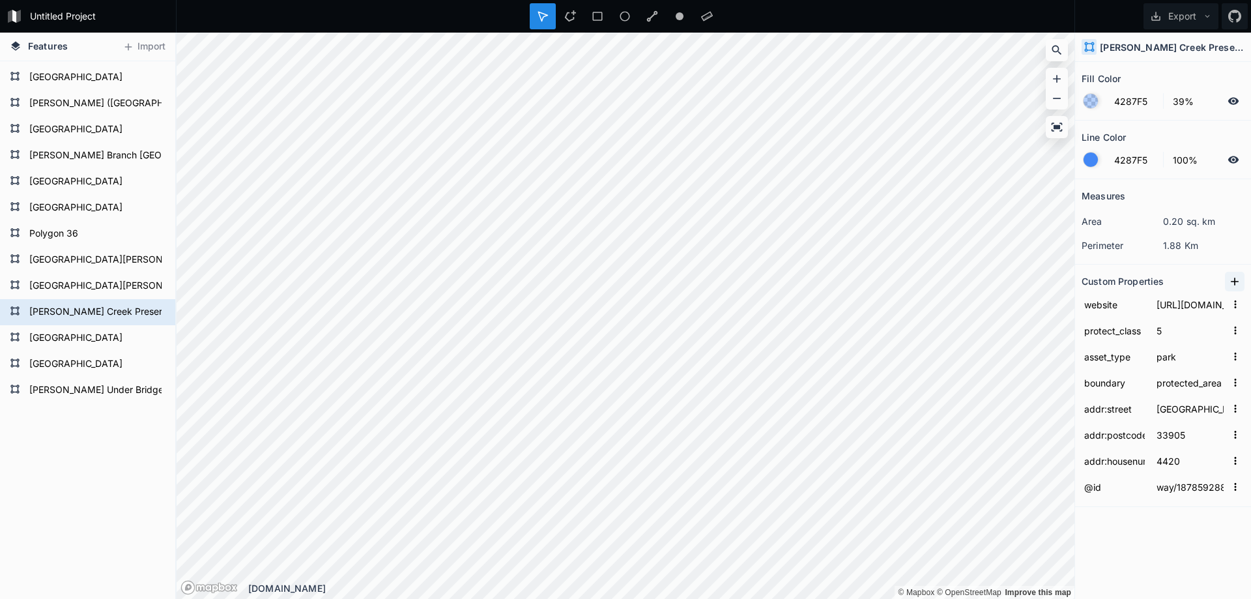
click at [1227, 283] on button at bounding box center [1235, 282] width 20 height 20
click at [1105, 307] on input "property 1" at bounding box center [1114, 304] width 66 height 20
click at [1168, 303] on input "text" at bounding box center [1190, 304] width 72 height 20
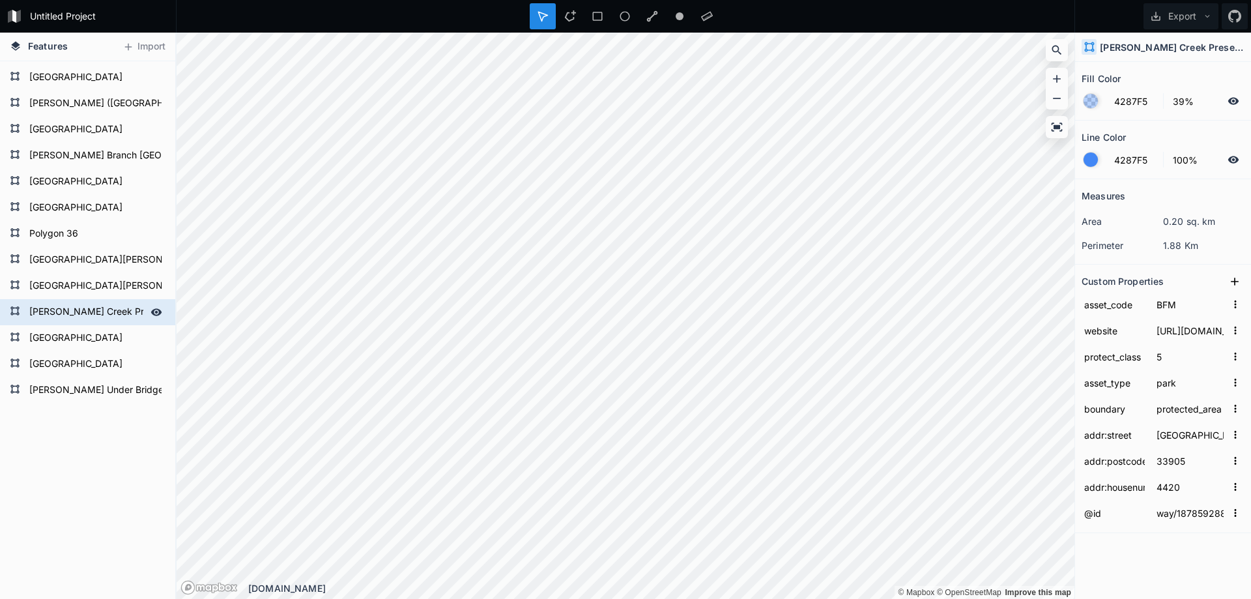
click at [89, 312] on form "[PERSON_NAME] Creek Preserve" at bounding box center [86, 312] width 122 height 20
click at [89, 312] on input "[PERSON_NAME] Creek Preserve" at bounding box center [86, 311] width 122 height 18
click at [50, 315] on input "[PERSON_NAME] Creek Preserve" at bounding box center [86, 311] width 122 height 18
drag, startPoint x: 50, startPoint y: 312, endPoint x: 130, endPoint y: 310, distance: 79.5
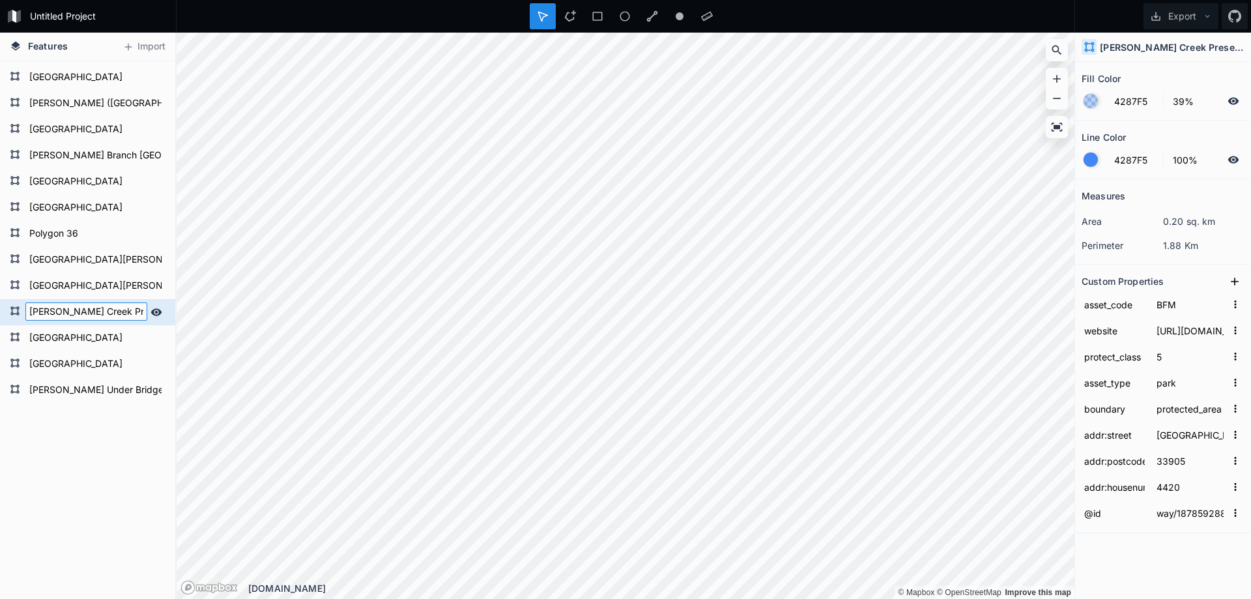
click at [130, 310] on input "[PERSON_NAME] Creek Preserve" at bounding box center [86, 311] width 122 height 18
click at [1234, 277] on icon at bounding box center [1234, 281] width 13 height 13
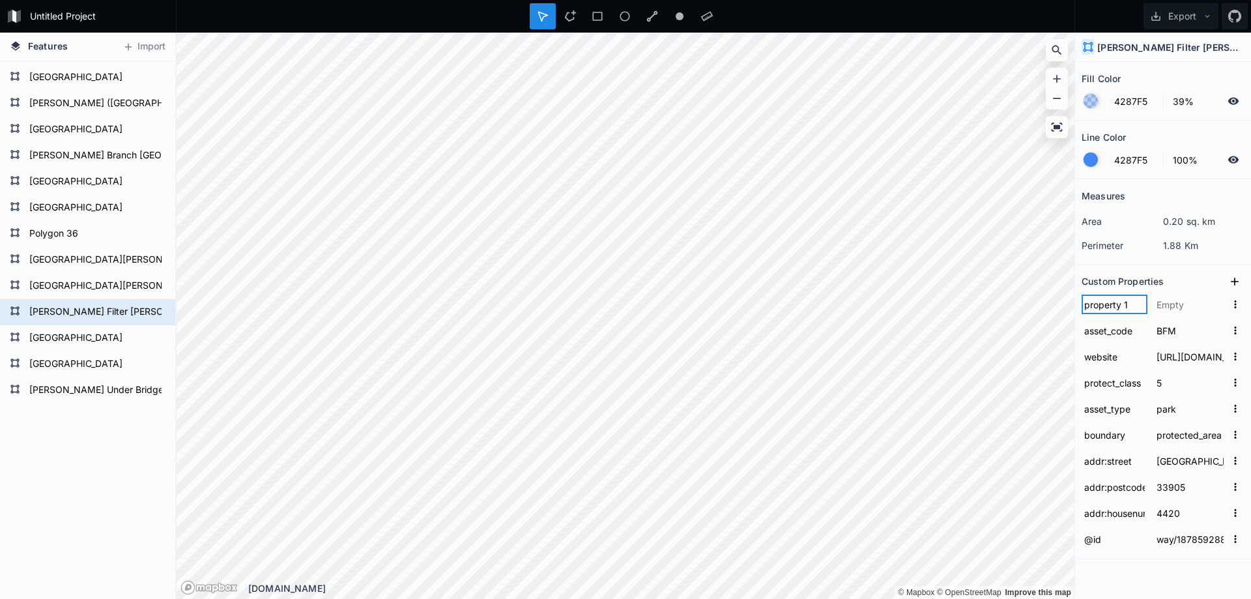
click at [1106, 301] on input "property 1" at bounding box center [1114, 304] width 66 height 20
click at [1170, 304] on input "text" at bounding box center [1190, 304] width 72 height 20
click at [1174, 304] on input "text" at bounding box center [1190, 304] width 72 height 20
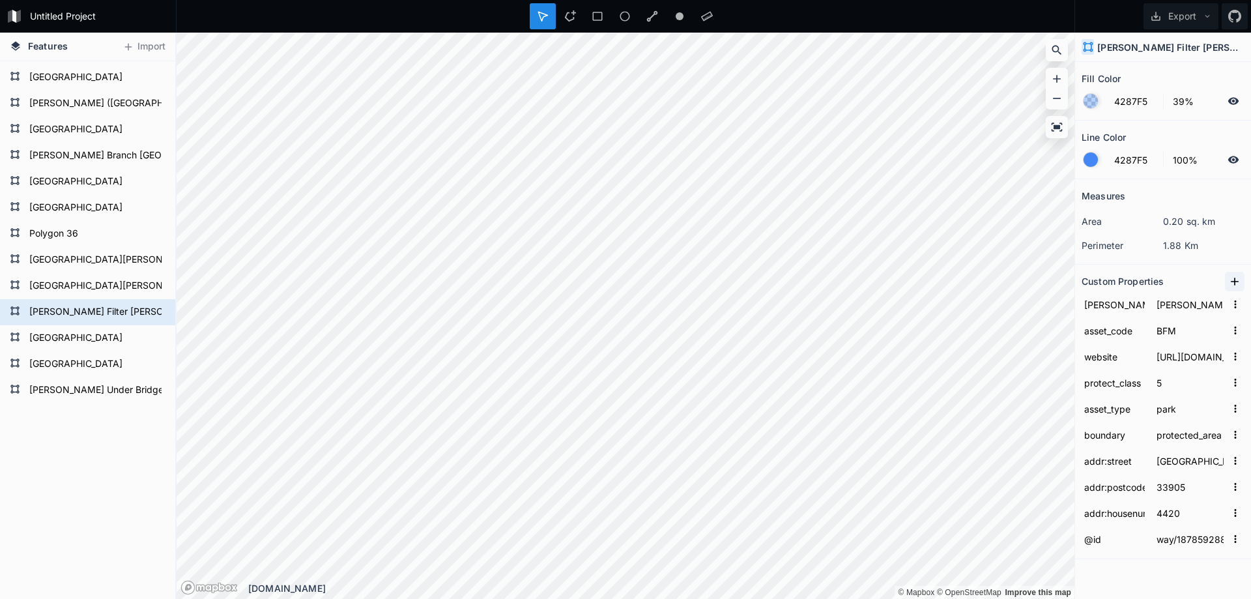
click at [1229, 282] on icon at bounding box center [1234, 281] width 13 height 13
click at [1228, 286] on icon at bounding box center [1234, 281] width 13 height 13
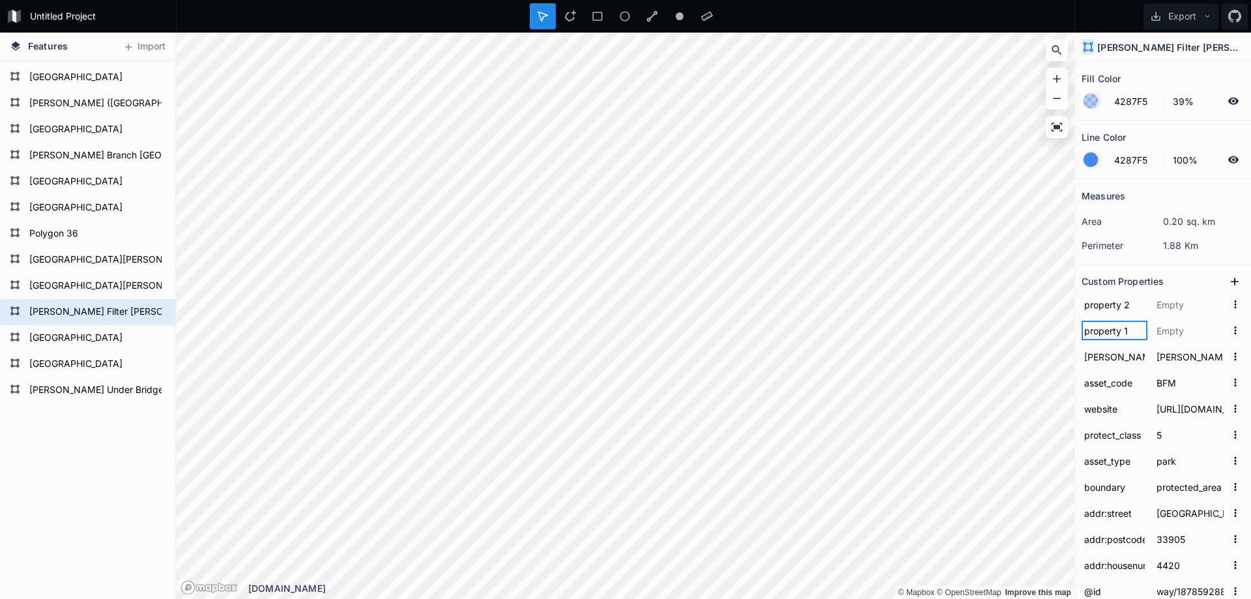
click at [1120, 333] on input "property 1" at bounding box center [1114, 330] width 66 height 20
click at [1111, 311] on input "property 2" at bounding box center [1114, 304] width 66 height 20
click at [1109, 330] on input "property 1" at bounding box center [1114, 330] width 66 height 20
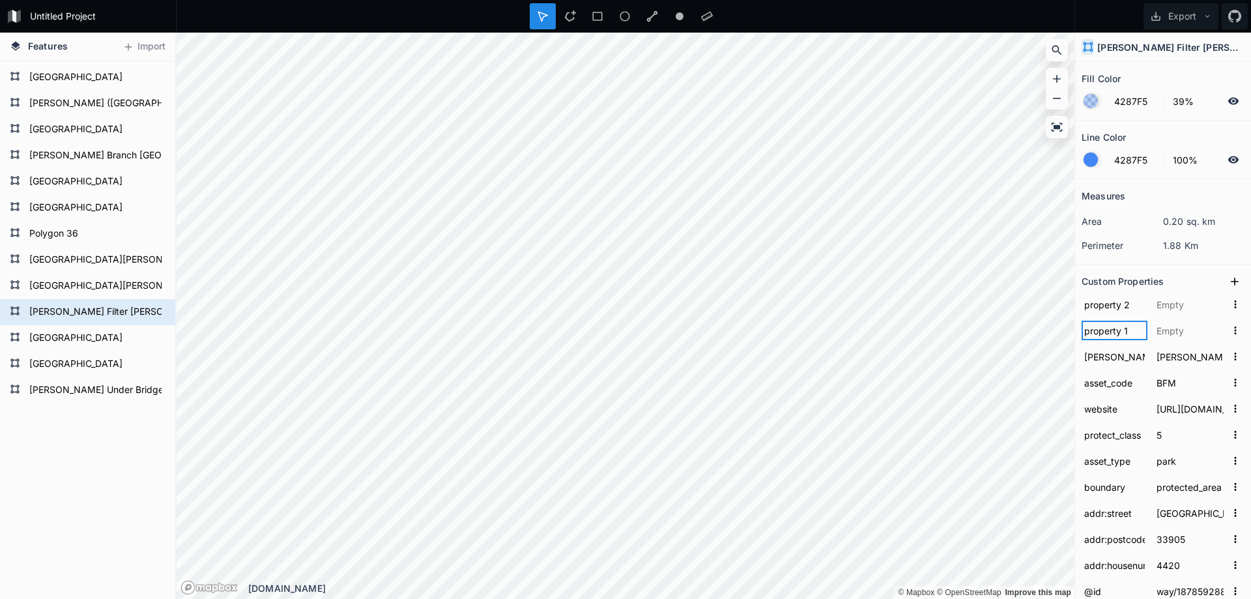
click at [1109, 330] on input "property 1" at bounding box center [1114, 330] width 66 height 20
paste input "addr:city"
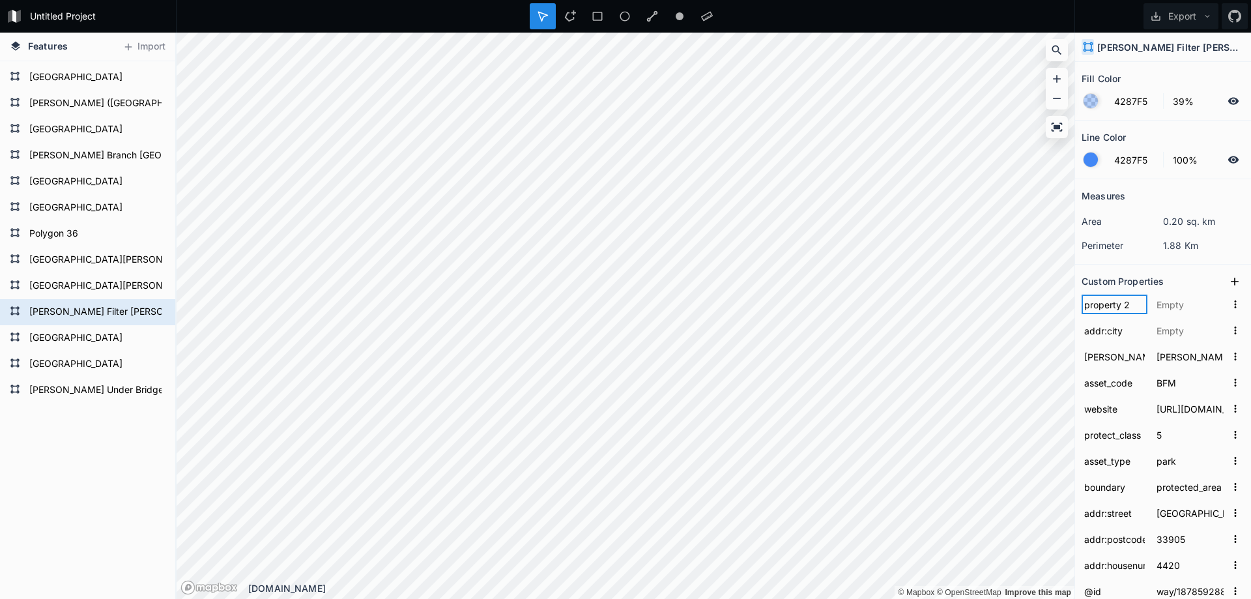
click at [1122, 304] on input "property 2" at bounding box center [1114, 304] width 66 height 20
paste input "addr:state"
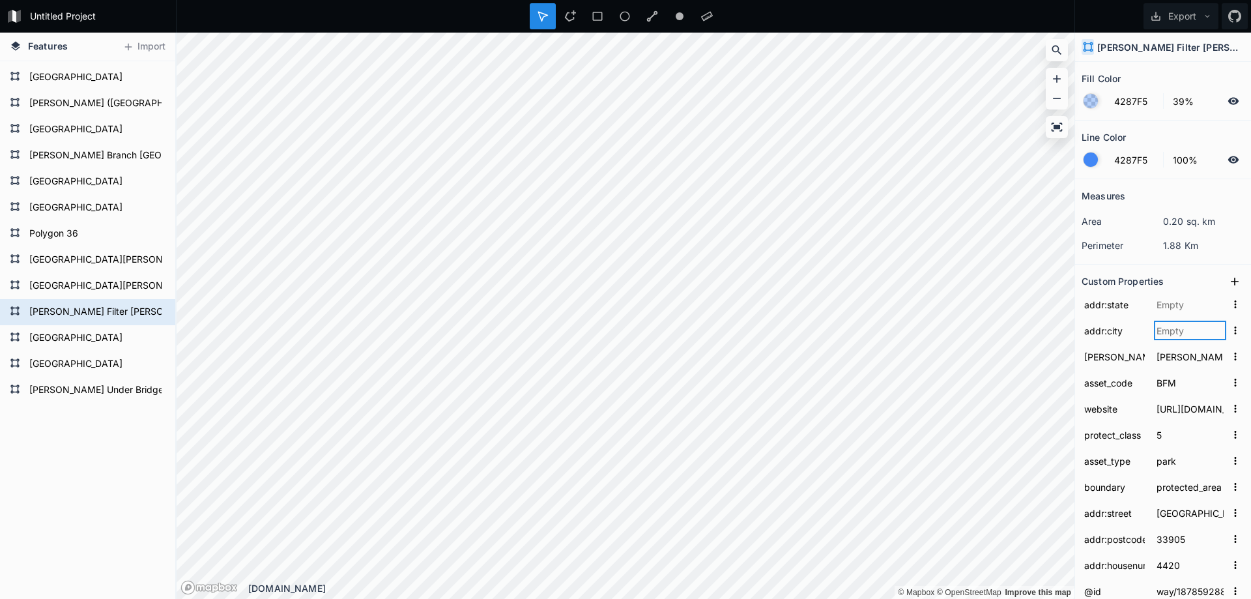
click at [1174, 333] on input "text" at bounding box center [1190, 330] width 72 height 20
click at [1167, 302] on input "text" at bounding box center [1190, 304] width 72 height 20
click at [75, 285] on form "[GEOGRAPHIC_DATA][PERSON_NAME]" at bounding box center [86, 286] width 122 height 20
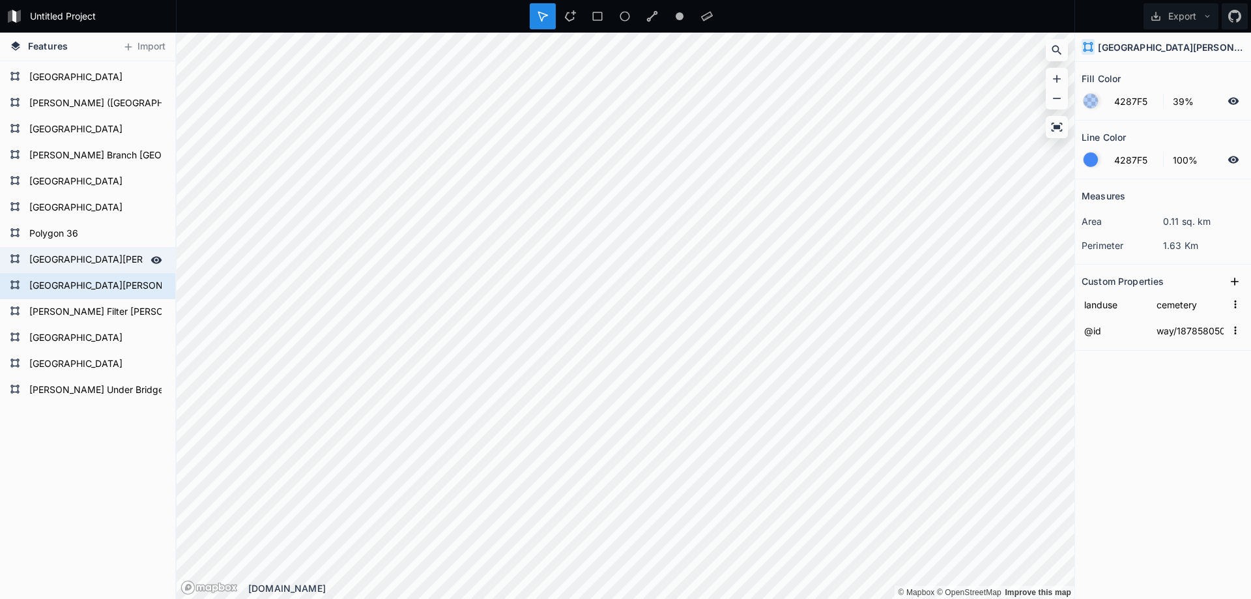
click at [79, 266] on form "[GEOGRAPHIC_DATA][PERSON_NAME]" at bounding box center [86, 260] width 122 height 20
click at [81, 279] on form "[GEOGRAPHIC_DATA][PERSON_NAME]" at bounding box center [86, 286] width 122 height 20
click at [1228, 277] on icon at bounding box center [1234, 281] width 13 height 13
click at [1103, 306] on input "property 1" at bounding box center [1114, 304] width 66 height 20
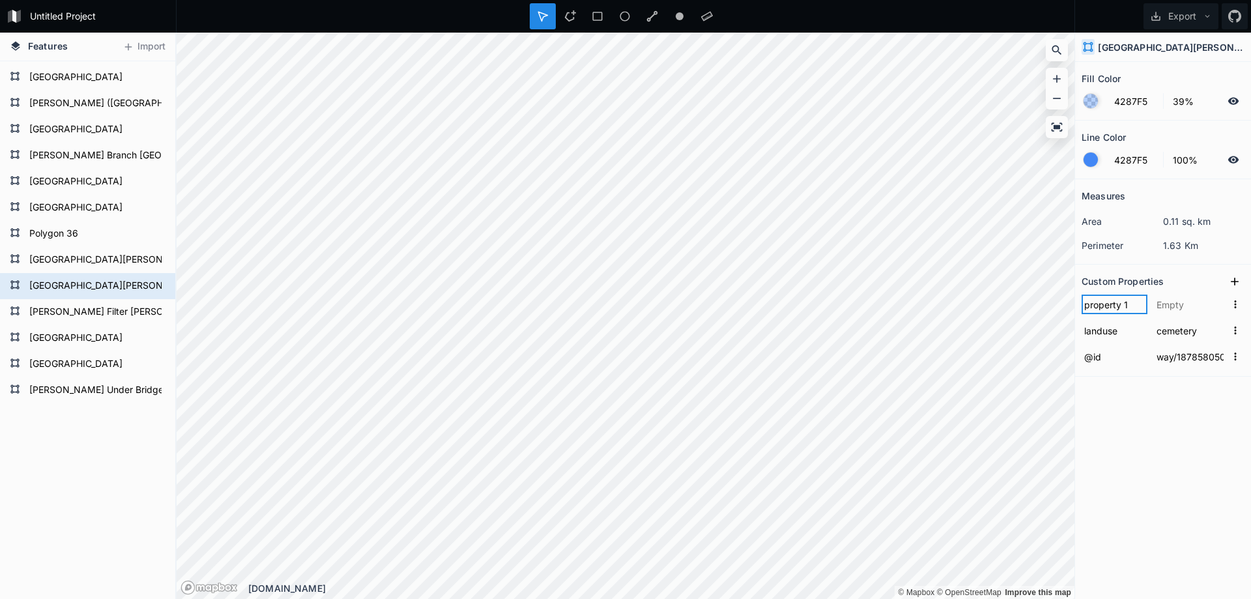
click at [1103, 306] on input "property 1" at bounding box center [1114, 304] width 66 height 20
click at [1111, 330] on input "landuse" at bounding box center [1114, 330] width 66 height 20
click at [1111, 311] on input "property 1" at bounding box center [1114, 304] width 66 height 20
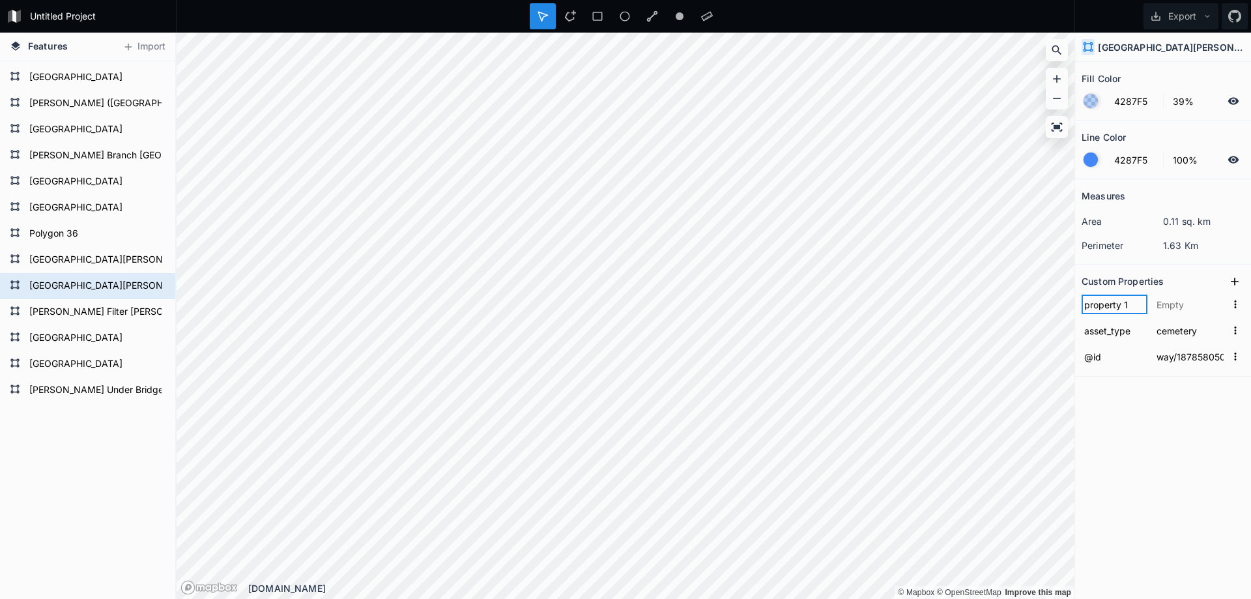
click at [1111, 311] on input "property 1" at bounding box center [1114, 304] width 66 height 20
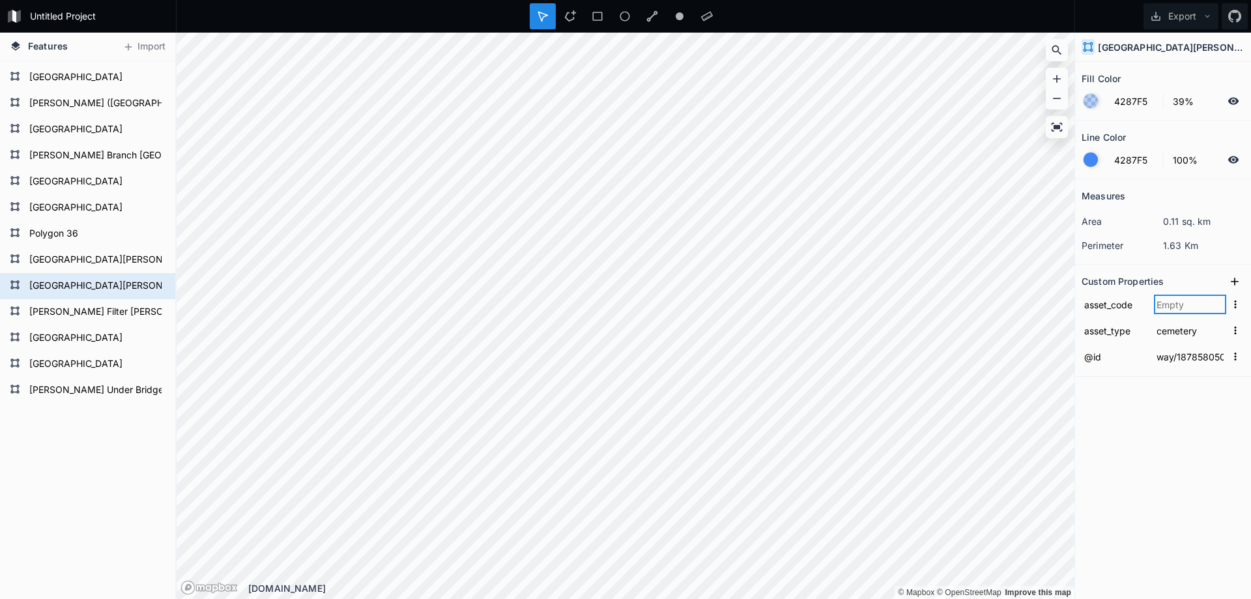
click at [1165, 300] on input "text" at bounding box center [1190, 304] width 72 height 20
click at [1232, 283] on icon at bounding box center [1234, 281] width 13 height 13
click at [1117, 305] on input "property 1" at bounding box center [1114, 304] width 66 height 20
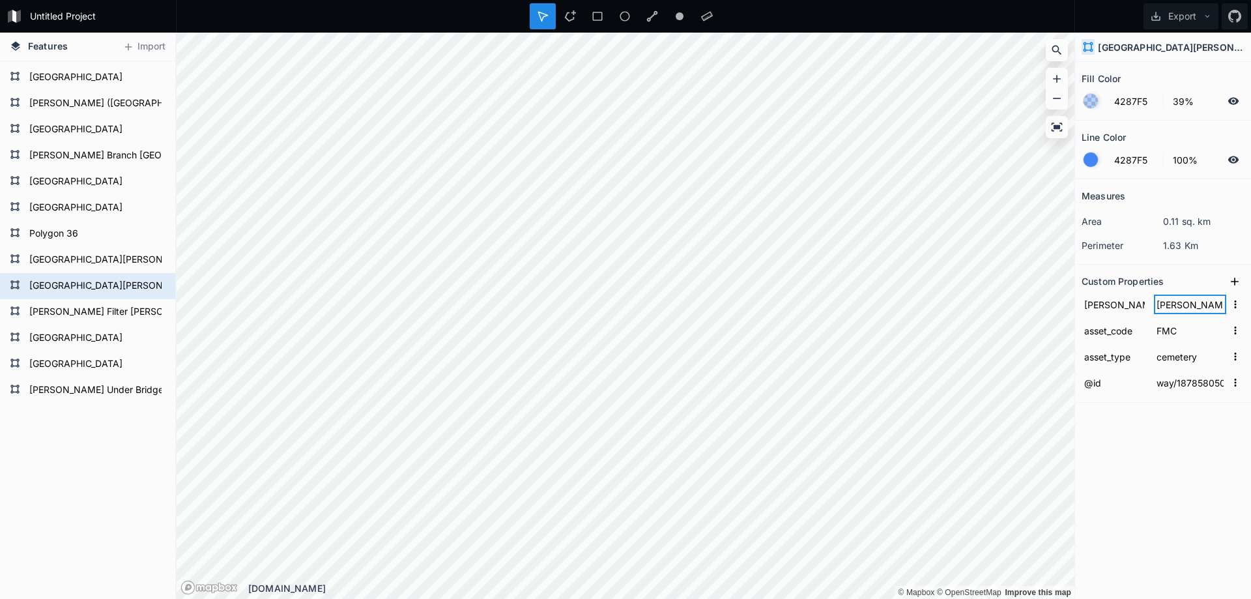
click at [1185, 309] on input "[PERSON_NAME]" at bounding box center [1190, 304] width 72 height 20
click at [1236, 283] on icon at bounding box center [1234, 281] width 13 height 13
click at [1108, 307] on input "property 1" at bounding box center [1114, 304] width 66 height 20
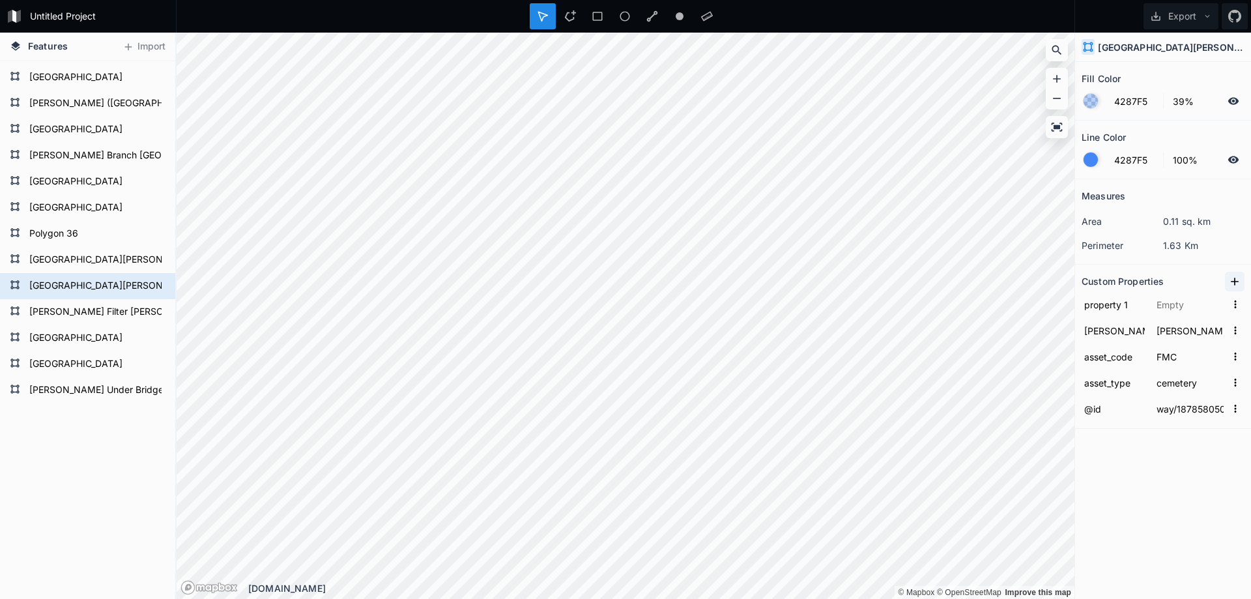
click at [1239, 273] on button at bounding box center [1235, 282] width 20 height 20
click at [1118, 304] on input "property 2" at bounding box center [1114, 304] width 66 height 20
click at [1116, 302] on input "property 2" at bounding box center [1114, 304] width 66 height 20
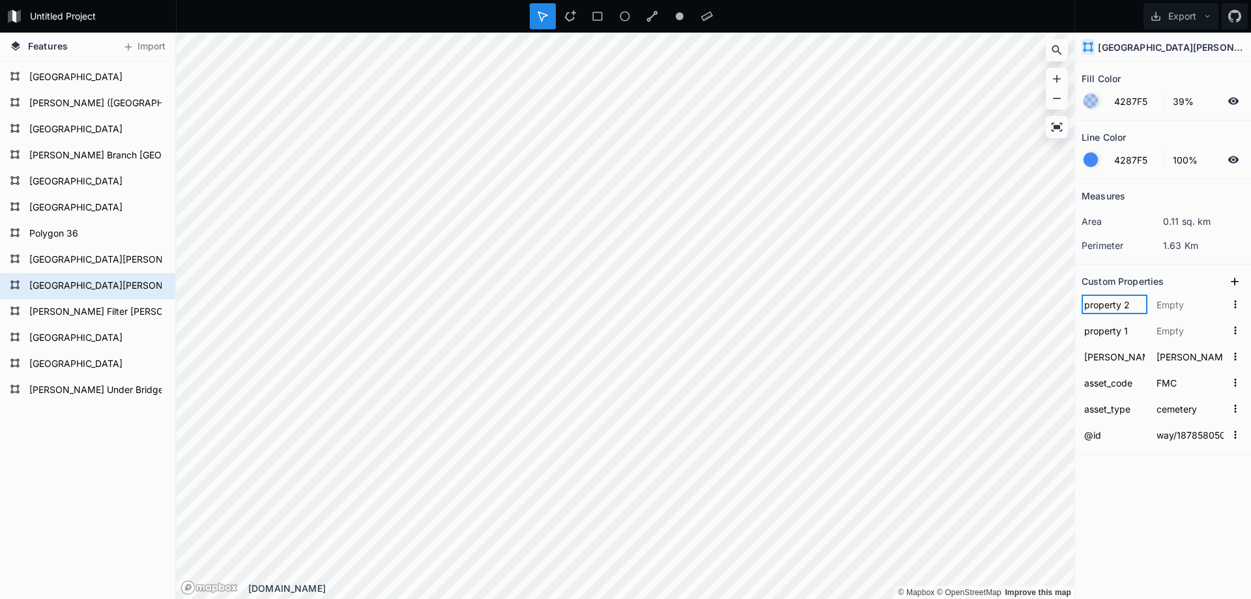
click at [1116, 302] on input "property 2" at bounding box center [1114, 304] width 66 height 20
paste input "addr:housenumber"
click at [1118, 335] on input "property 1" at bounding box center [1114, 330] width 66 height 20
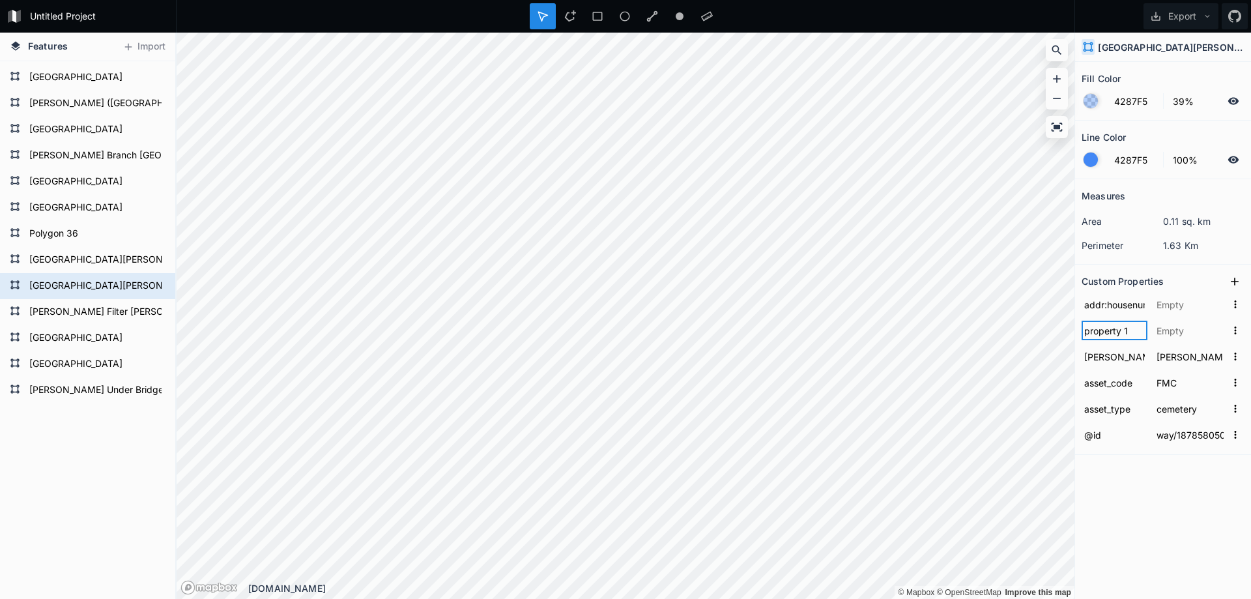
click at [1118, 335] on input "property 1" at bounding box center [1114, 330] width 66 height 20
paste input "street"
click at [1181, 305] on input "text" at bounding box center [1190, 304] width 72 height 20
click at [1163, 328] on input "text" at bounding box center [1190, 330] width 72 height 20
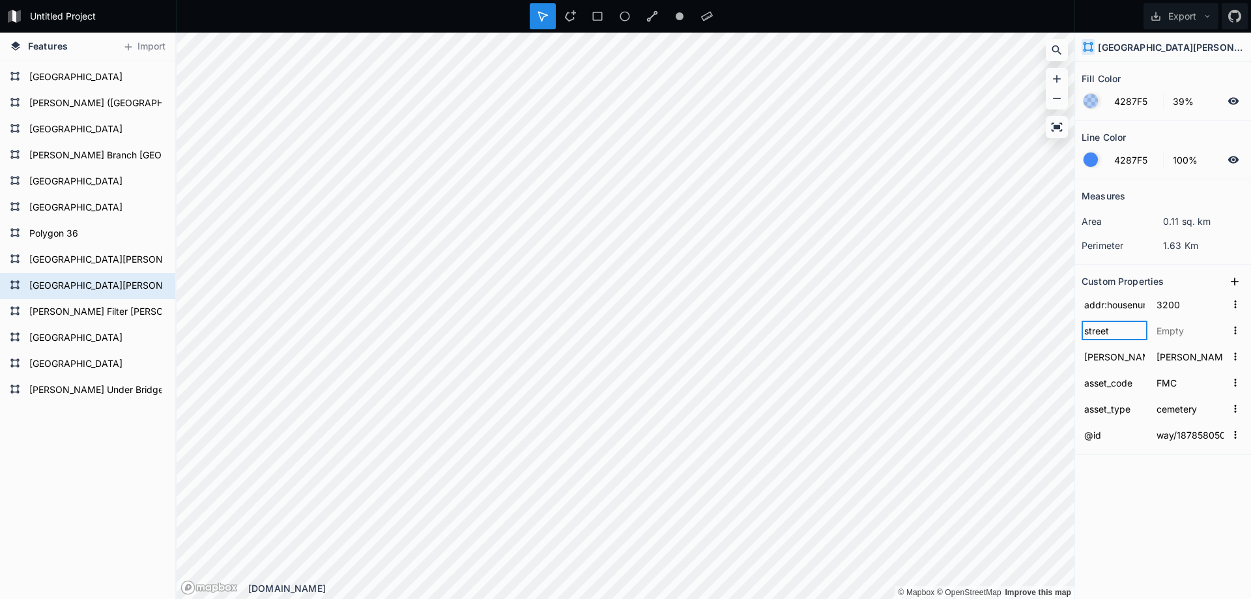
click at [1119, 333] on input "street" at bounding box center [1114, 330] width 66 height 20
click at [1117, 333] on input "street" at bounding box center [1114, 330] width 66 height 20
click at [1110, 332] on input "street" at bounding box center [1114, 330] width 66 height 20
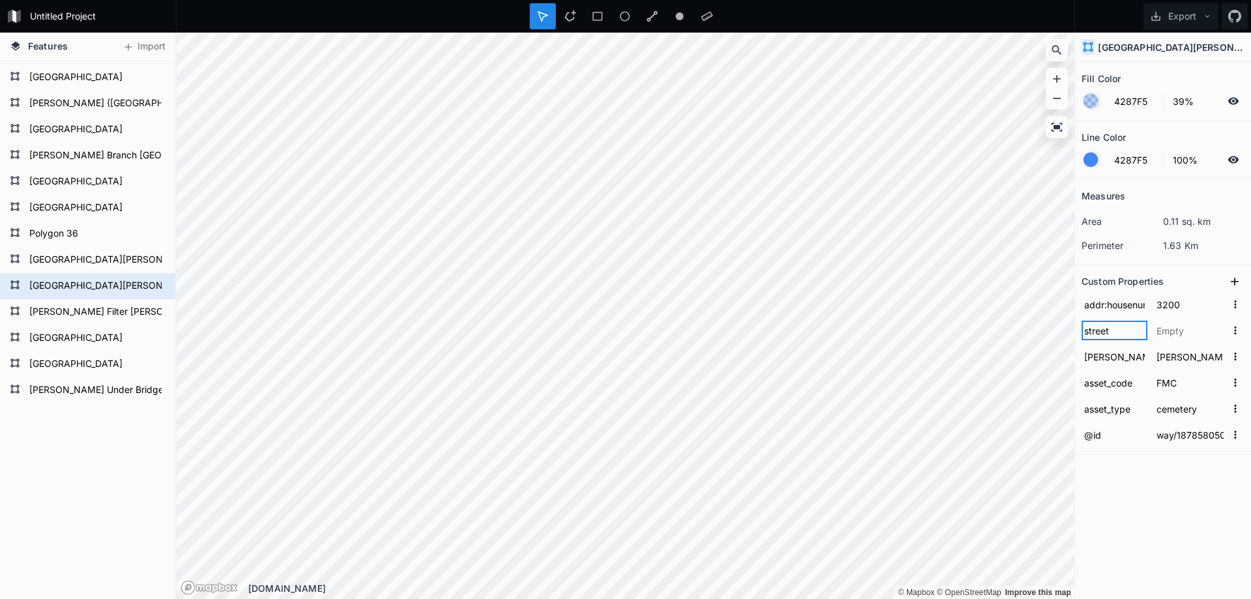
click at [1110, 332] on input "street" at bounding box center [1114, 330] width 66 height 20
paste input "addr:"
click at [1167, 333] on input "text" at bounding box center [1190, 330] width 72 height 20
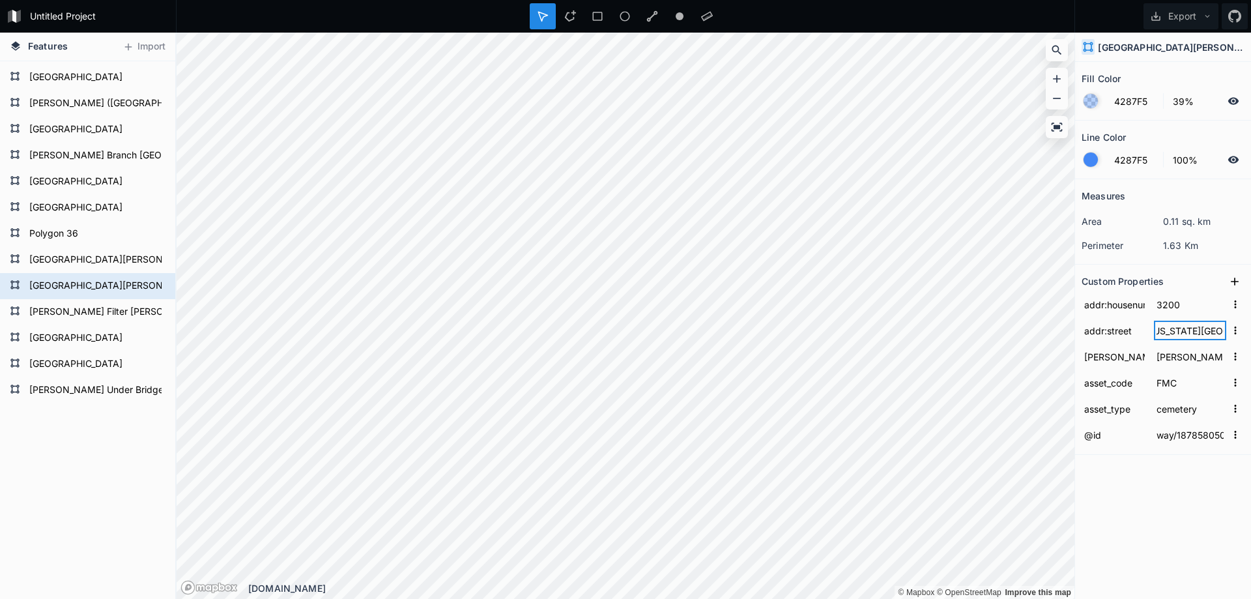
click at [1157, 333] on input "[US_STATE][GEOGRAPHIC_DATA]" at bounding box center [1190, 330] width 72 height 20
click at [1232, 285] on icon at bounding box center [1234, 281] width 13 height 13
click at [1118, 307] on input "property 1" at bounding box center [1114, 304] width 66 height 20
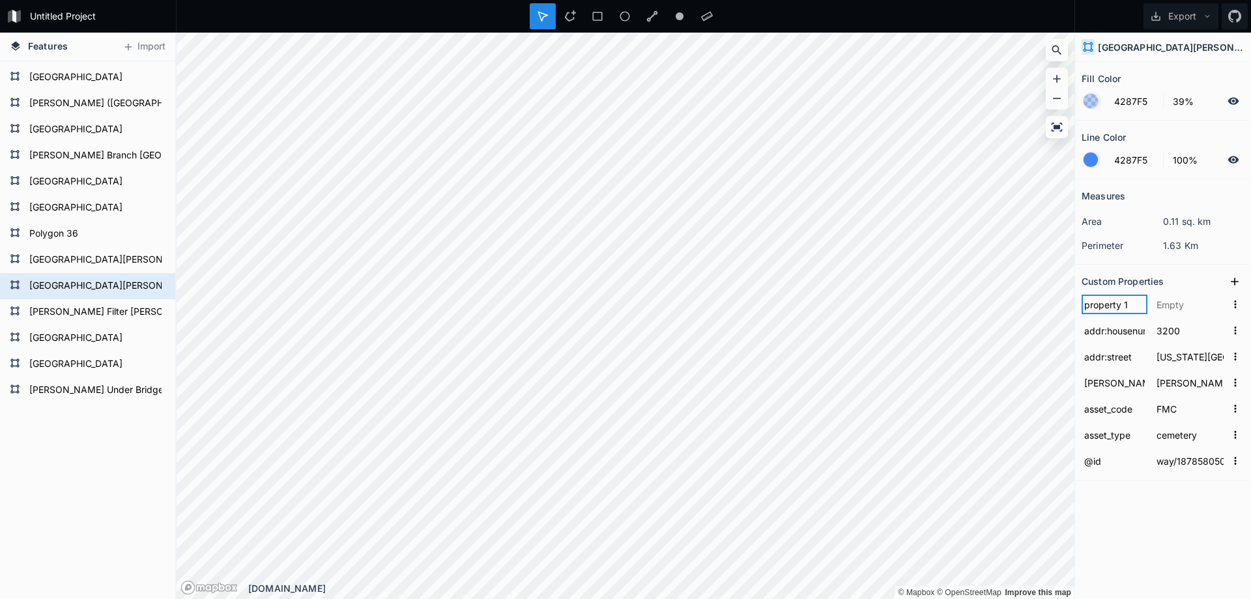
click at [1118, 307] on input "property 1" at bounding box center [1114, 304] width 66 height 20
click at [1108, 305] on input "text" at bounding box center [1114, 304] width 66 height 20
paste input "addr:city"
click at [1185, 303] on input "text" at bounding box center [1190, 304] width 72 height 20
click at [1233, 275] on icon at bounding box center [1234, 281] width 13 height 13
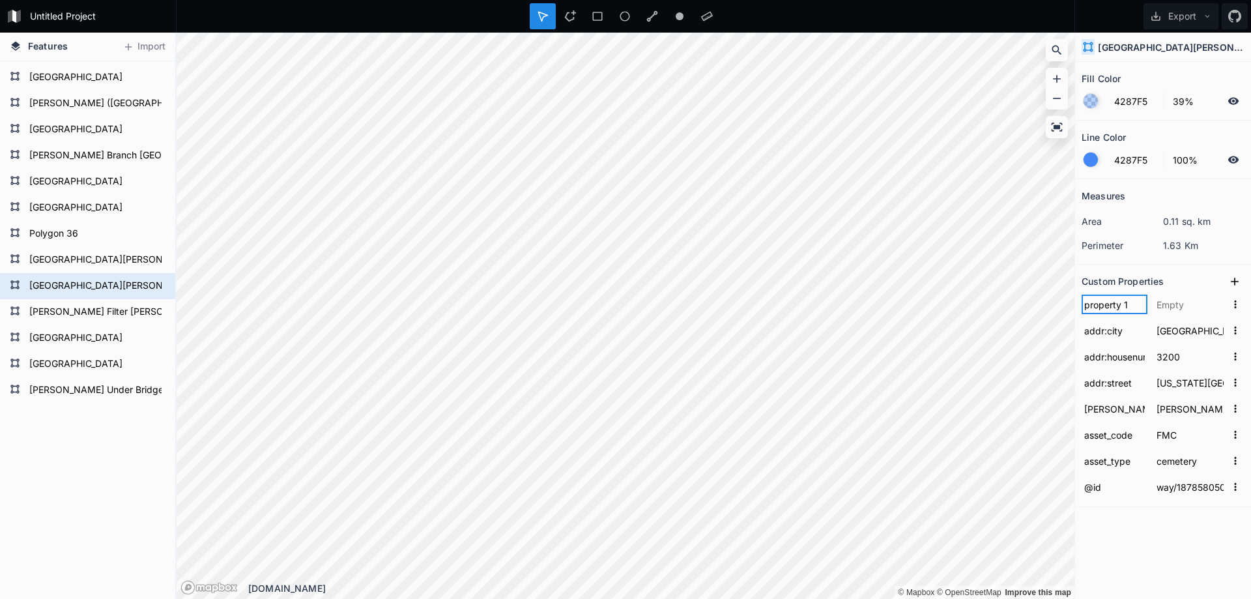
click at [1114, 304] on input "property 1" at bounding box center [1114, 304] width 66 height 20
click at [1102, 304] on input "text" at bounding box center [1114, 304] width 66 height 20
paste input "addr:state"
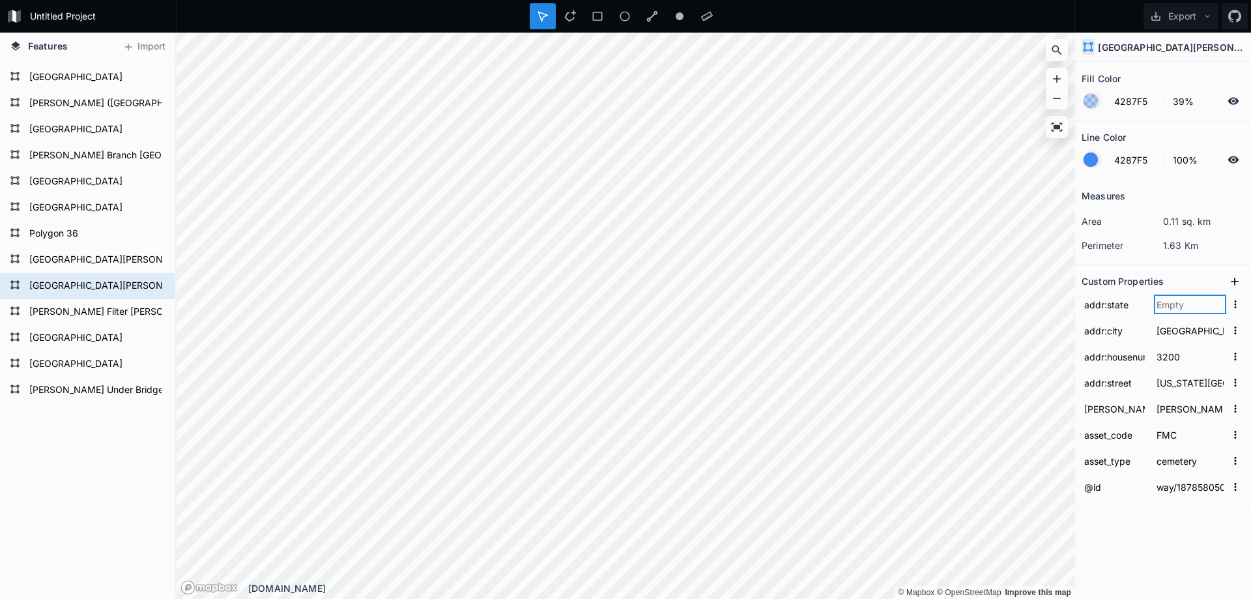
click at [1165, 302] on input "text" at bounding box center [1190, 304] width 72 height 20
click at [1237, 277] on icon at bounding box center [1234, 281] width 13 height 13
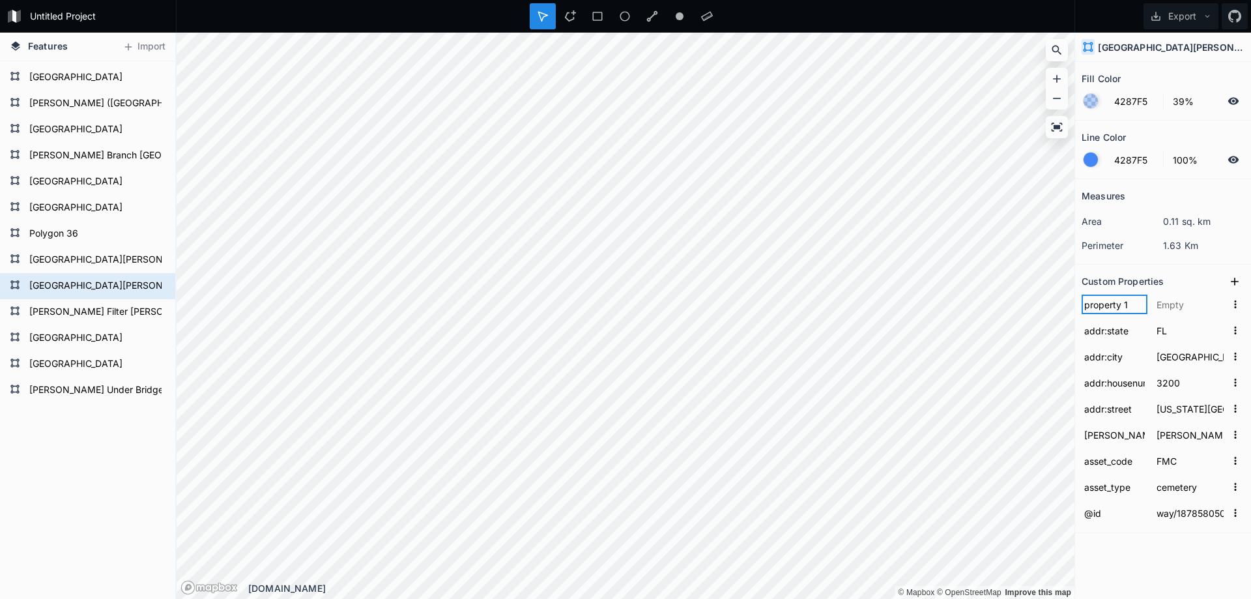
click at [1112, 310] on input "property 1" at bounding box center [1114, 304] width 66 height 20
click at [1118, 307] on input "text" at bounding box center [1114, 304] width 66 height 20
paste input "addr:postcode"
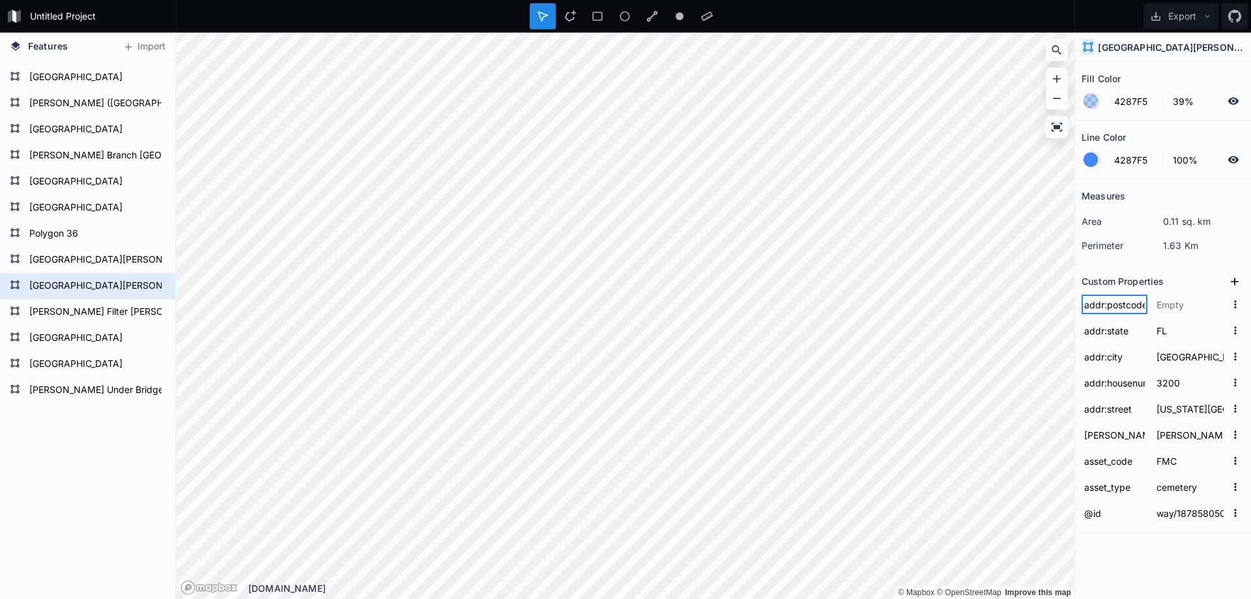
scroll to position [0, 2]
click at [1172, 306] on input "text" at bounding box center [1190, 304] width 72 height 20
click at [1124, 476] on form "asset_type cemetery" at bounding box center [1162, 487] width 163 height 26
click at [107, 262] on form "[GEOGRAPHIC_DATA][PERSON_NAME]" at bounding box center [86, 260] width 122 height 20
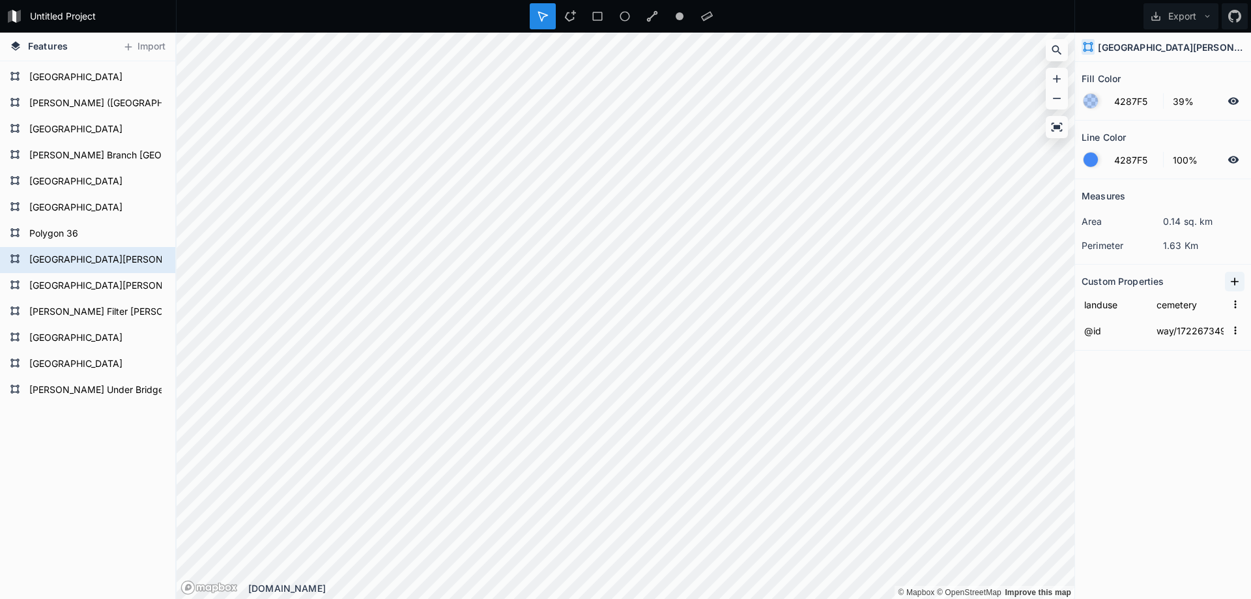
click at [1230, 279] on icon at bounding box center [1234, 281] width 13 height 13
click at [1108, 330] on input "landuse" at bounding box center [1114, 330] width 66 height 20
click at [1096, 330] on input "aset_type" at bounding box center [1114, 330] width 66 height 20
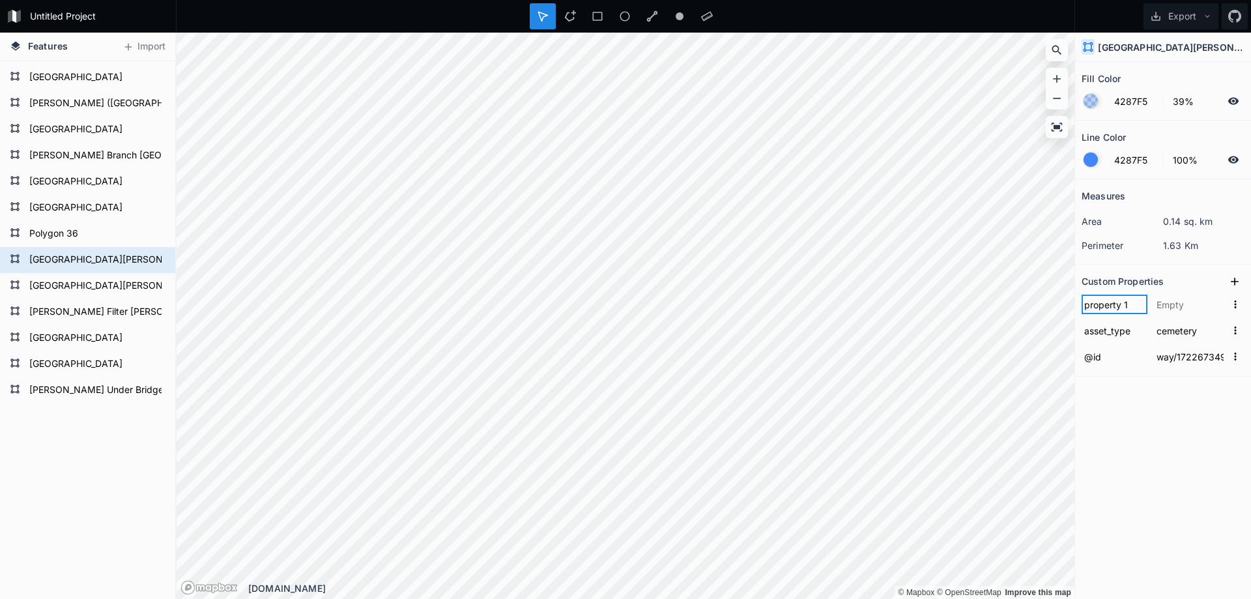
click at [1102, 309] on input "property 1" at bounding box center [1114, 304] width 66 height 20
click at [1177, 303] on input "text" at bounding box center [1190, 304] width 72 height 20
click at [1239, 283] on icon at bounding box center [1234, 281] width 13 height 13
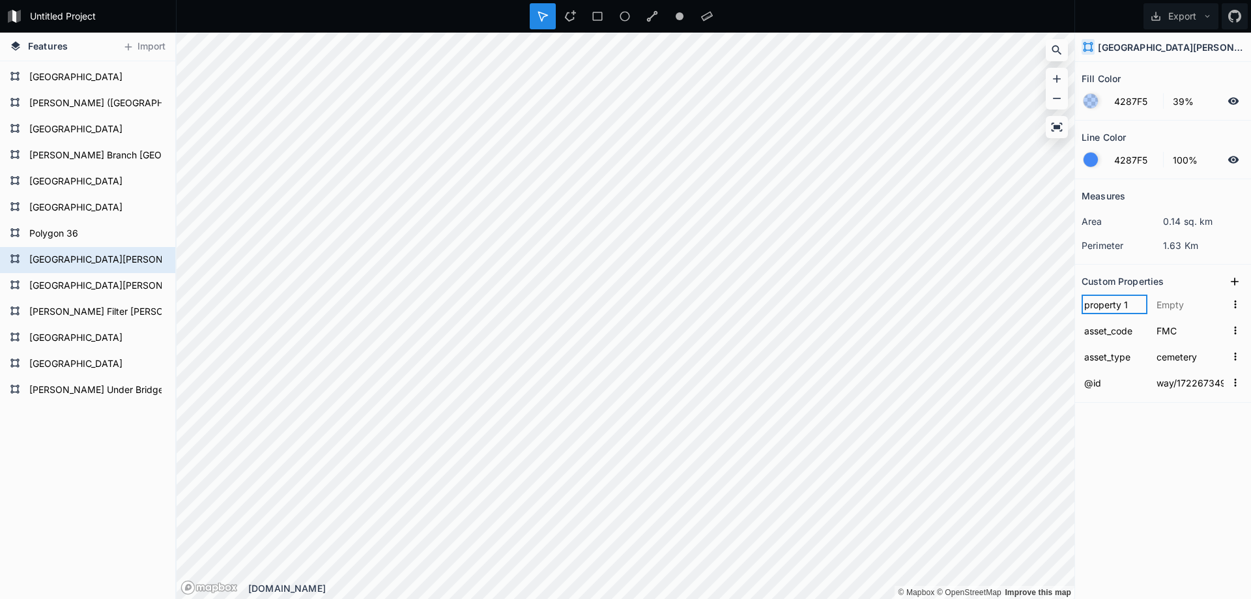
click at [1109, 311] on input "property 1" at bounding box center [1114, 304] width 66 height 20
click at [1109, 311] on input "[PERSON_NAME]" at bounding box center [1114, 304] width 66 height 20
click at [1242, 276] on button at bounding box center [1235, 282] width 20 height 20
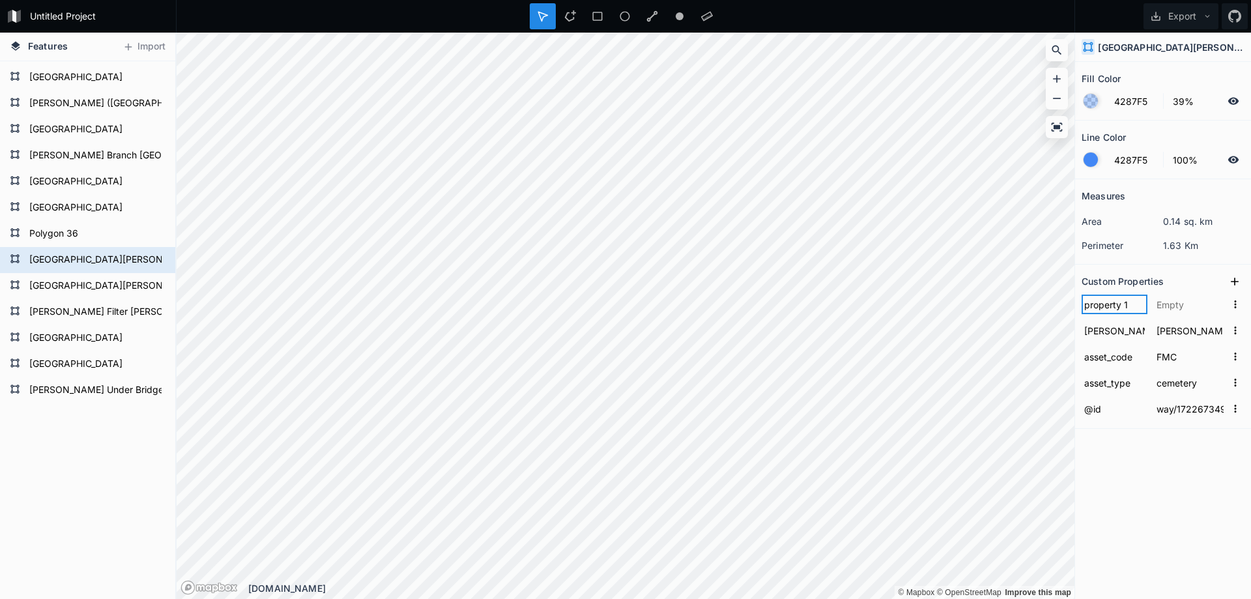
click at [1118, 305] on input "property 1" at bounding box center [1114, 304] width 66 height 20
click at [1122, 311] on input "property 1" at bounding box center [1114, 304] width 66 height 20
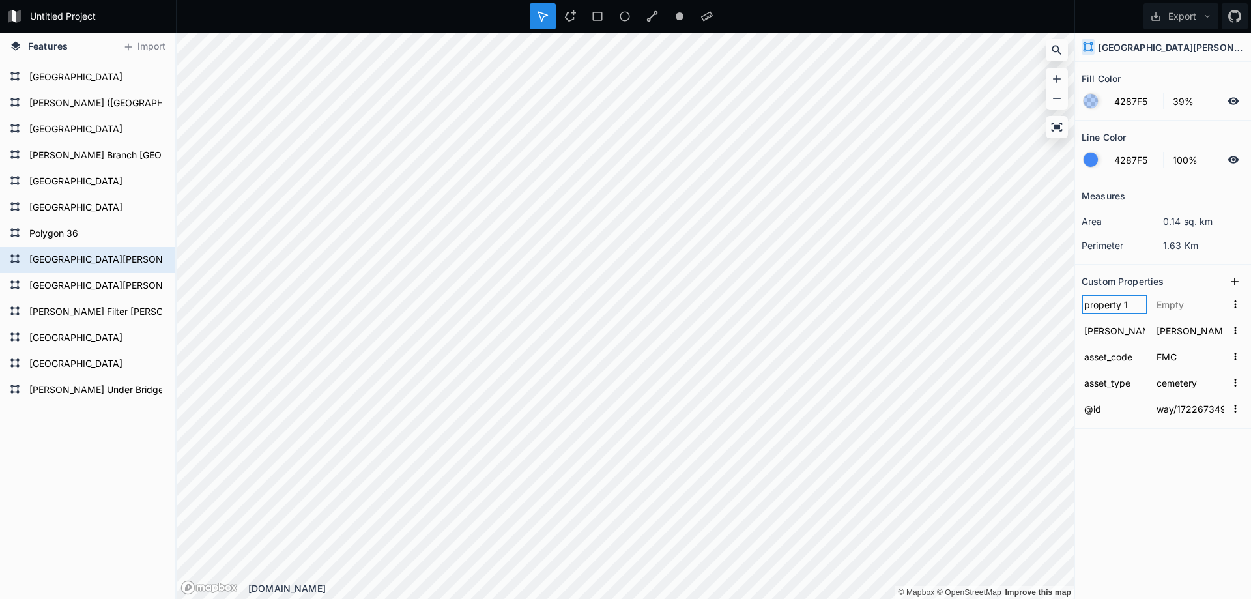
click at [1122, 311] on input "property 1" at bounding box center [1114, 304] width 66 height 20
paste input "addr:housenumber"
click at [1232, 285] on icon at bounding box center [1234, 281] width 13 height 13
click at [1106, 301] on input "property 1" at bounding box center [1114, 304] width 66 height 20
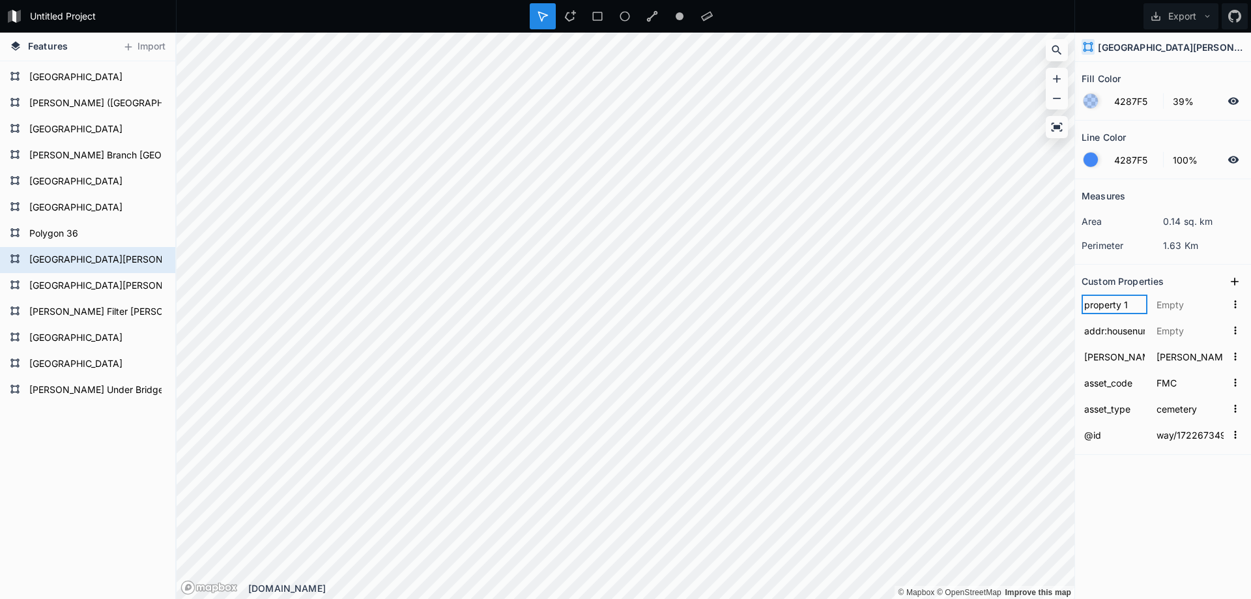
click at [1106, 301] on input "property 1" at bounding box center [1114, 304] width 66 height 20
paste input "addr:street"
click at [1239, 279] on icon at bounding box center [1234, 281] width 13 height 13
click at [1112, 300] on input "property 1" at bounding box center [1114, 304] width 66 height 20
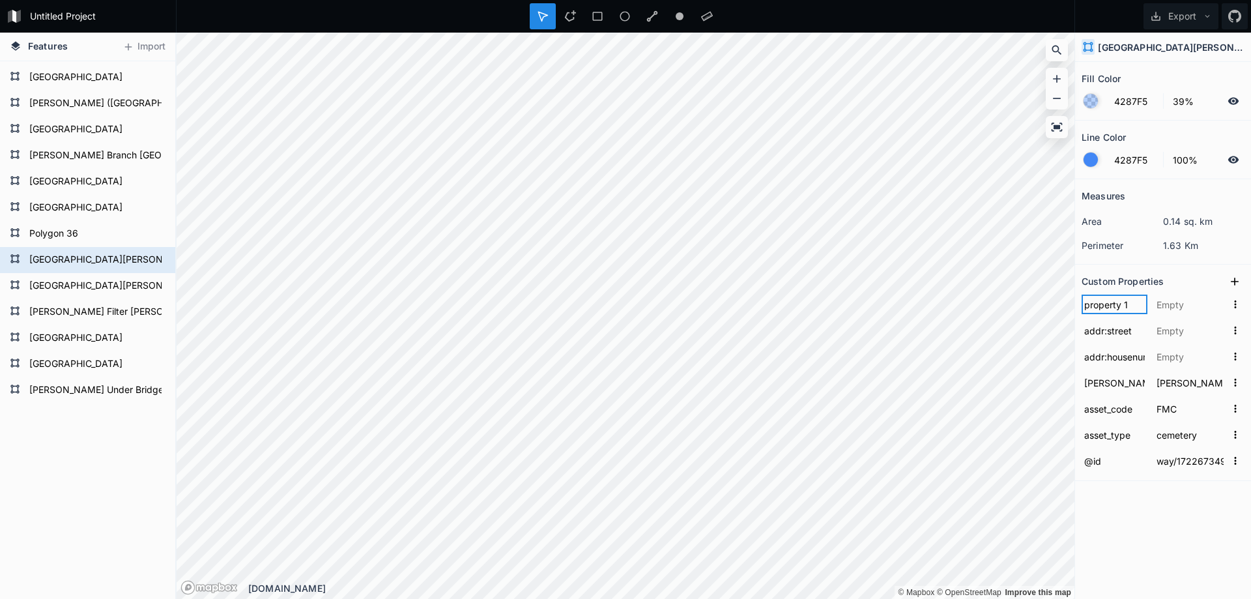
click at [1112, 300] on input "property 1" at bounding box center [1114, 304] width 66 height 20
paste input "addr:city"
click at [1236, 282] on icon at bounding box center [1234, 281] width 13 height 13
drag, startPoint x: 1230, startPoint y: 285, endPoint x: 1220, endPoint y: 289, distance: 11.1
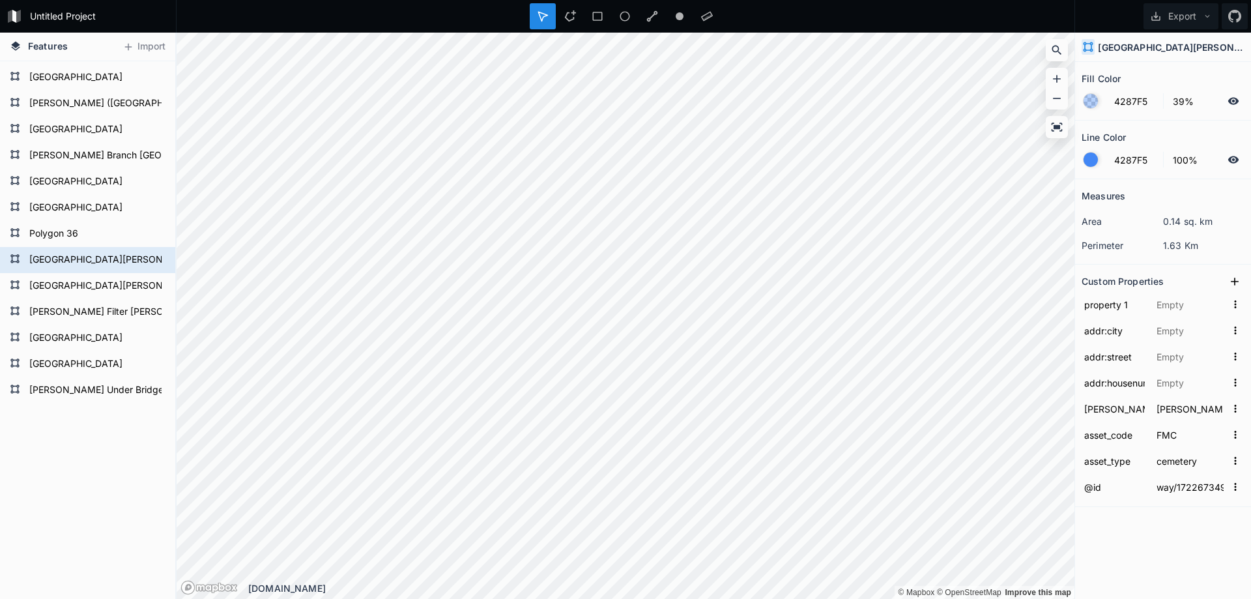
click at [1230, 285] on icon at bounding box center [1234, 281] width 13 height 13
click at [1104, 325] on input "property 1" at bounding box center [1114, 330] width 66 height 20
paste input "addr:state"
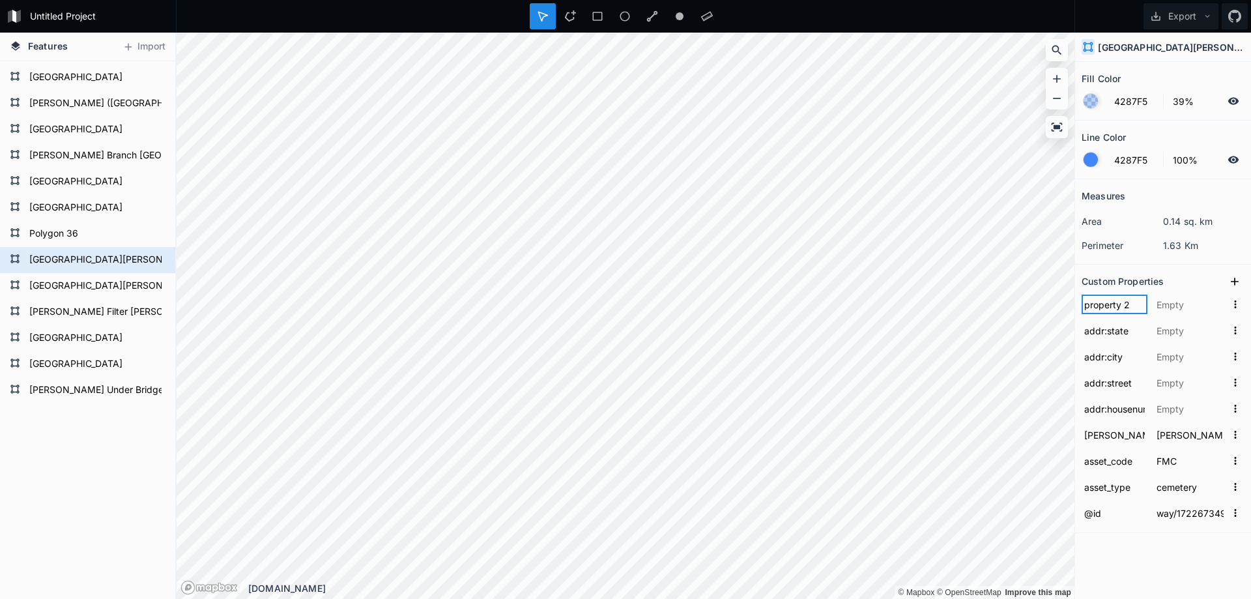
click at [1090, 313] on input "property 2" at bounding box center [1114, 304] width 66 height 20
click at [1110, 303] on input "property 2" at bounding box center [1114, 304] width 66 height 20
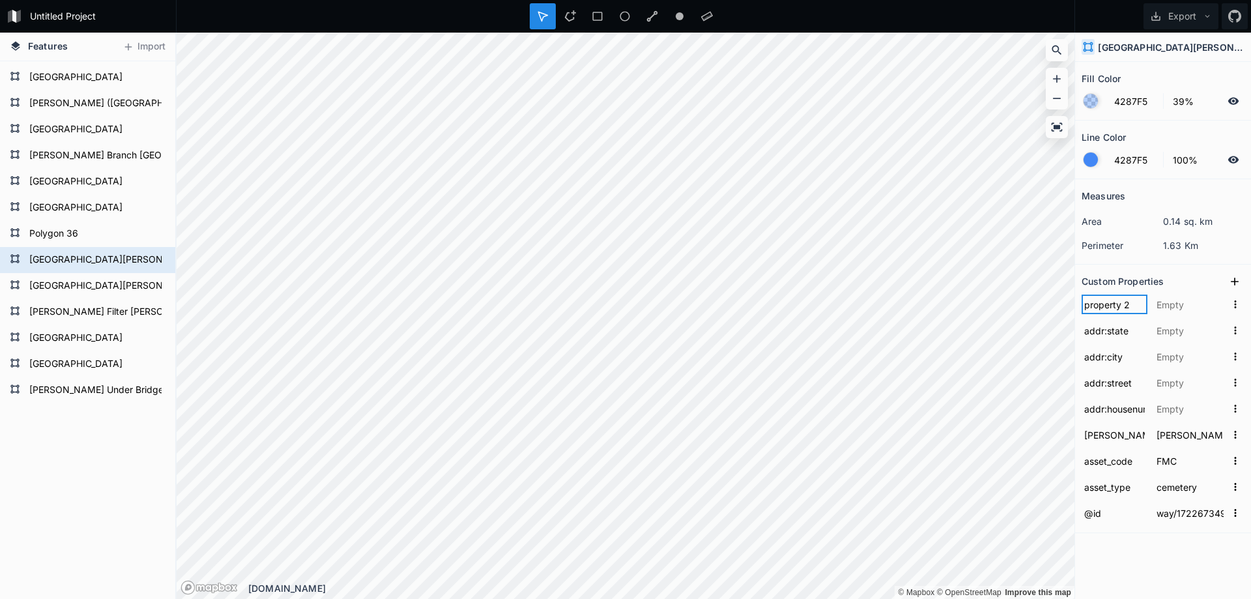
paste input "addr:postcode"
click at [1181, 412] on input "text" at bounding box center [1190, 409] width 72 height 20
click at [1180, 384] on input "text" at bounding box center [1190, 383] width 72 height 20
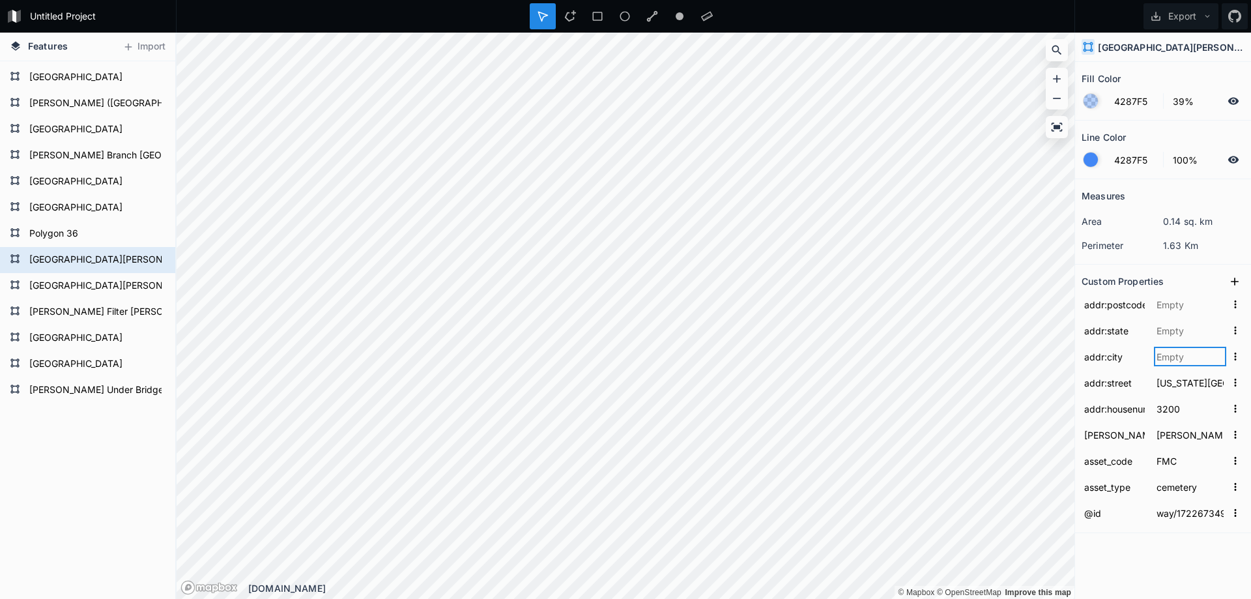
click at [1189, 356] on input "text" at bounding box center [1190, 357] width 72 height 20
click input "submit" at bounding box center [0, 0] width 0 height 0
click at [1183, 328] on input "text" at bounding box center [1190, 330] width 72 height 20
click at [1165, 302] on input "text" at bounding box center [1190, 304] width 72 height 20
click at [66, 233] on form "Polygon 36" at bounding box center [86, 234] width 122 height 20
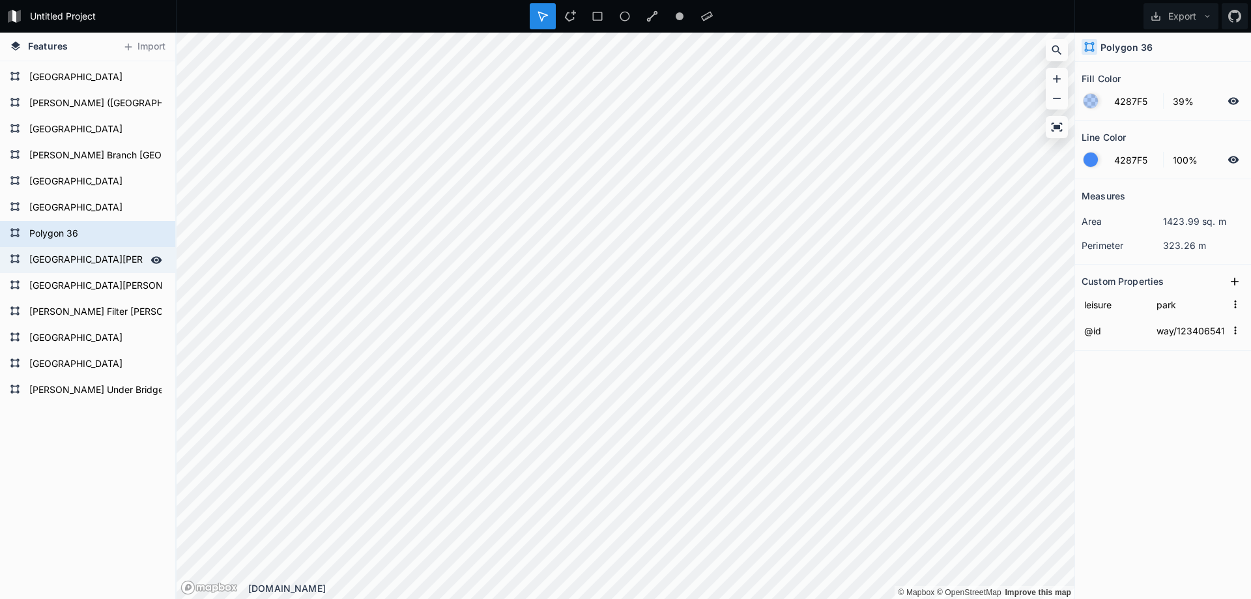
click at [98, 261] on form "[GEOGRAPHIC_DATA][PERSON_NAME]" at bounding box center [86, 260] width 122 height 20
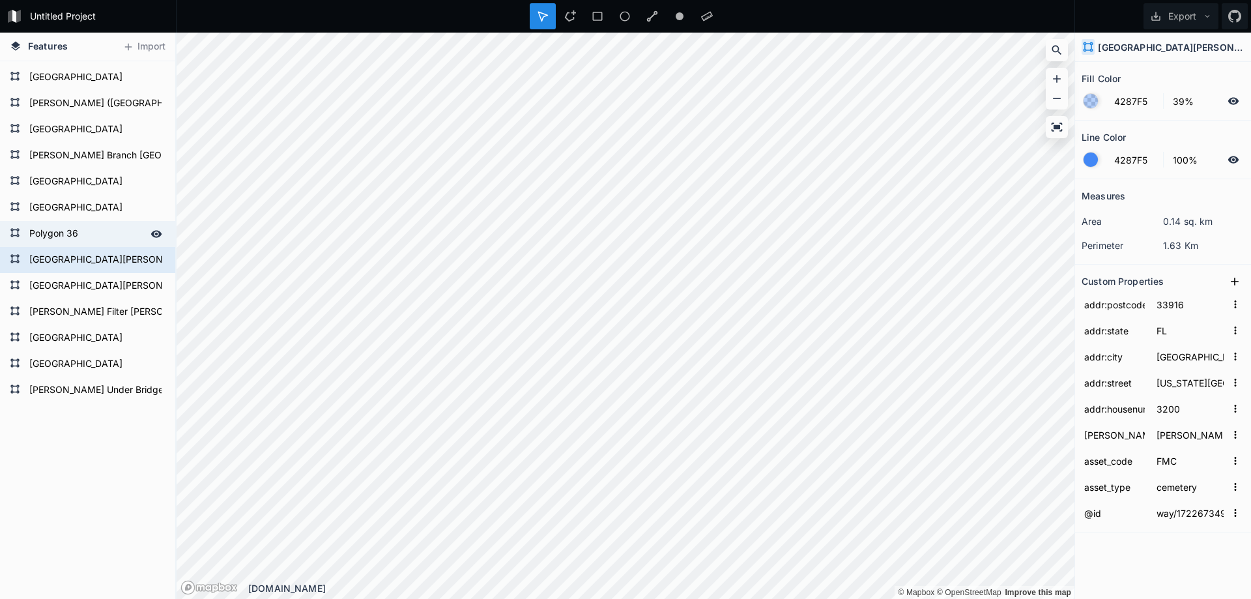
click at [100, 244] on form "Polygon 36" at bounding box center [86, 234] width 122 height 20
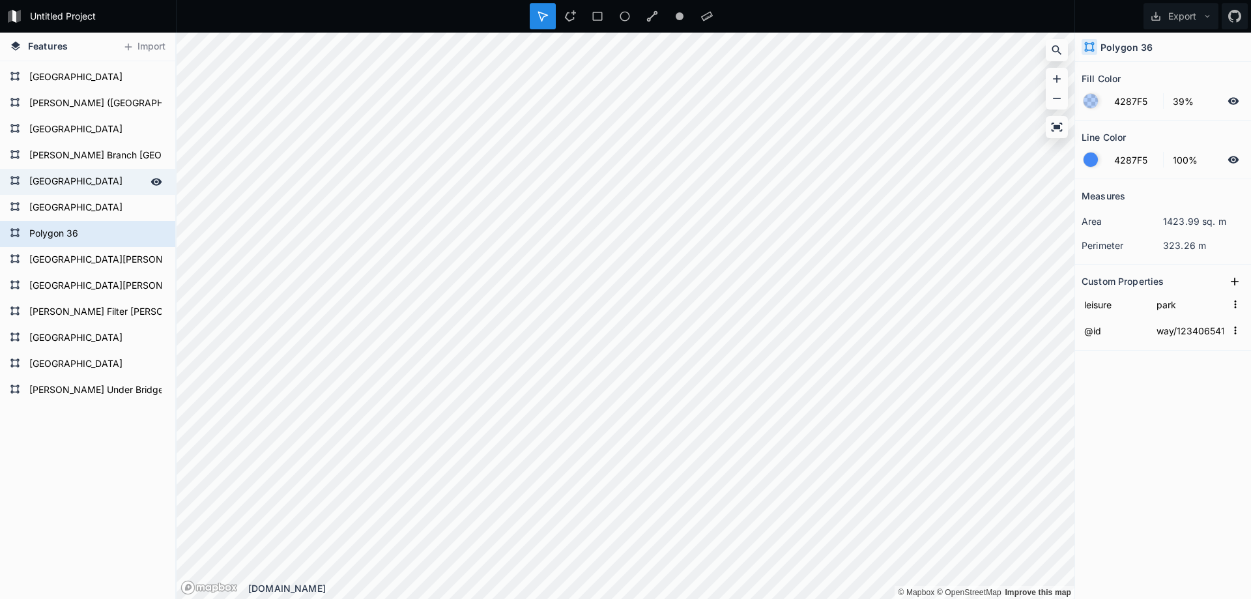
click at [64, 183] on form "[GEOGRAPHIC_DATA]" at bounding box center [86, 182] width 122 height 20
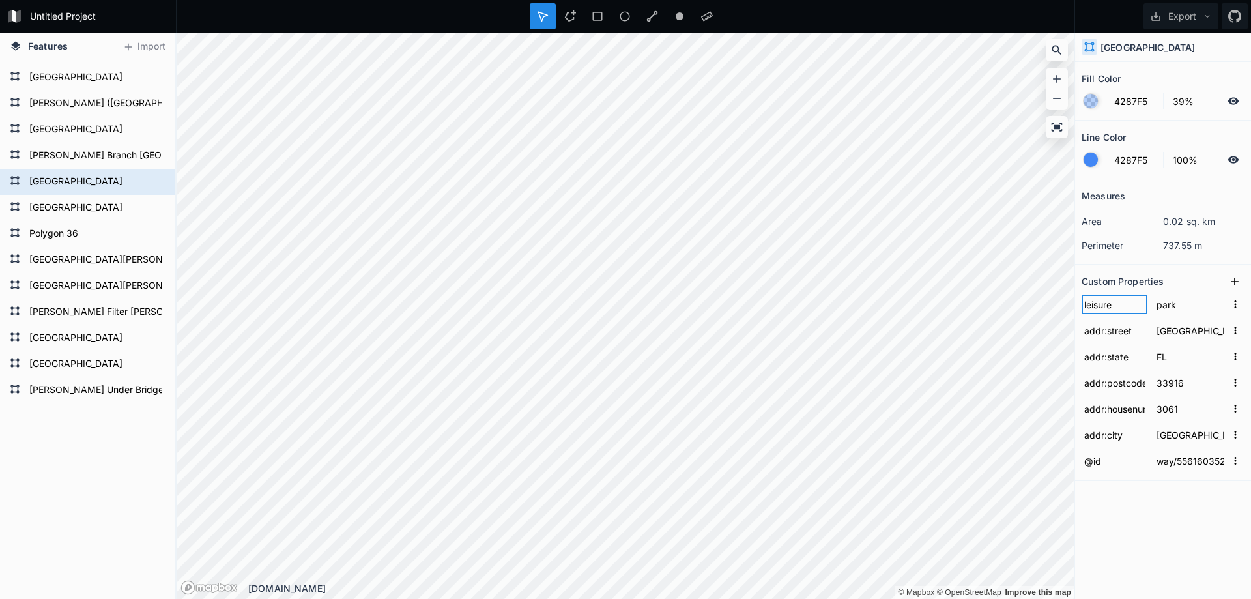
click at [1112, 309] on input "leisure" at bounding box center [1114, 304] width 66 height 20
click at [1111, 309] on input "leisure" at bounding box center [1114, 304] width 66 height 20
click at [1230, 285] on icon at bounding box center [1234, 281] width 13 height 13
click at [1103, 307] on input "property 1" at bounding box center [1114, 304] width 66 height 20
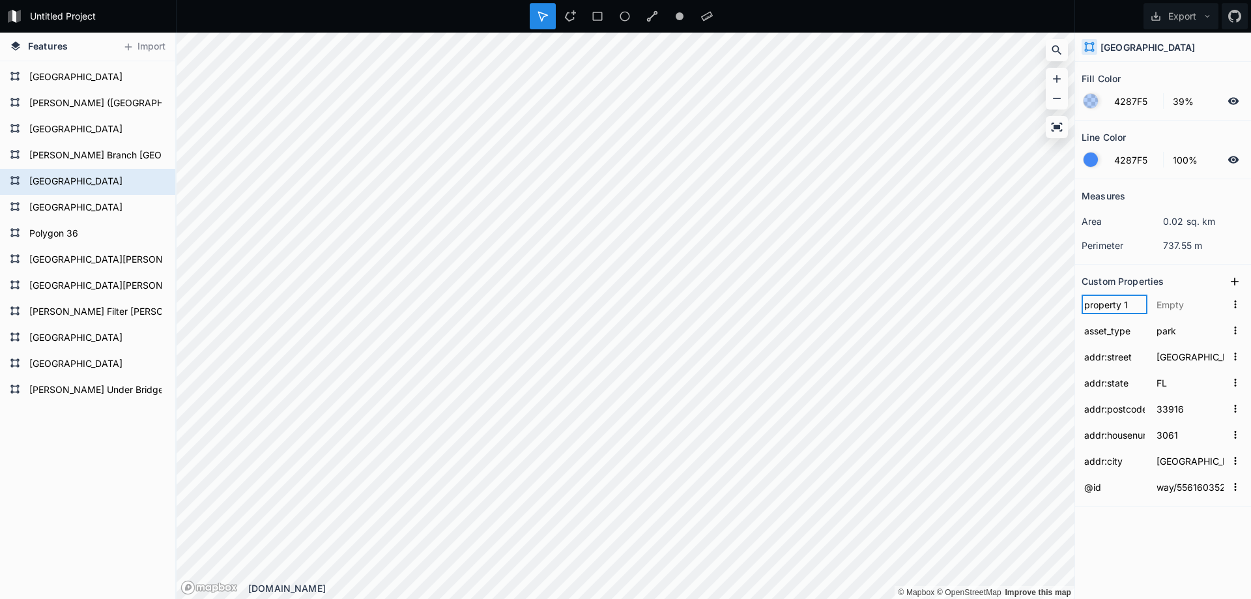
click at [1103, 307] on input "property 1" at bounding box center [1114, 304] width 66 height 20
click at [1165, 302] on input "text" at bounding box center [1190, 304] width 72 height 20
click at [1235, 282] on icon at bounding box center [1234, 281] width 13 height 13
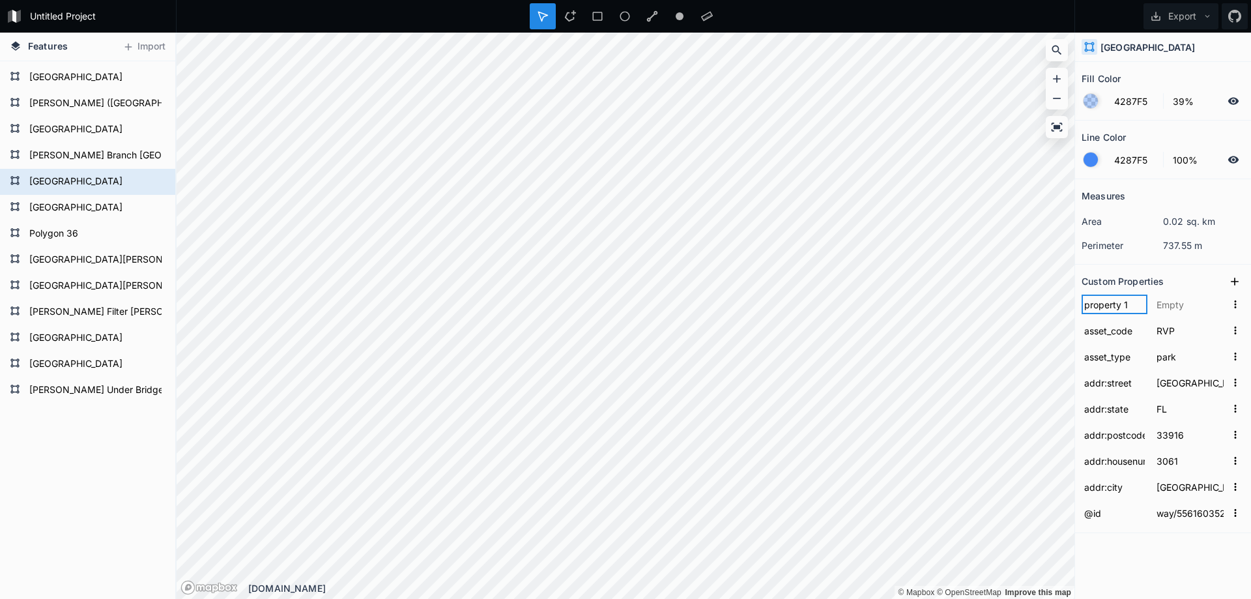
click at [1109, 308] on input "property 1" at bounding box center [1114, 304] width 66 height 20
click at [1177, 305] on input "text" at bounding box center [1190, 304] width 72 height 20
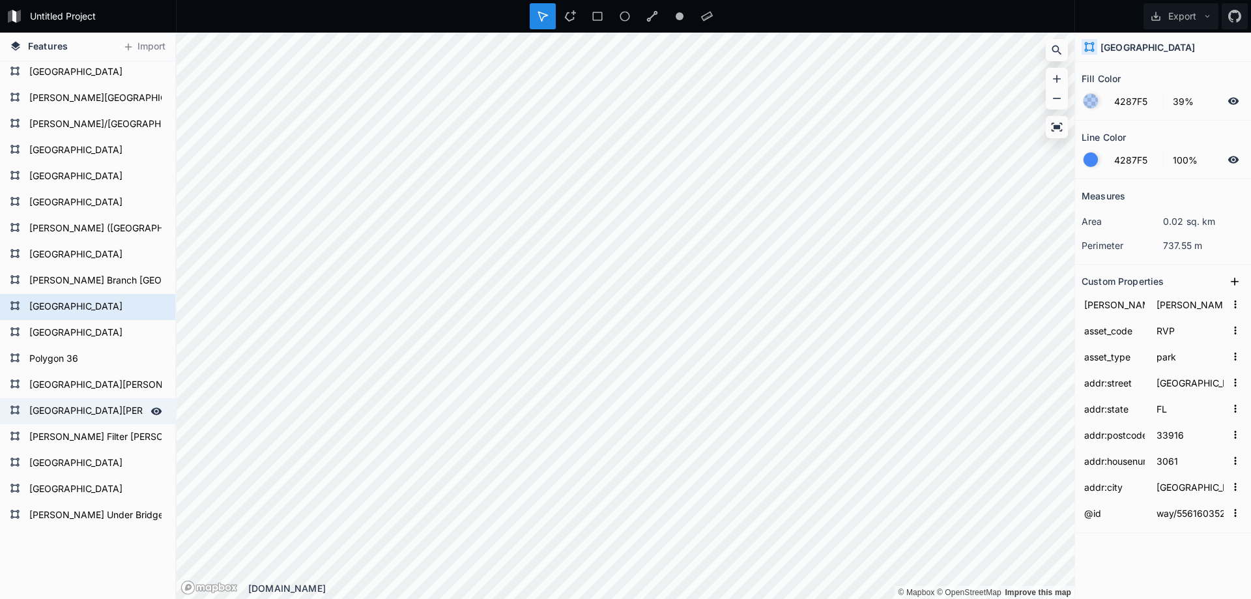
scroll to position [596, 0]
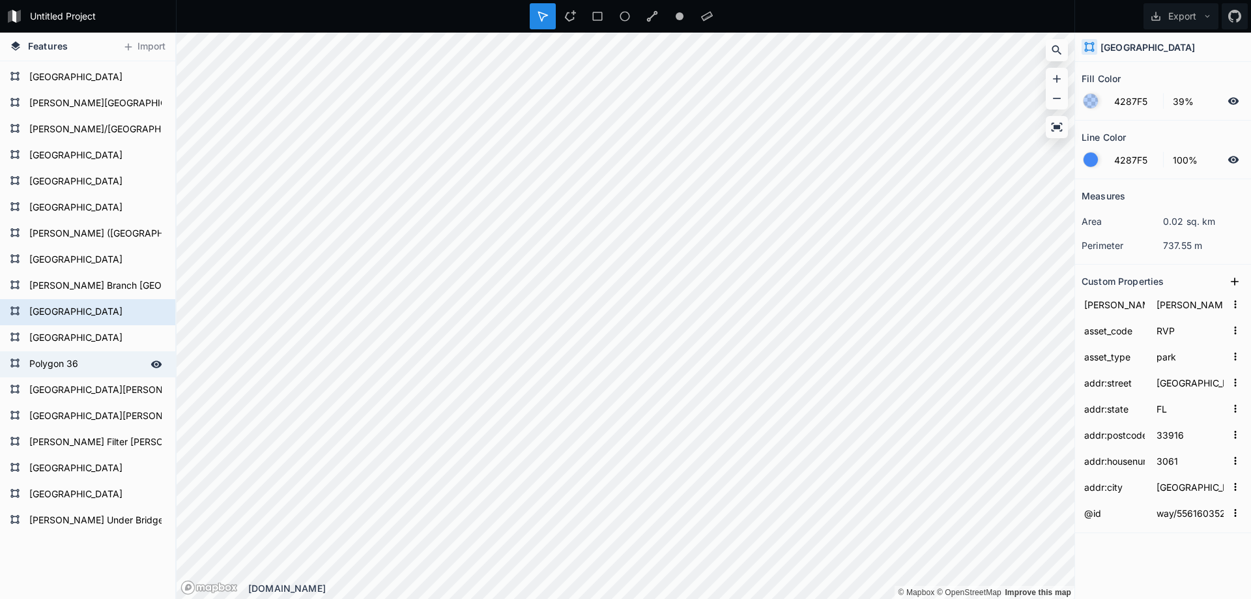
click at [67, 364] on form "Polygon 36" at bounding box center [86, 364] width 122 height 20
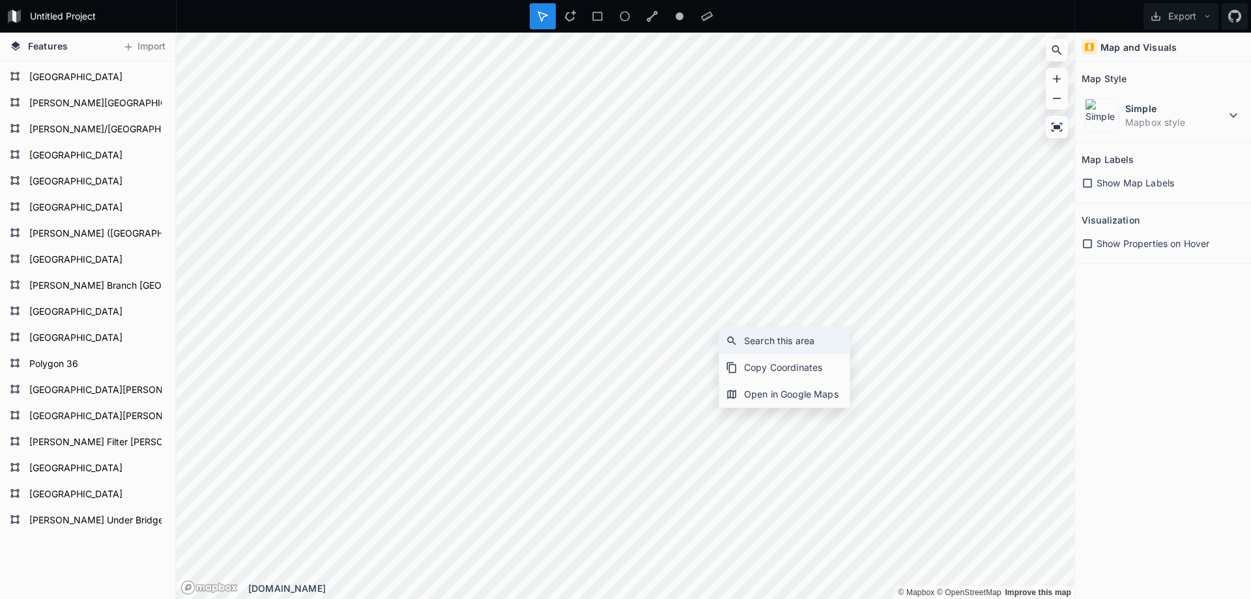
click at [755, 333] on div "Search this area" at bounding box center [784, 340] width 130 height 27
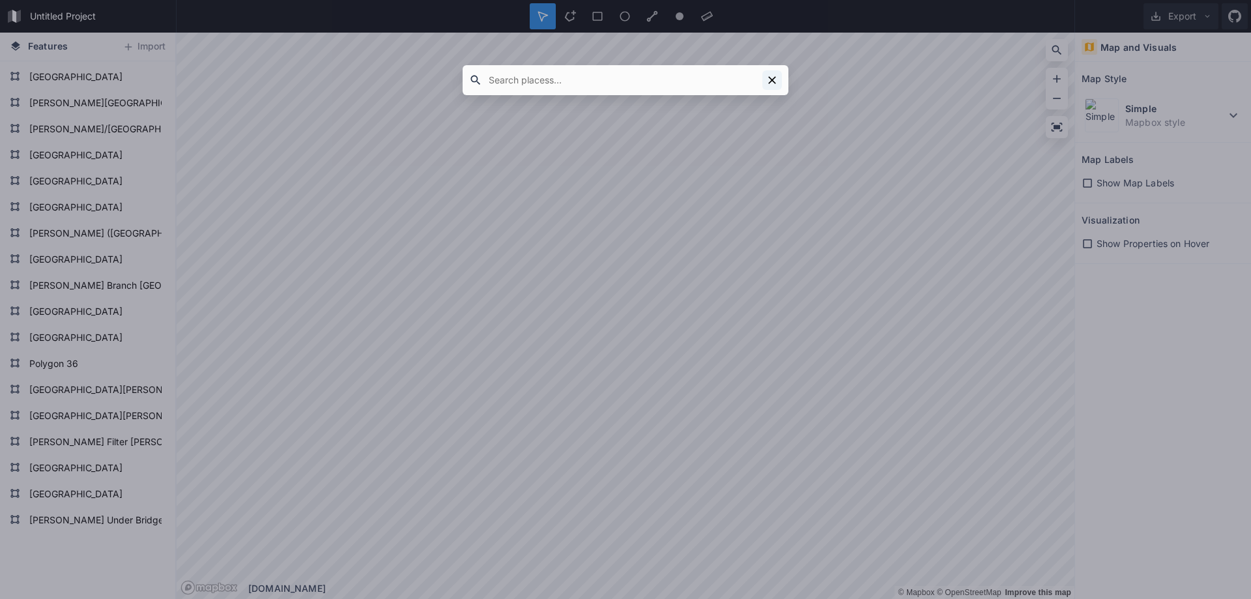
click at [774, 79] on icon at bounding box center [771, 80] width 13 height 13
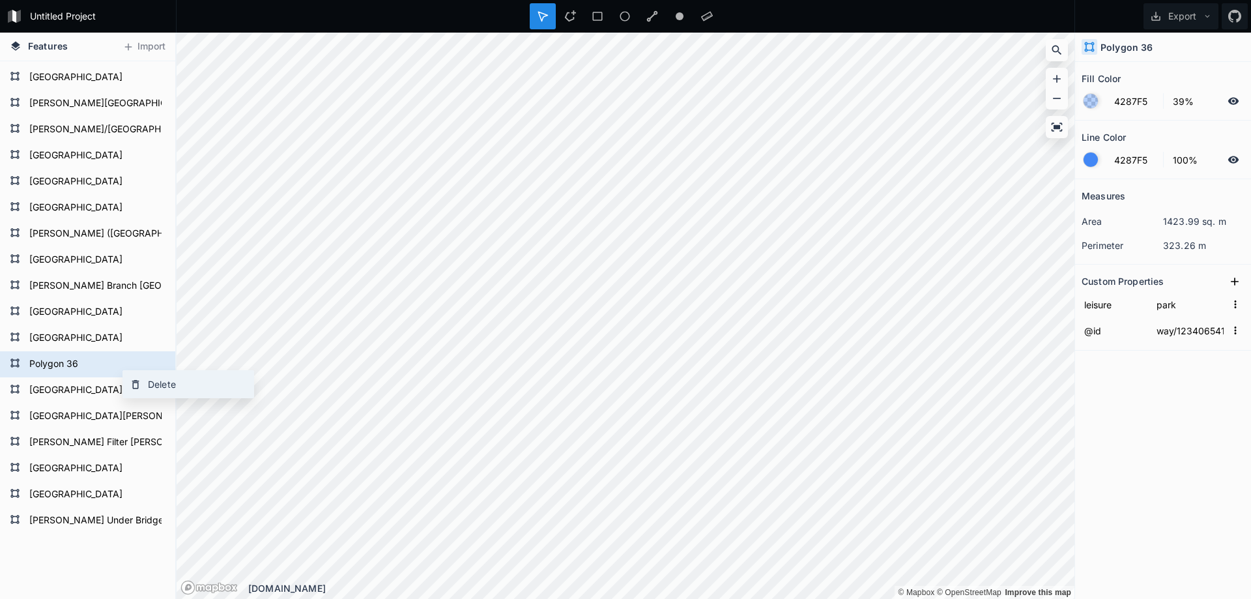
click at [153, 384] on div "Delete" at bounding box center [188, 384] width 130 height 27
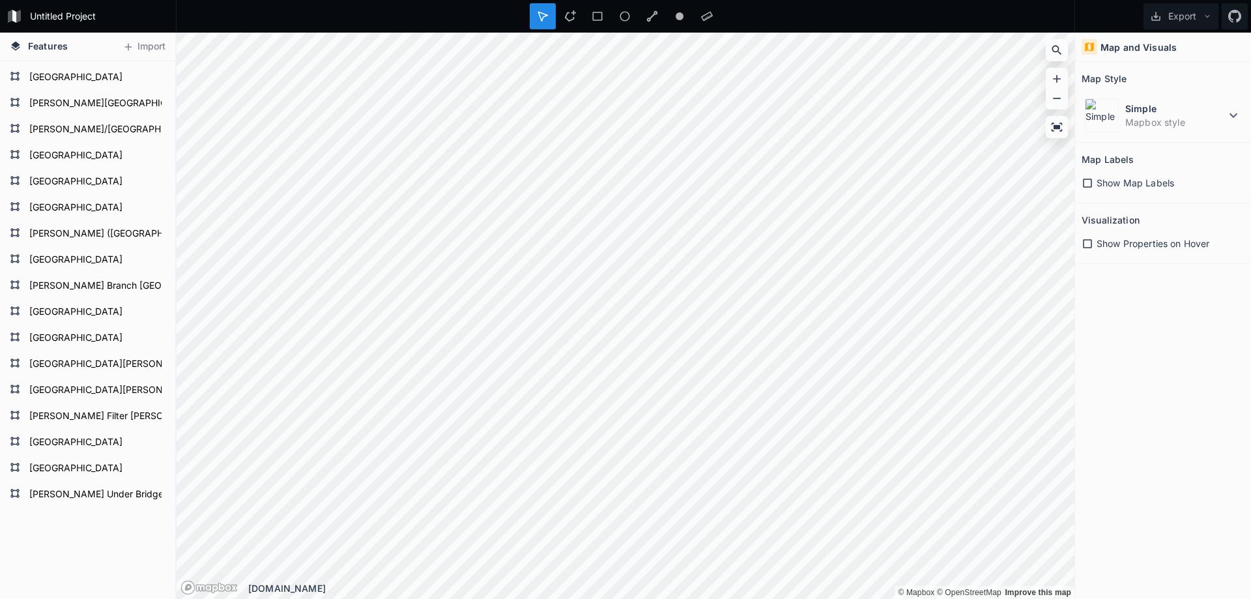
click at [1088, 181] on icon at bounding box center [1087, 183] width 12 height 12
click at [1091, 183] on icon at bounding box center [1087, 182] width 9 height 9
click at [1092, 182] on icon at bounding box center [1087, 183] width 12 height 12
click at [1084, 246] on icon at bounding box center [1087, 244] width 12 height 12
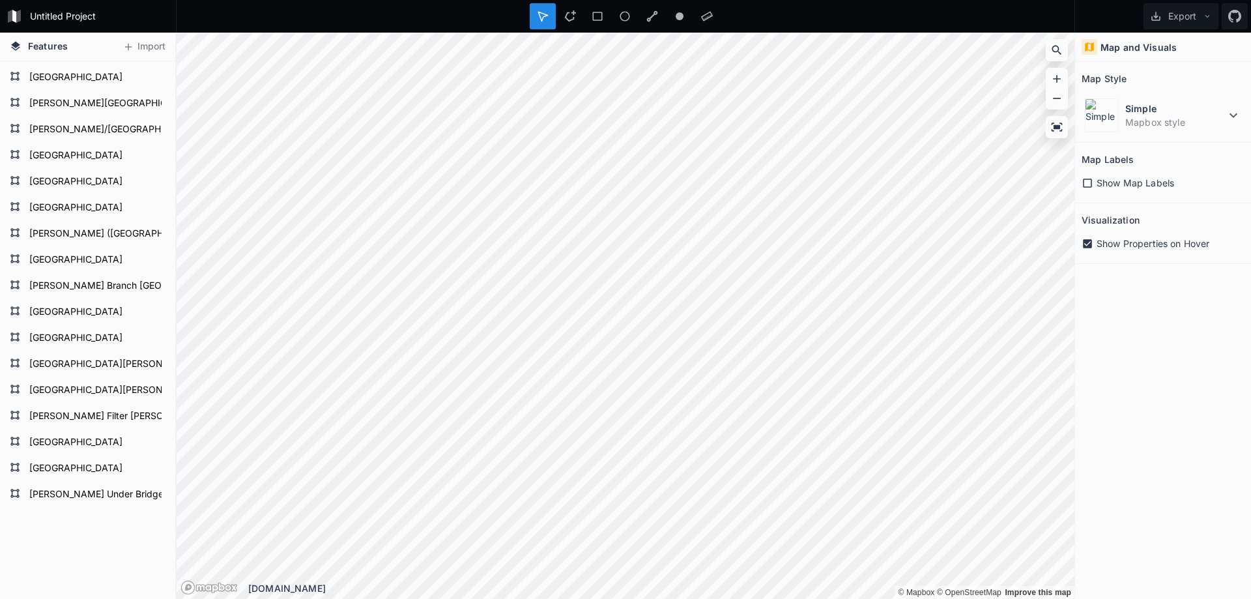
click at [1085, 244] on icon at bounding box center [1087, 244] width 12 height 12
click at [1088, 242] on icon at bounding box center [1087, 244] width 12 height 12
click at [1090, 244] on icon at bounding box center [1087, 243] width 9 height 9
click at [81, 287] on form "[PERSON_NAME] Branch [GEOGRAPHIC_DATA]" at bounding box center [86, 286] width 122 height 20
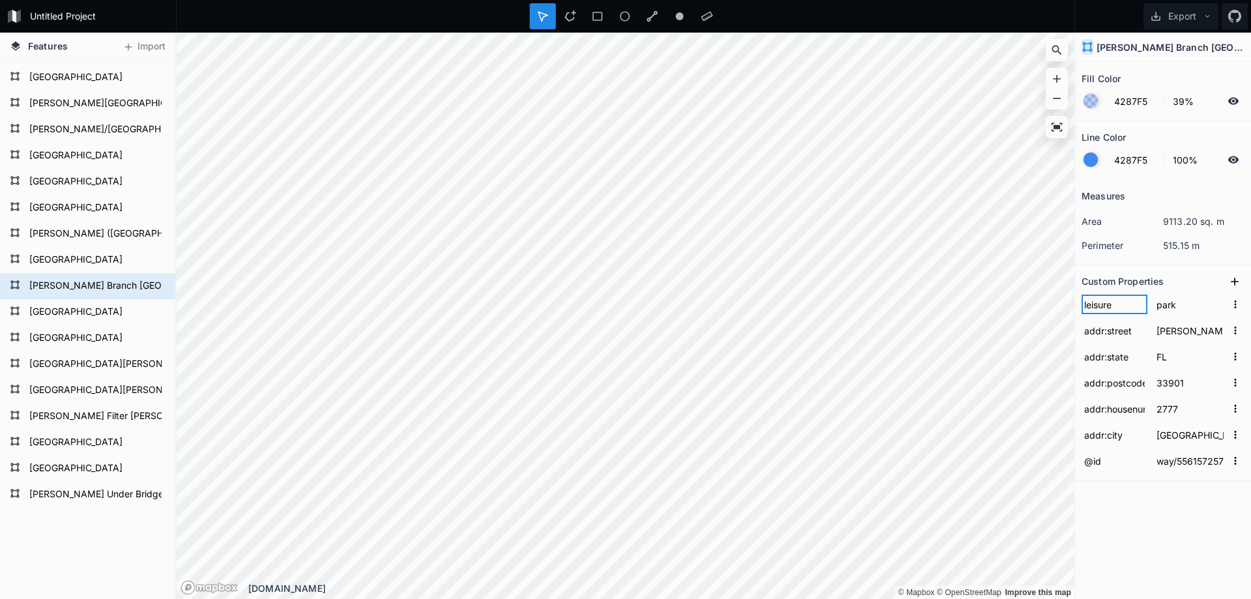
click at [1087, 306] on input "leisure" at bounding box center [1114, 304] width 66 height 20
click at [1177, 333] on input "[PERSON_NAME][GEOGRAPHIC_DATA]" at bounding box center [1190, 330] width 72 height 20
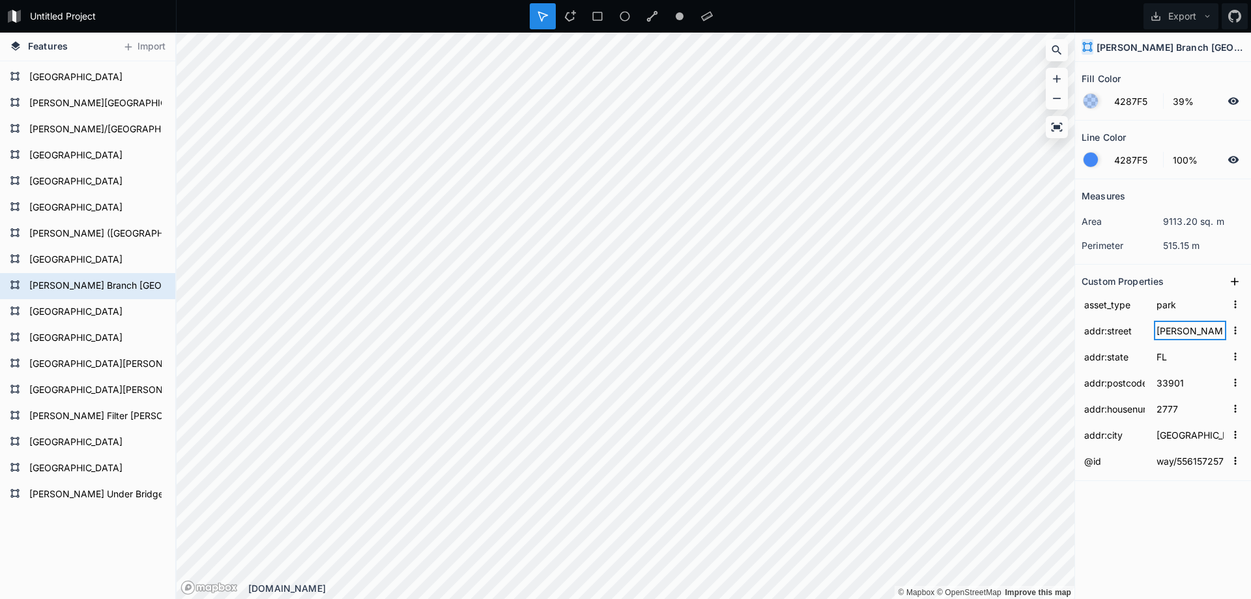
click at [1177, 333] on input "[PERSON_NAME][GEOGRAPHIC_DATA]" at bounding box center [1190, 330] width 72 height 20
click at [1239, 285] on icon at bounding box center [1234, 281] width 13 height 13
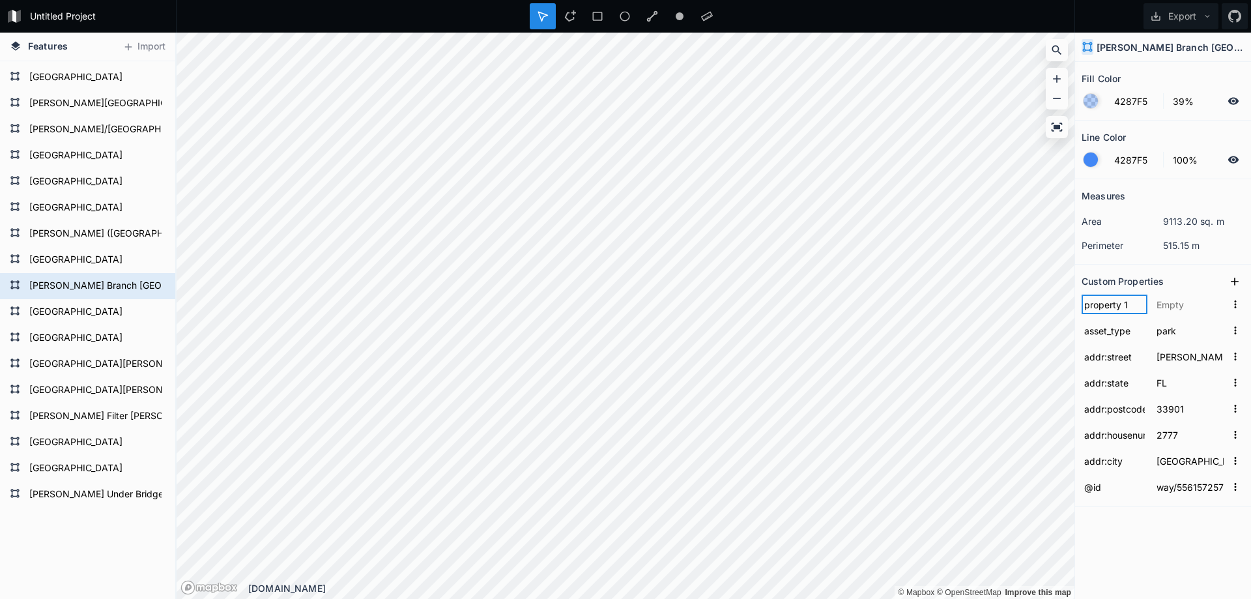
click at [1095, 307] on input "property 1" at bounding box center [1114, 304] width 66 height 20
click at [1170, 307] on input "text" at bounding box center [1190, 304] width 72 height 20
click at [1236, 286] on icon at bounding box center [1234, 281] width 13 height 13
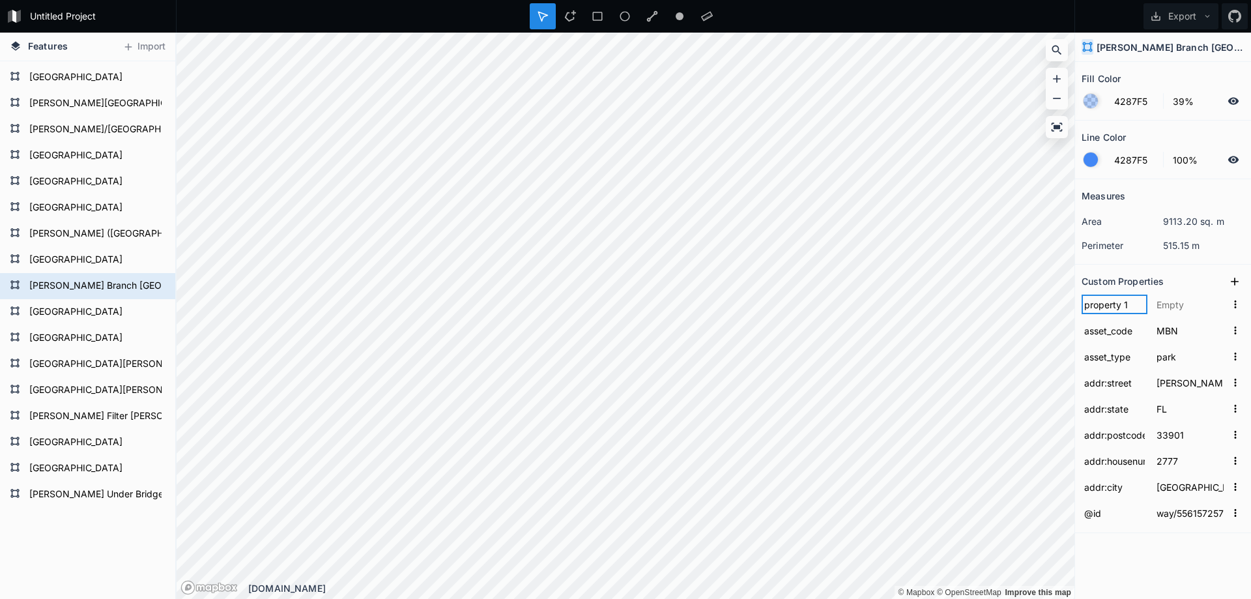
click at [1118, 300] on input "property 1" at bounding box center [1114, 304] width 66 height 20
click at [1174, 307] on input "text" at bounding box center [1190, 304] width 72 height 20
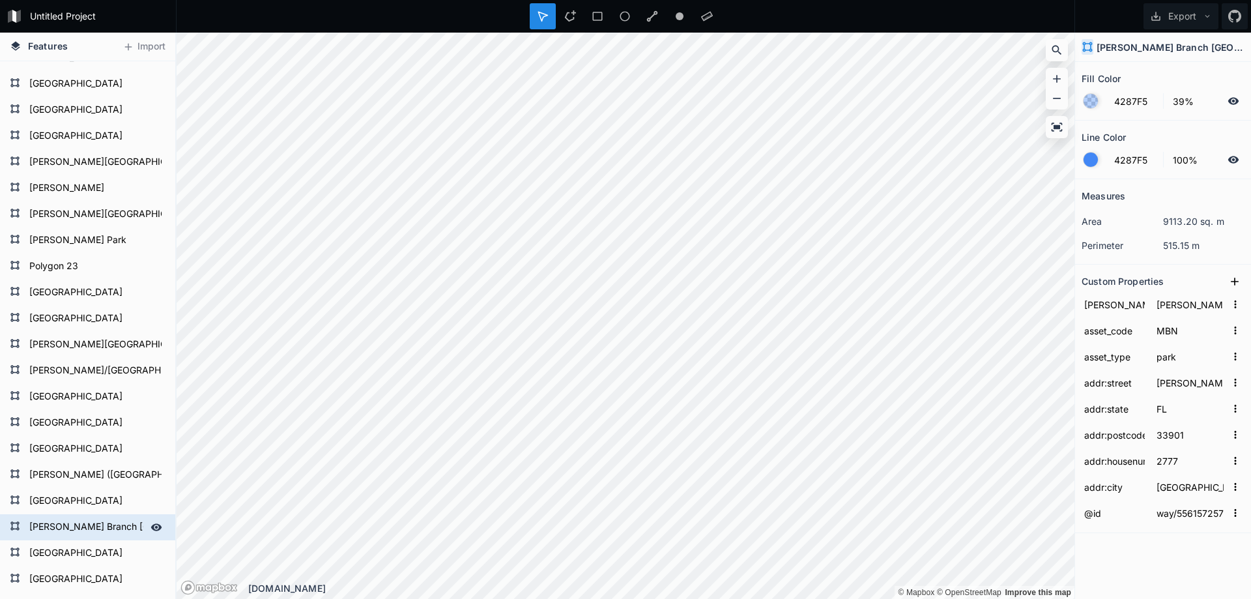
scroll to position [335, 0]
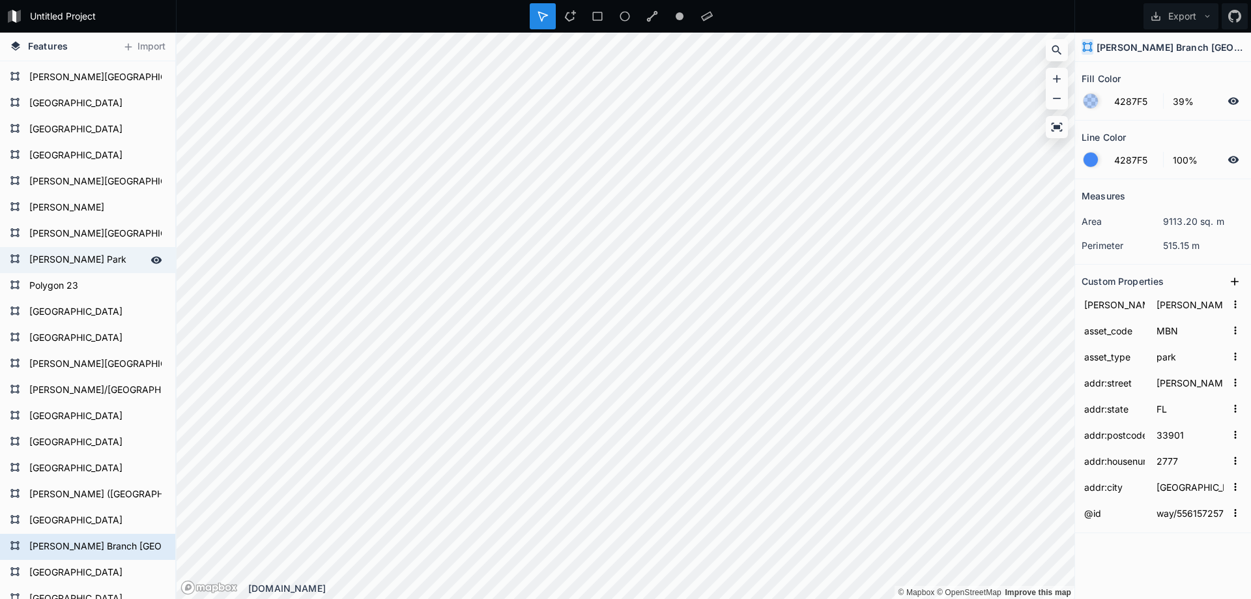
click at [85, 257] on form "[PERSON_NAME] Park" at bounding box center [86, 260] width 122 height 20
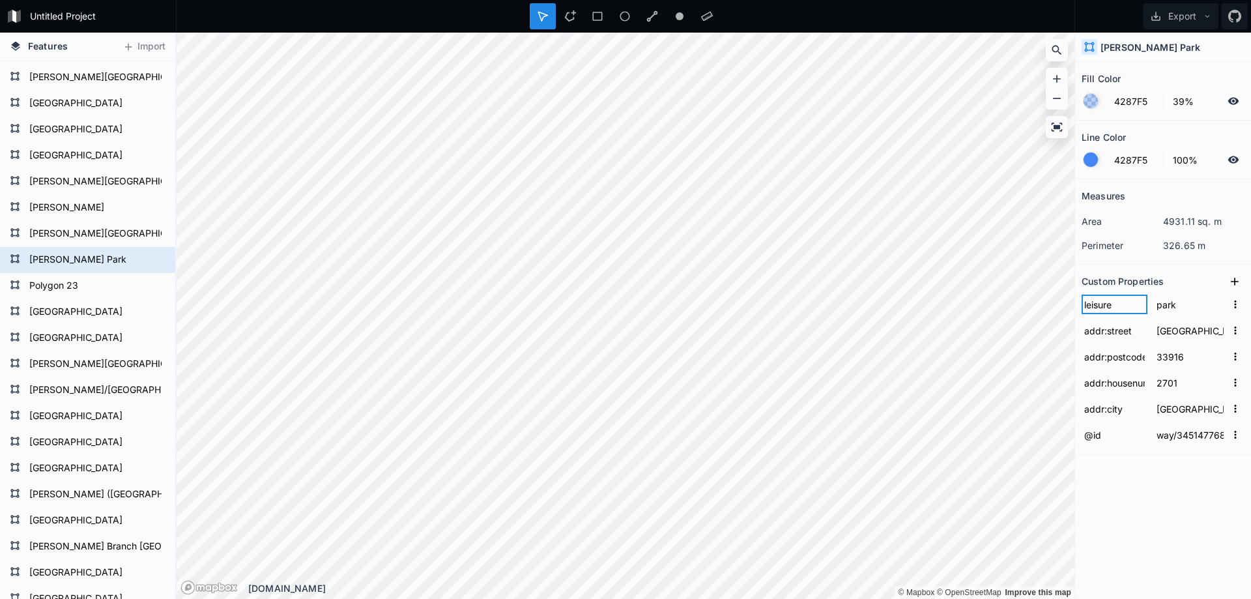
click at [1107, 307] on input "leisure" at bounding box center [1114, 304] width 66 height 20
click at [1235, 281] on icon at bounding box center [1234, 281] width 8 height 8
click at [1102, 309] on input "property 1" at bounding box center [1114, 304] width 66 height 20
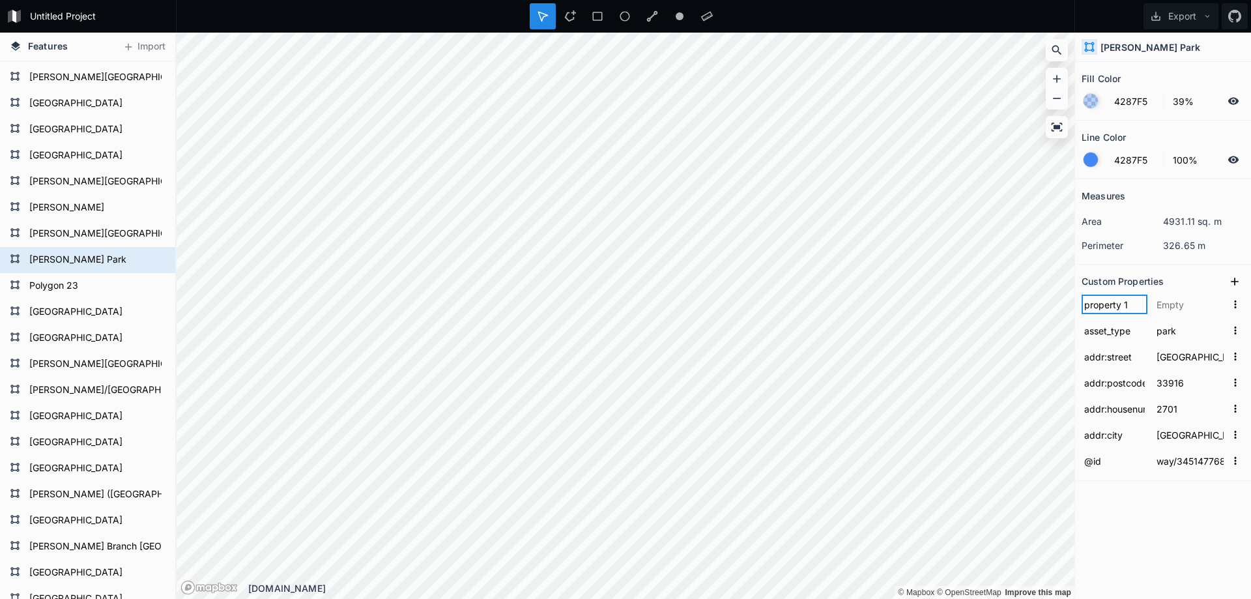
click at [1102, 309] on input "property 1" at bounding box center [1114, 304] width 66 height 20
click at [1170, 307] on input "text" at bounding box center [1190, 304] width 72 height 20
click at [1234, 277] on icon at bounding box center [1234, 281] width 13 height 13
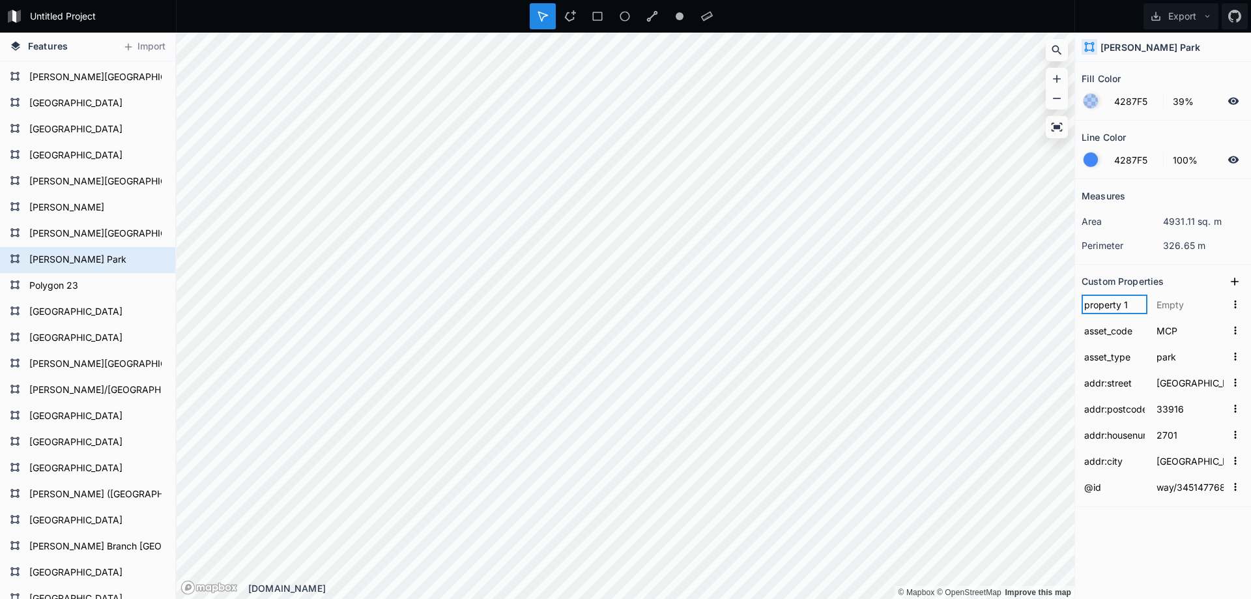
click at [1112, 305] on input "property 1" at bounding box center [1114, 304] width 66 height 20
click at [1164, 300] on input "text" at bounding box center [1190, 304] width 72 height 20
click at [1236, 277] on icon at bounding box center [1234, 281] width 13 height 13
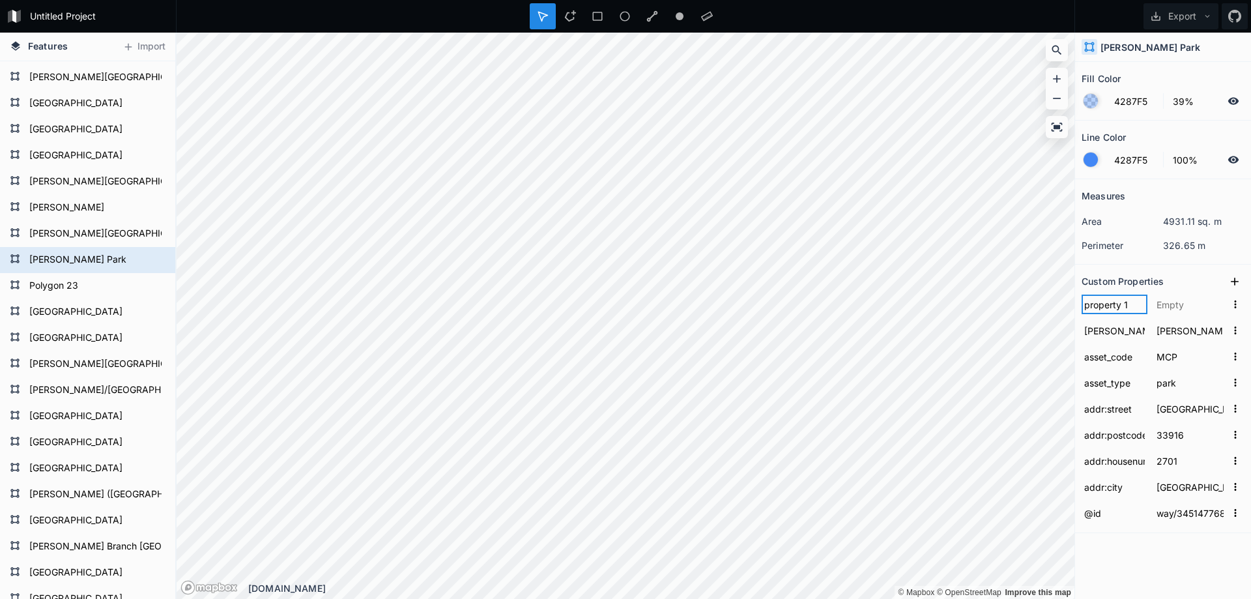
click at [1112, 304] on input "property 1" at bounding box center [1114, 304] width 66 height 20
click at [1092, 302] on input "property 1" at bounding box center [1114, 304] width 66 height 20
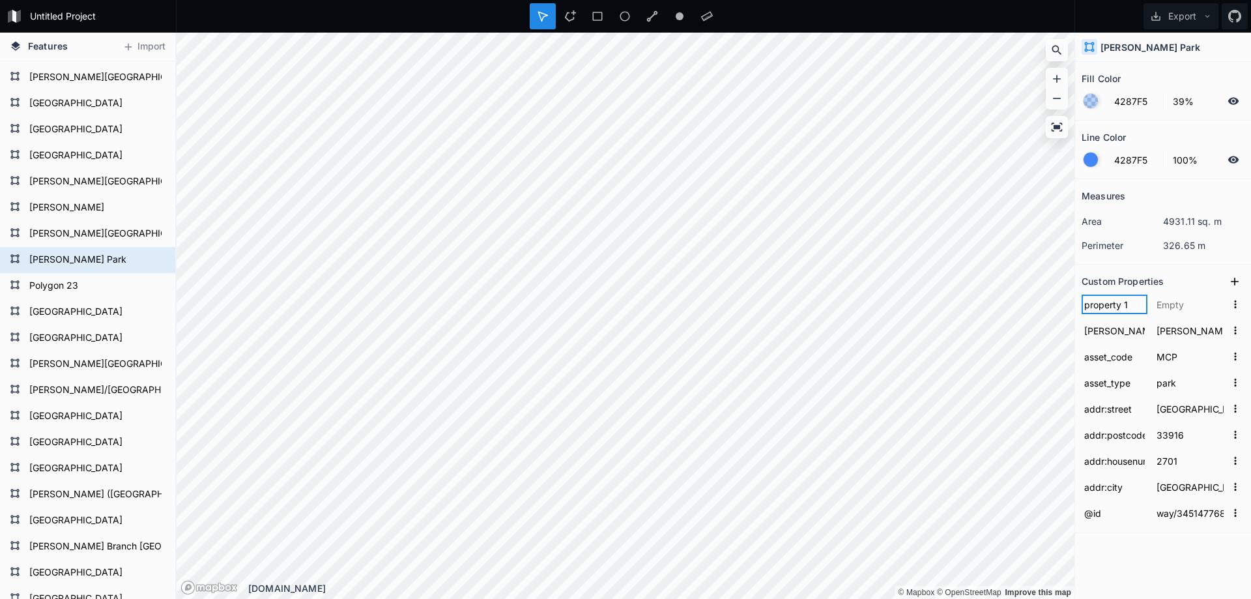
click at [1092, 302] on input "property 1" at bounding box center [1114, 304] width 66 height 20
paste input "addr:state"
click at [1178, 307] on input "text" at bounding box center [1190, 304] width 72 height 20
click at [1183, 275] on div "Custom Properties" at bounding box center [1162, 281] width 163 height 20
click at [85, 371] on form "[PERSON_NAME][GEOGRAPHIC_DATA]" at bounding box center [86, 364] width 122 height 20
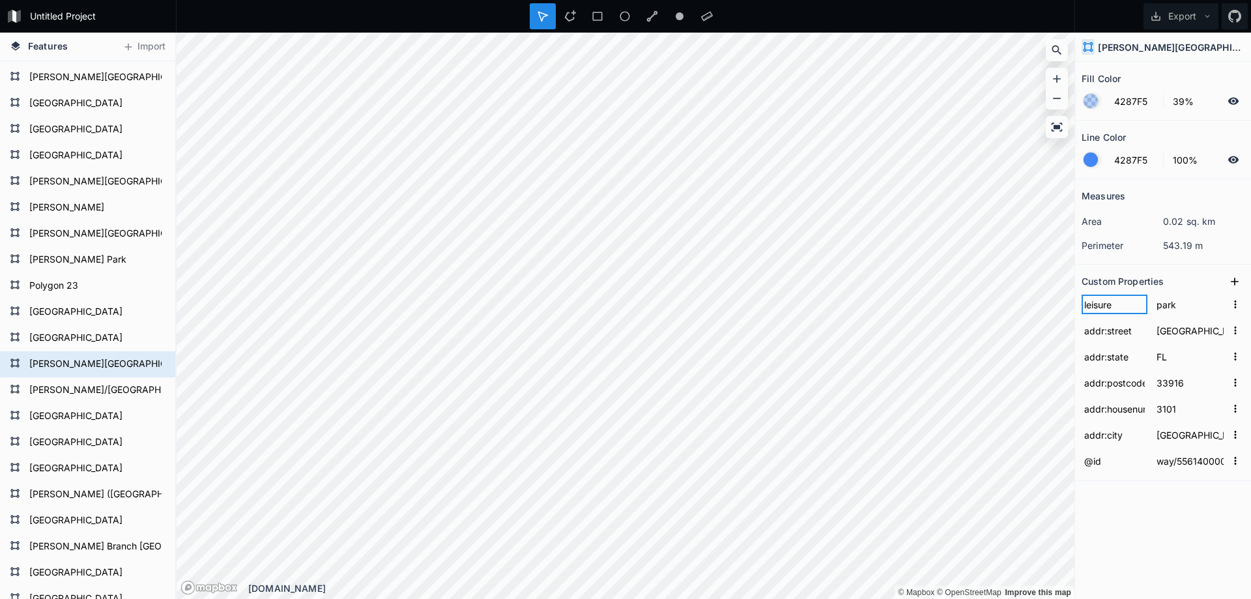
click at [1107, 307] on input "leisure" at bounding box center [1114, 304] width 66 height 20
click at [1236, 275] on icon at bounding box center [1234, 281] width 13 height 13
click at [1111, 300] on input "property 1" at bounding box center [1114, 304] width 66 height 20
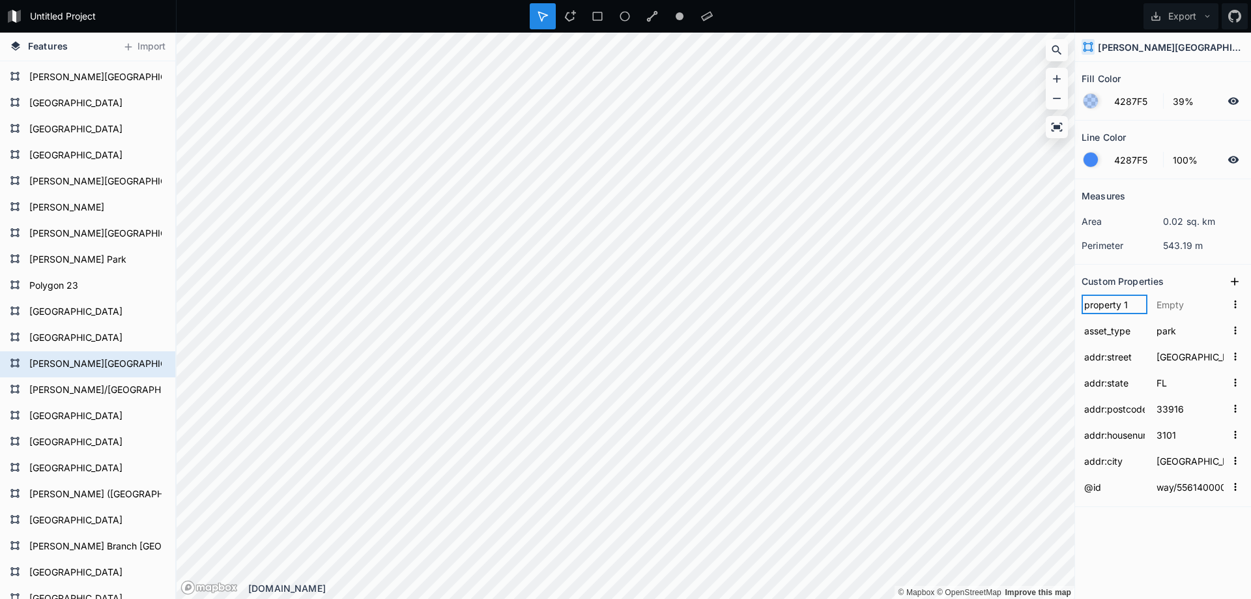
click at [1111, 300] on input "property 1" at bounding box center [1114, 304] width 66 height 20
click at [1176, 303] on input "text" at bounding box center [1190, 304] width 72 height 20
click at [1235, 279] on icon at bounding box center [1234, 281] width 13 height 13
click at [1118, 304] on input "property 1" at bounding box center [1114, 304] width 66 height 20
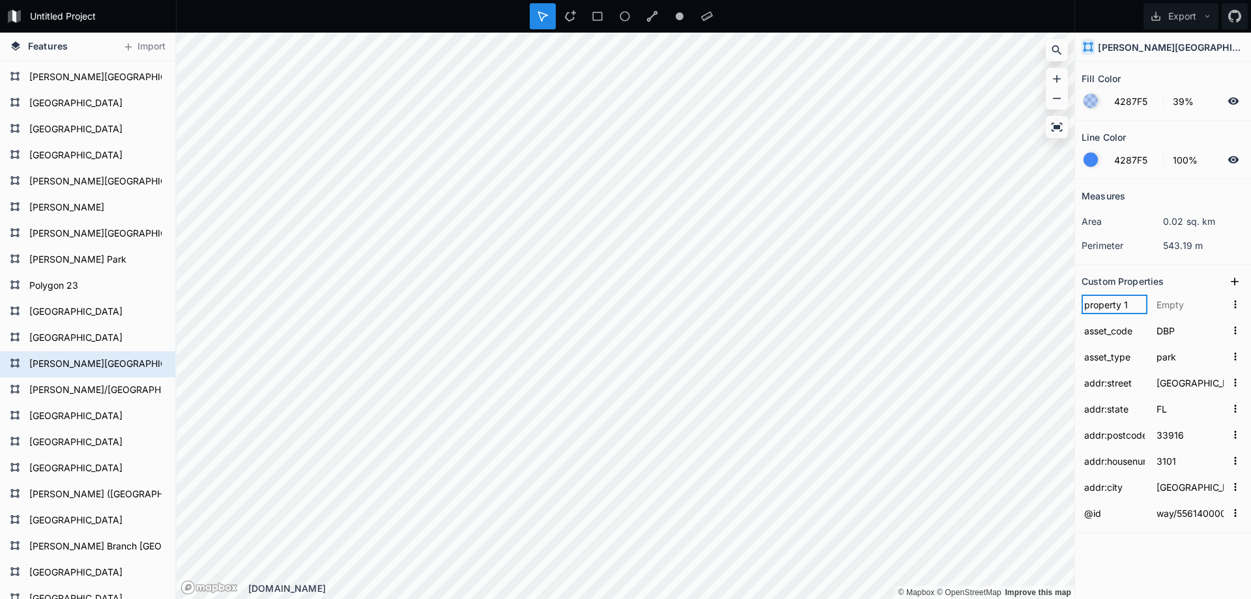
click at [1118, 304] on input "property 1" at bounding box center [1114, 304] width 66 height 20
click at [1163, 269] on section "Custom Properties [PERSON_NAME] 2 asset_code DBP asset_type park addr:[GEOGRAPH…" at bounding box center [1163, 398] width 176 height 268
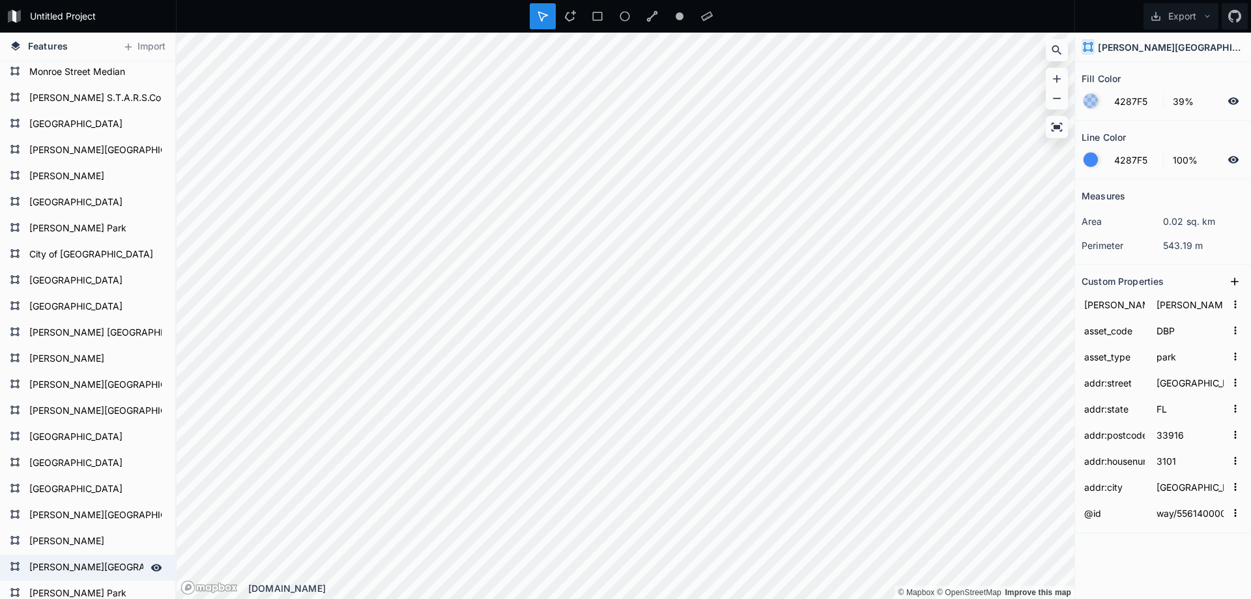
scroll to position [0, 0]
click at [1207, 12] on icon at bounding box center [1206, 16] width 9 height 9
click at [1161, 76] on div "Export as .geojson" at bounding box center [1178, 74] width 130 height 27
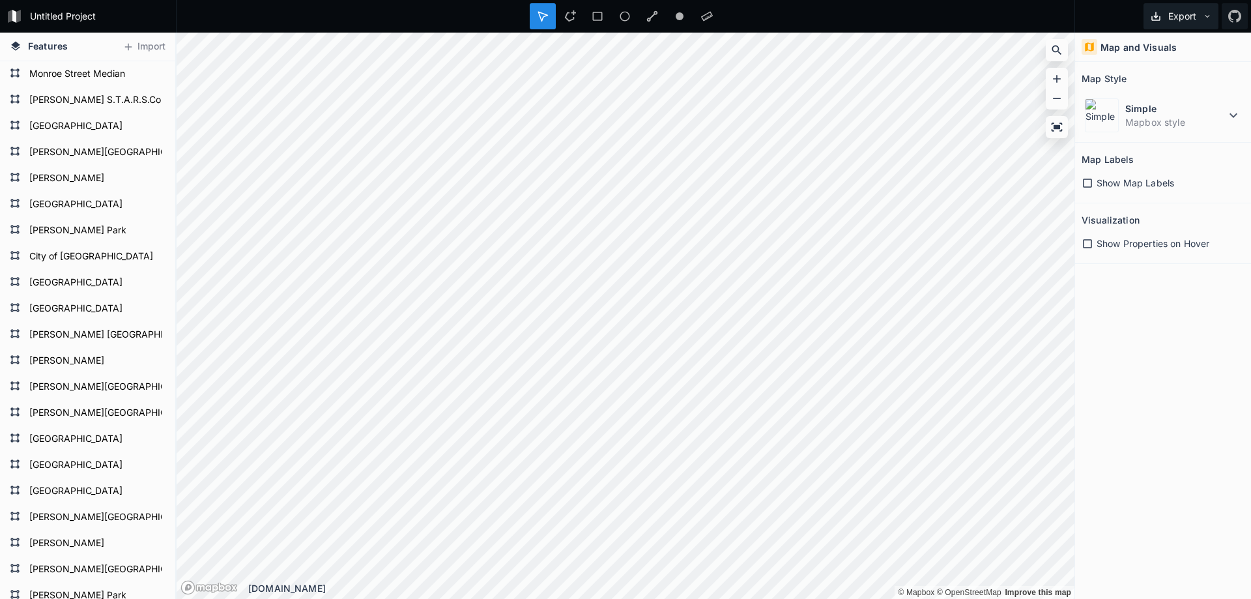
click at [1199, 12] on button "Export" at bounding box center [1180, 16] width 75 height 26
click at [1163, 73] on div "Export as .geojson" at bounding box center [1178, 74] width 130 height 27
